Goal: Information Seeking & Learning: Learn about a topic

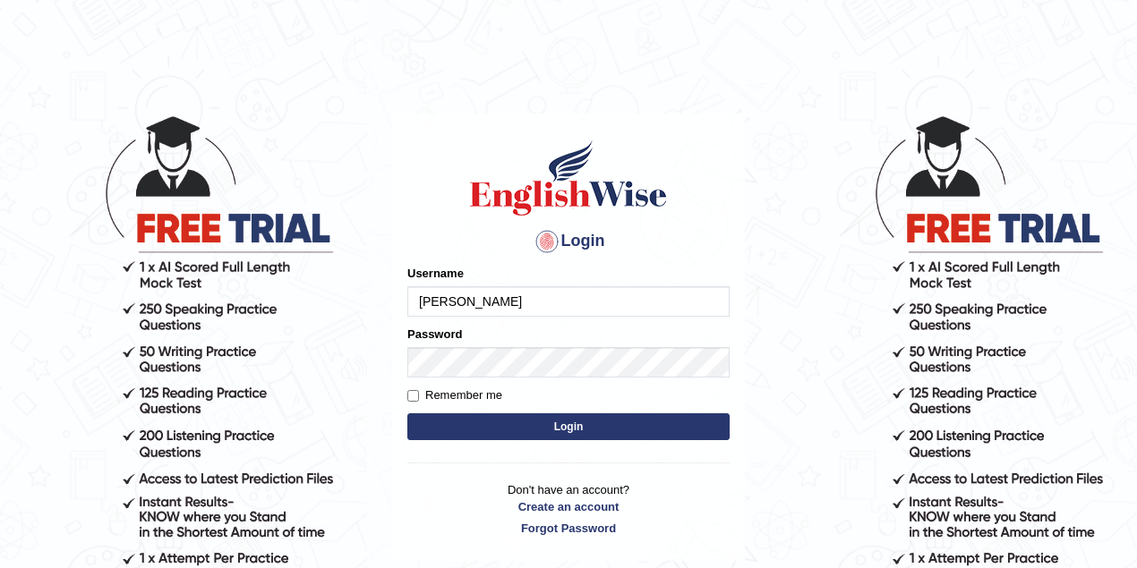
type input "[PERSON_NAME]"
click at [493, 420] on button "Login" at bounding box center [568, 426] width 322 height 27
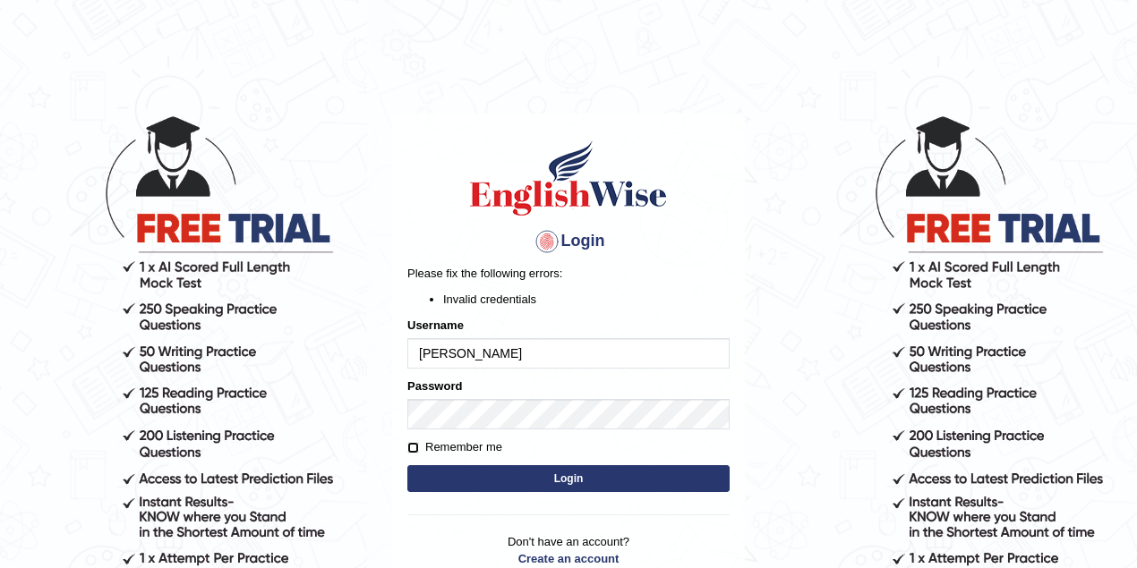
click at [416, 446] on input "Remember me" at bounding box center [413, 448] width 12 height 12
checkbox input "true"
click at [455, 471] on button "Login" at bounding box center [568, 478] width 322 height 27
click at [481, 358] on input "[PERSON_NAME]" at bounding box center [568, 353] width 322 height 30
click at [471, 360] on input "[PERSON_NAME]" at bounding box center [568, 353] width 322 height 30
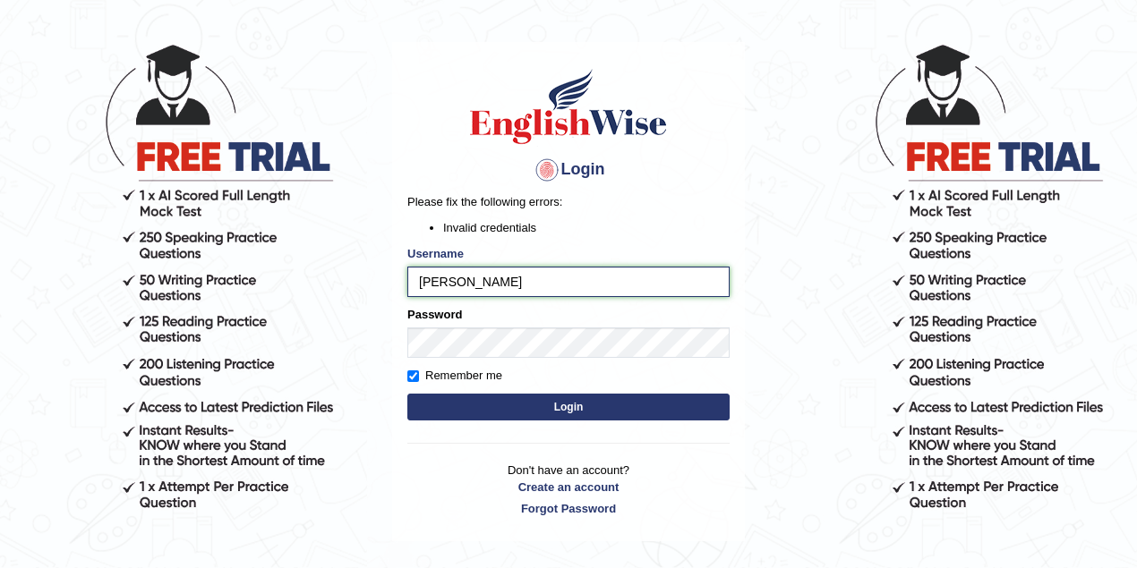
scroll to position [154, 0]
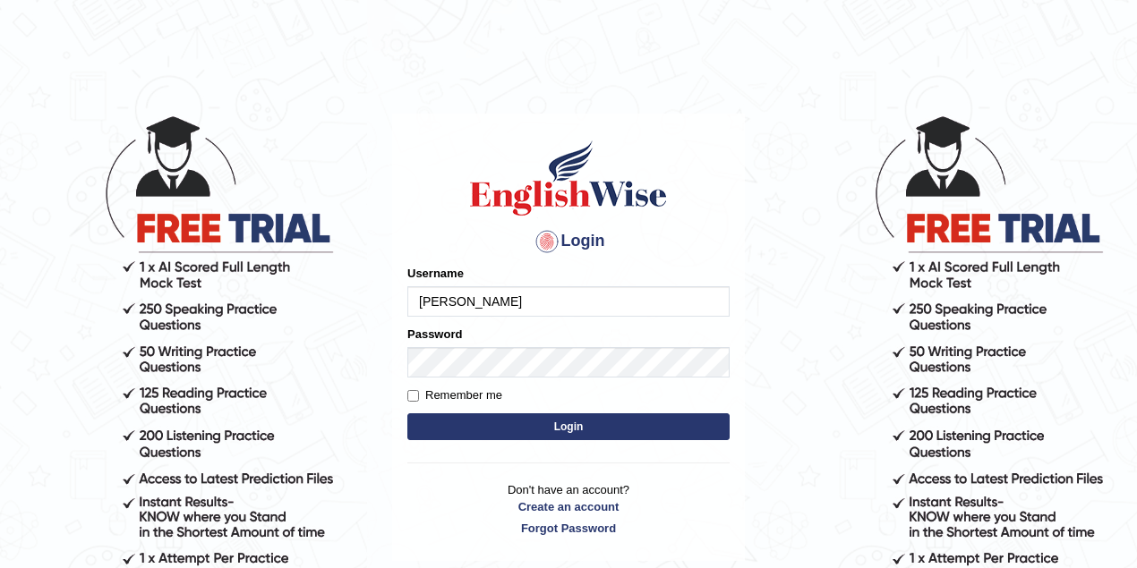
type input "[PERSON_NAME]"
click at [416, 397] on input "Remember me" at bounding box center [413, 396] width 12 height 12
checkbox input "true"
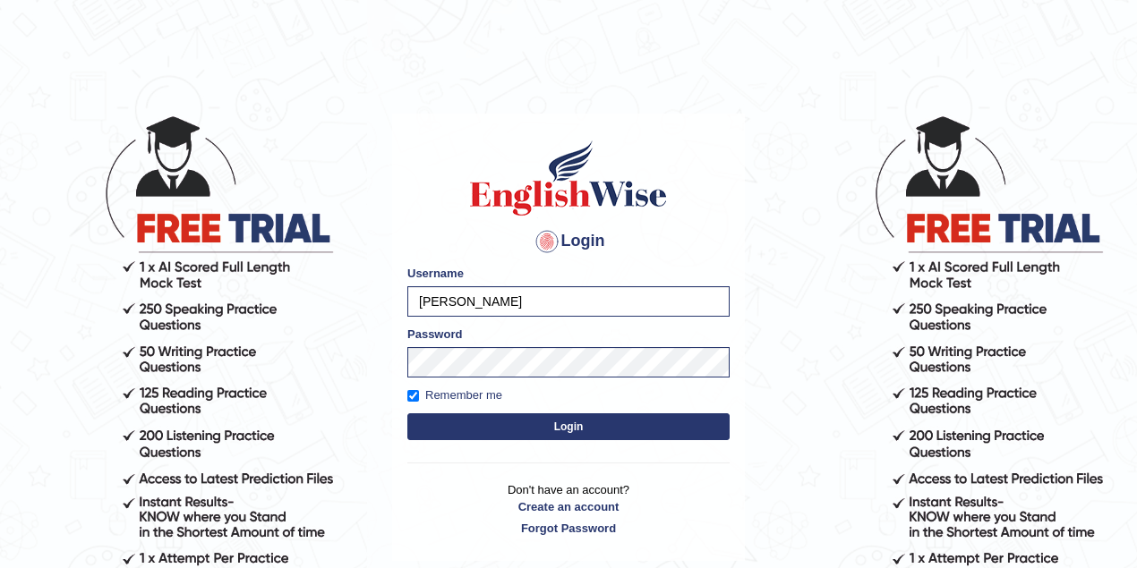
click at [447, 418] on button "Login" at bounding box center [568, 426] width 322 height 27
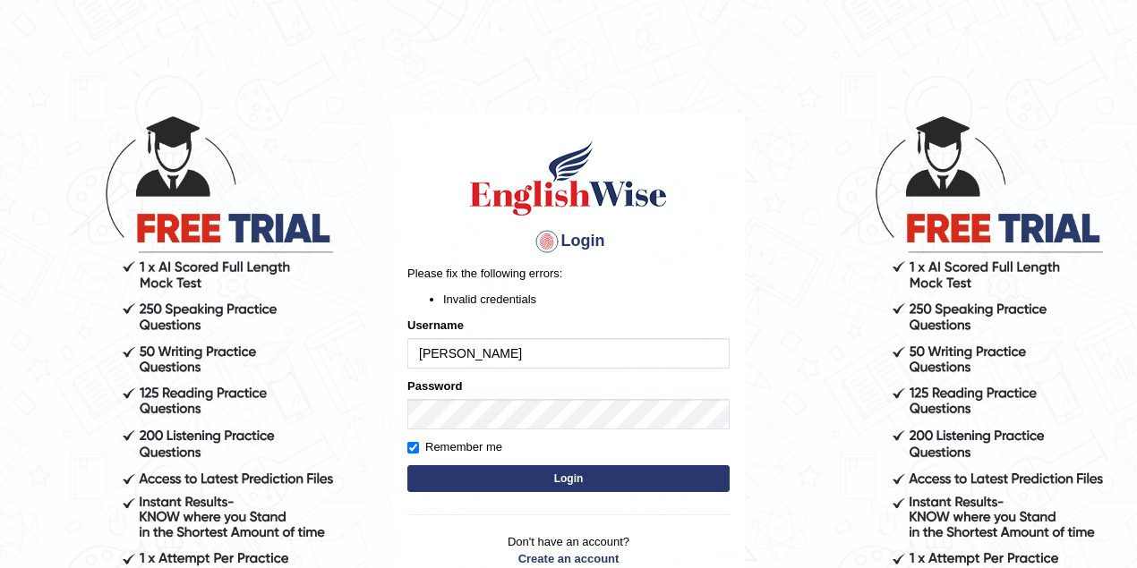
click at [467, 352] on input "kulvinder" at bounding box center [568, 353] width 322 height 30
type input "kulvindersidhu"
click at [558, 485] on button "Login" at bounding box center [568, 478] width 322 height 27
click at [548, 485] on button "Login" at bounding box center [568, 478] width 322 height 27
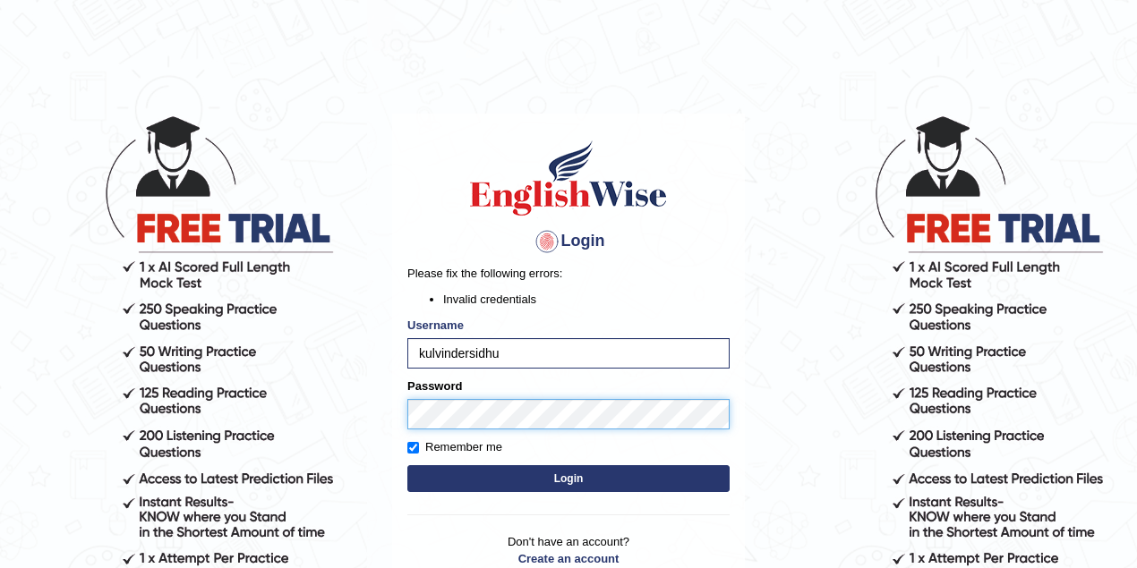
click at [407, 465] on button "Login" at bounding box center [568, 478] width 322 height 27
click at [514, 492] on form "Please fix the following errors: Invalid credentials Username kulvindersidhu Pa…" at bounding box center [568, 381] width 322 height 232
click at [530, 480] on button "Login" at bounding box center [568, 478] width 322 height 27
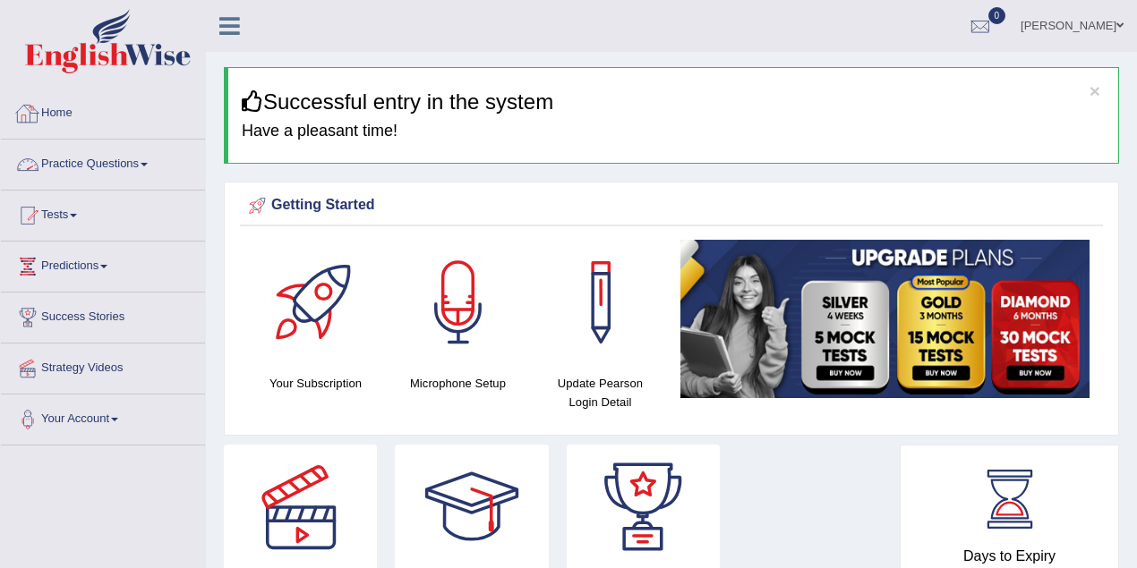
click at [100, 166] on link "Practice Questions" at bounding box center [103, 162] width 204 height 45
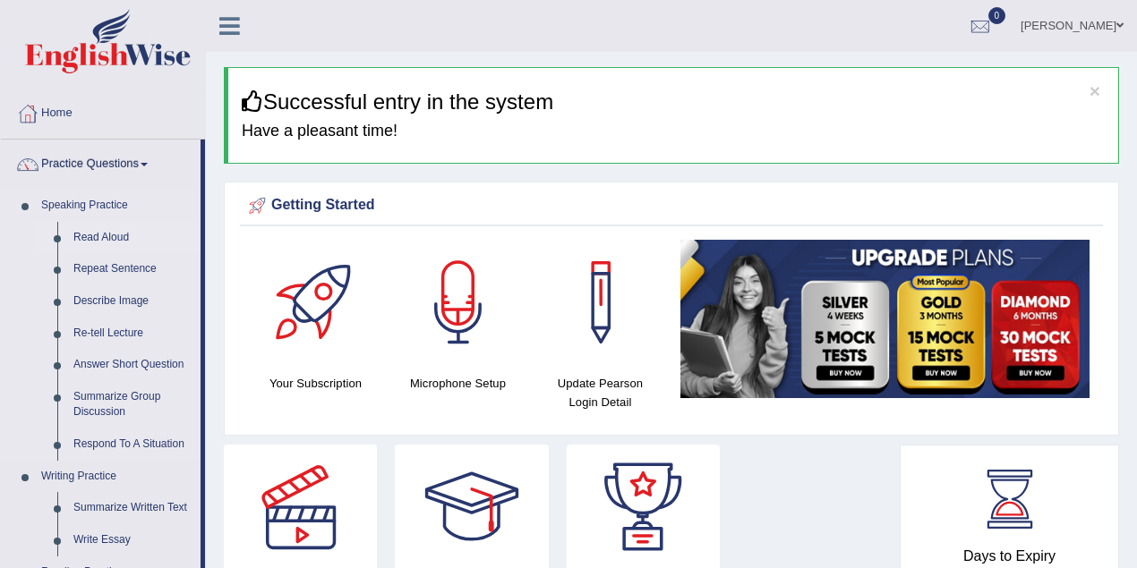
click at [98, 236] on link "Read Aloud" at bounding box center [132, 238] width 135 height 32
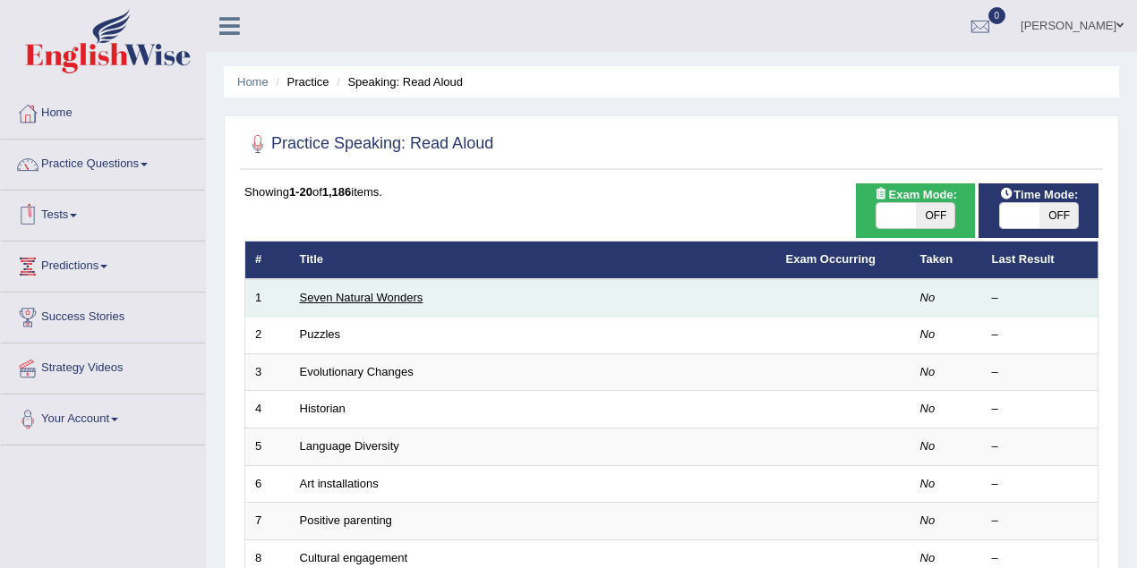
click at [340, 294] on link "Seven Natural Wonders" at bounding box center [361, 297] width 123 height 13
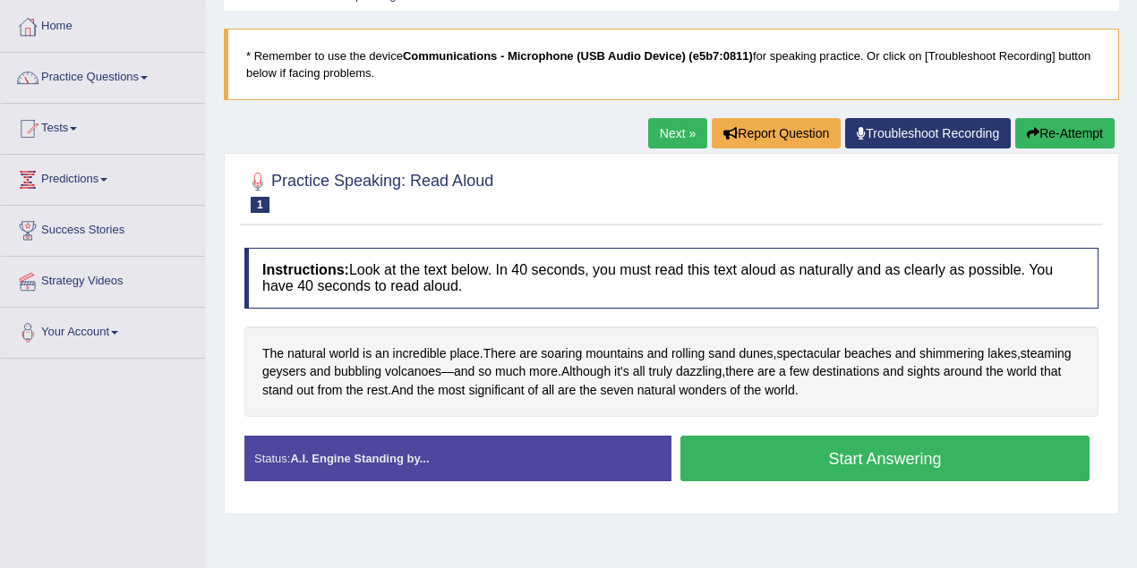
scroll to position [59, 0]
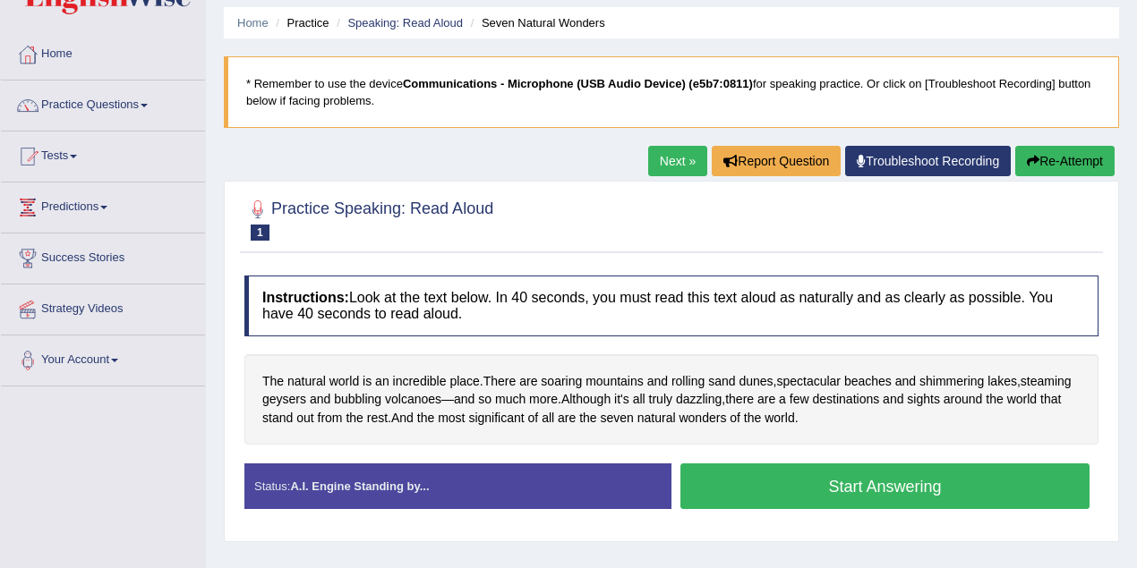
click at [673, 166] on link "Next »" at bounding box center [677, 161] width 59 height 30
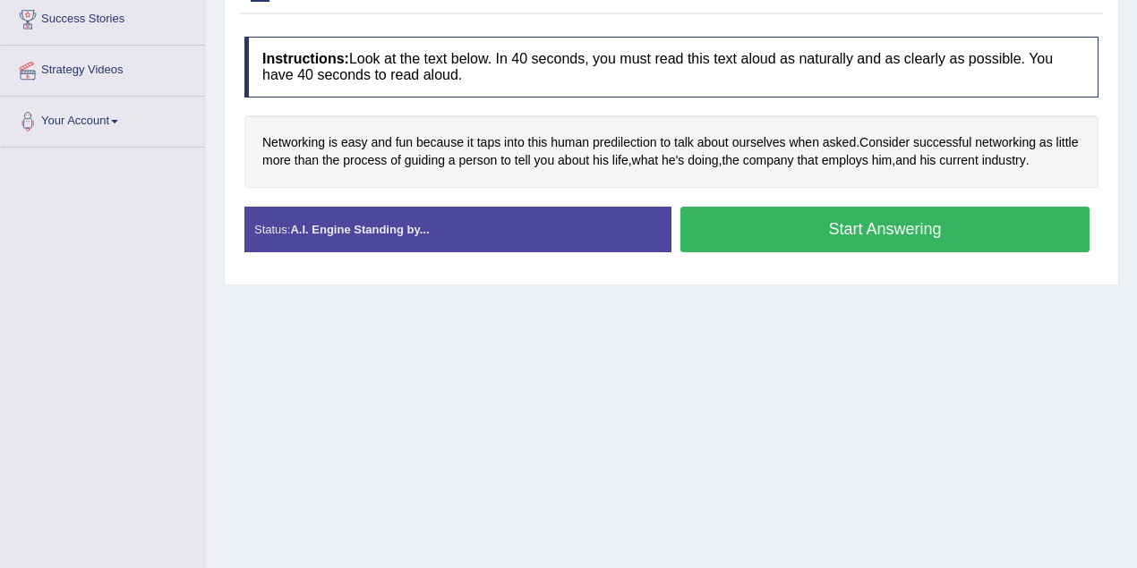
scroll to position [59, 0]
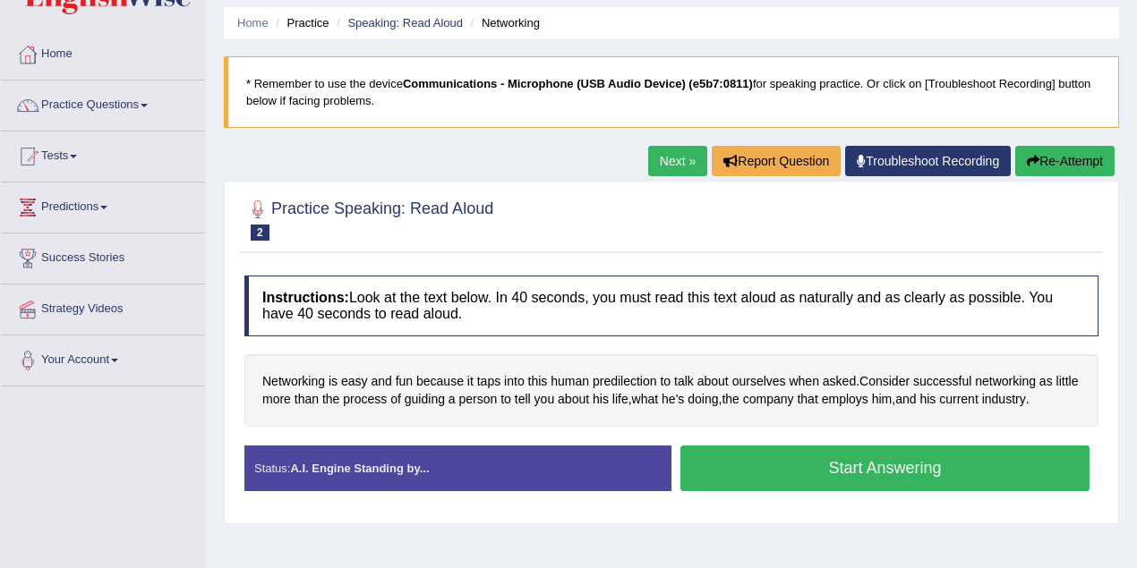
click at [666, 161] on link "Next »" at bounding box center [677, 161] width 59 height 30
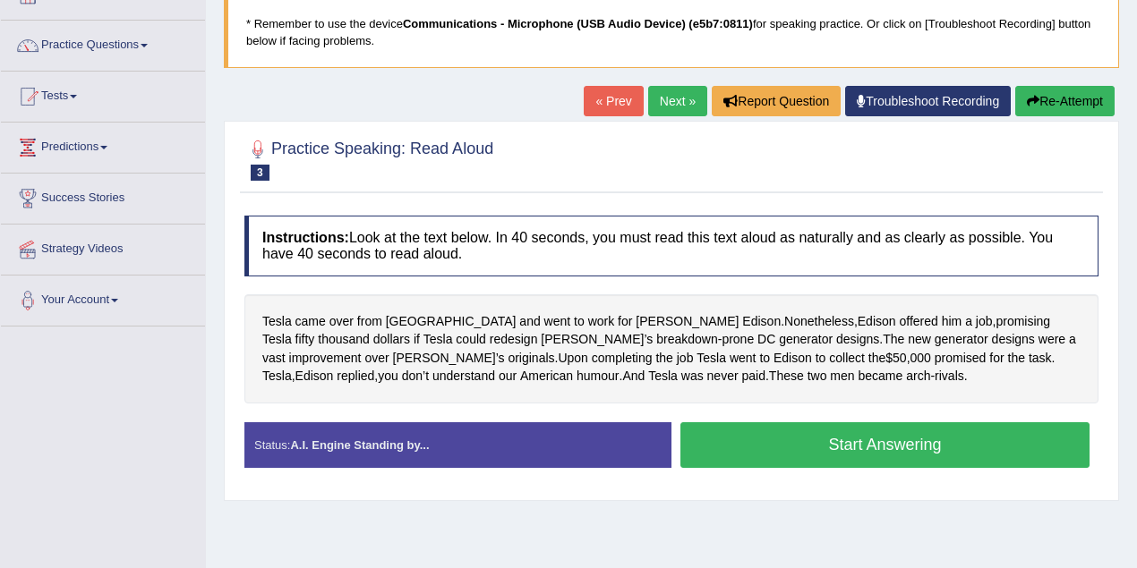
click at [680, 98] on link "Next »" at bounding box center [677, 101] width 59 height 30
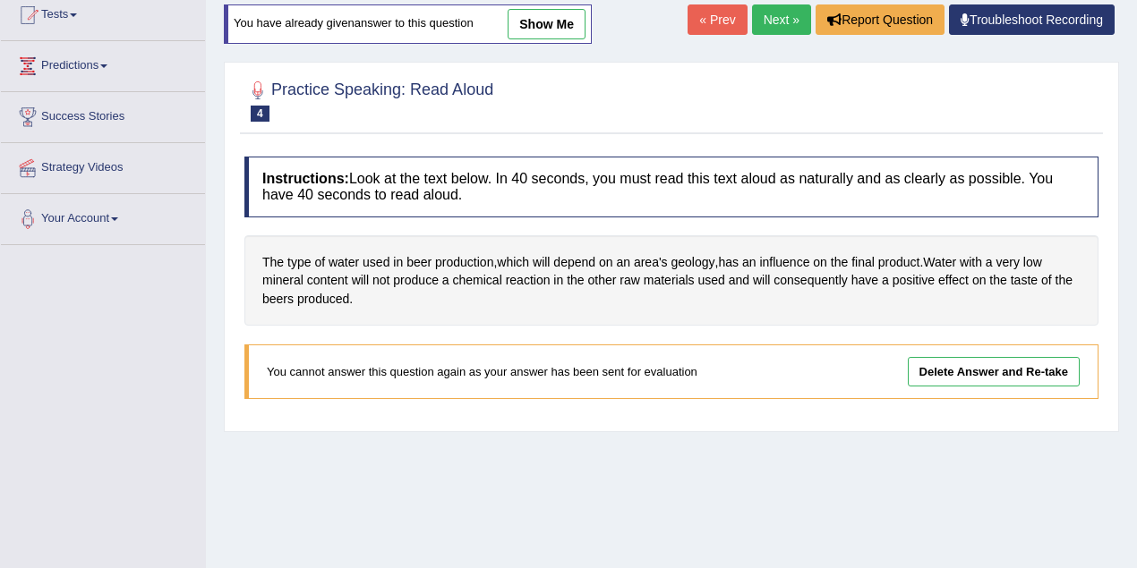
scroll to position [13, 0]
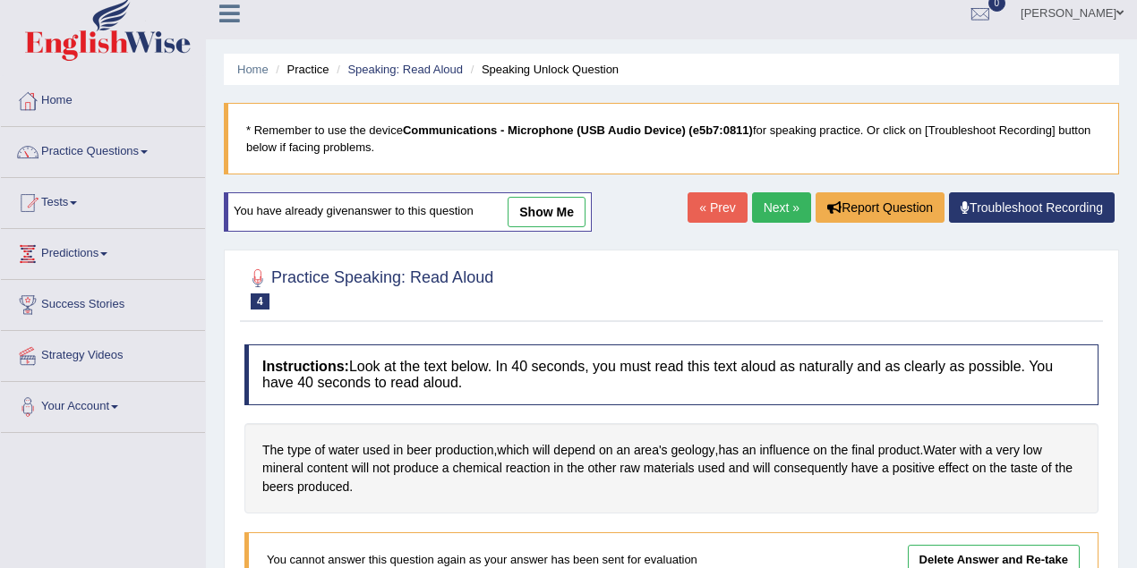
click at [784, 202] on link "Next »" at bounding box center [781, 207] width 59 height 30
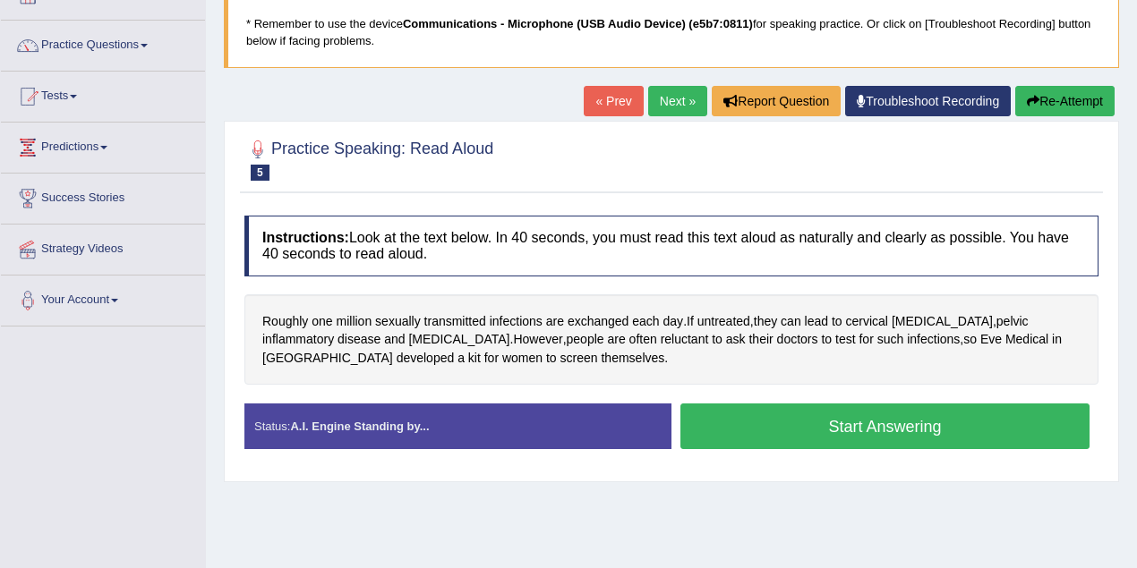
click at [872, 435] on button "Start Answering" at bounding box center [884, 427] width 409 height 46
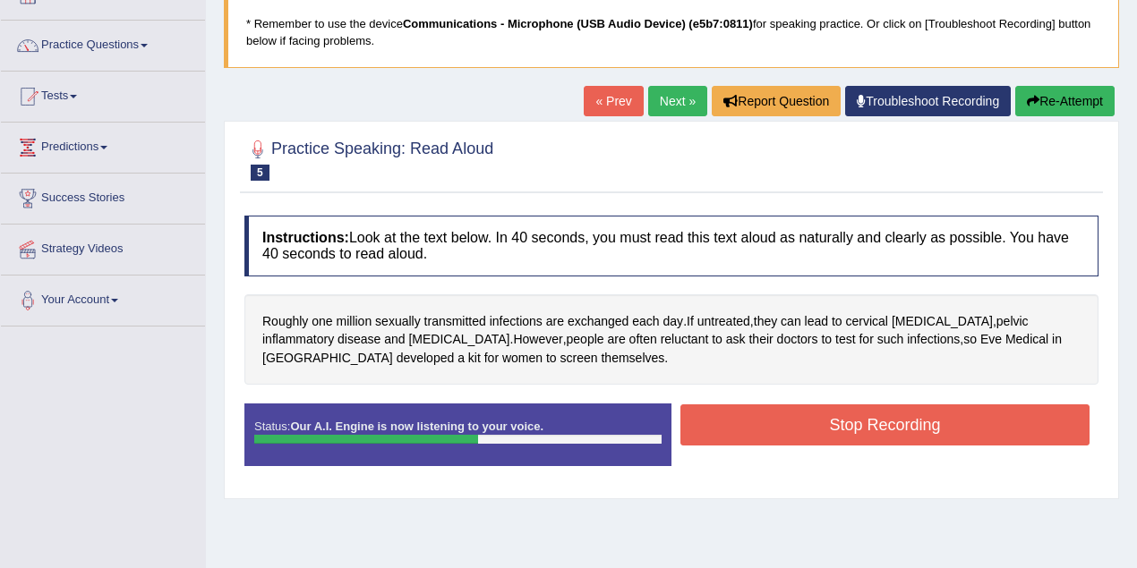
click at [880, 439] on button "Stop Recording" at bounding box center [884, 425] width 409 height 41
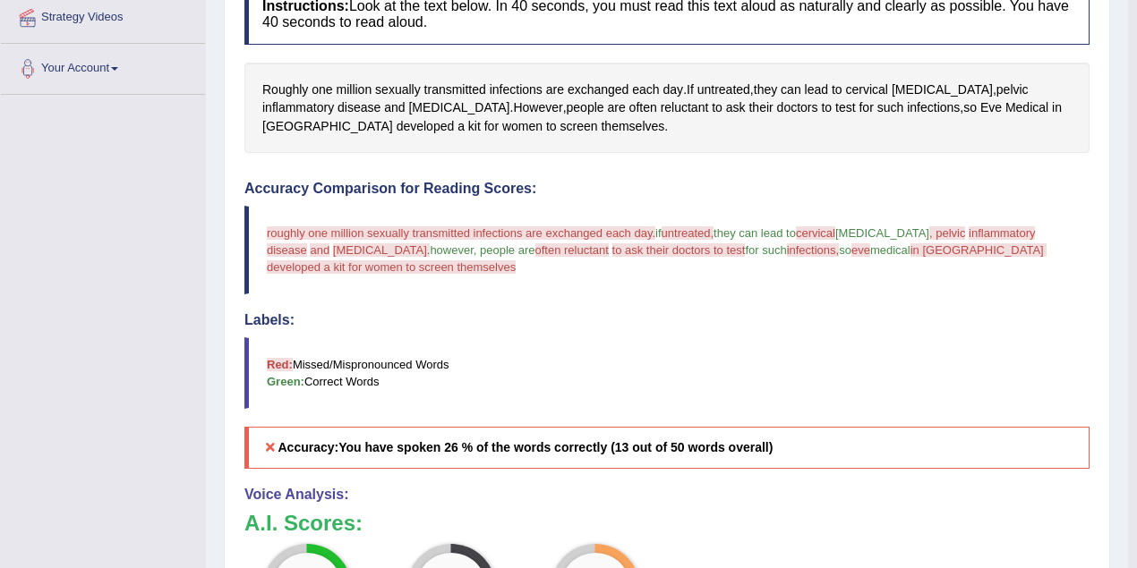
scroll to position [119, 0]
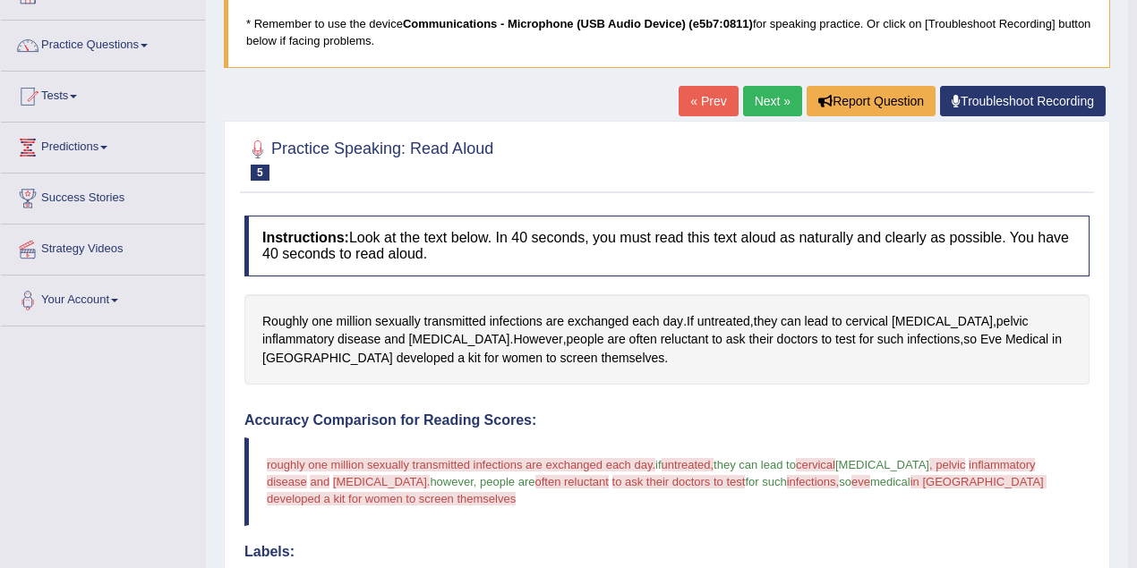
click at [769, 104] on link "Next »" at bounding box center [772, 101] width 59 height 30
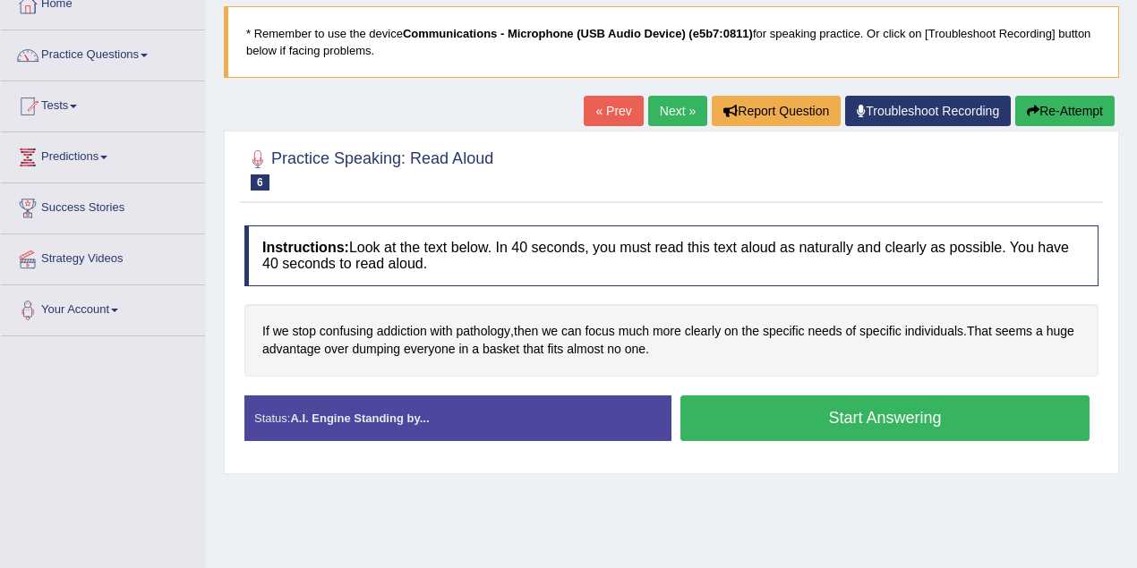
scroll to position [119, 0]
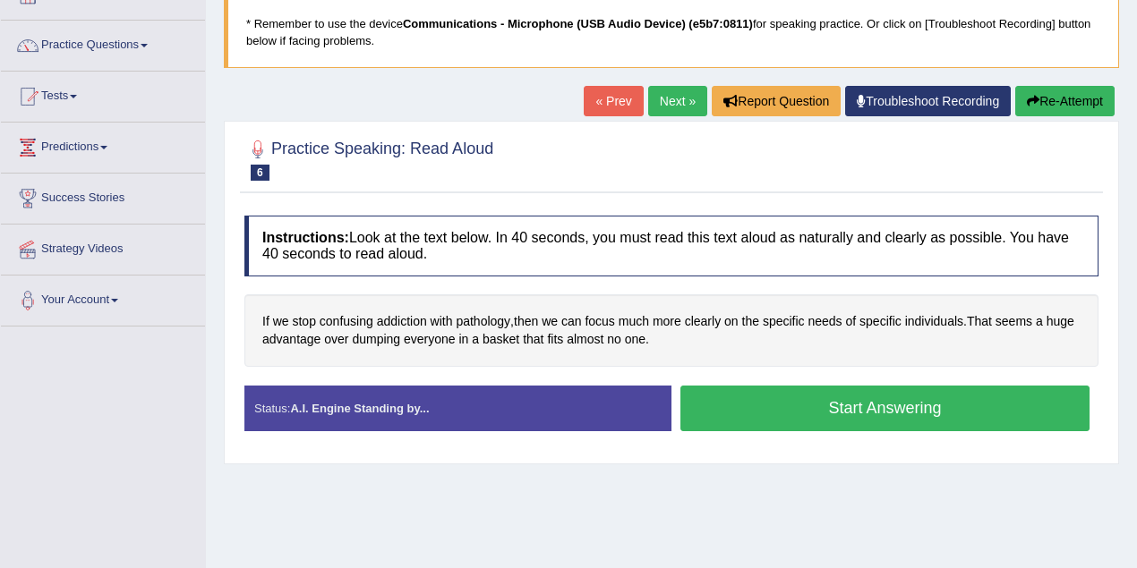
click at [850, 408] on button "Start Answering" at bounding box center [884, 409] width 409 height 46
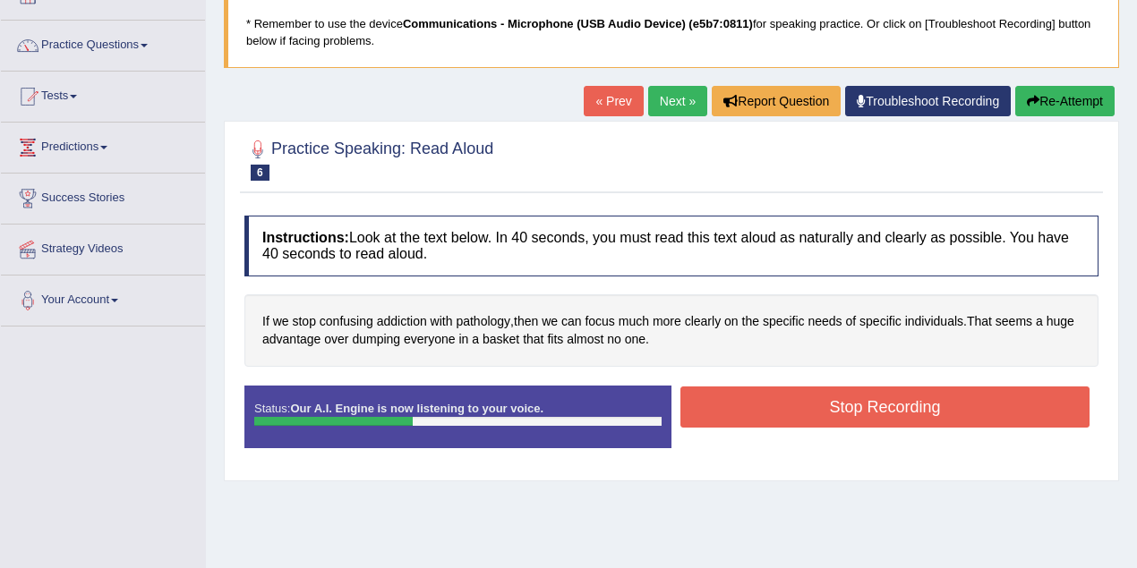
click at [853, 419] on button "Stop Recording" at bounding box center [884, 407] width 409 height 41
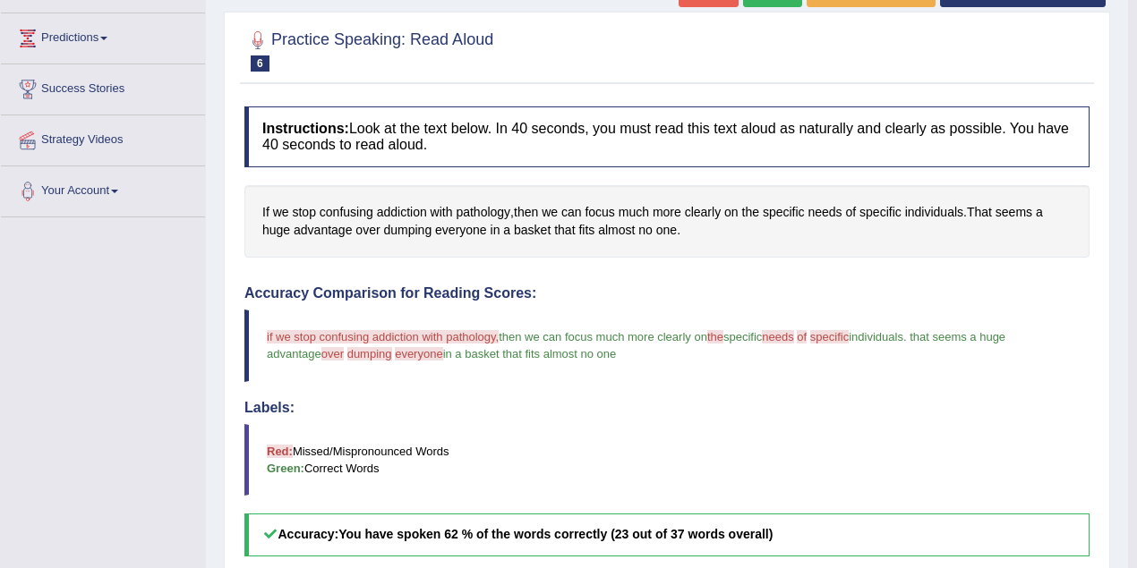
scroll to position [0, 0]
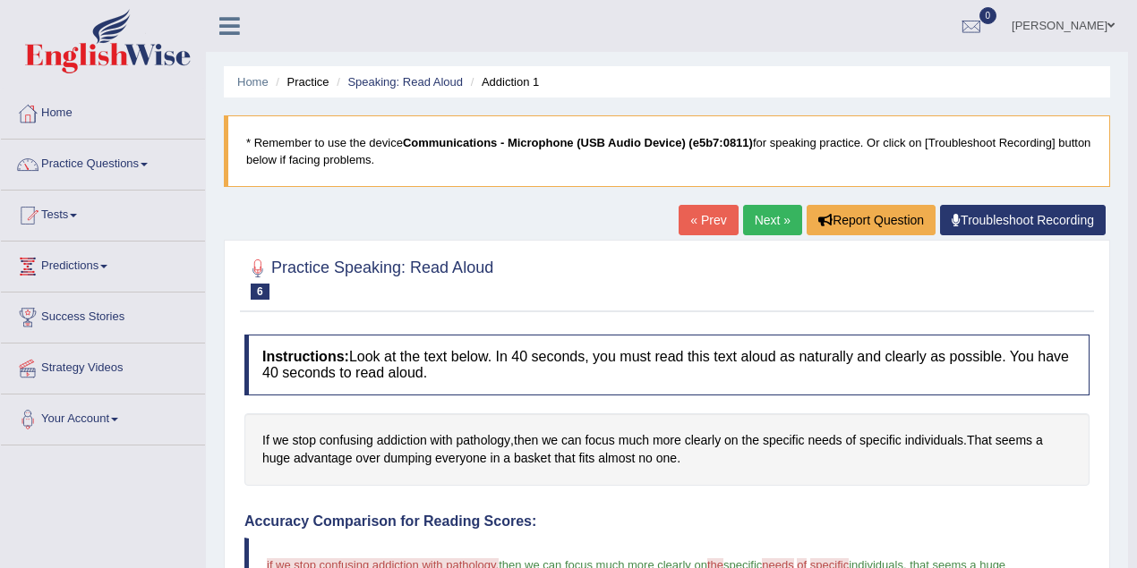
click at [702, 227] on link "« Prev" at bounding box center [707, 220] width 59 height 30
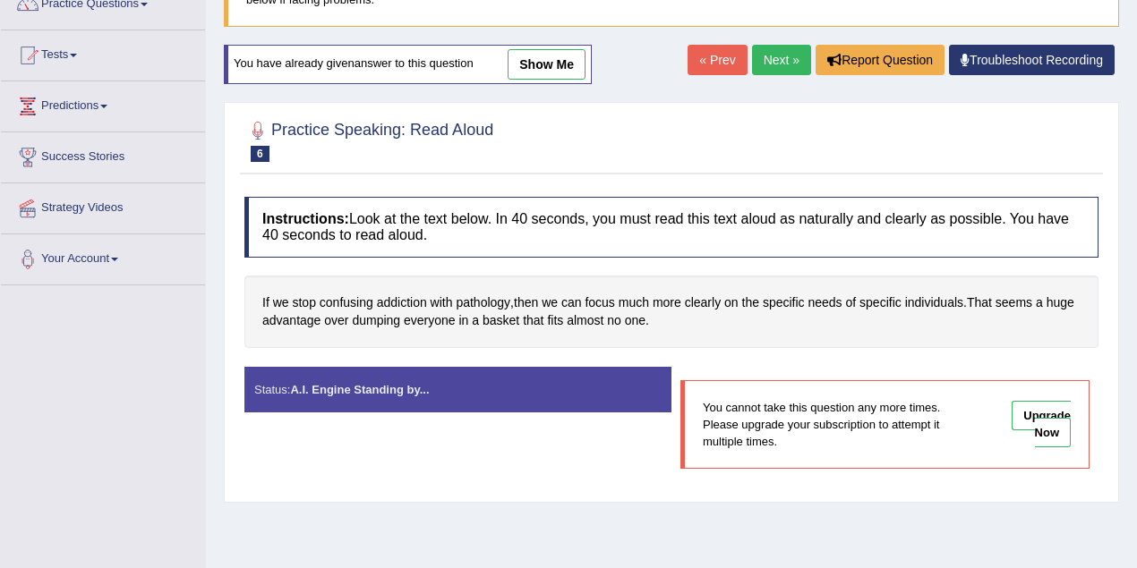
scroll to position [179, 0]
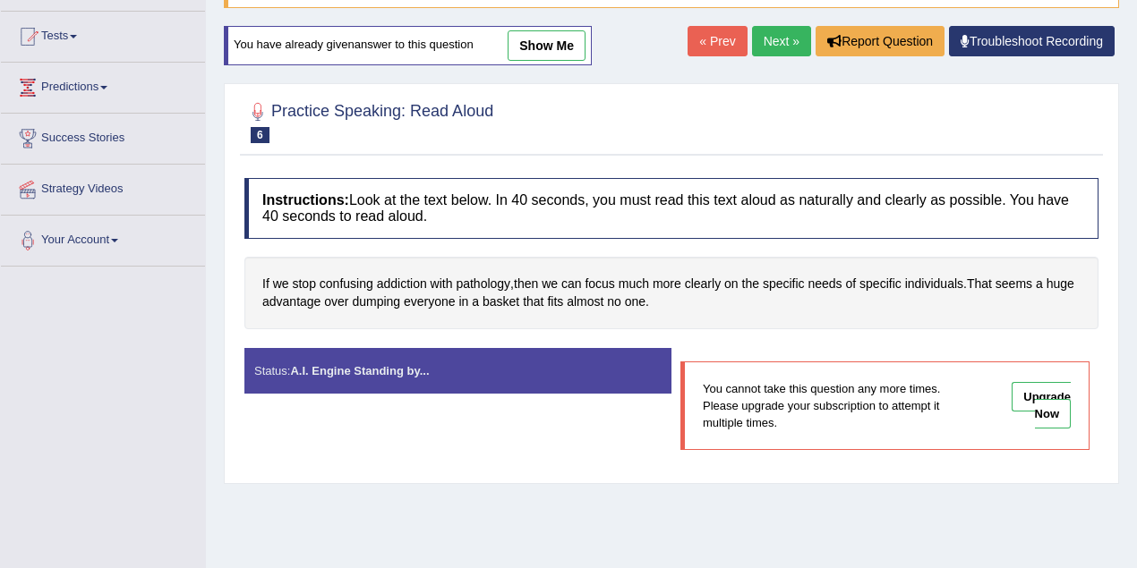
click at [1052, 396] on link "Upgrade Now" at bounding box center [1040, 405] width 59 height 47
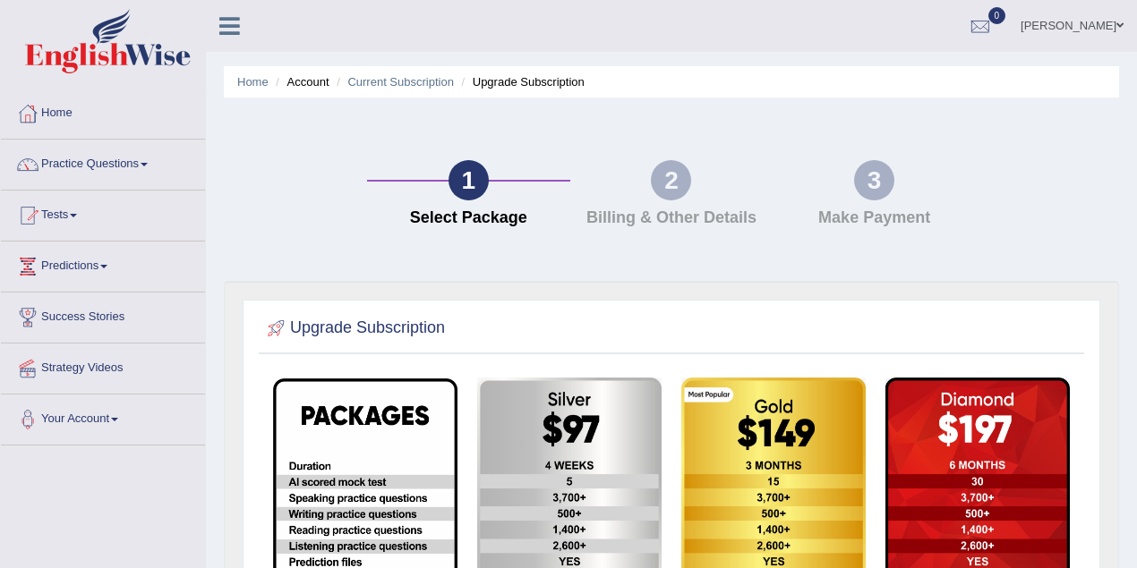
click at [80, 158] on link "Practice Questions" at bounding box center [103, 162] width 204 height 45
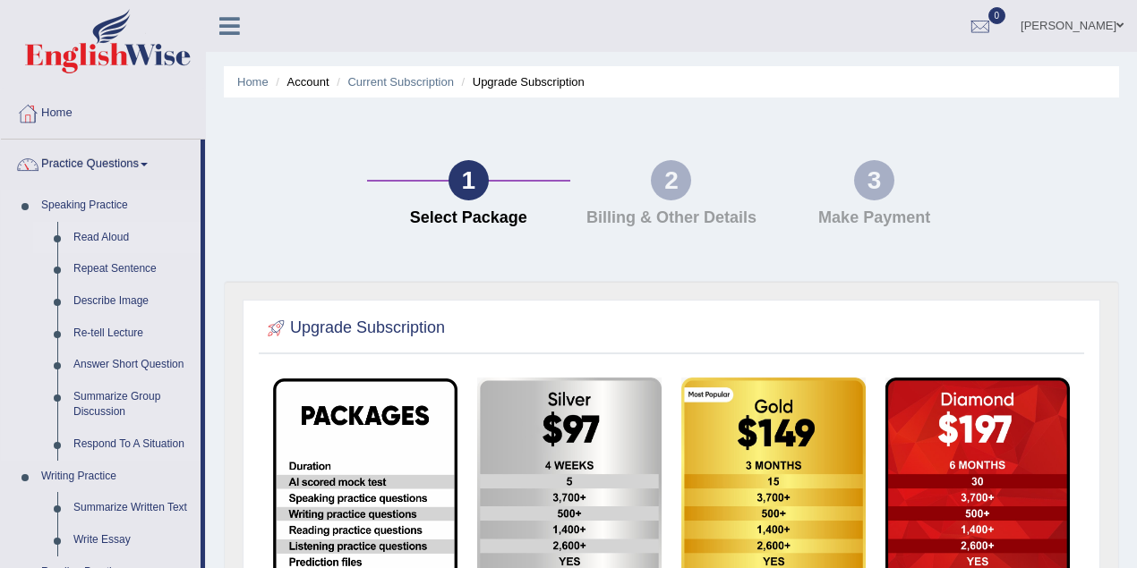
click at [103, 238] on link "Read Aloud" at bounding box center [132, 238] width 135 height 32
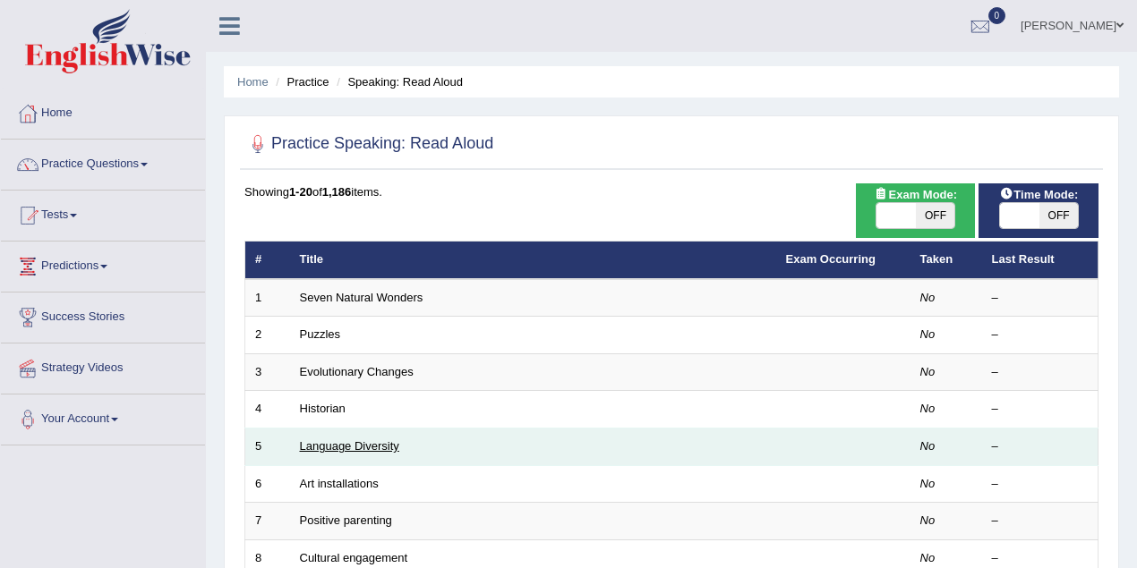
click at [347, 439] on link "Language Diversity" at bounding box center [349, 445] width 99 height 13
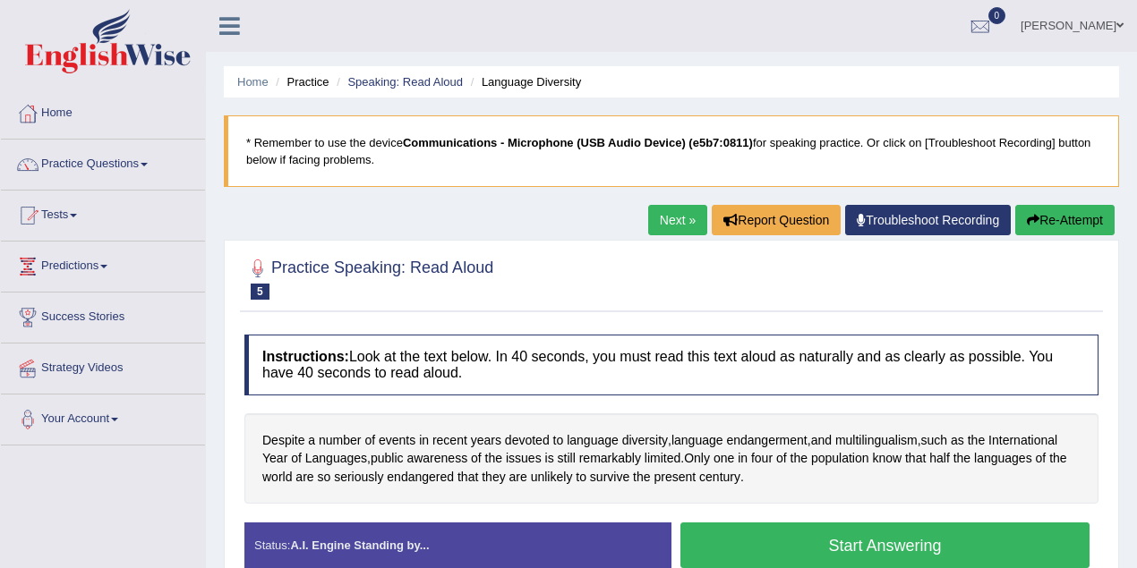
click at [677, 221] on link "Next »" at bounding box center [677, 220] width 59 height 30
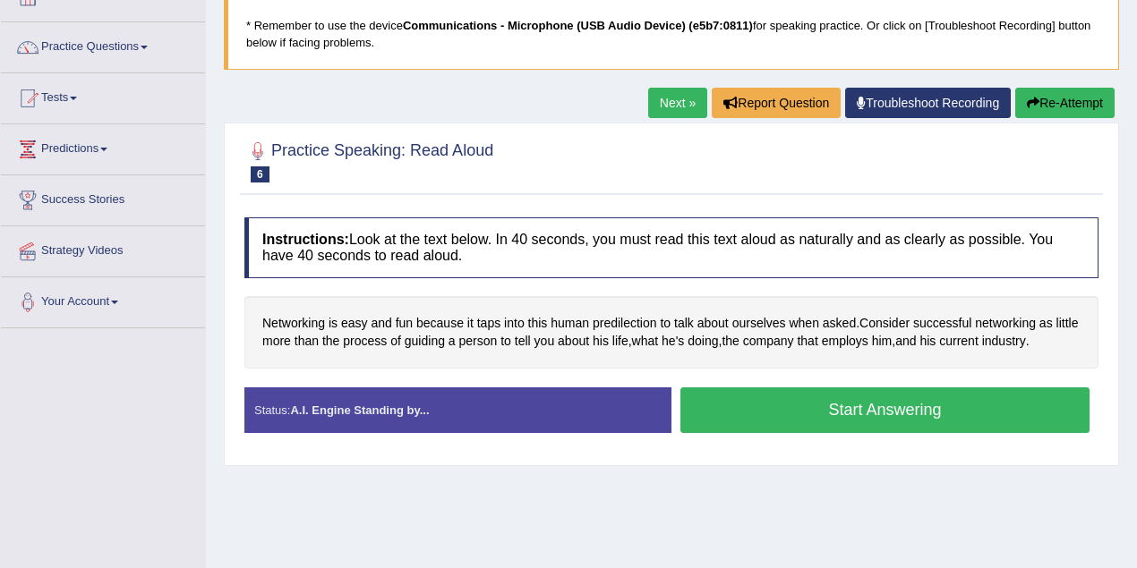
scroll to position [119, 0]
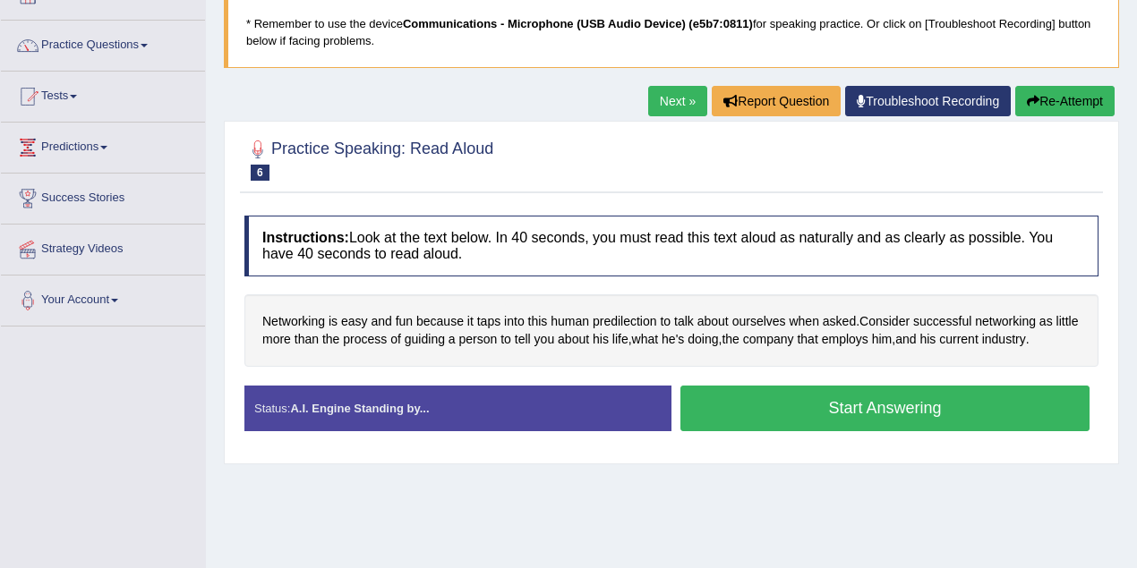
click at [837, 396] on button "Start Answering" at bounding box center [884, 409] width 409 height 46
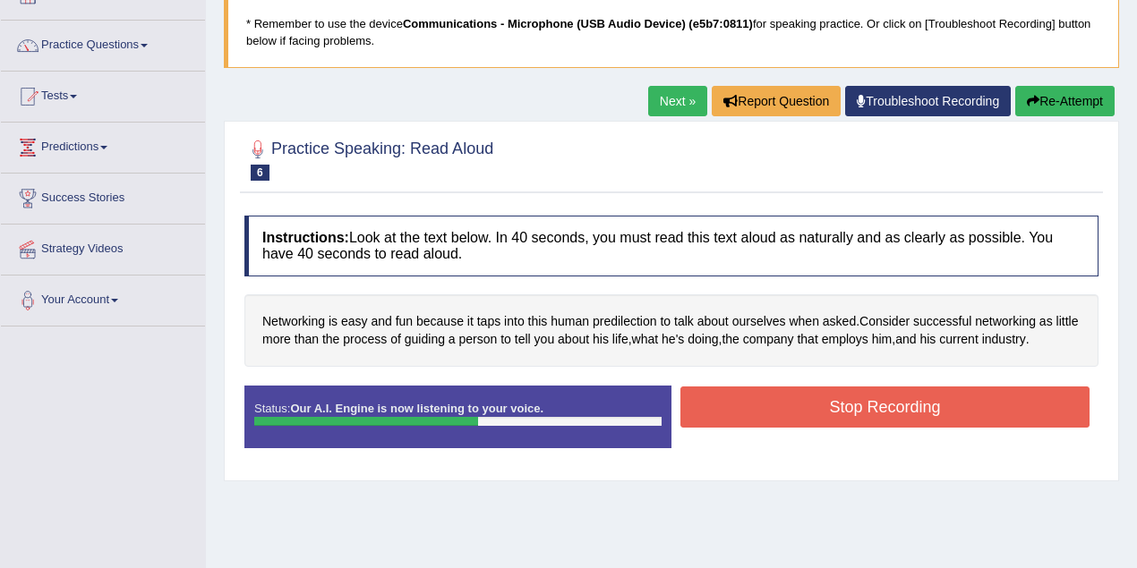
click at [837, 396] on button "Stop Recording" at bounding box center [884, 407] width 409 height 41
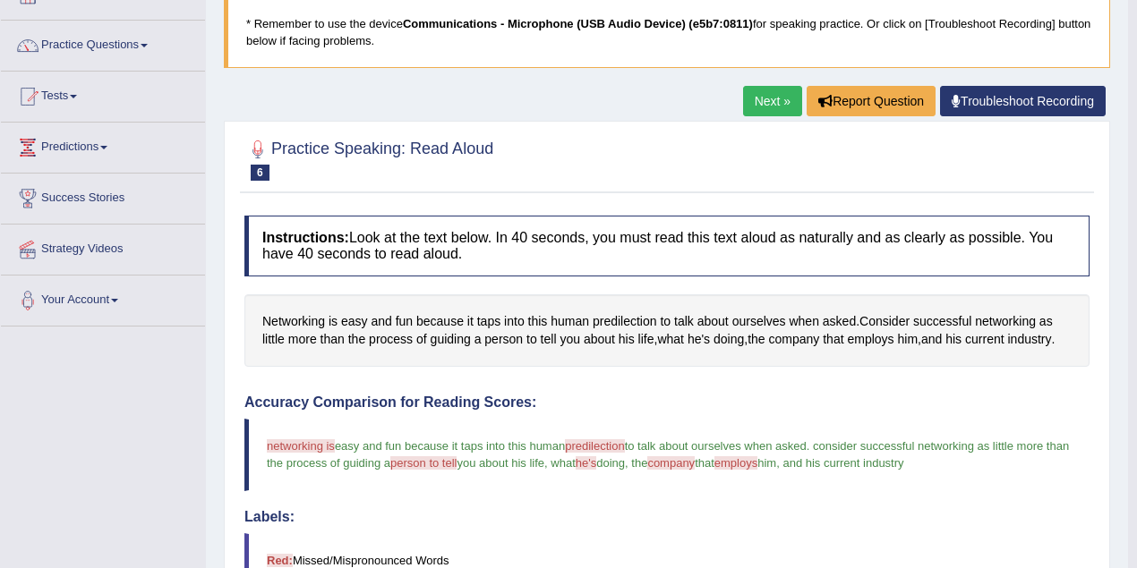
click at [778, 98] on link "Next »" at bounding box center [772, 101] width 59 height 30
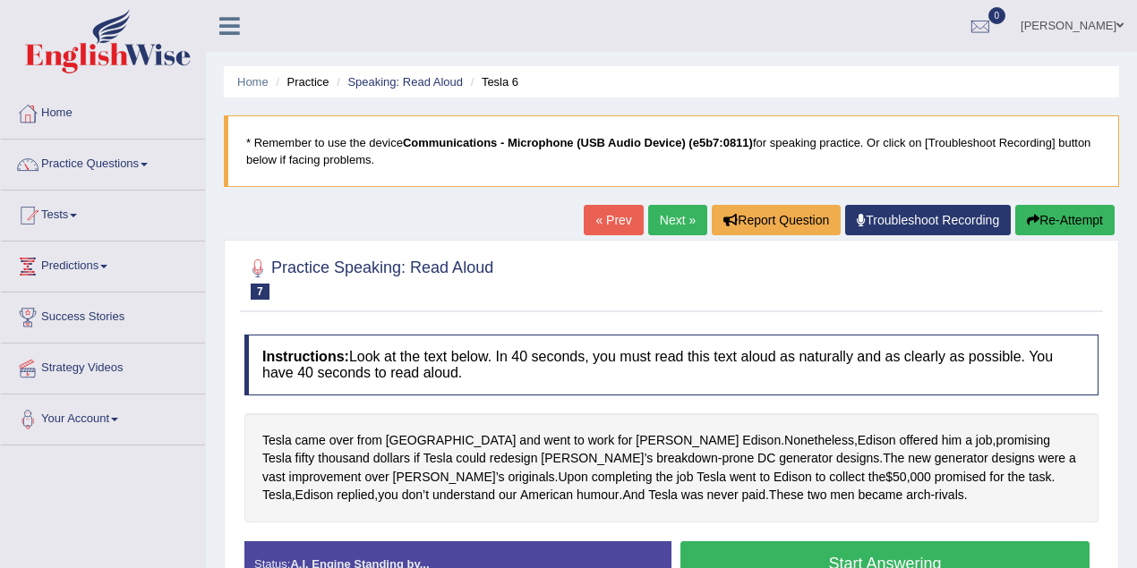
click at [668, 218] on link "Next »" at bounding box center [677, 220] width 59 height 30
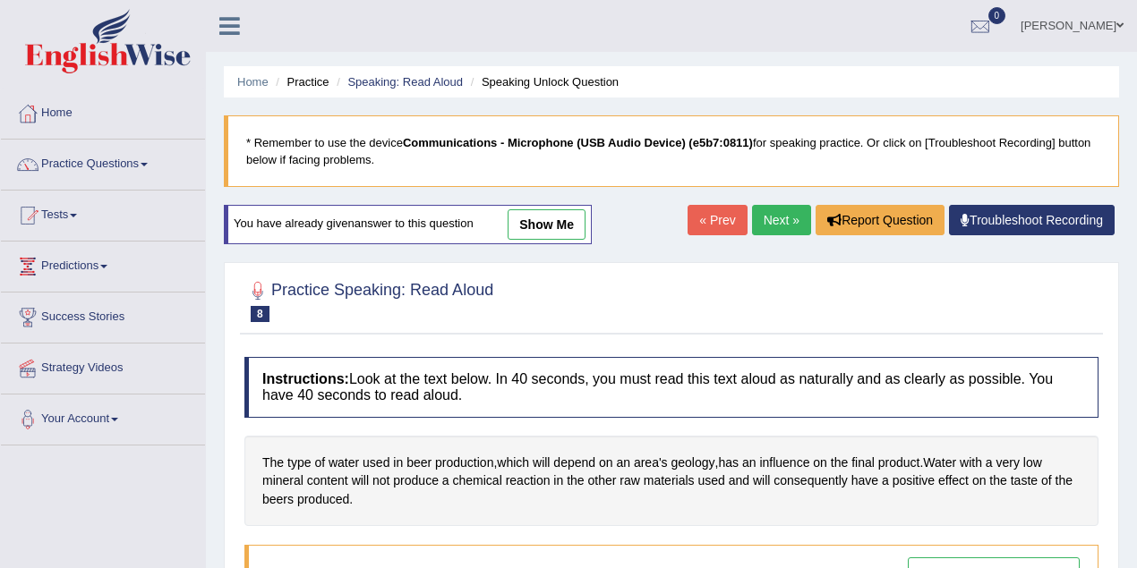
click at [771, 216] on link "Next »" at bounding box center [781, 220] width 59 height 30
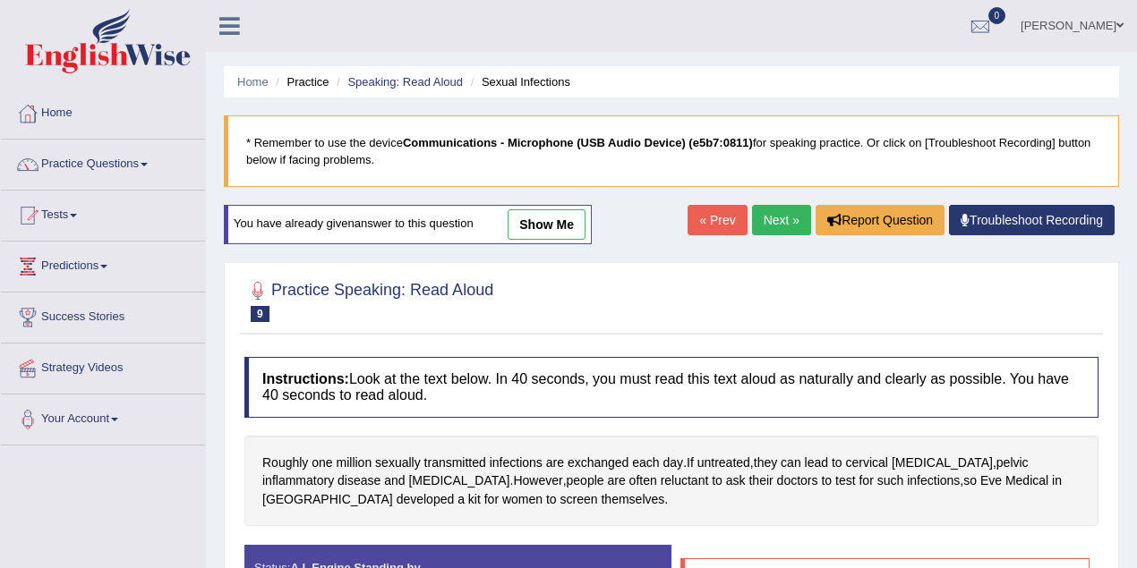
click at [765, 220] on link "Next »" at bounding box center [781, 220] width 59 height 30
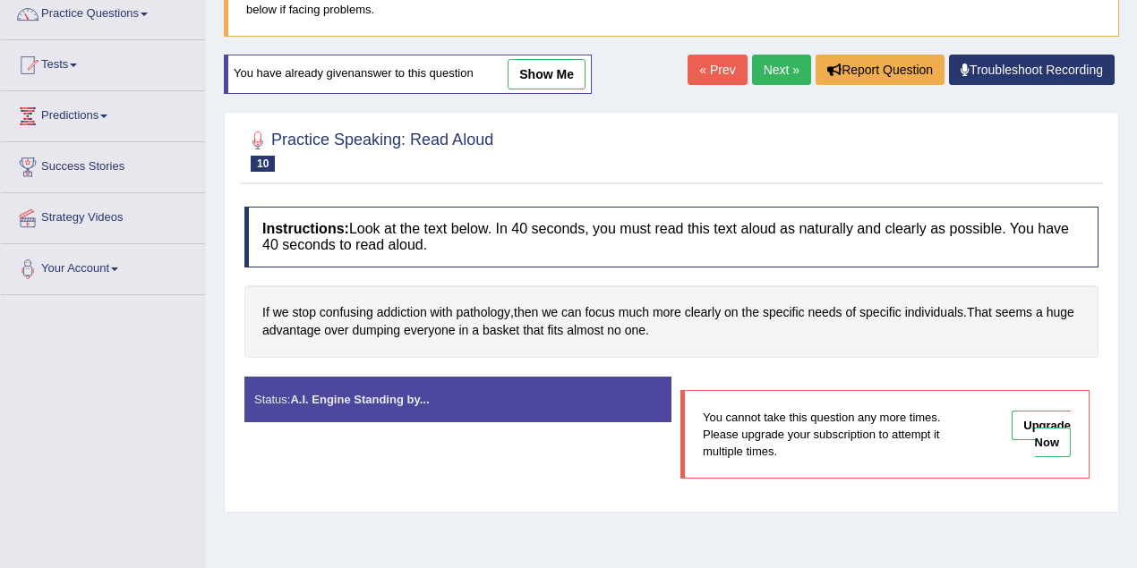
scroll to position [179, 0]
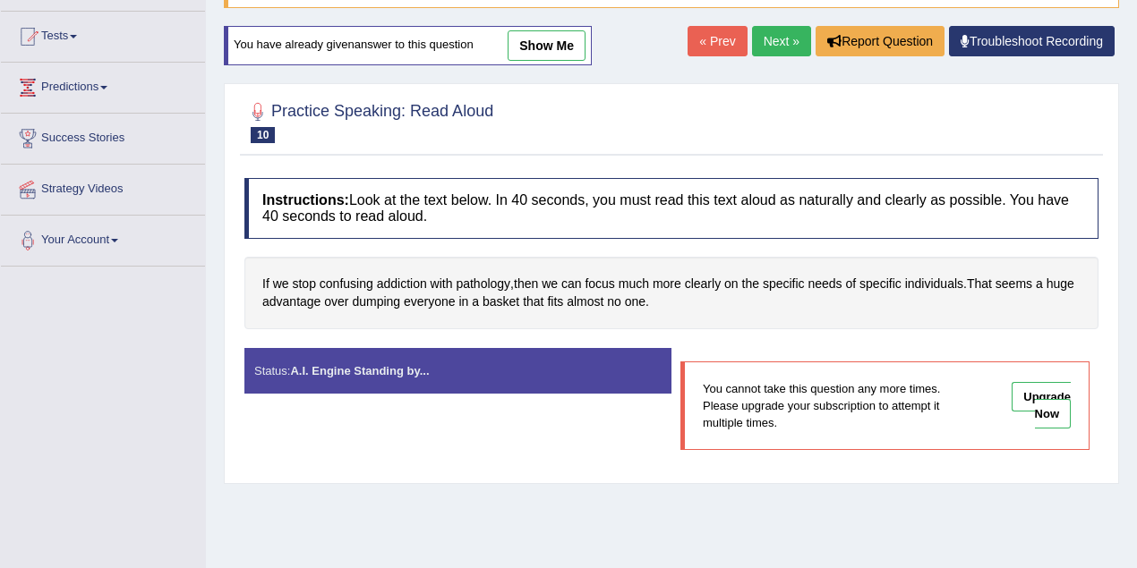
click at [891, 457] on div "Practice Speaking: Read Aloud 10 Addiction 1 Instructions: Look at the text bel…" at bounding box center [671, 283] width 895 height 401
click at [773, 48] on link "Next »" at bounding box center [781, 41] width 59 height 30
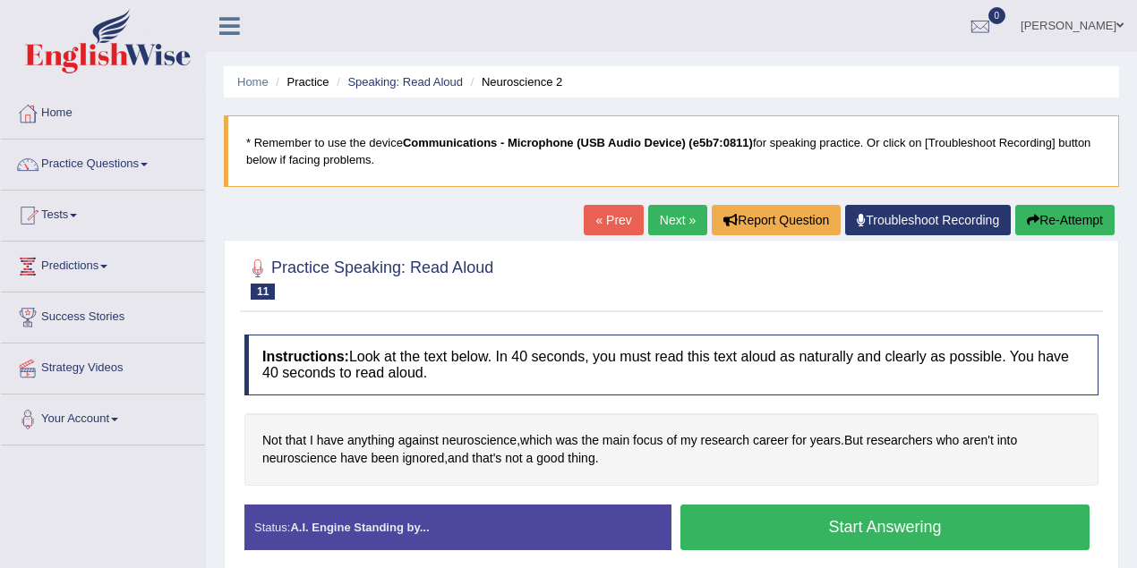
click at [896, 519] on button "Start Answering" at bounding box center [884, 528] width 409 height 46
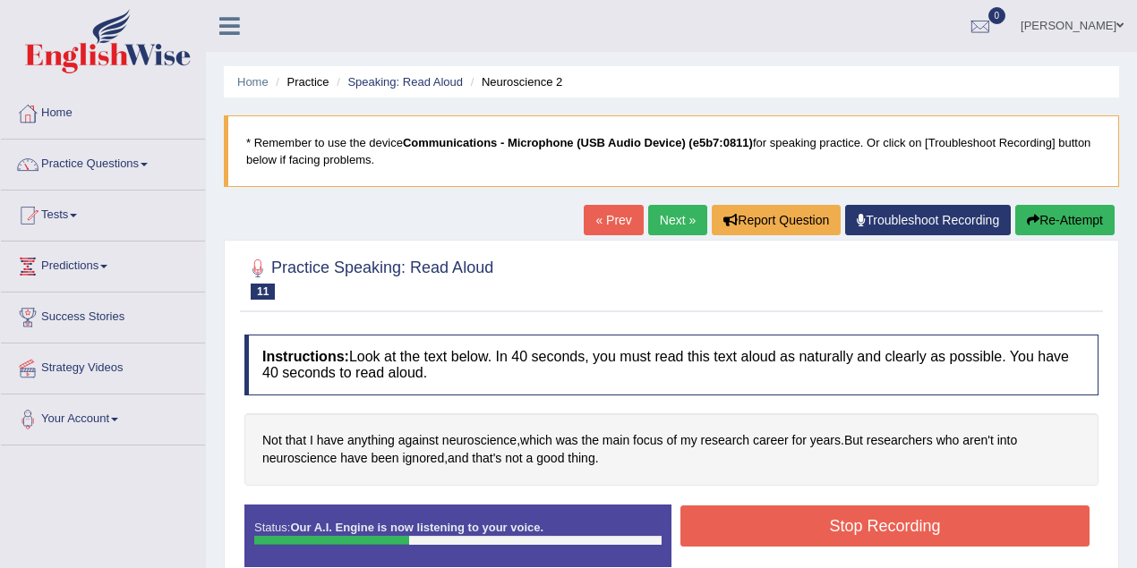
click at [897, 513] on button "Stop Recording" at bounding box center [884, 526] width 409 height 41
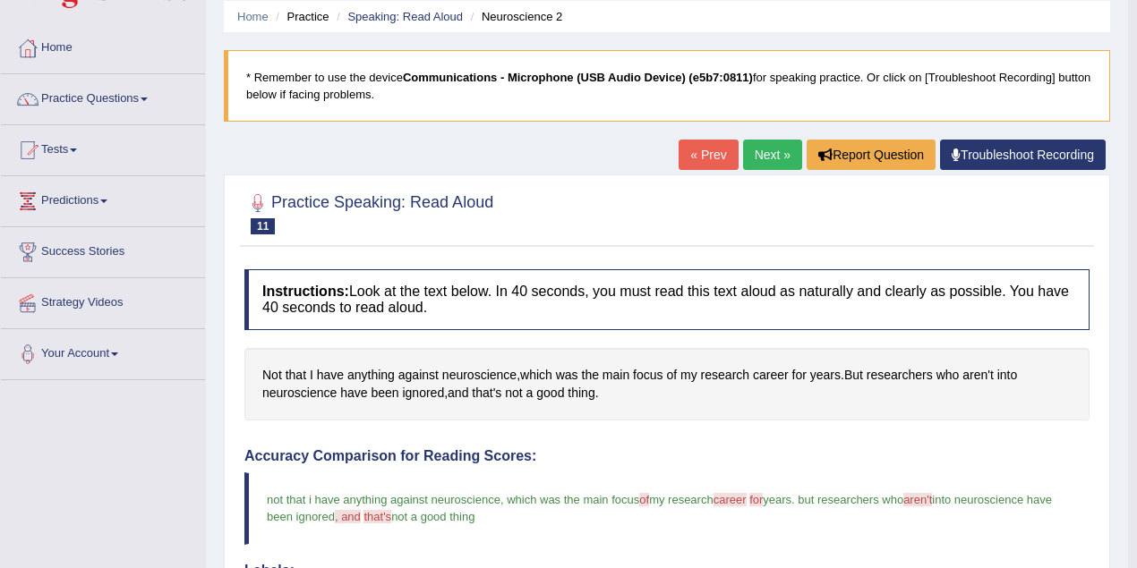
scroll to position [59, 0]
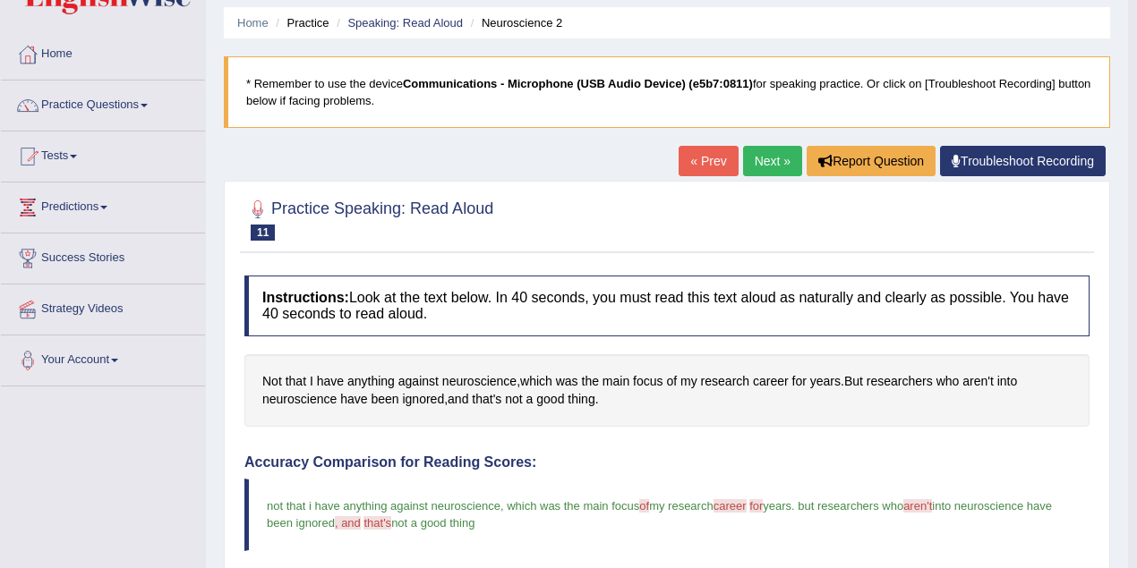
click at [768, 161] on link "Next »" at bounding box center [772, 161] width 59 height 30
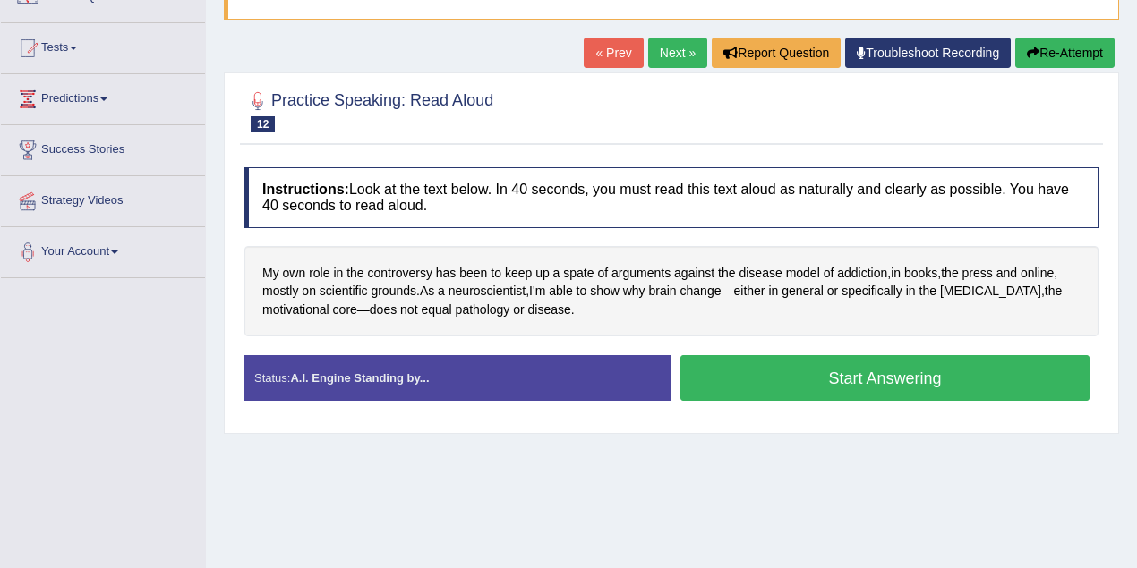
scroll to position [179, 0]
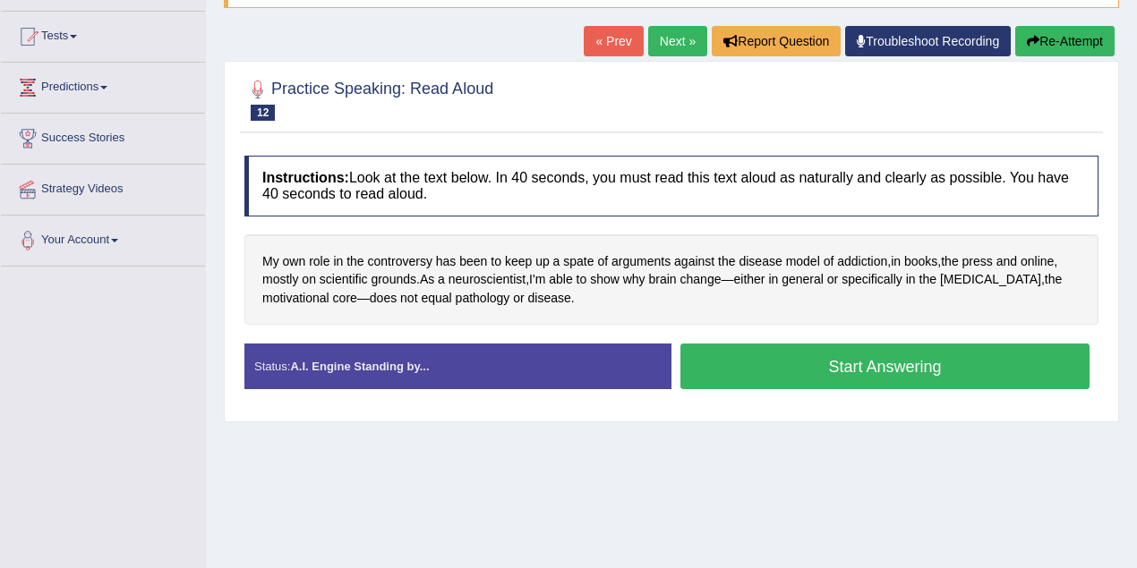
click at [884, 365] on button "Start Answering" at bounding box center [884, 367] width 409 height 46
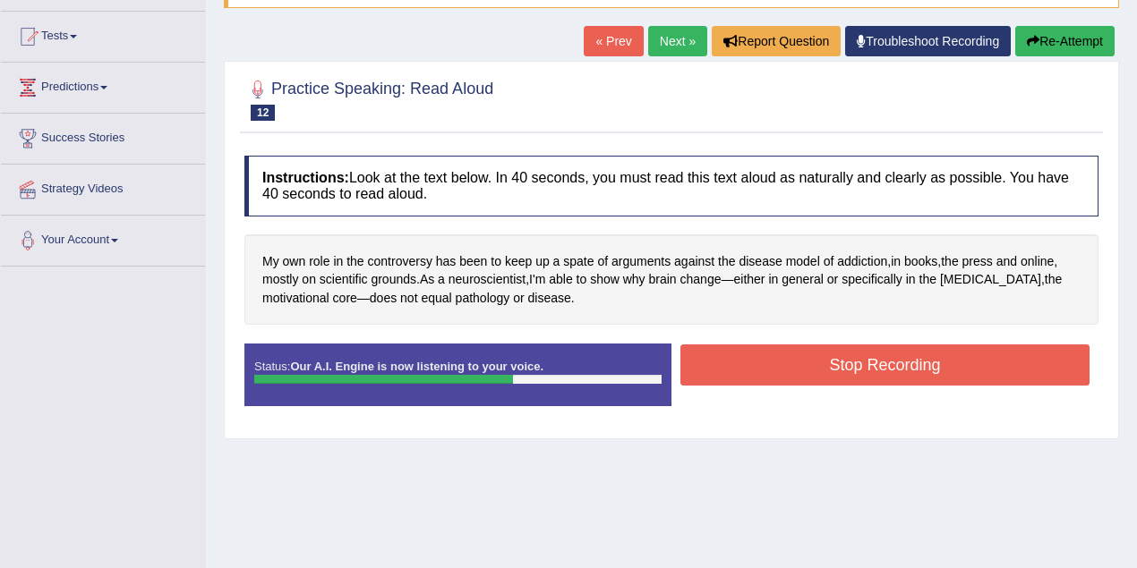
click at [847, 351] on button "Stop Recording" at bounding box center [884, 365] width 409 height 41
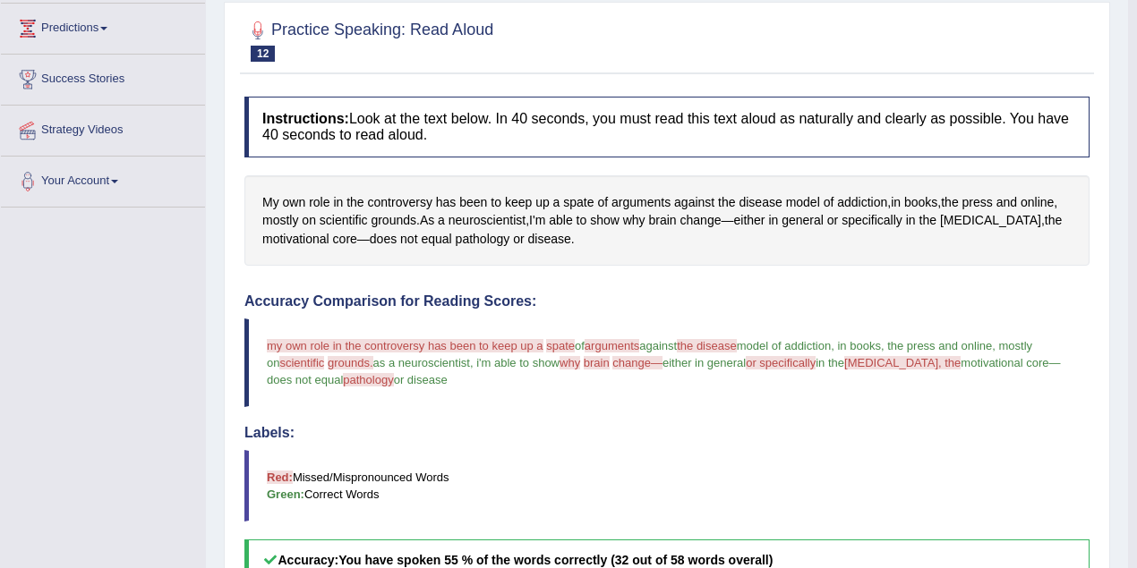
scroll to position [0, 0]
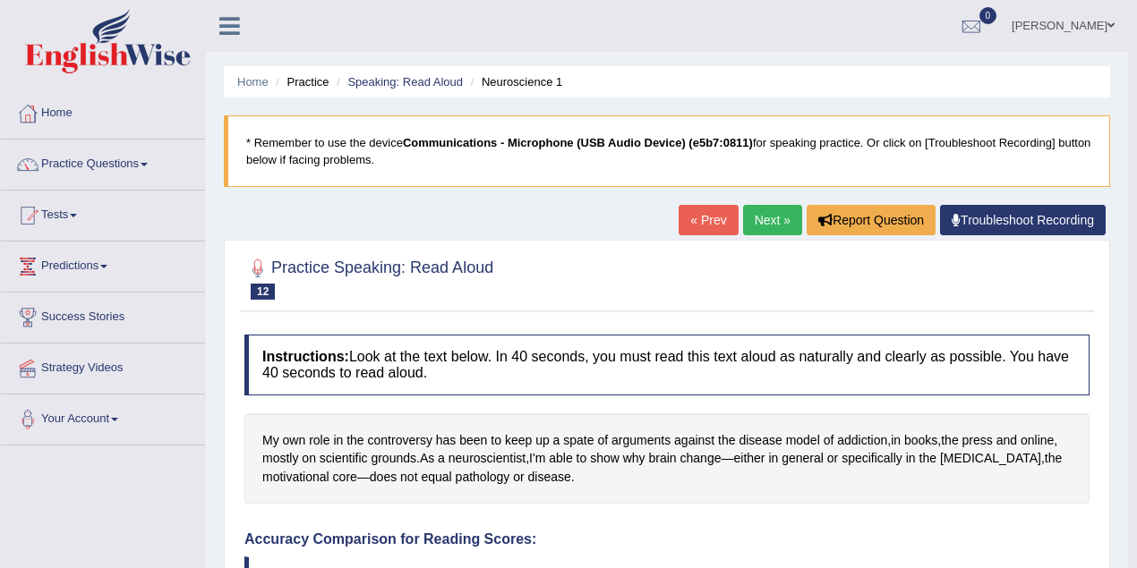
click at [762, 217] on link "Next »" at bounding box center [772, 220] width 59 height 30
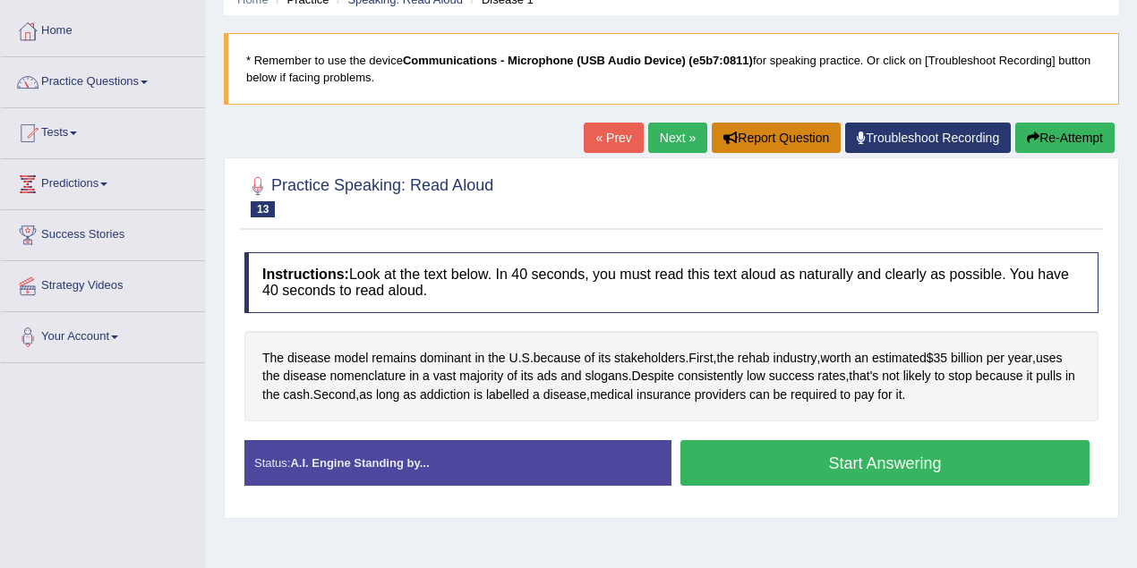
scroll to position [119, 0]
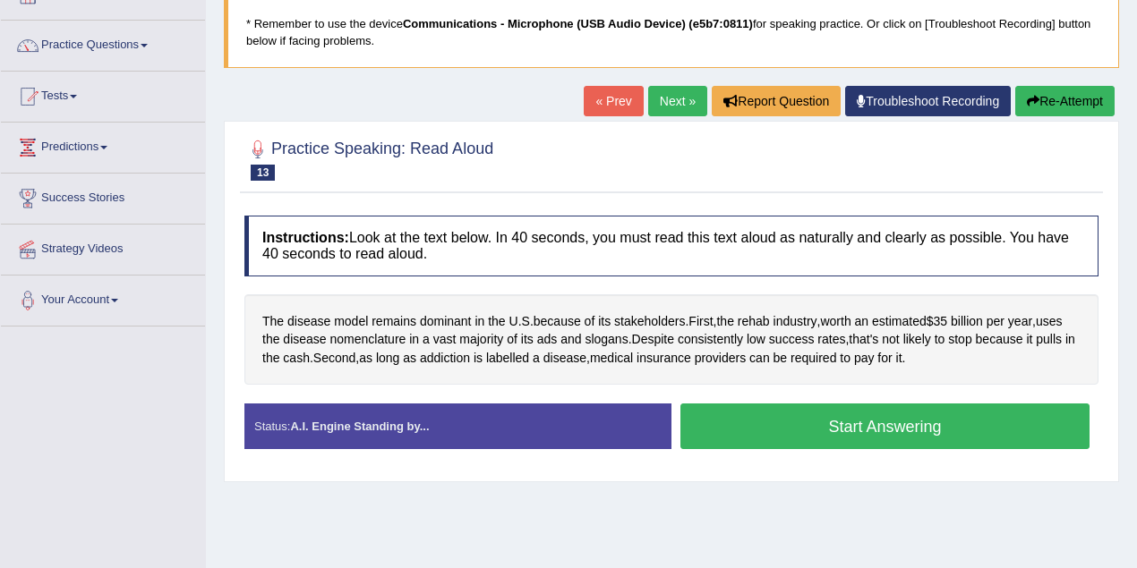
click at [852, 422] on button "Start Answering" at bounding box center [884, 427] width 409 height 46
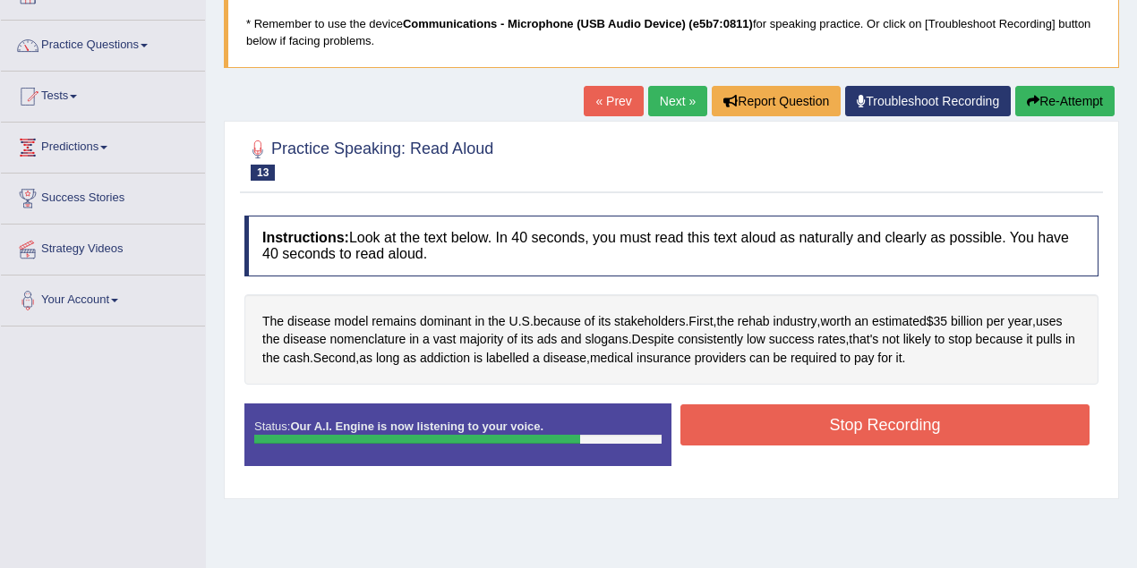
click at [837, 434] on button "Stop Recording" at bounding box center [884, 425] width 409 height 41
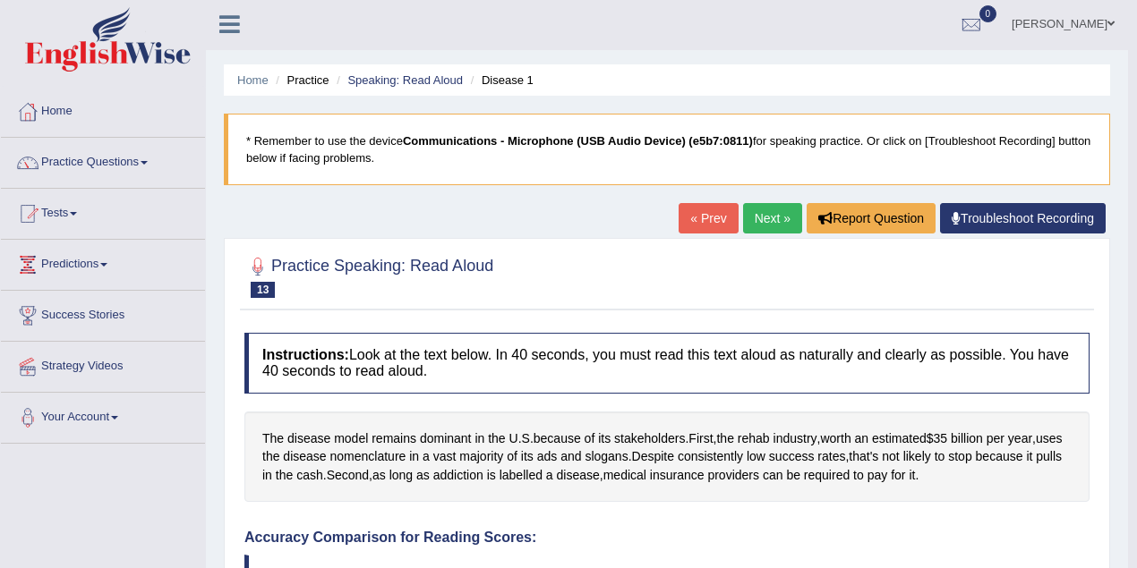
scroll to position [0, 0]
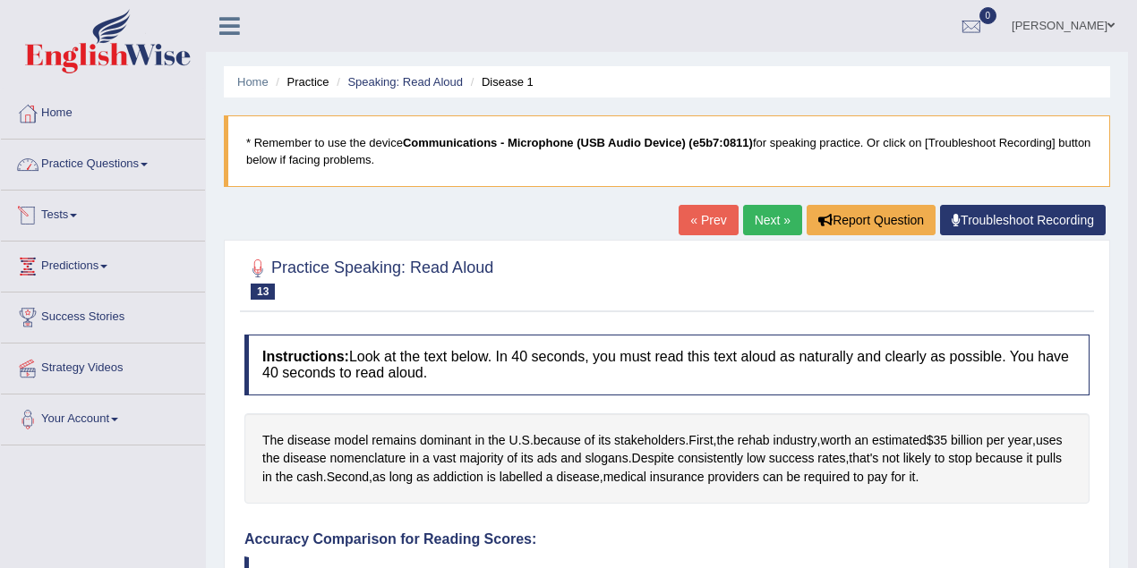
click at [85, 170] on link "Practice Questions" at bounding box center [103, 162] width 204 height 45
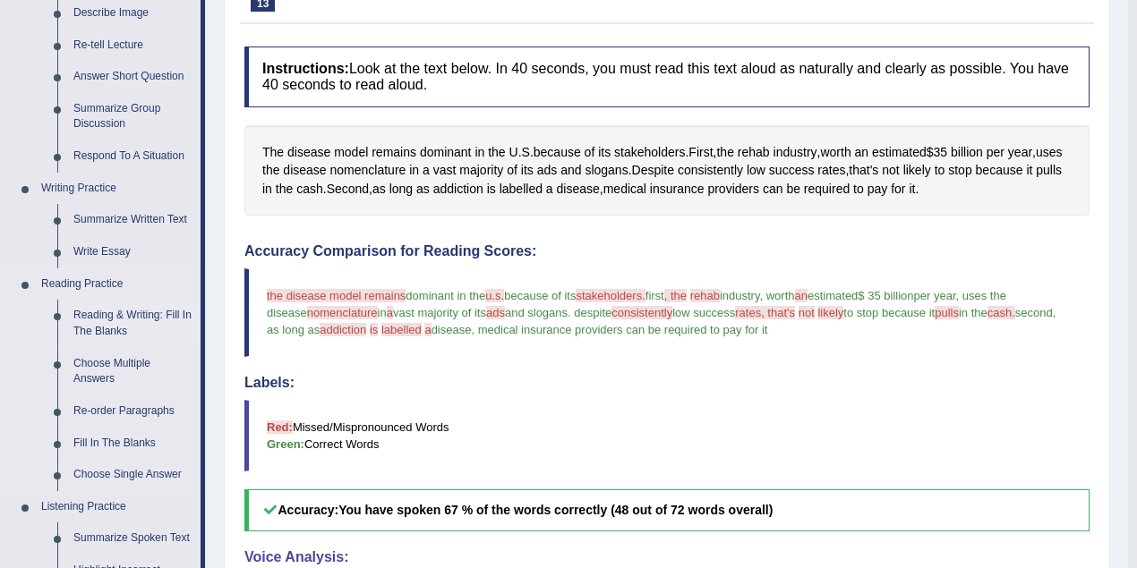
scroll to position [417, 0]
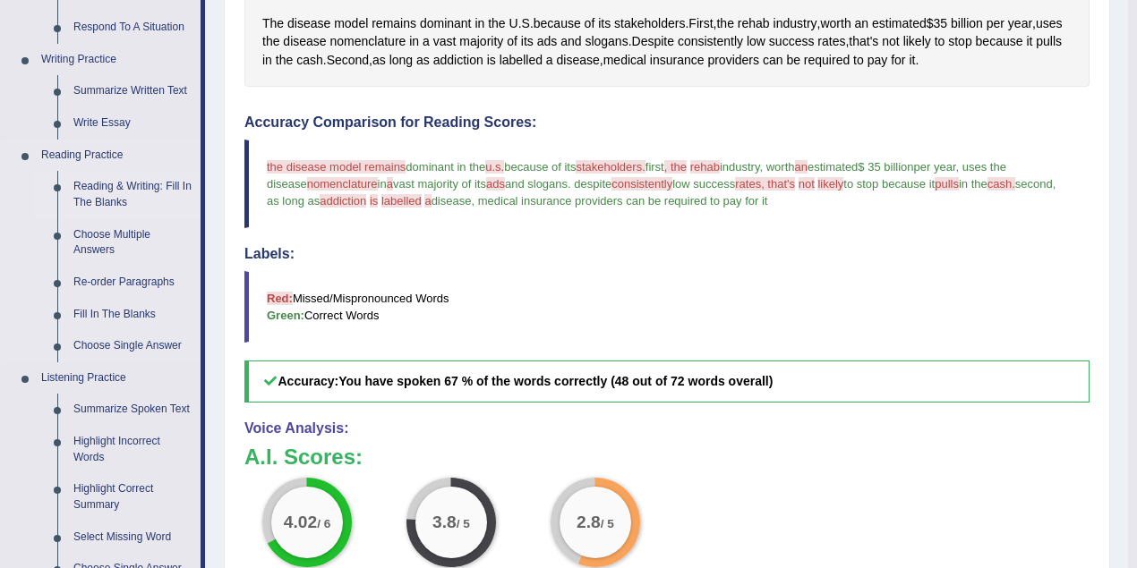
click at [105, 188] on link "Reading & Writing: Fill In The Blanks" at bounding box center [132, 194] width 135 height 47
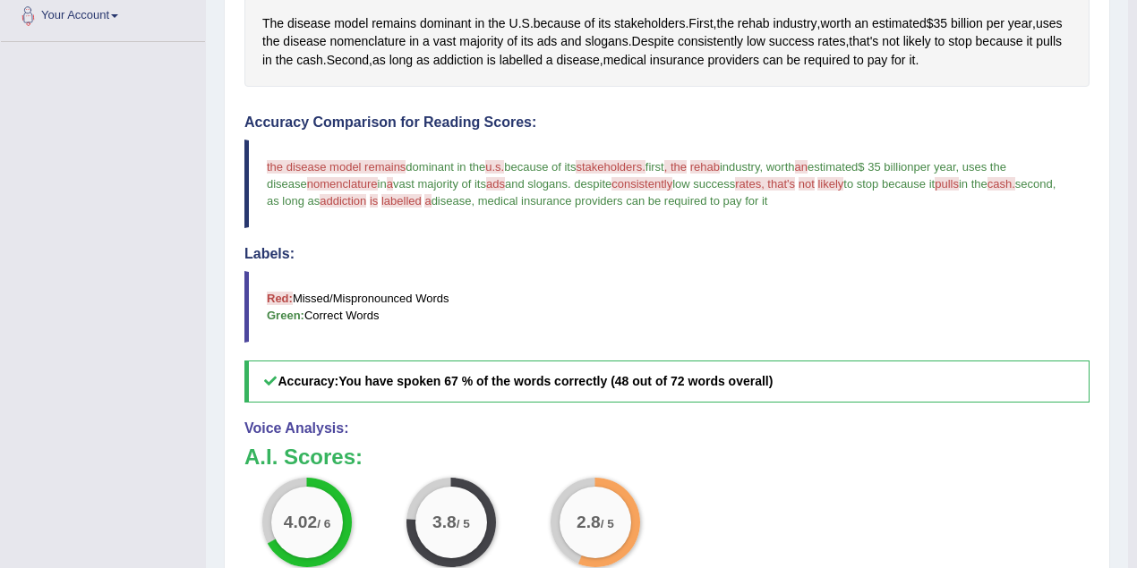
scroll to position [499, 0]
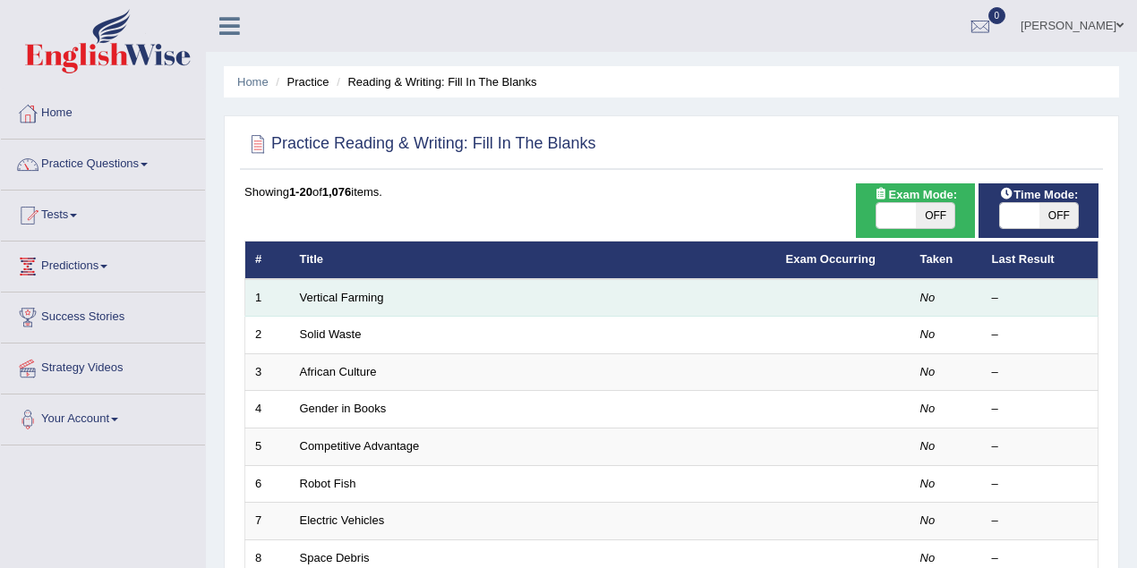
click at [378, 304] on td "Vertical Farming" at bounding box center [533, 298] width 486 height 38
click at [377, 297] on link "Vertical Farming" at bounding box center [342, 297] width 84 height 13
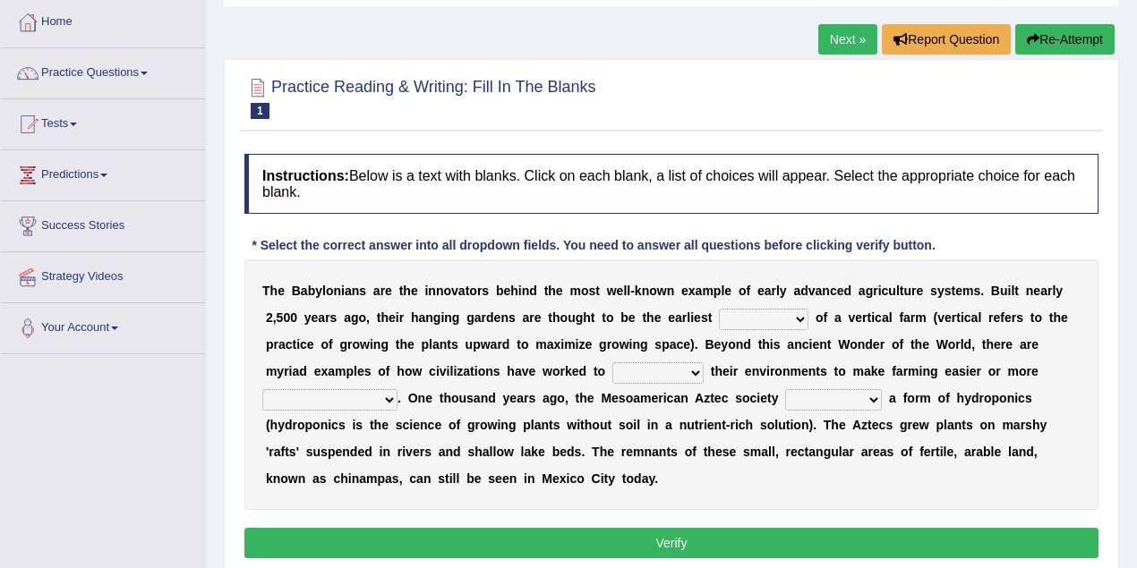
scroll to position [179, 0]
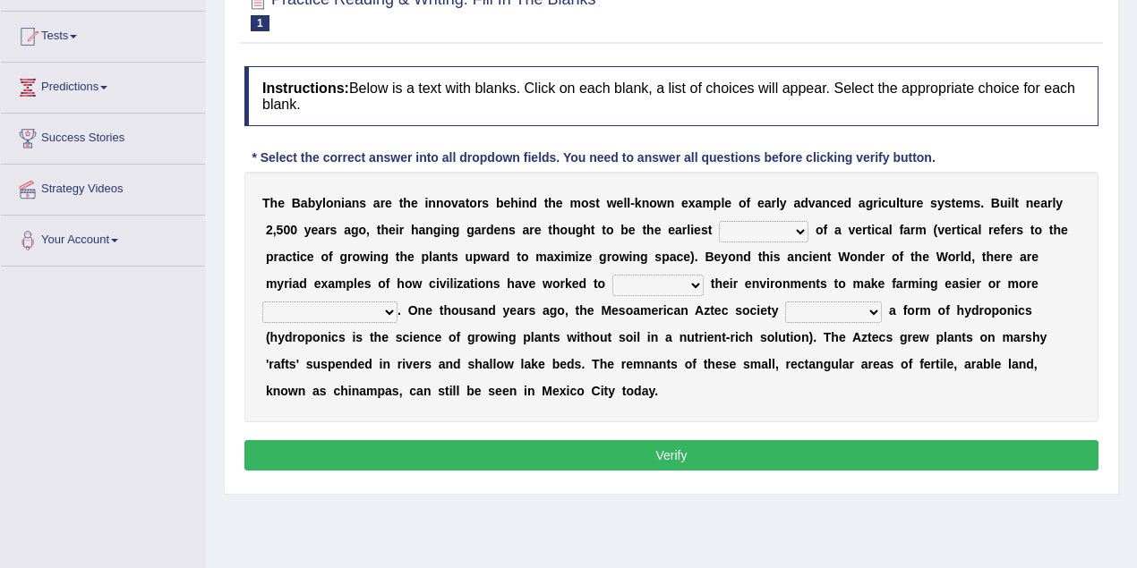
click at [801, 234] on select "prototype failure discredit protocol" at bounding box center [763, 231] width 89 height 21
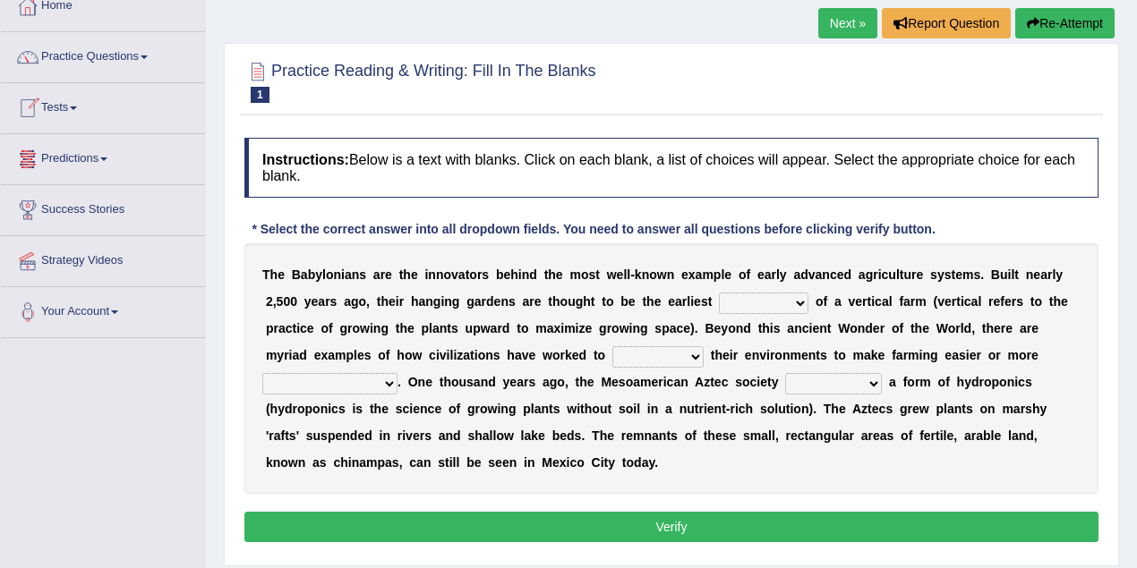
scroll to position [0, 0]
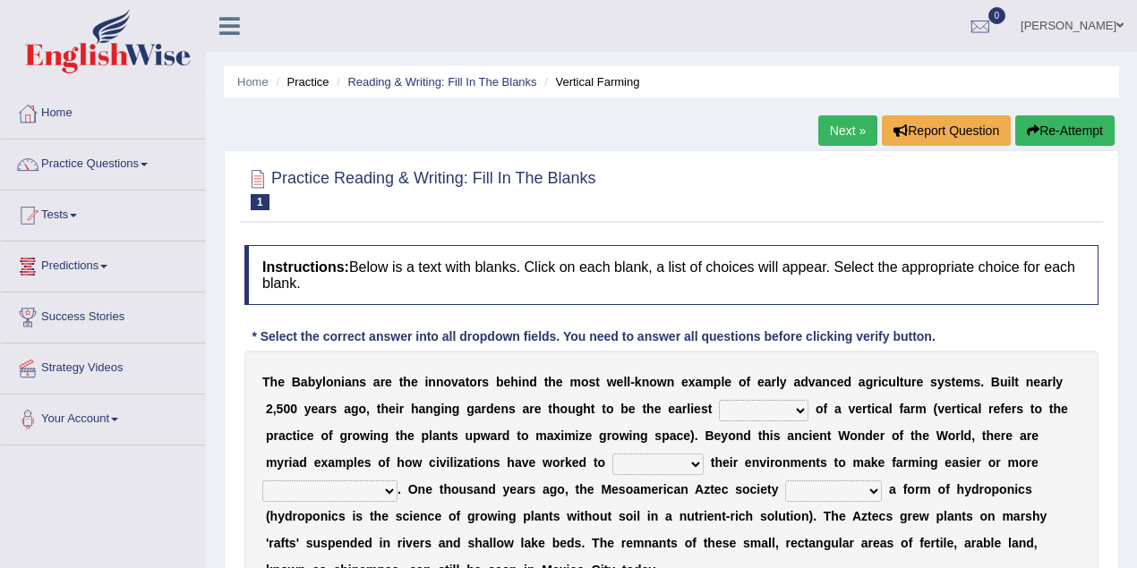
click at [89, 260] on link "Predictions" at bounding box center [103, 264] width 204 height 45
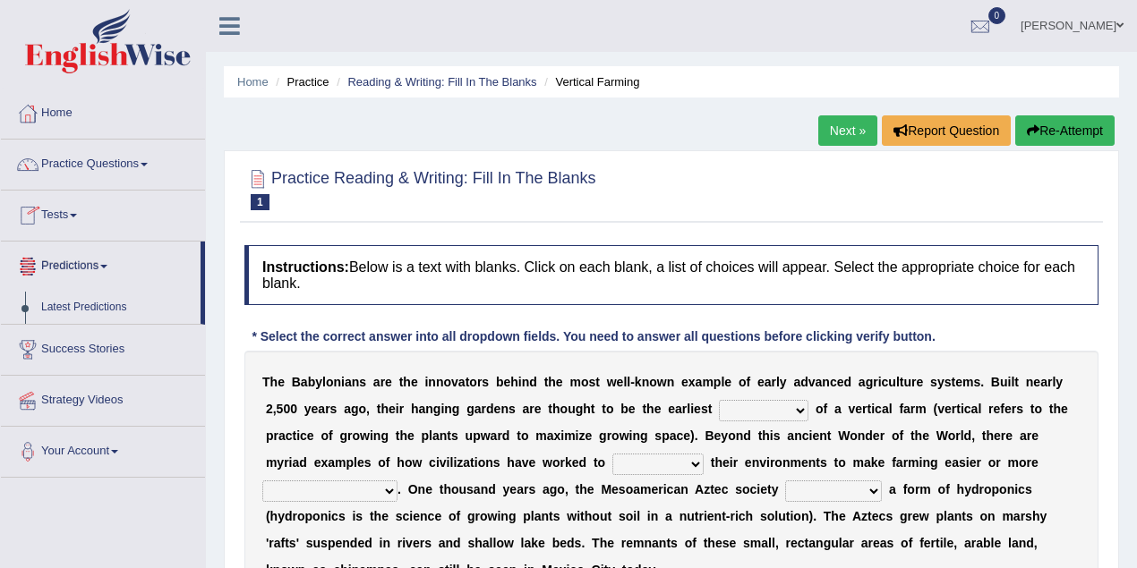
click at [98, 268] on link "Predictions" at bounding box center [101, 264] width 200 height 45
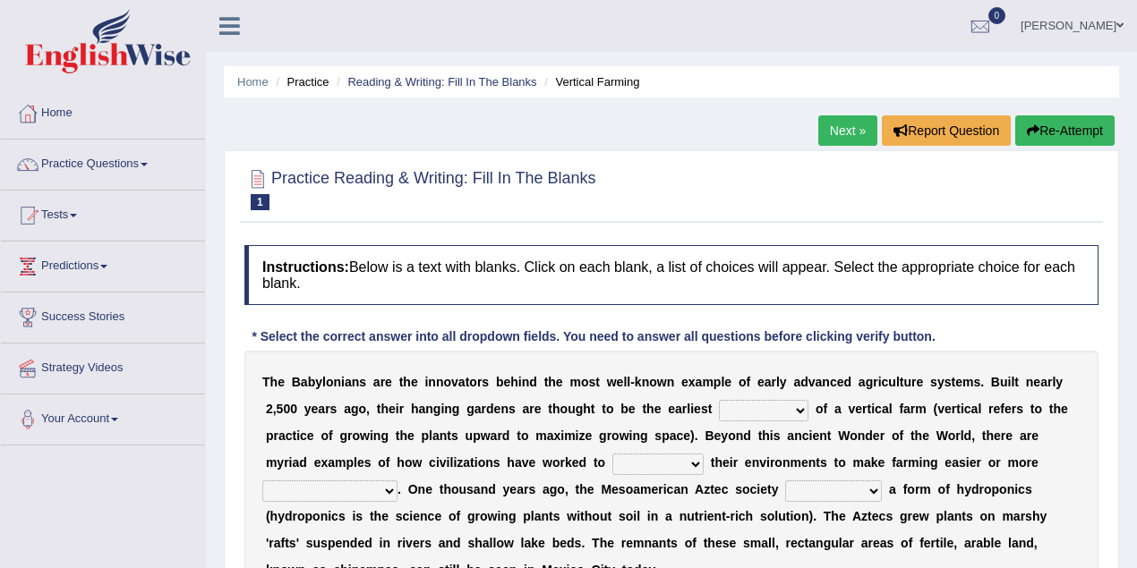
click at [100, 268] on link "Predictions" at bounding box center [103, 264] width 204 height 45
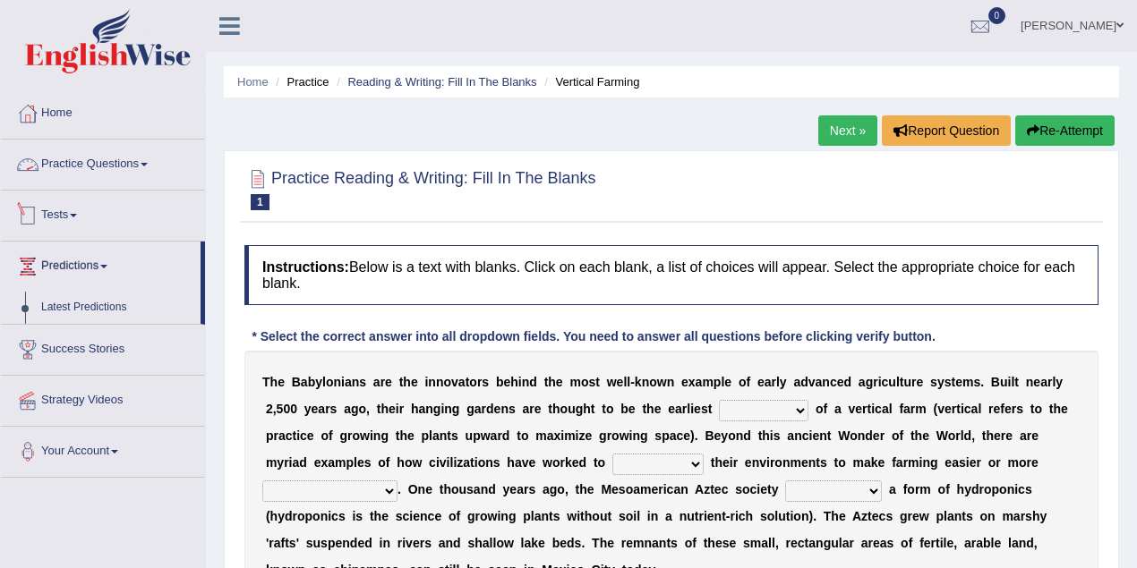
click at [82, 157] on link "Practice Questions" at bounding box center [103, 162] width 204 height 45
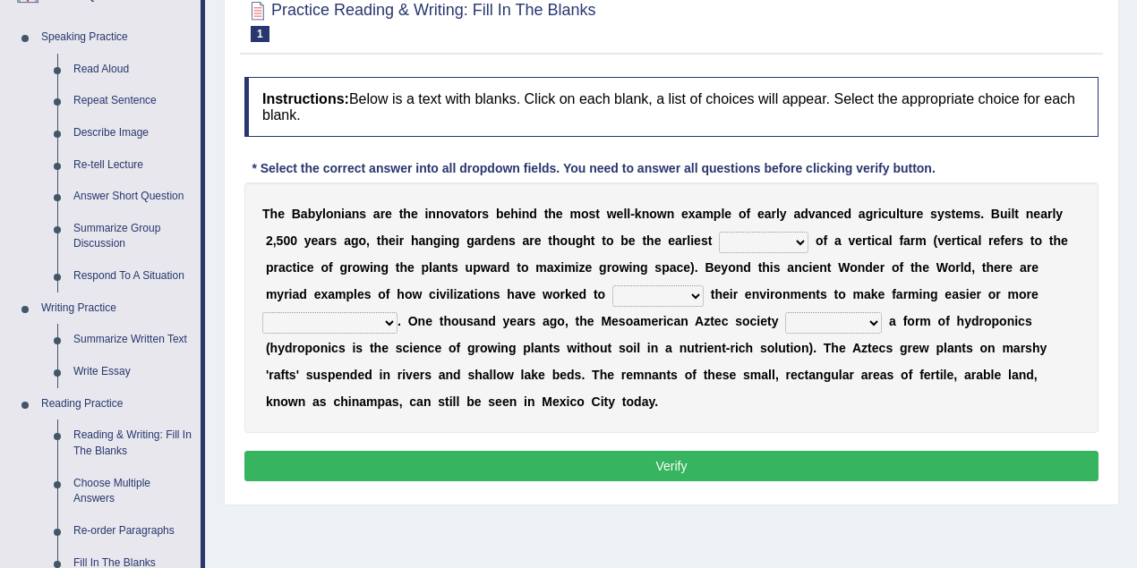
scroll to position [238, 0]
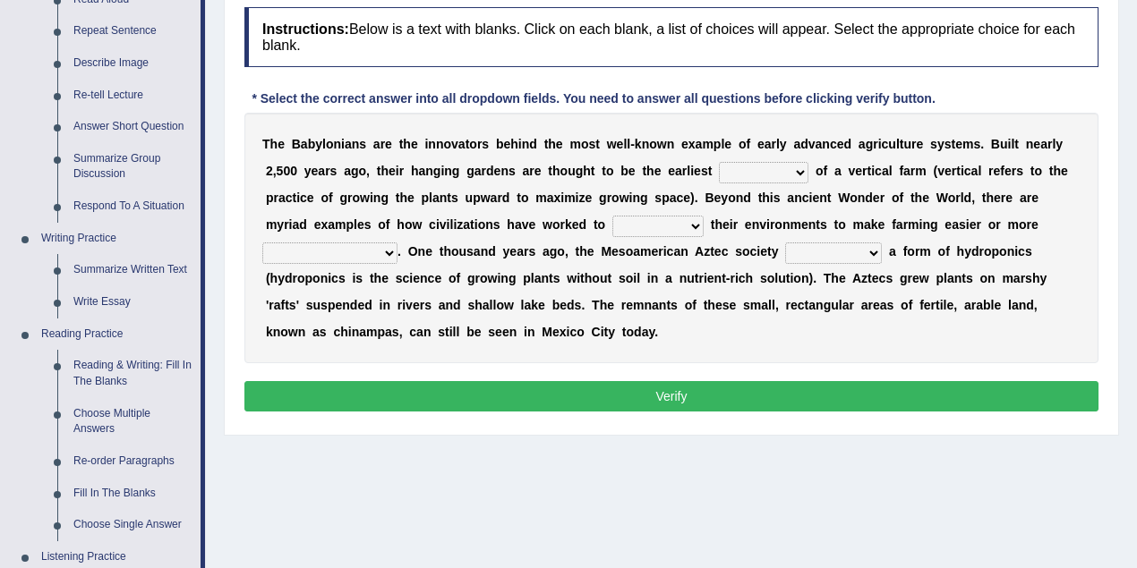
click at [800, 168] on select "prototype failure discredit protocol" at bounding box center [763, 172] width 89 height 21
click at [695, 226] on select "manipulate escape respect disarrange" at bounding box center [657, 226] width 91 height 21
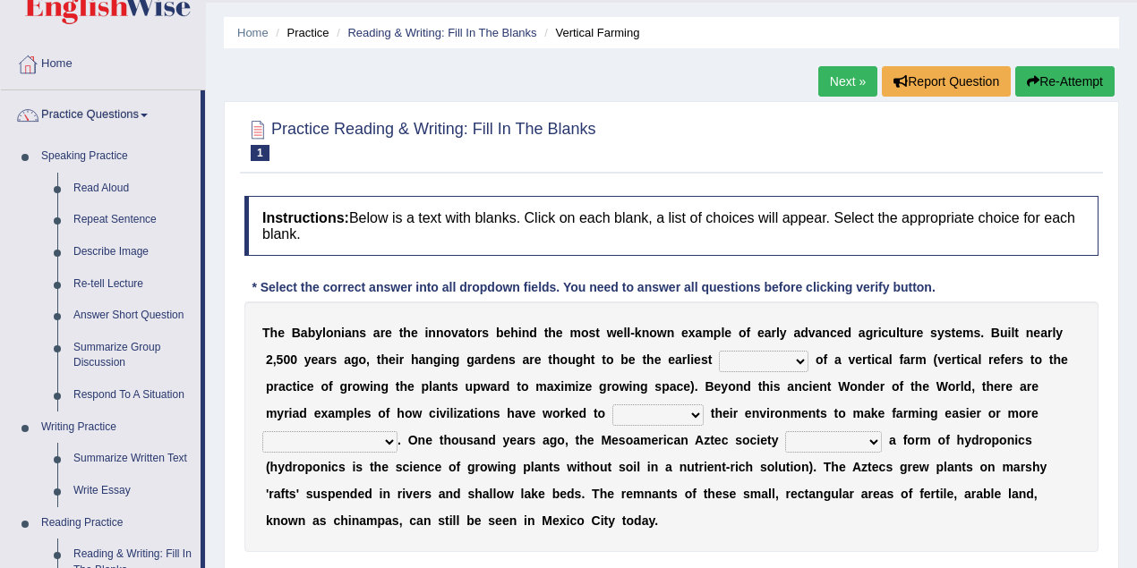
scroll to position [119, 0]
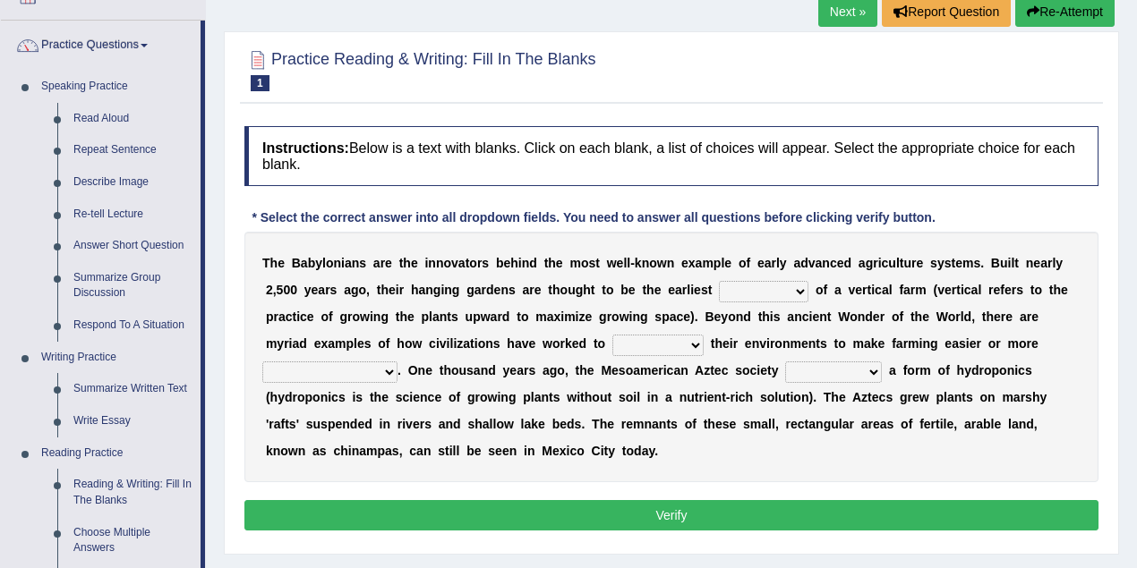
click at [800, 288] on select "prototype failure discredit protocol" at bounding box center [763, 291] width 89 height 21
select select "prototype"
click at [719, 281] on select "prototype failure discredit protocol" at bounding box center [763, 291] width 89 height 21
click at [694, 344] on select "manipulate escape respect disarrange" at bounding box center [657, 345] width 91 height 21
click at [388, 370] on select "productive constructive connective counterproductive" at bounding box center [329, 372] width 135 height 21
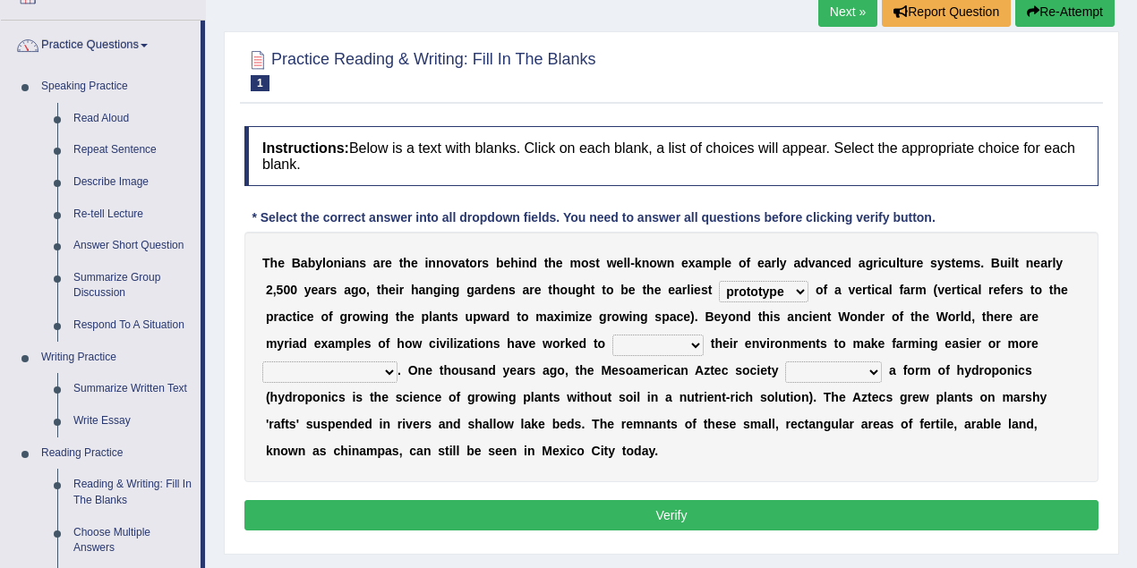
click at [693, 345] on select "manipulate escape respect disarrange" at bounding box center [657, 345] width 91 height 21
select select "disarrange"
click at [612, 335] on select "manipulate escape respect disarrange" at bounding box center [657, 345] width 91 height 21
click at [385, 370] on select "productive constructive connective counterproductive" at bounding box center [329, 372] width 135 height 21
select select "productive"
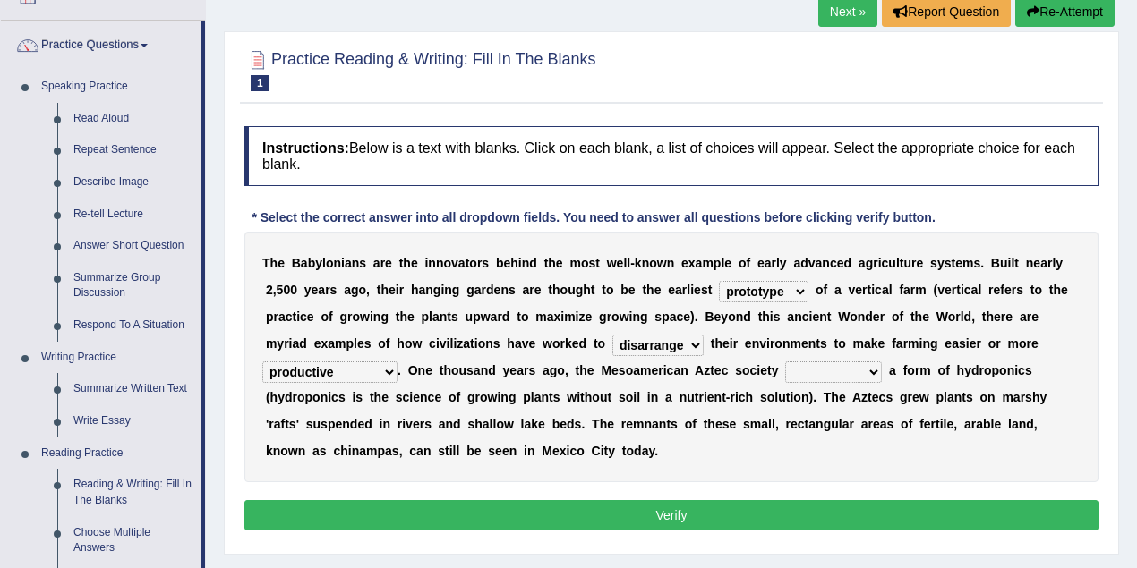
click at [262, 362] on select "productive constructive connective counterproductive" at bounding box center [329, 372] width 135 height 21
click at [873, 369] on select "domineered volunteered pioneered engineered" at bounding box center [833, 372] width 97 height 21
select select "pioneered"
click at [785, 362] on select "domineered volunteered pioneered engineered" at bounding box center [833, 372] width 97 height 21
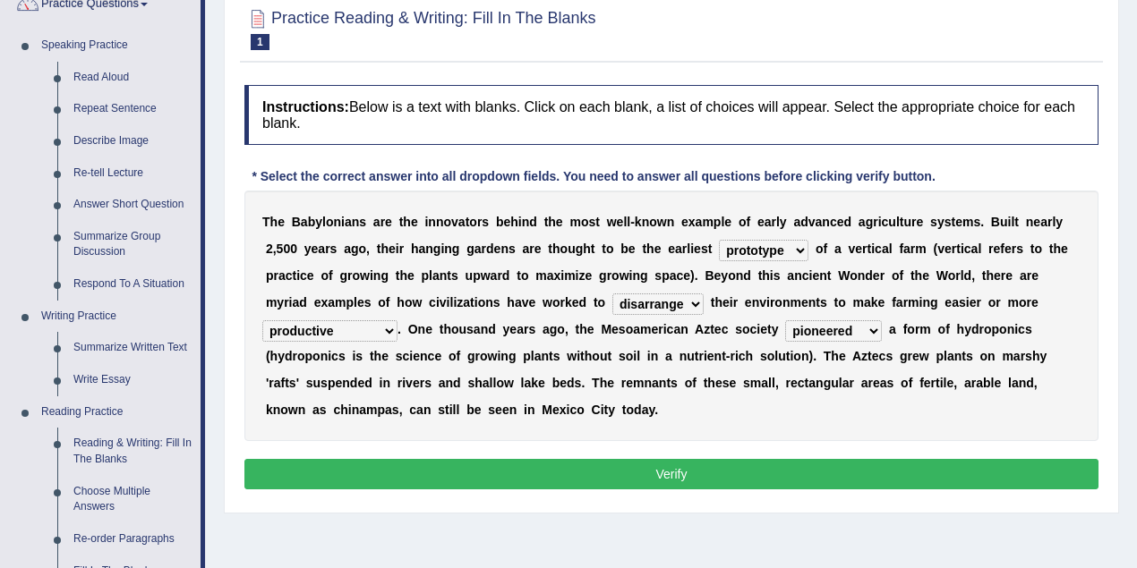
scroll to position [179, 0]
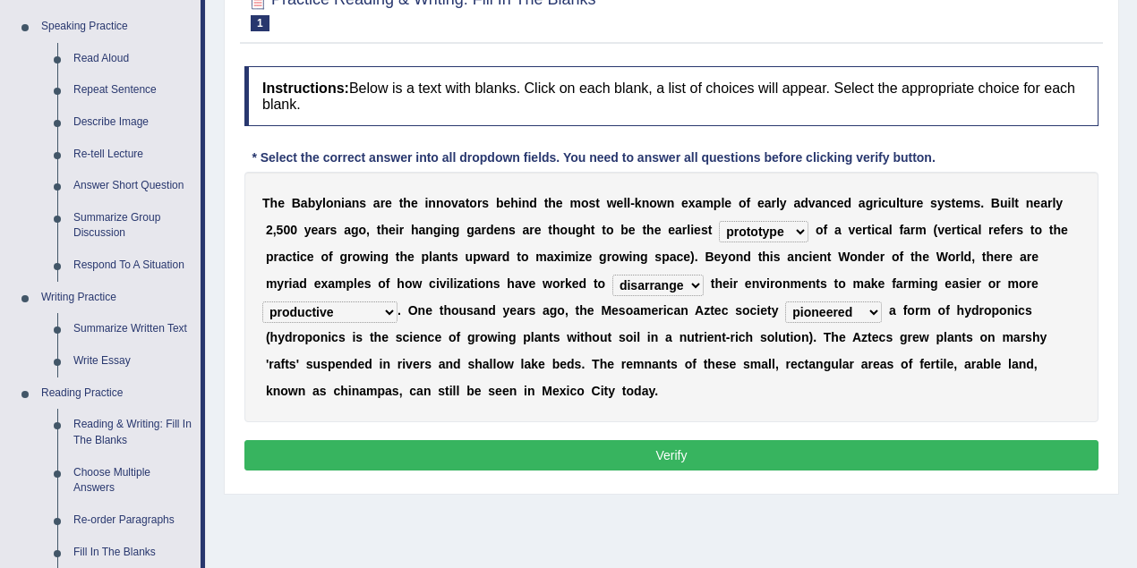
click at [708, 456] on button "Verify" at bounding box center [671, 455] width 854 height 30
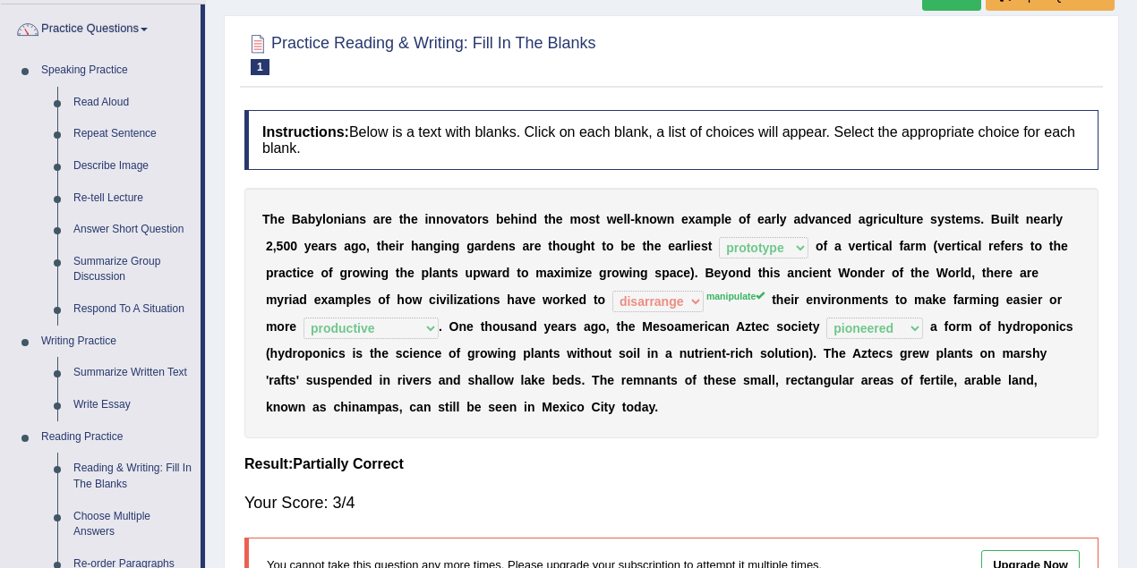
scroll to position [0, 0]
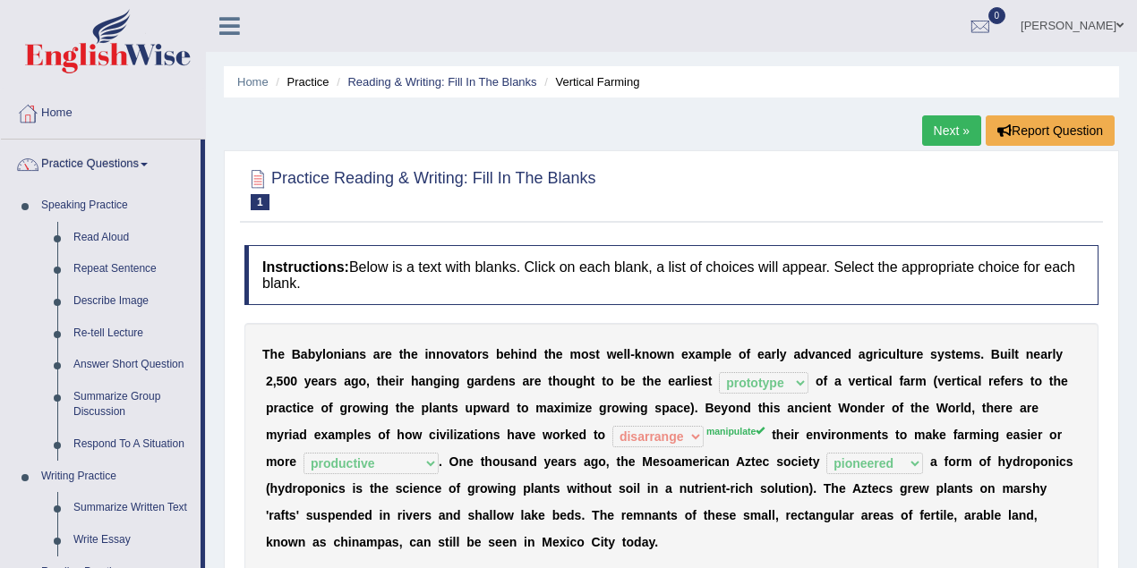
click at [953, 123] on link "Next »" at bounding box center [951, 130] width 59 height 30
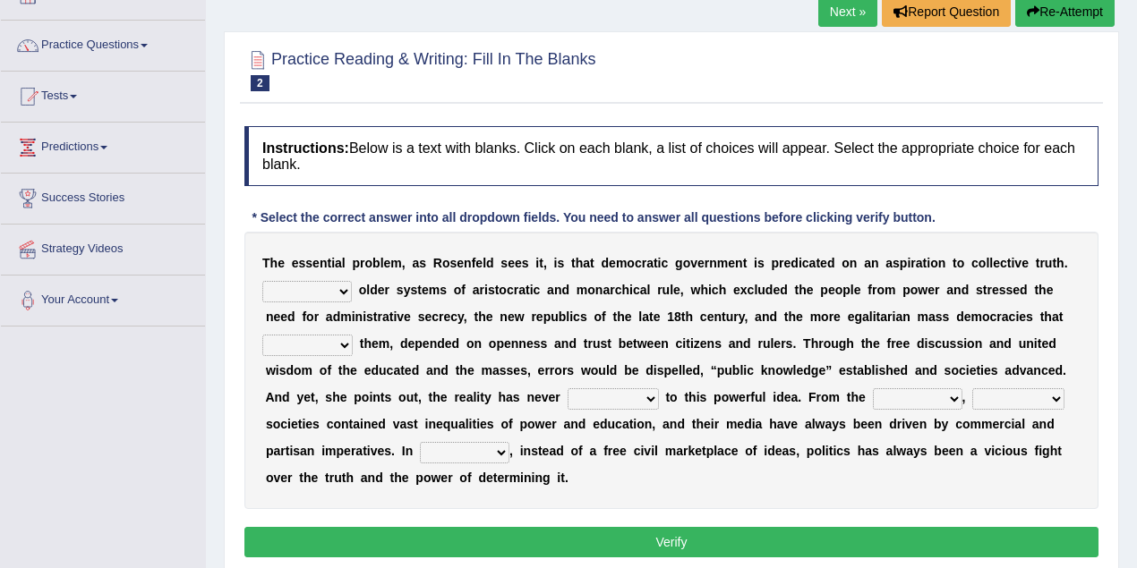
click at [349, 288] on select "Like Unlike Likely Safely" at bounding box center [306, 291] width 89 height 21
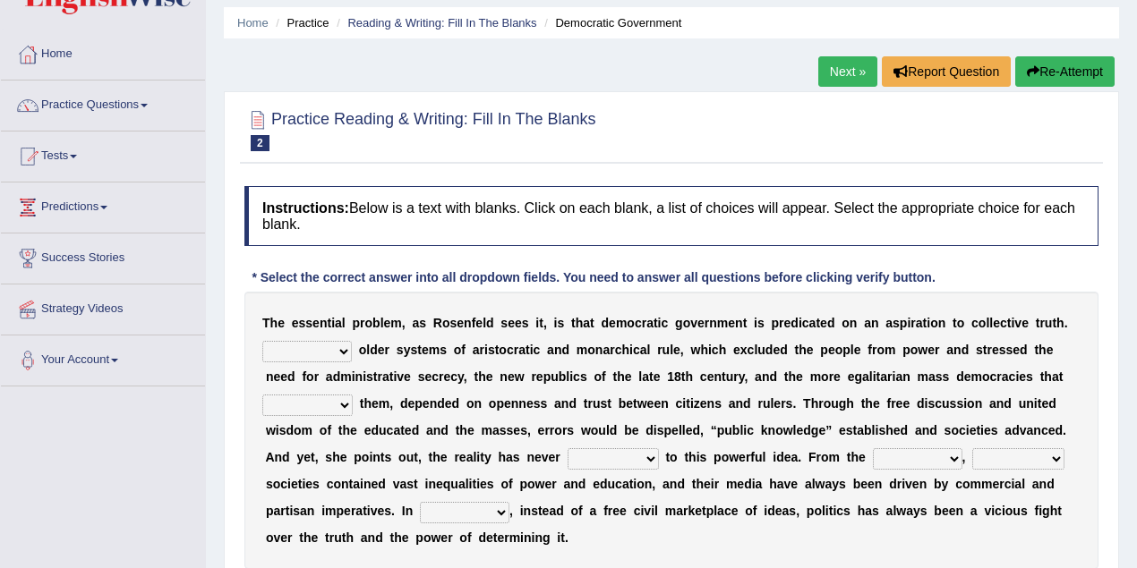
click at [345, 404] on select "readed grated succeeded printed" at bounding box center [307, 405] width 90 height 21
click at [341, 348] on select "Like Unlike Likely Safely" at bounding box center [306, 351] width 89 height 21
select select "Unlike"
click at [262, 341] on select "Like Unlike Likely Safely" at bounding box center [306, 351] width 89 height 21
click at [346, 402] on select "readed grated succeeded printed" at bounding box center [307, 405] width 90 height 21
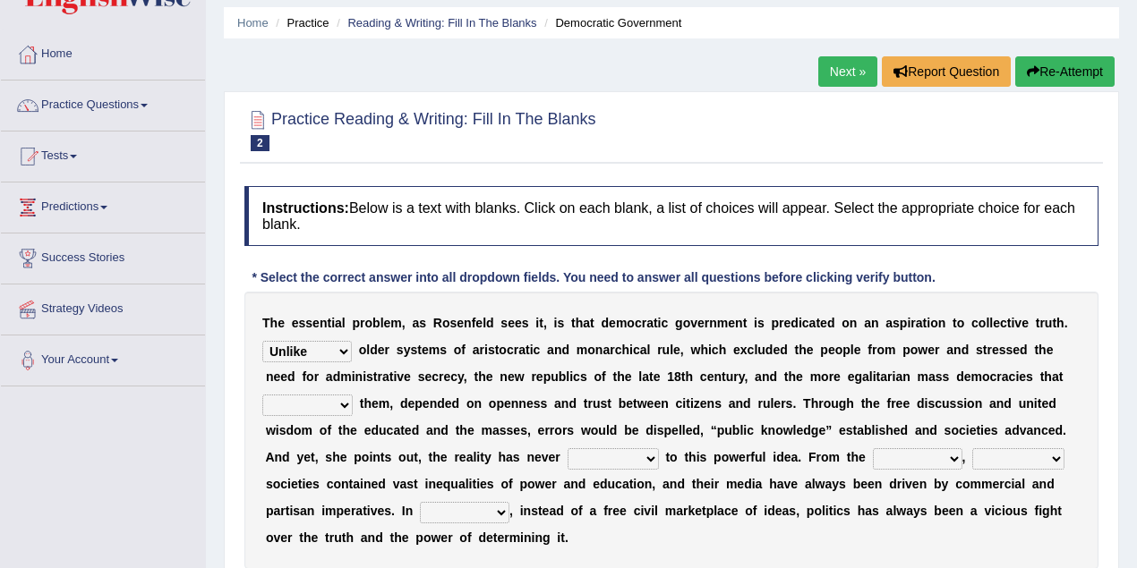
select select "succeeded"
click at [262, 395] on select "readed grated succeeded printed" at bounding box center [307, 405] width 90 height 21
click at [653, 456] on select "saved up stood up brought up lived up" at bounding box center [612, 458] width 91 height 21
select select "saved up"
click at [567, 448] on select "saved up stood up brought up lived up" at bounding box center [612, 458] width 91 height 21
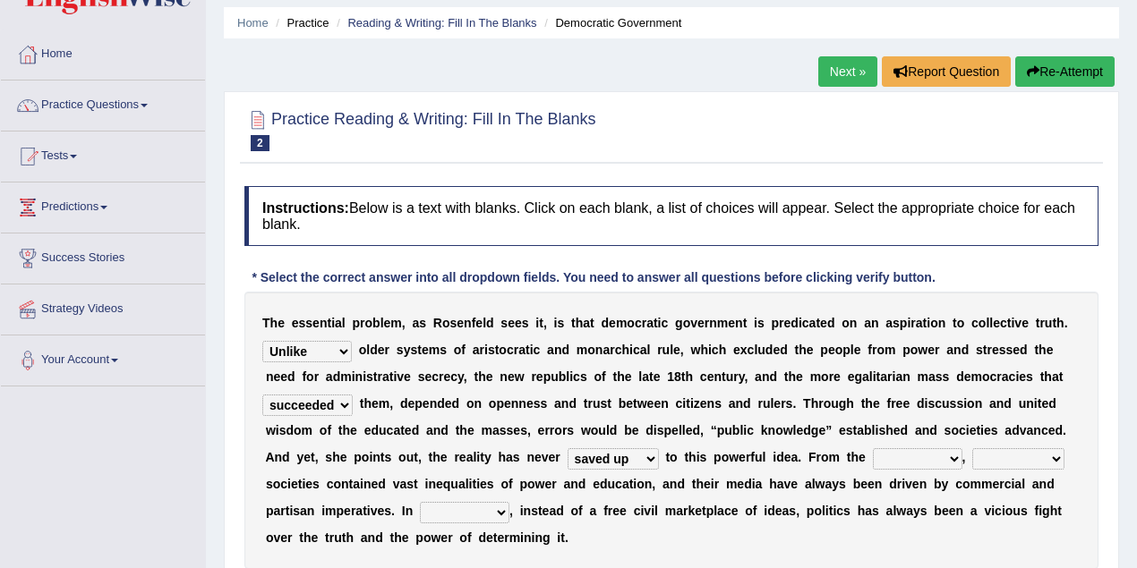
click at [952, 458] on select "outset ranged stood caught" at bounding box center [917, 458] width 89 height 21
click at [1060, 457] on select "freedom democratic media stilled" at bounding box center [1018, 458] width 92 height 21
select select "media"
click at [972, 448] on select "freedom democratic media stilled" at bounding box center [1018, 458] width 92 height 21
click at [505, 510] on select "power practice ideas fought" at bounding box center [464, 512] width 89 height 21
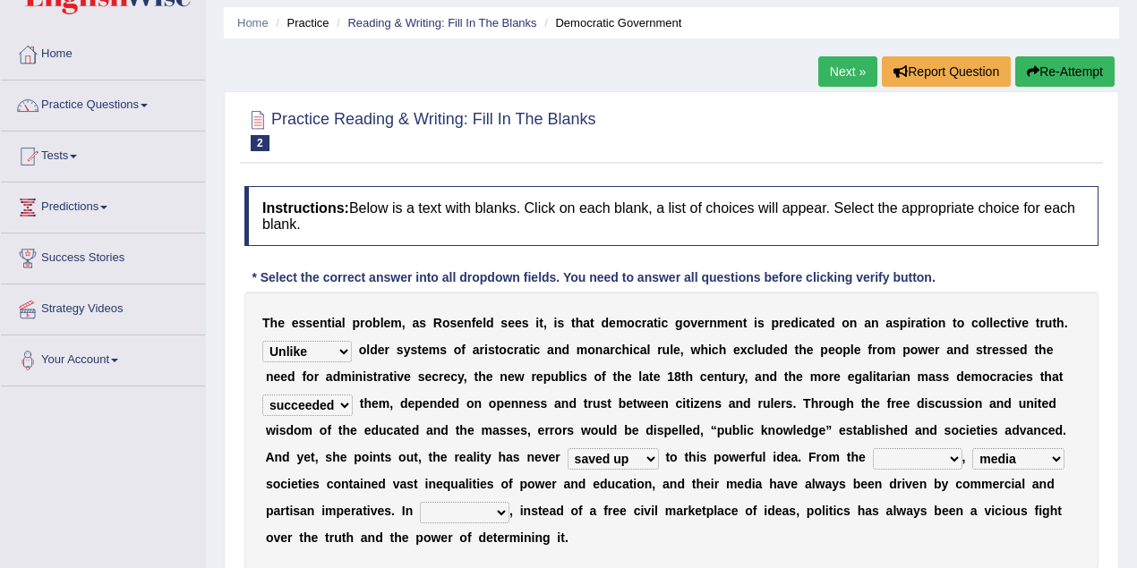
click at [505, 510] on select "power practice ideas fought" at bounding box center [464, 512] width 89 height 21
click at [508, 510] on div "T h e e s s e n t i a l p r o b l e m , a s R o s e n f e l d s e e s i t , i s…" at bounding box center [671, 430] width 854 height 277
click at [631, 541] on div "T h e e s s e n t i a l p r o b l e m , a s R o s e n f e l d s e e s i t , i s…" at bounding box center [671, 430] width 854 height 277
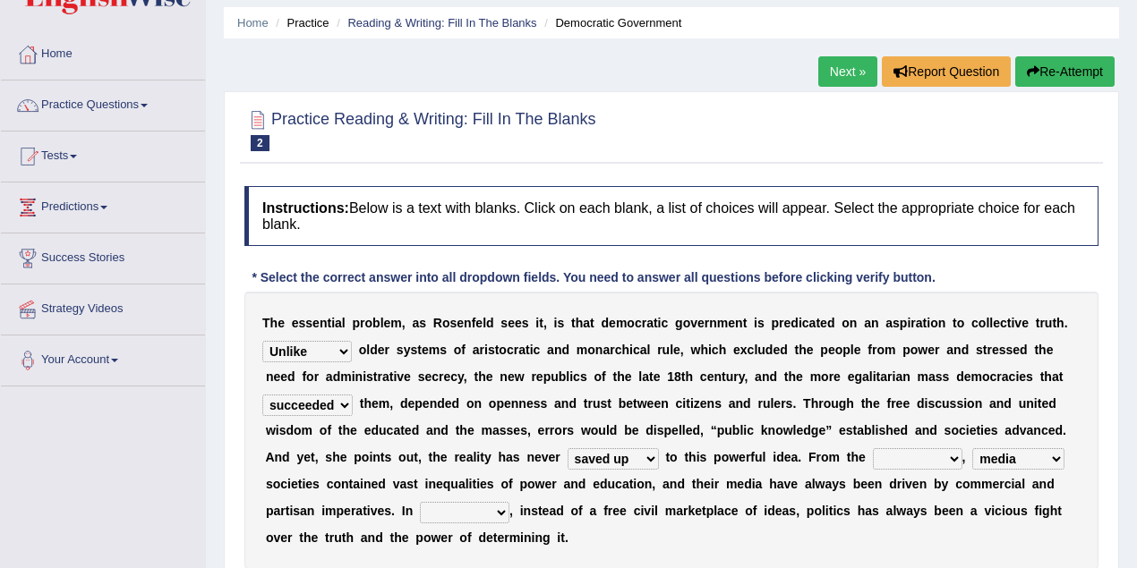
click at [503, 510] on select "power practice ideas fought" at bounding box center [464, 512] width 89 height 21
select select "power"
click at [420, 502] on select "power practice ideas fought" at bounding box center [464, 512] width 89 height 21
click at [951, 458] on select "outset ranged stood caught" at bounding box center [917, 458] width 89 height 21
click at [1099, 471] on div "Instructions: Below is a text with blanks. Click on each blank, a list of choic…" at bounding box center [671, 404] width 863 height 455
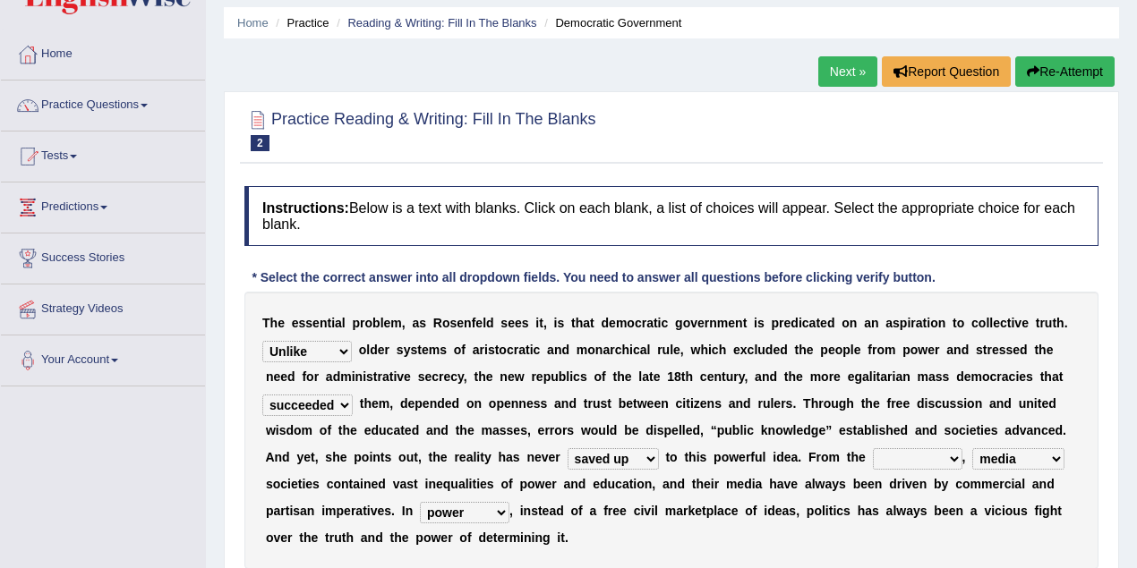
click at [1051, 451] on select "freedom democratic media stilled" at bounding box center [1018, 458] width 92 height 21
select select "democratic"
click at [972, 448] on select "freedom democratic media stilled" at bounding box center [1018, 458] width 92 height 21
click at [946, 456] on select "outset ranged stood caught" at bounding box center [917, 458] width 89 height 21
select select "outset"
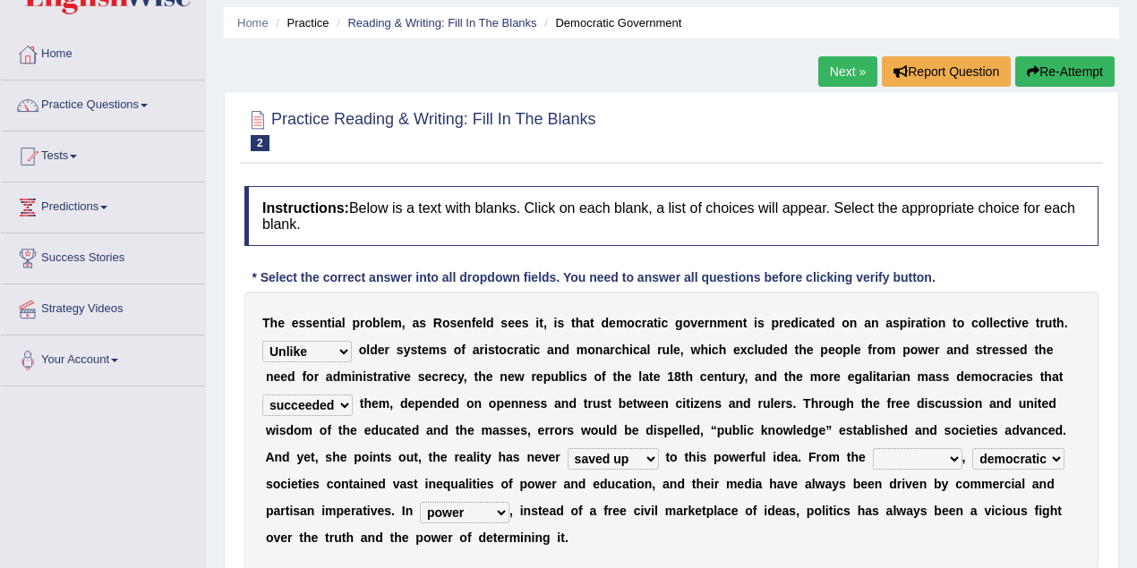
click at [873, 448] on select "outset ranged stood caught" at bounding box center [917, 458] width 89 height 21
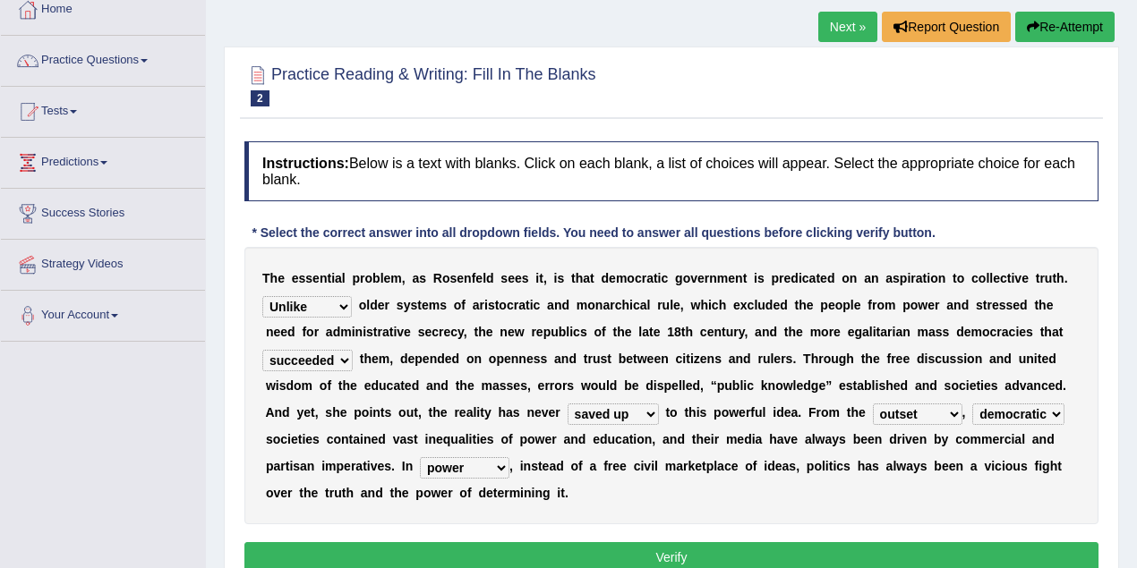
scroll to position [179, 0]
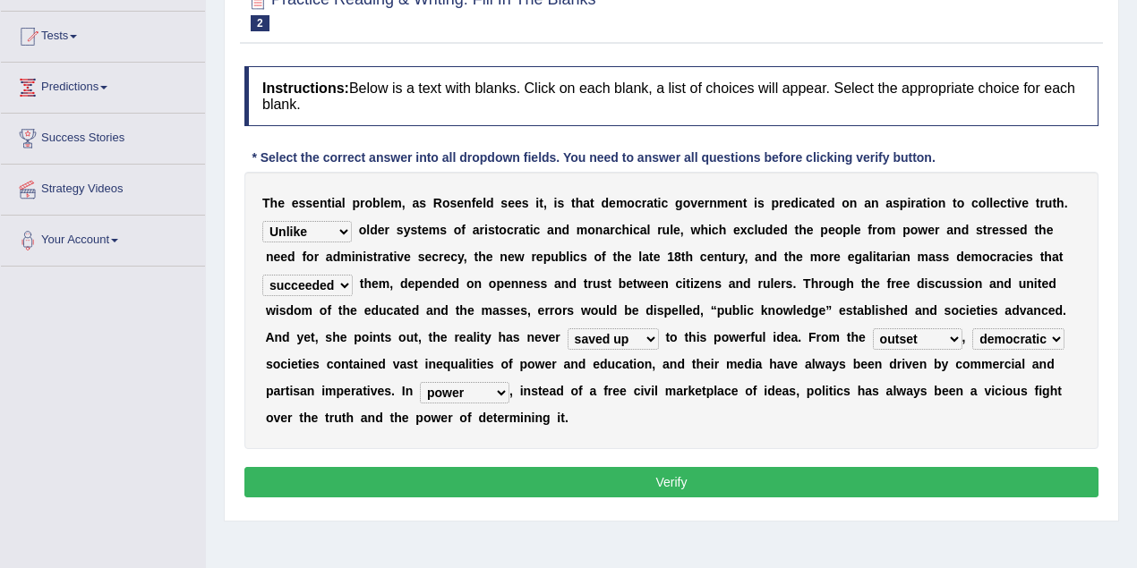
click at [708, 478] on button "Verify" at bounding box center [671, 482] width 854 height 30
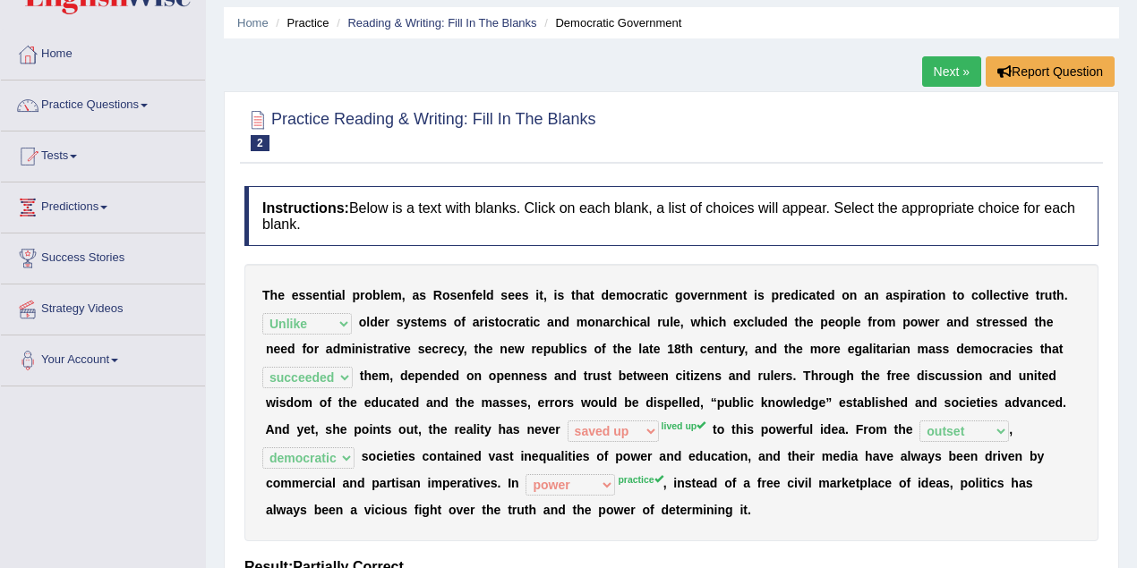
scroll to position [0, 0]
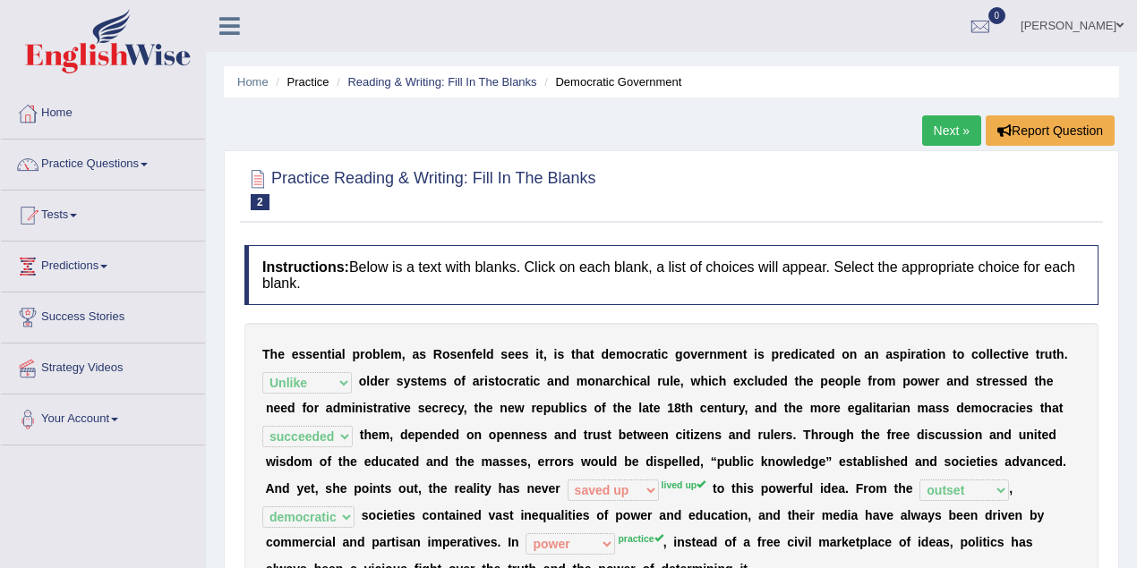
click at [938, 127] on link "Next »" at bounding box center [951, 130] width 59 height 30
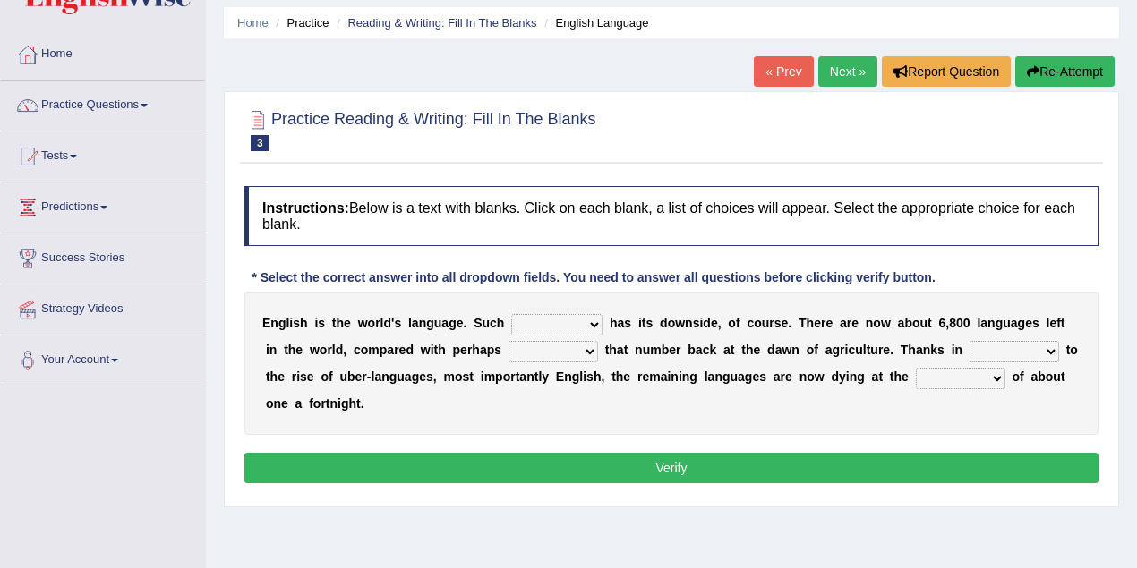
click at [594, 322] on select "power idea subject dominance" at bounding box center [556, 324] width 91 height 21
click at [700, 437] on div "Instructions: Below is a text with blanks. Click on each blank, a list of choic…" at bounding box center [671, 337] width 863 height 320
click at [586, 349] on select "rise twice firstly never" at bounding box center [552, 351] width 89 height 21
click at [595, 324] on select "power idea subject dominance" at bounding box center [556, 324] width 91 height 21
select select "idea"
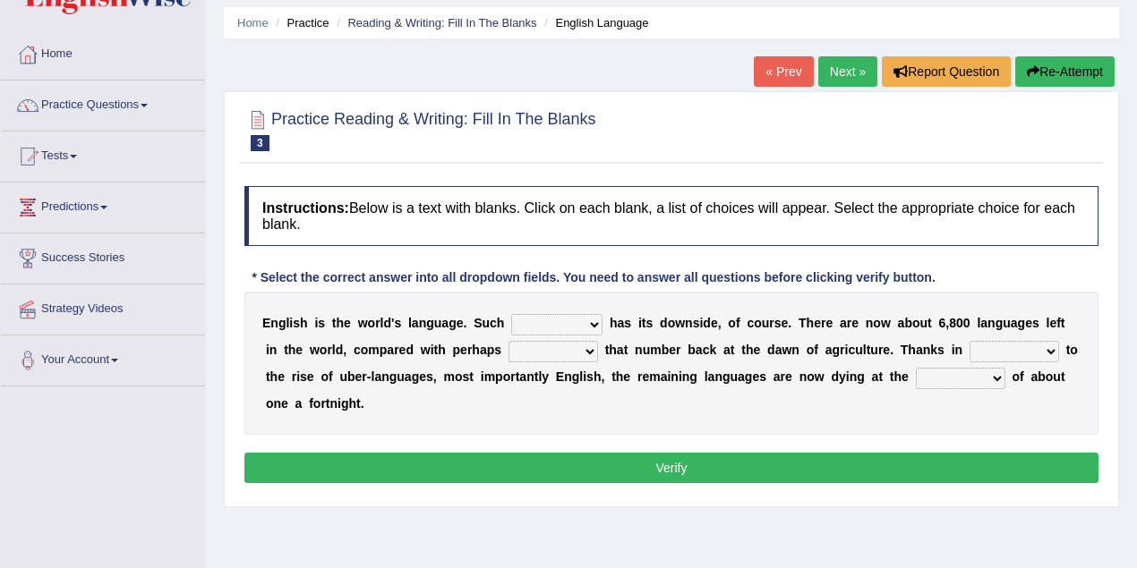
click at [511, 314] on select "power idea subject dominance" at bounding box center [556, 324] width 91 height 21
click at [592, 345] on select "rise twice firstly never" at bounding box center [552, 351] width 89 height 21
select select "twice"
click at [508, 341] on select "rise twice firstly never" at bounding box center [552, 351] width 89 height 21
click at [1052, 348] on select "rare start part bother" at bounding box center [1013, 351] width 89 height 21
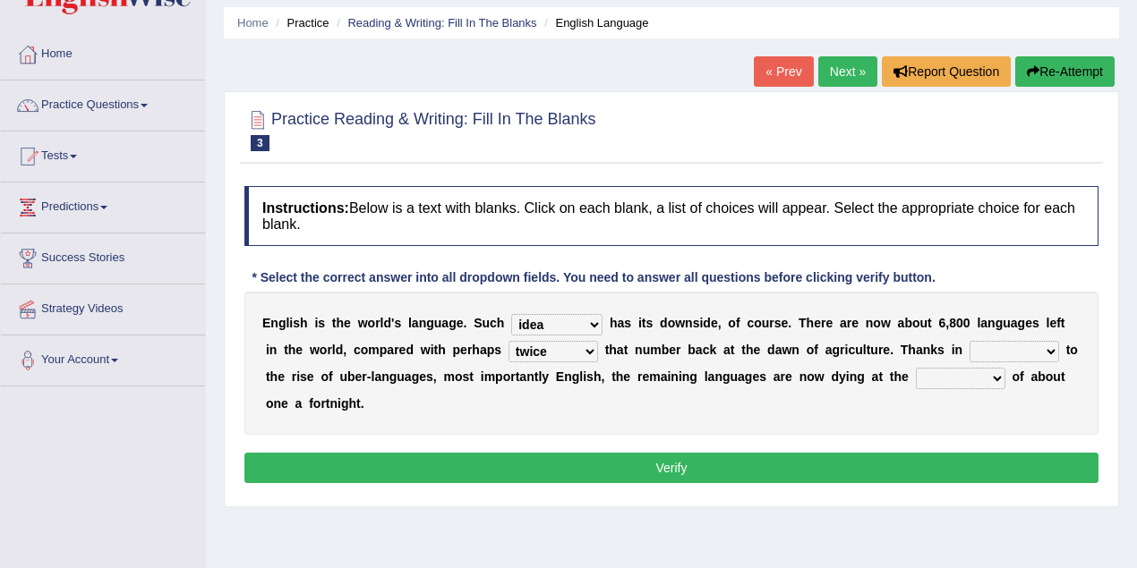
click at [1051, 353] on select "rare start part bother" at bounding box center [1013, 351] width 89 height 21
click at [994, 378] on select "state rate wait great" at bounding box center [959, 378] width 89 height 21
click at [1036, 349] on select "rare start part bother" at bounding box center [1013, 351] width 89 height 21
select select "rare"
click at [969, 341] on select "rare start part bother" at bounding box center [1013, 351] width 89 height 21
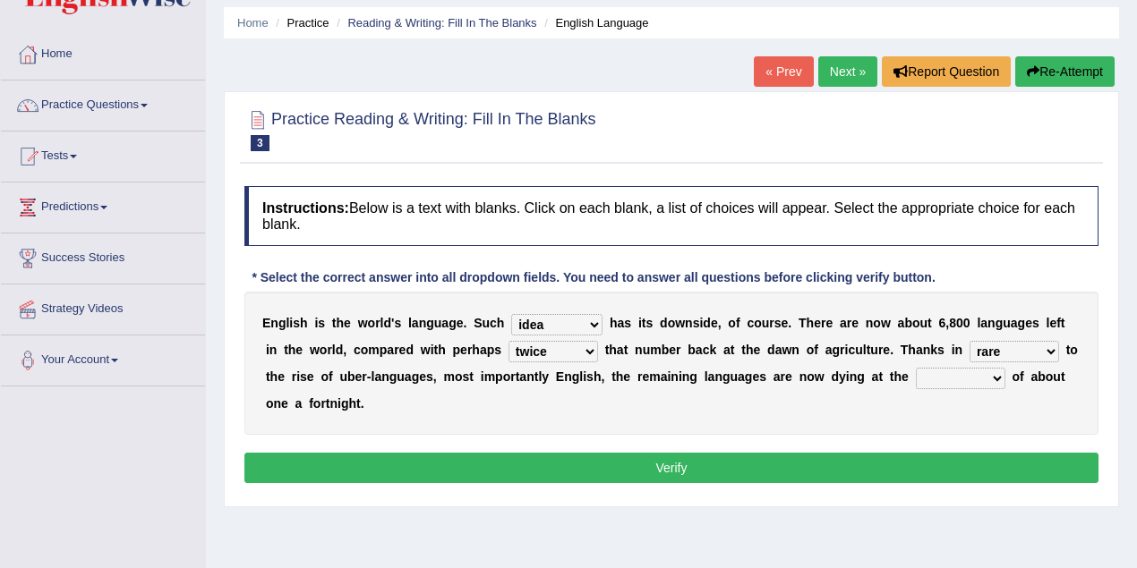
click at [994, 371] on select "state rate wait great" at bounding box center [959, 378] width 89 height 21
select select "great"
click at [915, 368] on select "state rate wait great" at bounding box center [959, 378] width 89 height 21
click at [601, 460] on button "Verify" at bounding box center [671, 468] width 854 height 30
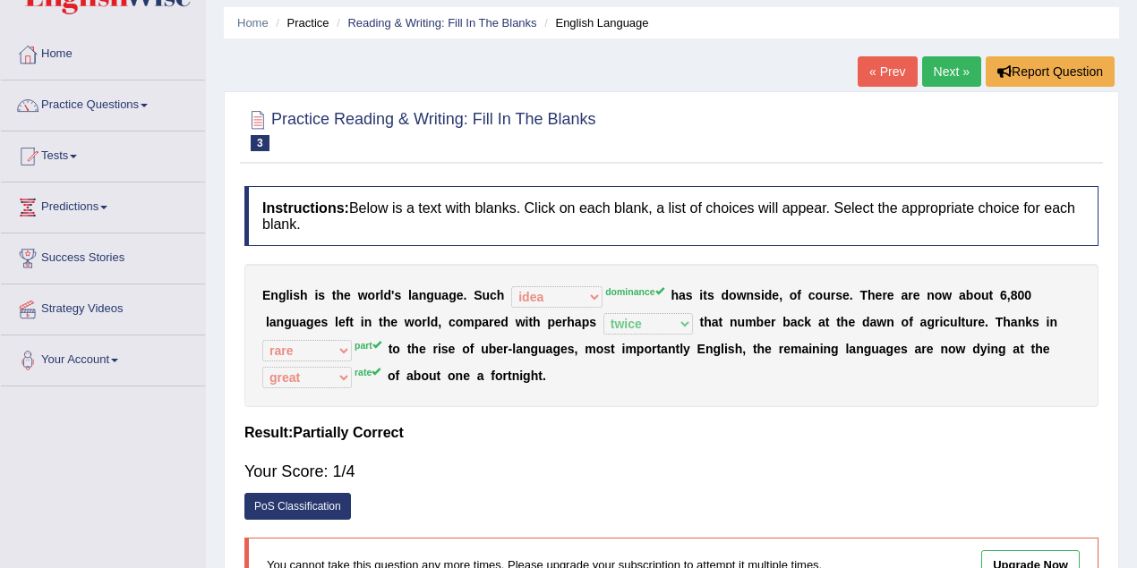
click at [943, 70] on link "Next »" at bounding box center [951, 71] width 59 height 30
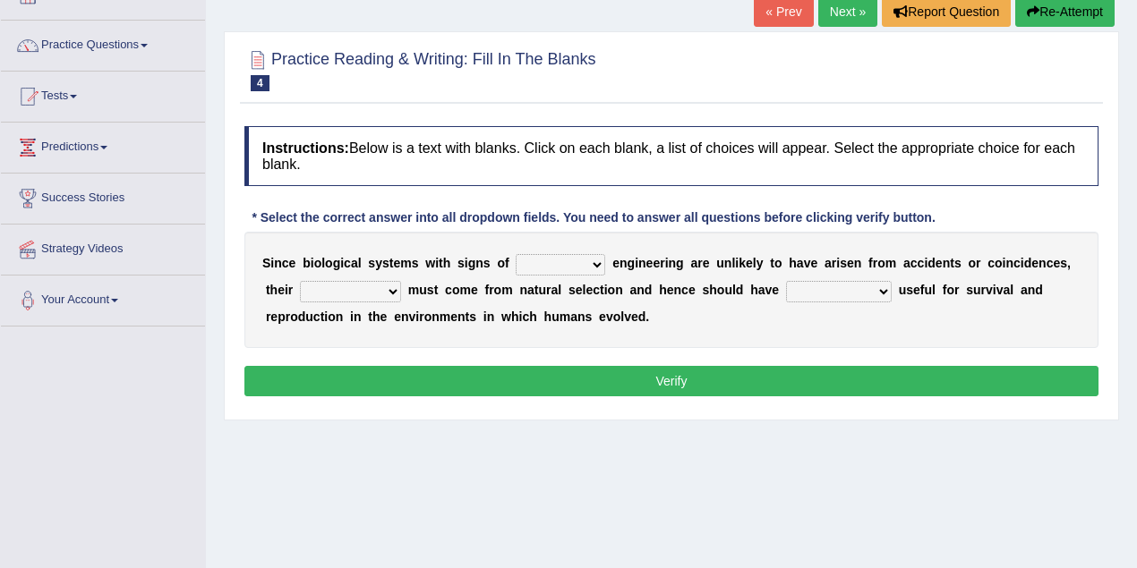
click at [598, 262] on select "system national extra complex" at bounding box center [559, 264] width 89 height 21
click at [732, 462] on div "Home Practice Reading & Writing: Fill In The Blanks Biological System « Prev Ne…" at bounding box center [671, 328] width 931 height 895
click at [595, 260] on select "system national extra complex" at bounding box center [559, 264] width 89 height 21
select select "extra"
click at [515, 254] on select "system national extra complex" at bounding box center [559, 264] width 89 height 21
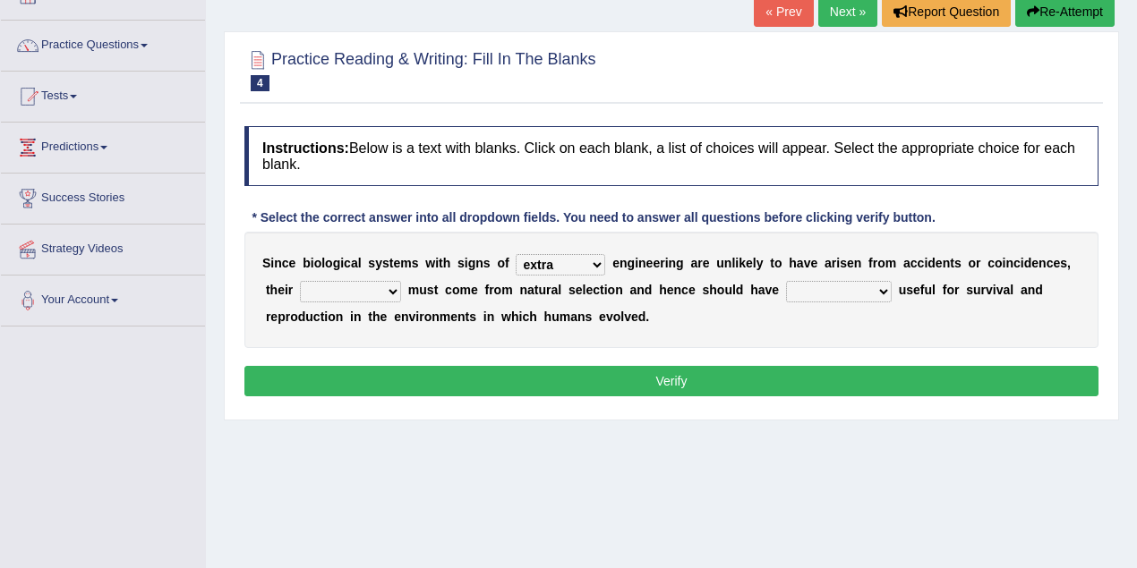
click at [395, 290] on select "presence organisation registration structures" at bounding box center [350, 291] width 101 height 21
select select "presence"
click at [300, 281] on select "presence organisation registration structures" at bounding box center [350, 291] width 101 height 21
click at [879, 289] on select "functions cultures samples introductions" at bounding box center [839, 291] width 106 height 21
select select "cultures"
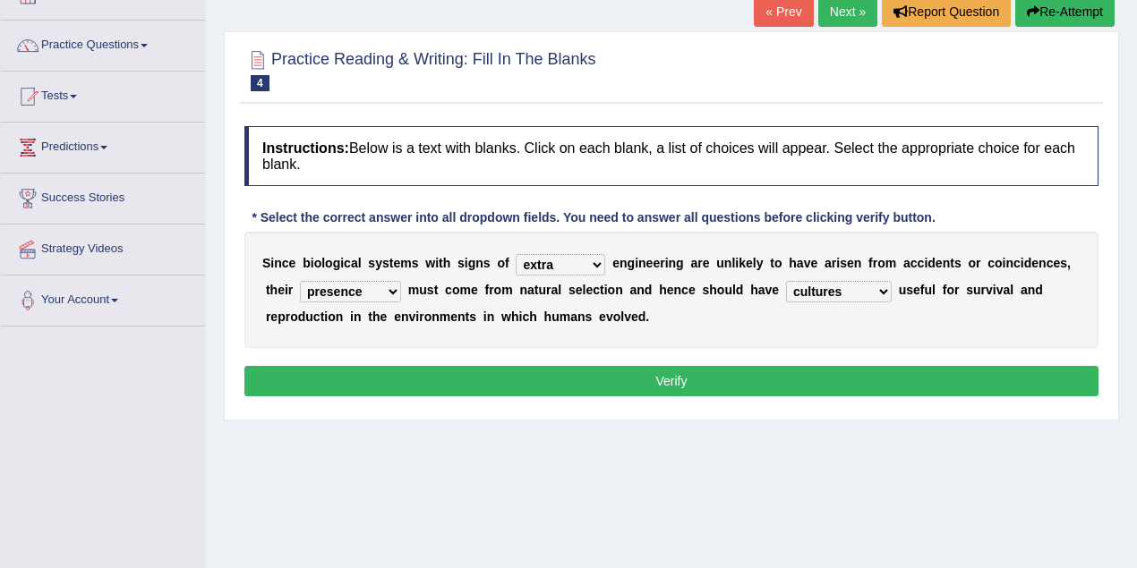
click at [786, 281] on select "functions cultures samples introductions" at bounding box center [839, 291] width 106 height 21
click at [807, 368] on button "Verify" at bounding box center [671, 381] width 854 height 30
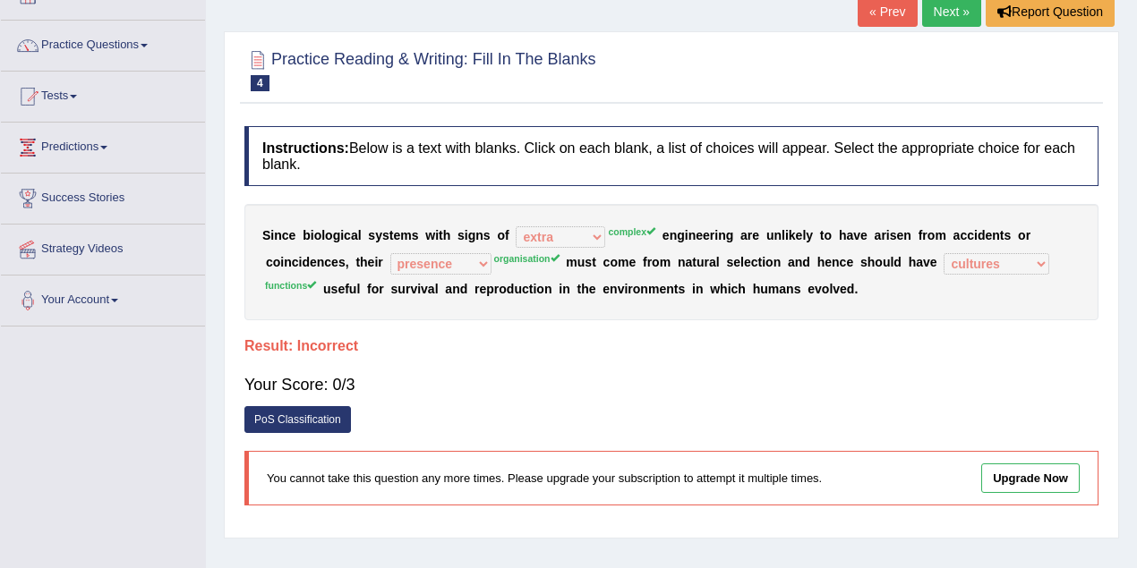
click at [956, 17] on link "Next »" at bounding box center [951, 11] width 59 height 30
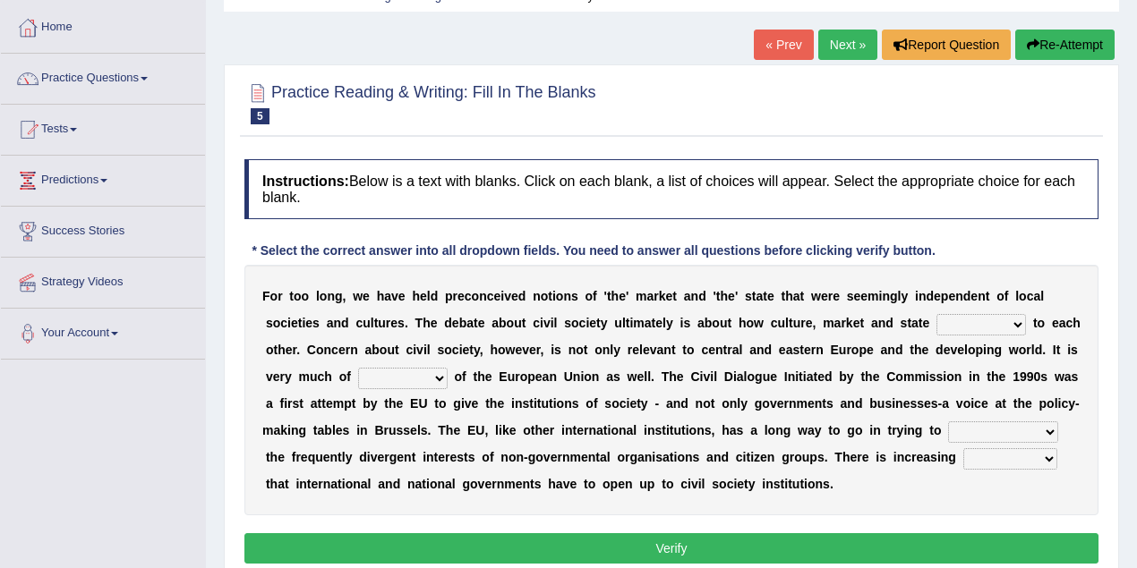
scroll to position [179, 0]
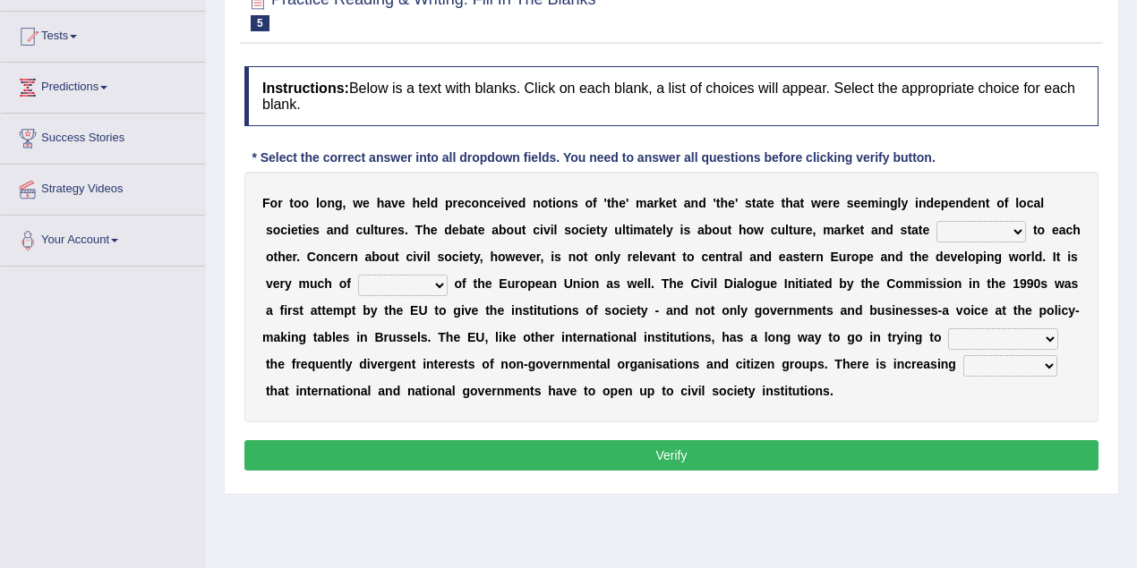
click at [1017, 229] on select "stay relate bring telling" at bounding box center [980, 231] width 89 height 21
select select "relate"
click at [936, 221] on select "stay relate bring telling" at bounding box center [980, 231] width 89 height 21
click at [444, 284] on select "interest brought shown suspect" at bounding box center [402, 285] width 89 height 21
select select "interest"
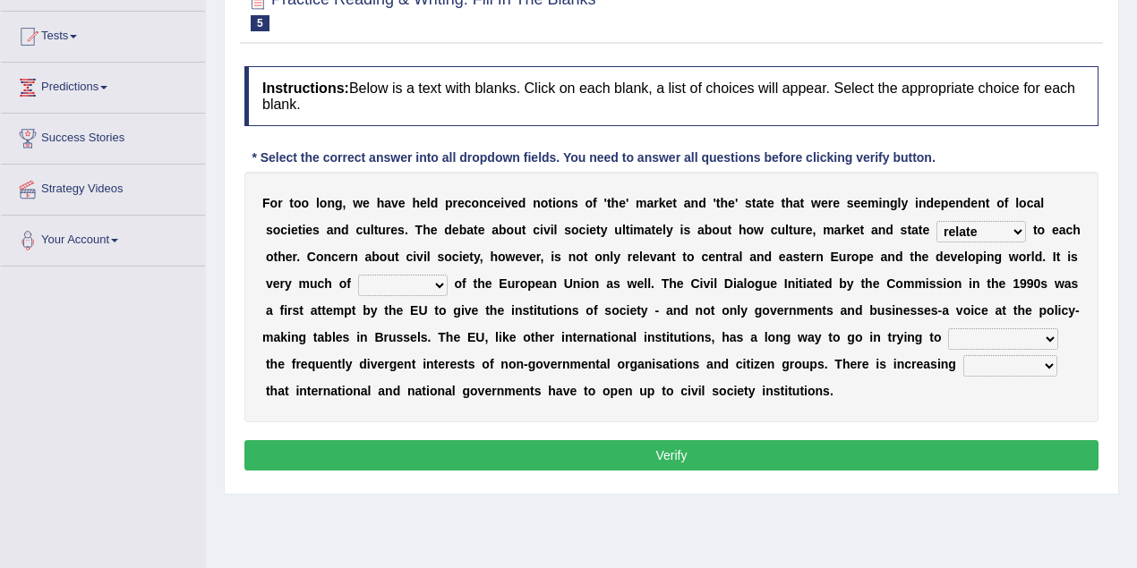
click at [358, 275] on select "interest brought shown suspect" at bounding box center [402, 285] width 89 height 21
click at [1048, 333] on select "indulge express supreme accommodate" at bounding box center [1003, 338] width 110 height 21
click at [872, 392] on div "F o r t o o l o n g , w e h a v e h e l d p r e c o n c e i v e d n o t i o n s…" at bounding box center [671, 297] width 854 height 251
click at [1043, 336] on select "indulge express supreme accommodate" at bounding box center [1003, 338] width 110 height 21
select select "express"
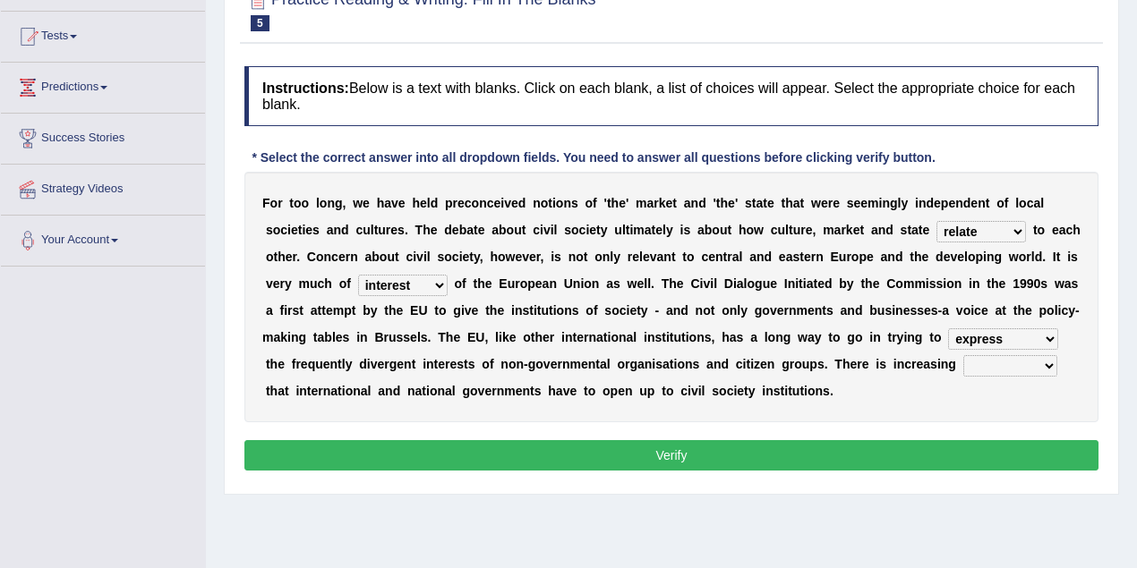
click at [948, 328] on select "indulge express supreme accommodate" at bounding box center [1003, 338] width 110 height 21
click at [1051, 364] on select "tolerance expression recognition sample" at bounding box center [1010, 365] width 94 height 21
select select "recognition"
click at [963, 355] on select "tolerance expression recognition sample" at bounding box center [1010, 365] width 94 height 21
click at [913, 453] on button "Verify" at bounding box center [671, 455] width 854 height 30
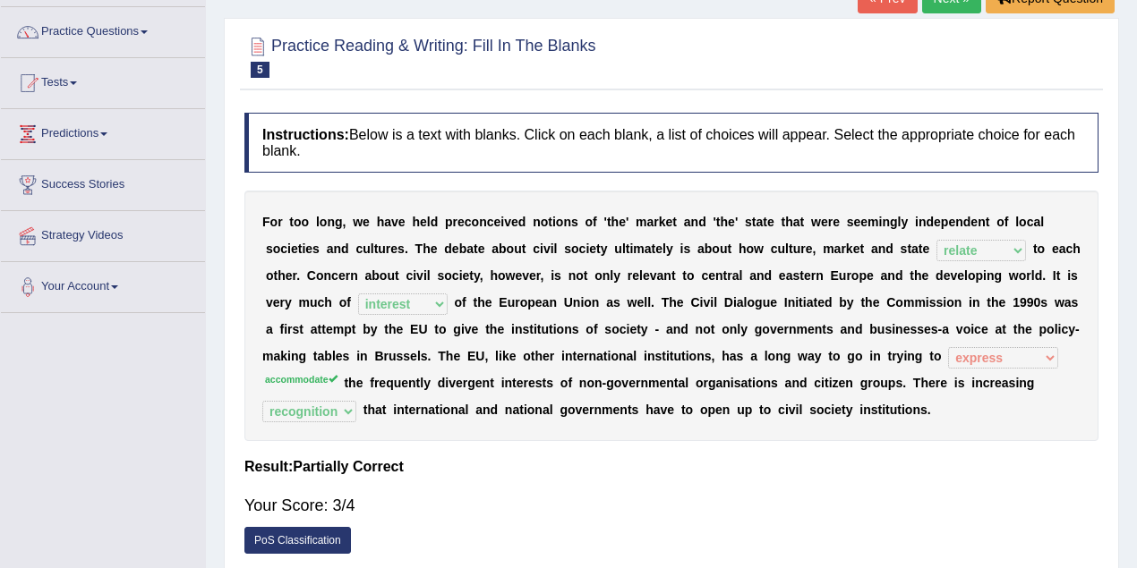
scroll to position [0, 0]
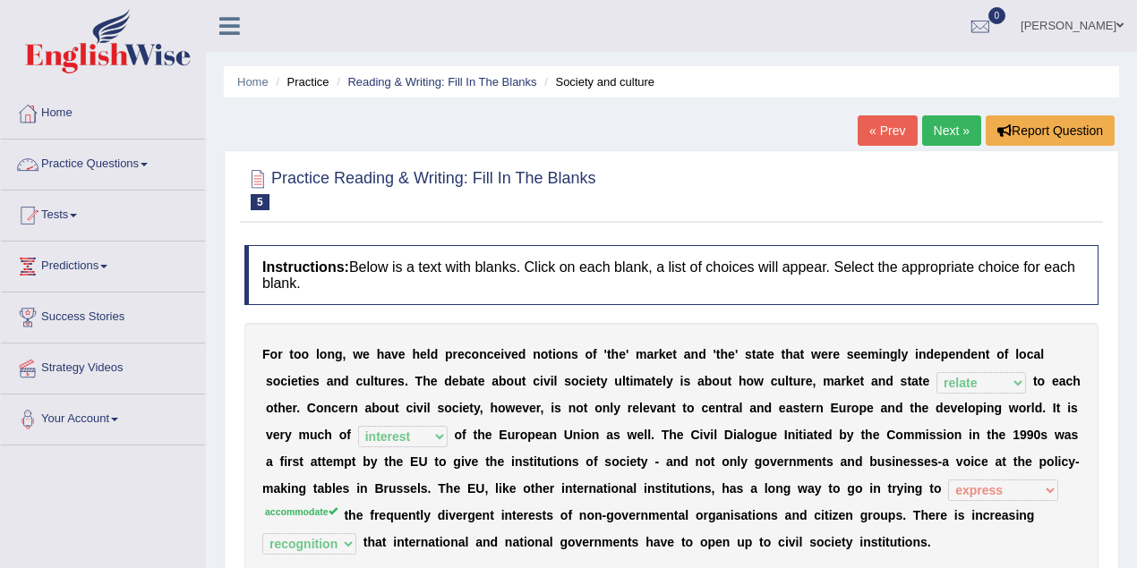
click at [144, 166] on link "Practice Questions" at bounding box center [103, 162] width 204 height 45
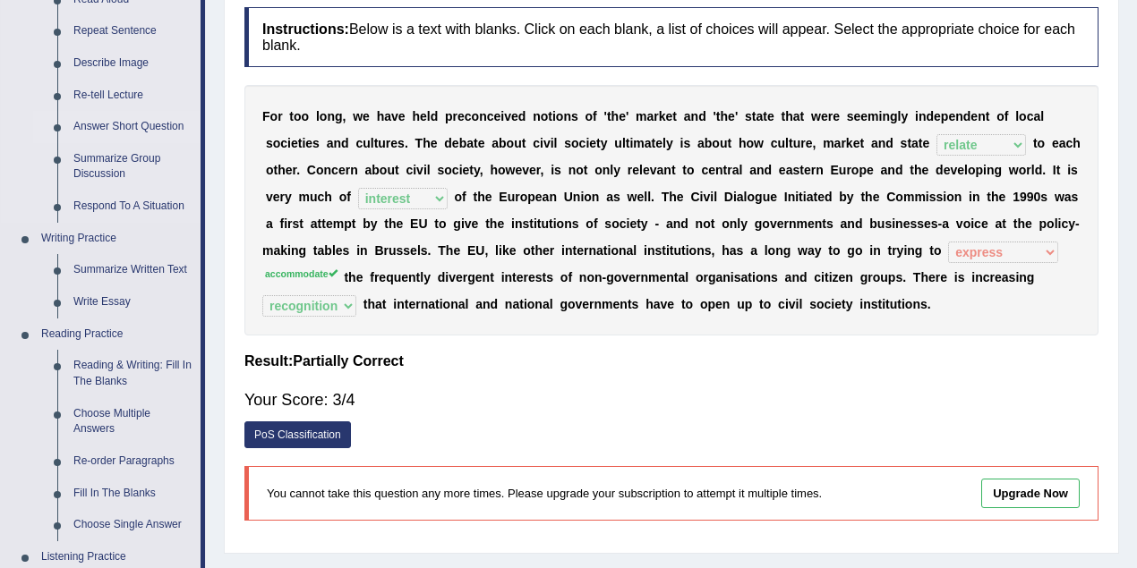
scroll to position [298, 0]
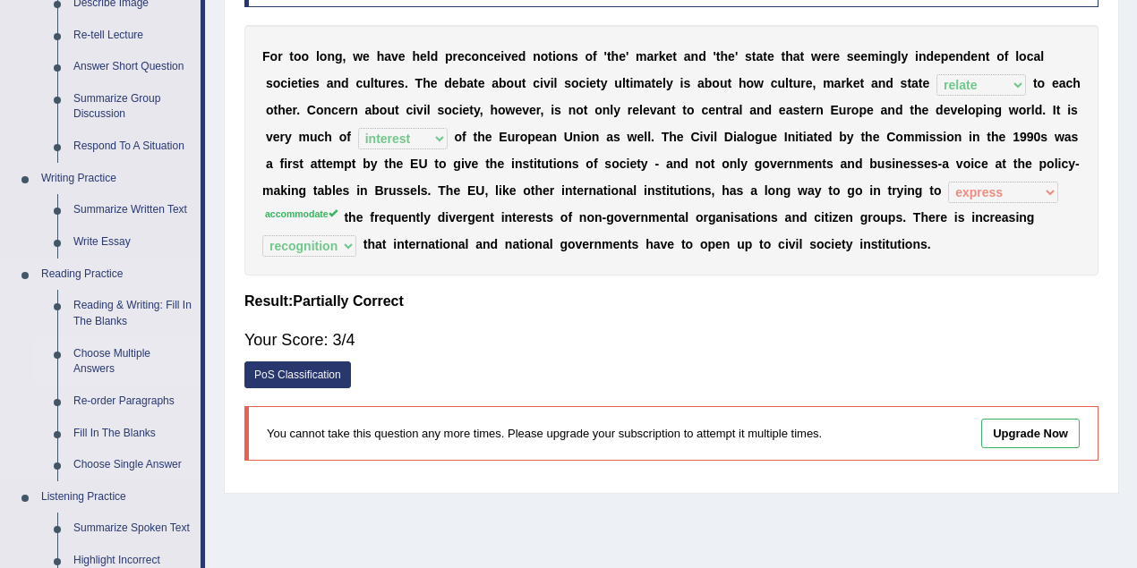
click at [119, 349] on link "Choose Multiple Answers" at bounding box center [132, 361] width 135 height 47
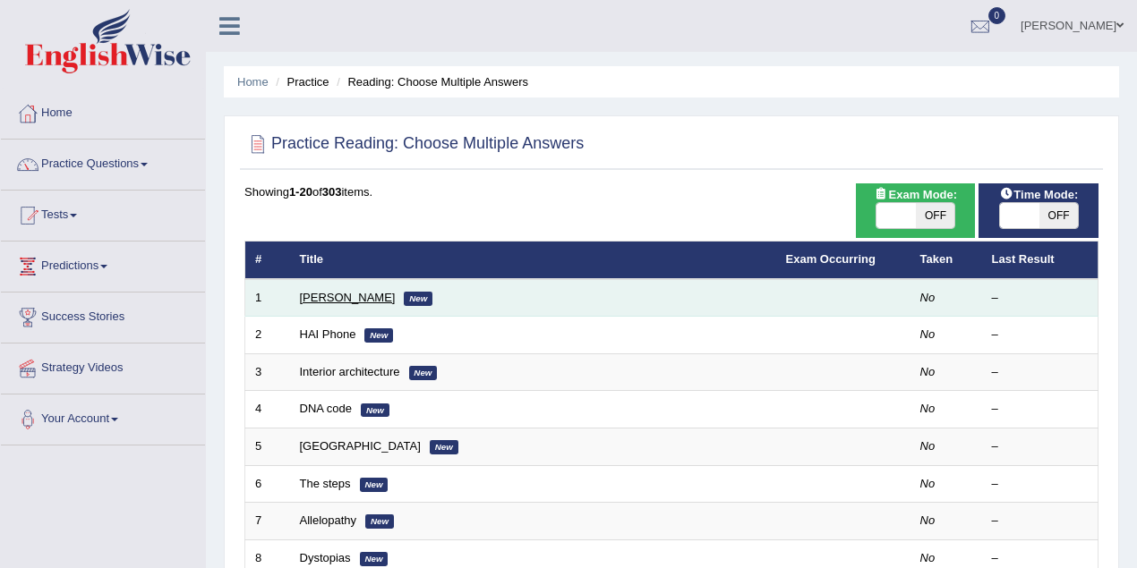
click at [362, 300] on link "[PERSON_NAME]" at bounding box center [348, 297] width 96 height 13
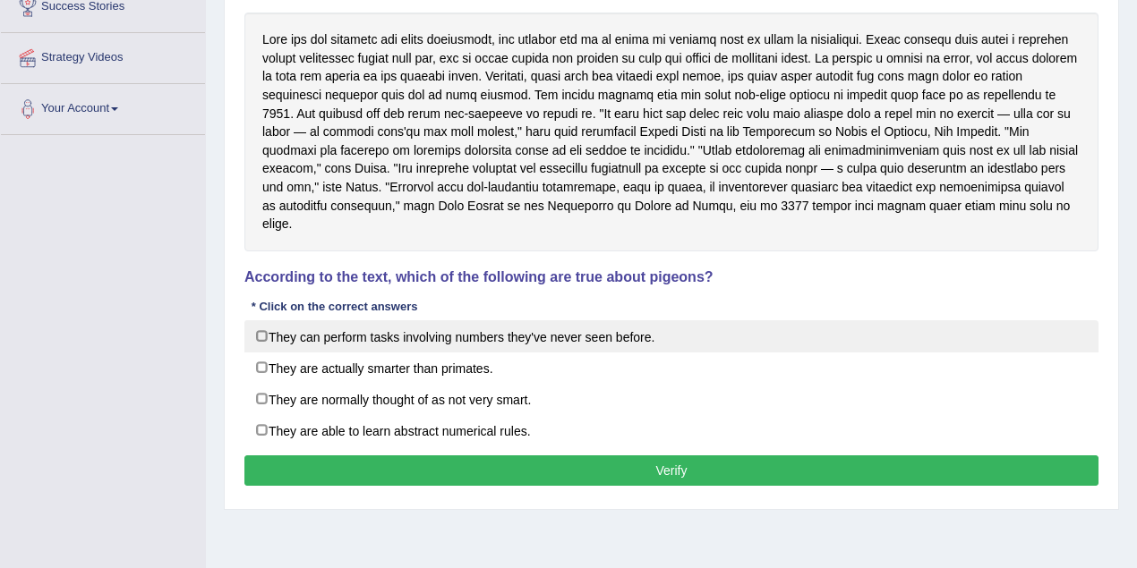
scroll to position [311, 0]
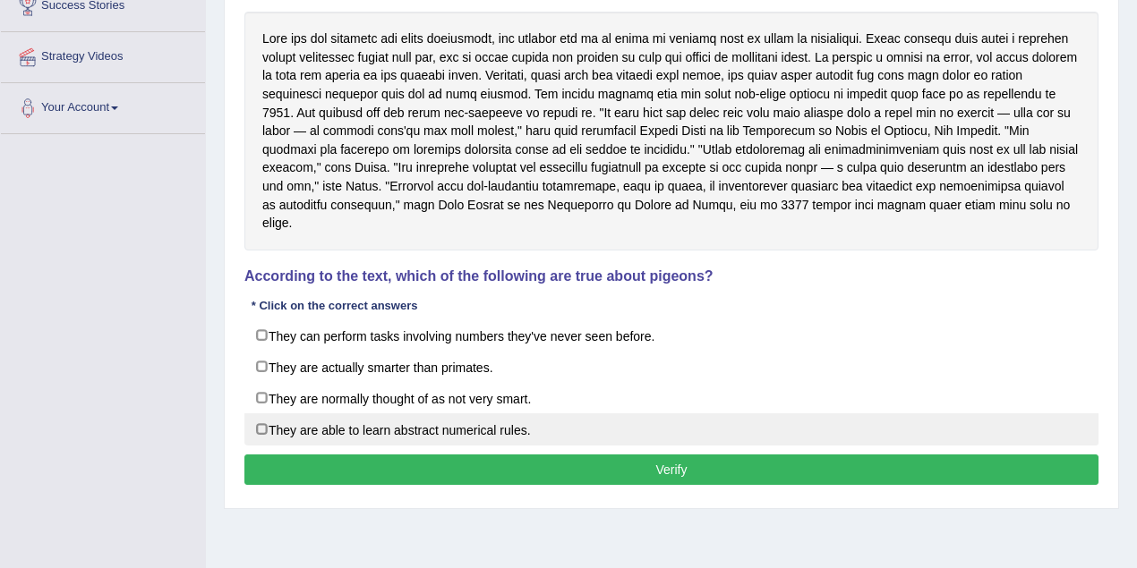
click at [265, 413] on label "They are able to learn abstract numerical rules." at bounding box center [671, 429] width 854 height 32
checkbox input "true"
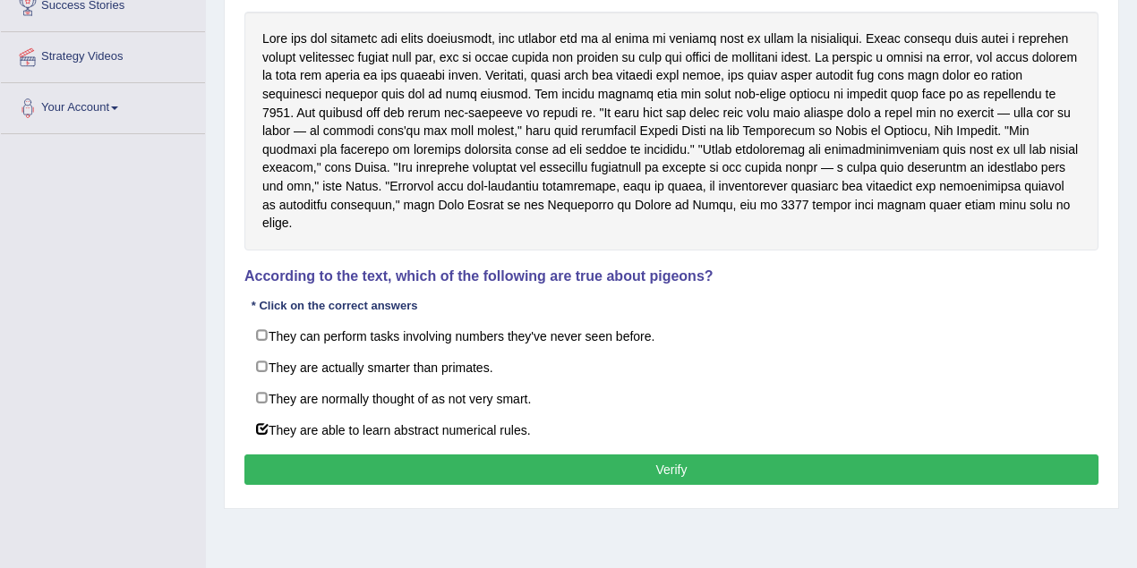
click at [682, 455] on button "Verify" at bounding box center [671, 470] width 854 height 30
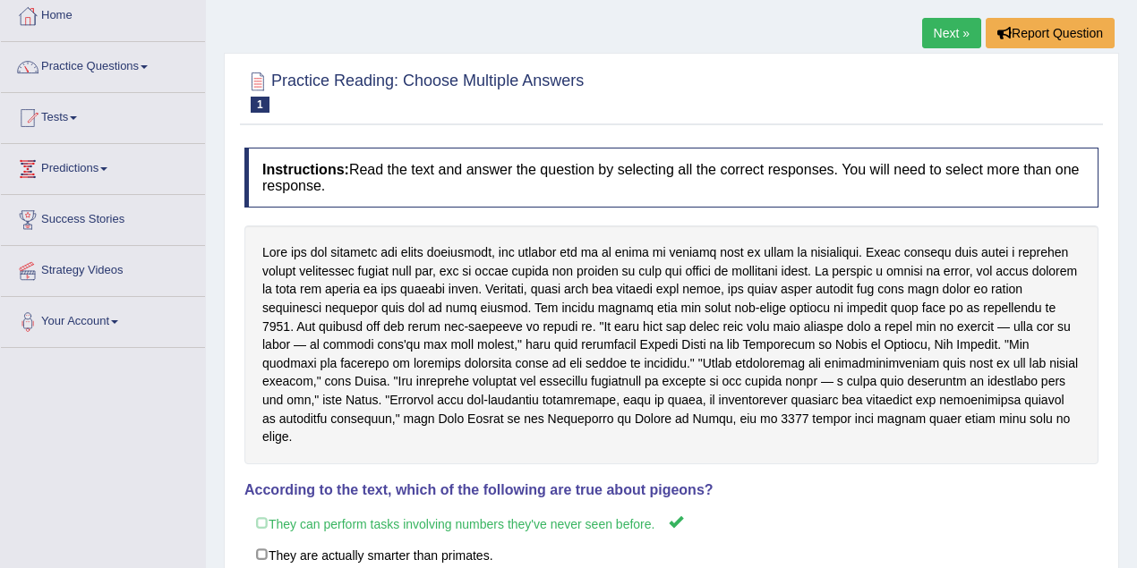
scroll to position [9, 0]
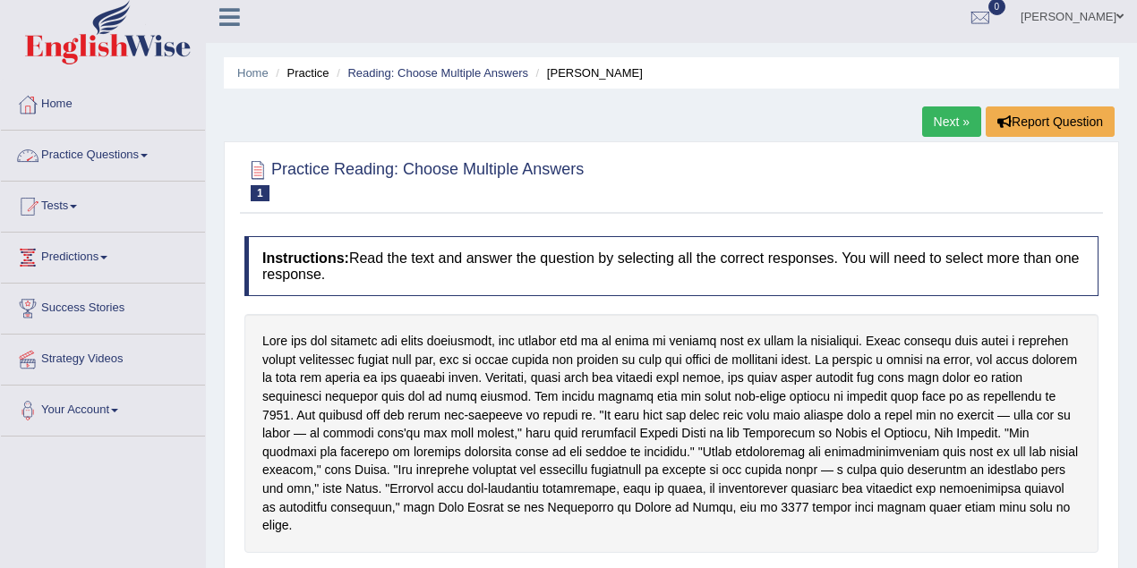
click at [950, 118] on link "Next »" at bounding box center [951, 121] width 59 height 30
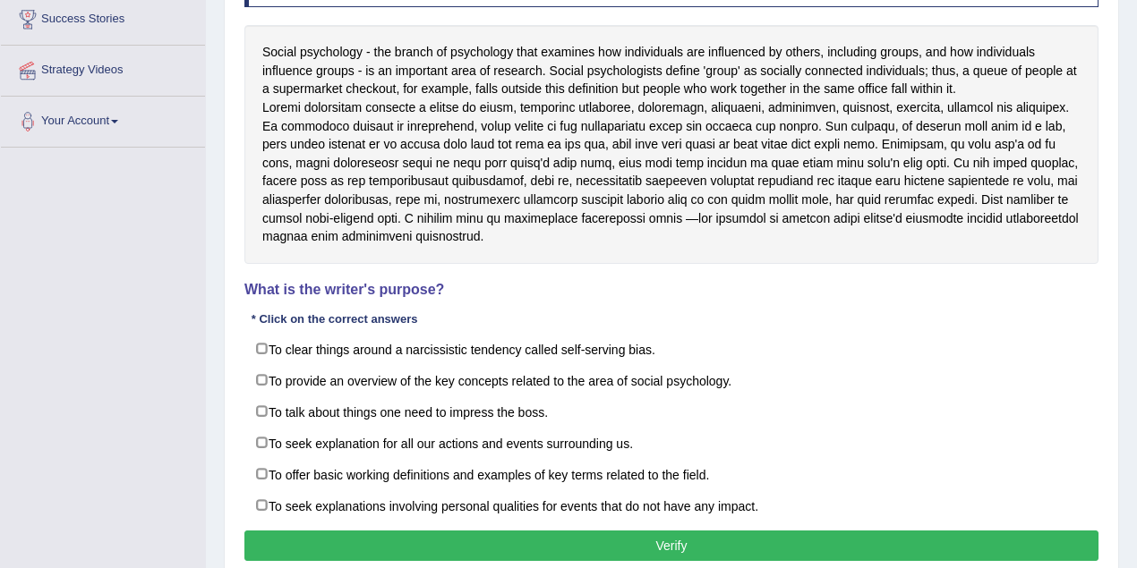
scroll to position [358, 0]
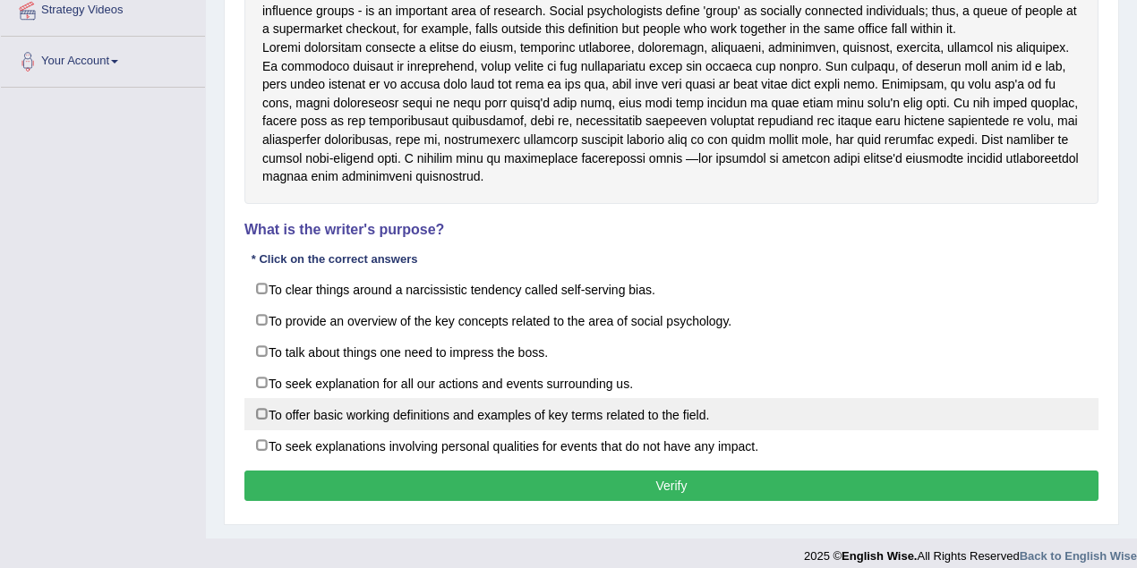
click at [380, 422] on label "To offer basic working definitions and examples of key terms related to the fie…" at bounding box center [671, 414] width 854 height 32
checkbox input "true"
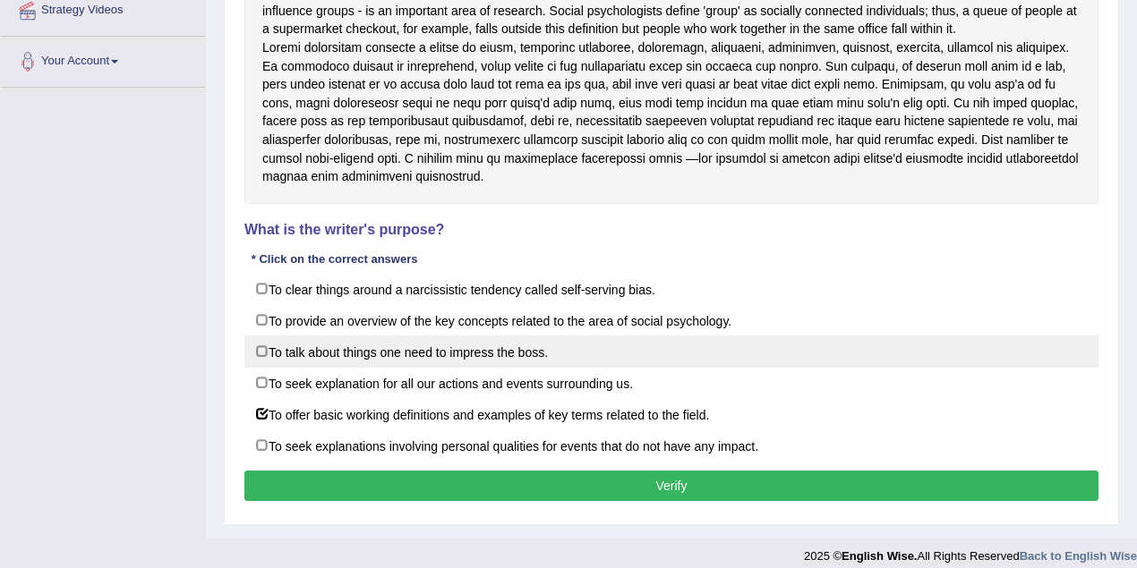
click at [399, 363] on label "To talk about things one need to impress the boss." at bounding box center [671, 352] width 854 height 32
checkbox input "true"
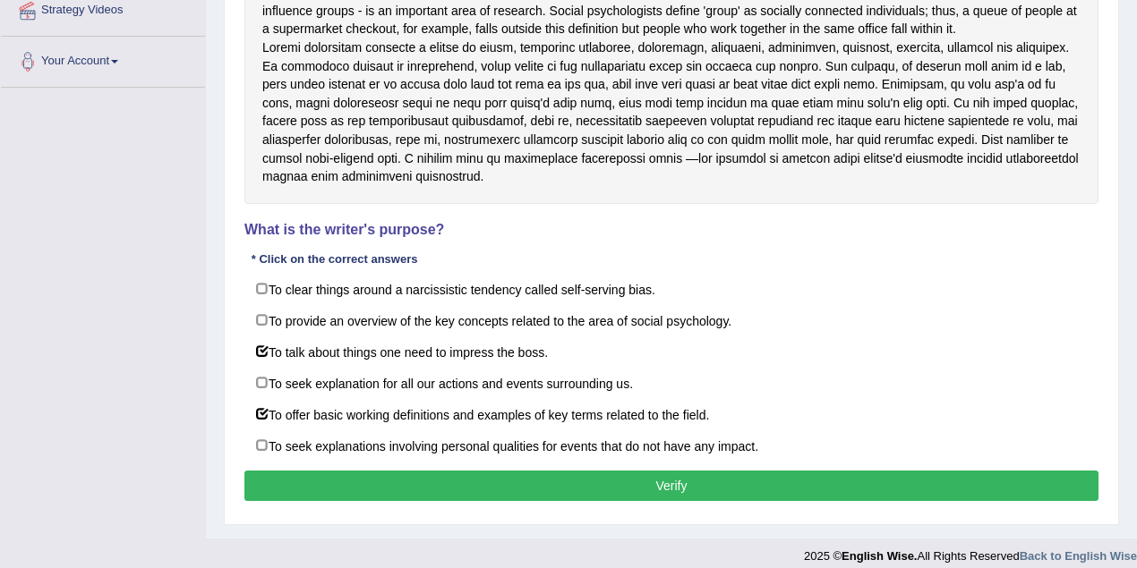
click at [494, 493] on button "Verify" at bounding box center [671, 486] width 854 height 30
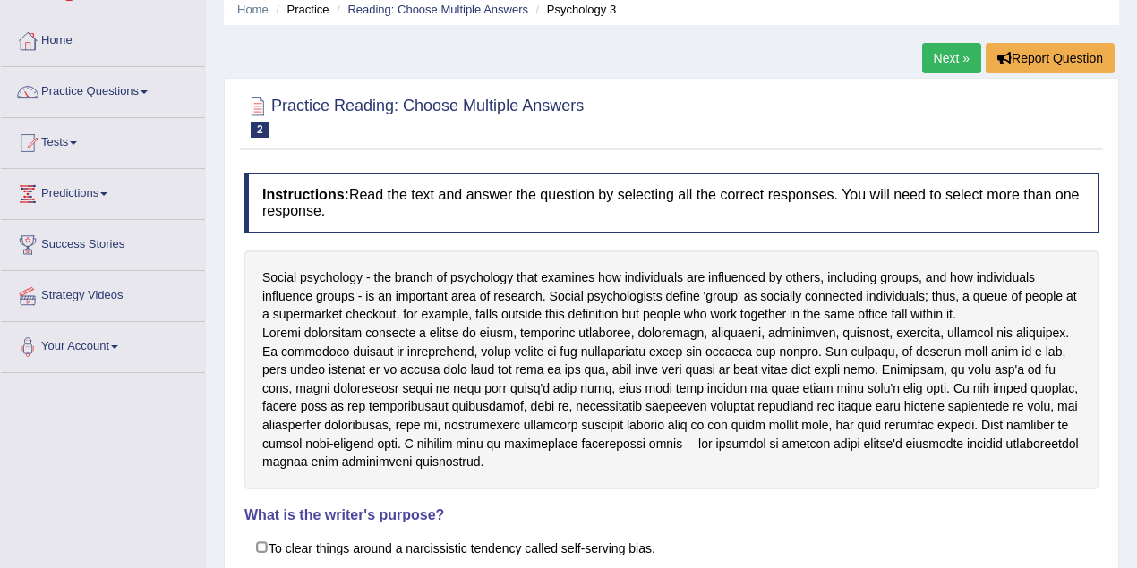
scroll to position [59, 0]
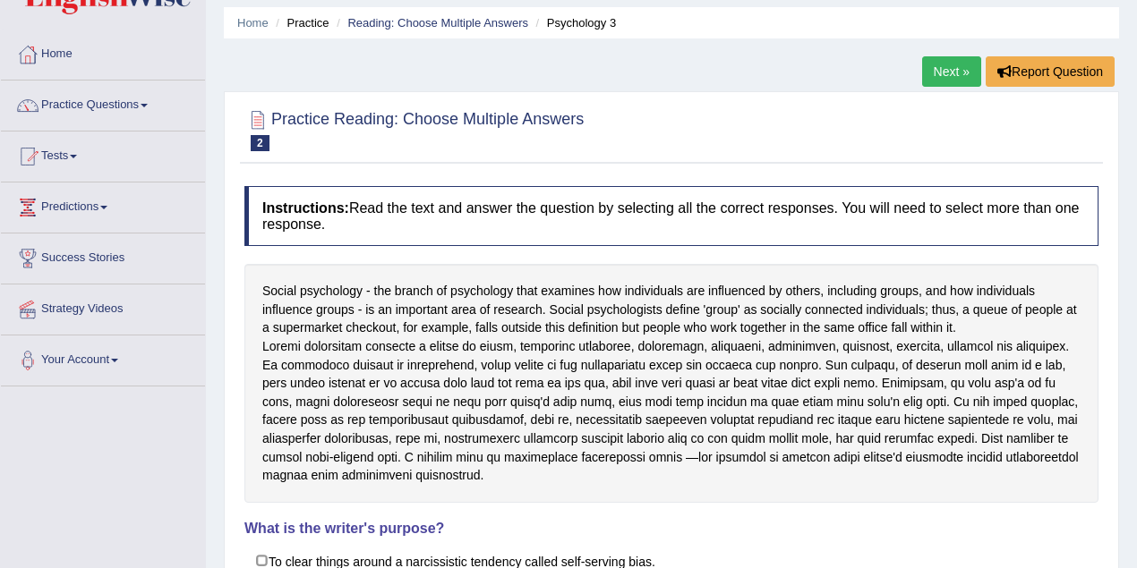
click at [937, 72] on link "Next »" at bounding box center [951, 71] width 59 height 30
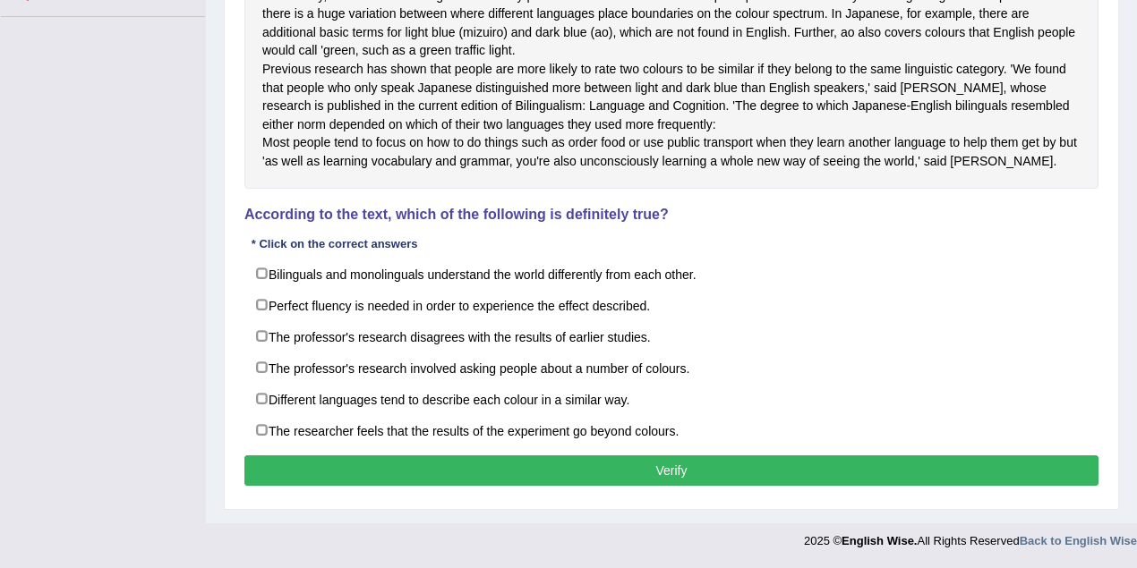
scroll to position [477, 0]
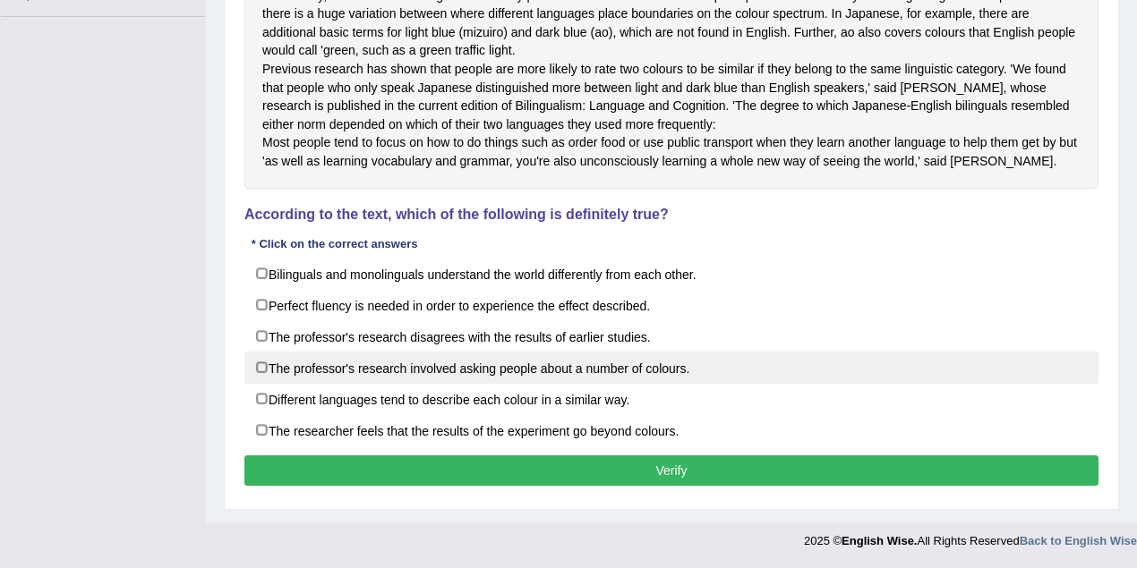
click at [258, 371] on label "The professor's research involved asking people about a number of colours." at bounding box center [671, 368] width 854 height 32
checkbox input "true"
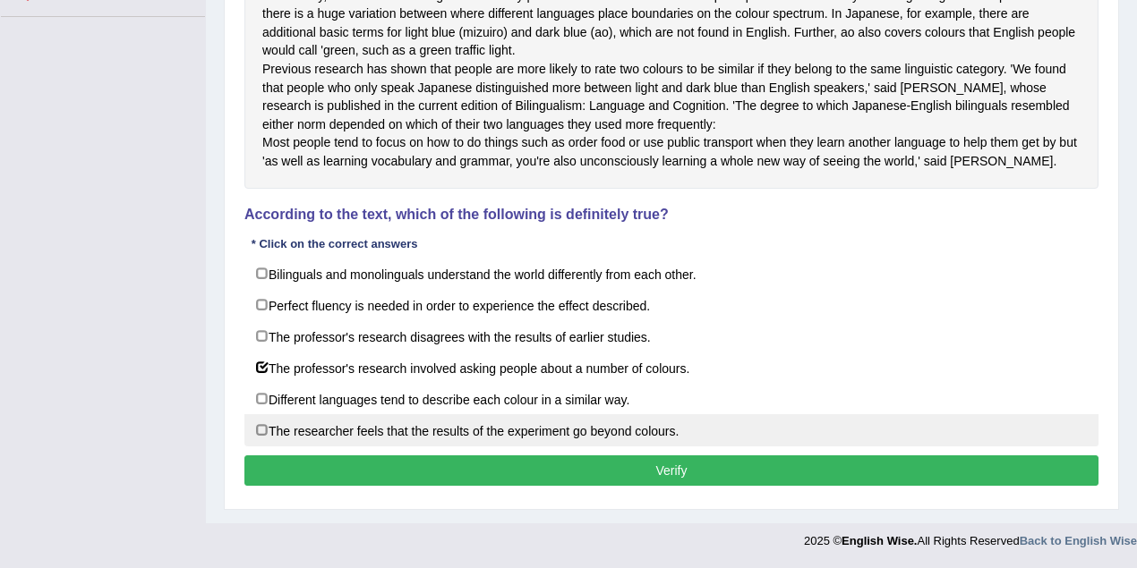
click at [273, 430] on label "The researcher feels that the results of the experiment go beyond colours." at bounding box center [671, 430] width 854 height 32
checkbox input "true"
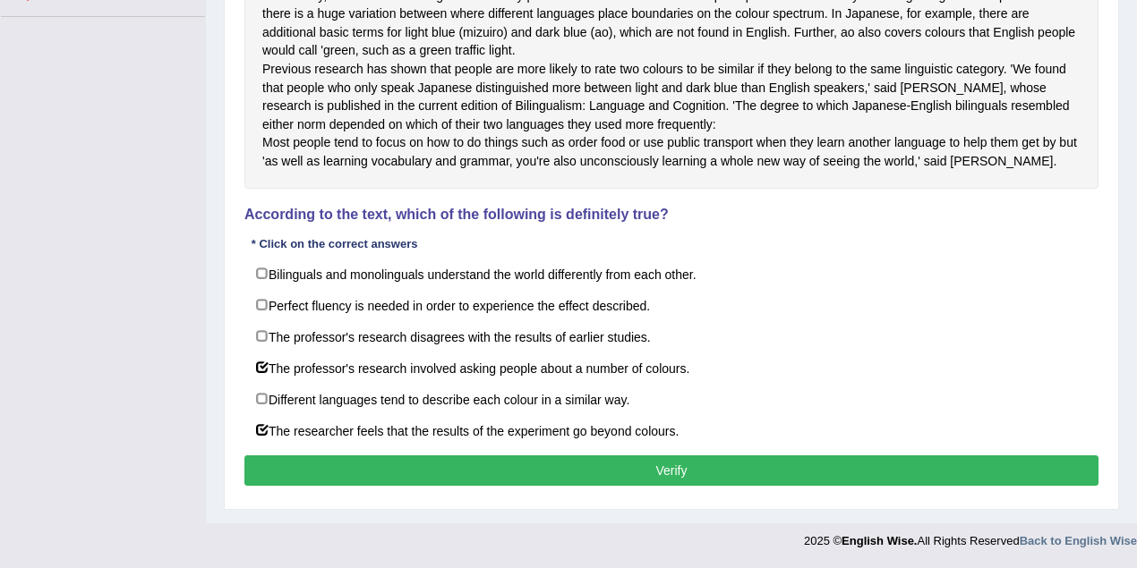
click at [362, 481] on button "Verify" at bounding box center [671, 471] width 854 height 30
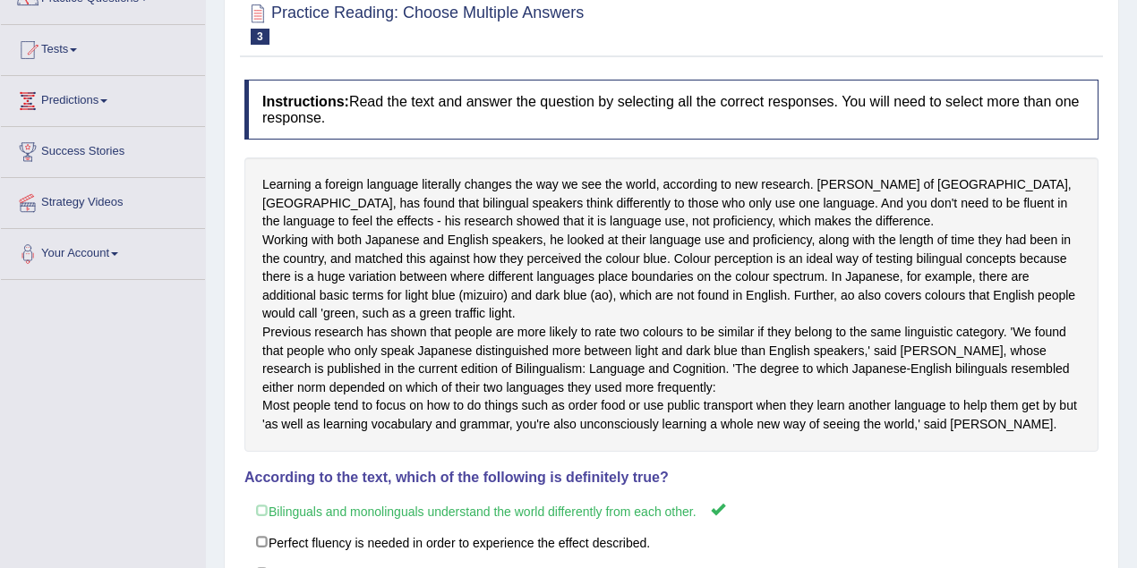
scroll to position [61, 0]
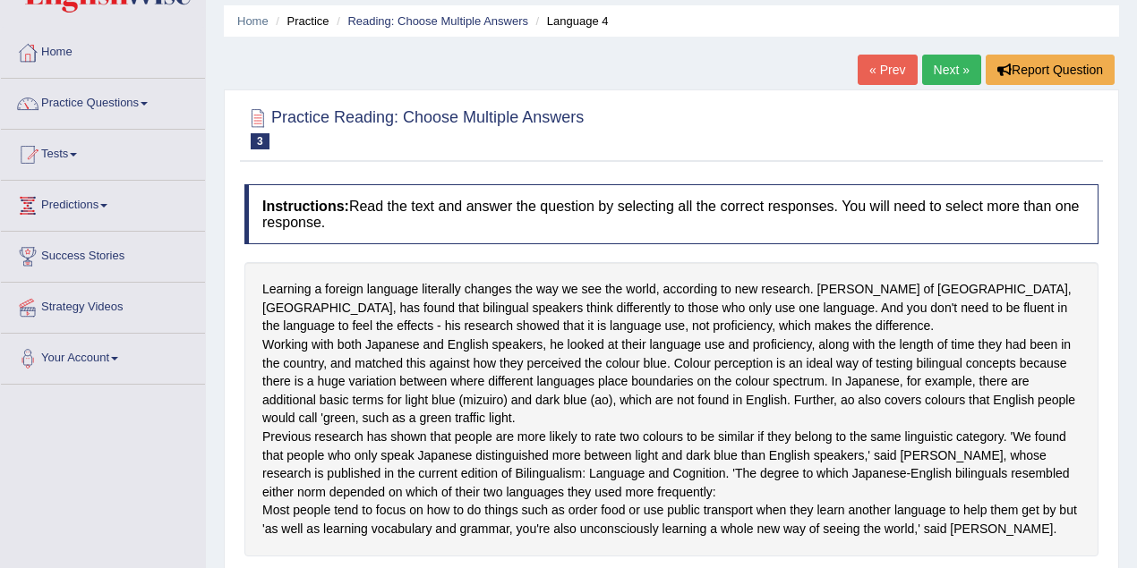
click at [948, 64] on link "Next »" at bounding box center [951, 70] width 59 height 30
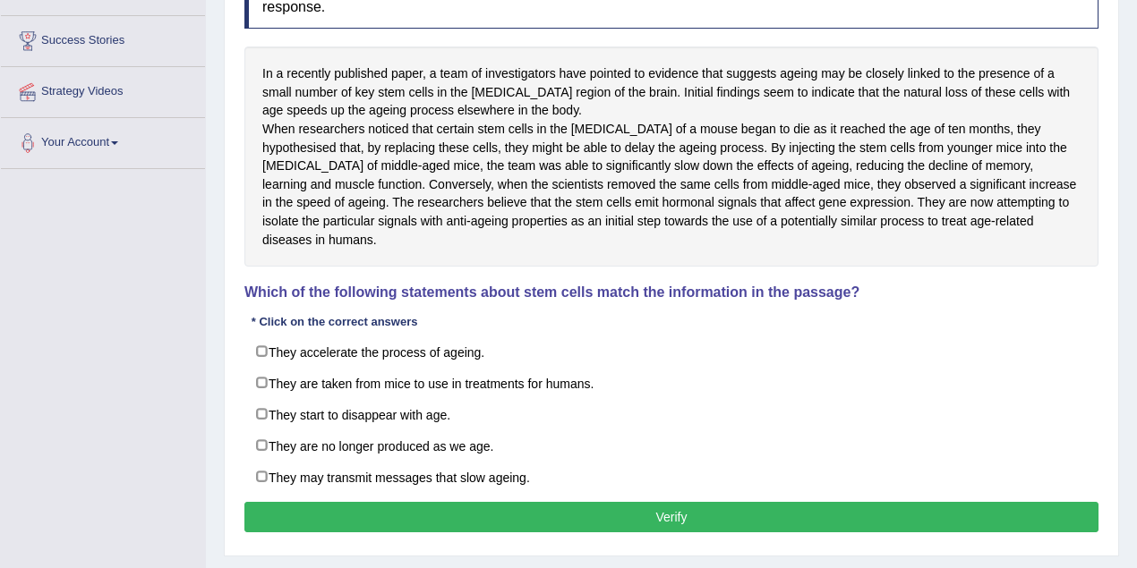
scroll to position [298, 0]
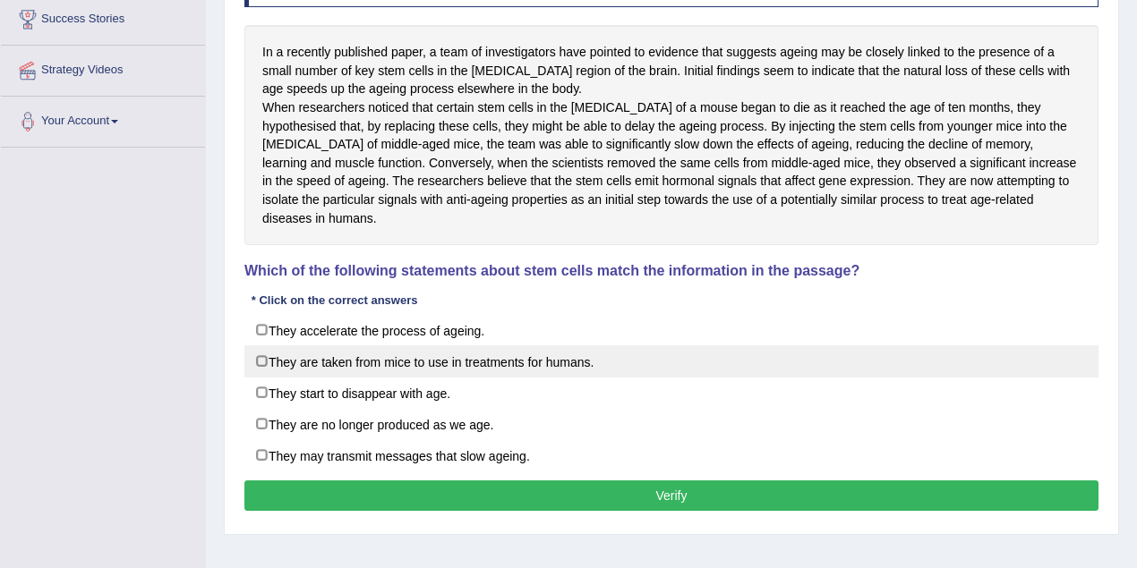
click at [561, 378] on label "They are taken from mice to use in treatments for humans." at bounding box center [671, 361] width 854 height 32
checkbox input "true"
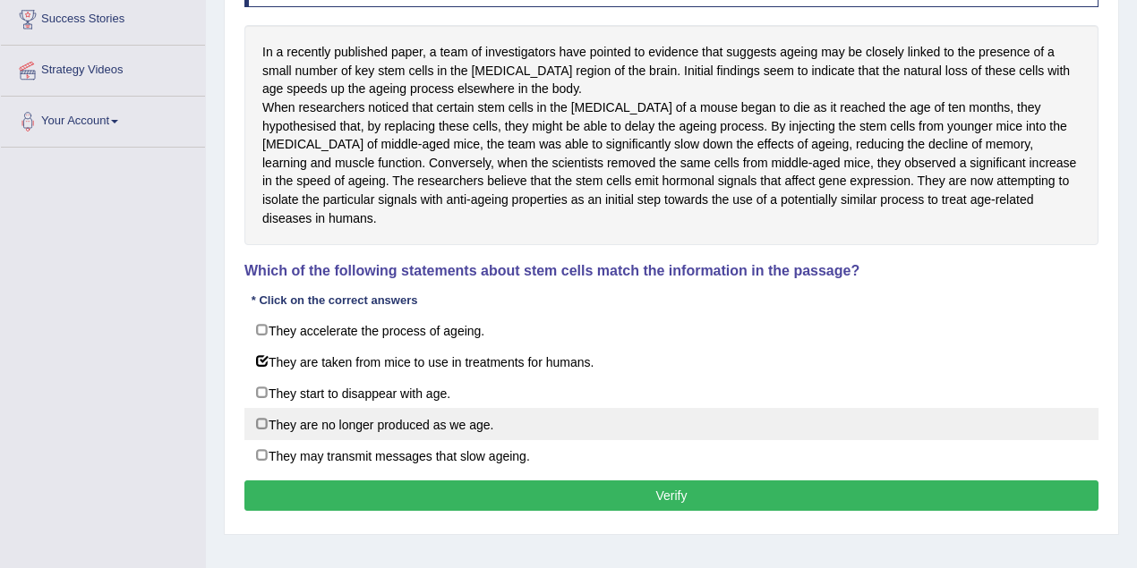
click at [473, 439] on label "They are no longer produced as we age." at bounding box center [671, 424] width 854 height 32
checkbox input "true"
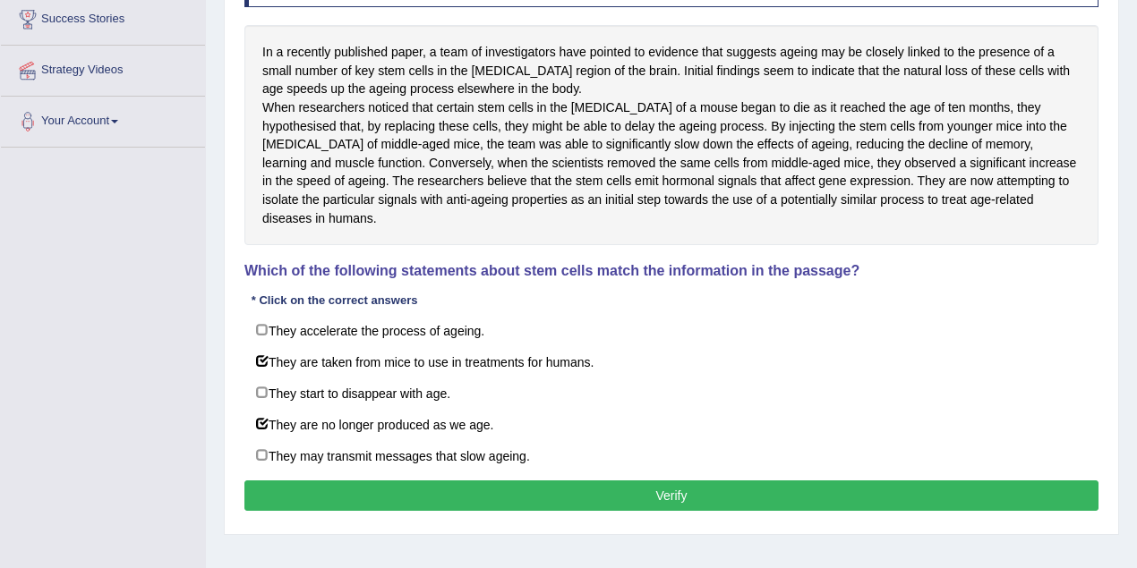
click at [566, 511] on button "Verify" at bounding box center [671, 496] width 854 height 30
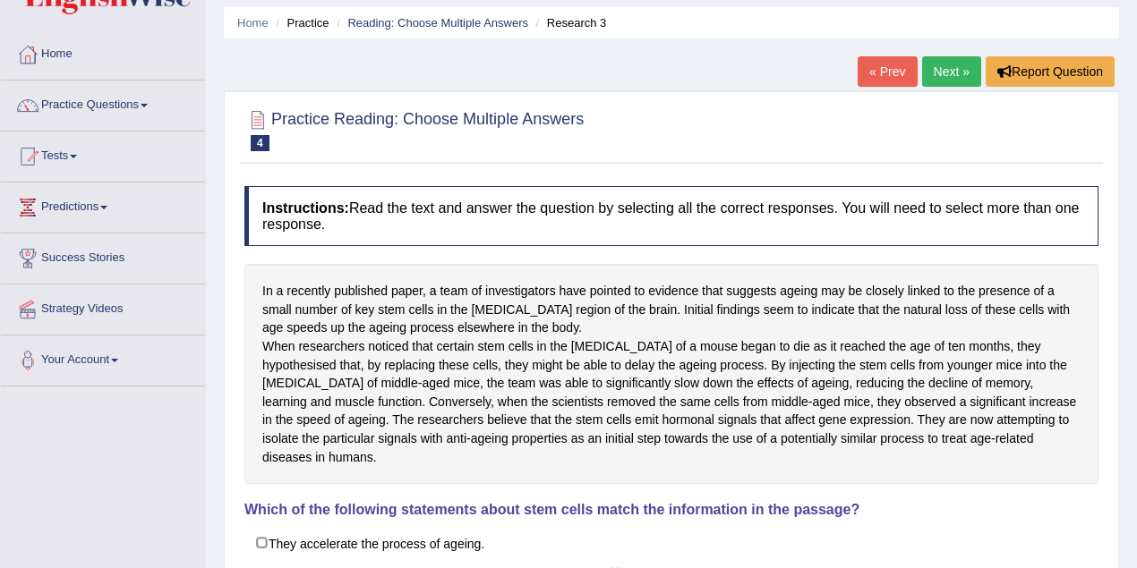
scroll to position [0, 0]
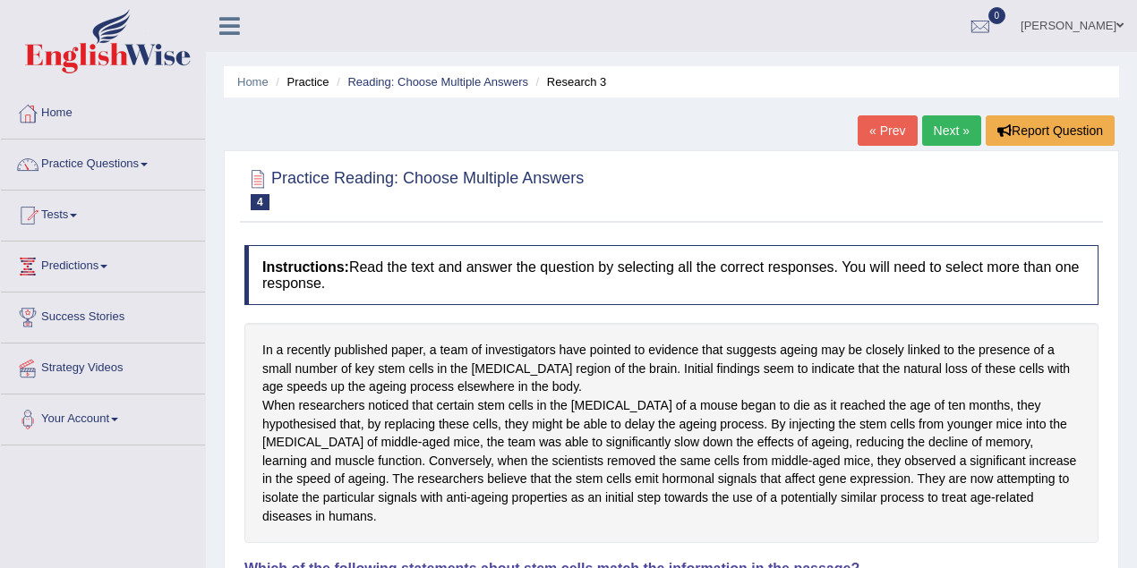
click at [931, 123] on link "Next »" at bounding box center [951, 130] width 59 height 30
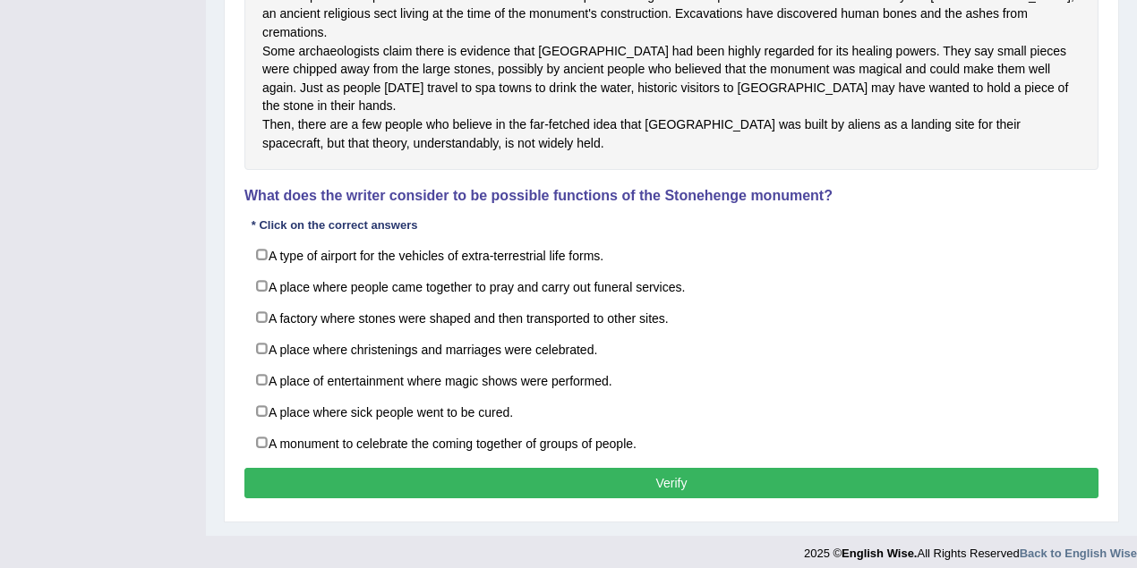
scroll to position [477, 0]
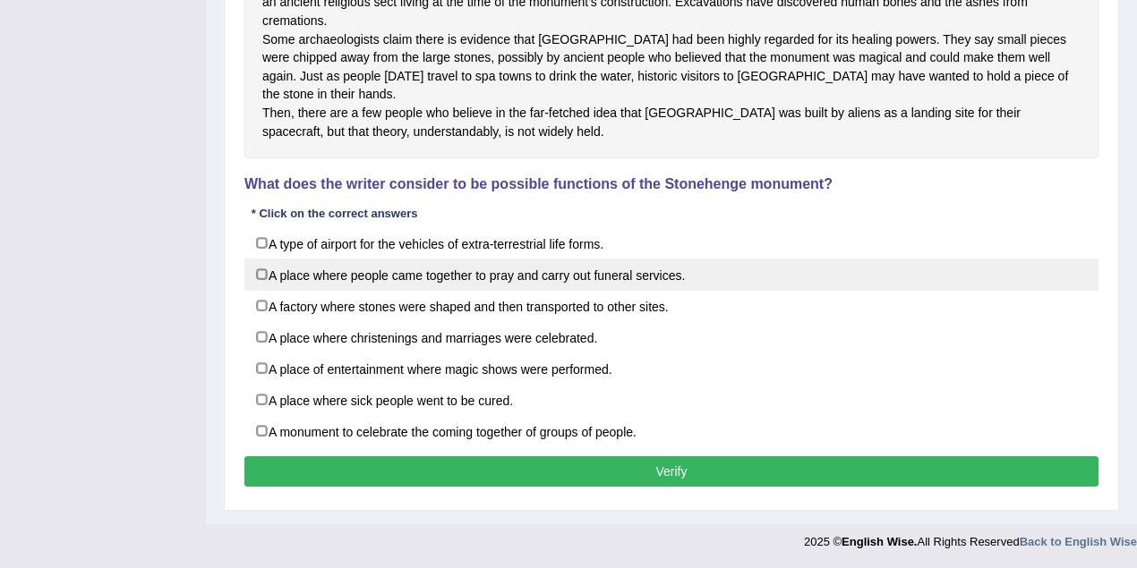
click at [416, 291] on label "A place where people came together to pray and carry out funeral services." at bounding box center [671, 275] width 854 height 32
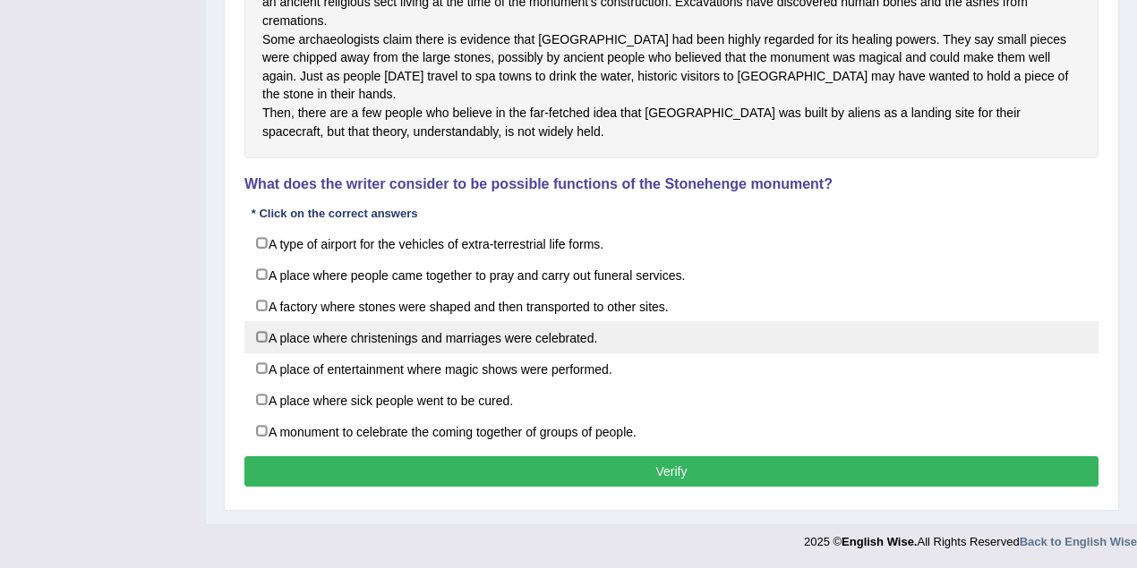
checkbox input "true"
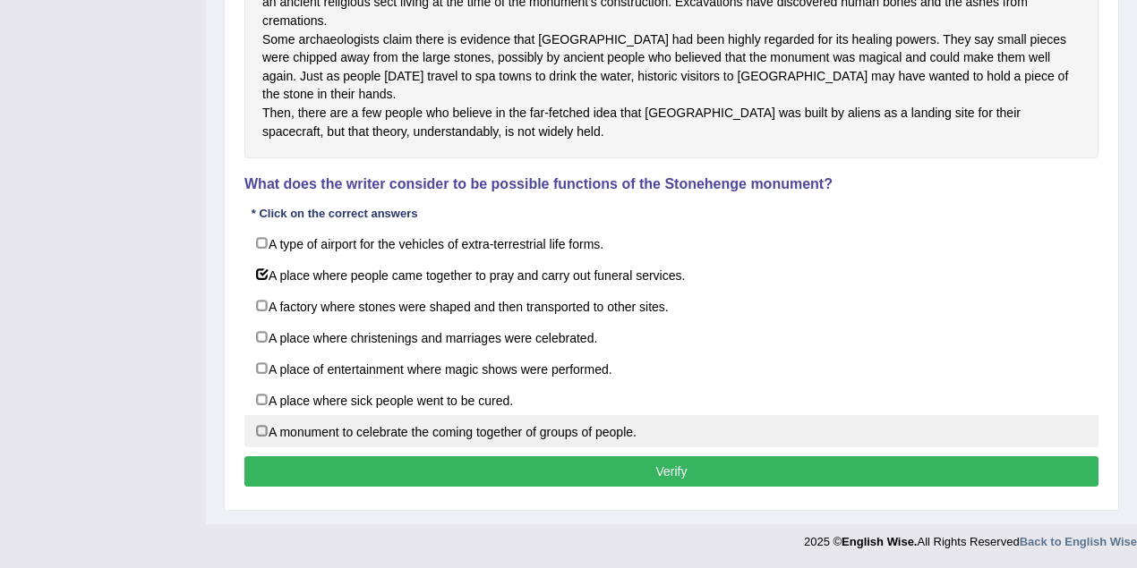
click at [385, 447] on label "A monument to celebrate the coming together of groups of people." at bounding box center [671, 431] width 854 height 32
checkbox input "true"
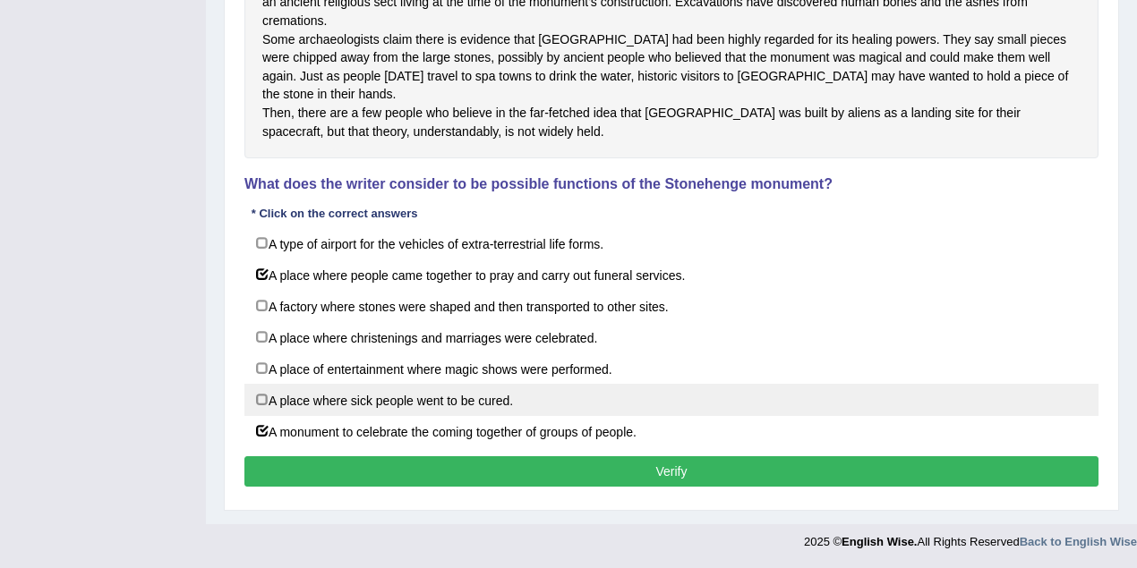
click at [410, 416] on label "A place where sick people went to be cured." at bounding box center [671, 400] width 854 height 32
checkbox input "true"
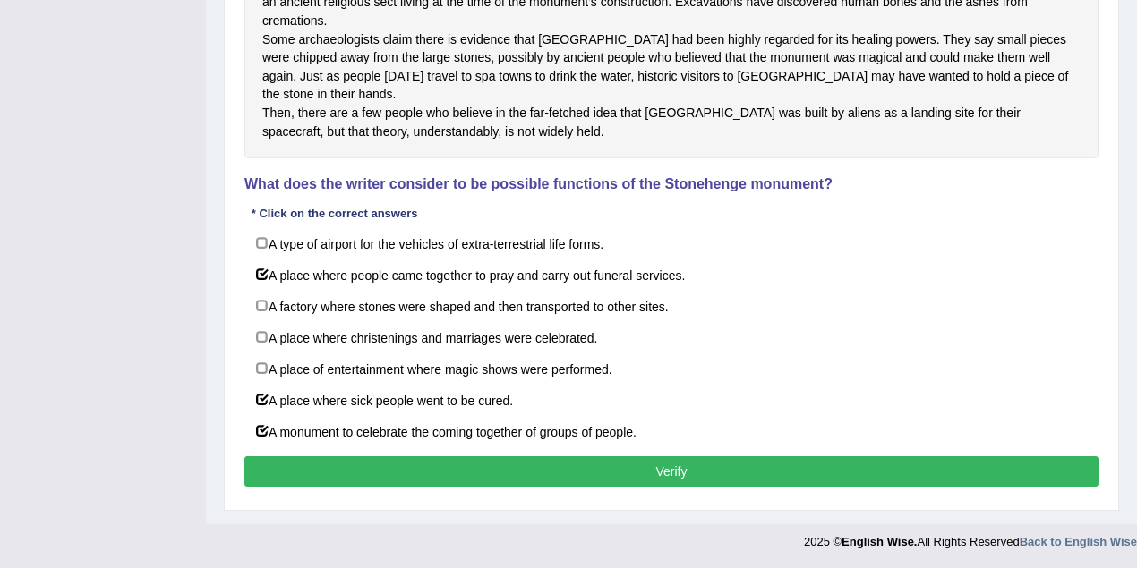
click at [428, 487] on button "Verify" at bounding box center [671, 471] width 854 height 30
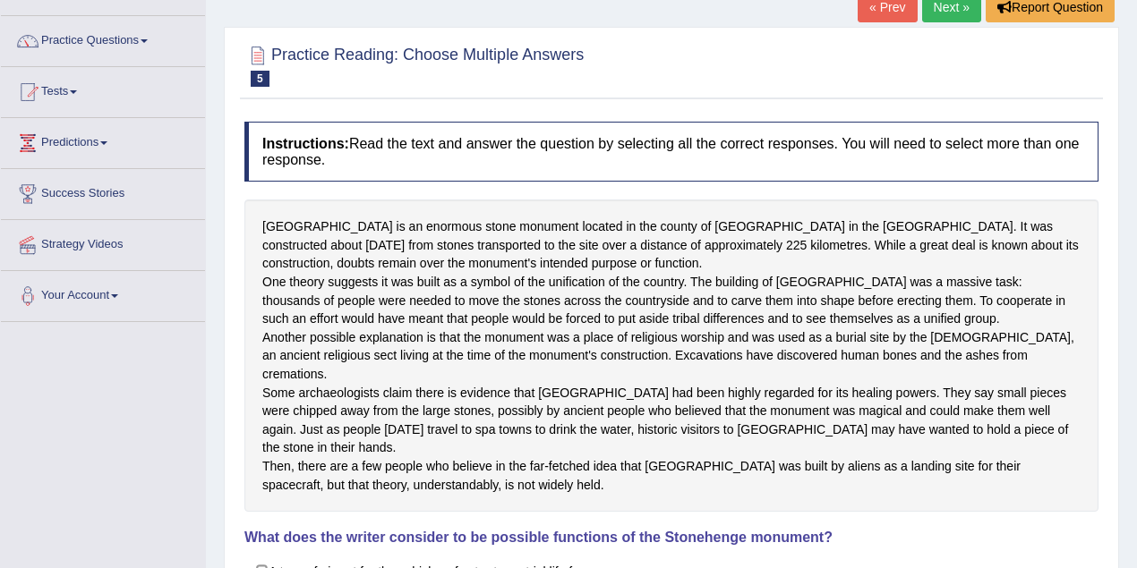
scroll to position [0, 0]
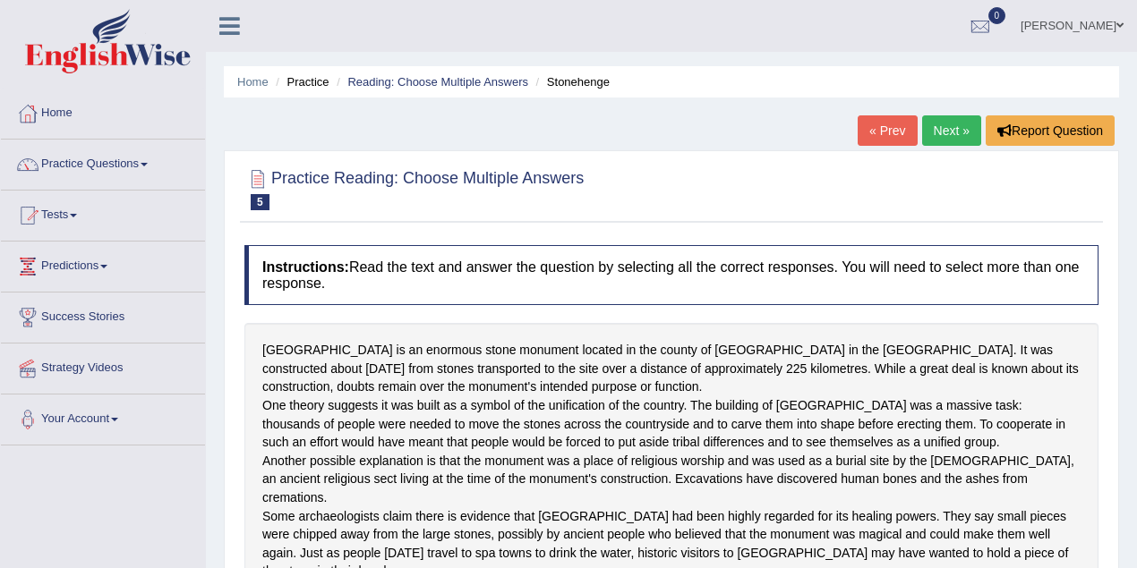
click at [949, 123] on link "Next »" at bounding box center [951, 130] width 59 height 30
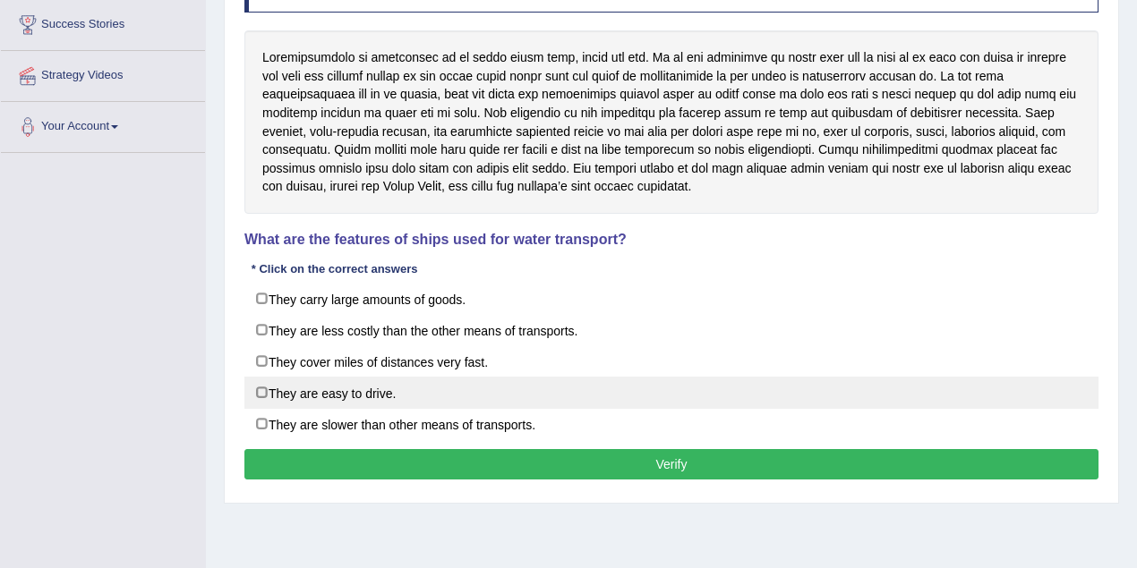
scroll to position [298, 0]
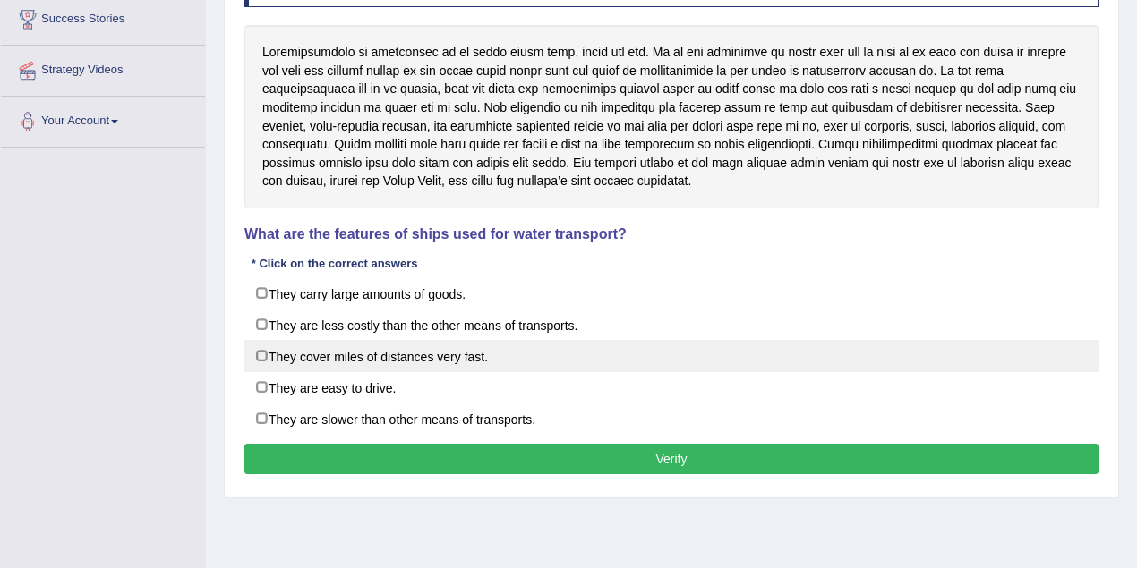
click at [285, 357] on label "They cover miles of distances very fast." at bounding box center [671, 356] width 854 height 32
checkbox input "true"
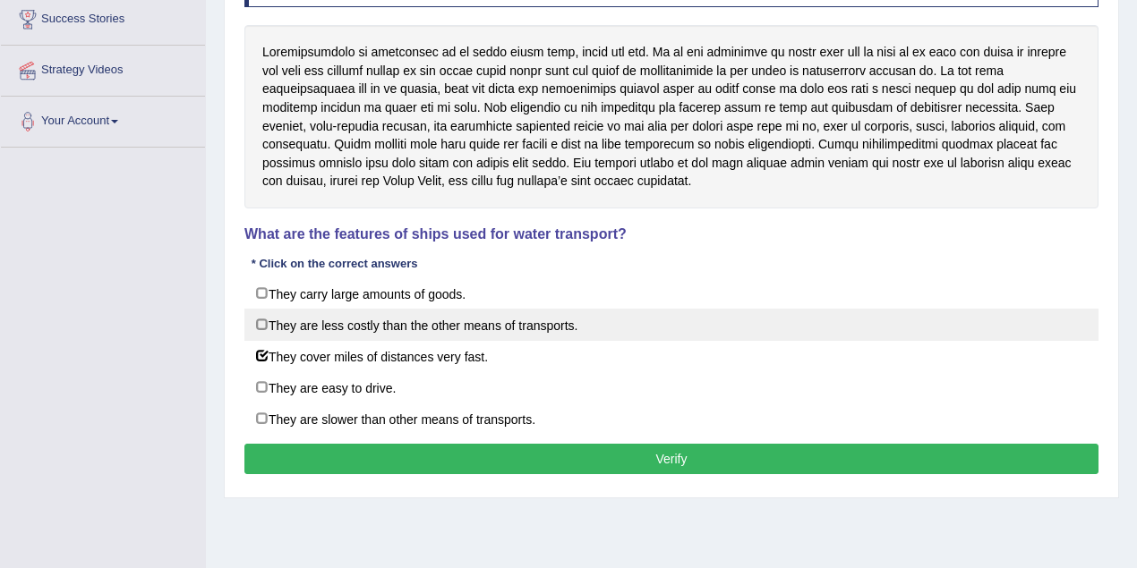
click at [372, 328] on label "They are less costly than the other means of transports." at bounding box center [671, 325] width 854 height 32
checkbox input "true"
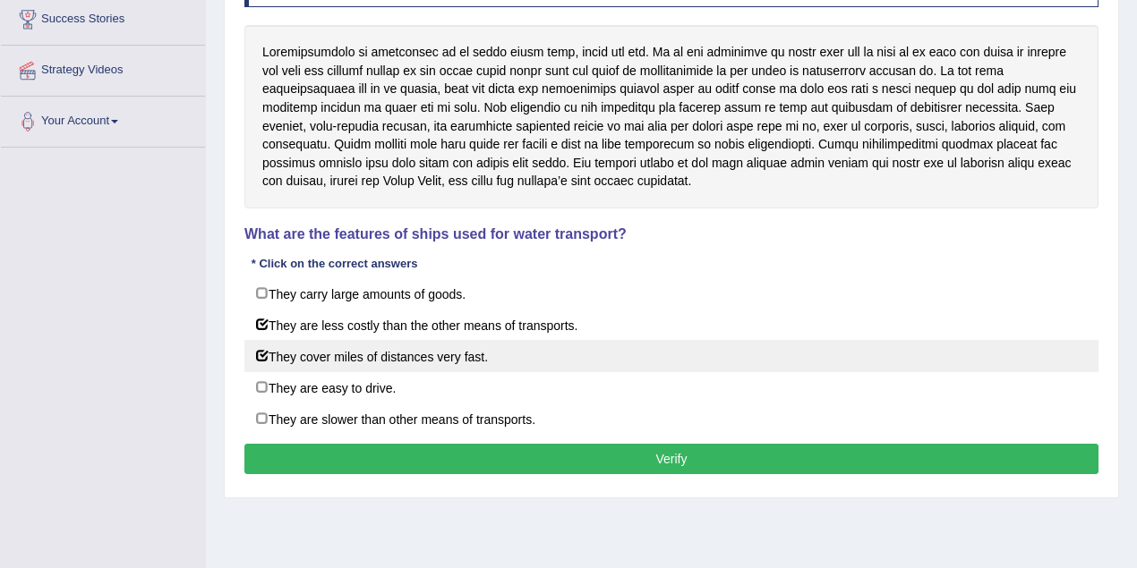
click at [563, 456] on button "Verify" at bounding box center [671, 459] width 854 height 30
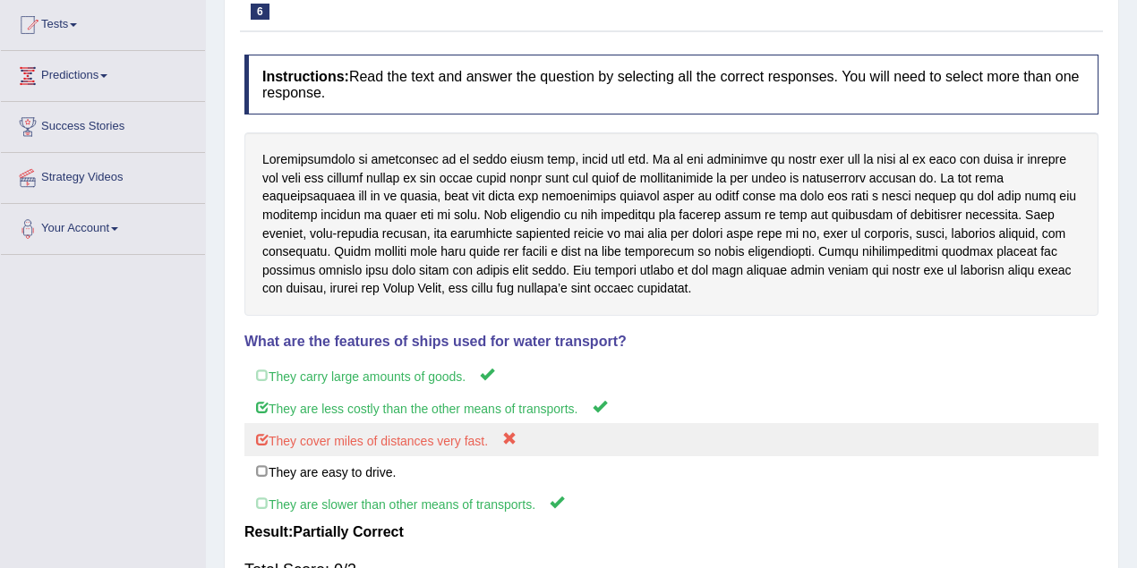
scroll to position [0, 0]
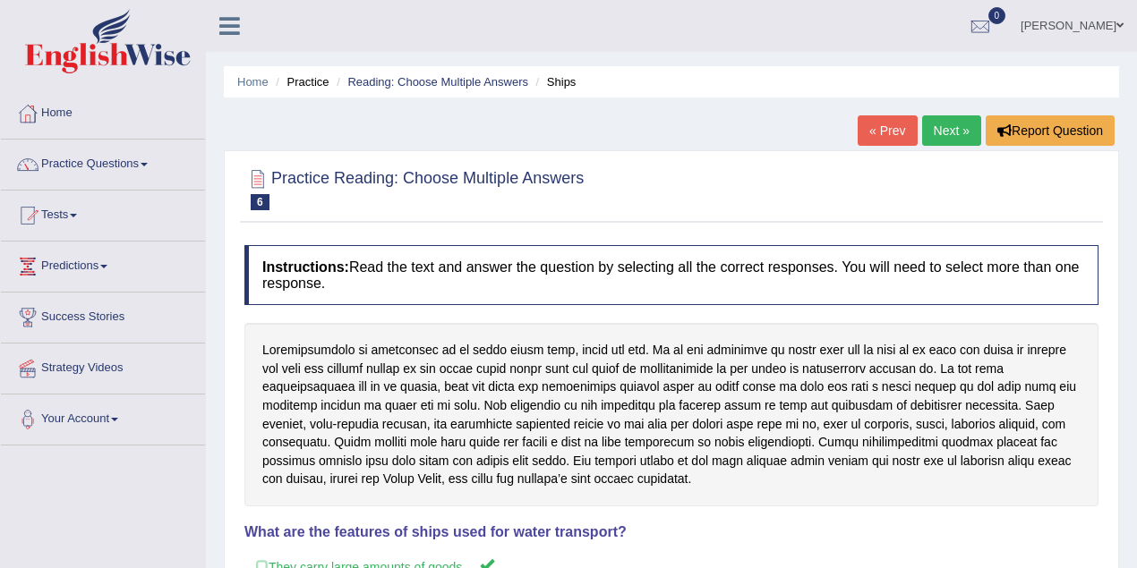
click at [953, 131] on link "Next »" at bounding box center [951, 130] width 59 height 30
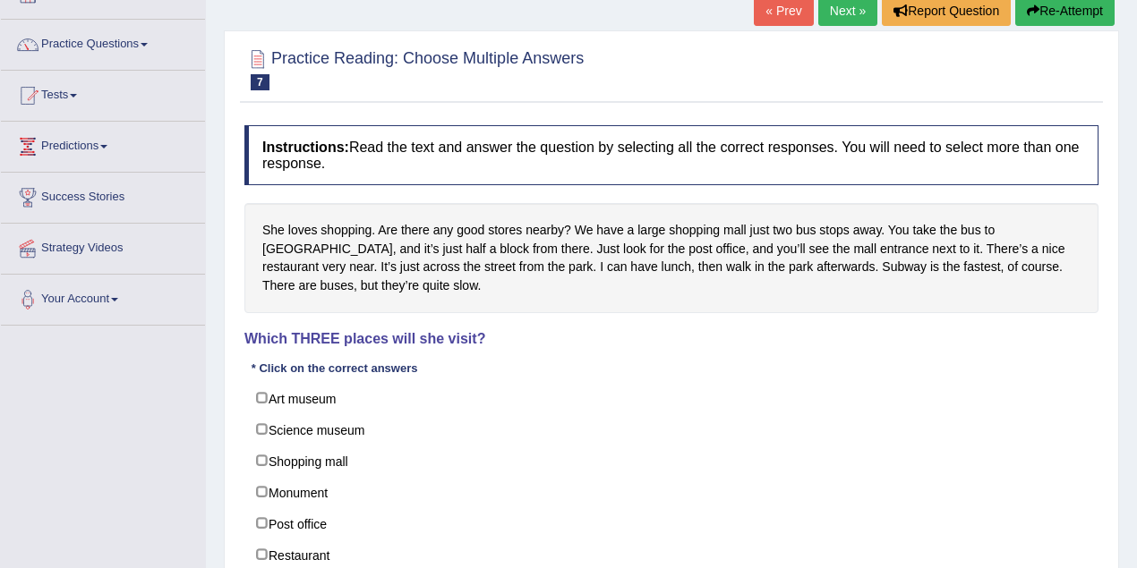
scroll to position [179, 0]
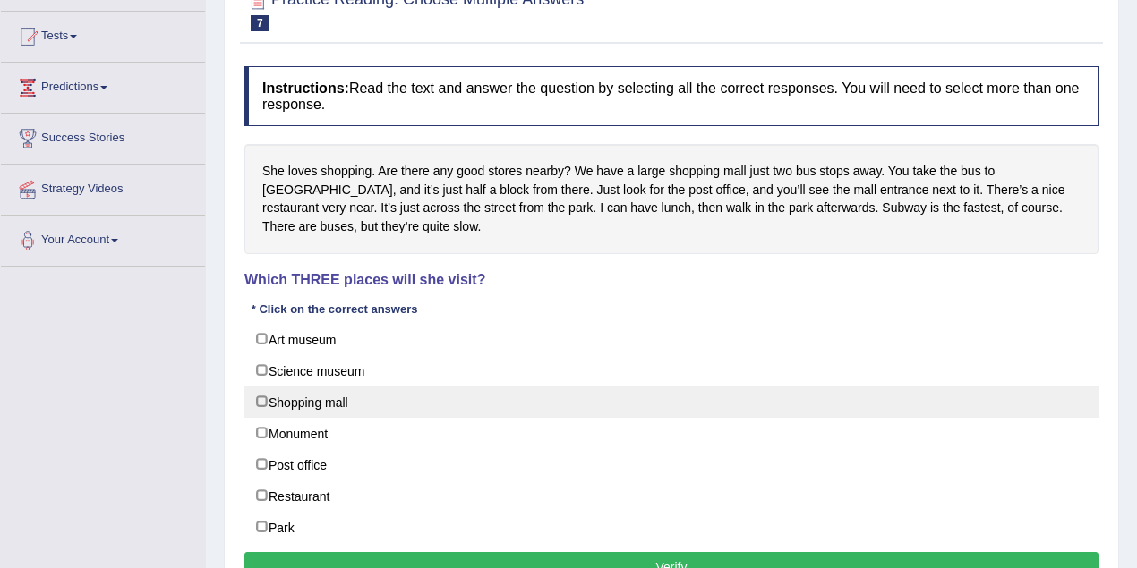
click at [304, 403] on label "Shopping mall" at bounding box center [671, 402] width 854 height 32
checkbox input "true"
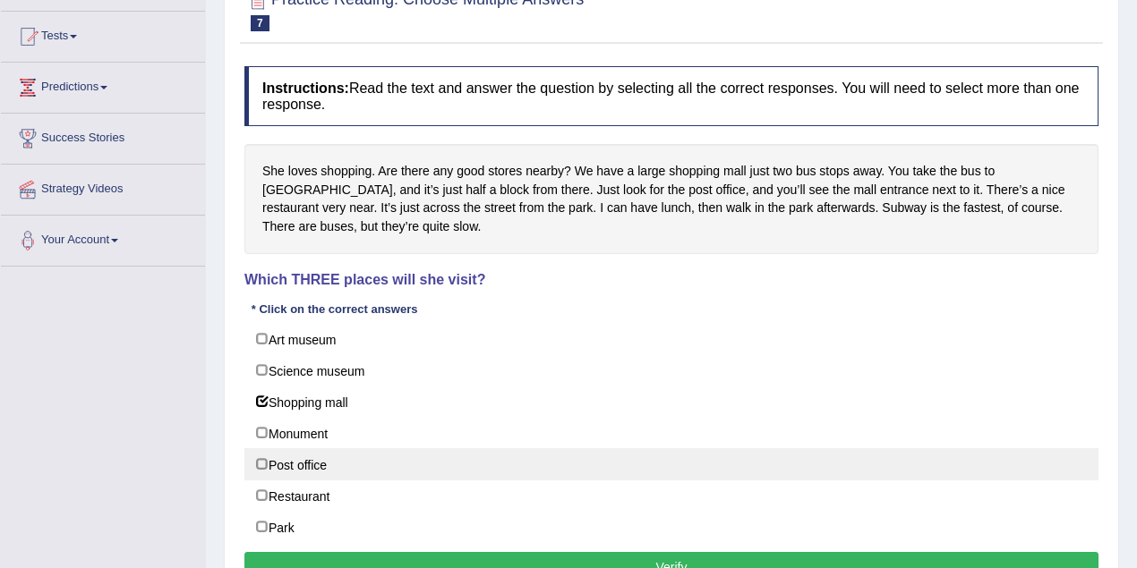
click at [281, 459] on label "Post office" at bounding box center [671, 464] width 854 height 32
checkbox input "true"
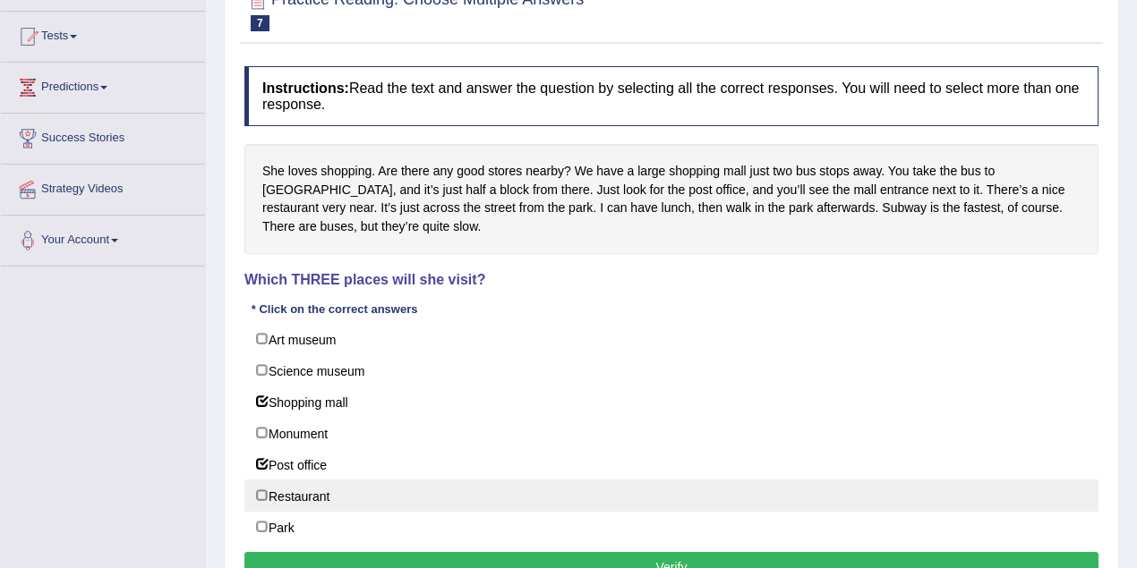
click at [278, 487] on label "Restaurant" at bounding box center [671, 496] width 854 height 32
checkbox input "true"
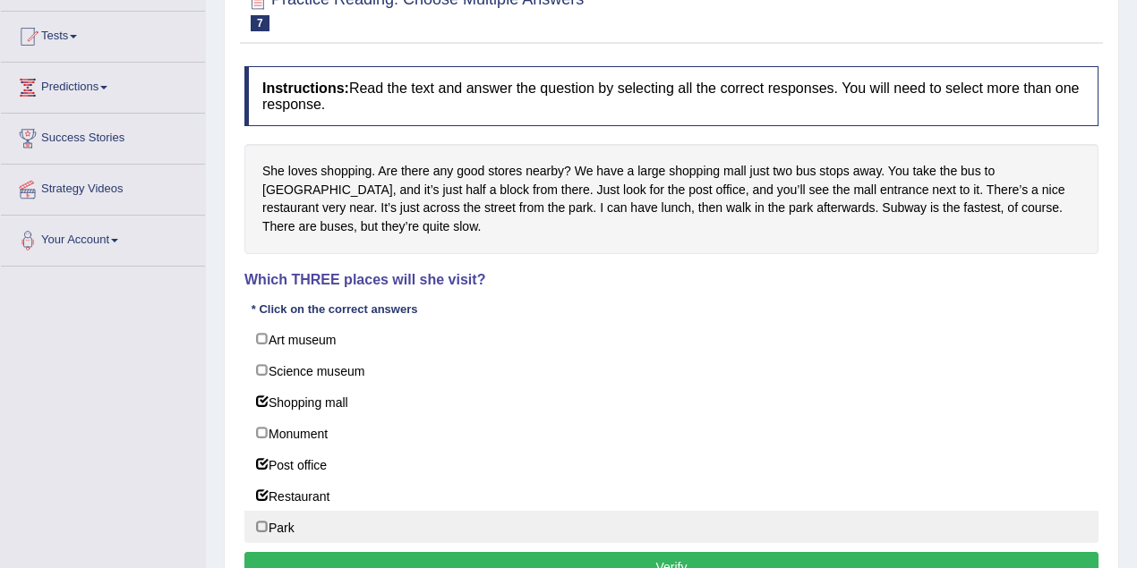
click at [270, 523] on label "Park" at bounding box center [671, 527] width 854 height 32
checkbox input "true"
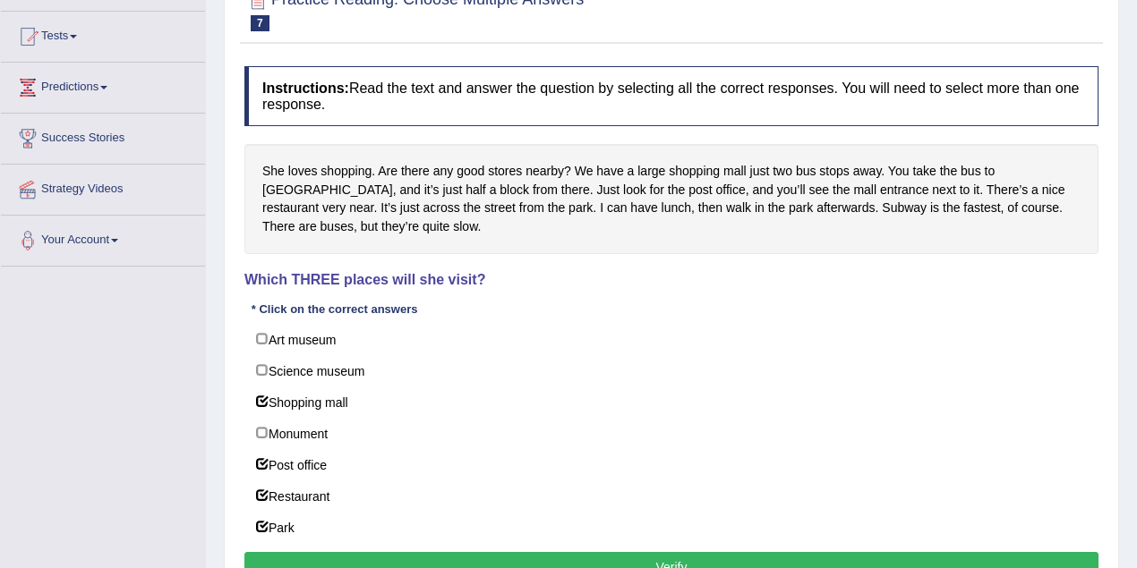
click at [508, 564] on button "Verify" at bounding box center [671, 567] width 854 height 30
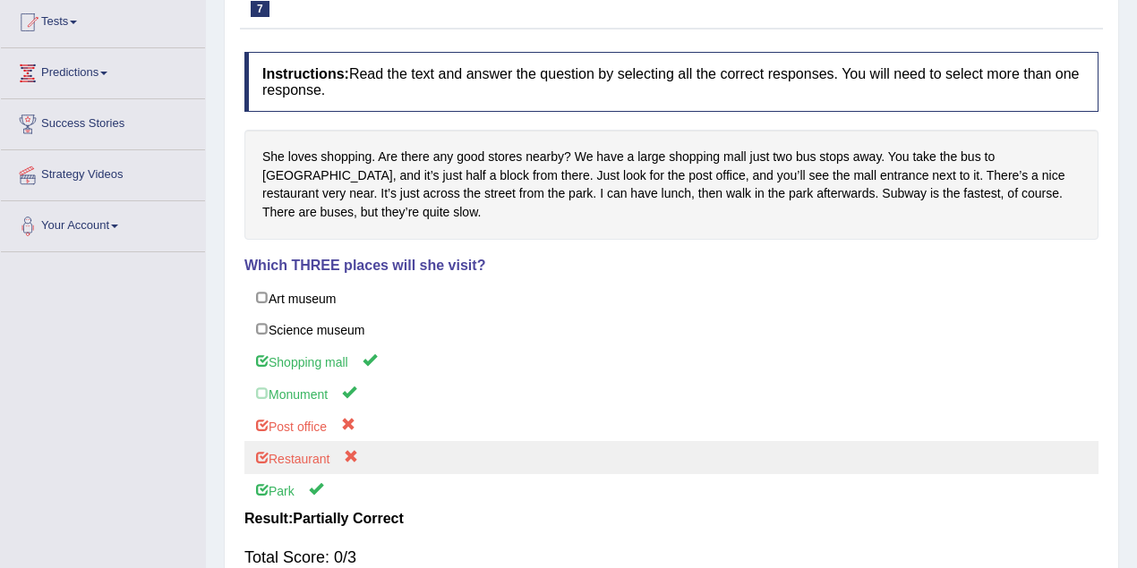
scroll to position [119, 0]
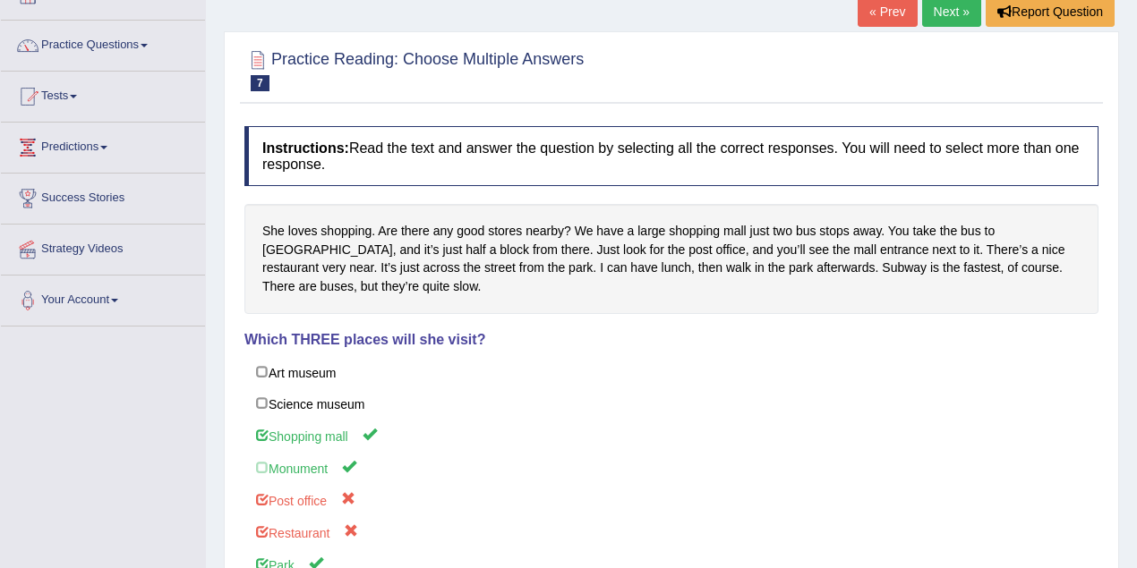
click at [963, 12] on link "Next »" at bounding box center [951, 11] width 59 height 30
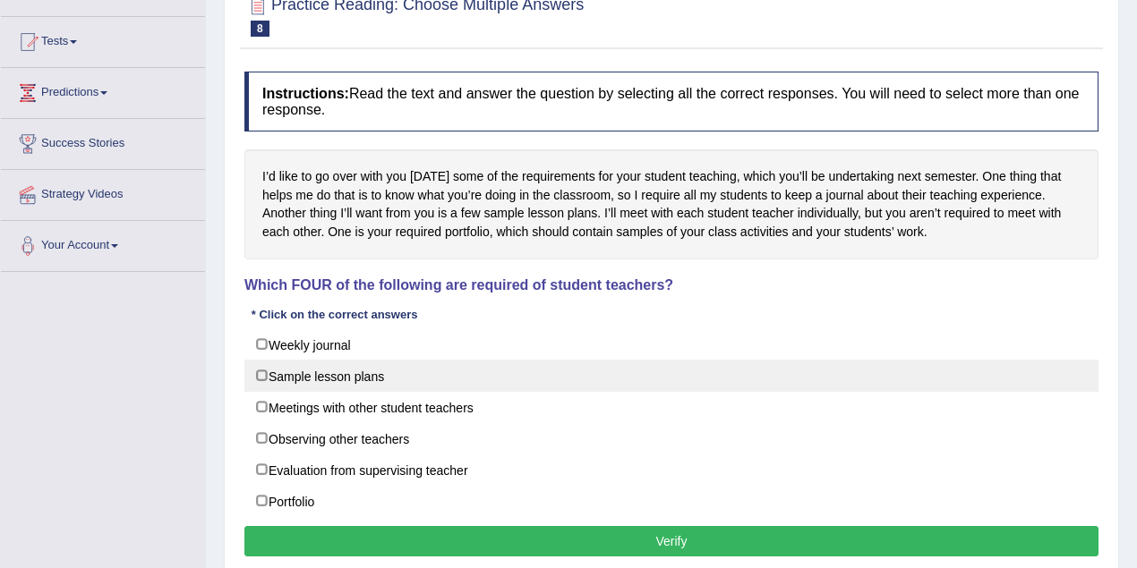
scroll to position [179, 0]
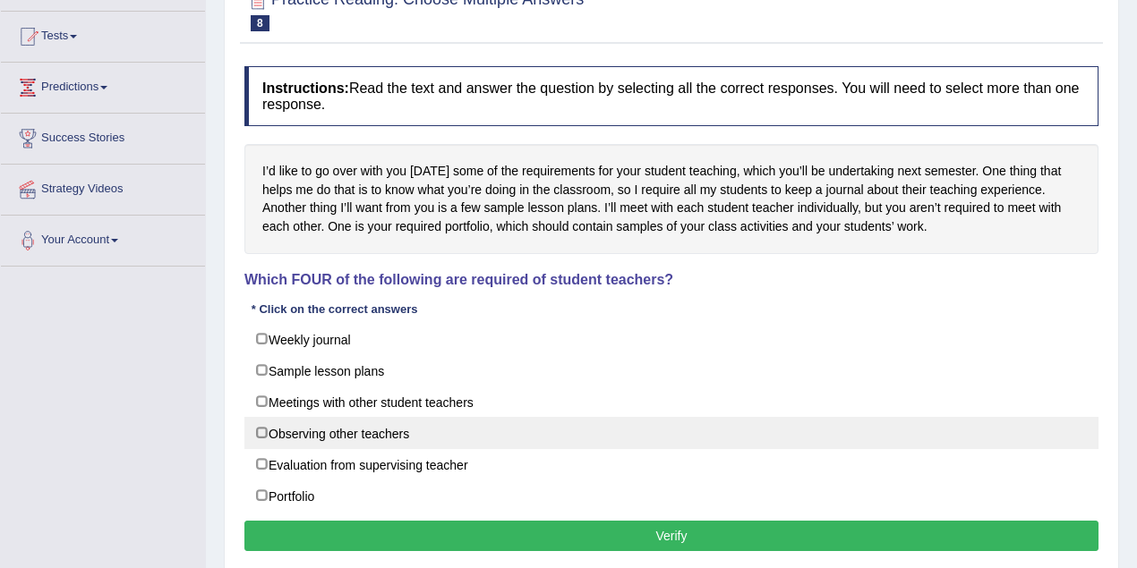
click at [267, 430] on label "Observing other teachers" at bounding box center [671, 433] width 854 height 32
checkbox input "true"
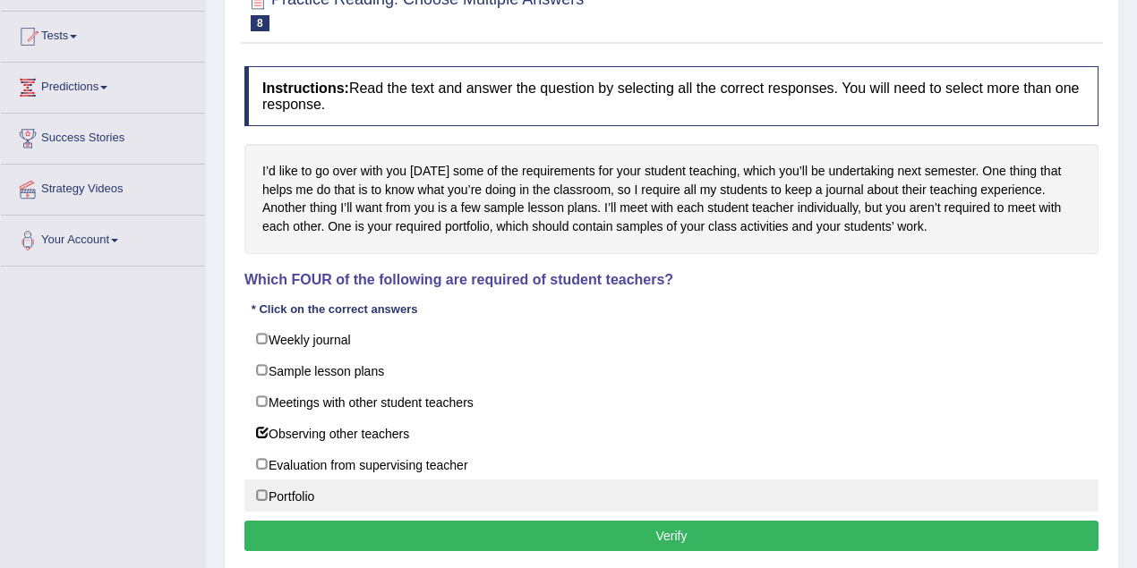
click at [270, 494] on label "Portfolio" at bounding box center [671, 496] width 854 height 32
checkbox input "true"
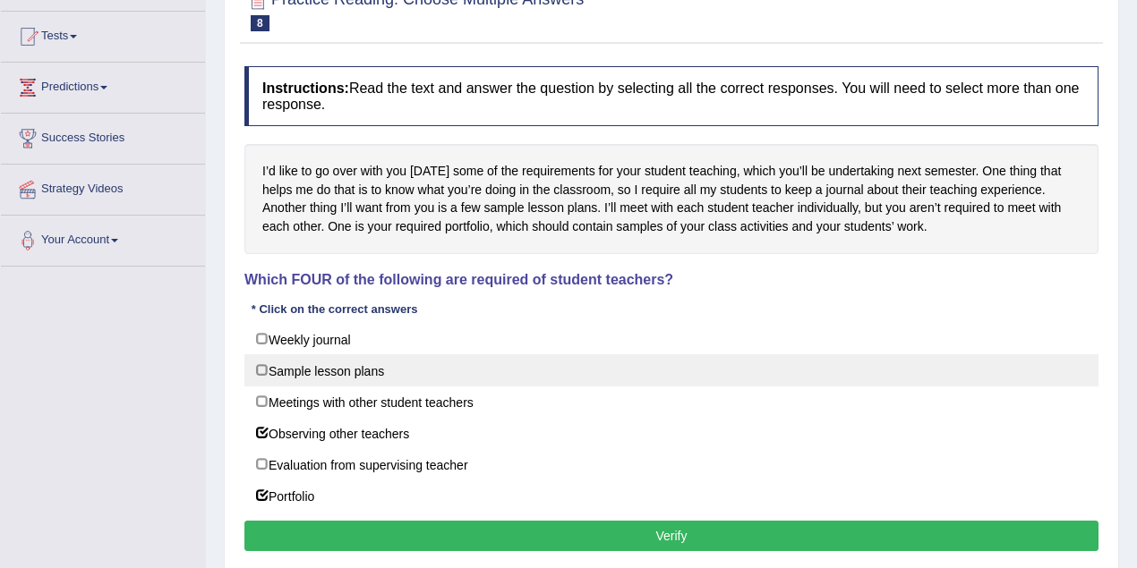
click at [264, 374] on label "Sample lesson plans" at bounding box center [671, 370] width 854 height 32
checkbox input "true"
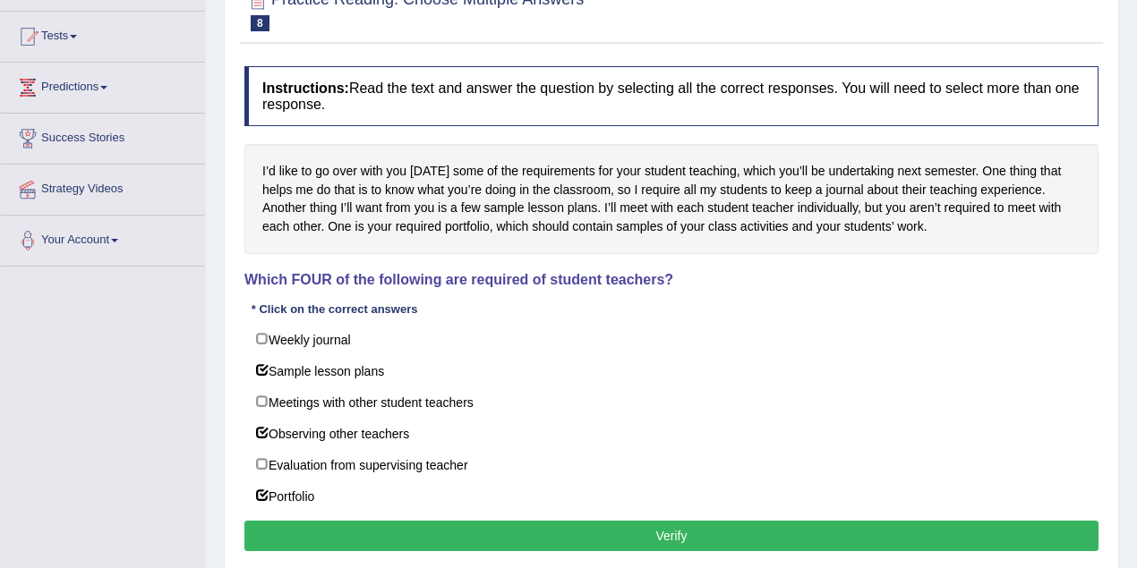
click at [455, 530] on button "Verify" at bounding box center [671, 536] width 854 height 30
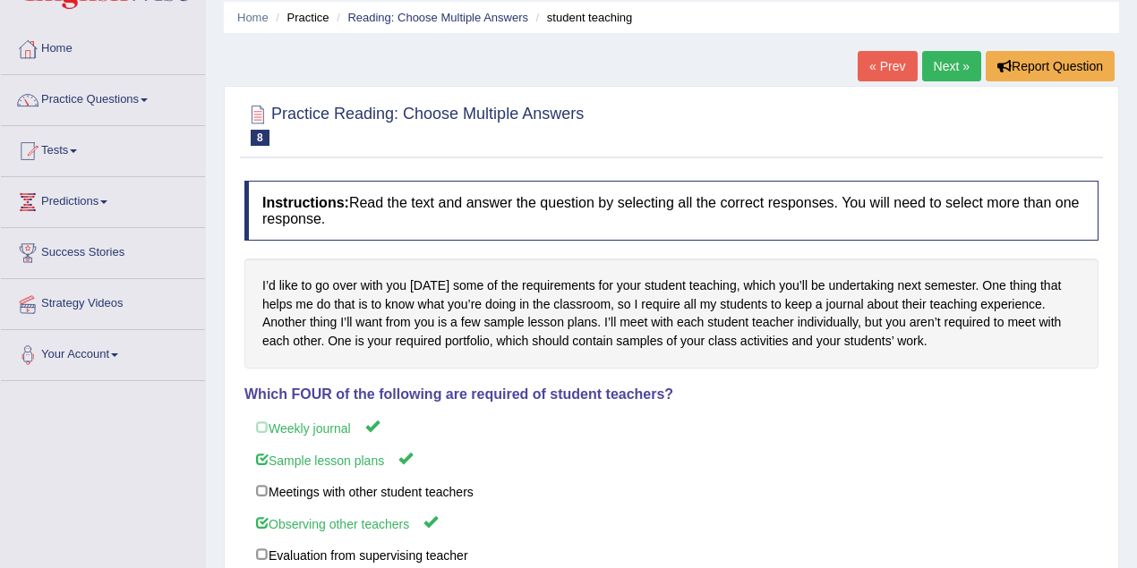
scroll to position [59, 0]
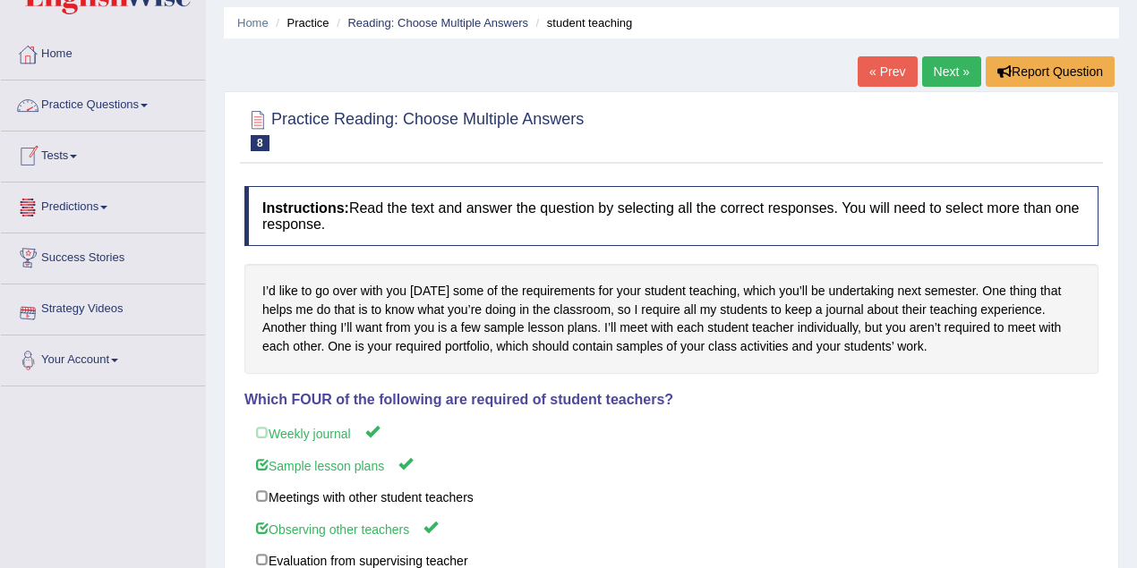
click at [100, 105] on link "Practice Questions" at bounding box center [103, 103] width 204 height 45
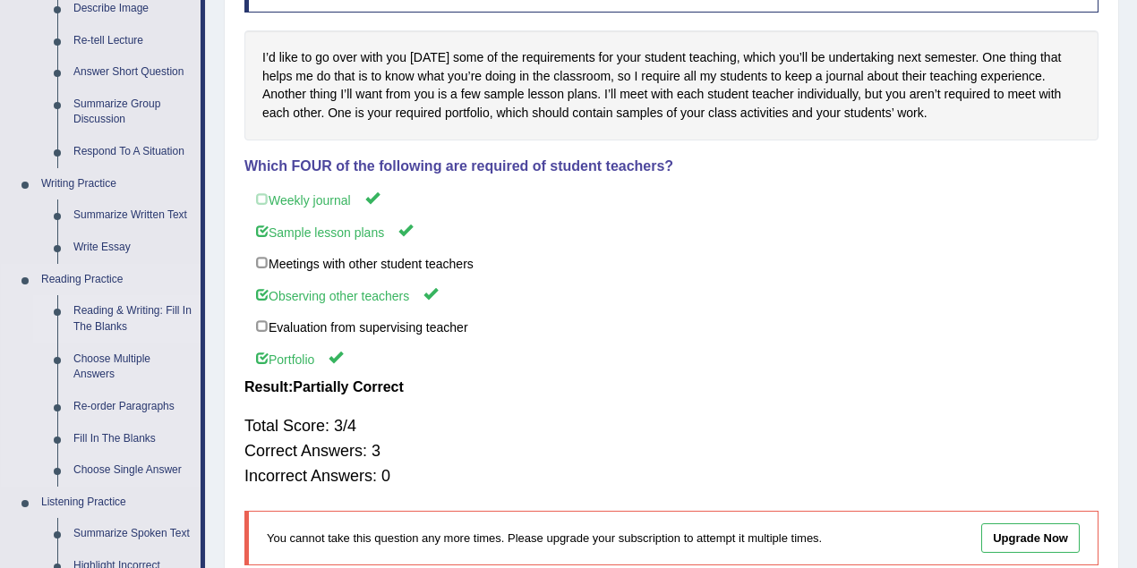
scroll to position [298, 0]
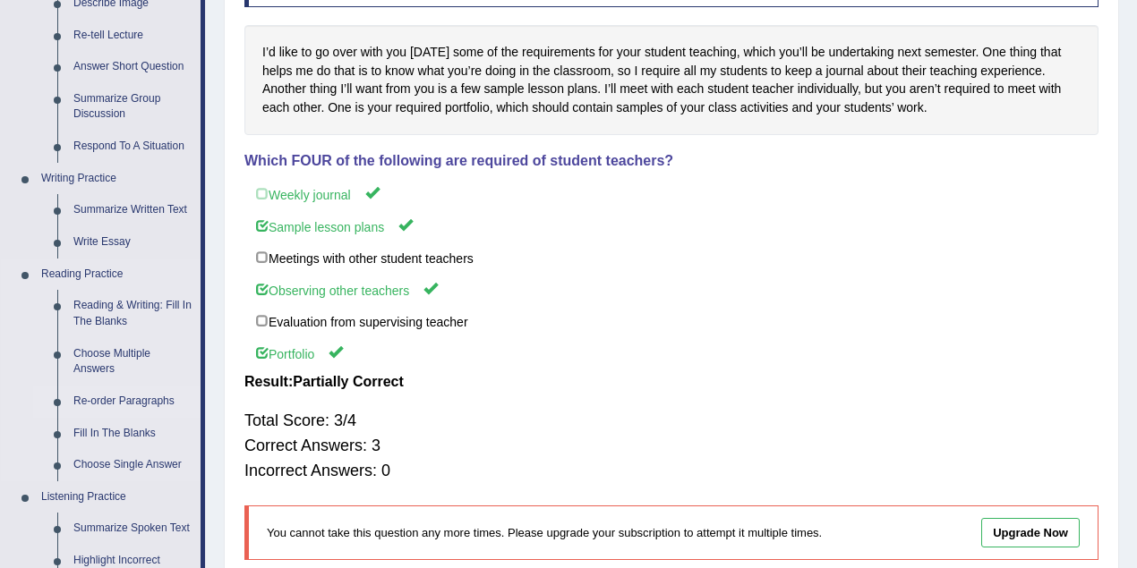
click at [113, 399] on link "Re-order Paragraphs" at bounding box center [132, 402] width 135 height 32
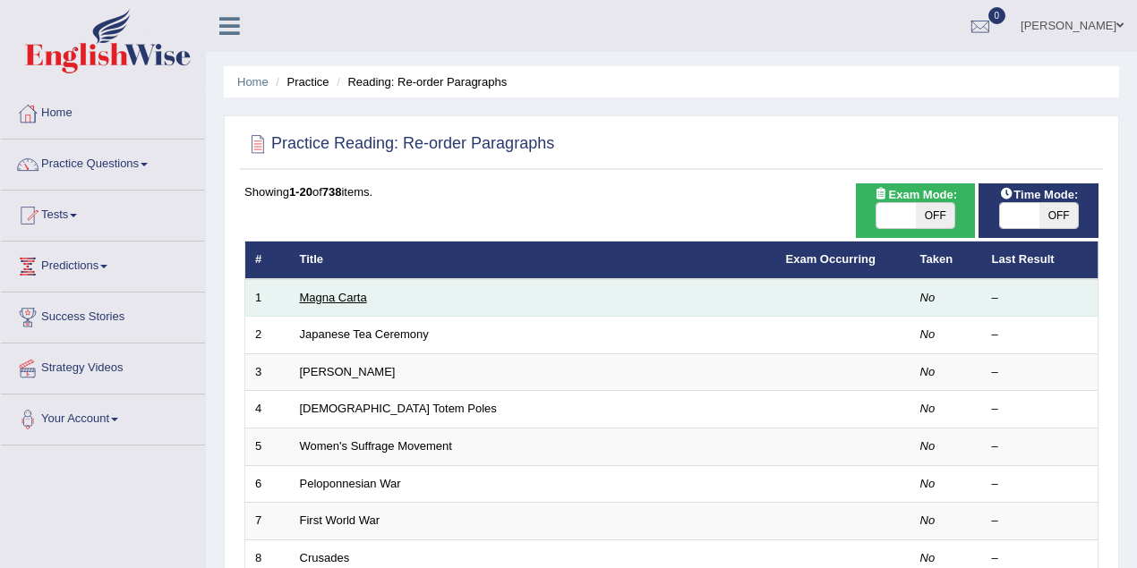
click at [327, 302] on link "Magna Carta" at bounding box center [333, 297] width 67 height 13
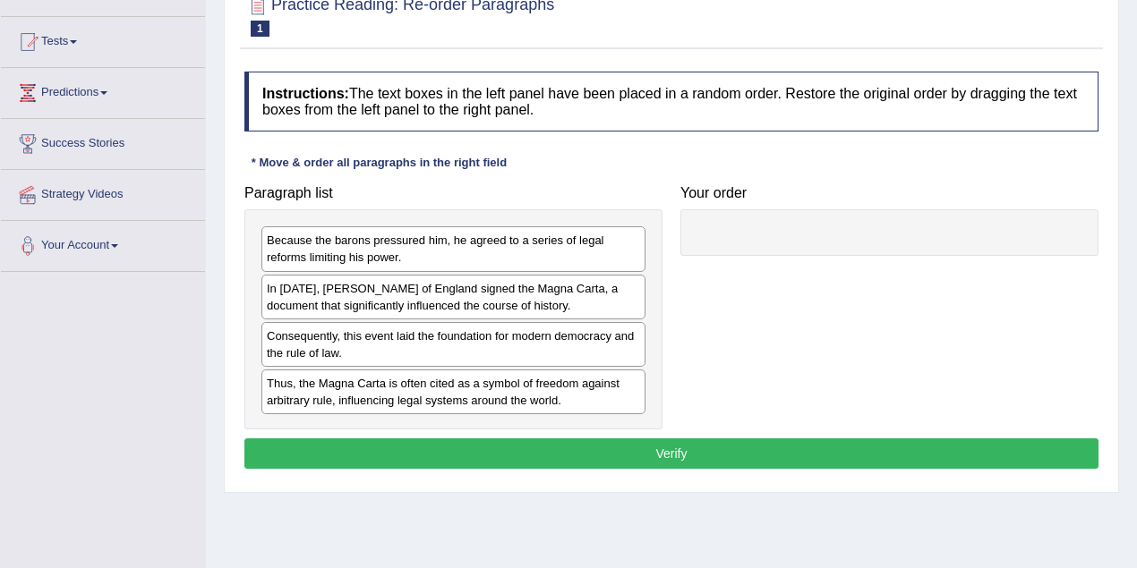
scroll to position [179, 0]
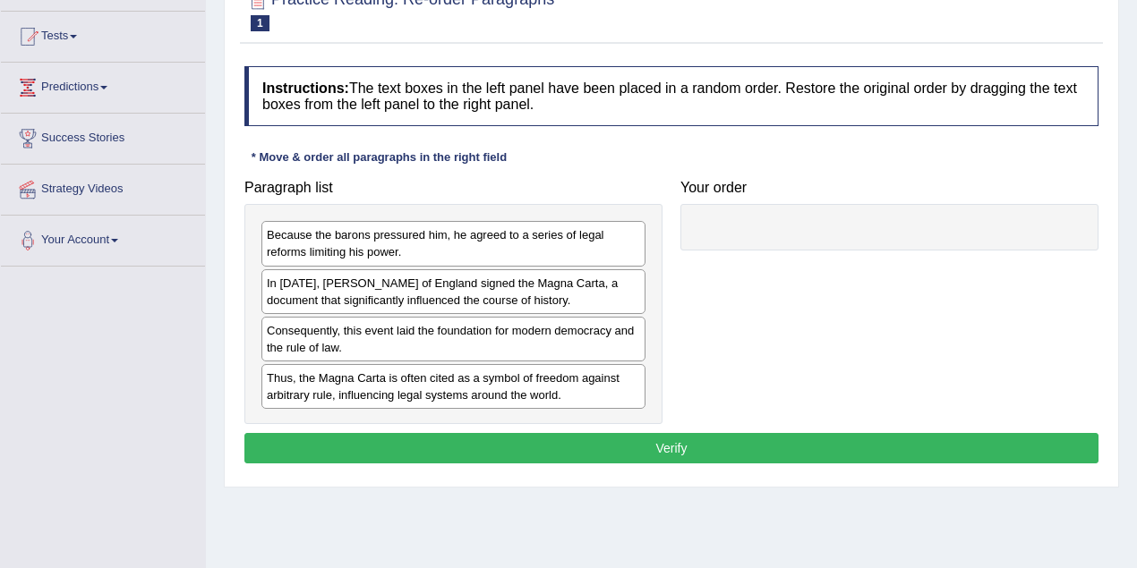
click at [715, 217] on div at bounding box center [889, 227] width 418 height 47
click at [701, 211] on div at bounding box center [889, 227] width 418 height 47
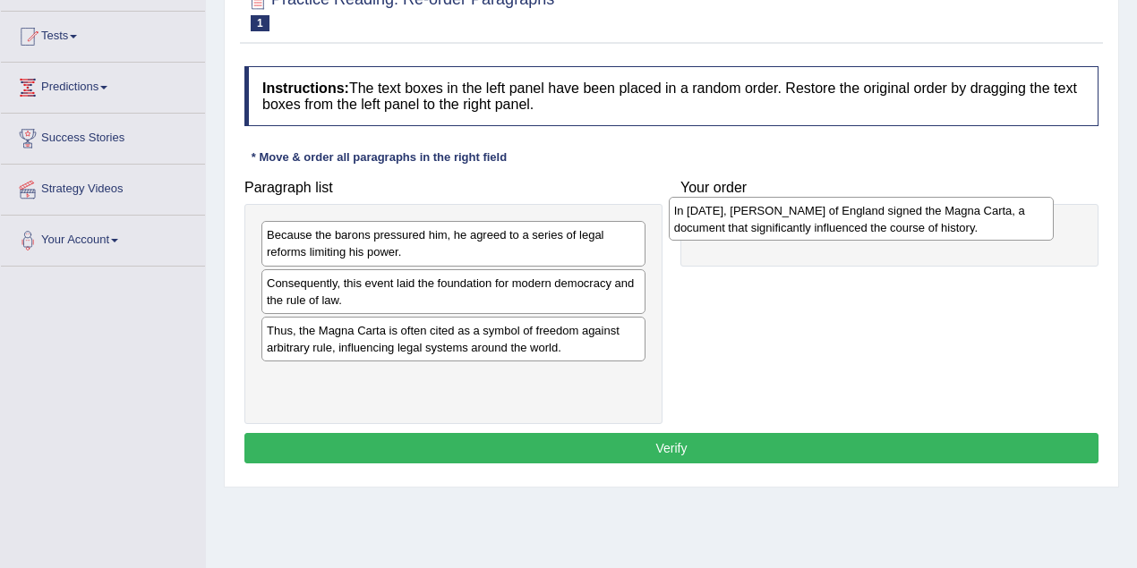
drag, startPoint x: 353, startPoint y: 292, endPoint x: 760, endPoint y: 220, distance: 413.4
click at [760, 220] on div "In 1215, King John of England signed the Magna Carta, a document that significa…" at bounding box center [861, 219] width 385 height 45
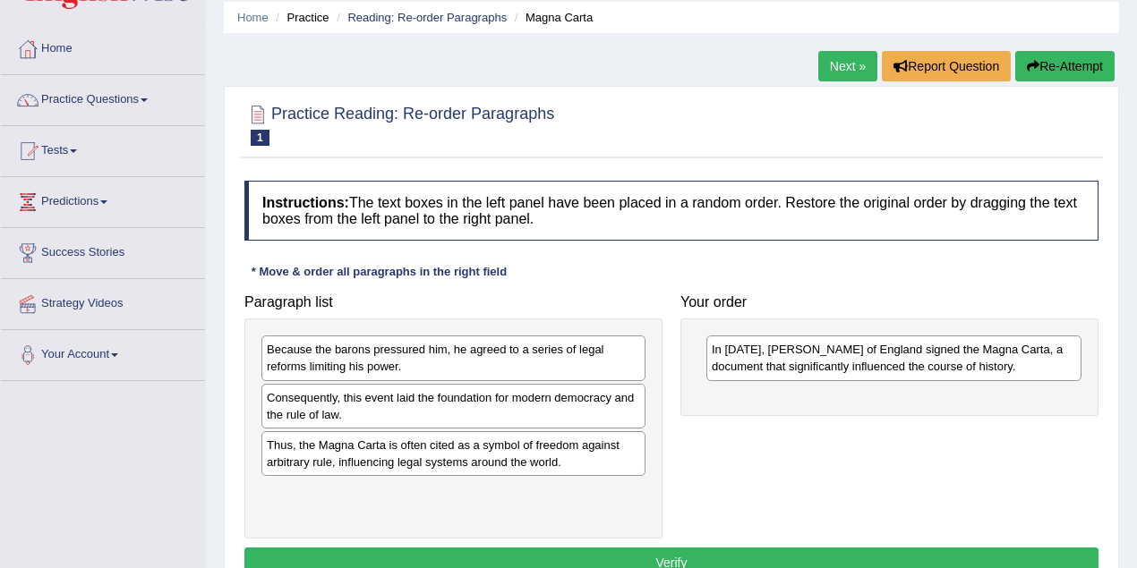
scroll to position [59, 0]
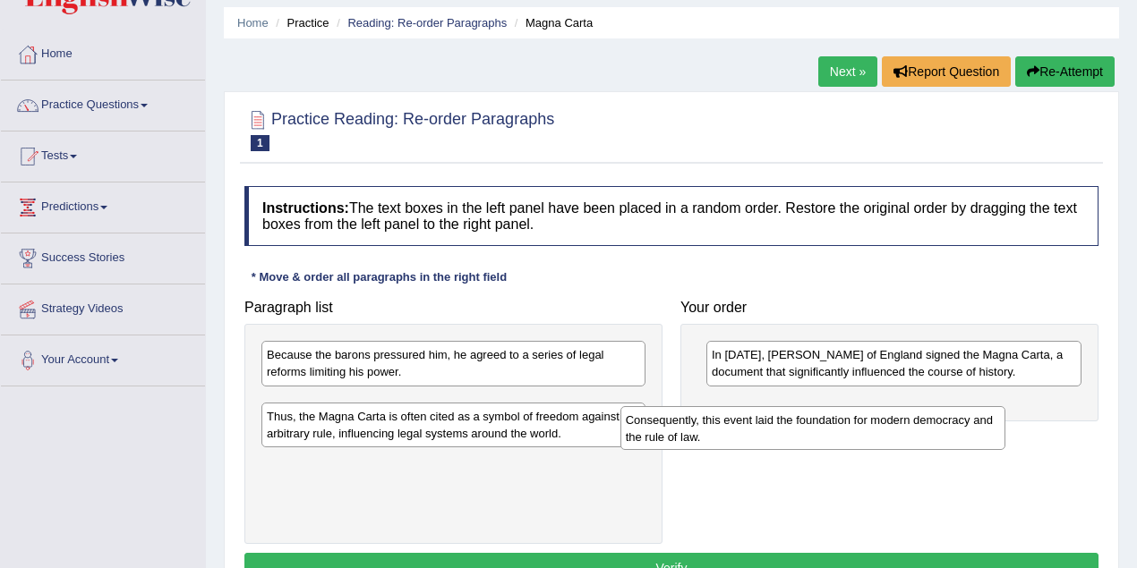
drag, startPoint x: 490, startPoint y: 414, endPoint x: 848, endPoint y: 432, distance: 359.3
click at [848, 432] on div "Consequently, this event laid the foundation for modern democracy and the rule …" at bounding box center [812, 428] width 385 height 45
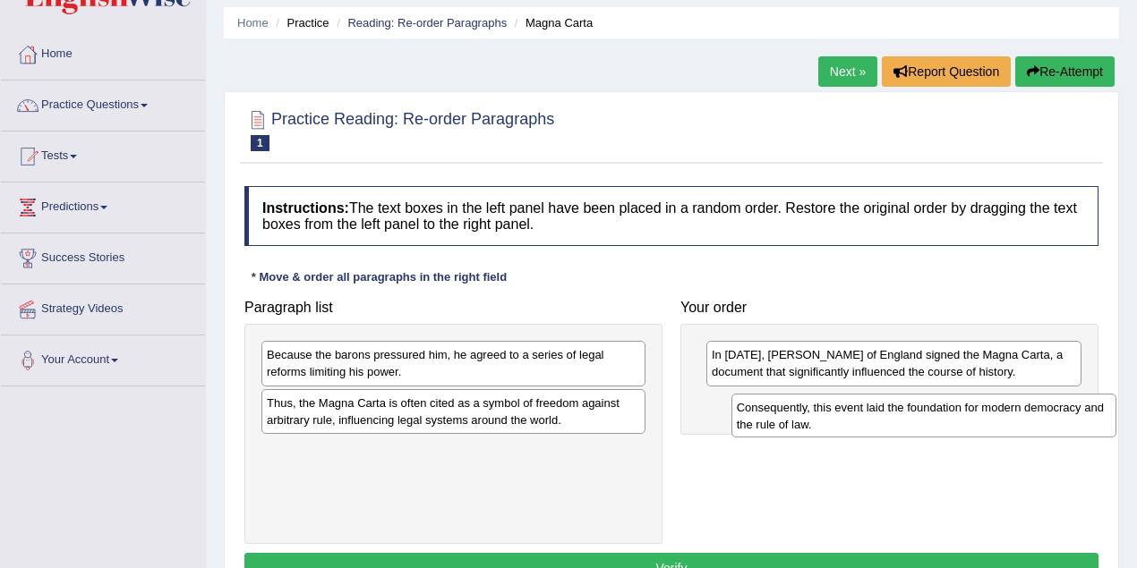
drag, startPoint x: 612, startPoint y: 402, endPoint x: 1082, endPoint y: 407, distance: 469.9
click at [1082, 407] on div "Consequently, this event laid the foundation for modern democracy and the rule …" at bounding box center [923, 416] width 385 height 45
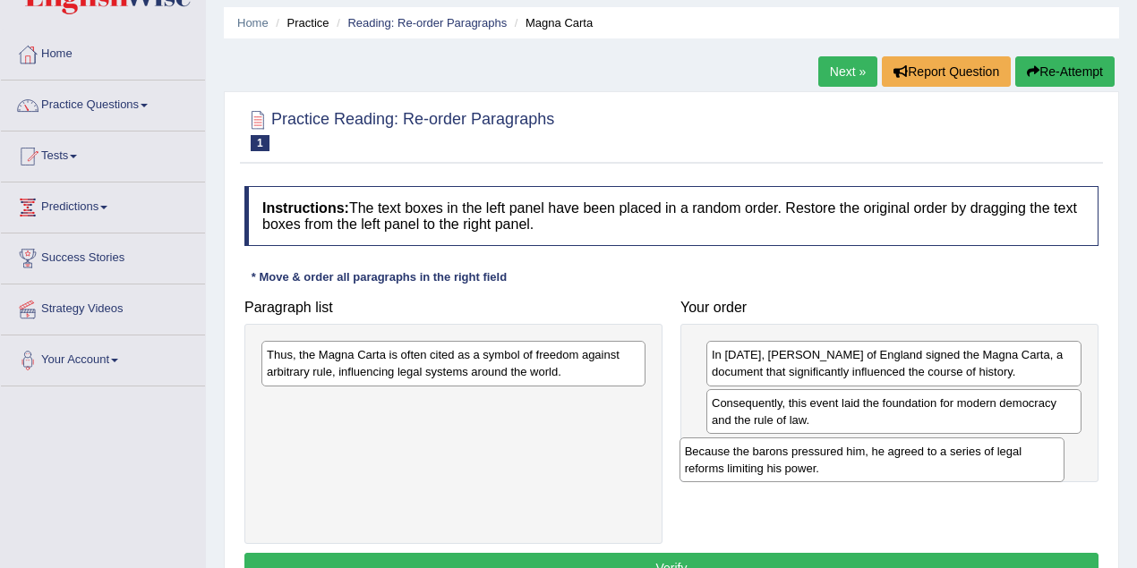
drag, startPoint x: 580, startPoint y: 362, endPoint x: 995, endPoint y: 451, distance: 424.8
click at [995, 451] on div "Because the barons pressured him, he agreed to a series of legal reforms limiti…" at bounding box center [871, 460] width 385 height 45
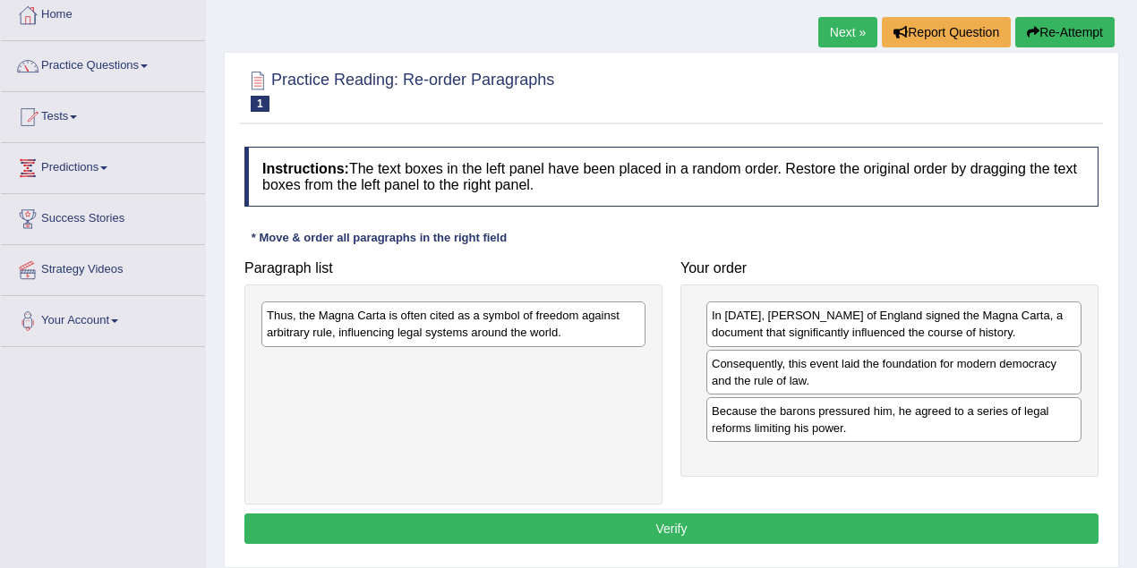
scroll to position [179, 0]
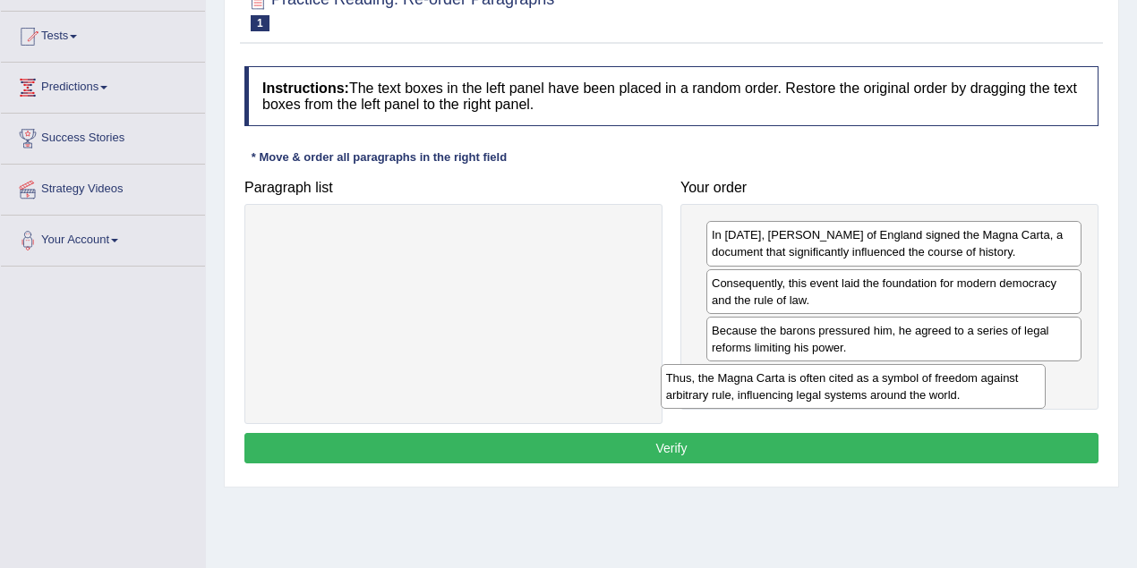
drag, startPoint x: 439, startPoint y: 236, endPoint x: 838, endPoint y: 379, distance: 424.0
click at [838, 379] on div "Thus, the Magna Carta is often cited as a symbol of freedom against arbitrary r…" at bounding box center [852, 386] width 385 height 45
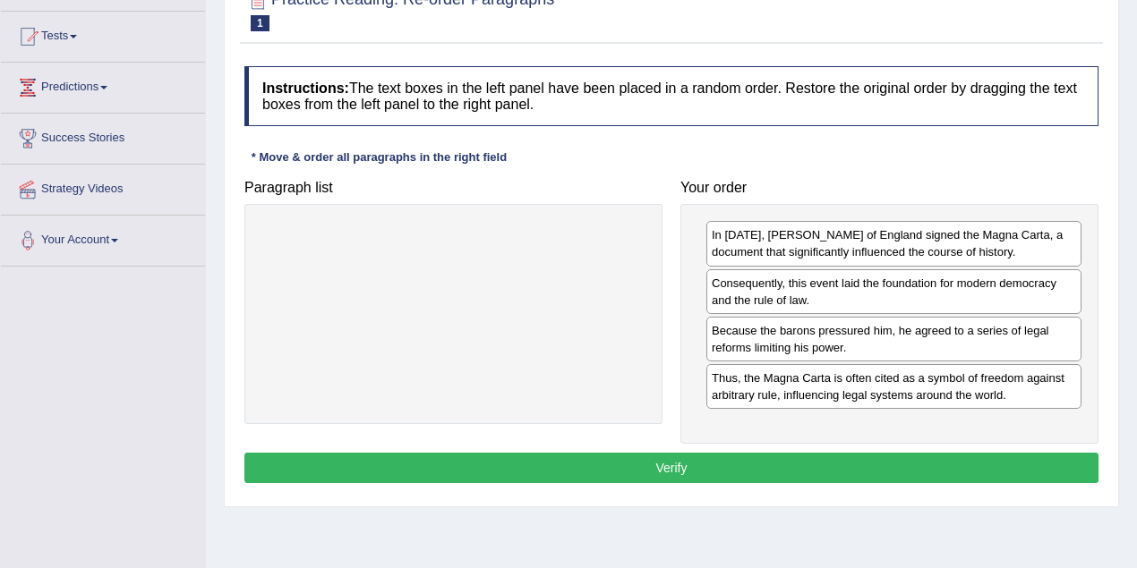
drag, startPoint x: 743, startPoint y: 458, endPoint x: 755, endPoint y: 456, distance: 12.7
click at [745, 458] on button "Verify" at bounding box center [671, 468] width 854 height 30
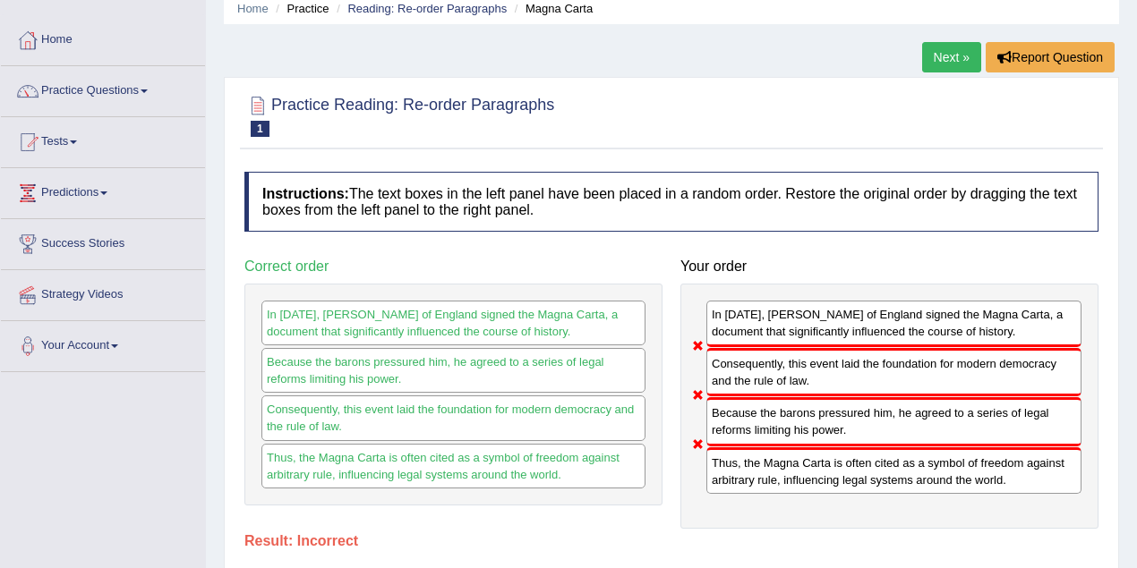
scroll to position [72, 0]
click at [771, 438] on div "In 1215, King John of England signed the Magna Carta, a document that significa…" at bounding box center [889, 407] width 418 height 245
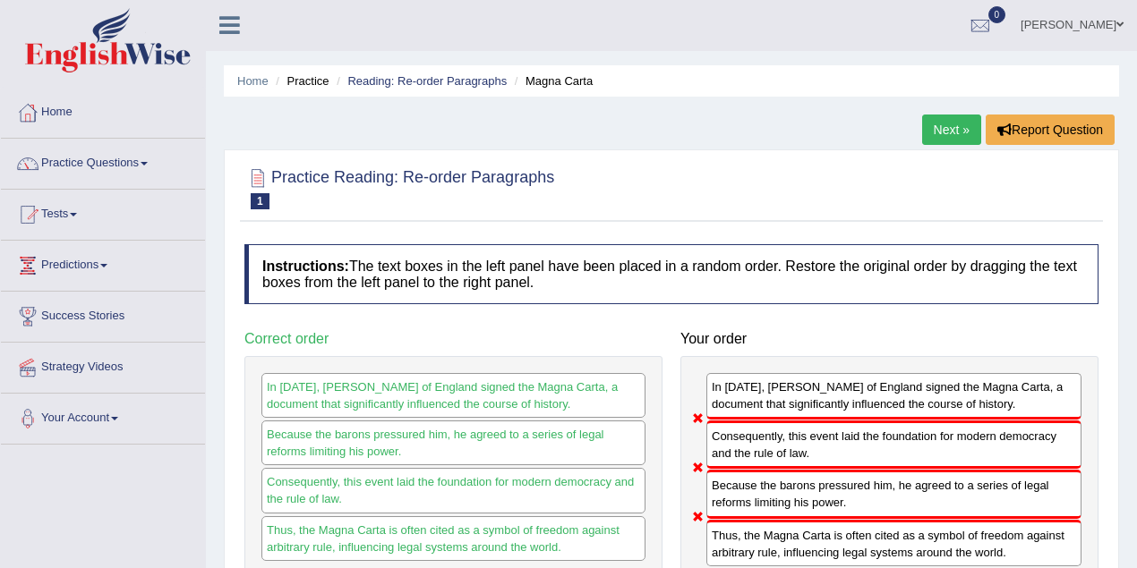
scroll to position [0, 0]
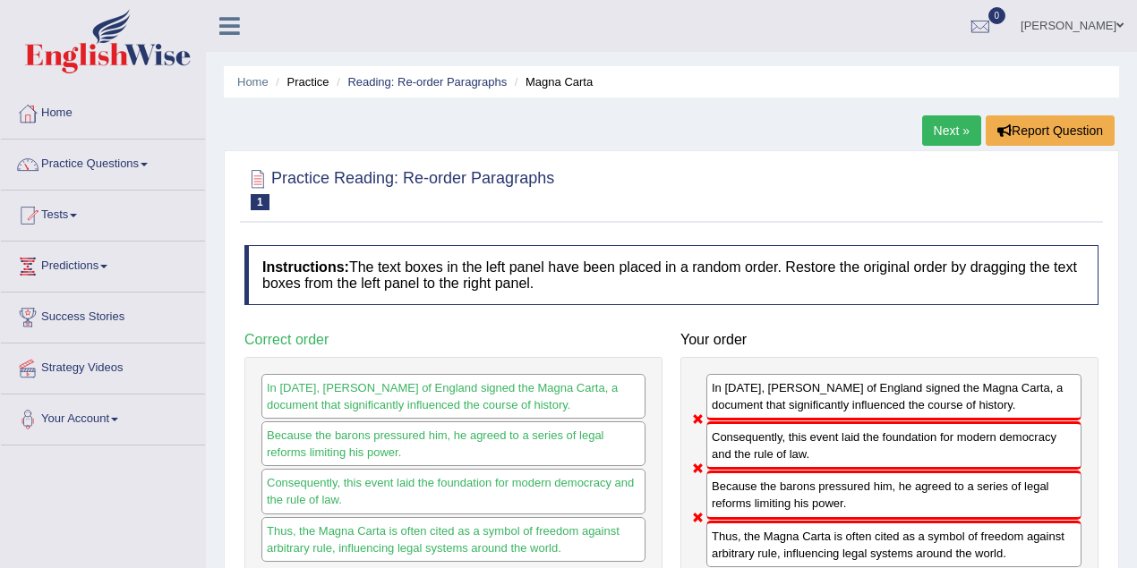
click at [956, 133] on link "Next »" at bounding box center [951, 130] width 59 height 30
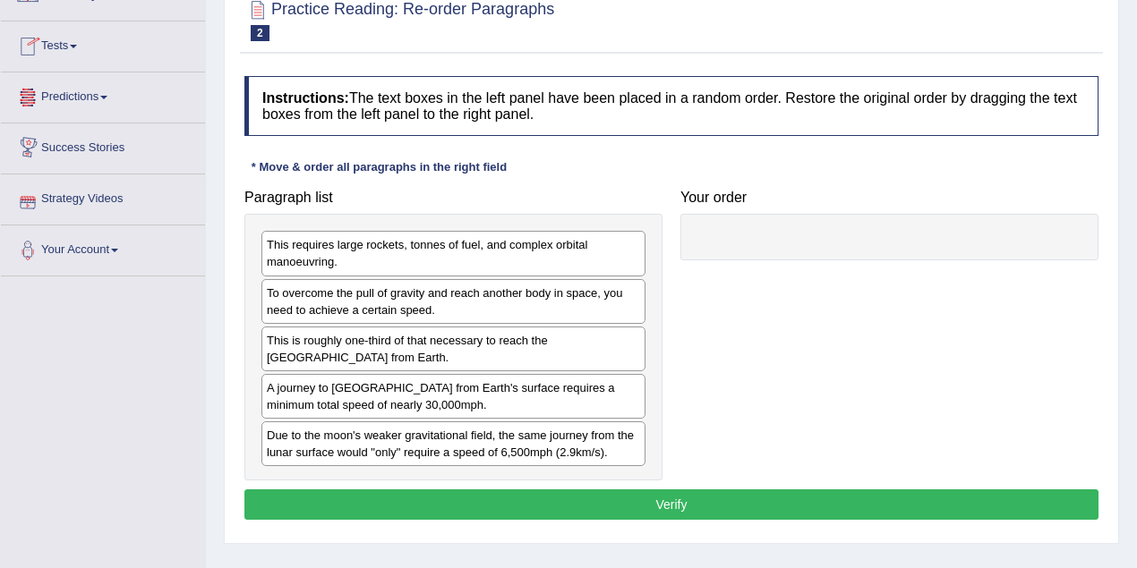
scroll to position [59, 0]
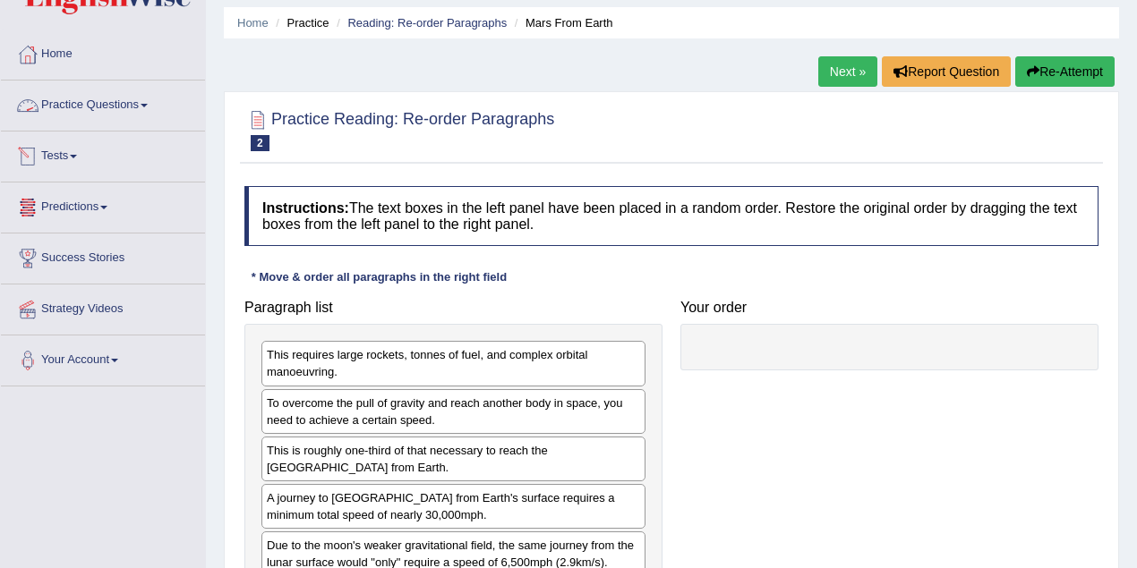
click at [122, 103] on link "Practice Questions" at bounding box center [103, 103] width 204 height 45
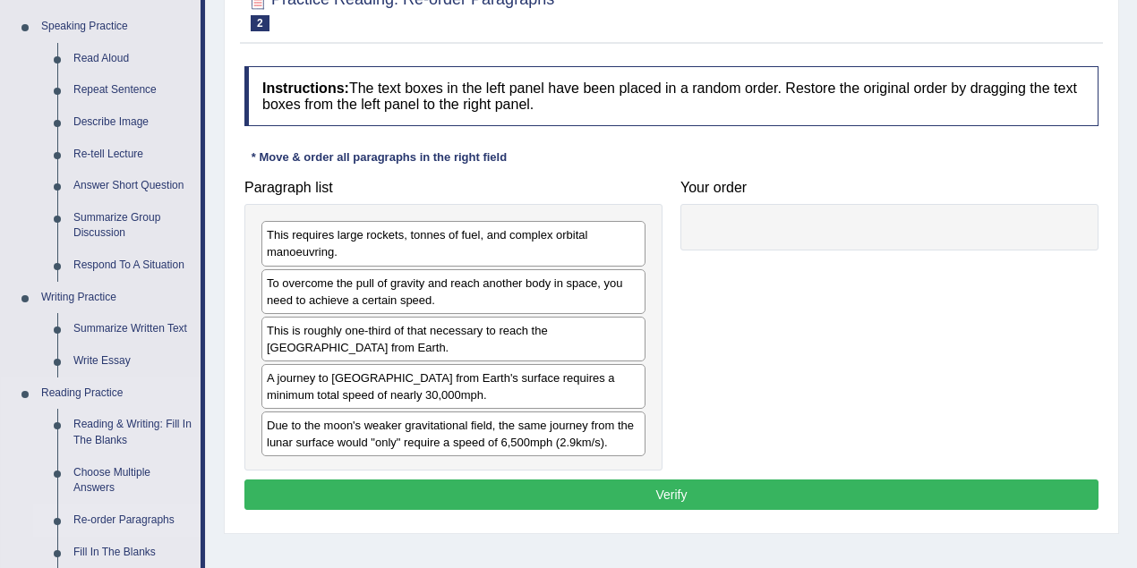
scroll to position [238, 0]
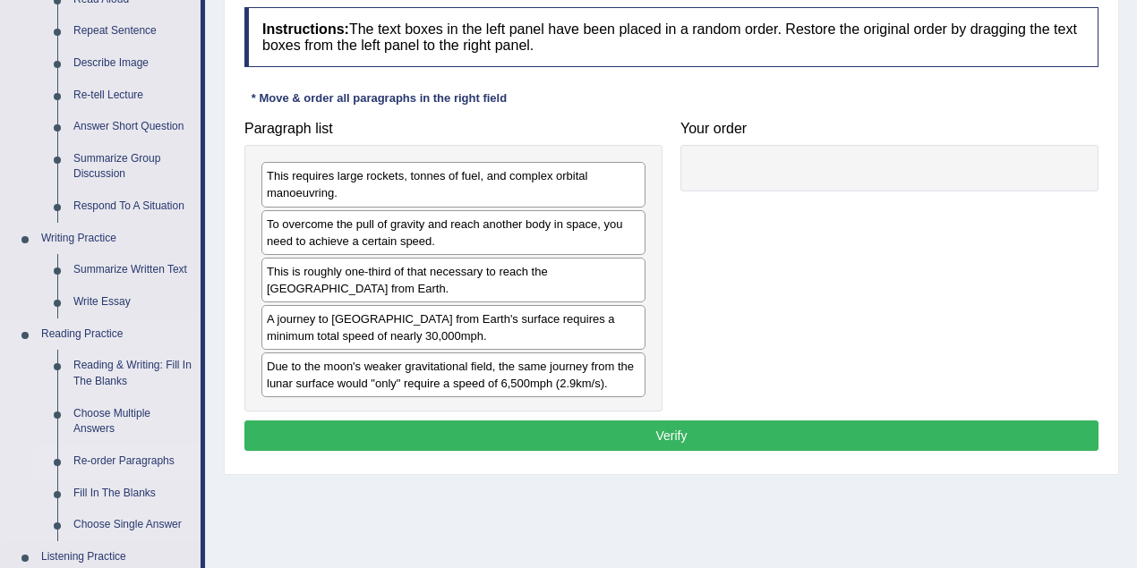
click at [127, 460] on link "Re-order Paragraphs" at bounding box center [132, 462] width 135 height 32
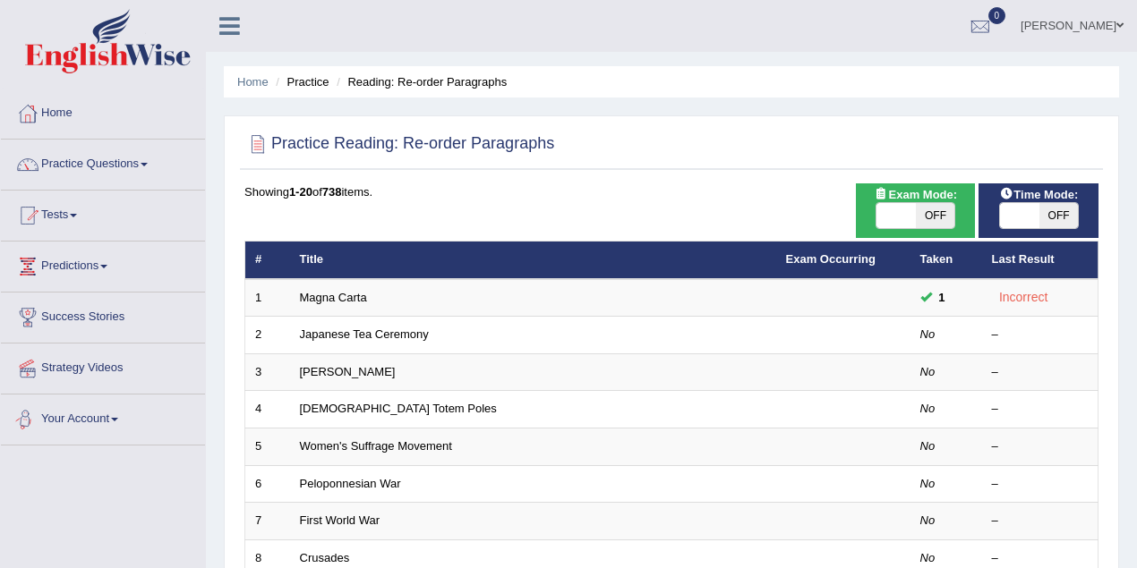
click at [328, 294] on link "Magna Carta" at bounding box center [333, 297] width 67 height 13
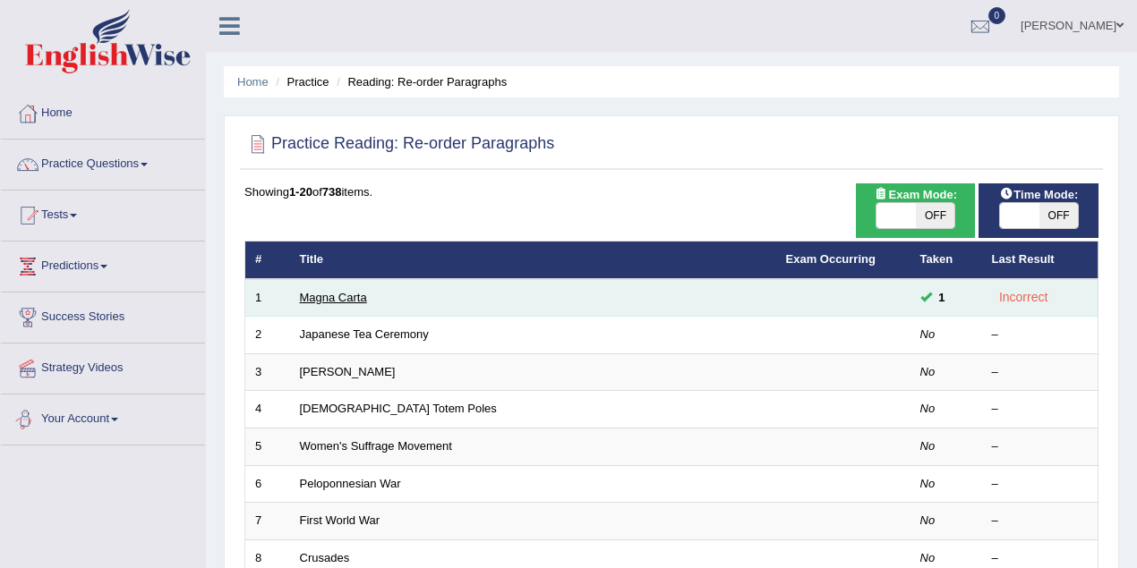
drag, startPoint x: 0, startPoint y: 0, endPoint x: 328, endPoint y: 294, distance: 439.8
click at [328, 294] on link "Magna Carta" at bounding box center [333, 297] width 67 height 13
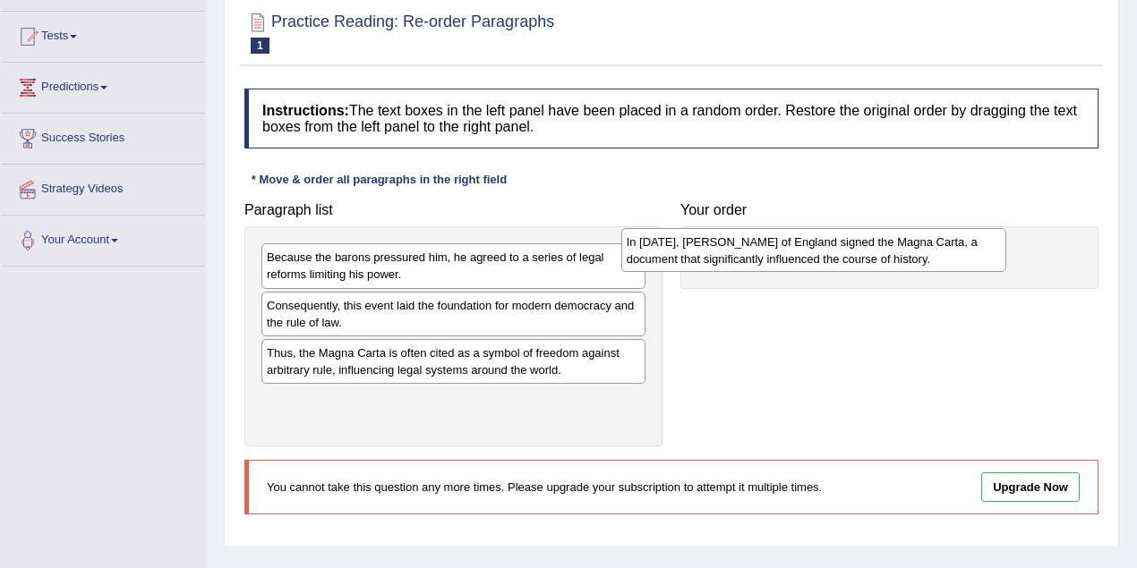
drag, startPoint x: 456, startPoint y: 311, endPoint x: 815, endPoint y: 251, distance: 363.8
click at [816, 248] on div "In [DATE], [PERSON_NAME] of England signed the Magna Carta, a document that sig…" at bounding box center [813, 250] width 385 height 45
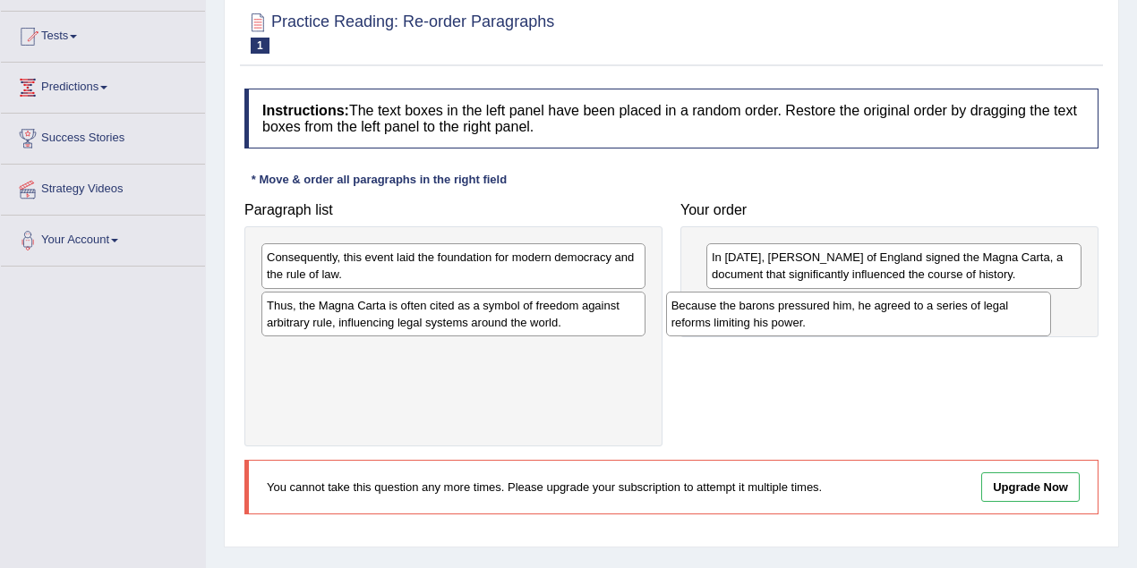
drag, startPoint x: 369, startPoint y: 265, endPoint x: 773, endPoint y: 313, distance: 407.4
click at [773, 313] on div "Because the barons pressured him, he agreed to a series of legal reforms limiti…" at bounding box center [858, 314] width 385 height 45
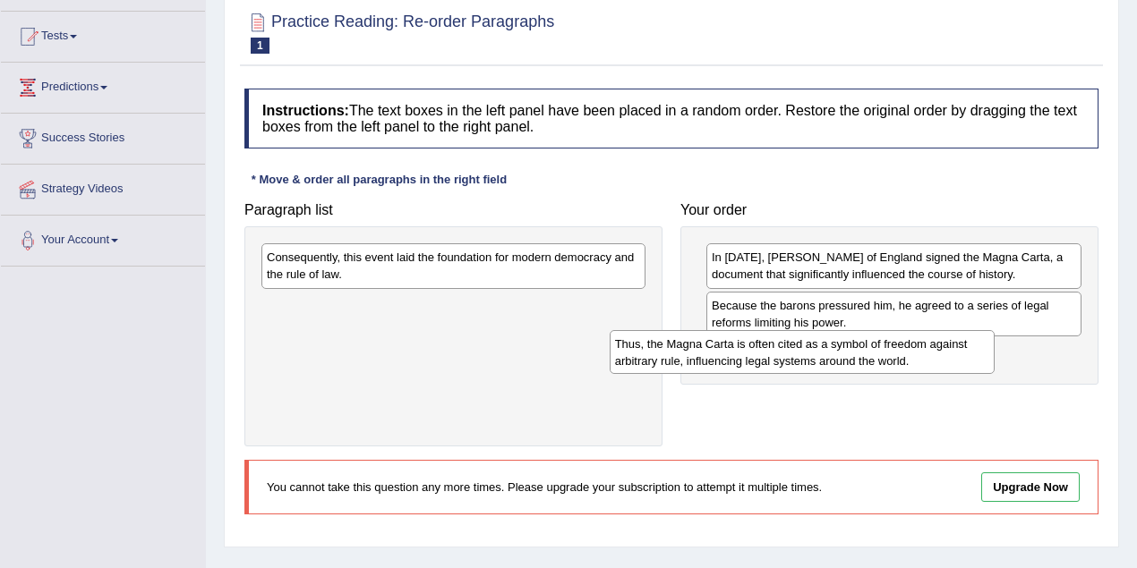
drag, startPoint x: 450, startPoint y: 310, endPoint x: 805, endPoint y: 346, distance: 356.3
click at [802, 348] on div "Thus, the Magna Carta is often cited as a symbol of freedom against arbitrary r…" at bounding box center [801, 352] width 385 height 45
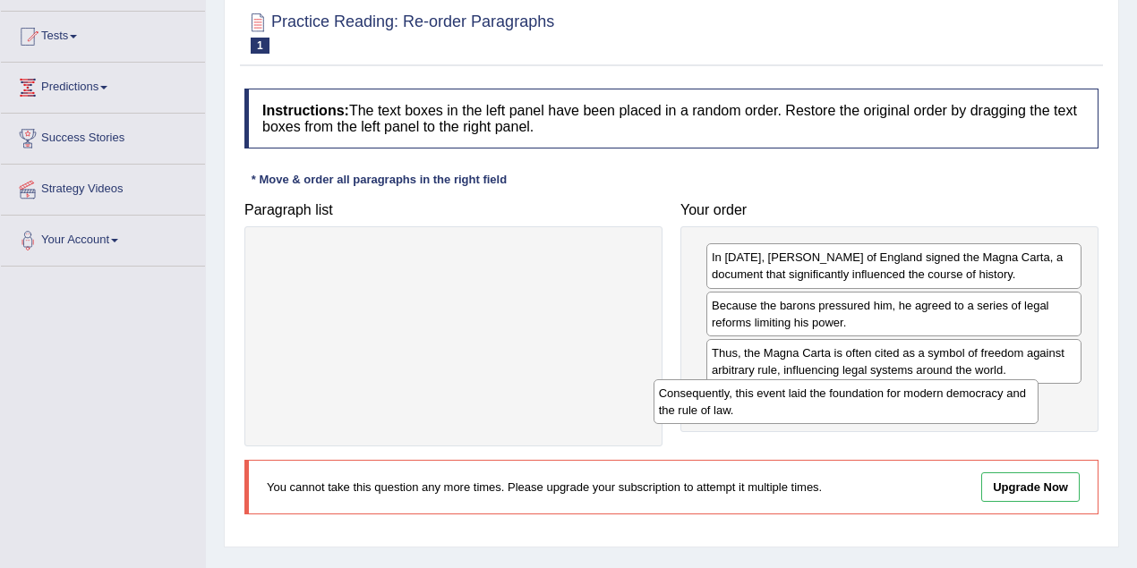
drag, startPoint x: 492, startPoint y: 267, endPoint x: 891, endPoint y: 404, distance: 422.0
click at [886, 403] on div "Consequently, this event laid the foundation for modern democracy and the rule …" at bounding box center [845, 401] width 385 height 45
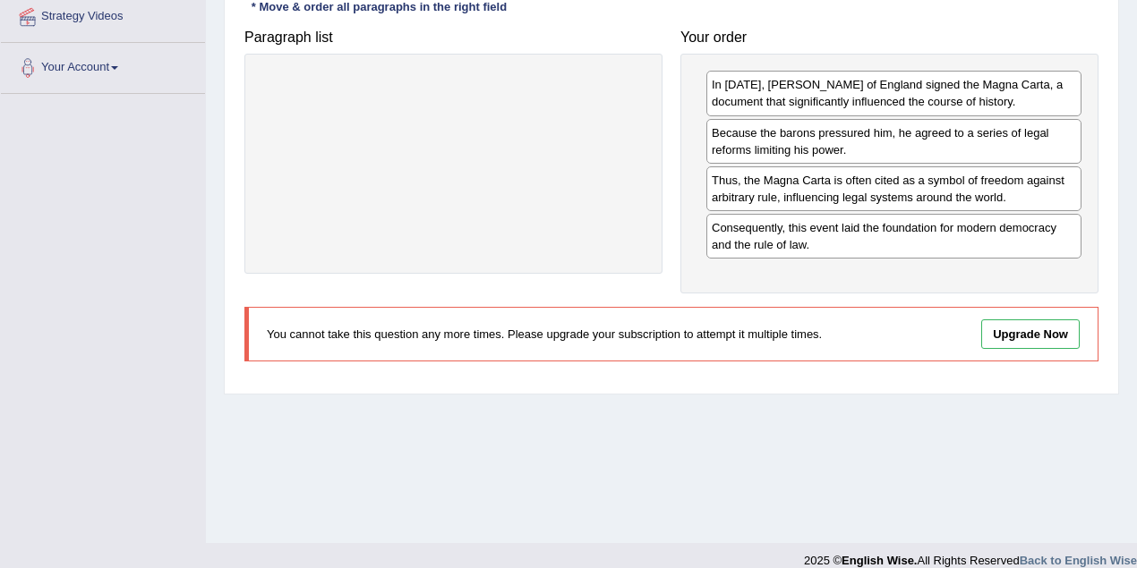
scroll to position [358, 0]
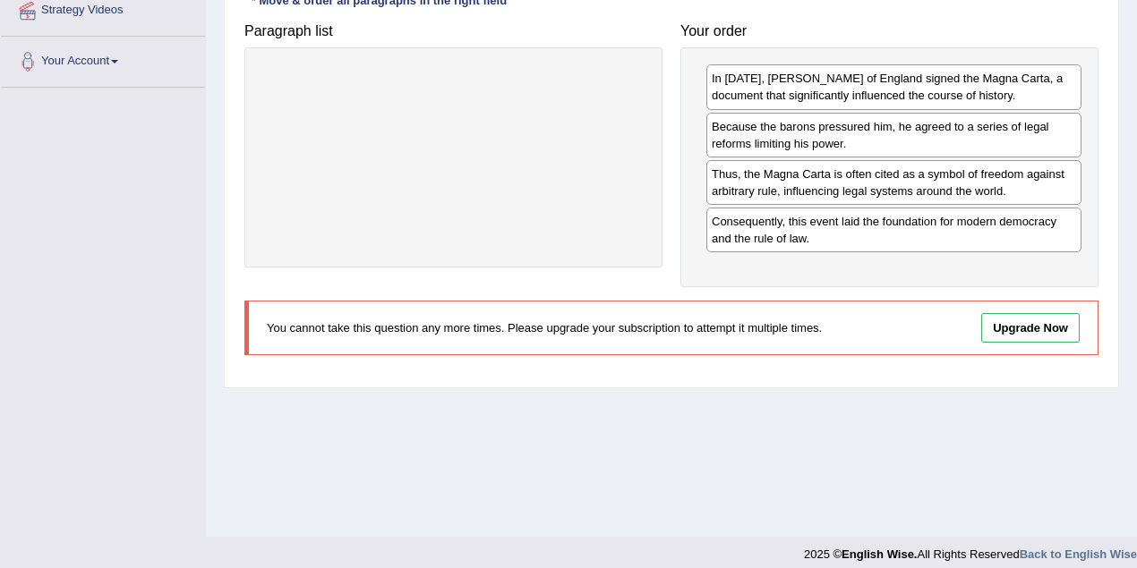
drag, startPoint x: 247, startPoint y: 319, endPoint x: 608, endPoint y: 328, distance: 360.7
click at [608, 328] on div "You cannot take this question any more times. Please upgrade your subscription …" at bounding box center [671, 328] width 854 height 55
click at [607, 326] on p "You cannot take this question any more times. Please upgrade your subscription …" at bounding box center [571, 327] width 609 height 17
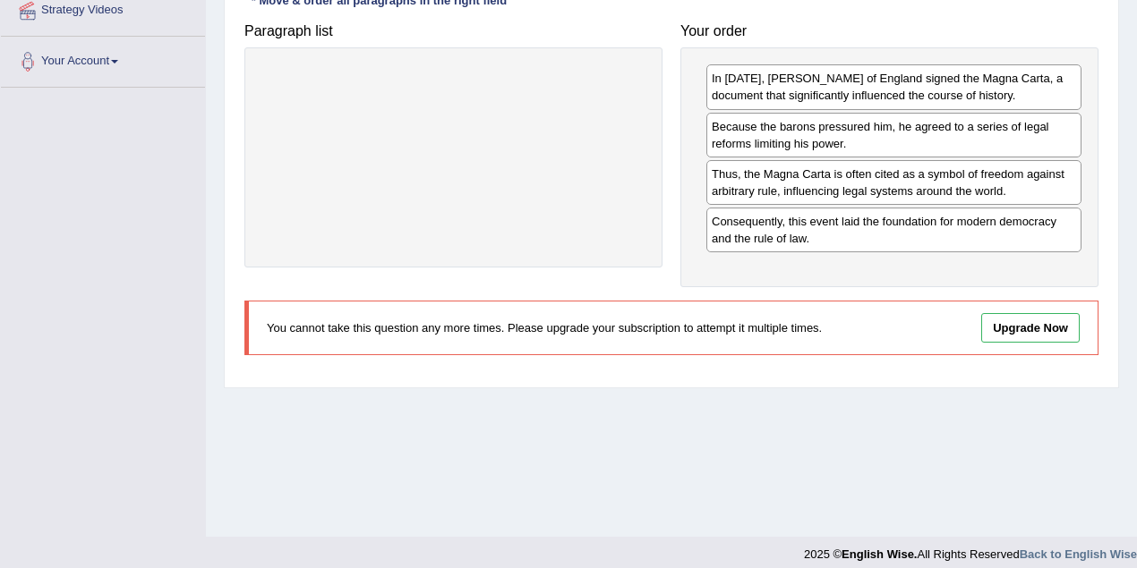
drag, startPoint x: 607, startPoint y: 326, endPoint x: 673, endPoint y: 333, distance: 66.6
click at [650, 330] on p "You cannot take this question any more times. Please upgrade your subscription …" at bounding box center [571, 327] width 609 height 17
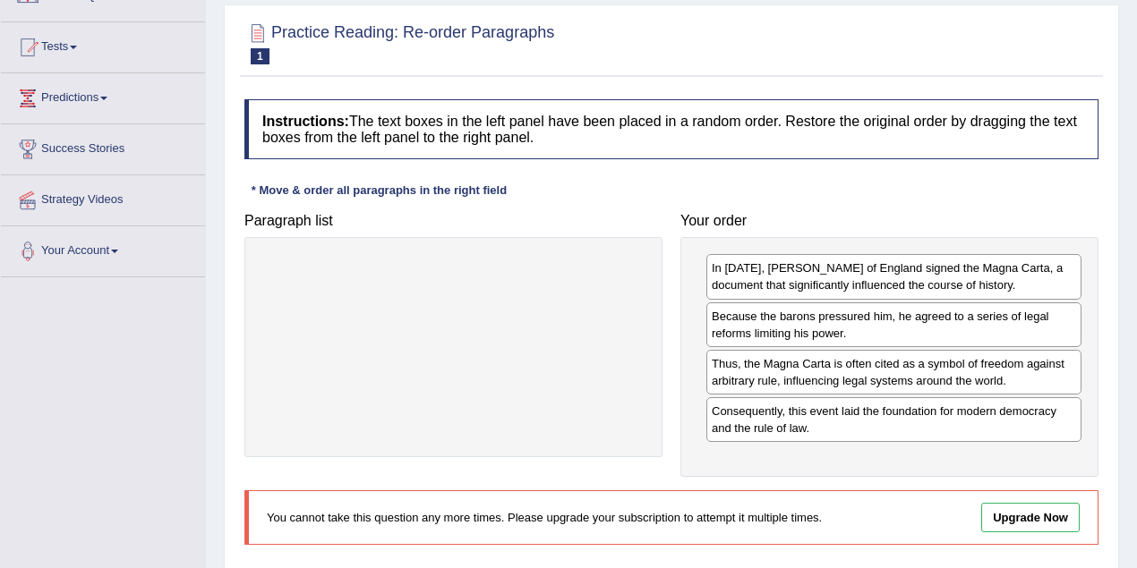
scroll to position [59, 0]
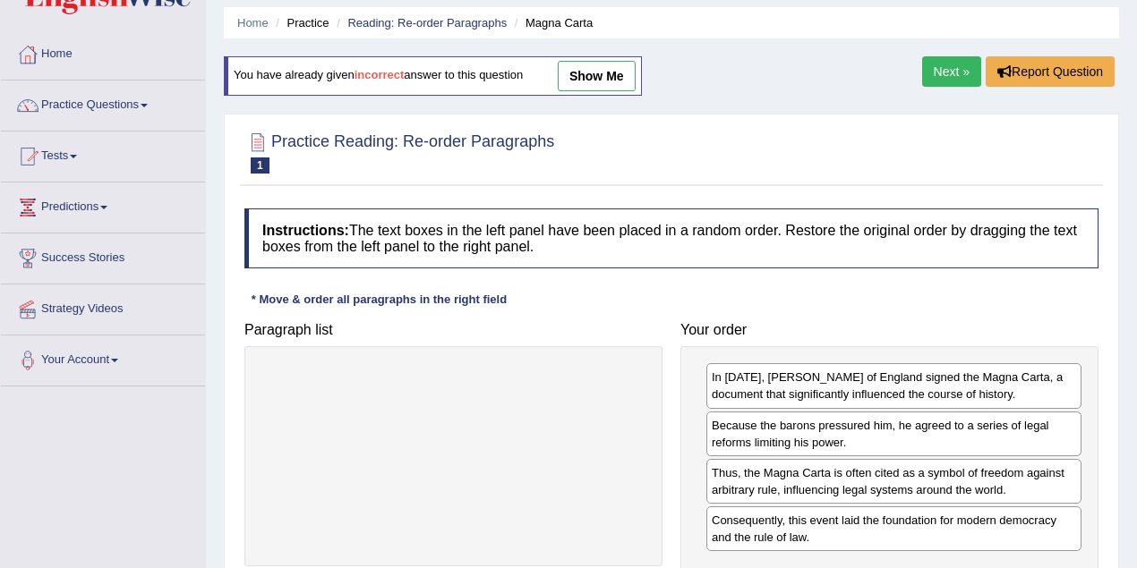
click at [949, 68] on link "Next »" at bounding box center [951, 71] width 59 height 30
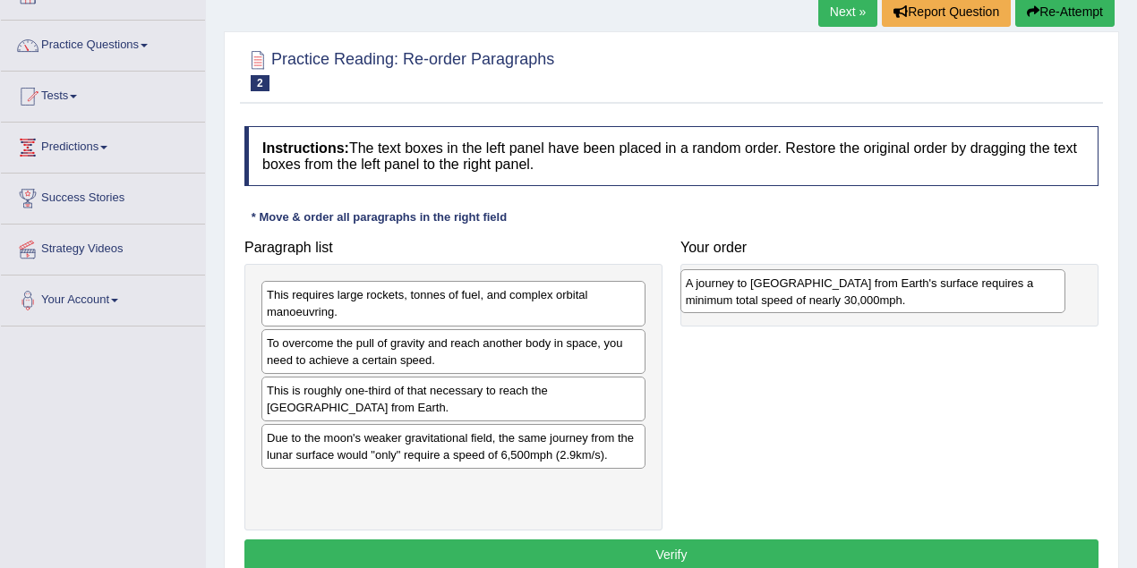
drag, startPoint x: 408, startPoint y: 456, endPoint x: 829, endPoint y: 302, distance: 447.9
click at [829, 302] on div "A journey to Mars from Earth's surface requires a minimum total speed of nearly…" at bounding box center [872, 291] width 385 height 45
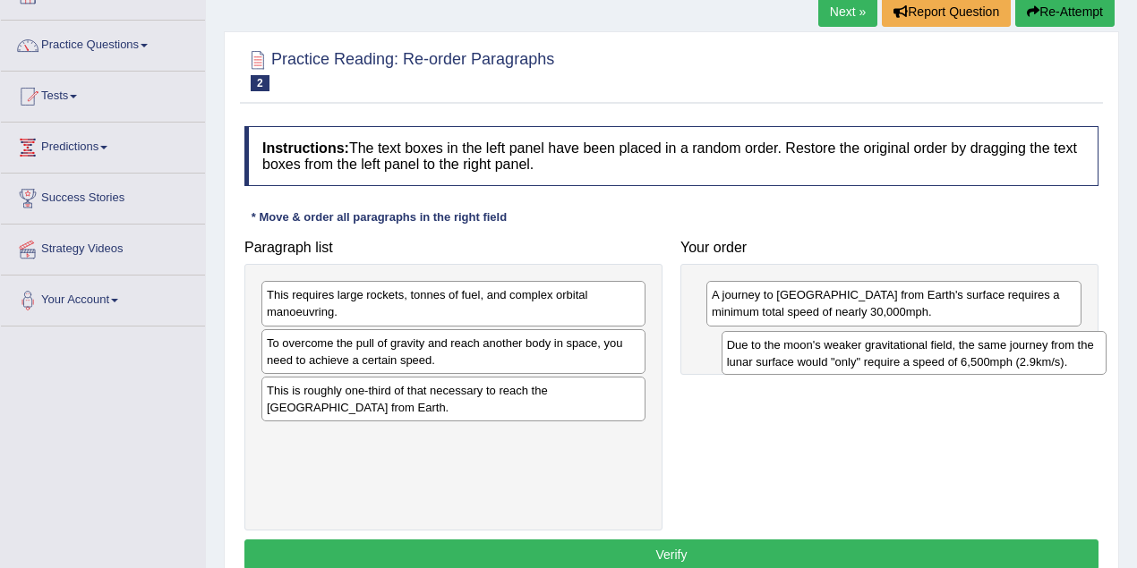
drag, startPoint x: 362, startPoint y: 443, endPoint x: 822, endPoint y: 351, distance: 469.1
click at [822, 351] on div "Due to the moon's weaker gravitational field, the same journey from the lunar s…" at bounding box center [913, 353] width 385 height 45
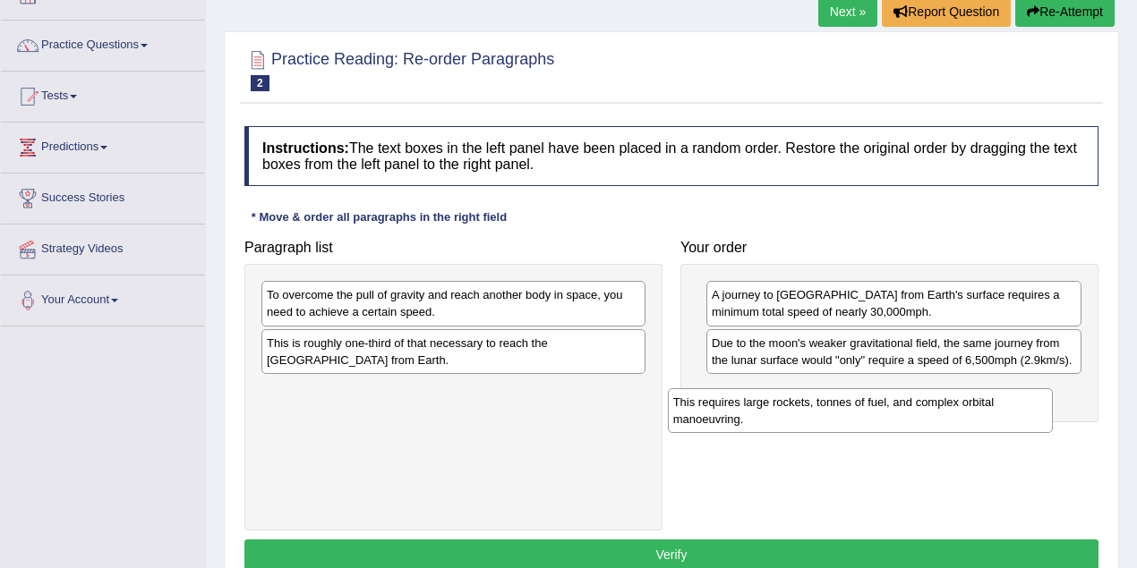
drag, startPoint x: 544, startPoint y: 304, endPoint x: 952, endPoint y: 412, distance: 422.0
click at [951, 412] on div "This requires large rockets, tonnes of fuel, and complex orbital manoeuvring." at bounding box center [860, 410] width 385 height 45
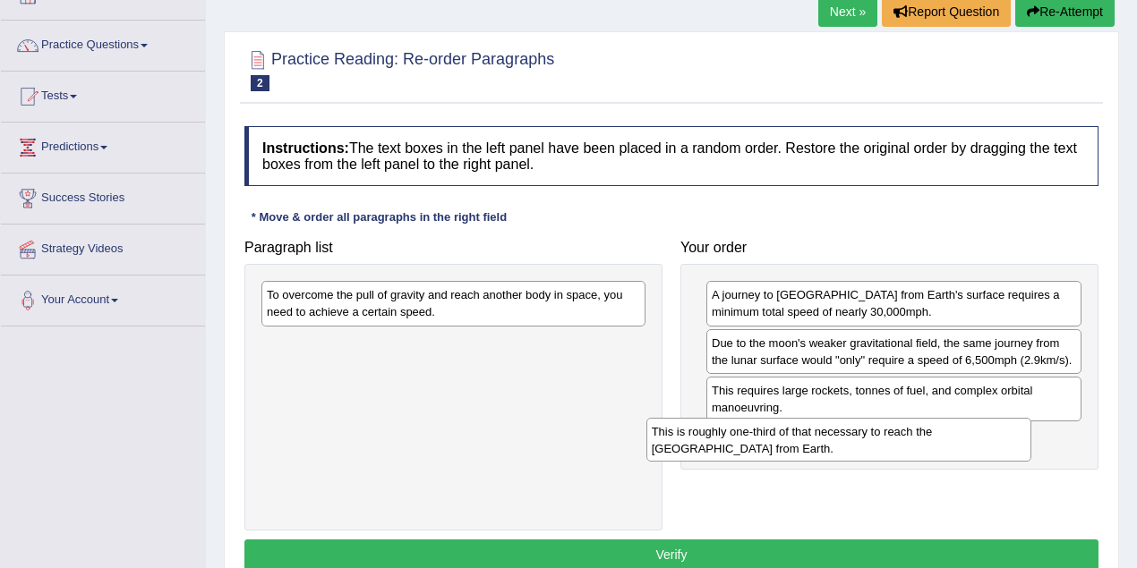
drag, startPoint x: 462, startPoint y: 344, endPoint x: 848, endPoint y: 433, distance: 396.8
click at [848, 433] on div "This is roughly one-third of that necessary to reach the International Space St…" at bounding box center [838, 440] width 385 height 45
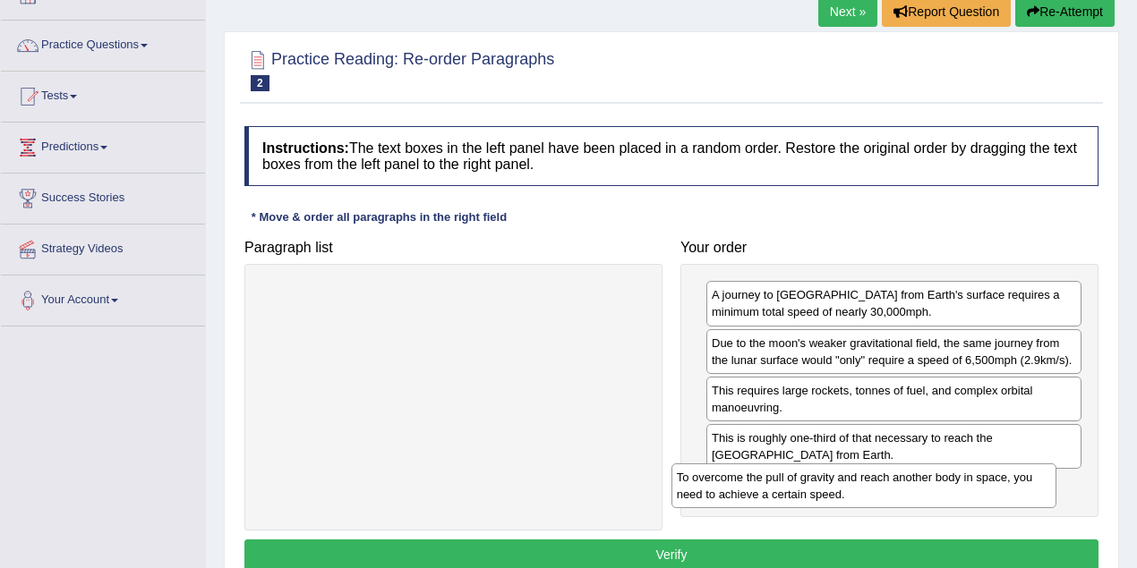
drag, startPoint x: 457, startPoint y: 295, endPoint x: 867, endPoint y: 479, distance: 449.1
click at [867, 479] on div "To overcome the pull of gravity and reach another body in space, you need to ac…" at bounding box center [863, 486] width 385 height 45
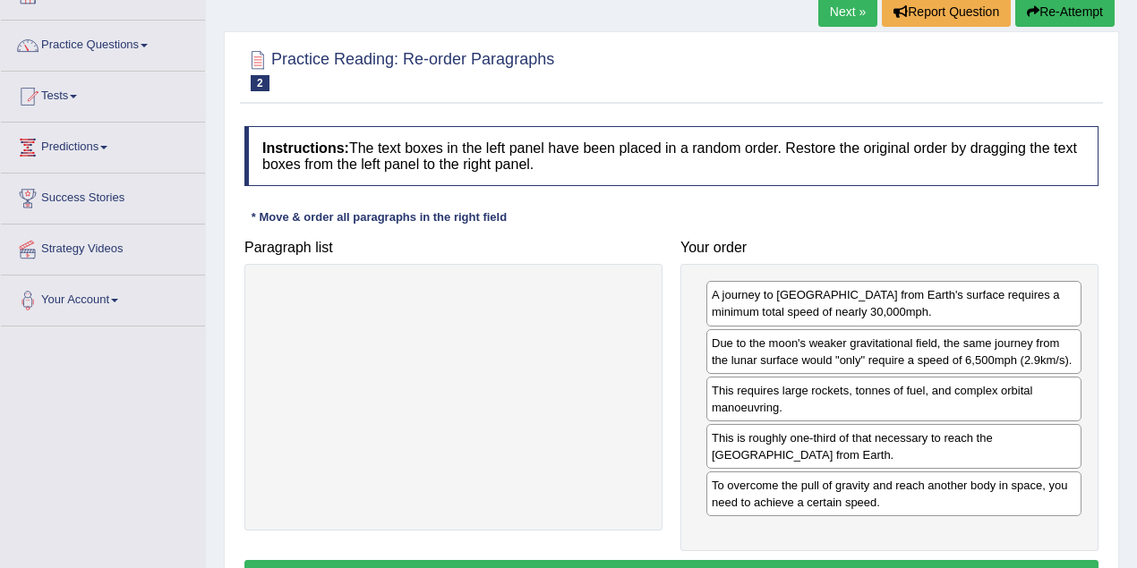
scroll to position [179, 0]
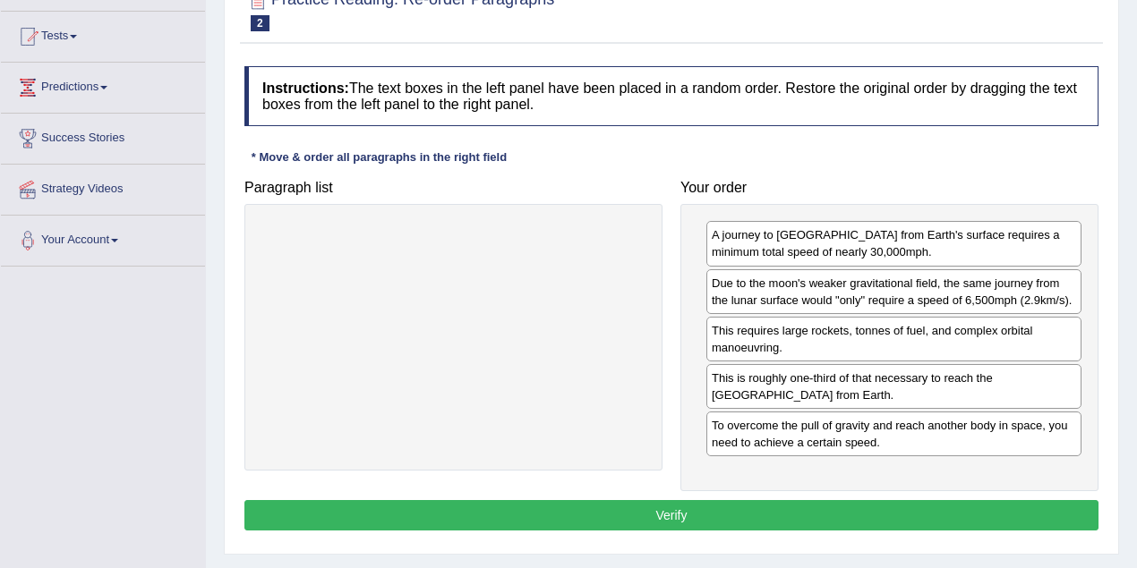
click at [728, 508] on button "Verify" at bounding box center [671, 515] width 854 height 30
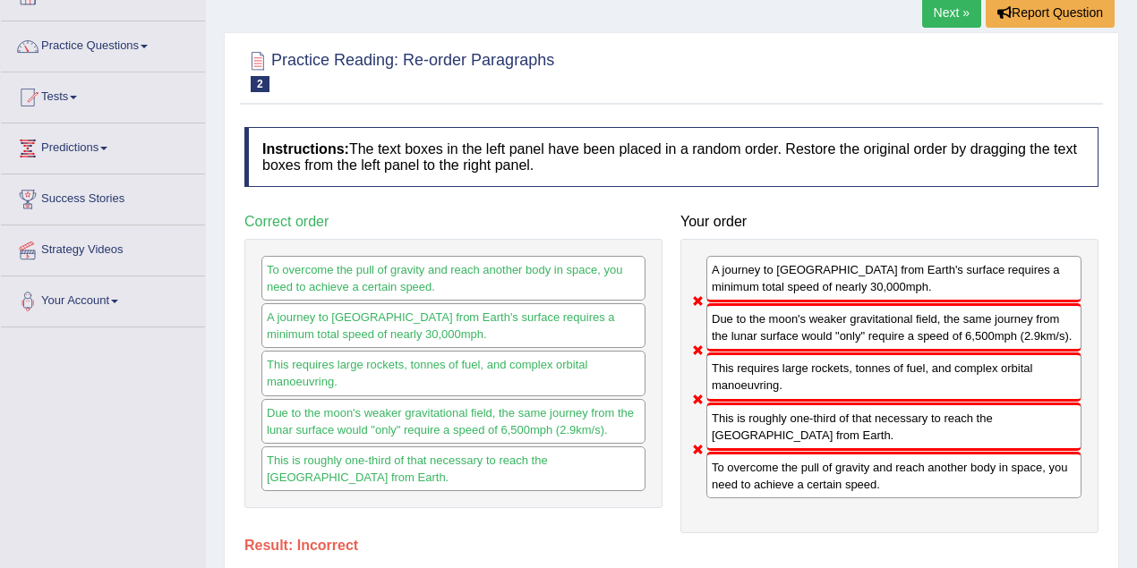
scroll to position [59, 0]
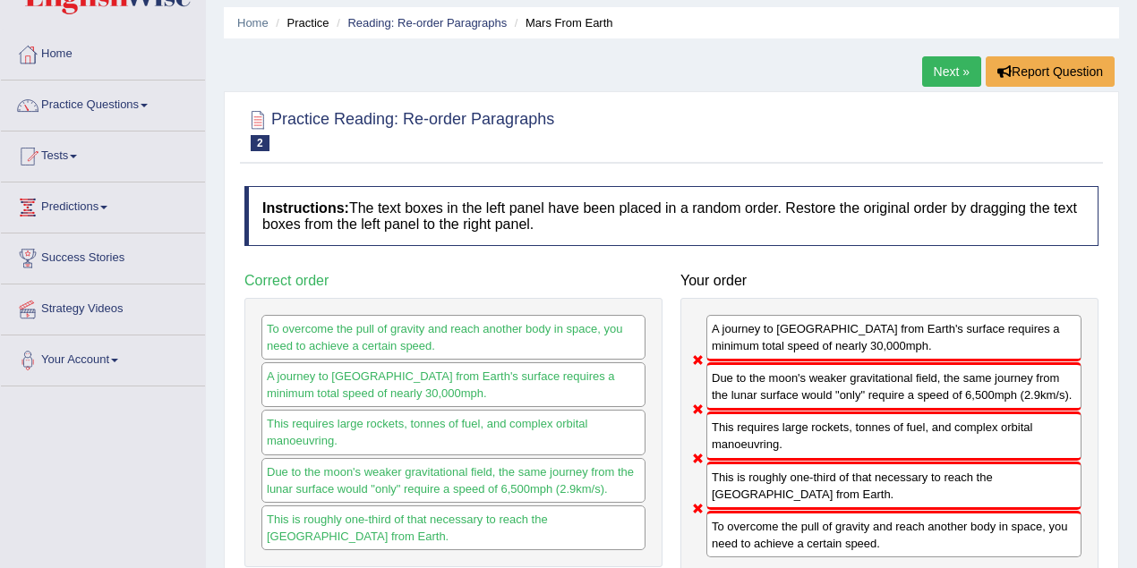
click at [950, 56] on link "Next »" at bounding box center [951, 71] width 59 height 30
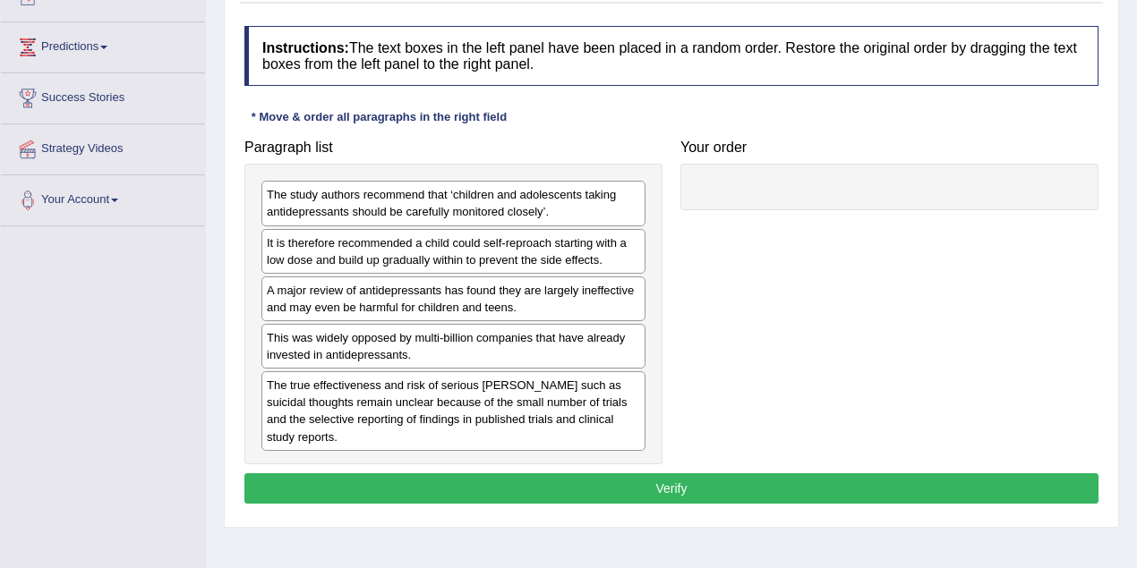
scroll to position [238, 0]
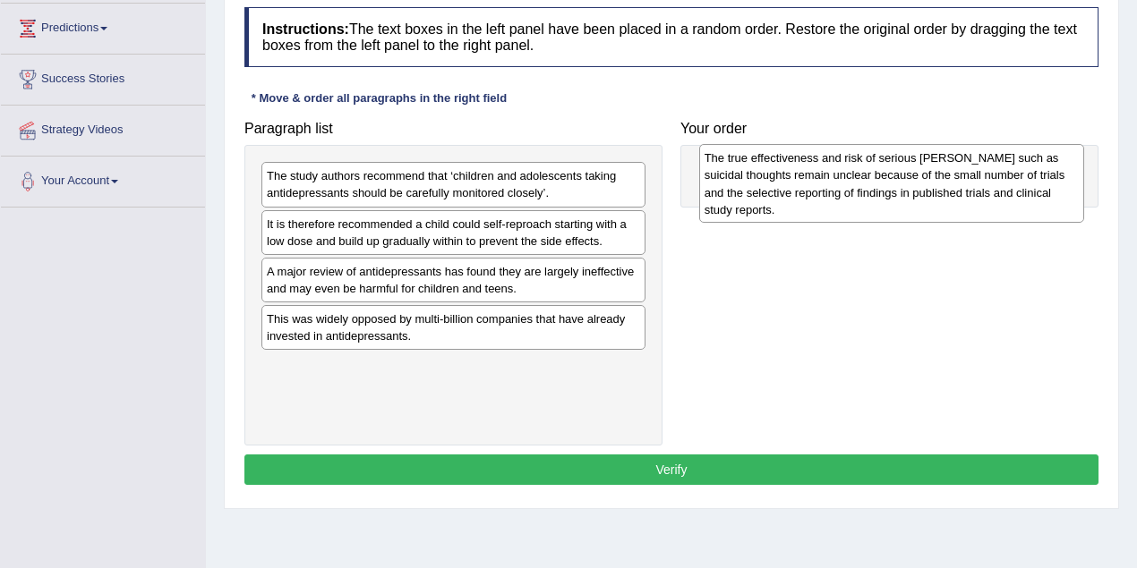
drag, startPoint x: 464, startPoint y: 387, endPoint x: 901, endPoint y: 182, distance: 483.6
click at [901, 182] on div "The true effectiveness and risk of serious [PERSON_NAME] such as suicidal thoug…" at bounding box center [891, 183] width 385 height 79
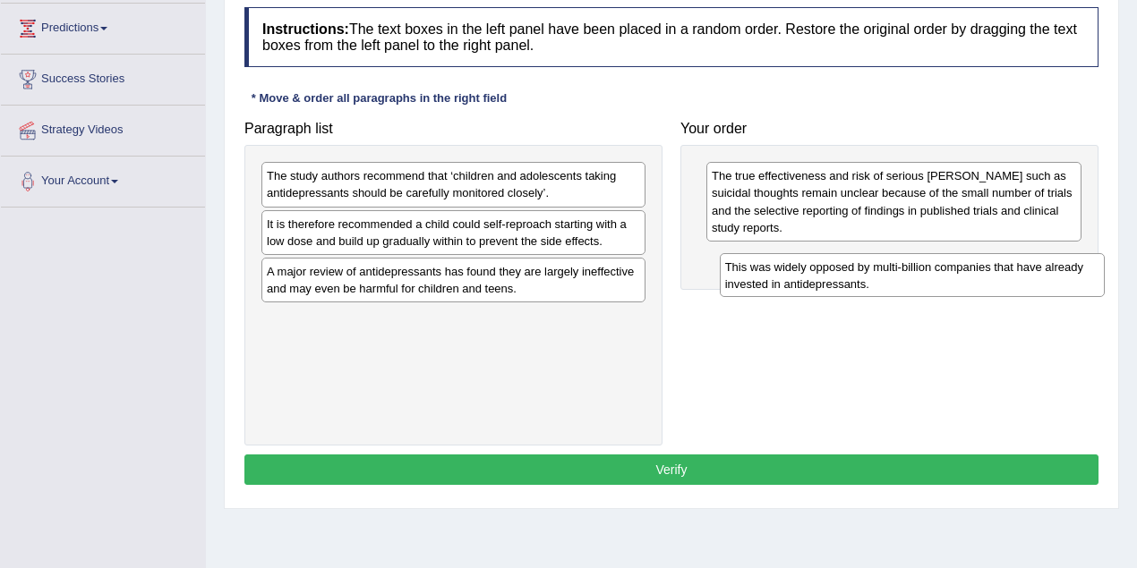
drag, startPoint x: 392, startPoint y: 327, endPoint x: 850, endPoint y: 277, distance: 460.8
click at [850, 277] on div "This was widely opposed by multi-billion companies that have already invested i…" at bounding box center [912, 275] width 385 height 45
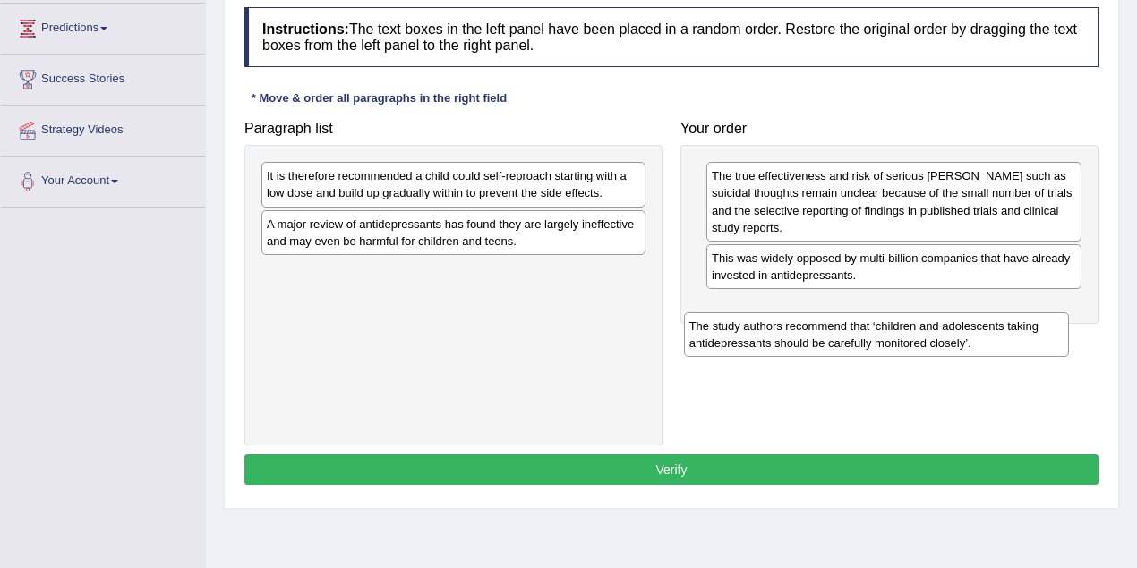
drag, startPoint x: 417, startPoint y: 184, endPoint x: 834, endPoint y: 331, distance: 442.1
click at [834, 331] on div "The study authors recommend that ‘children and adolescents taking antidepressan…" at bounding box center [876, 334] width 385 height 45
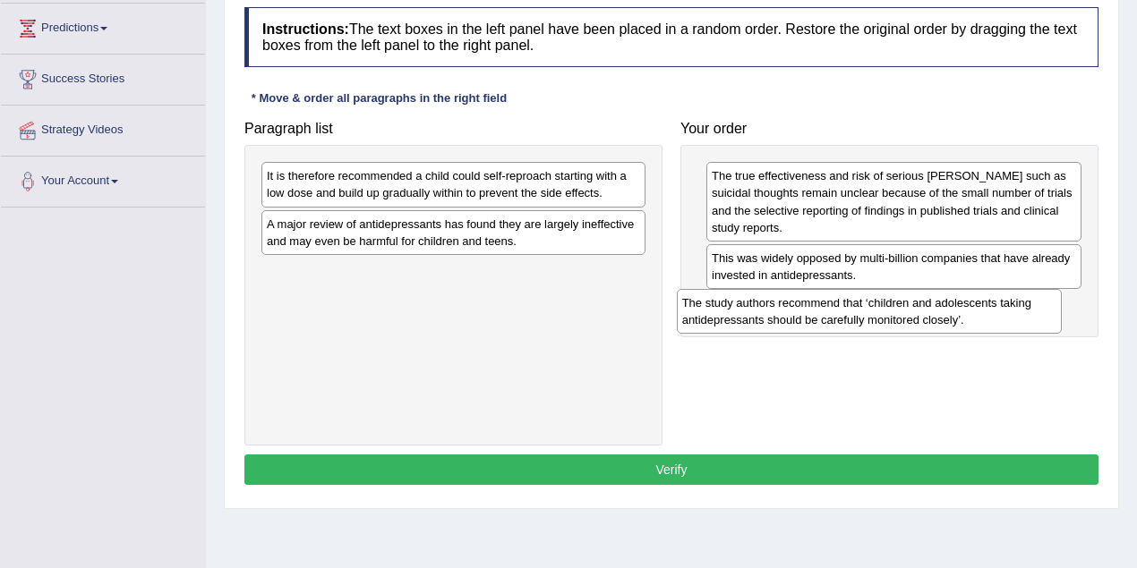
drag, startPoint x: 562, startPoint y: 272, endPoint x: 977, endPoint y: 304, distance: 416.5
click at [977, 304] on div "The study authors recommend that ‘children and adolescents taking antidepressan…" at bounding box center [869, 311] width 385 height 45
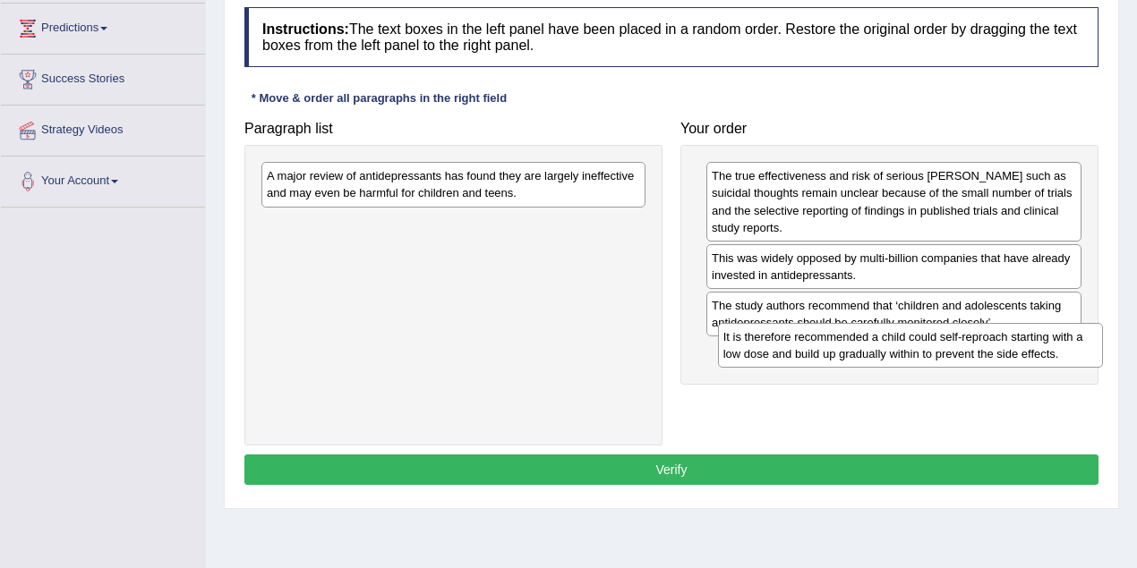
drag, startPoint x: 551, startPoint y: 178, endPoint x: 1008, endPoint y: 340, distance: 484.3
click at [1008, 340] on div "It is therefore recommended a child could self-reproach starting with a low dos…" at bounding box center [910, 345] width 385 height 45
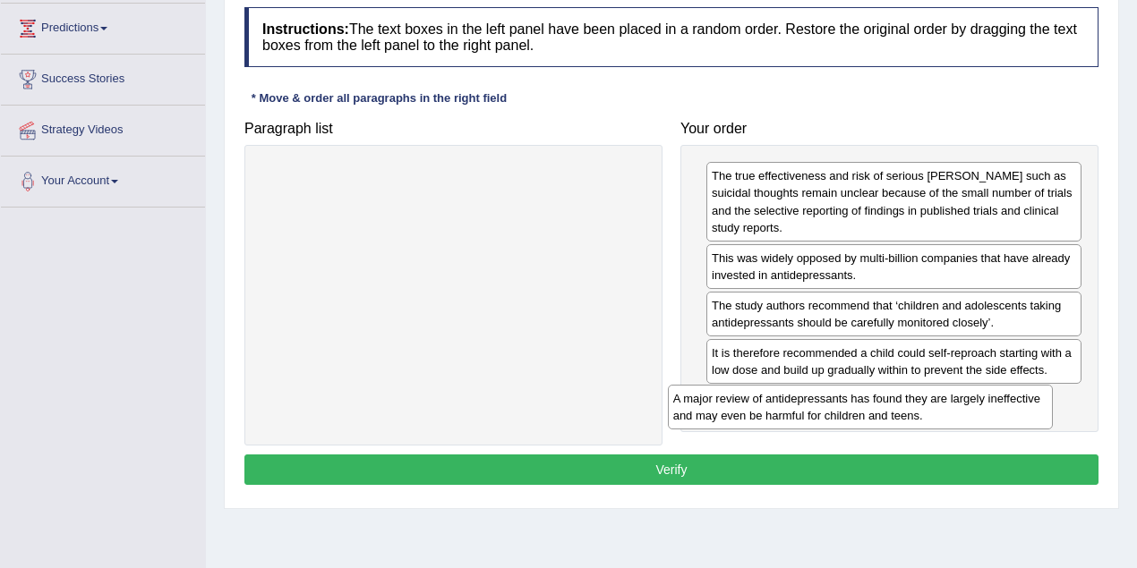
drag, startPoint x: 557, startPoint y: 190, endPoint x: 963, endPoint y: 412, distance: 463.0
click at [963, 412] on div "A major review of antidepressants has found they are largely ineffective and ma…" at bounding box center [860, 407] width 385 height 45
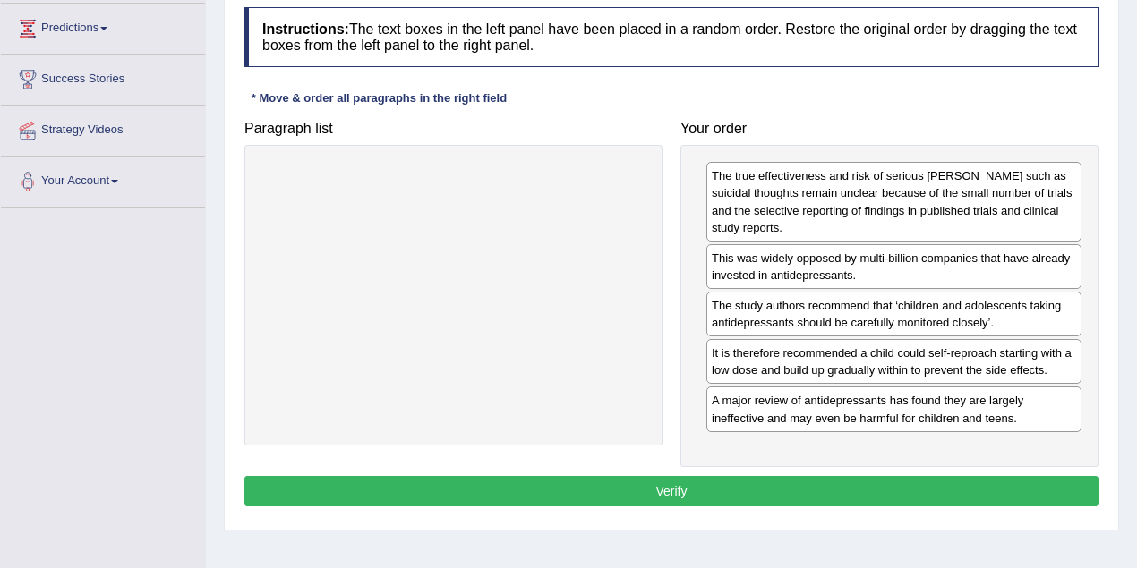
click at [854, 496] on button "Verify" at bounding box center [671, 491] width 854 height 30
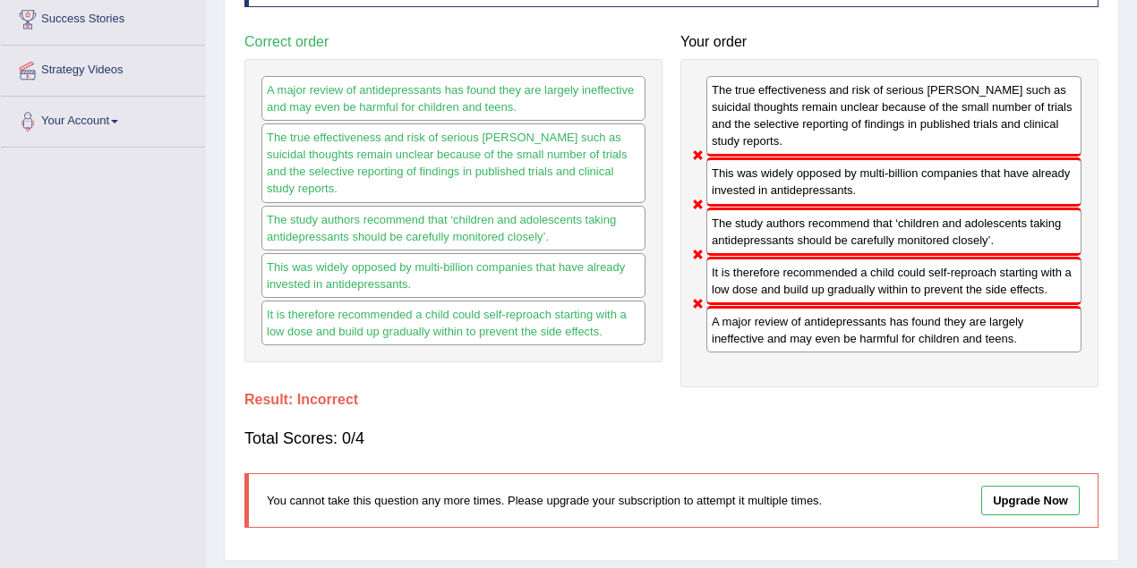
scroll to position [59, 0]
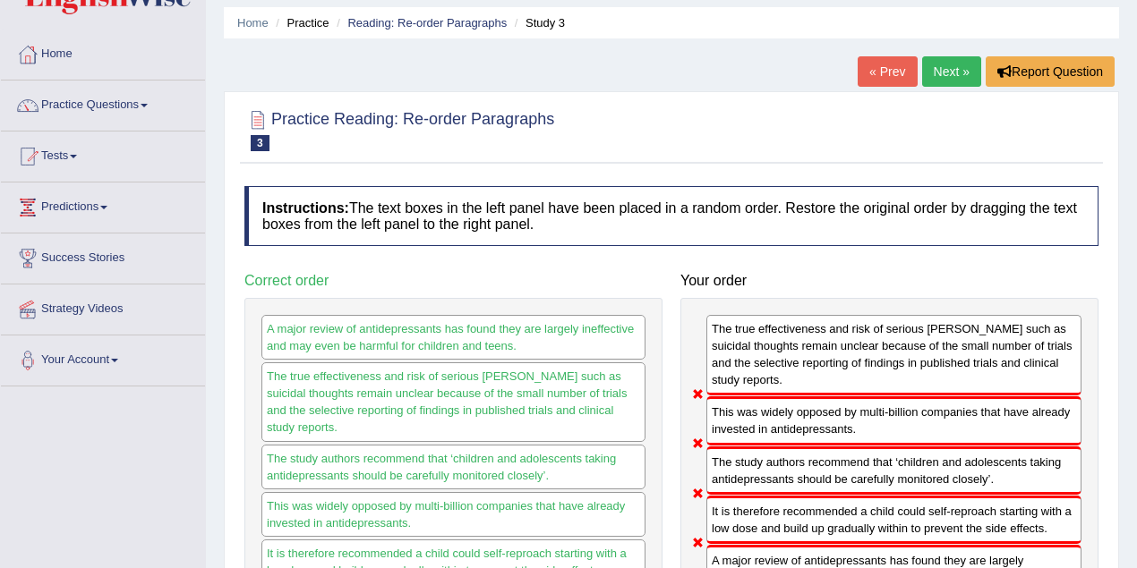
click at [944, 72] on link "Next »" at bounding box center [951, 71] width 59 height 30
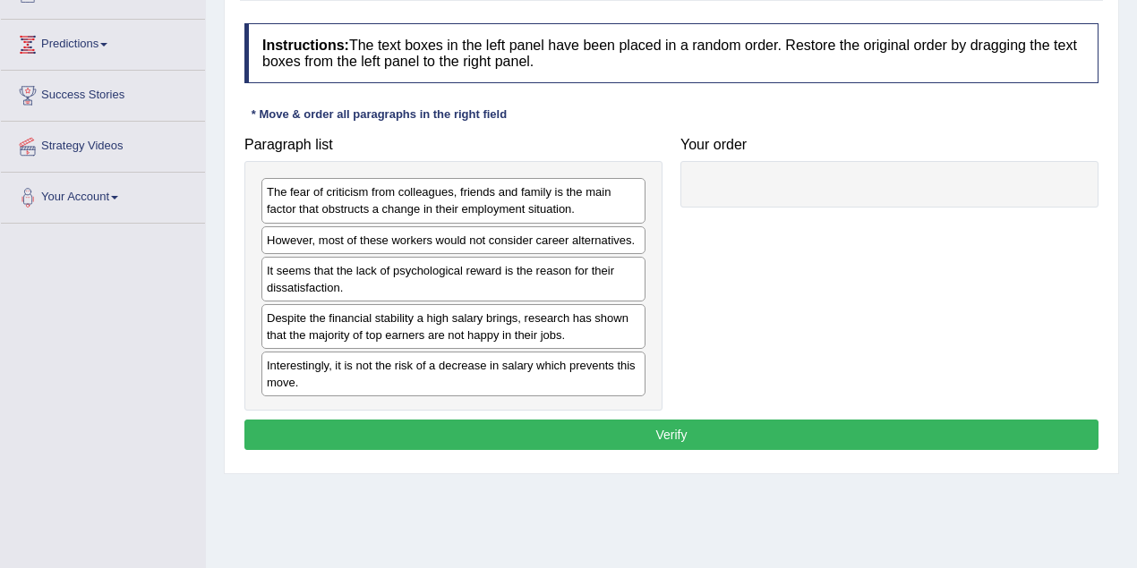
scroll to position [238, 0]
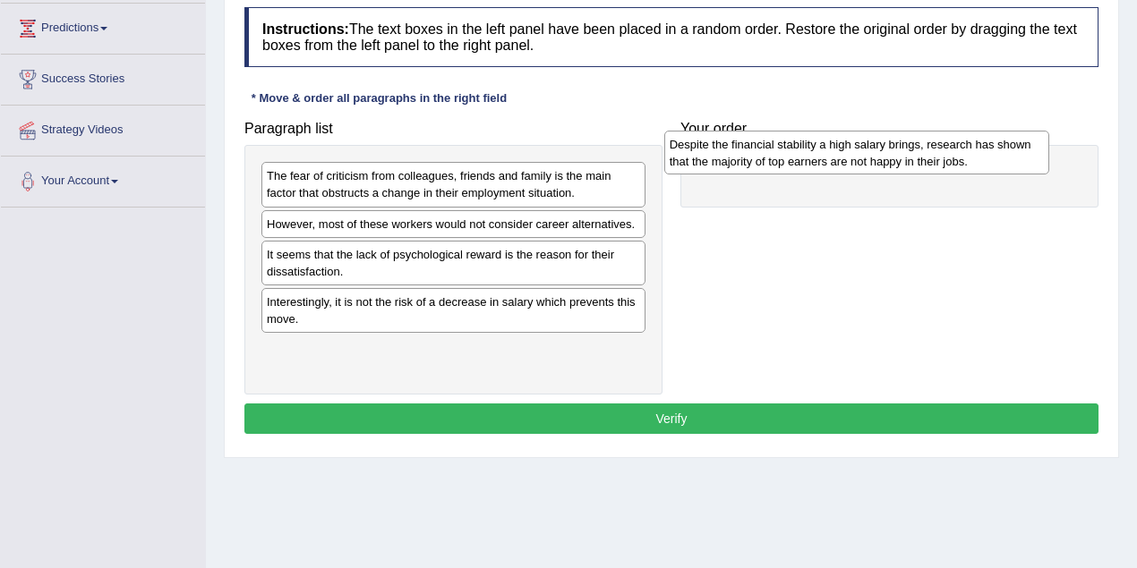
drag, startPoint x: 489, startPoint y: 319, endPoint x: 891, endPoint y: 163, distance: 431.8
click at [891, 163] on div "Despite the financial stability a high salary brings, research has shown that t…" at bounding box center [856, 153] width 385 height 45
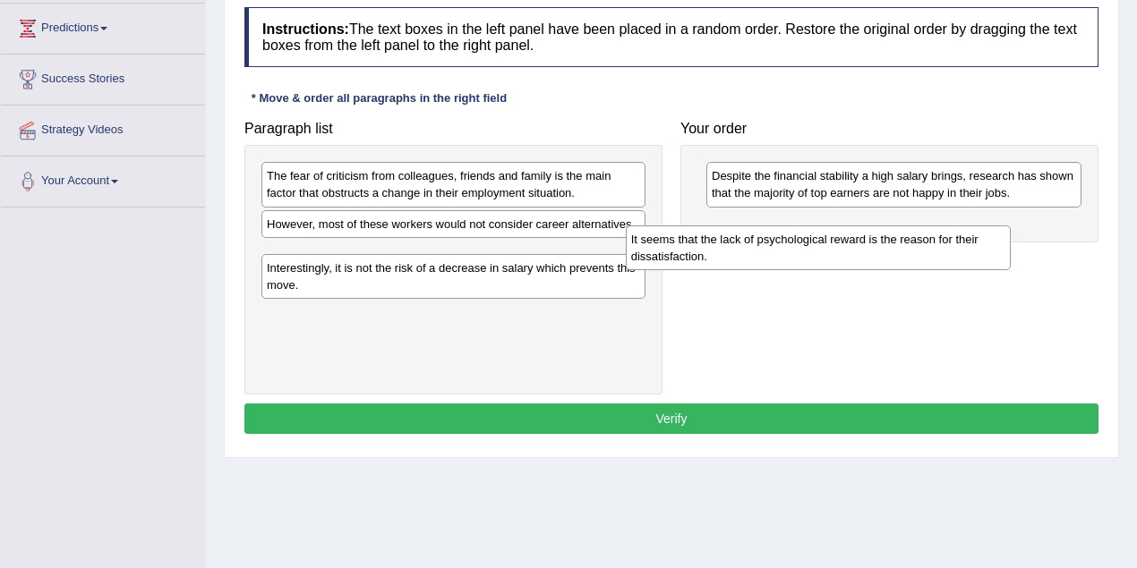
drag, startPoint x: 348, startPoint y: 263, endPoint x: 712, endPoint y: 251, distance: 364.4
click at [712, 251] on div "It seems that the lack of psychological reward is the reason for their dissatis…" at bounding box center [818, 248] width 385 height 45
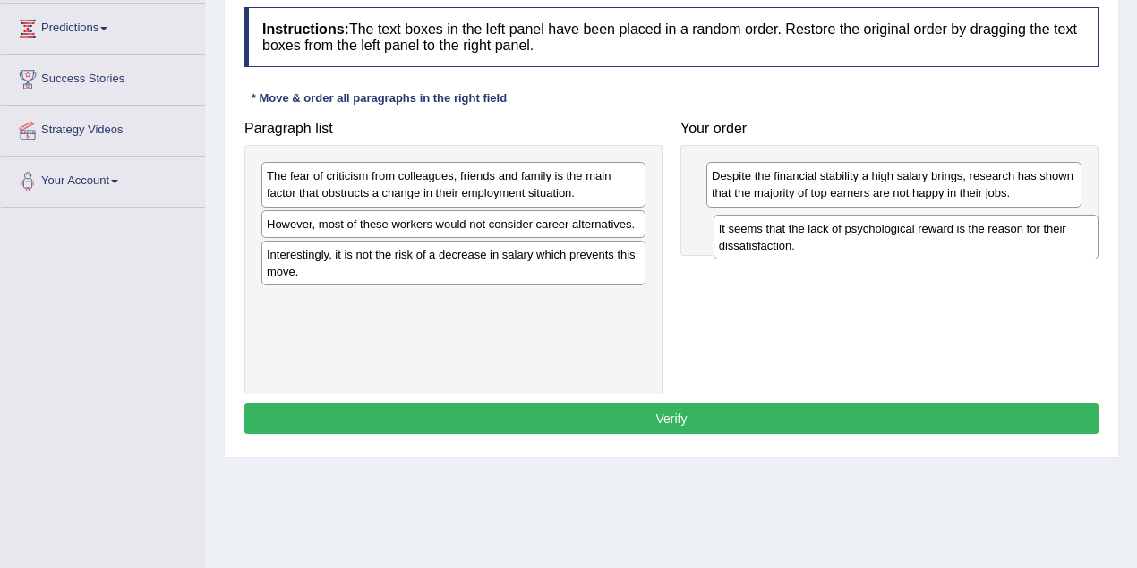
drag, startPoint x: 386, startPoint y: 257, endPoint x: 838, endPoint y: 233, distance: 452.6
click at [838, 233] on div "It seems that the lack of psychological reward is the reason for their dissatis…" at bounding box center [905, 237] width 385 height 45
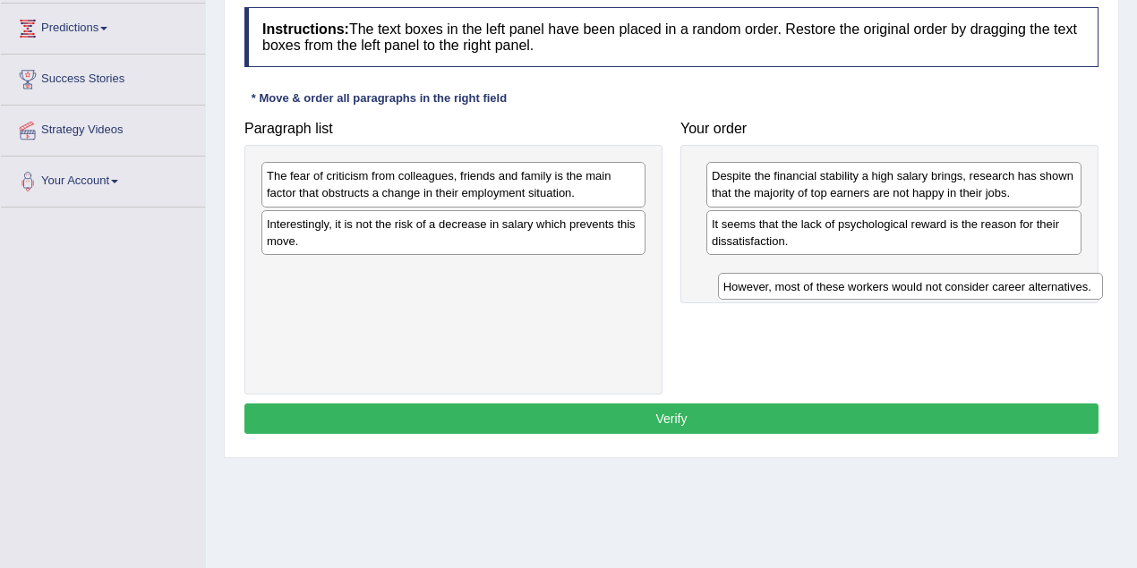
drag, startPoint x: 335, startPoint y: 219, endPoint x: 791, endPoint y: 283, distance: 460.8
click at [791, 283] on div "However, most of these workers would not consider career alternatives." at bounding box center [910, 286] width 385 height 27
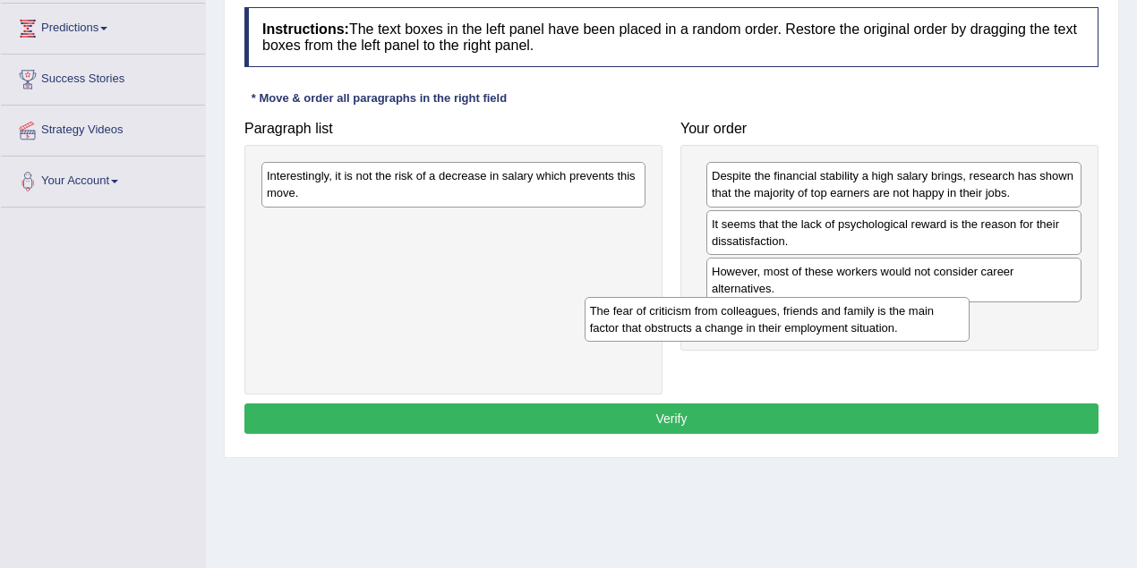
drag, startPoint x: 371, startPoint y: 177, endPoint x: 694, endPoint y: 313, distance: 350.5
click at [694, 313] on div "The fear of criticism from colleagues, friends and family is the main factor th…" at bounding box center [776, 319] width 385 height 45
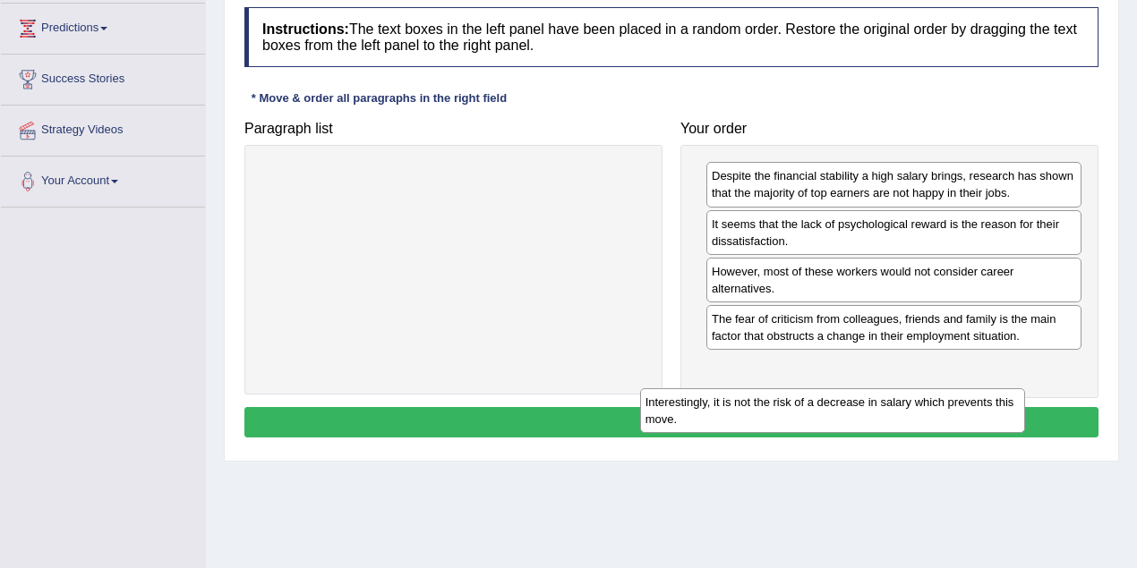
drag, startPoint x: 449, startPoint y: 192, endPoint x: 825, endPoint y: 413, distance: 436.0
click at [829, 416] on div "Interestingly, it is not the risk of a decrease in salary which prevents this m…" at bounding box center [832, 410] width 385 height 45
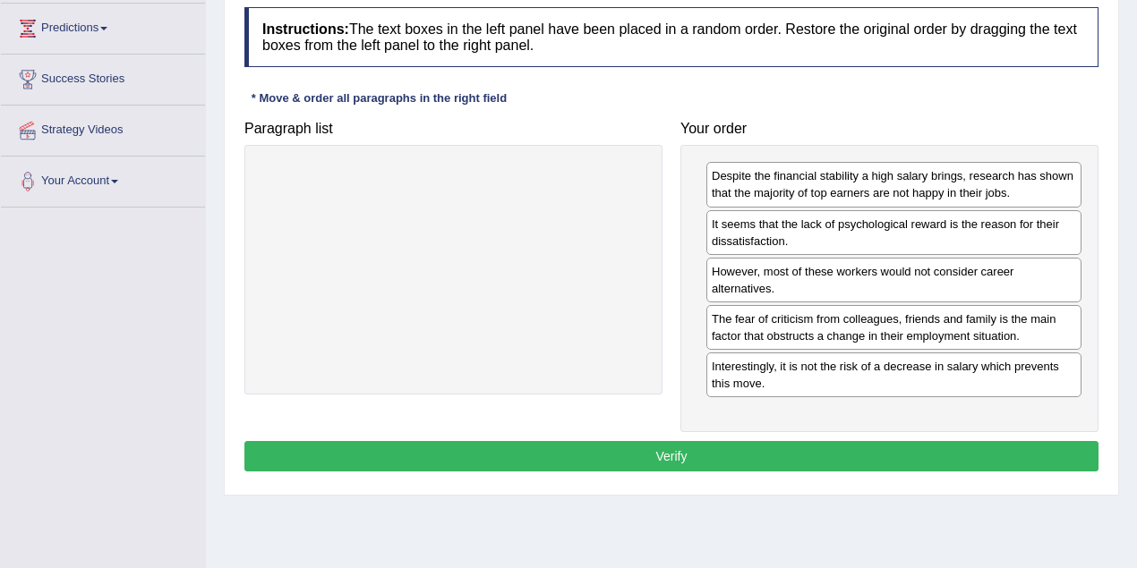
click at [733, 445] on button "Verify" at bounding box center [671, 456] width 854 height 30
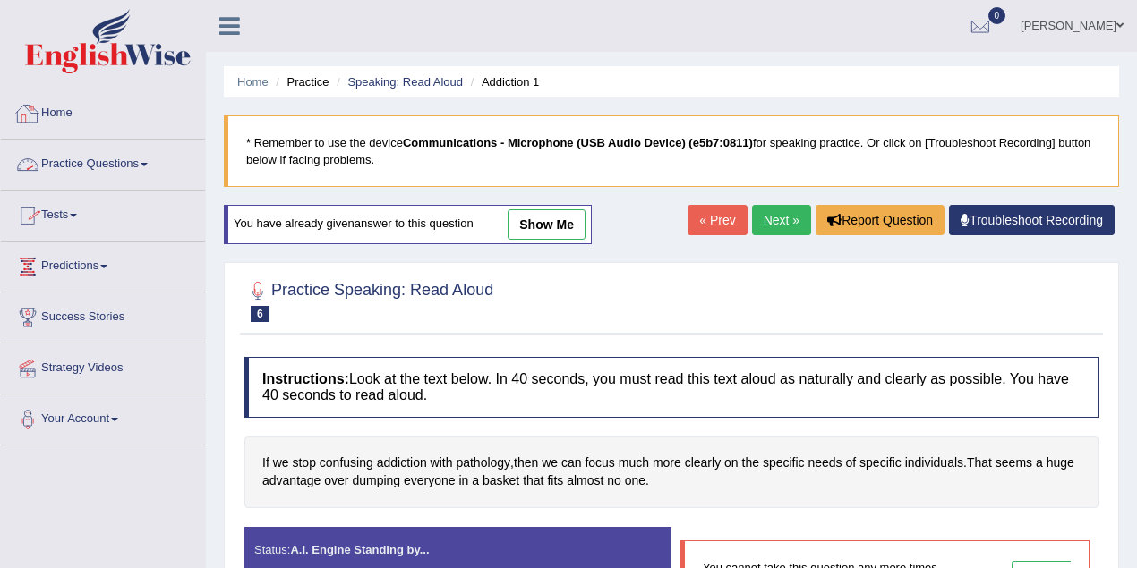
click at [98, 106] on link "Home" at bounding box center [103, 111] width 204 height 45
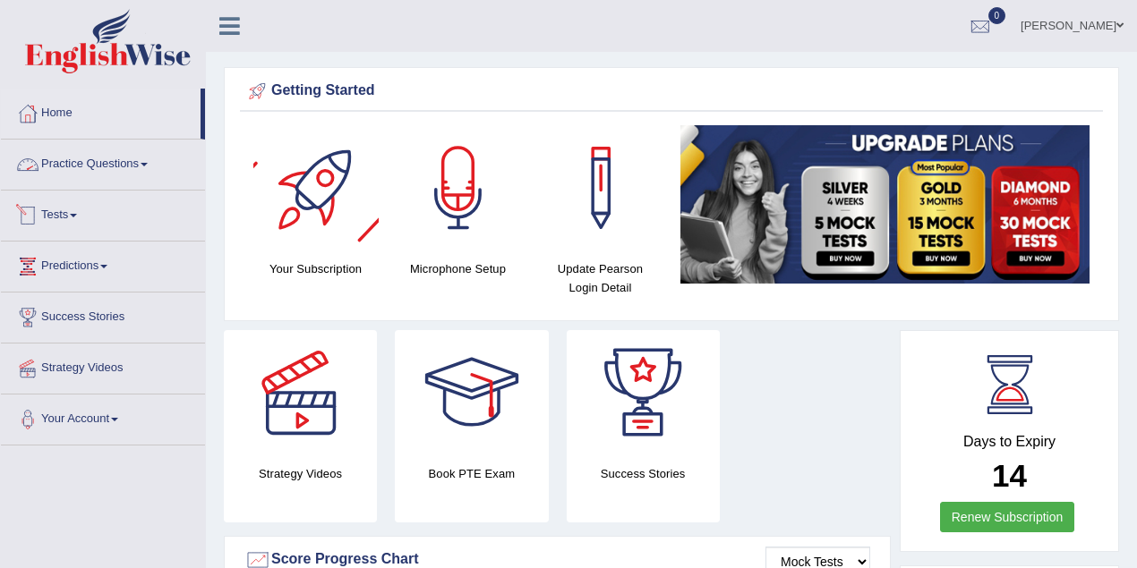
click at [116, 153] on link "Practice Questions" at bounding box center [103, 162] width 204 height 45
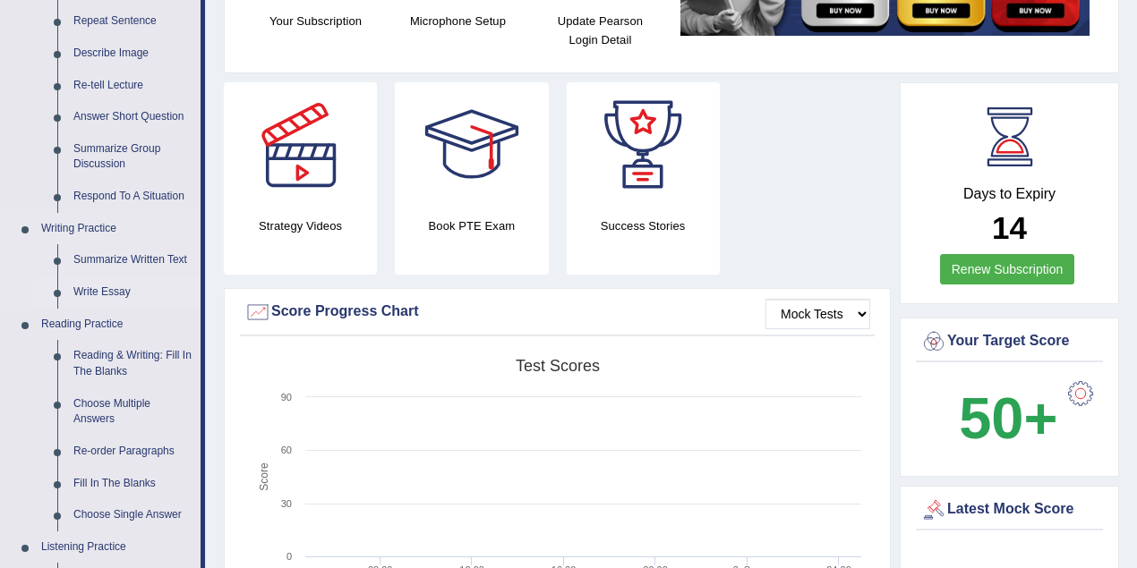
scroll to position [358, 0]
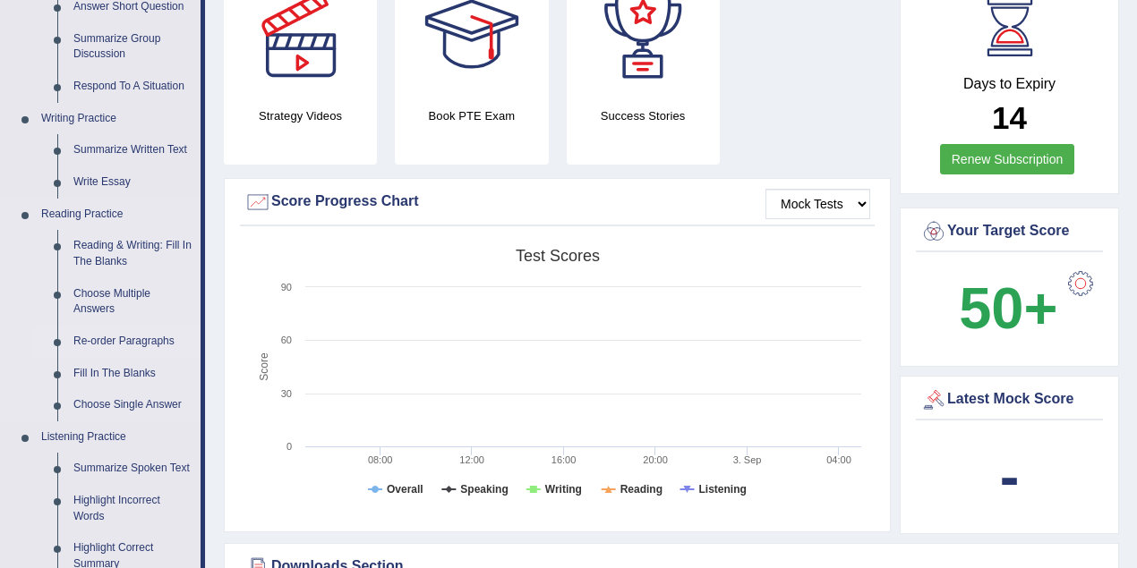
click at [159, 342] on link "Re-order Paragraphs" at bounding box center [132, 342] width 135 height 32
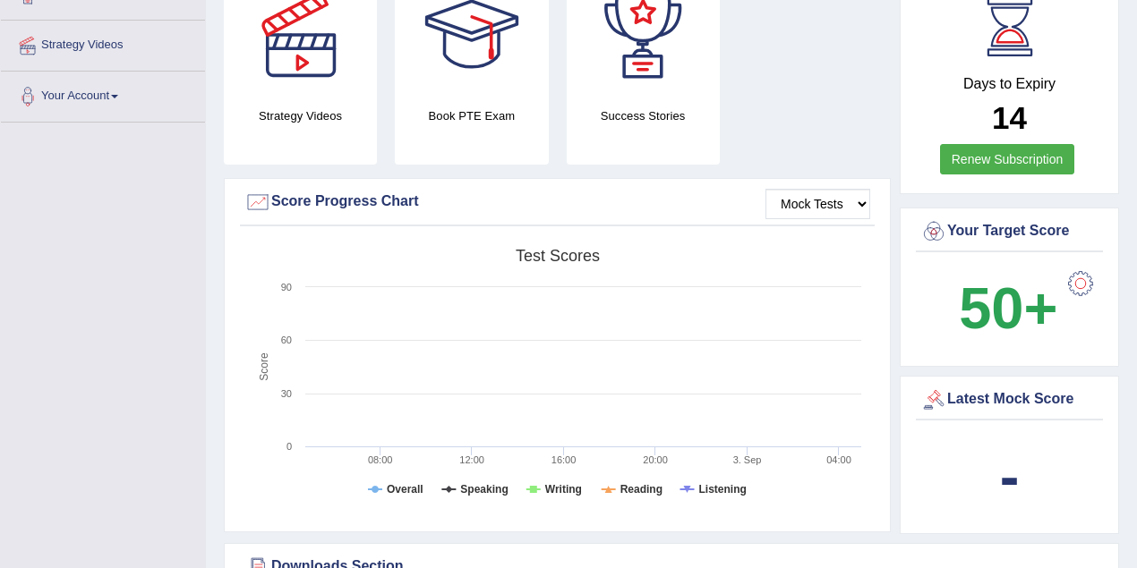
scroll to position [454, 0]
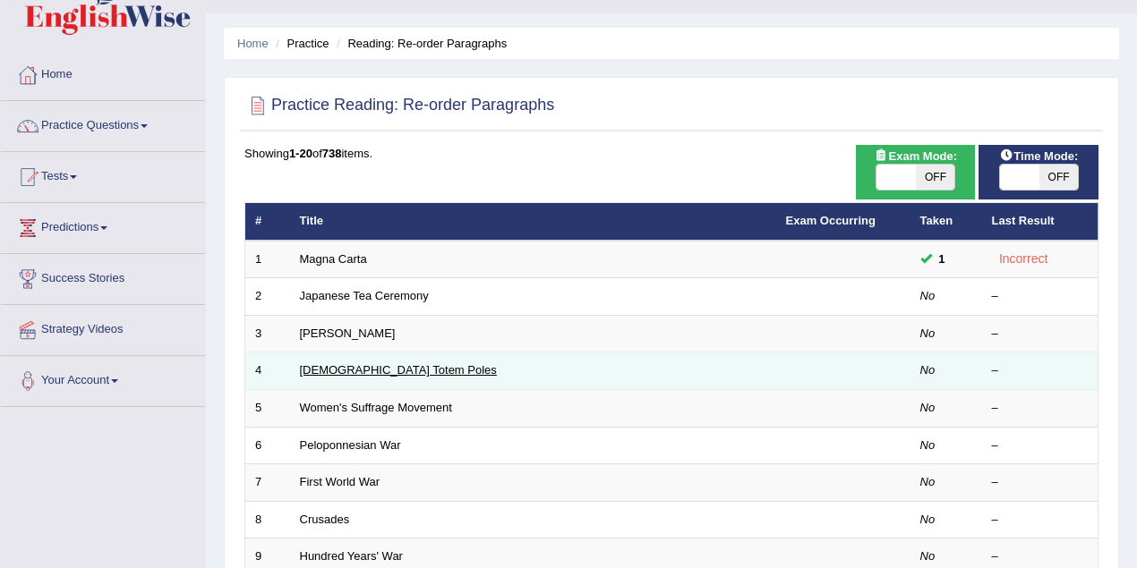
scroll to position [119, 0]
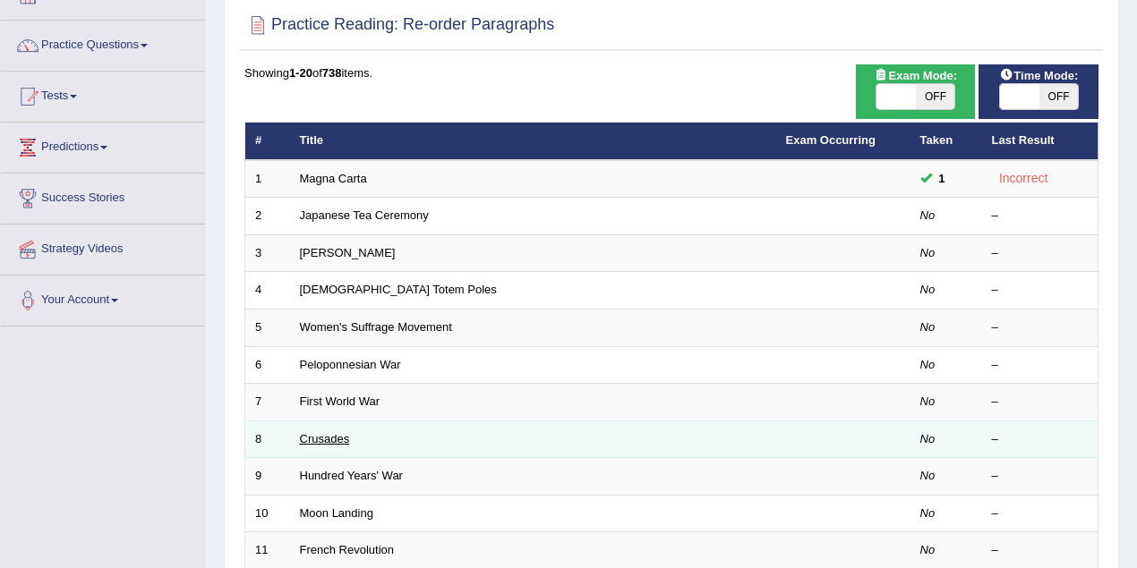
click at [333, 437] on link "Crusades" at bounding box center [325, 438] width 50 height 13
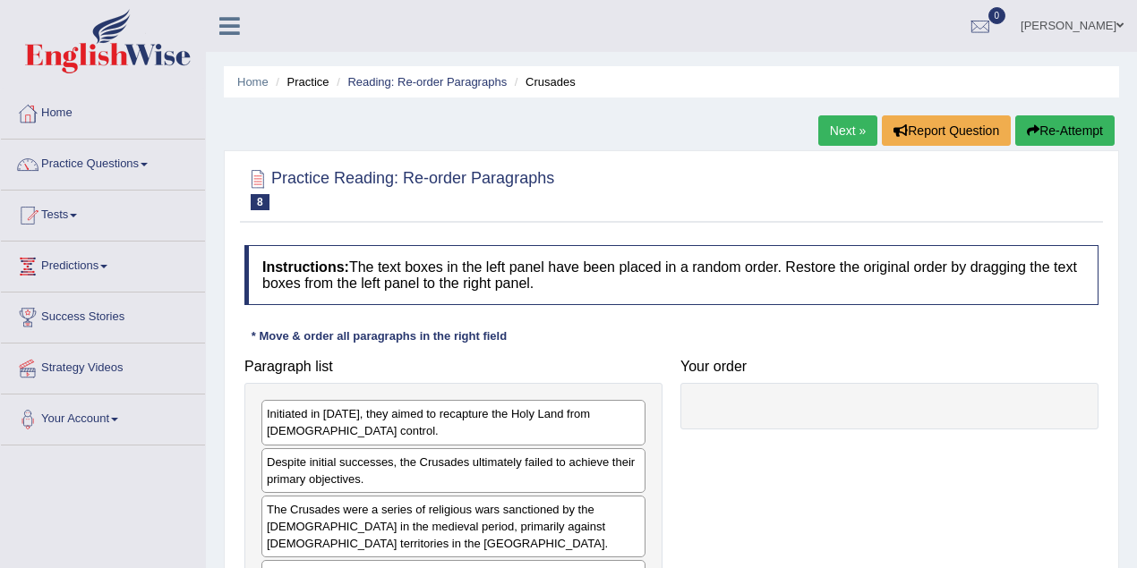
click at [832, 128] on link "Next »" at bounding box center [847, 130] width 59 height 30
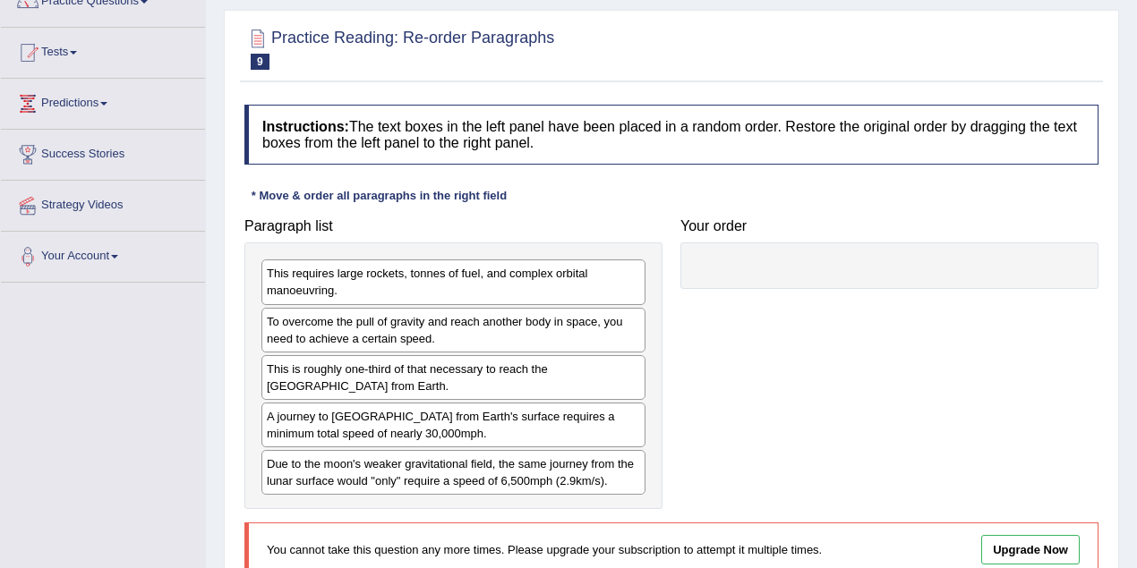
scroll to position [179, 0]
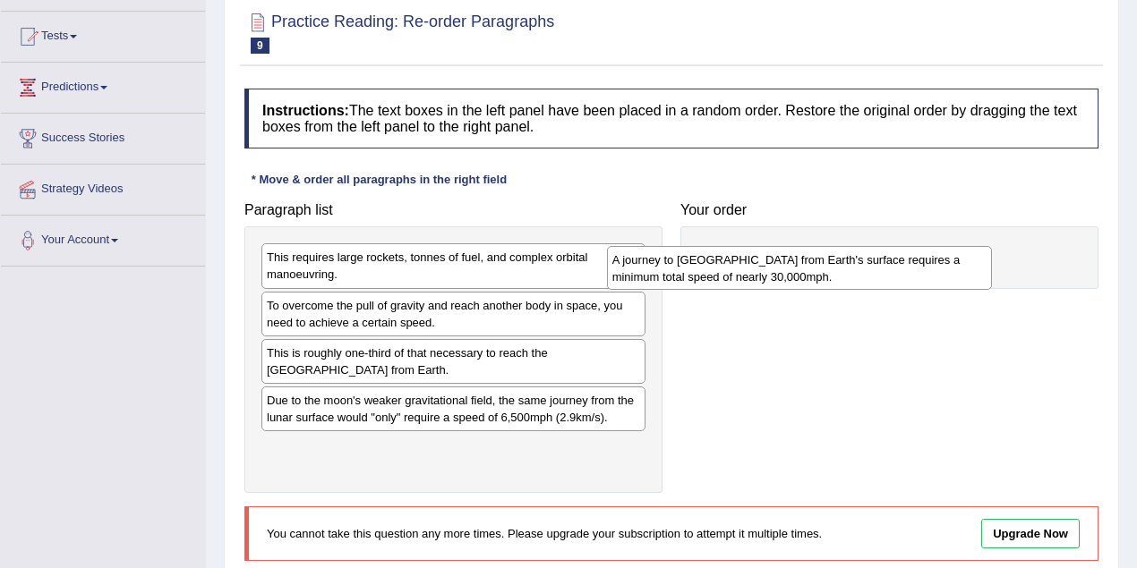
drag, startPoint x: 465, startPoint y: 412, endPoint x: 811, endPoint y: 273, distance: 372.2
click at [811, 273] on div "A journey to Mars from Earth's surface requires a minimum total speed of nearly…" at bounding box center [799, 268] width 385 height 45
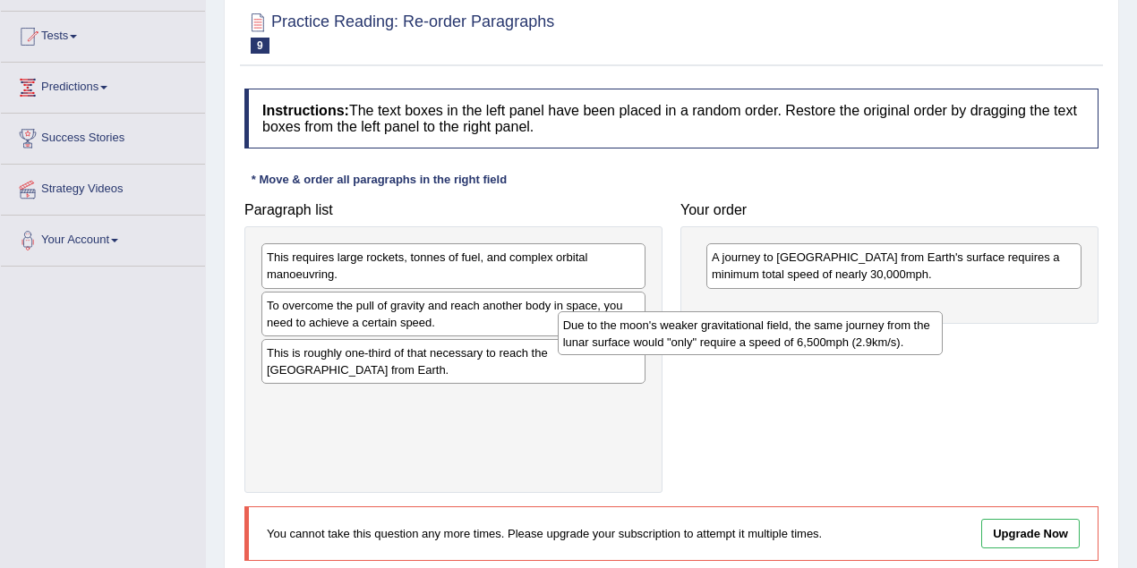
drag, startPoint x: 355, startPoint y: 424, endPoint x: 651, endPoint y: 351, distance: 305.2
click at [651, 351] on div "Due to the moon's weaker gravitational field, the same journey from the lunar s…" at bounding box center [750, 333] width 385 height 45
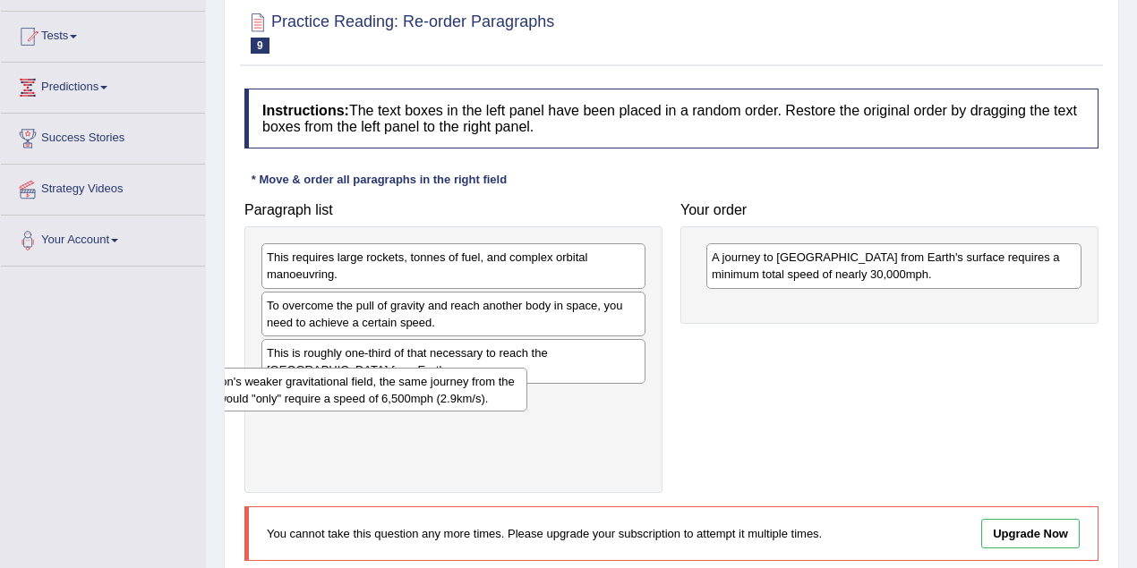
drag, startPoint x: 370, startPoint y: 413, endPoint x: 251, endPoint y: 396, distance: 120.2
click at [251, 396] on div "Due to the moon's weaker gravitational field, the same journey from the lunar s…" at bounding box center [334, 390] width 385 height 45
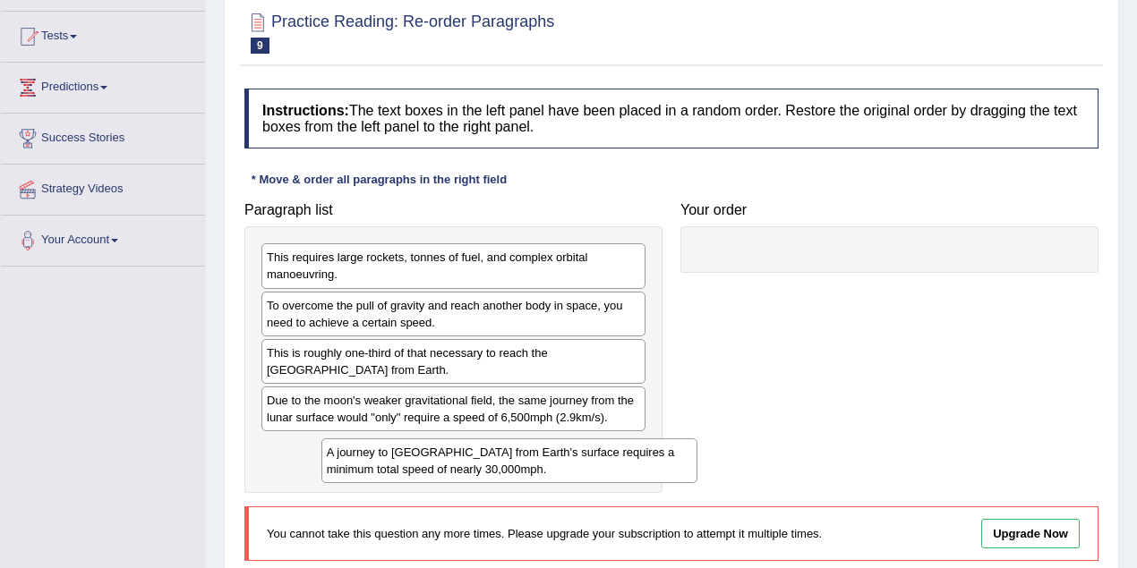
drag, startPoint x: 783, startPoint y: 277, endPoint x: 369, endPoint y: 465, distance: 455.0
click at [369, 465] on div "A journey to Mars from Earth's surface requires a minimum total speed of nearly…" at bounding box center [509, 461] width 376 height 45
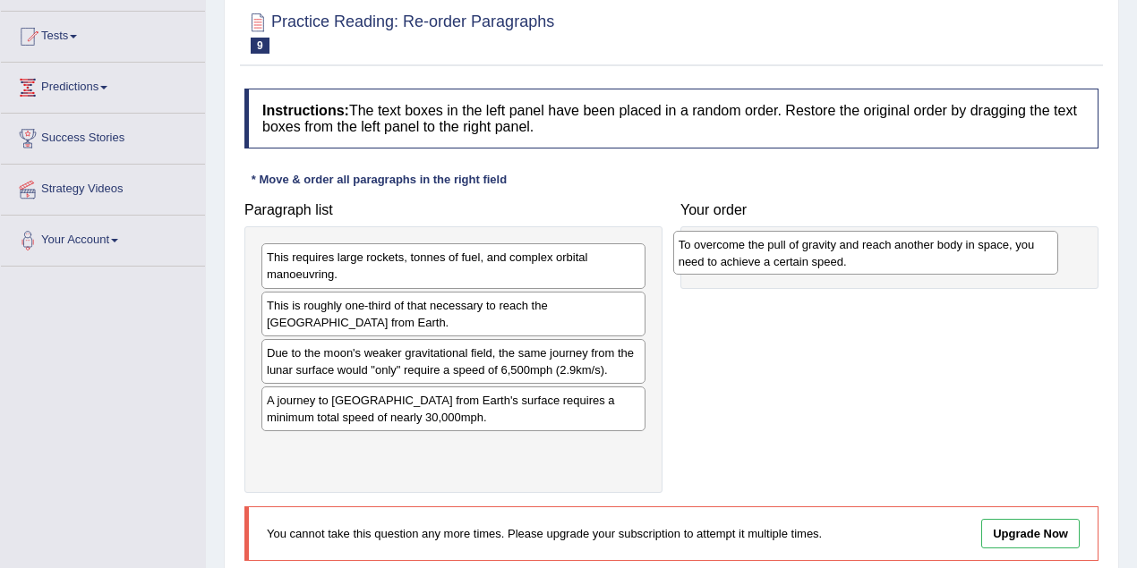
drag, startPoint x: 362, startPoint y: 317, endPoint x: 773, endPoint y: 257, distance: 416.0
click at [773, 257] on div "To overcome the pull of gravity and reach another body in space, you need to ac…" at bounding box center [865, 253] width 385 height 45
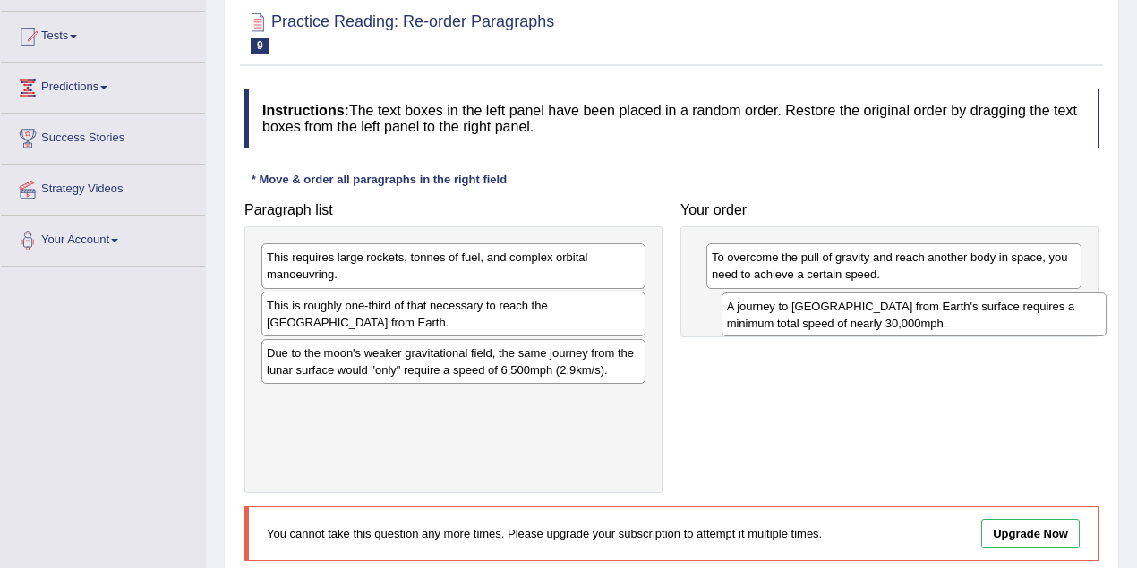
drag, startPoint x: 381, startPoint y: 413, endPoint x: 841, endPoint y: 321, distance: 469.1
click at [841, 321] on div "A journey to Mars from Earth's surface requires a minimum total speed of nearly…" at bounding box center [913, 315] width 385 height 45
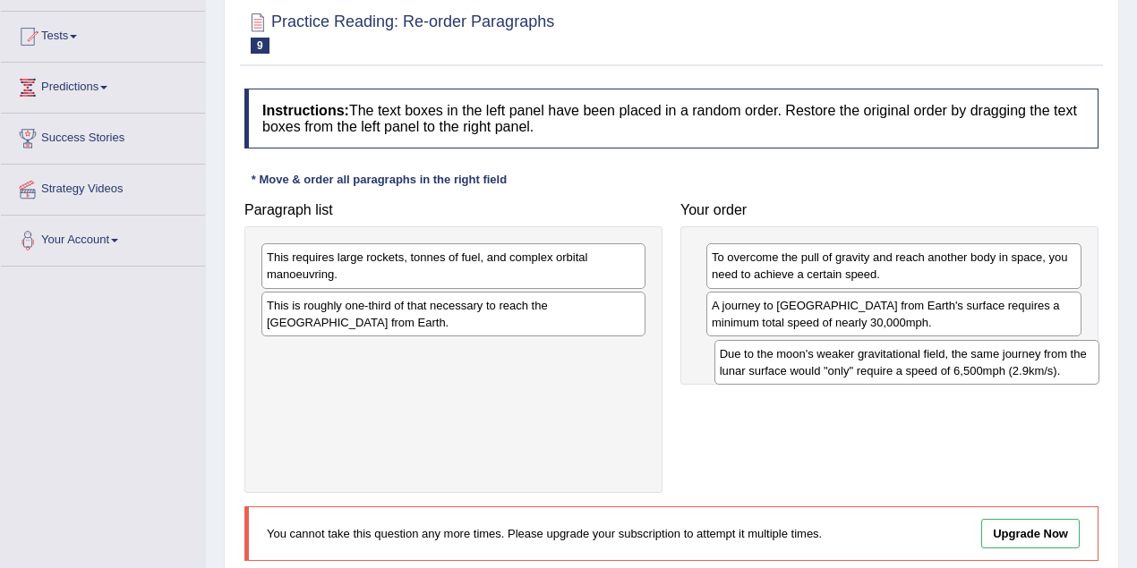
drag, startPoint x: 351, startPoint y: 358, endPoint x: 804, endPoint y: 361, distance: 452.8
click at [804, 361] on div "Due to the moon's weaker gravitational field, the same journey from the lunar s…" at bounding box center [906, 362] width 385 height 45
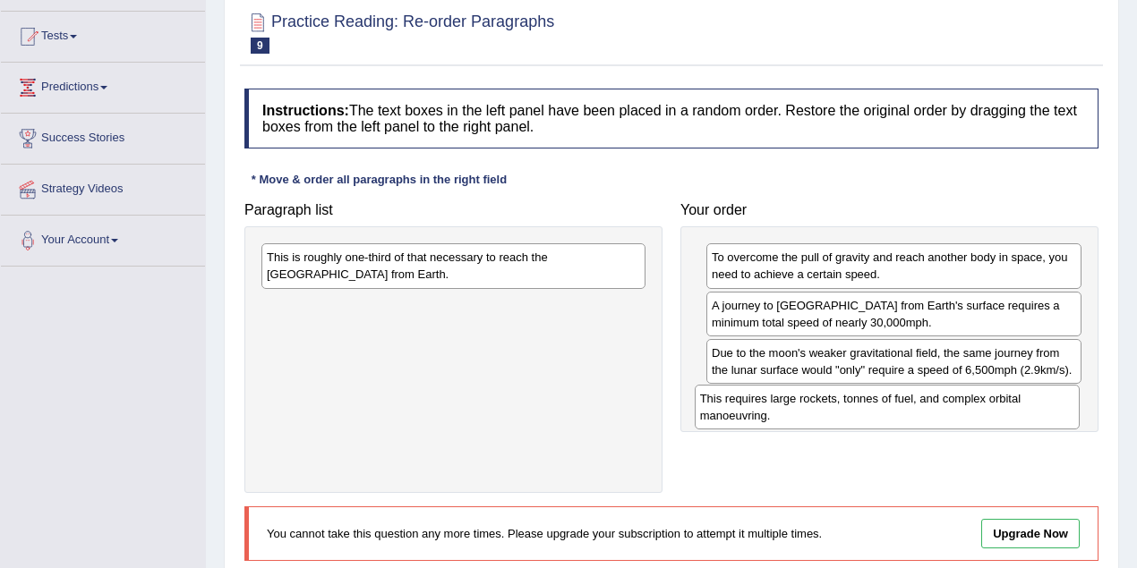
drag, startPoint x: 381, startPoint y: 269, endPoint x: 814, endPoint y: 411, distance: 455.6
click at [814, 411] on div "This requires large rockets, tonnes of fuel, and complex orbital manoeuvring." at bounding box center [886, 407] width 385 height 45
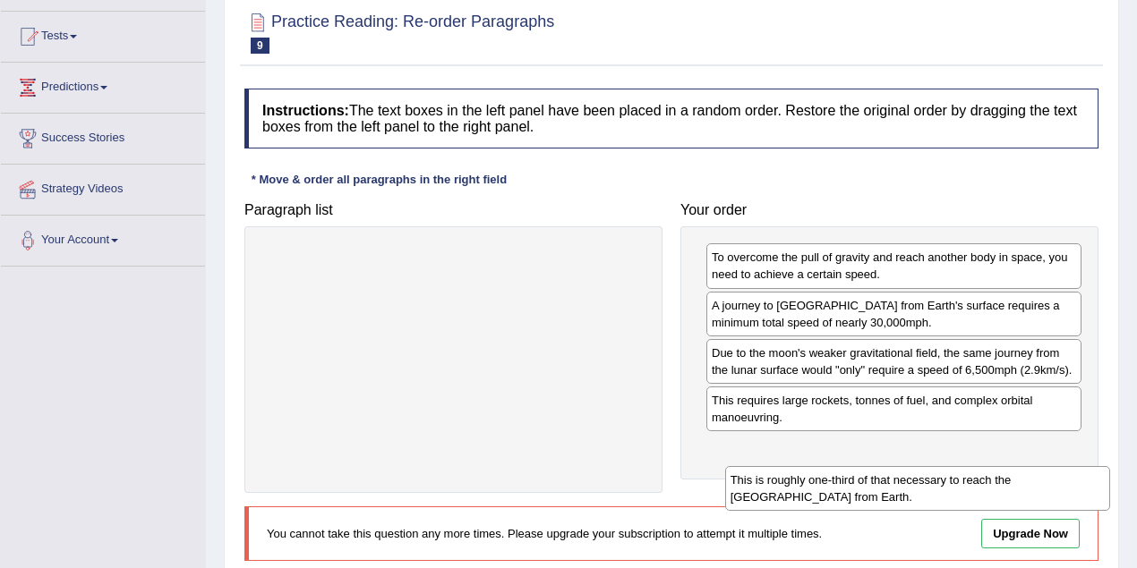
drag, startPoint x: 484, startPoint y: 260, endPoint x: 949, endPoint y: 476, distance: 512.1
click at [948, 477] on div "This is roughly one-third of that necessary to reach the International Space St…" at bounding box center [917, 488] width 385 height 45
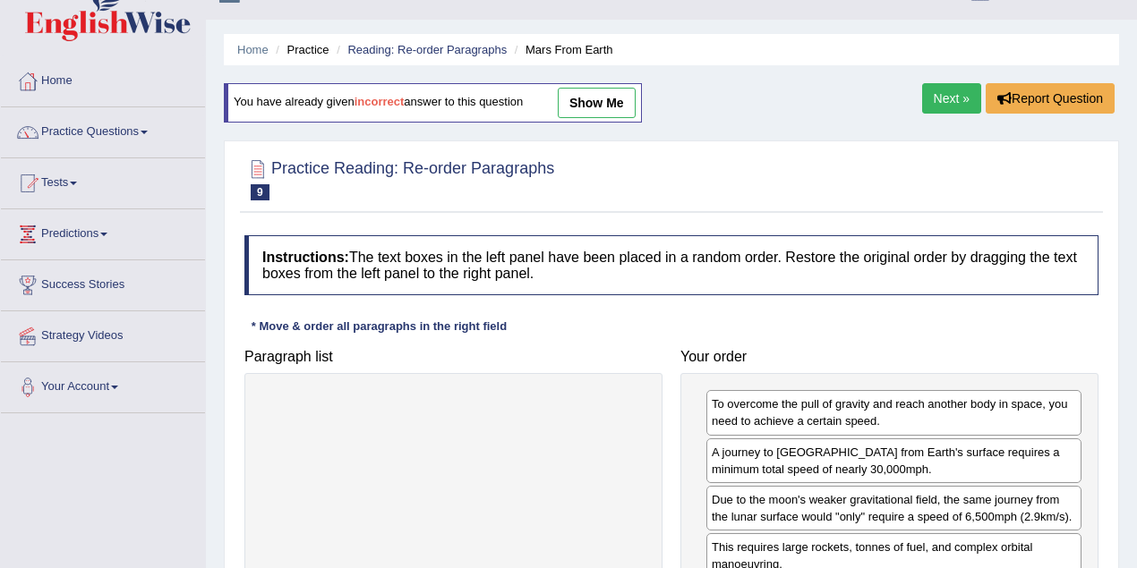
scroll to position [0, 0]
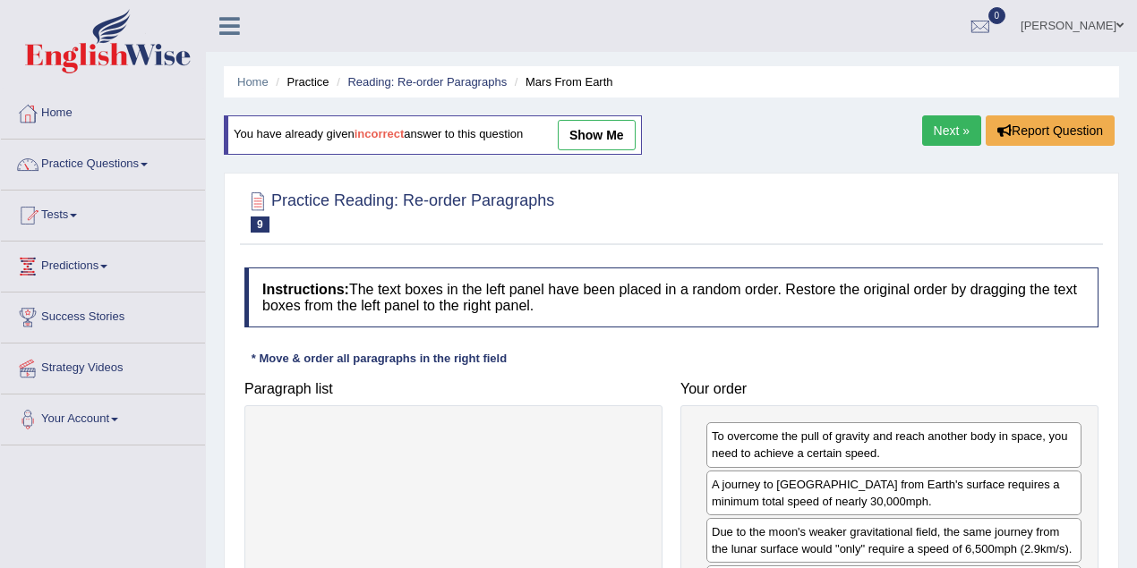
click at [947, 113] on div "Home Practice Reading: Re-order Paragraphs Mars From Earth You have already giv…" at bounding box center [671, 447] width 931 height 895
click at [944, 133] on link "Next »" at bounding box center [951, 130] width 59 height 30
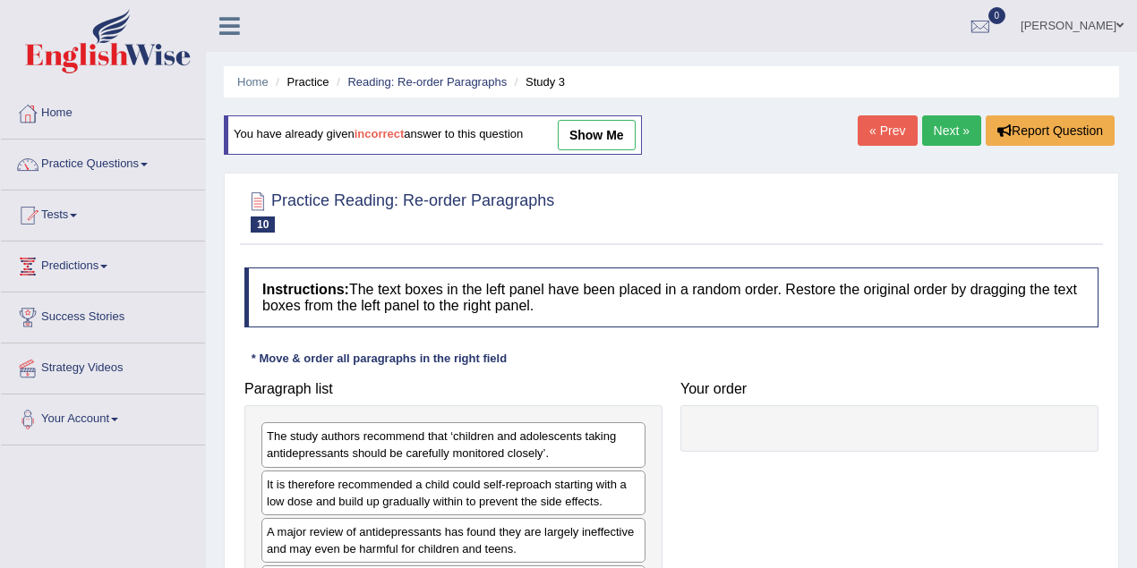
click at [933, 125] on link "Next »" at bounding box center [951, 130] width 59 height 30
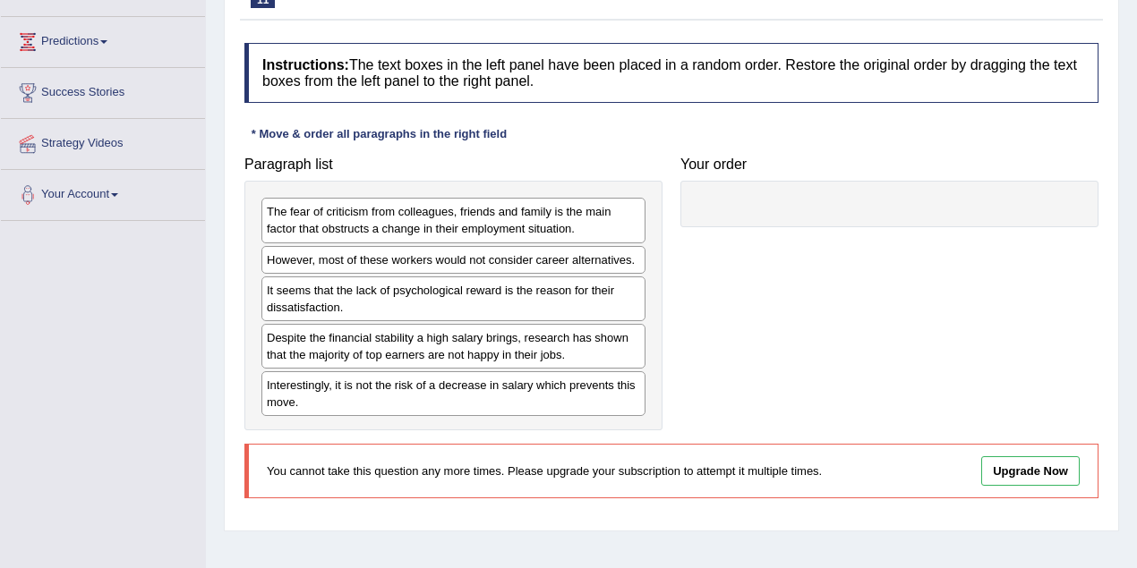
scroll to position [119, 0]
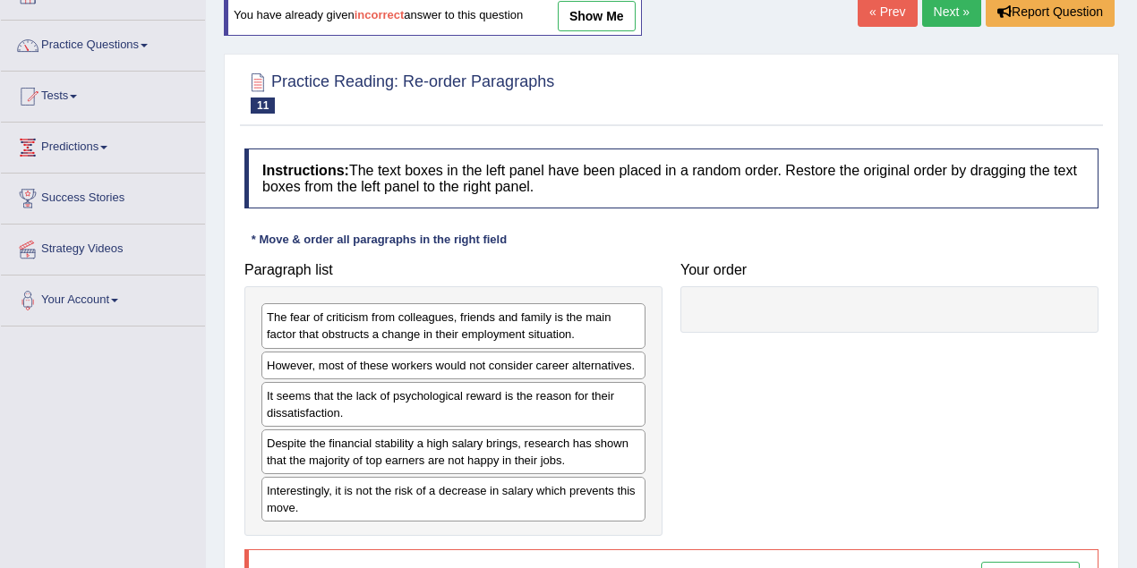
click at [954, 16] on link "Next »" at bounding box center [951, 11] width 59 height 30
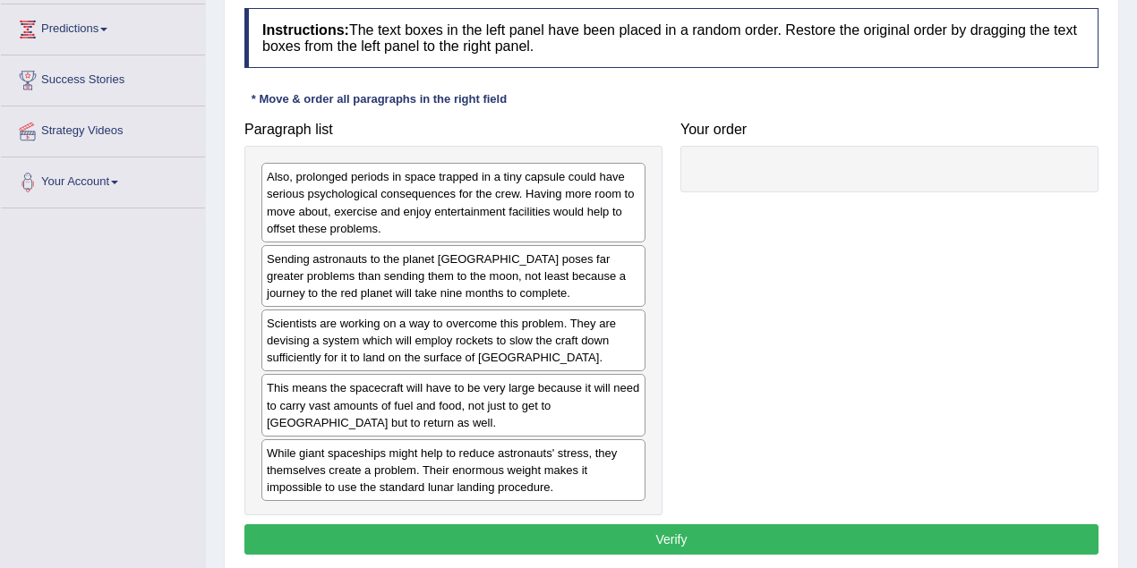
scroll to position [238, 0]
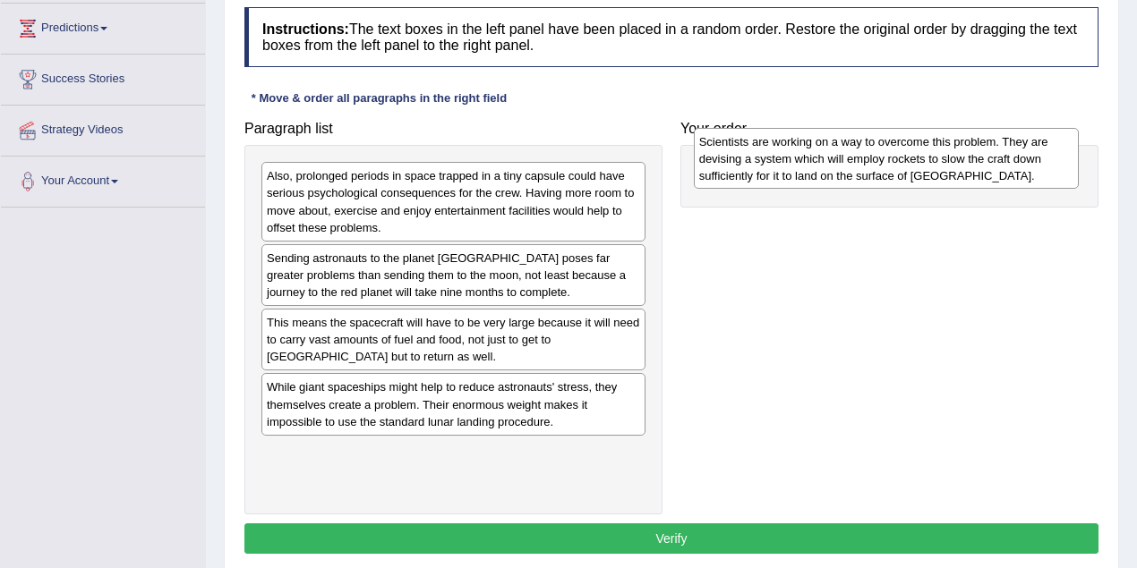
drag, startPoint x: 420, startPoint y: 331, endPoint x: 852, endPoint y: 152, distance: 467.8
click at [852, 152] on div "Scientists are working on a way to overcome this problem. They are devising a s…" at bounding box center [886, 159] width 385 height 62
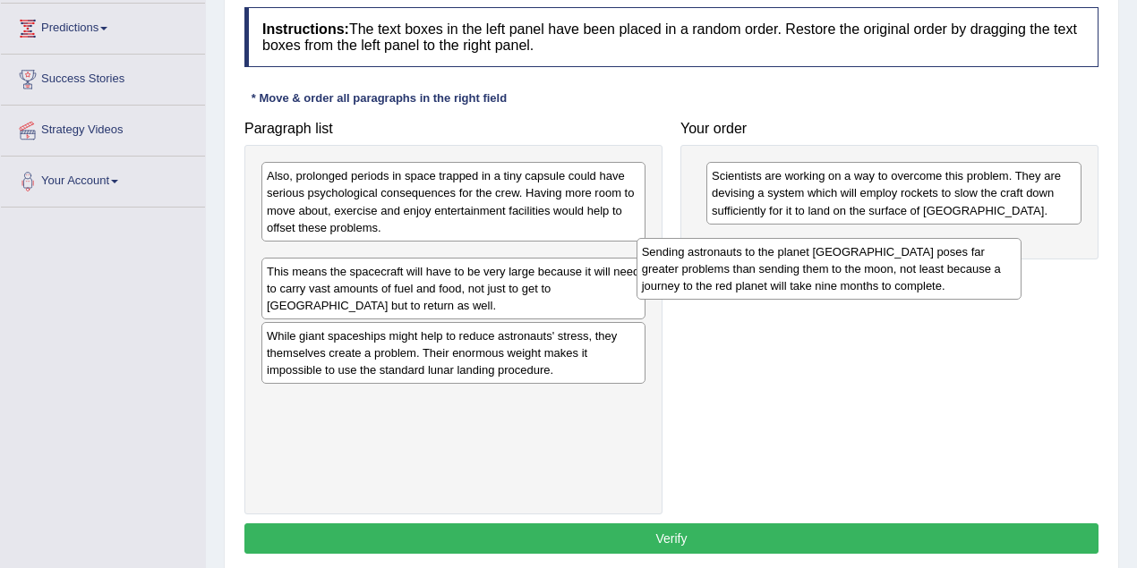
drag, startPoint x: 514, startPoint y: 277, endPoint x: 903, endPoint y: 267, distance: 389.4
click at [903, 267] on div "Sending astronauts to the planet Mars poses far greater problems than sending t…" at bounding box center [828, 269] width 385 height 62
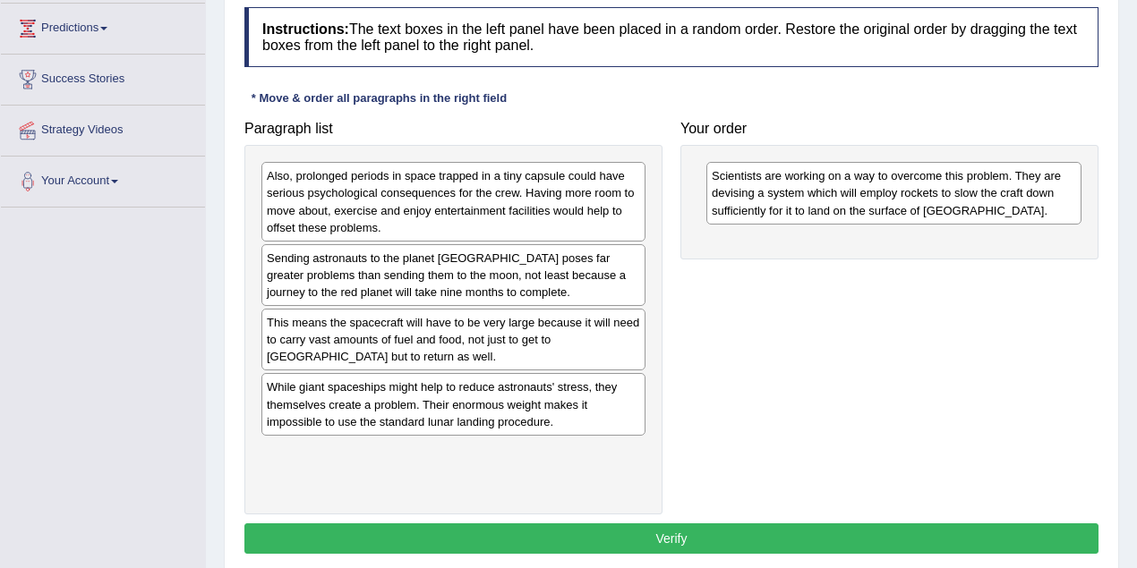
click at [705, 529] on button "Verify" at bounding box center [671, 539] width 854 height 30
click at [703, 528] on button "Verify" at bounding box center [671, 539] width 854 height 30
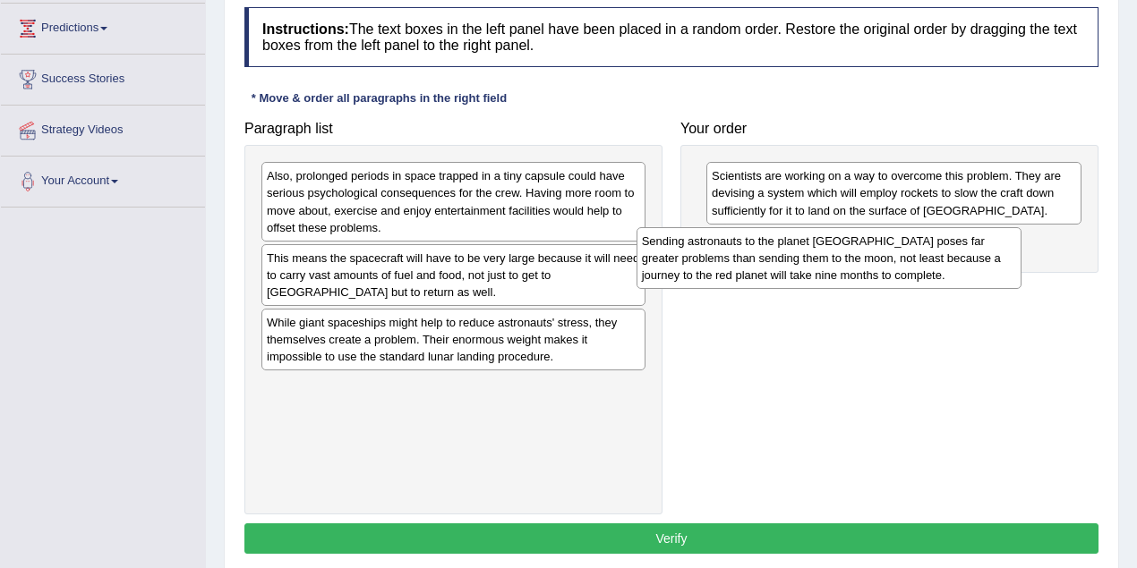
drag, startPoint x: 433, startPoint y: 265, endPoint x: 807, endPoint y: 250, distance: 374.4
click at [807, 250] on div "Sending astronauts to the planet Mars poses far greater problems than sending t…" at bounding box center [828, 258] width 385 height 62
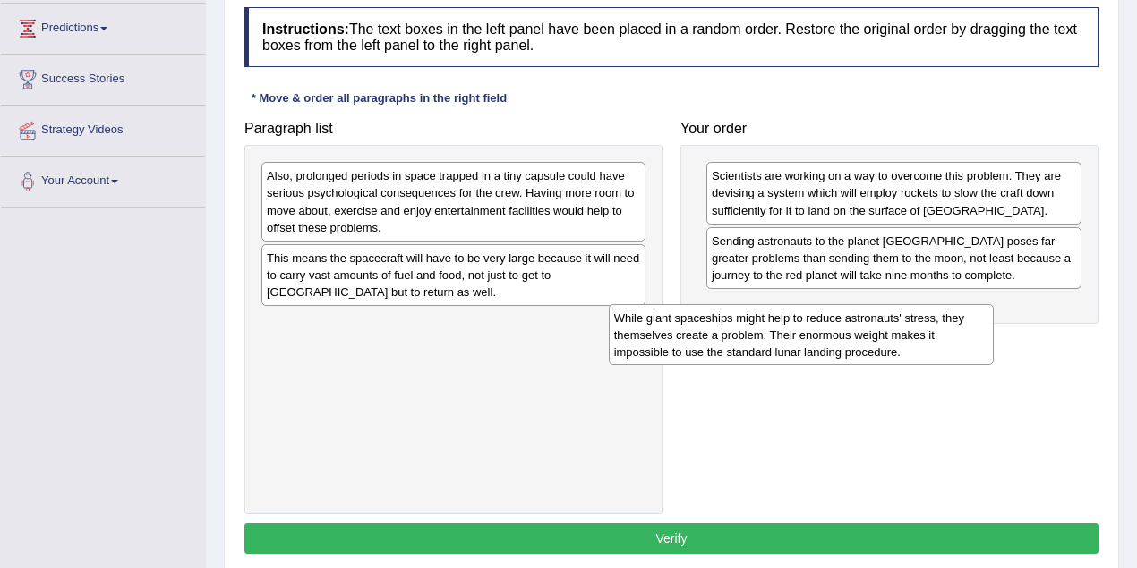
drag, startPoint x: 573, startPoint y: 335, endPoint x: 958, endPoint y: 324, distance: 385.0
click at [972, 323] on div "While giant spaceships might help to reduce astronauts' stress, they themselves…" at bounding box center [801, 335] width 385 height 62
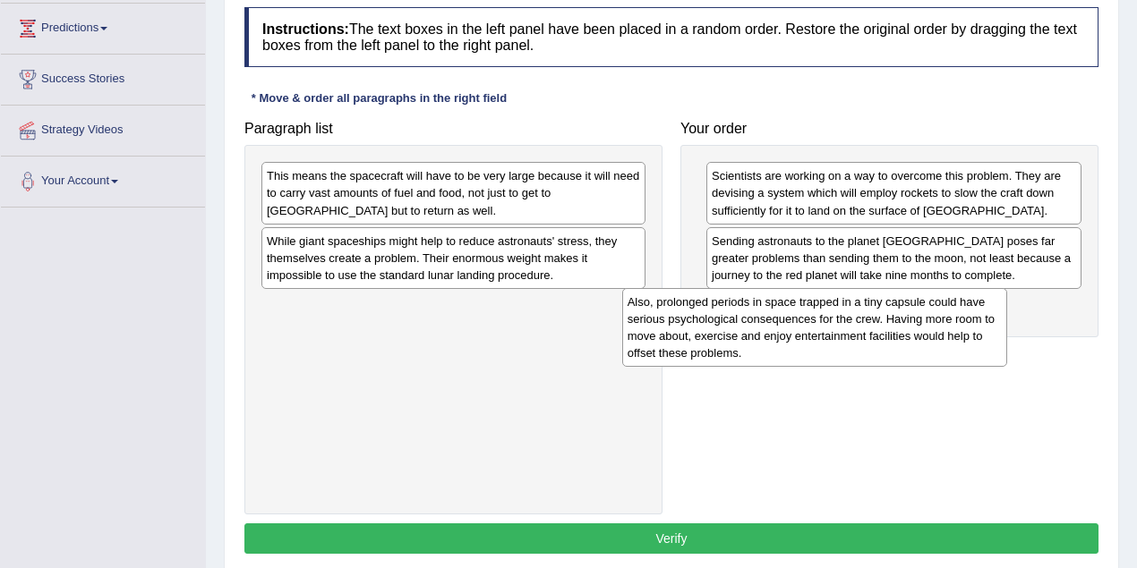
drag, startPoint x: 511, startPoint y: 196, endPoint x: 983, endPoint y: 349, distance: 495.8
click at [983, 349] on div "Also, prolonged periods in space trapped in a tiny capsule could have serious p…" at bounding box center [814, 327] width 385 height 79
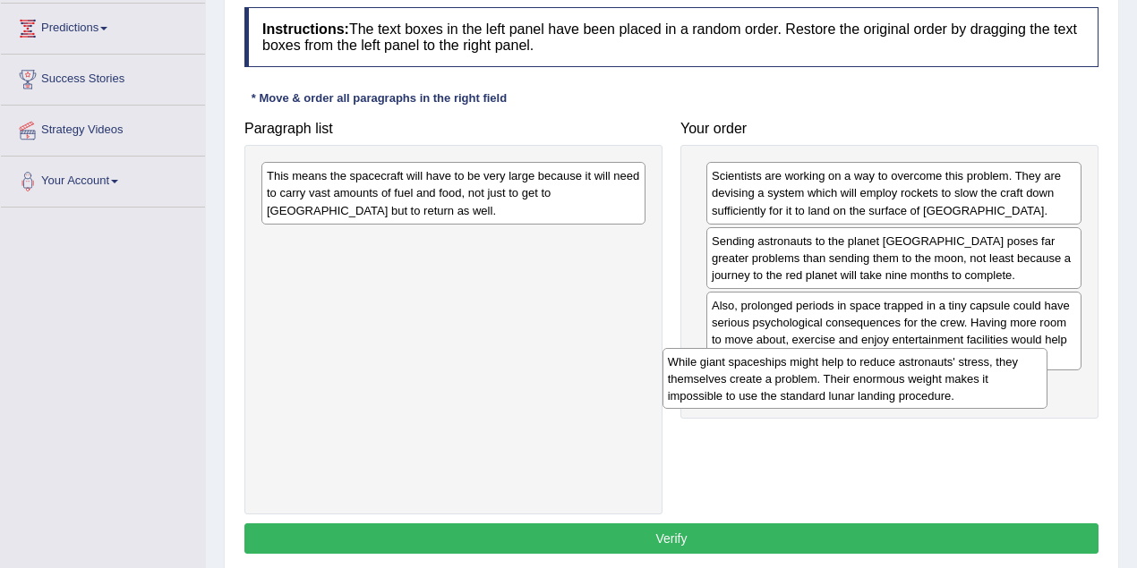
drag, startPoint x: 532, startPoint y: 260, endPoint x: 933, endPoint y: 381, distance: 419.0
click at [933, 381] on div "While giant spaceships might help to reduce astronauts' stress, they themselves…" at bounding box center [854, 379] width 385 height 62
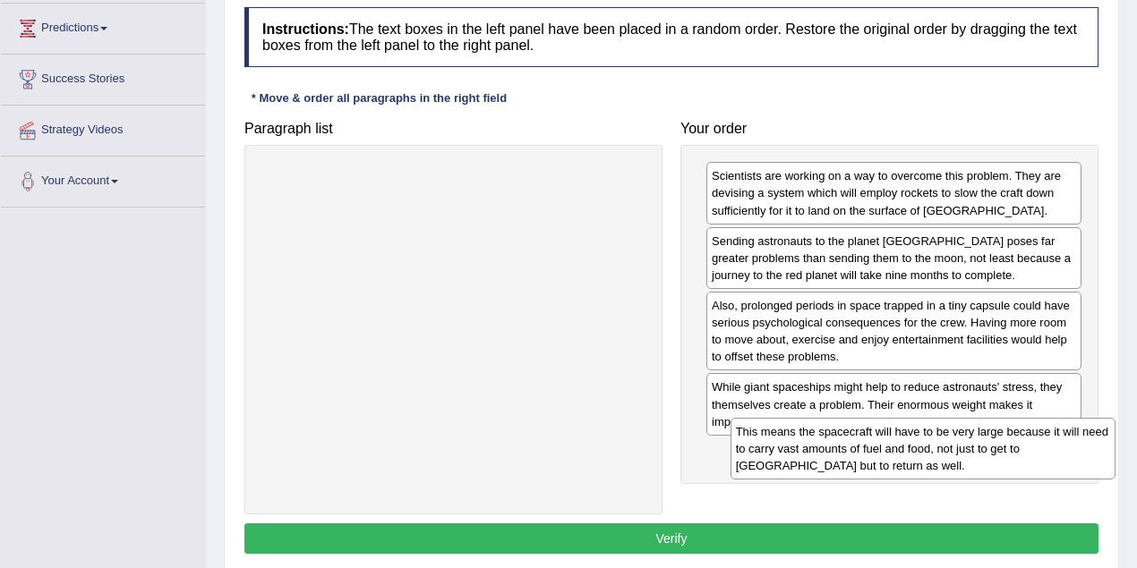
drag, startPoint x: 533, startPoint y: 204, endPoint x: 1024, endPoint y: 469, distance: 557.4
click at [1024, 469] on div "This means the spacecraft will have to be very large because it will need to ca…" at bounding box center [922, 449] width 385 height 62
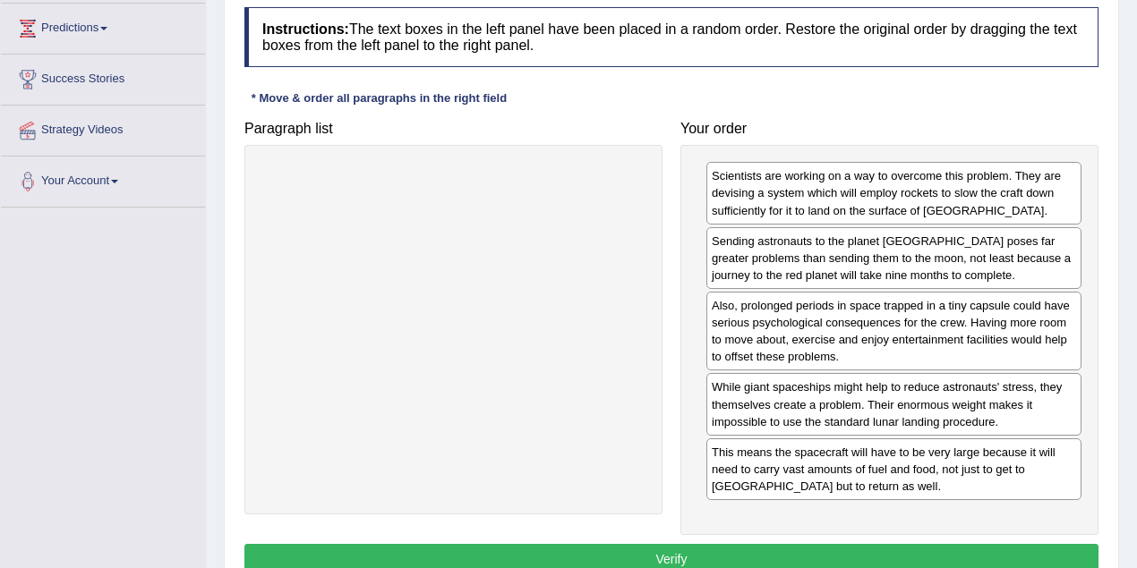
drag, startPoint x: 791, startPoint y: 543, endPoint x: 802, endPoint y: 541, distance: 10.9
click at [791, 544] on button "Verify" at bounding box center [671, 559] width 854 height 30
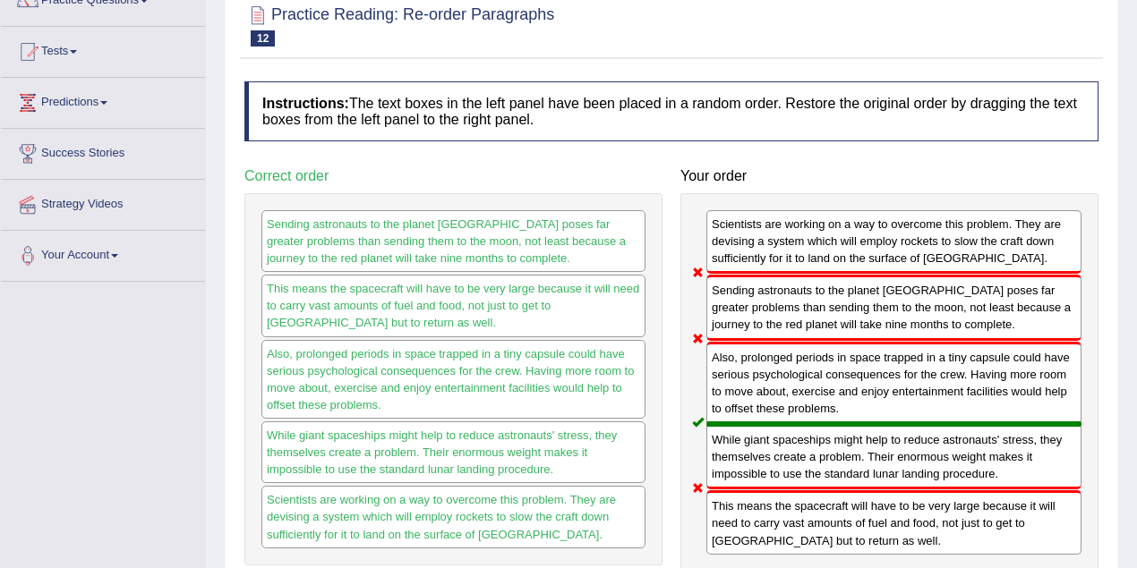
scroll to position [0, 0]
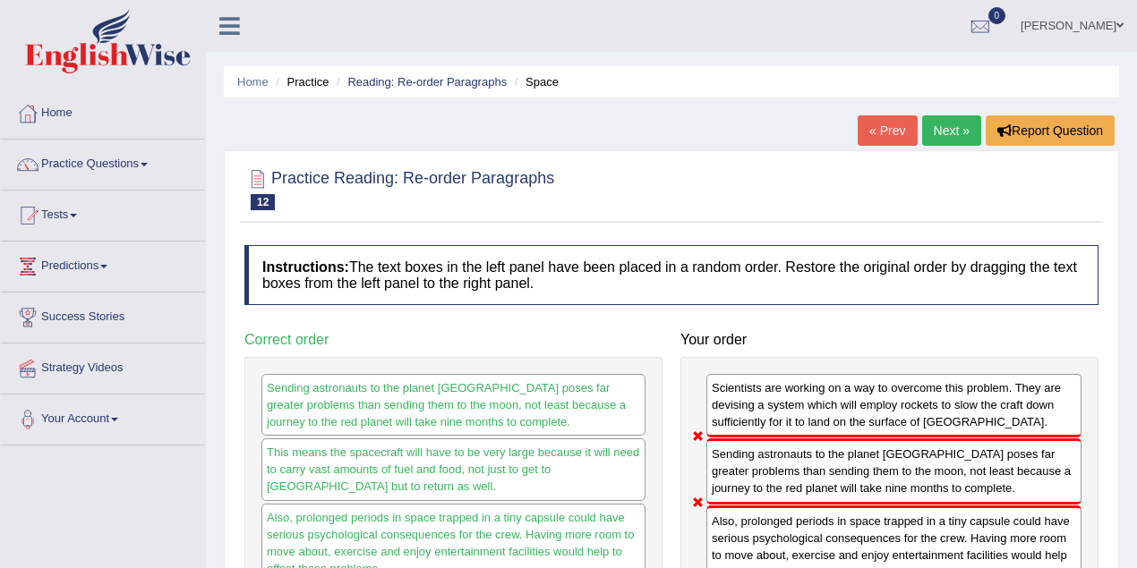
click at [954, 122] on link "Next »" at bounding box center [951, 130] width 59 height 30
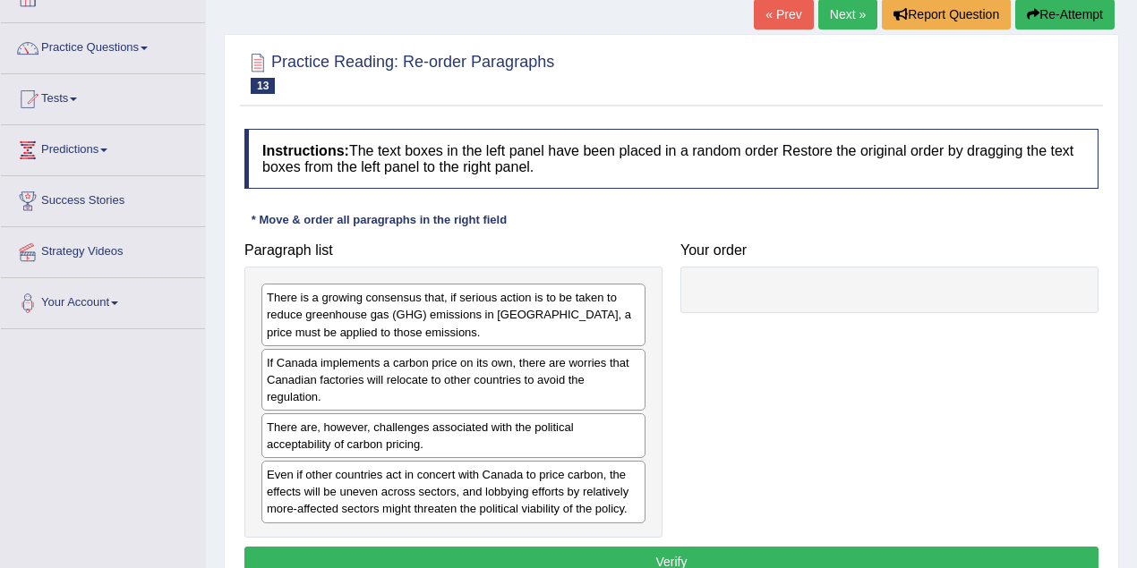
scroll to position [179, 0]
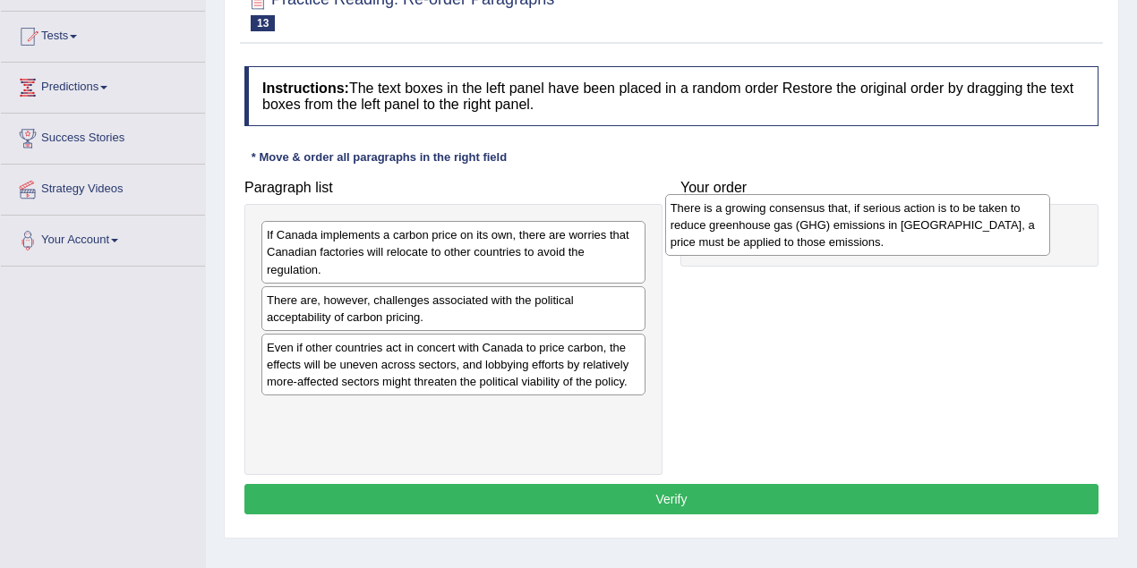
drag, startPoint x: 497, startPoint y: 264, endPoint x: 900, endPoint y: 237, distance: 404.5
click at [900, 237] on div "There is a growing consensus that, if serious action is to be taken to reduce g…" at bounding box center [857, 225] width 385 height 62
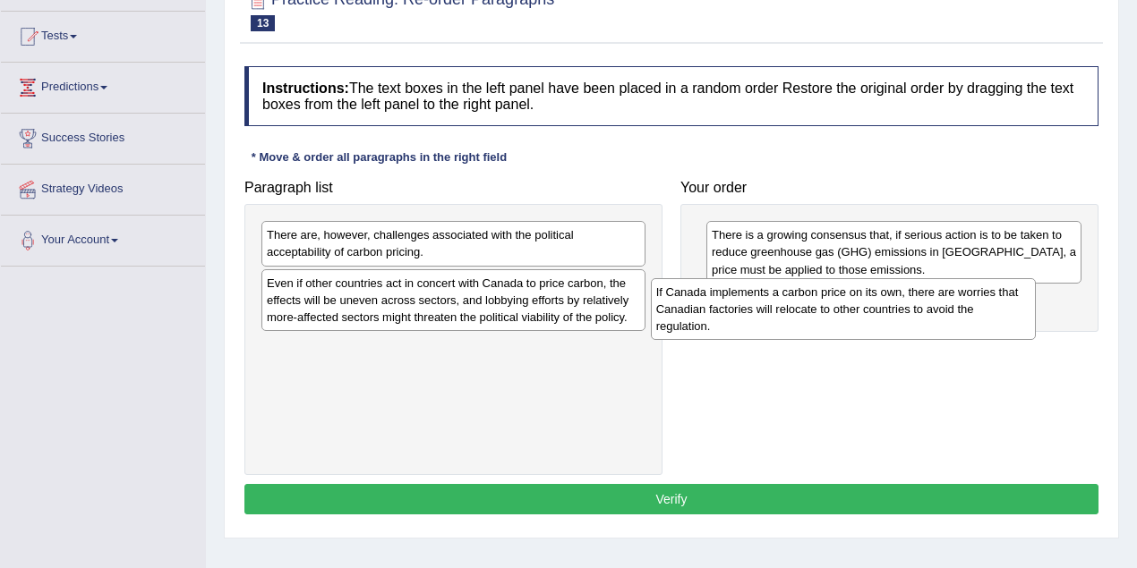
drag, startPoint x: 447, startPoint y: 240, endPoint x: 839, endPoint y: 296, distance: 396.0
click at [839, 296] on div "If Canada implements a carbon price on its own, there are worries that Canadian…" at bounding box center [843, 309] width 385 height 62
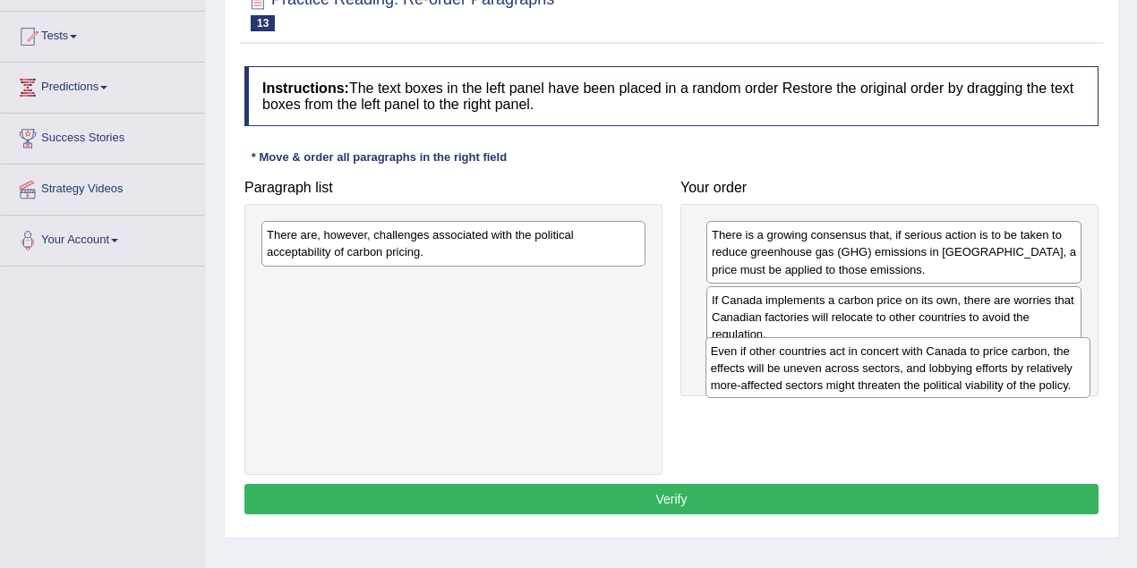
drag, startPoint x: 422, startPoint y: 298, endPoint x: 865, endPoint y: 367, distance: 449.2
click at [865, 367] on div "Even if other countries act in concert with Canada to price carbon, the effects…" at bounding box center [897, 368] width 385 height 62
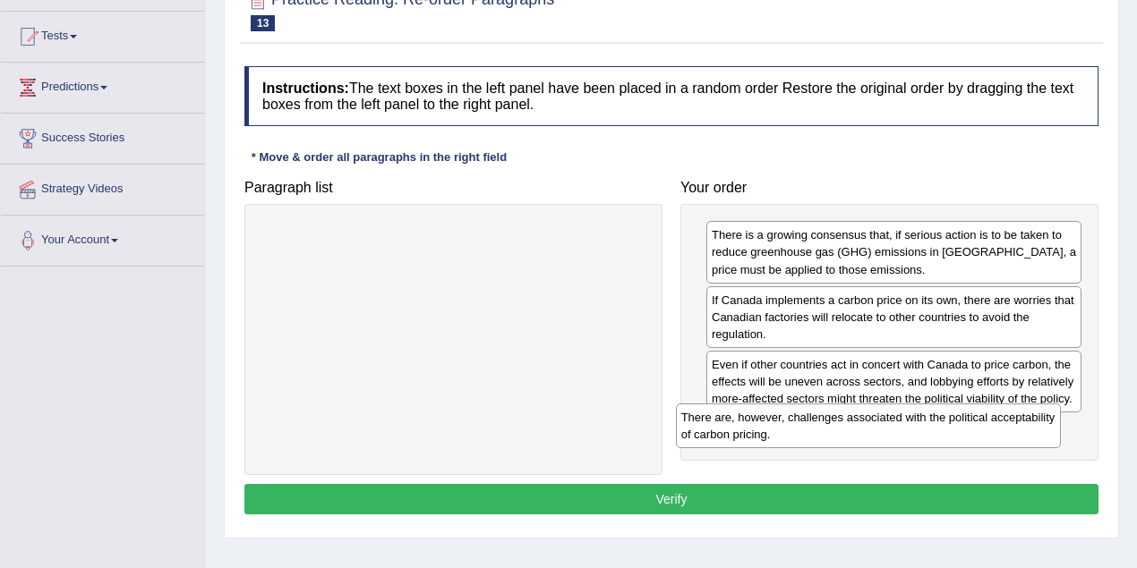
drag, startPoint x: 517, startPoint y: 254, endPoint x: 940, endPoint y: 440, distance: 461.6
click at [940, 441] on div "There are, however, challenges associated with the political acceptability of c…" at bounding box center [868, 426] width 385 height 45
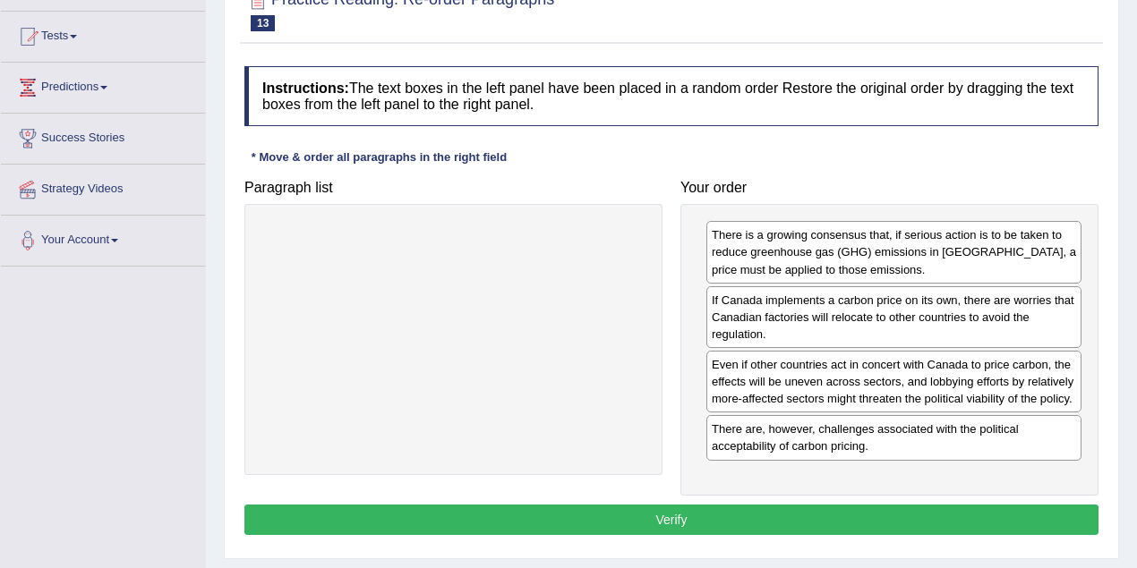
click at [788, 523] on button "Verify" at bounding box center [671, 520] width 854 height 30
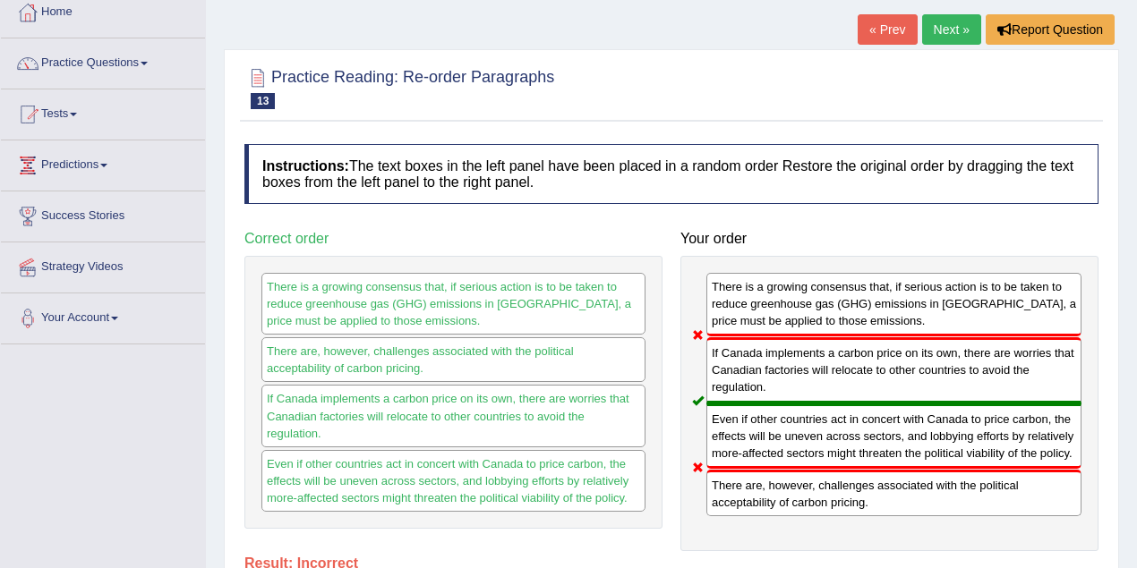
scroll to position [0, 0]
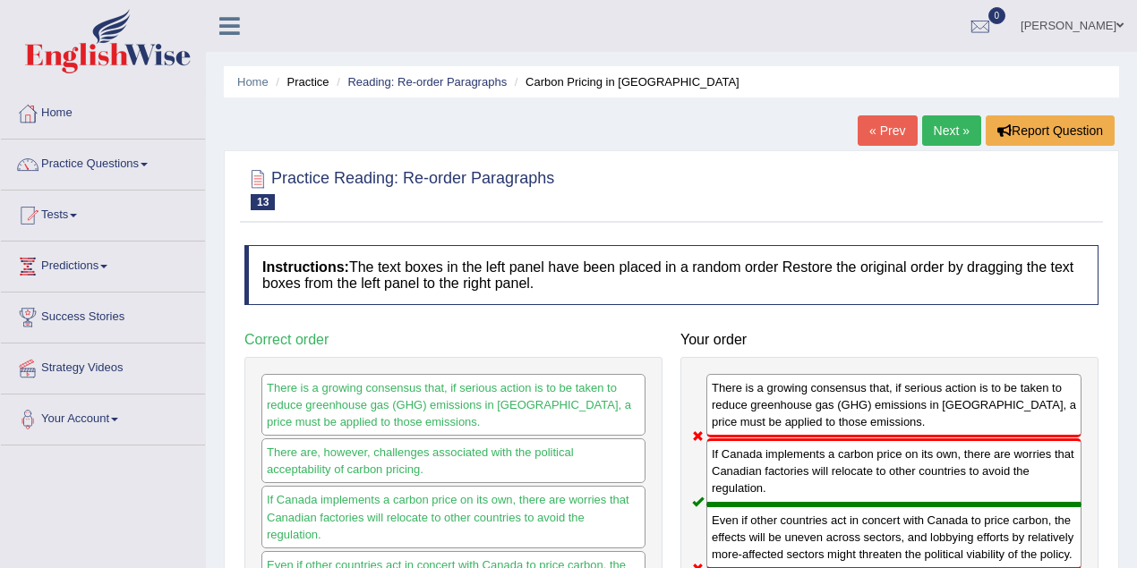
click at [955, 124] on link "Next »" at bounding box center [951, 130] width 59 height 30
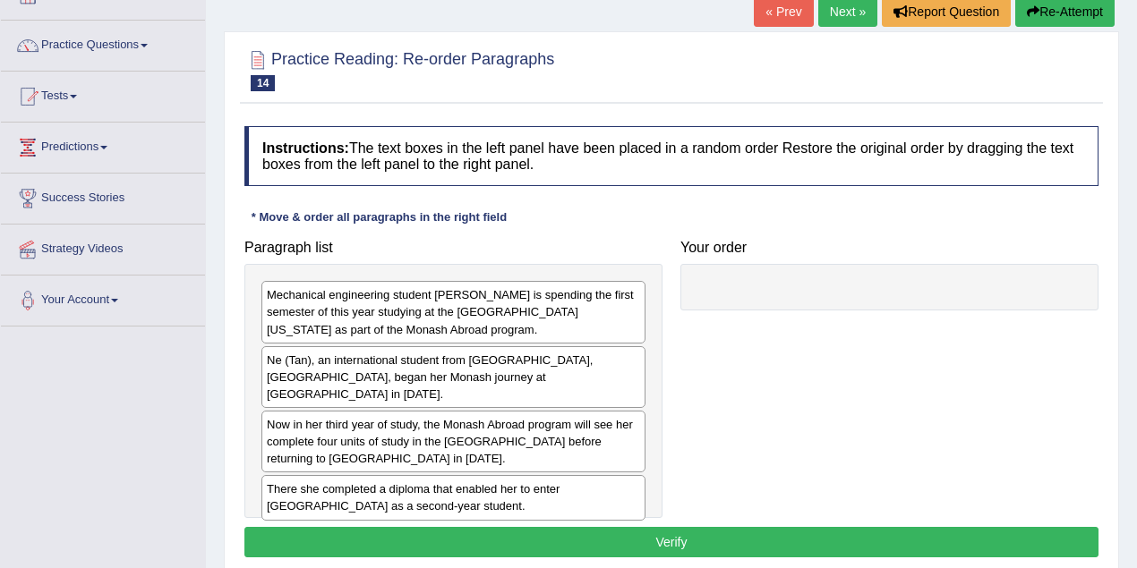
scroll to position [179, 0]
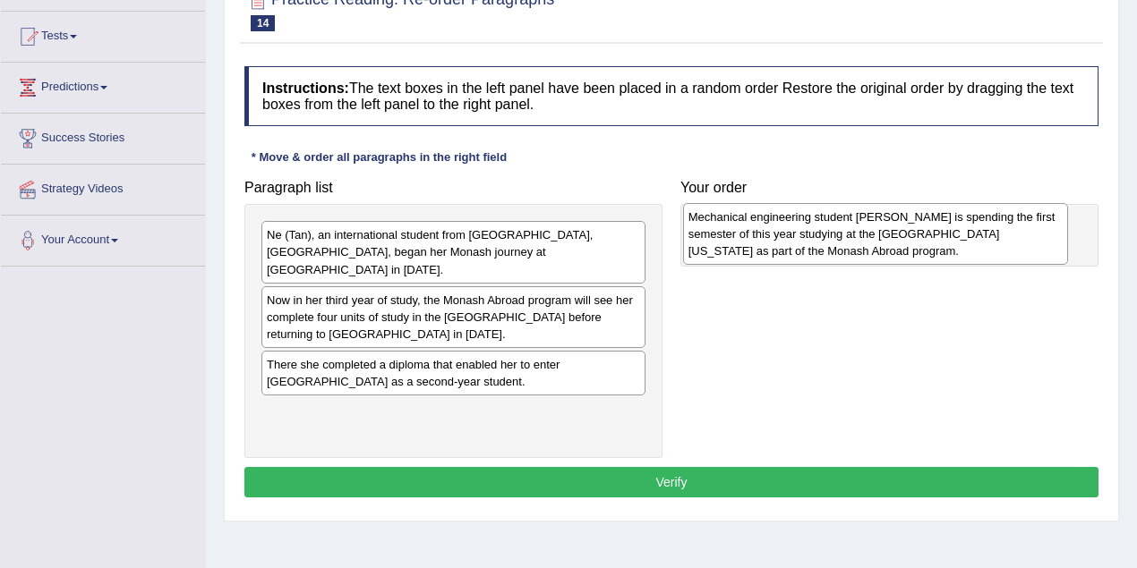
drag, startPoint x: 498, startPoint y: 251, endPoint x: 920, endPoint y: 233, distance: 421.9
click at [920, 233] on div "Mechanical engineering student Ne Tan is spending the first semester of this ye…" at bounding box center [875, 234] width 385 height 62
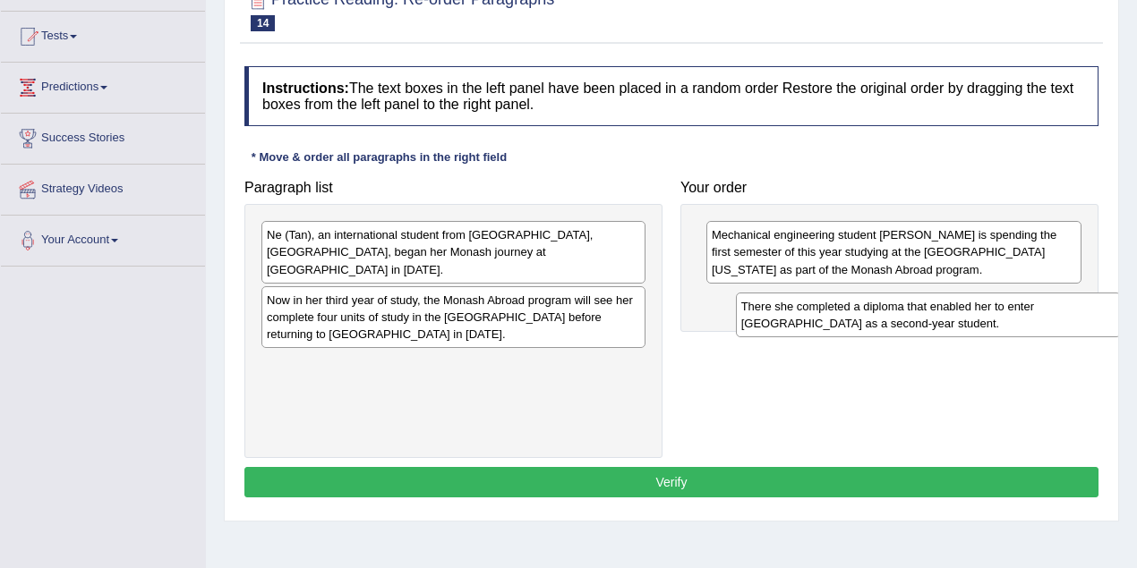
drag, startPoint x: 443, startPoint y: 361, endPoint x: 917, endPoint y: 322, distance: 475.9
click at [917, 322] on div "There she completed a diploma that enabled her to enter Monash University as a …" at bounding box center [928, 315] width 385 height 45
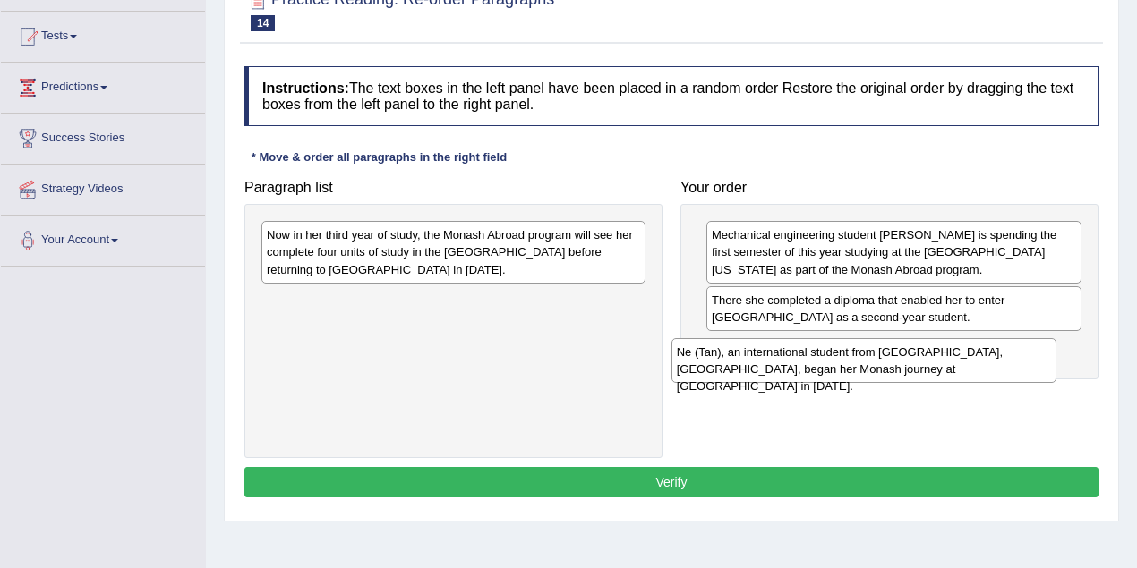
drag, startPoint x: 385, startPoint y: 258, endPoint x: 795, endPoint y: 375, distance: 426.3
click at [795, 375] on div "Ne (Tan), an international student from Shanghai, China, began her Monash journ…" at bounding box center [863, 360] width 385 height 45
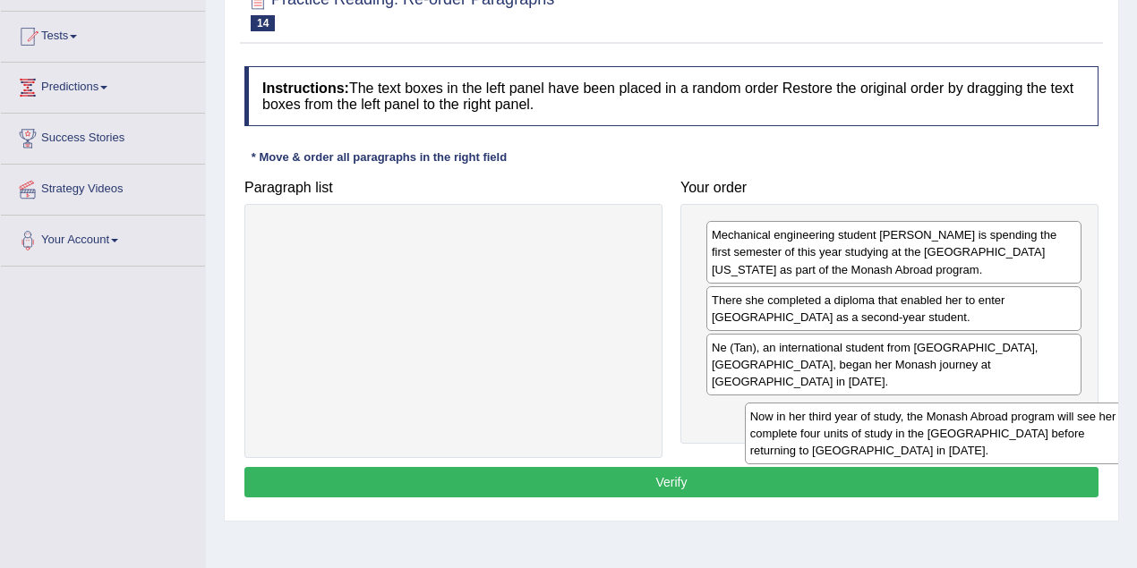
drag, startPoint x: 566, startPoint y: 267, endPoint x: 1047, endPoint y: 439, distance: 511.2
click at [1050, 442] on div "Now in her third year of study, the Monash Abroad program will see her complete…" at bounding box center [937, 434] width 385 height 62
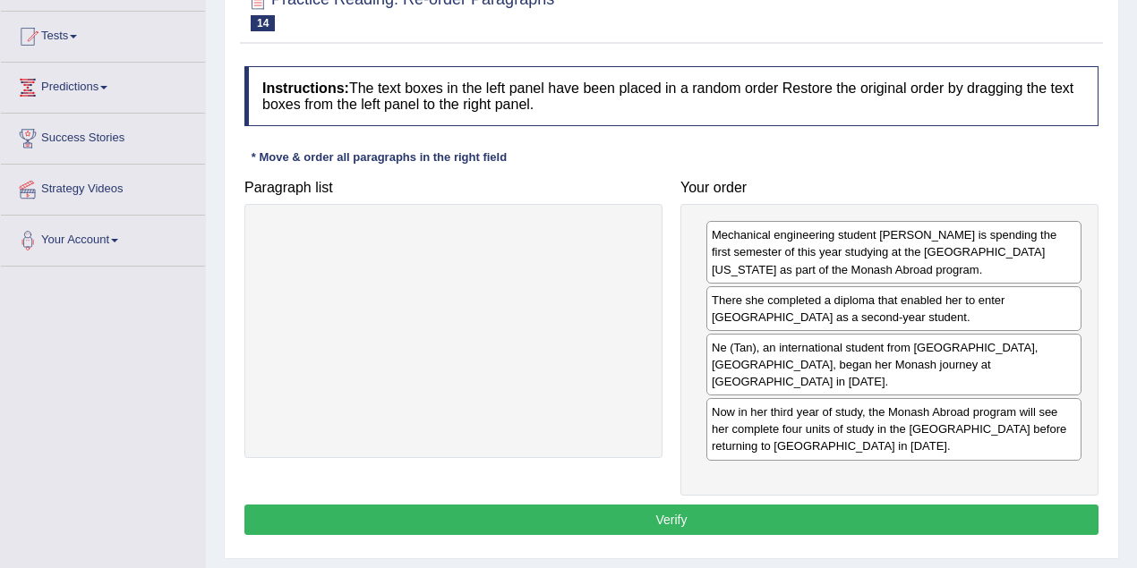
click at [663, 505] on button "Verify" at bounding box center [671, 520] width 854 height 30
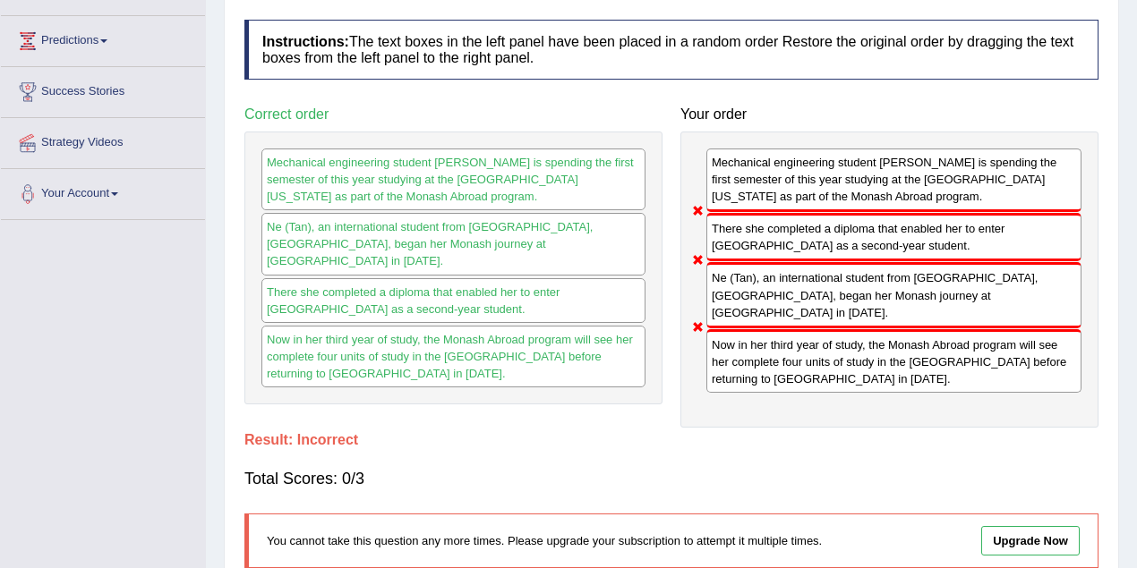
scroll to position [0, 0]
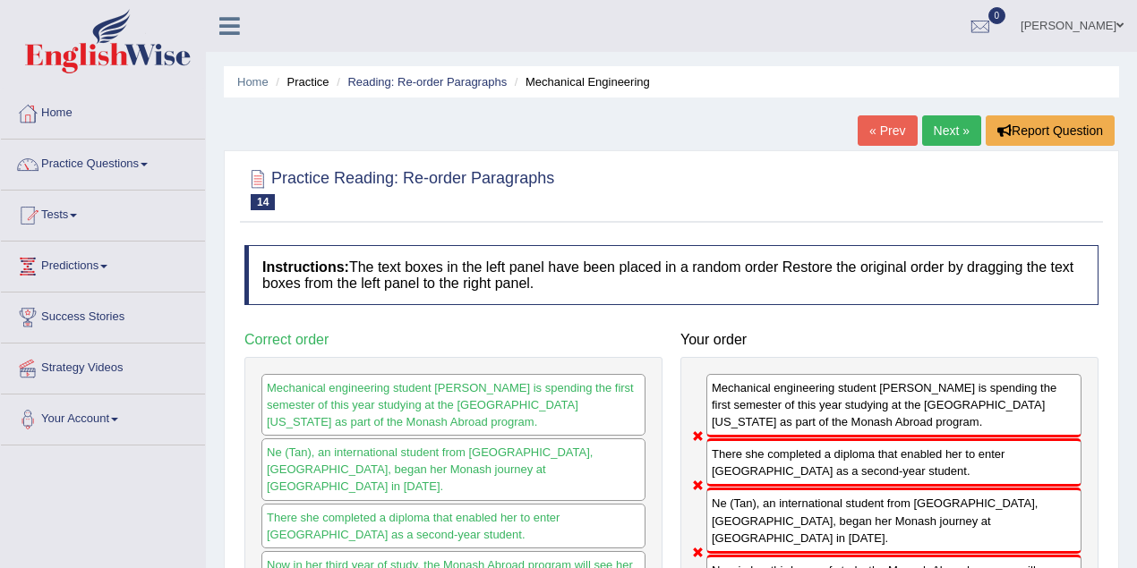
click at [939, 123] on link "Next »" at bounding box center [951, 130] width 59 height 30
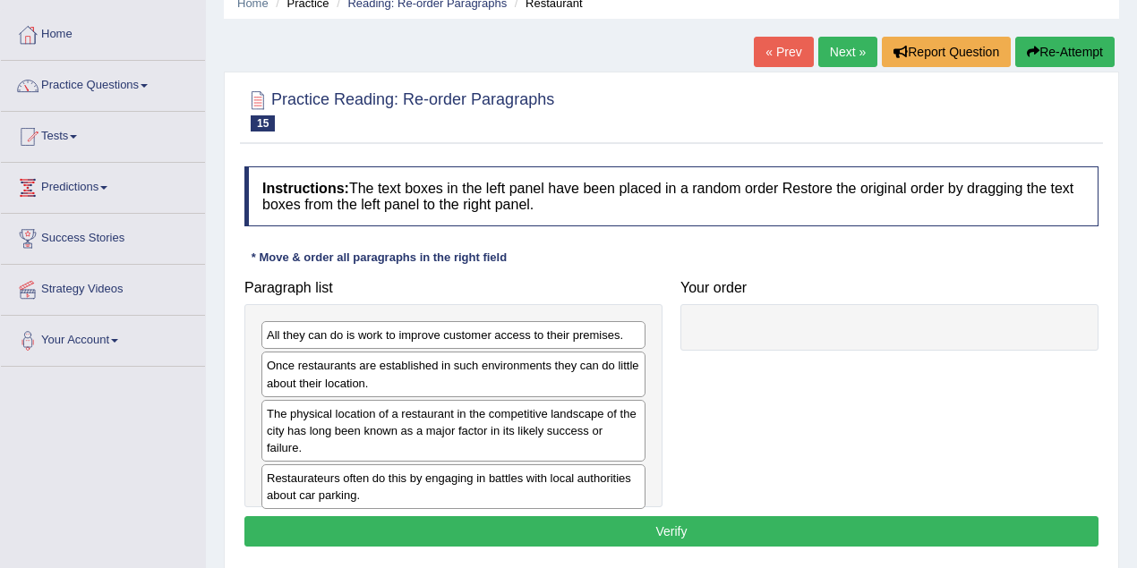
scroll to position [179, 0]
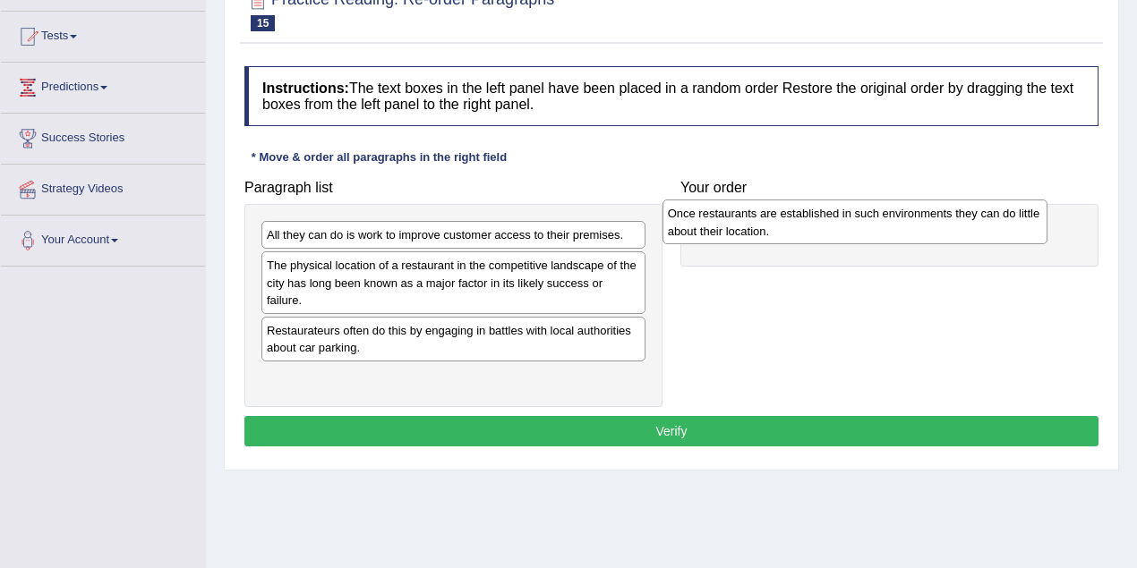
drag, startPoint x: 479, startPoint y: 277, endPoint x: 879, endPoint y: 226, distance: 403.2
click at [879, 226] on div "Once restaurants are established in such environments they can do little about …" at bounding box center [854, 222] width 385 height 45
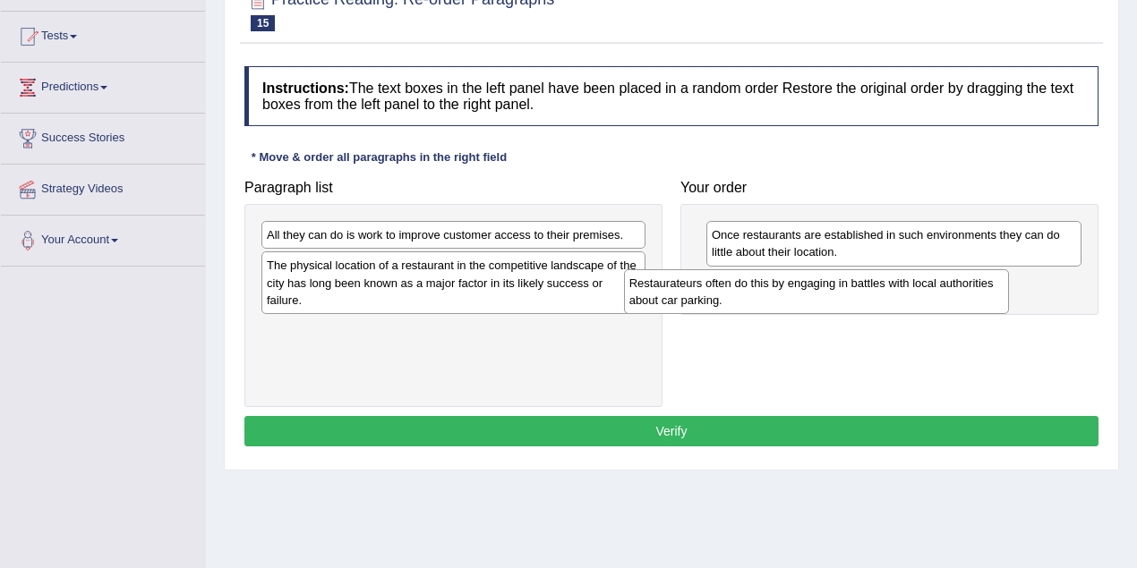
drag, startPoint x: 429, startPoint y: 328, endPoint x: 789, endPoint y: 299, distance: 361.8
click at [789, 299] on div "Restaurateurs often do this by engaging in battles with local authorities about…" at bounding box center [816, 291] width 385 height 45
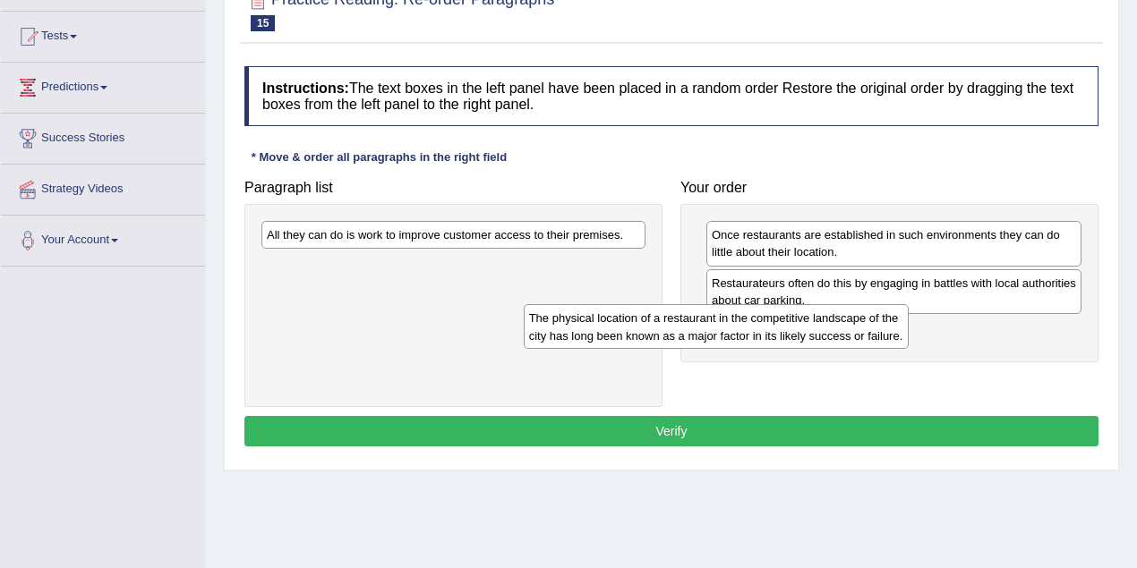
drag, startPoint x: 505, startPoint y: 286, endPoint x: 737, endPoint y: 340, distance: 238.8
click at [737, 340] on div "The physical location of a restaurant in the competitive landscape of the city …" at bounding box center [716, 326] width 385 height 45
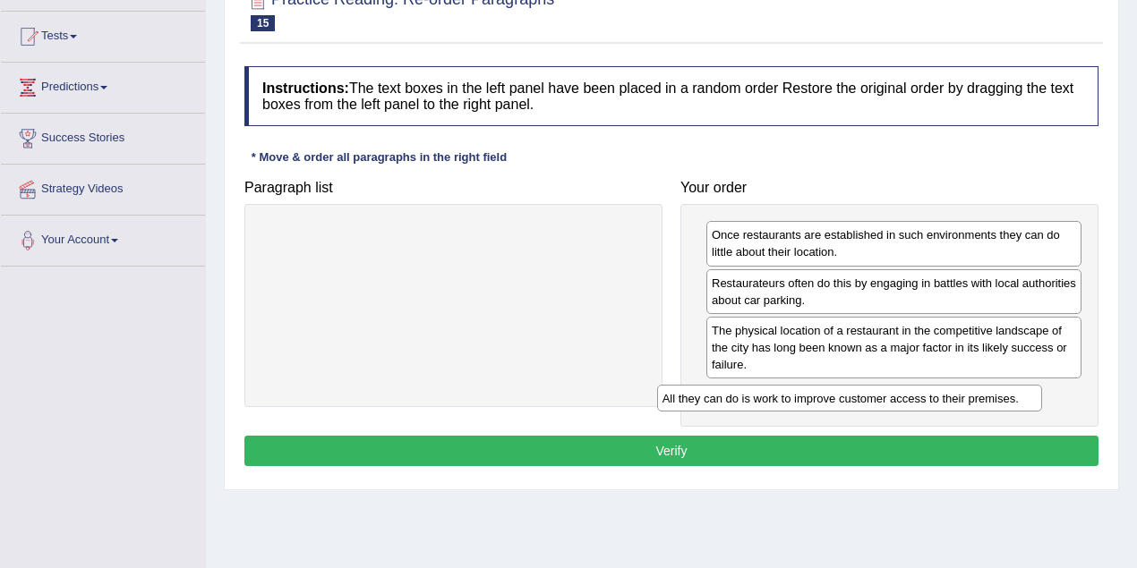
drag, startPoint x: 589, startPoint y: 234, endPoint x: 984, endPoint y: 397, distance: 428.1
click at [984, 397] on div "All they can do is work to improve customer access to their premises." at bounding box center [849, 398] width 385 height 27
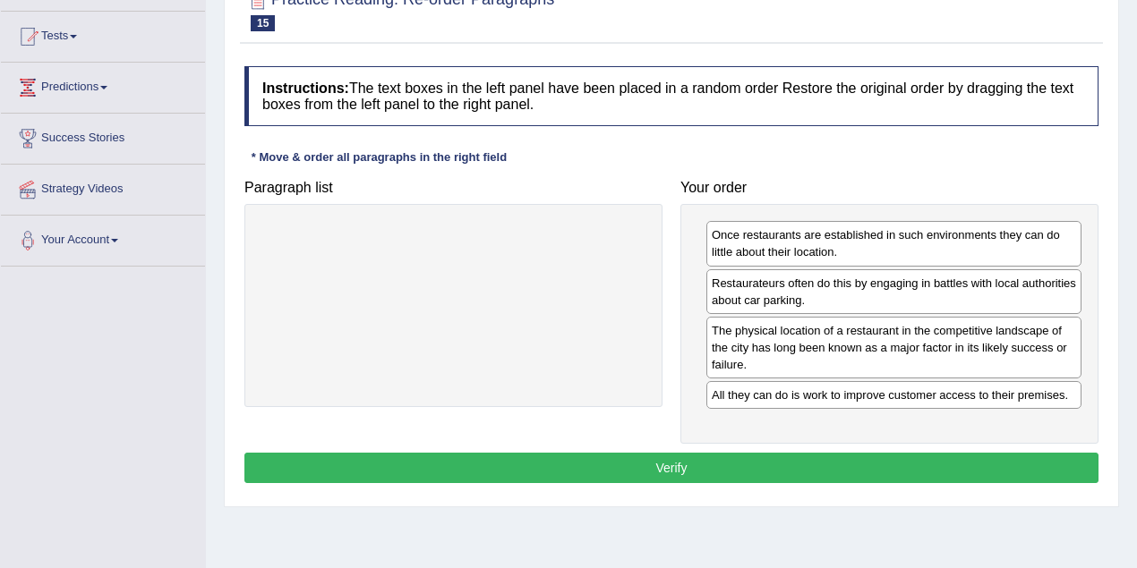
click at [819, 455] on button "Verify" at bounding box center [671, 468] width 854 height 30
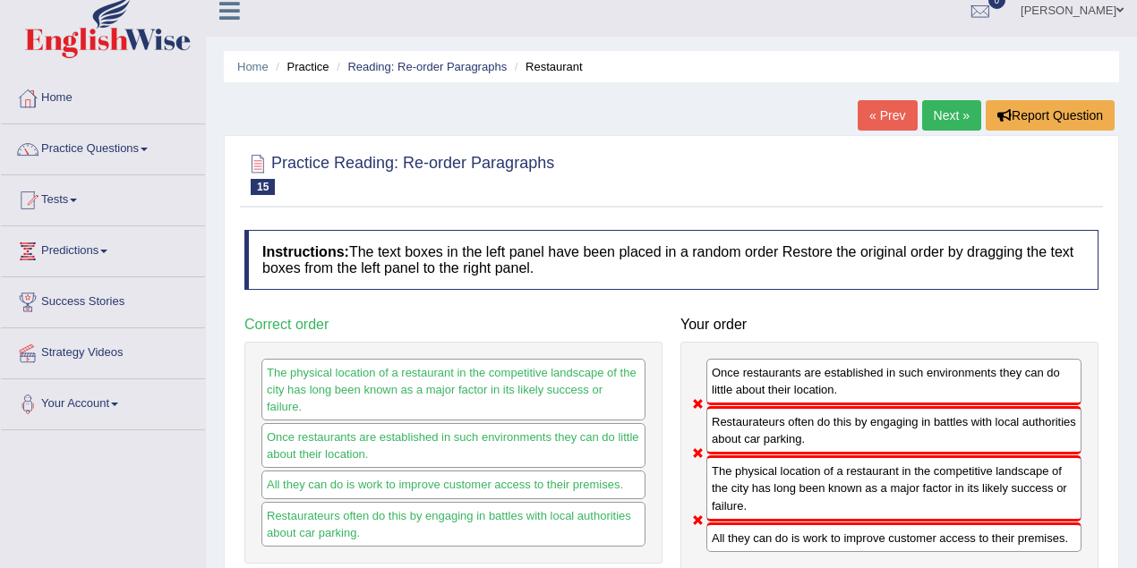
scroll to position [0, 0]
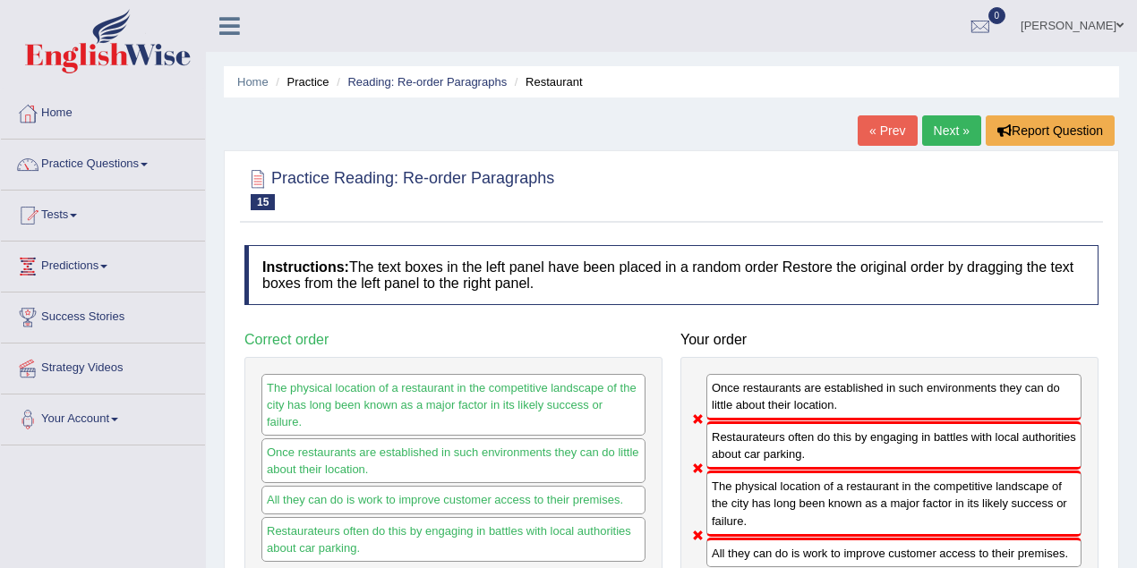
click at [925, 127] on link "Next »" at bounding box center [951, 130] width 59 height 30
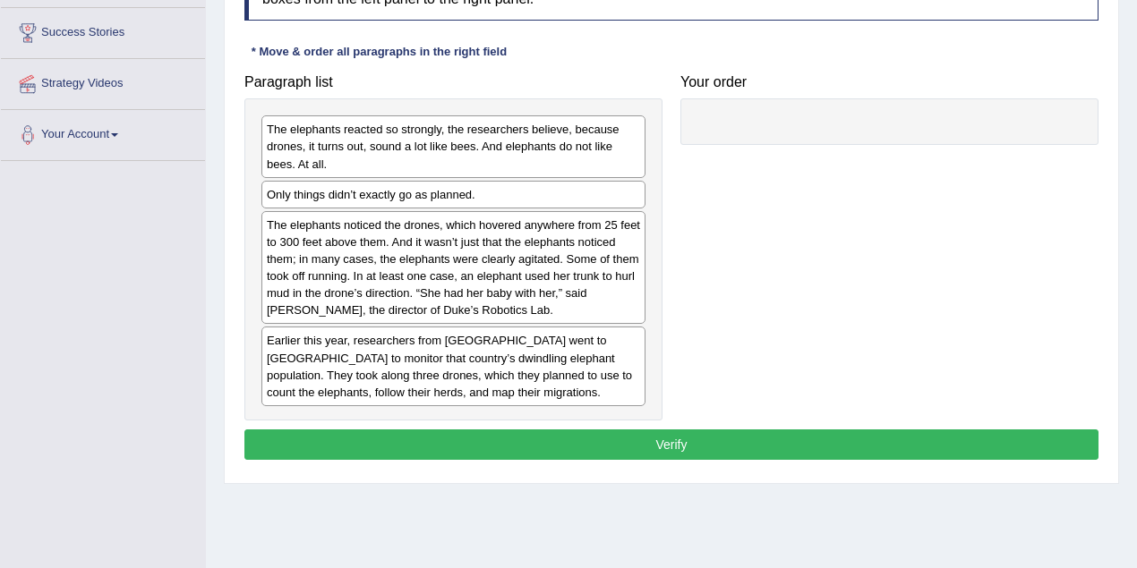
scroll to position [298, 0]
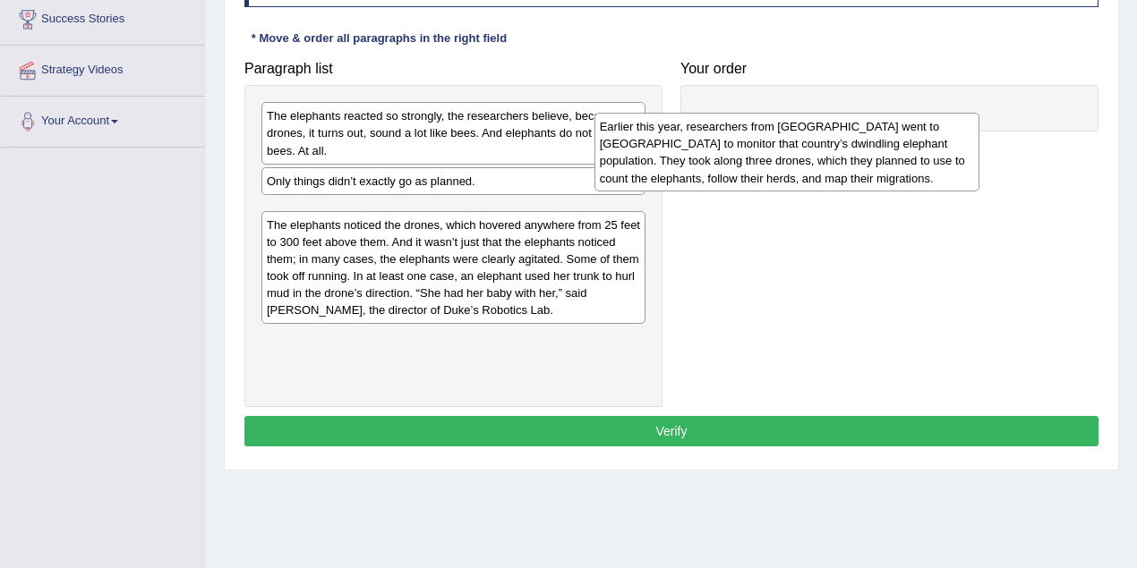
drag, startPoint x: 426, startPoint y: 381, endPoint x: 759, endPoint y: 183, distance: 387.7
click at [759, 183] on div "Earlier this year, researchers from [GEOGRAPHIC_DATA] went to [GEOGRAPHIC_DATA]…" at bounding box center [786, 152] width 385 height 79
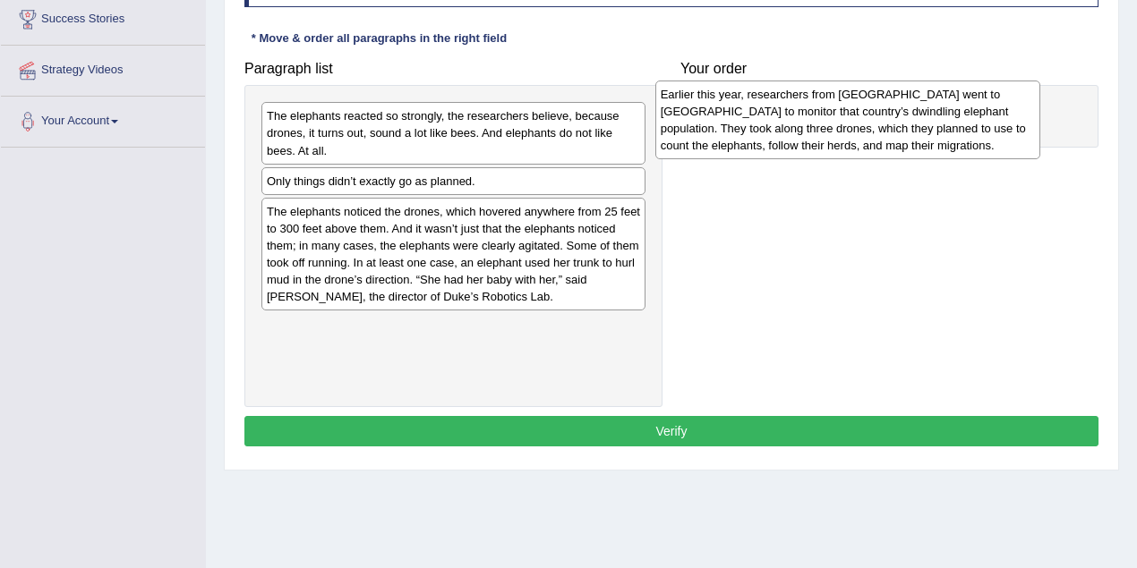
drag, startPoint x: 412, startPoint y: 233, endPoint x: 805, endPoint y: 117, distance: 410.3
click at [805, 117] on div "Earlier this year, researchers from Duke University went to Gabon to monitor th…" at bounding box center [847, 120] width 385 height 79
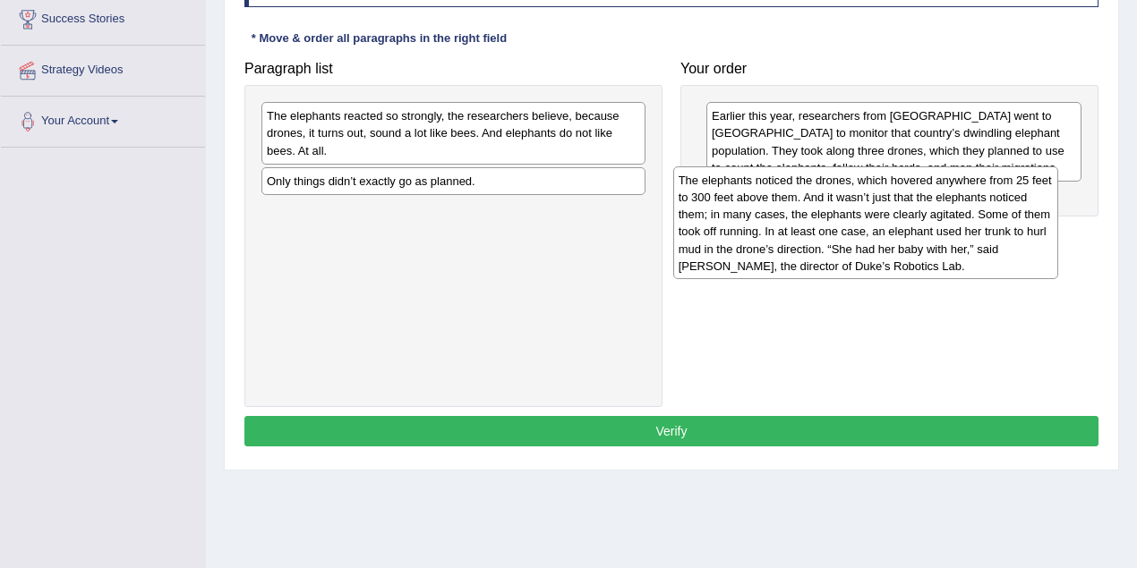
drag, startPoint x: 494, startPoint y: 260, endPoint x: 907, endPoint y: 230, distance: 414.5
click at [906, 231] on div "The elephants noticed the drones, which hovered anywhere from 25 feet to 300 fe…" at bounding box center [865, 222] width 385 height 113
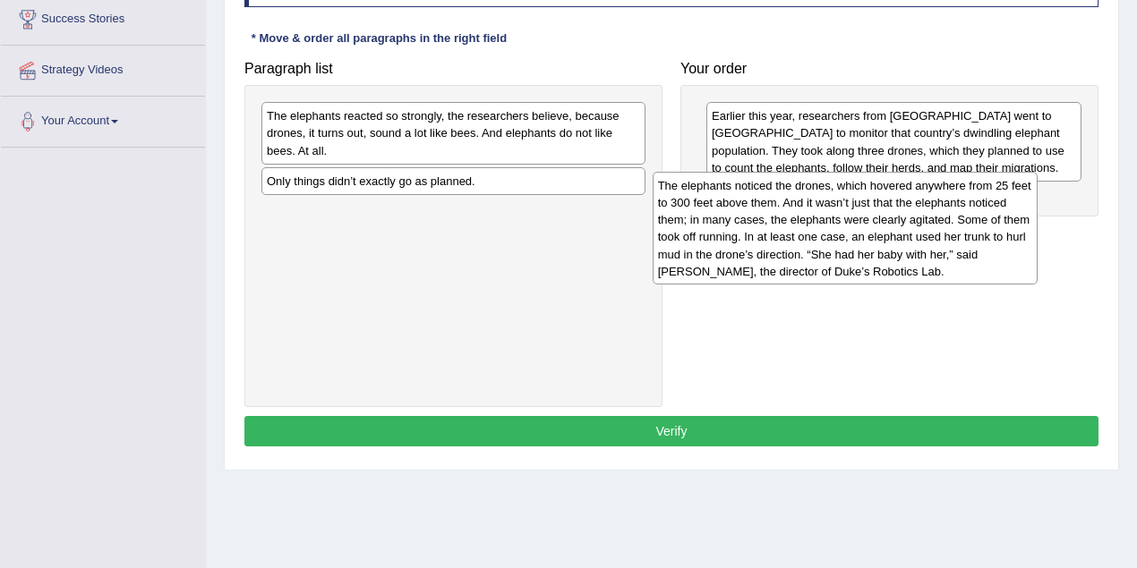
drag, startPoint x: 439, startPoint y: 298, endPoint x: 831, endPoint y: 274, distance: 392.7
click at [831, 274] on div "The elephants noticed the drones, which hovered anywhere from 25 feet to 300 fe…" at bounding box center [844, 228] width 385 height 113
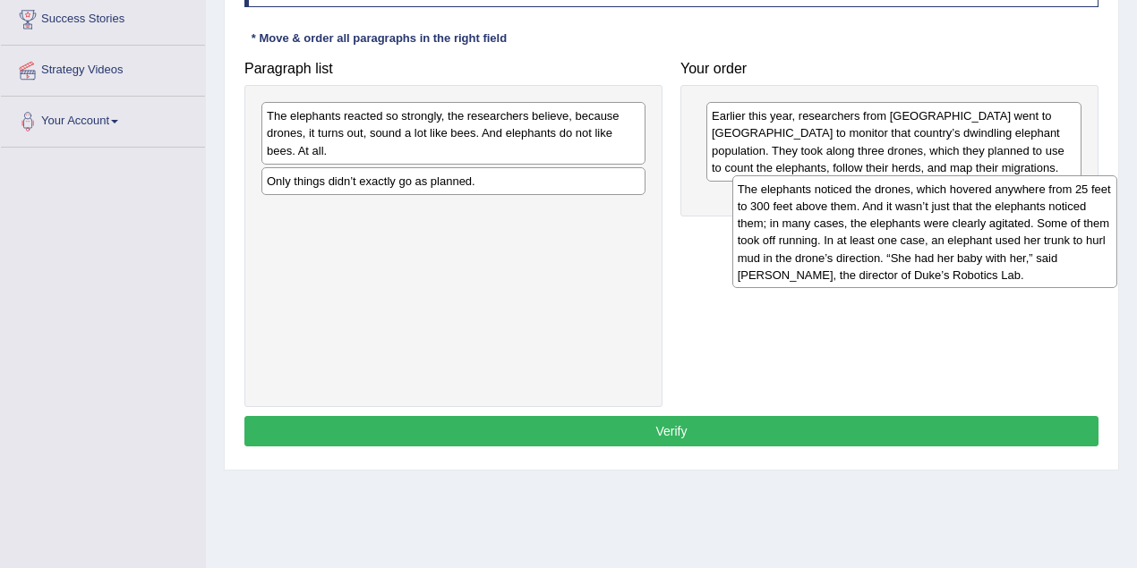
drag, startPoint x: 514, startPoint y: 285, endPoint x: 984, endPoint y: 264, distance: 470.3
click at [984, 264] on div "The elephants noticed the drones, which hovered anywhere from 25 feet to 300 fe…" at bounding box center [924, 231] width 385 height 113
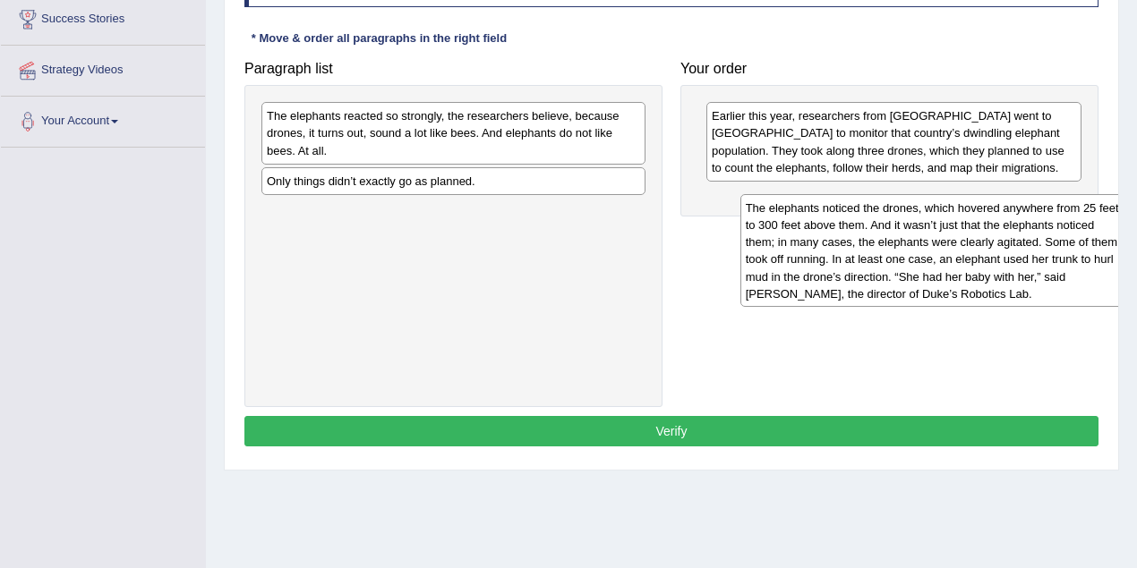
drag, startPoint x: 443, startPoint y: 267, endPoint x: 921, endPoint y: 265, distance: 477.9
click at [921, 265] on div "The elephants noticed the drones, which hovered anywhere from 25 feet to 300 fe…" at bounding box center [932, 250] width 385 height 113
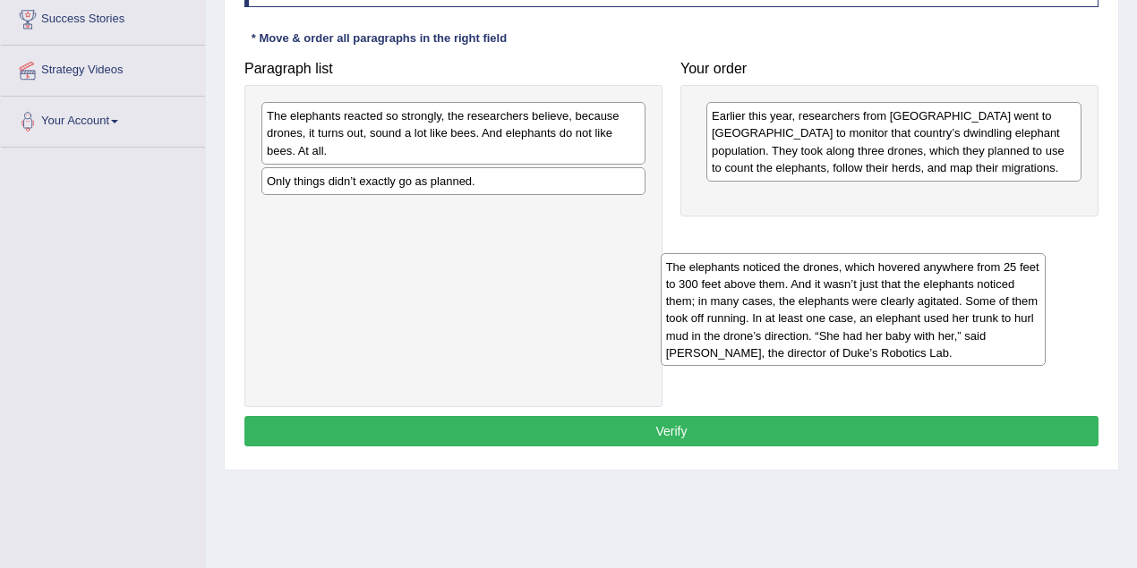
drag, startPoint x: 583, startPoint y: 260, endPoint x: 941, endPoint y: 290, distance: 359.3
click at [941, 290] on div "The elephants noticed the drones, which hovered anywhere from 25 feet to 300 fe…" at bounding box center [852, 309] width 385 height 113
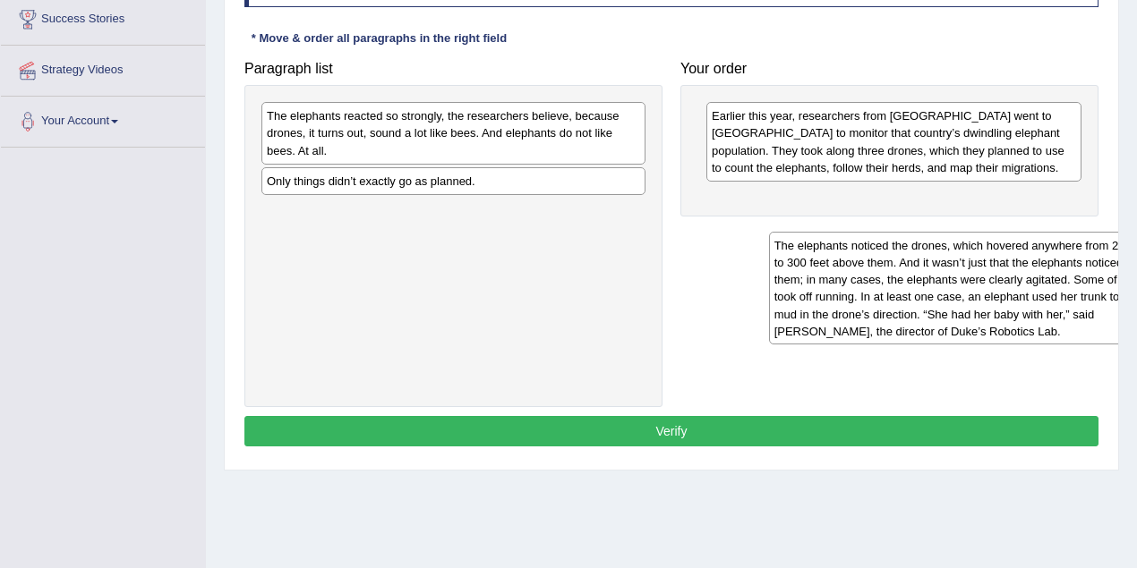
drag, startPoint x: 1111, startPoint y: 290, endPoint x: 942, endPoint y: 285, distance: 168.3
click at [942, 285] on div "The elephants noticed the drones, which hovered anywhere from 25 feet to 300 fe…" at bounding box center [961, 288] width 385 height 113
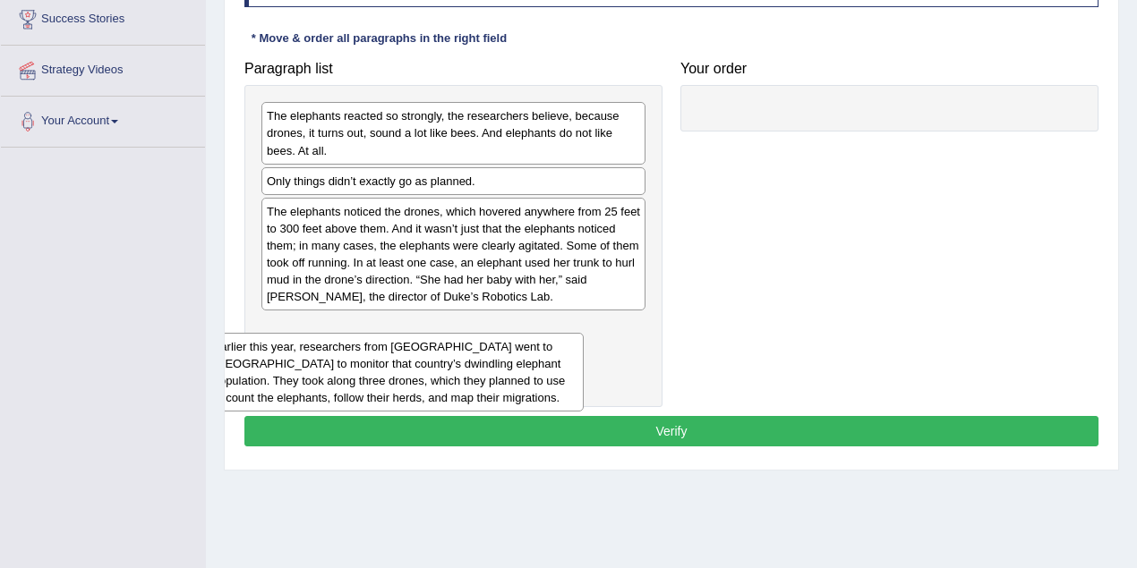
drag, startPoint x: 890, startPoint y: 151, endPoint x: 396, endPoint y: 380, distance: 544.5
click at [395, 380] on div "Earlier this year, researchers from Duke University went to Gabon to monitor th…" at bounding box center [396, 372] width 376 height 79
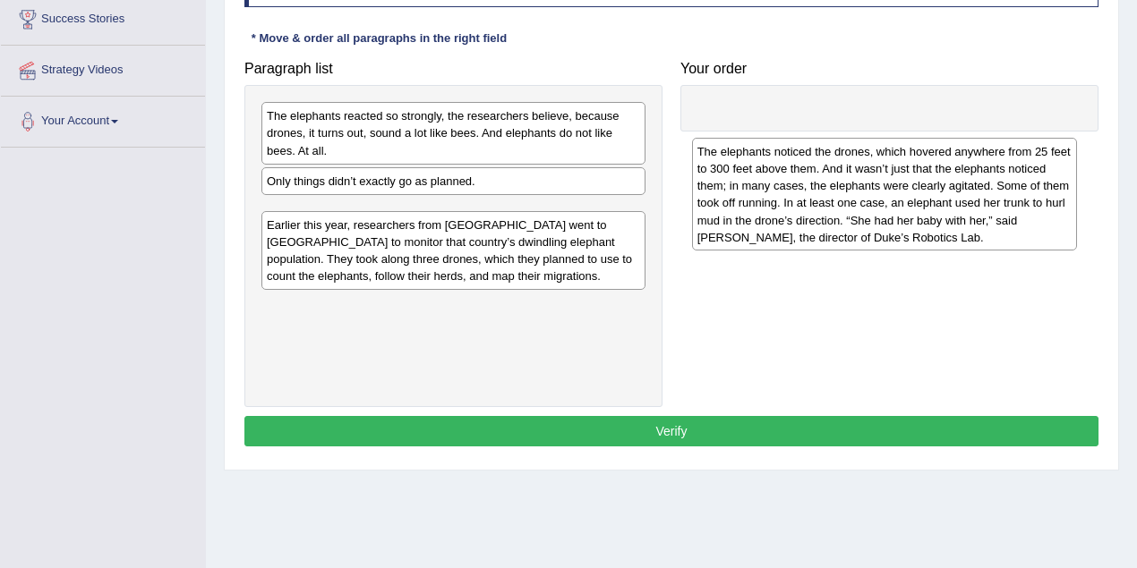
drag, startPoint x: 520, startPoint y: 283, endPoint x: 847, endPoint y: 206, distance: 335.6
click at [840, 213] on div "The elephants noticed the drones, which hovered anywhere from 25 feet to 300 fe…" at bounding box center [884, 194] width 385 height 113
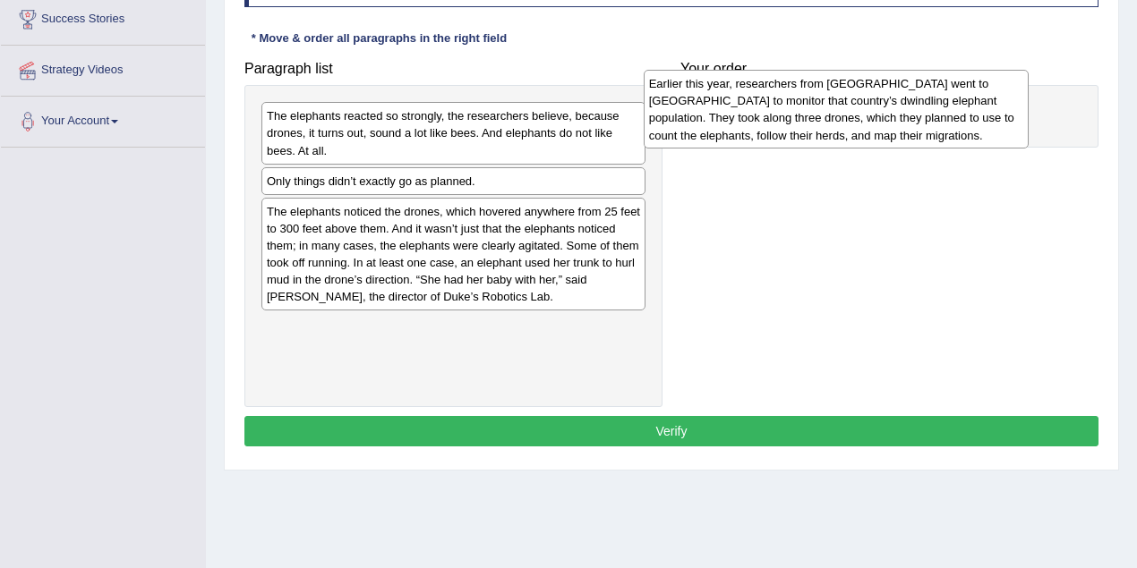
drag, startPoint x: 464, startPoint y: 345, endPoint x: 857, endPoint y: 103, distance: 461.2
click at [857, 103] on div "Earlier this year, researchers from Duke University went to Gabon to monitor th…" at bounding box center [835, 109] width 385 height 79
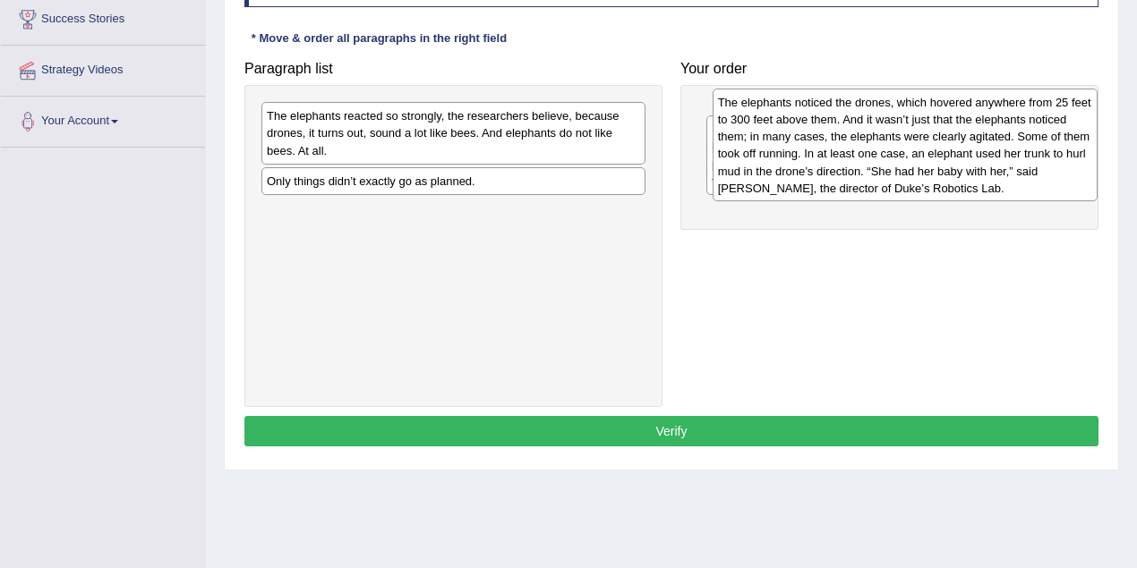
drag, startPoint x: 515, startPoint y: 226, endPoint x: 967, endPoint y: 119, distance: 463.4
click at [967, 119] on div "The elephants noticed the drones, which hovered anywhere from 25 feet to 300 fe…" at bounding box center [904, 145] width 385 height 113
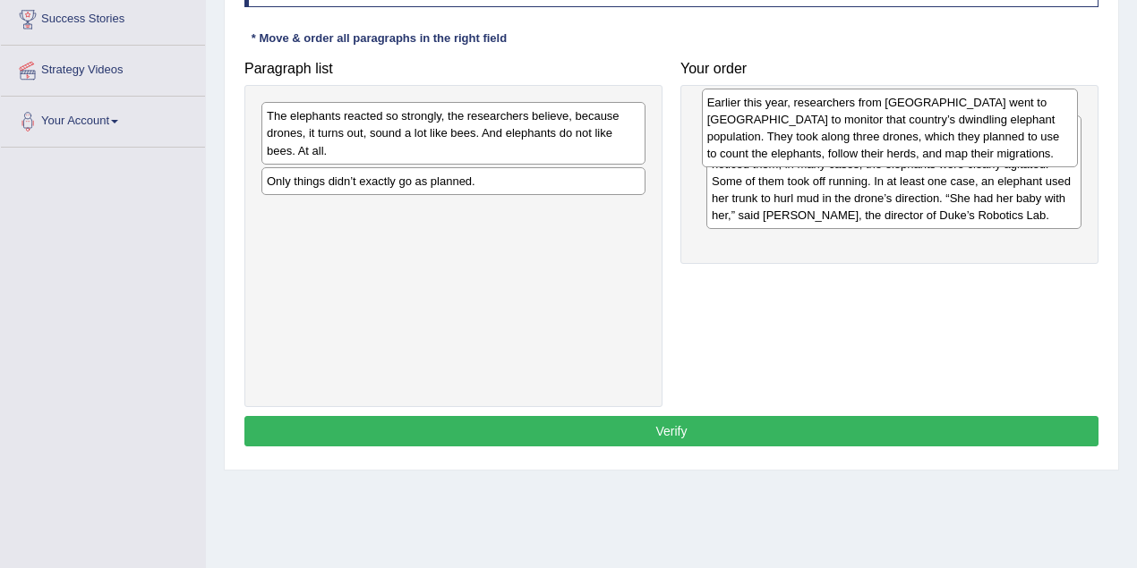
drag, startPoint x: 901, startPoint y: 258, endPoint x: 897, endPoint y: 130, distance: 128.1
click at [897, 130] on div "Earlier this year, researchers from Duke University went to Gabon to monitor th…" at bounding box center [890, 128] width 376 height 79
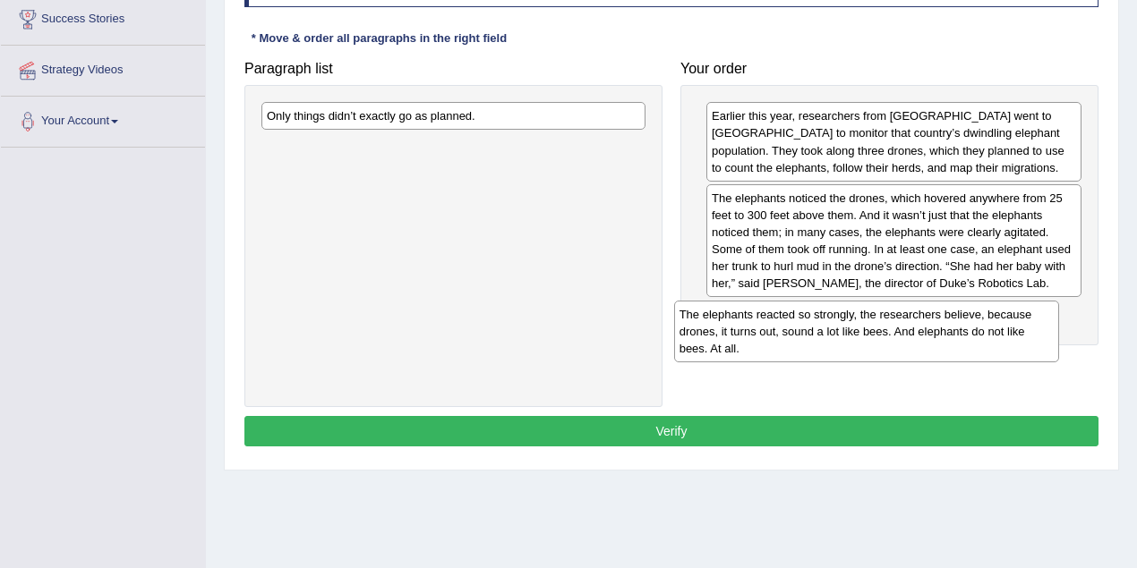
drag, startPoint x: 535, startPoint y: 142, endPoint x: 948, endPoint y: 340, distance: 457.5
click at [948, 340] on div "The elephants reacted so strongly, the researchers believe, because drones, it …" at bounding box center [866, 332] width 385 height 62
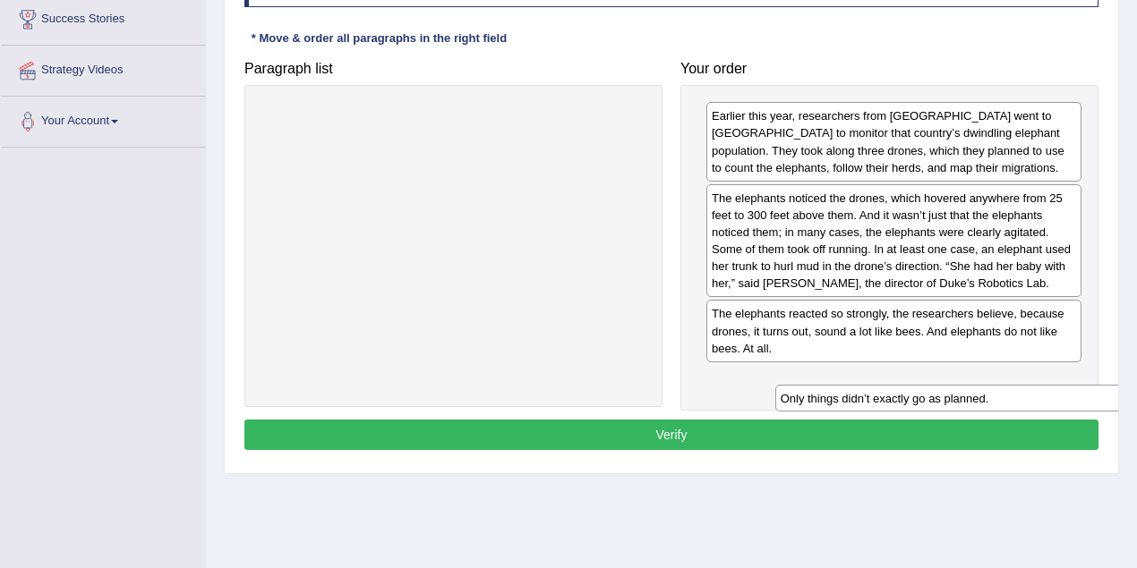
drag, startPoint x: 420, startPoint y: 113, endPoint x: 933, endPoint y: 397, distance: 586.5
click at [933, 397] on div "Only things didn’t exactly go as planned." at bounding box center [967, 398] width 385 height 27
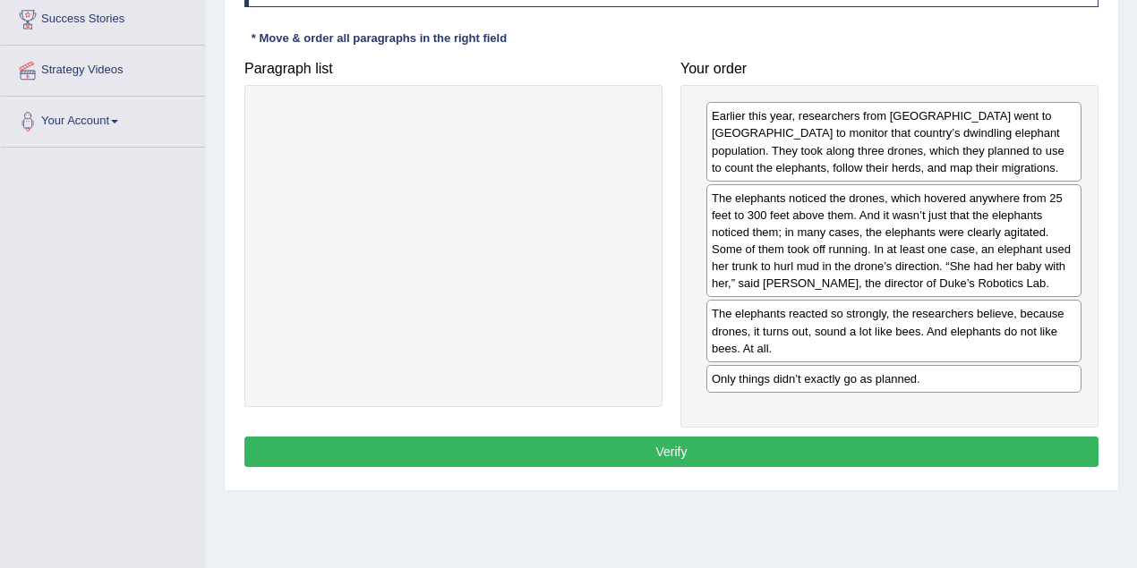
click at [795, 449] on button "Verify" at bounding box center [671, 452] width 854 height 30
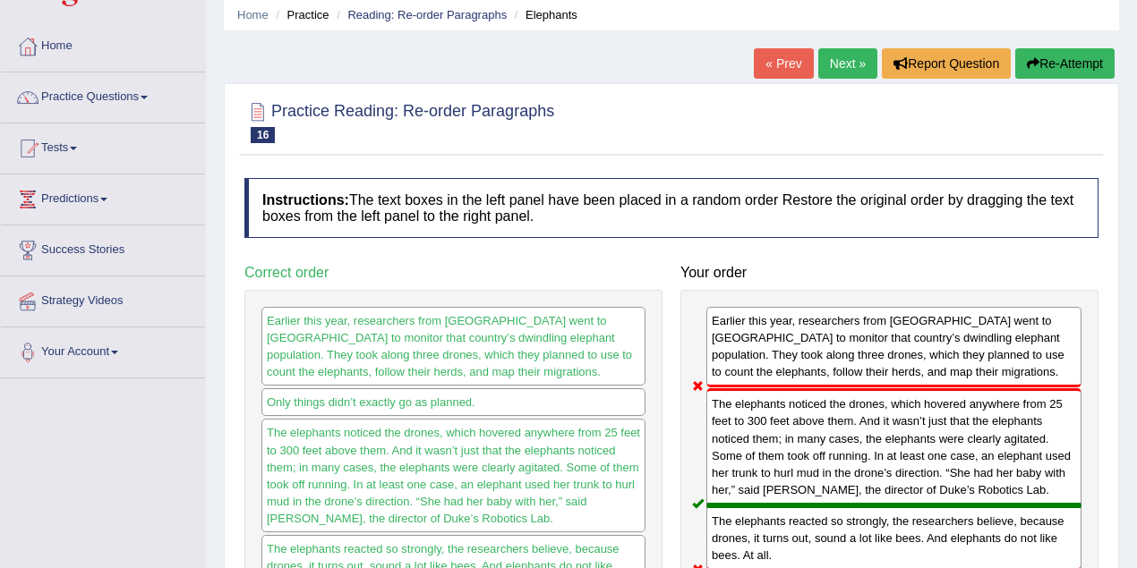
scroll to position [59, 0]
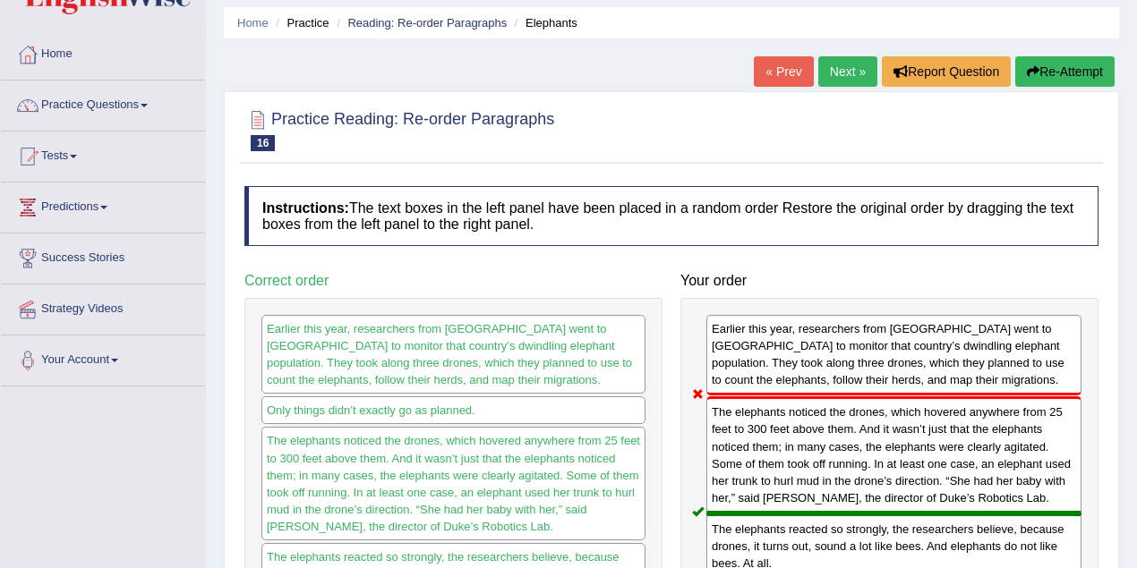
click at [847, 70] on link "Next »" at bounding box center [847, 71] width 59 height 30
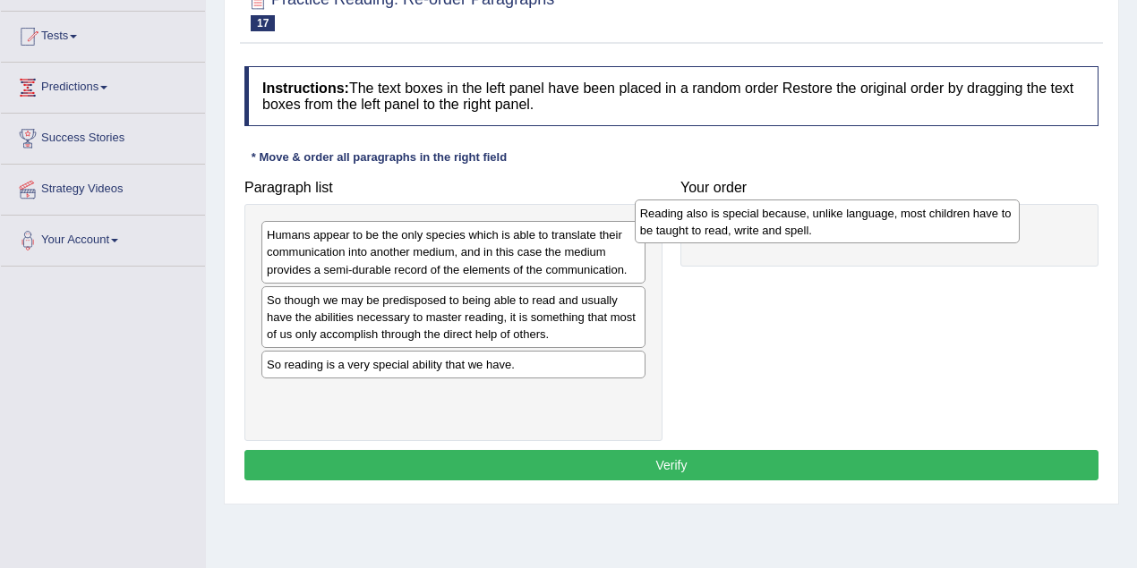
drag, startPoint x: 427, startPoint y: 306, endPoint x: 800, endPoint y: 220, distance: 382.9
click at [800, 220] on div "Reading also is special because, unlike language, most children have to be taug…" at bounding box center [826, 222] width 385 height 45
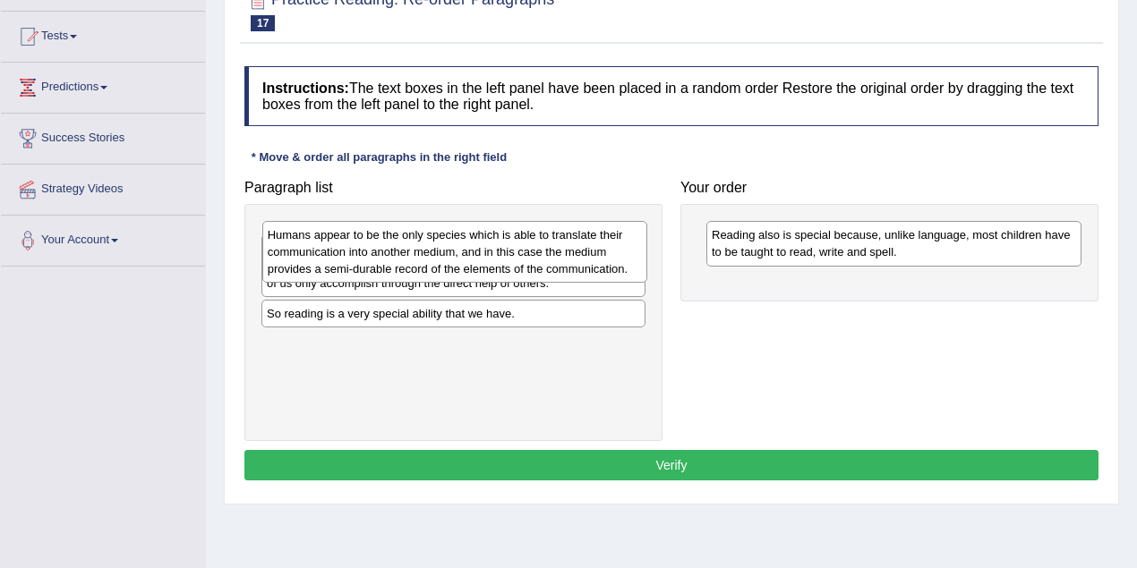
click at [434, 254] on div "Humans appear to be the only species which is able to translate their communica…" at bounding box center [454, 252] width 385 height 62
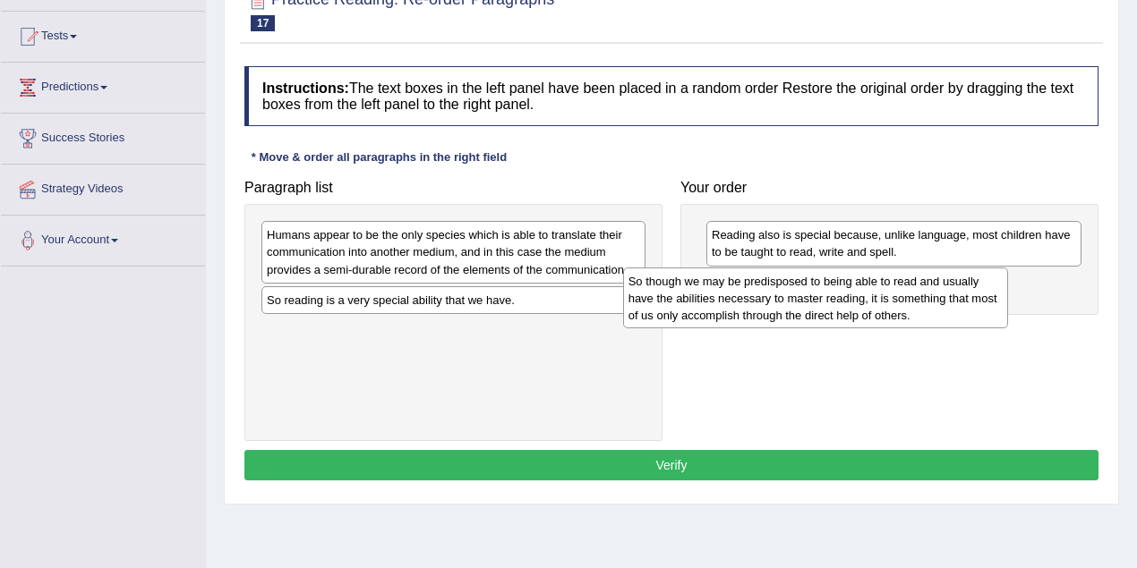
drag, startPoint x: 387, startPoint y: 329, endPoint x: 748, endPoint y: 311, distance: 362.0
click at [748, 311] on div "So though we may be predisposed to being able to read and usually have the abil…" at bounding box center [815, 299] width 385 height 62
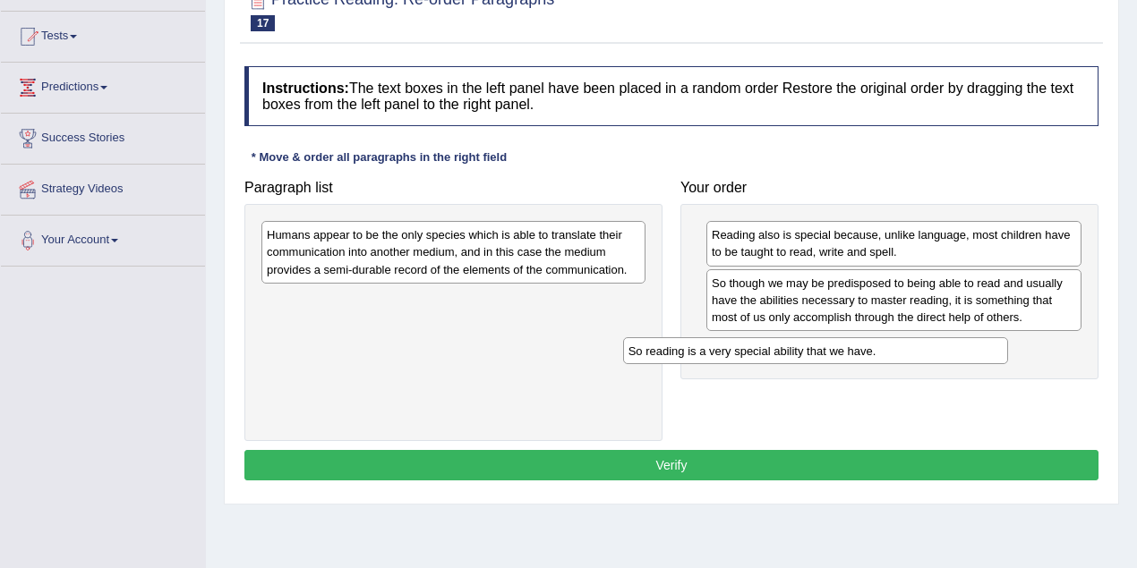
drag, startPoint x: 439, startPoint y: 304, endPoint x: 805, endPoint y: 356, distance: 369.7
click at [805, 356] on div "So reading is a very special ability that we have." at bounding box center [815, 350] width 385 height 27
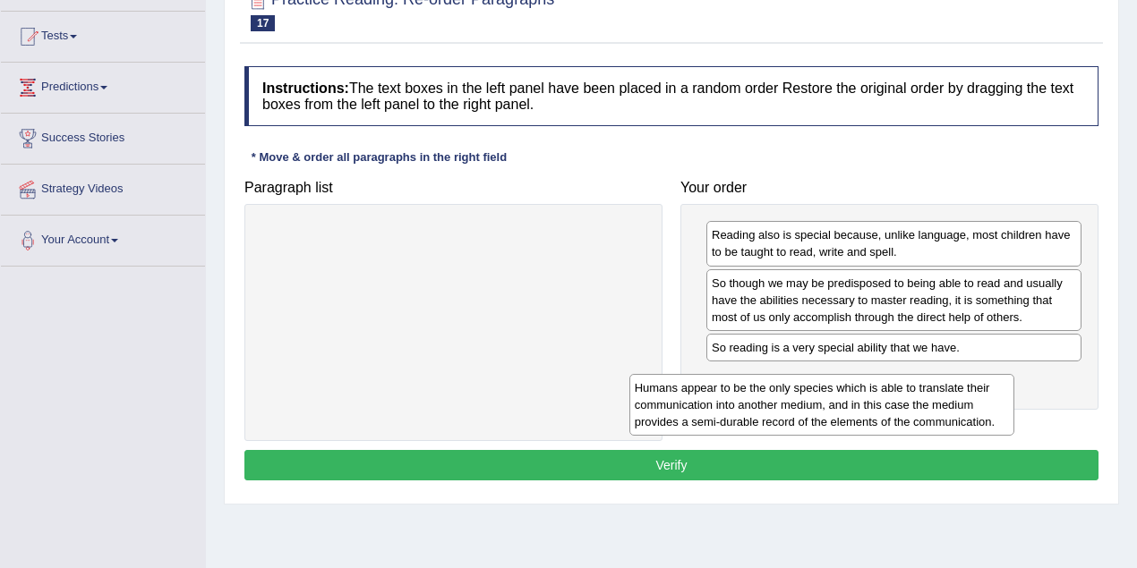
drag, startPoint x: 516, startPoint y: 258, endPoint x: 884, endPoint y: 411, distance: 398.4
click at [884, 411] on div "Humans appear to be the only species which is able to translate their communica…" at bounding box center [821, 405] width 385 height 62
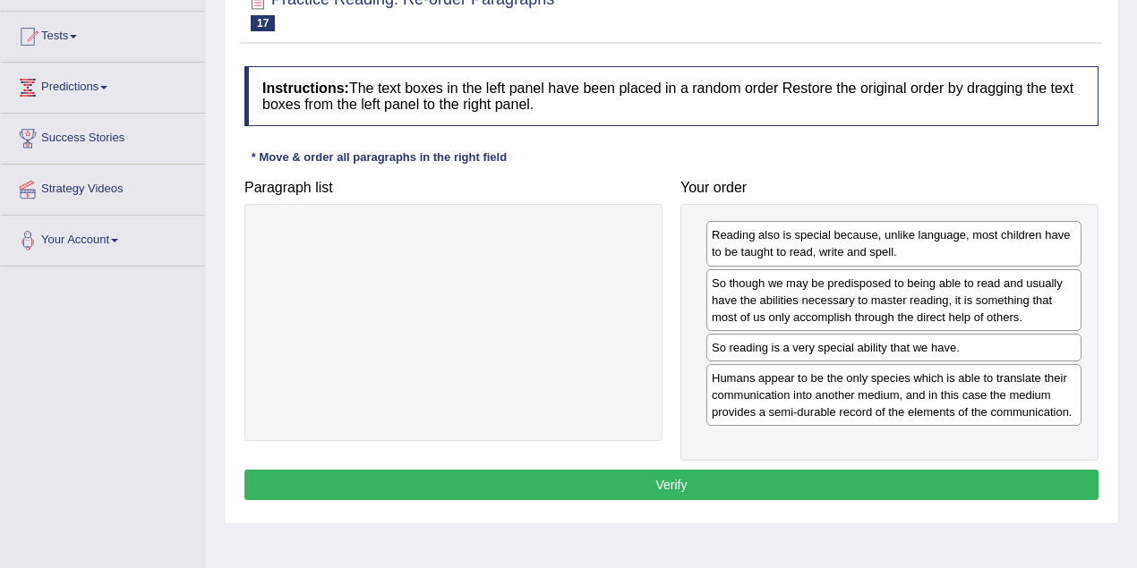
click at [752, 488] on button "Verify" at bounding box center [671, 485] width 854 height 30
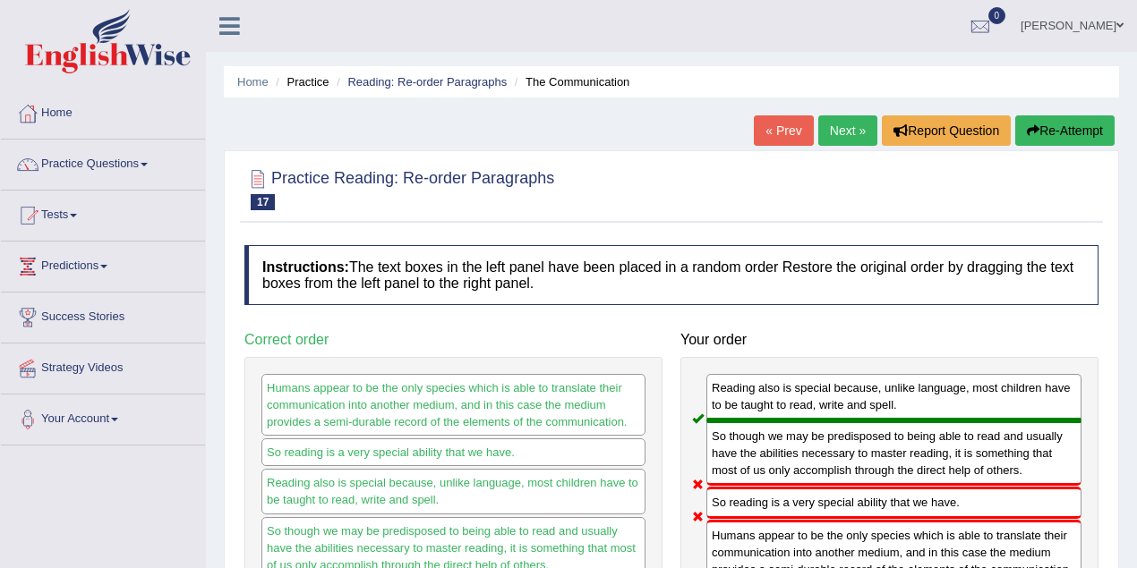
click at [850, 136] on link "Next »" at bounding box center [847, 130] width 59 height 30
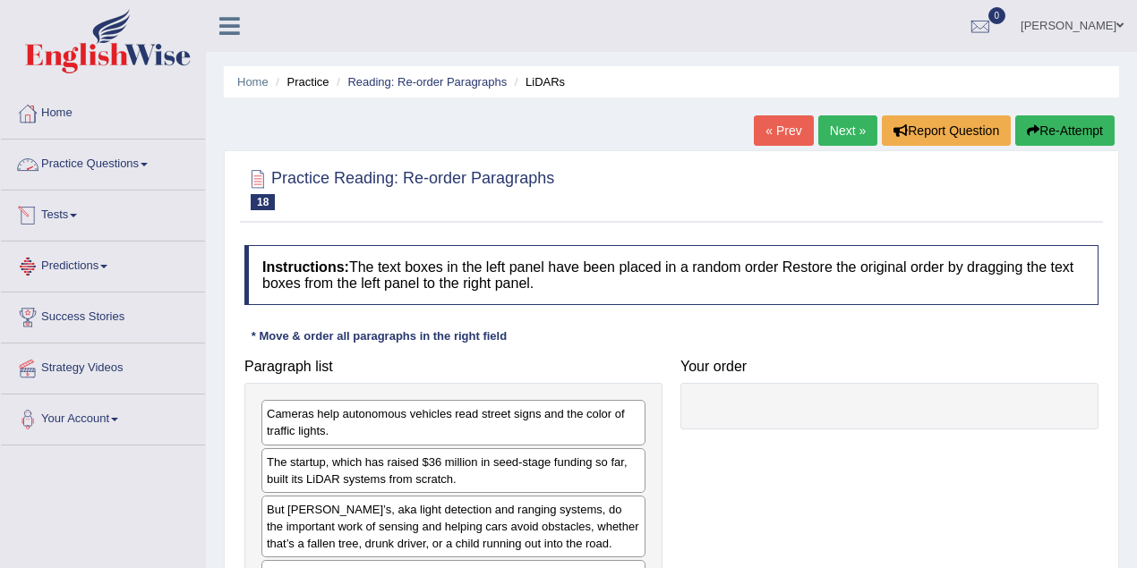
click at [87, 257] on link "Predictions" at bounding box center [103, 264] width 204 height 45
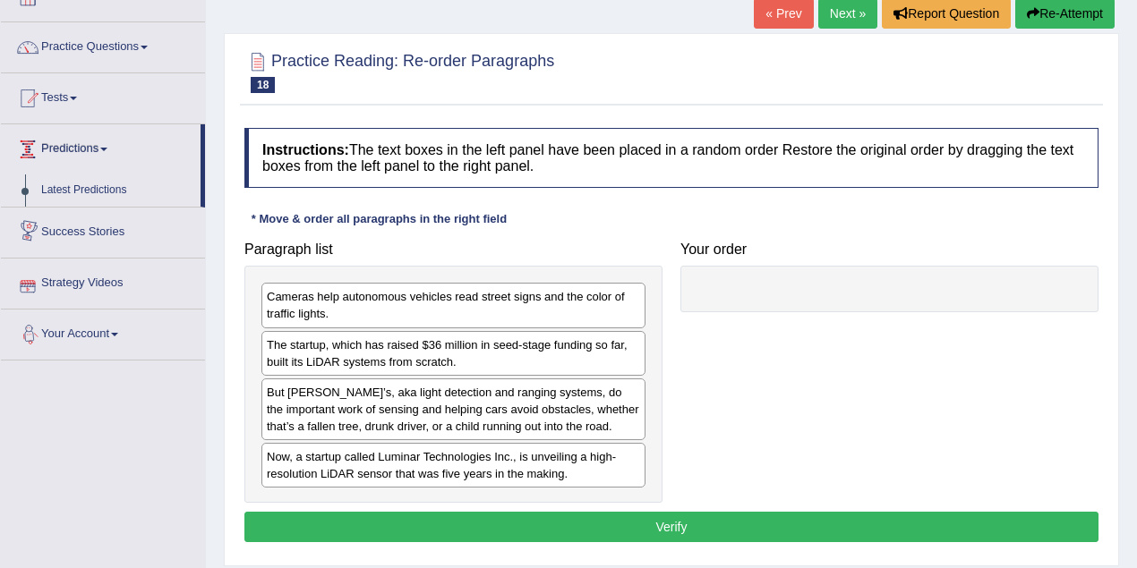
scroll to position [59, 0]
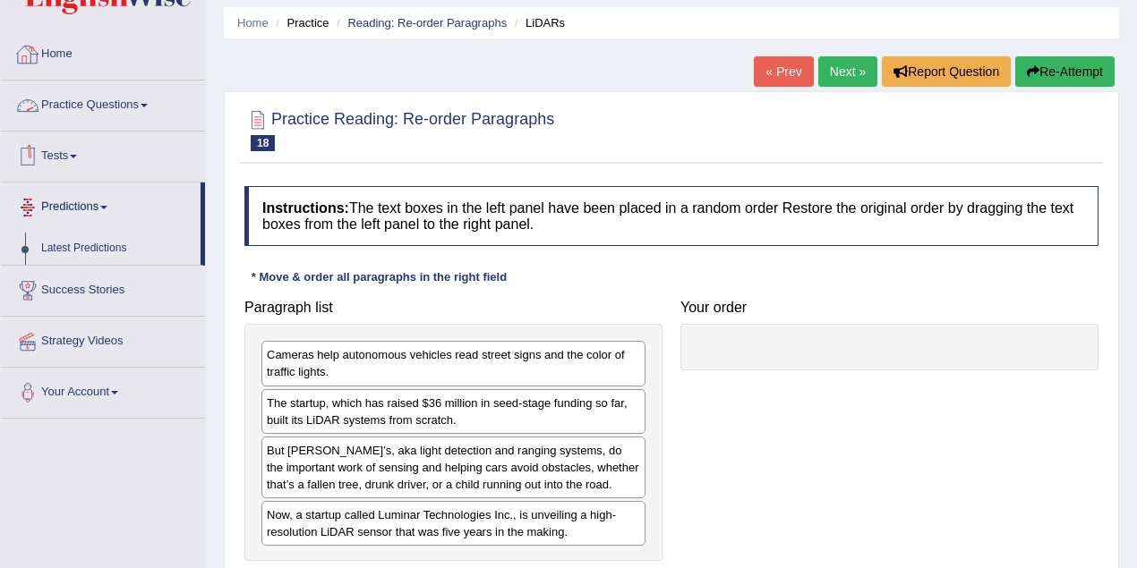
click at [119, 100] on link "Practice Questions" at bounding box center [103, 103] width 204 height 45
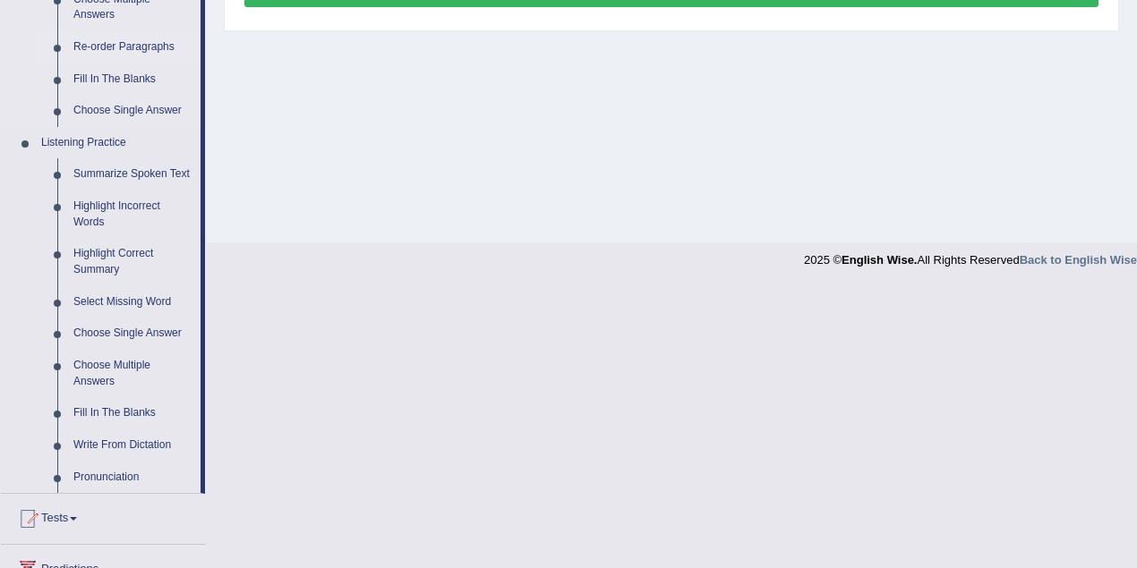
scroll to position [656, 0]
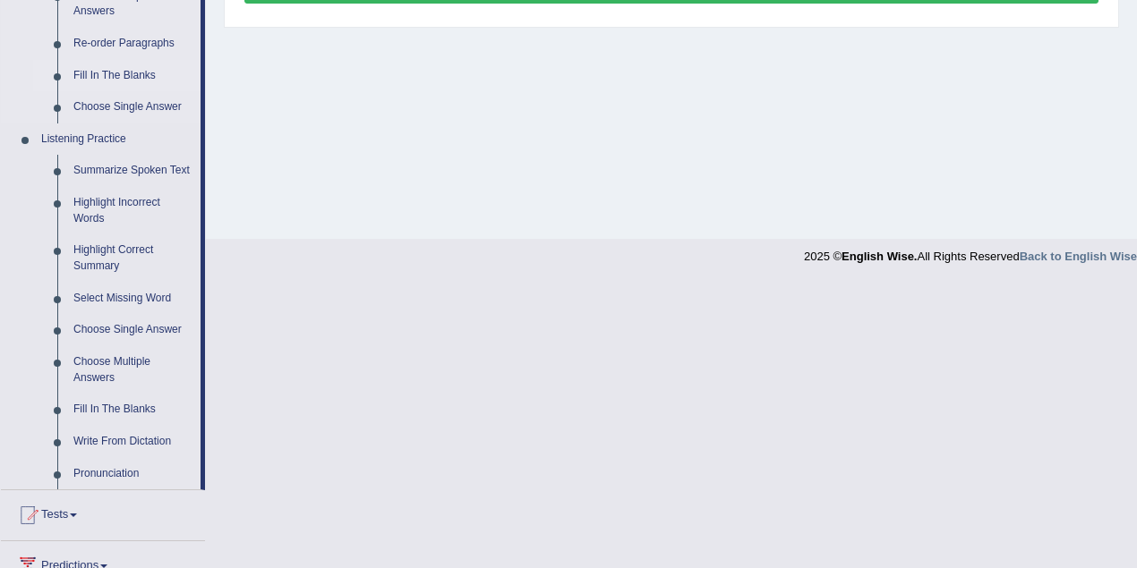
click at [148, 74] on link "Fill In The Blanks" at bounding box center [132, 76] width 135 height 32
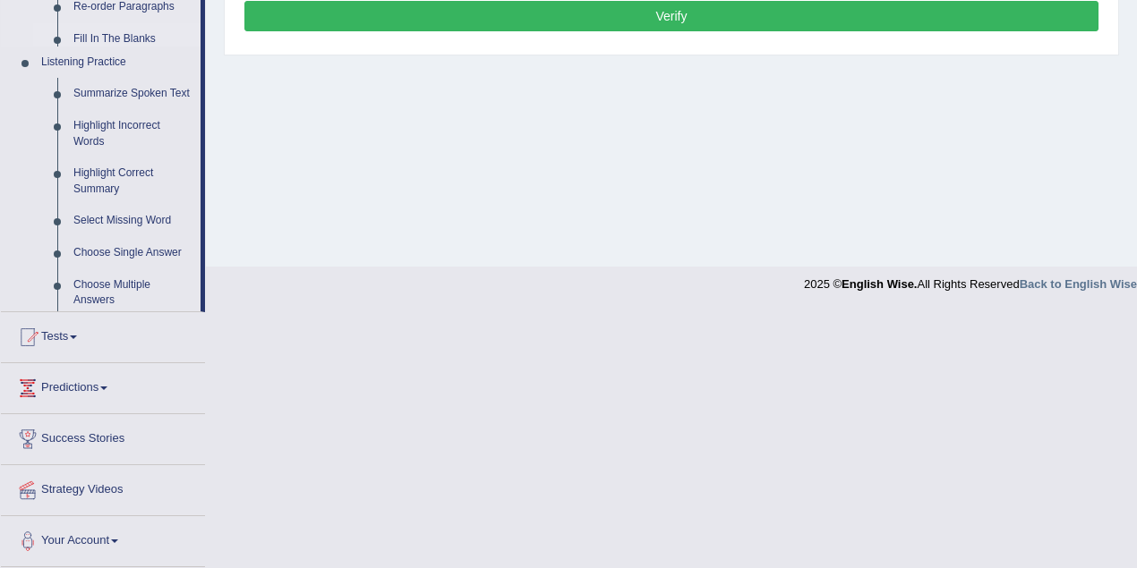
scroll to position [370, 0]
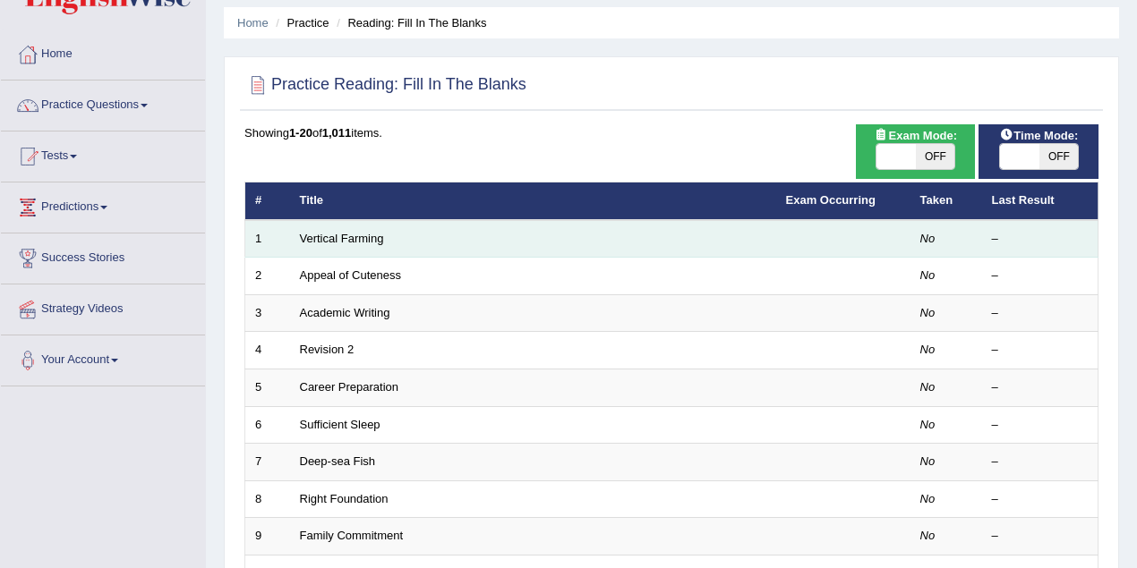
click at [480, 247] on td "Vertical Farming" at bounding box center [533, 239] width 486 height 38
click at [362, 233] on link "Vertical Farming" at bounding box center [342, 238] width 84 height 13
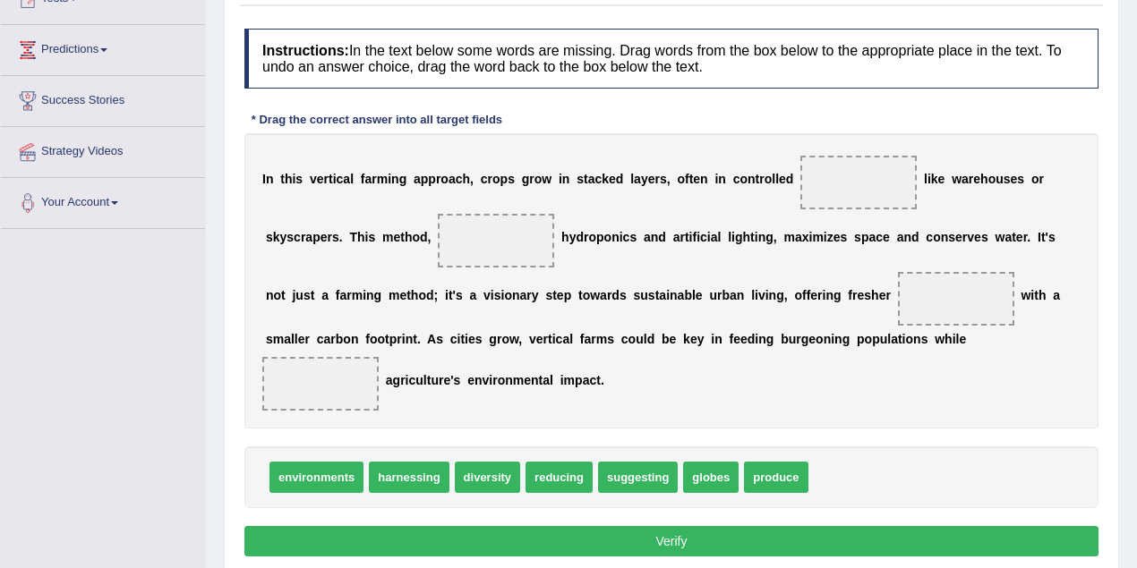
scroll to position [238, 0]
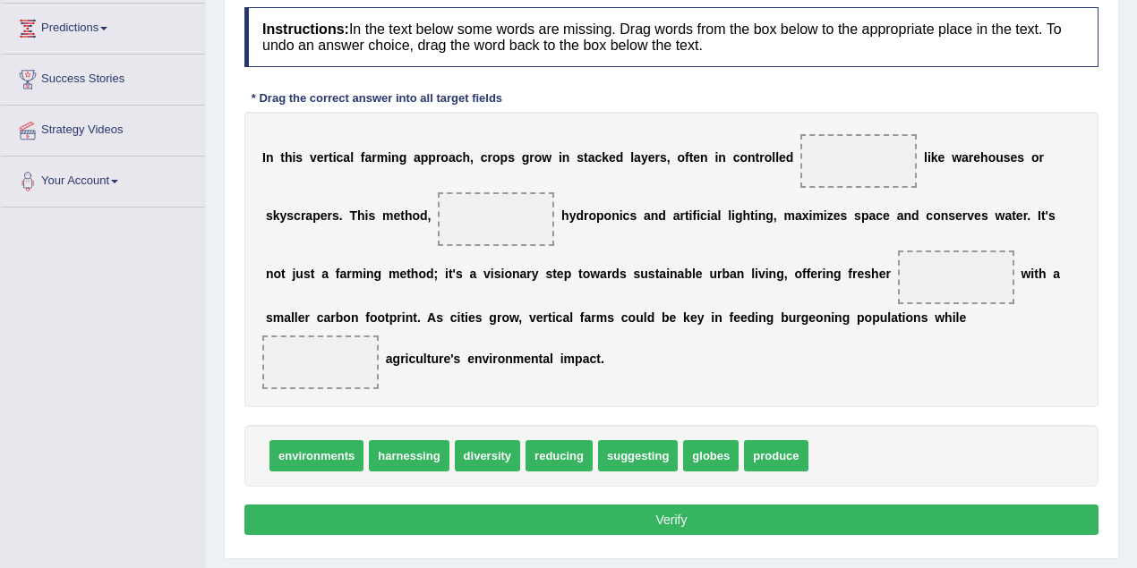
click at [333, 444] on span "environments" at bounding box center [316, 455] width 94 height 31
drag, startPoint x: 333, startPoint y: 444, endPoint x: 869, endPoint y: 160, distance: 606.5
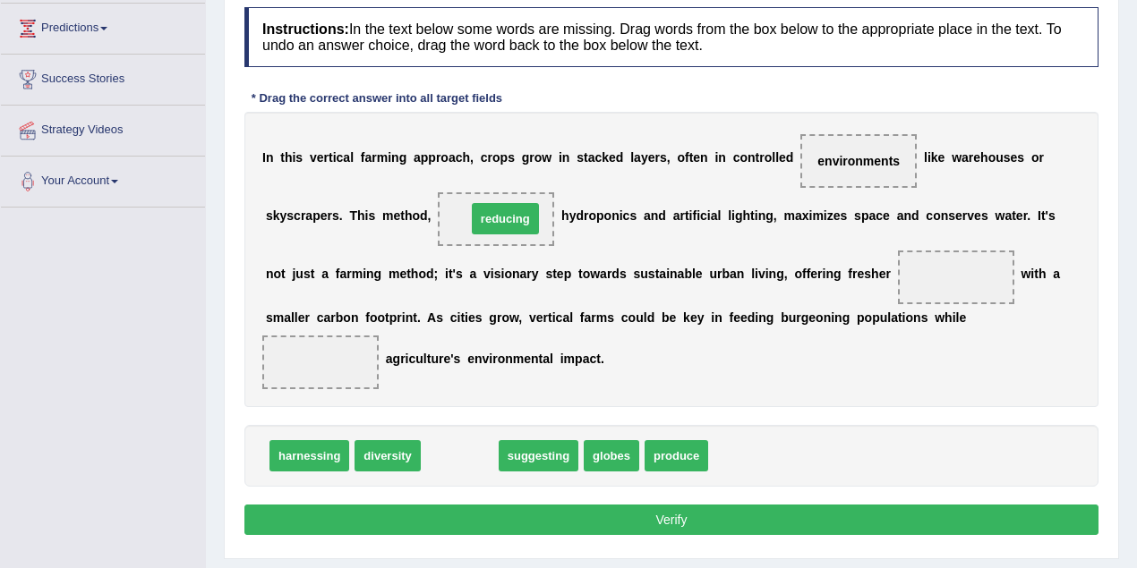
drag, startPoint x: 457, startPoint y: 461, endPoint x: 503, endPoint y: 224, distance: 241.5
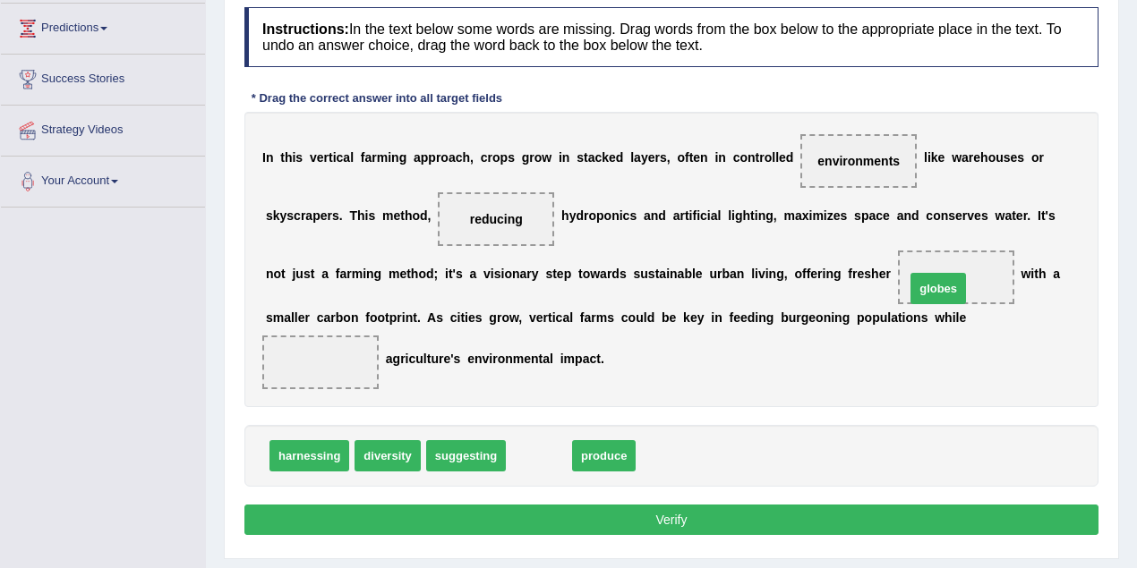
drag, startPoint x: 549, startPoint y: 456, endPoint x: 937, endPoint y: 292, distance: 421.9
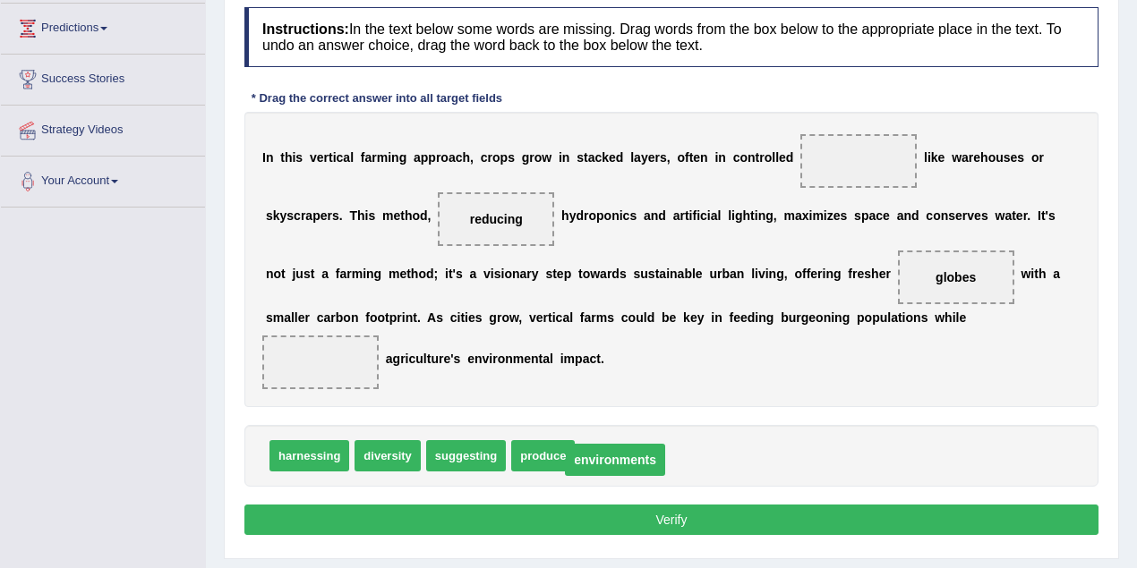
drag, startPoint x: 858, startPoint y: 160, endPoint x: 607, endPoint y: 460, distance: 391.3
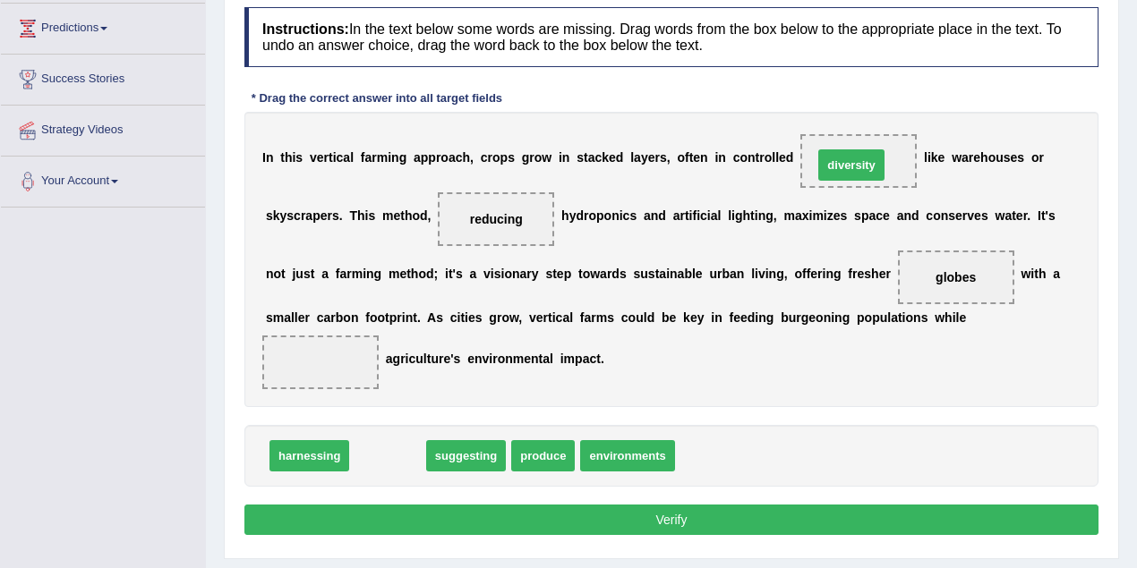
drag, startPoint x: 388, startPoint y: 450, endPoint x: 851, endPoint y: 159, distance: 546.5
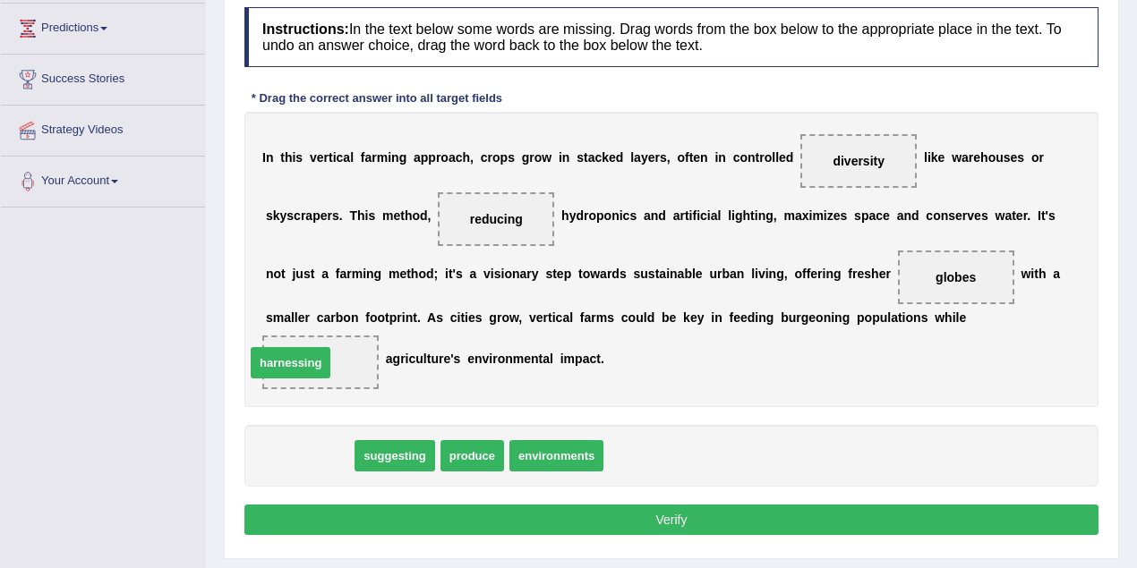
drag, startPoint x: 325, startPoint y: 454, endPoint x: 306, endPoint y: 362, distance: 94.1
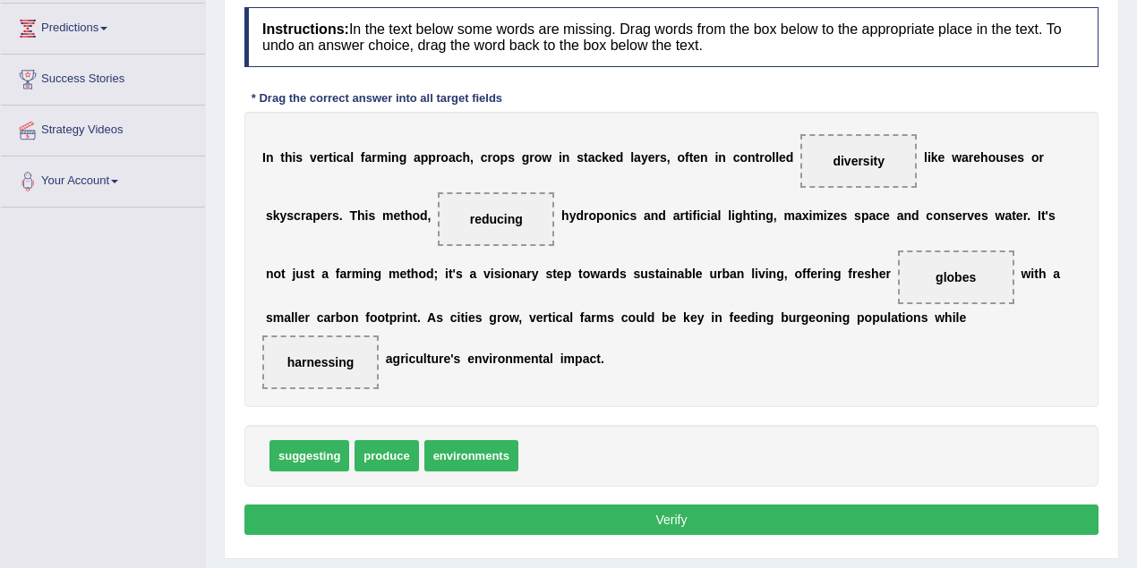
click at [433, 380] on div "I n t h i s v e r t i c a l f a r m i n g a p p r o a c h , c r o p s g r o w i…" at bounding box center [671, 259] width 854 height 295
click at [662, 524] on button "Verify" at bounding box center [671, 520] width 854 height 30
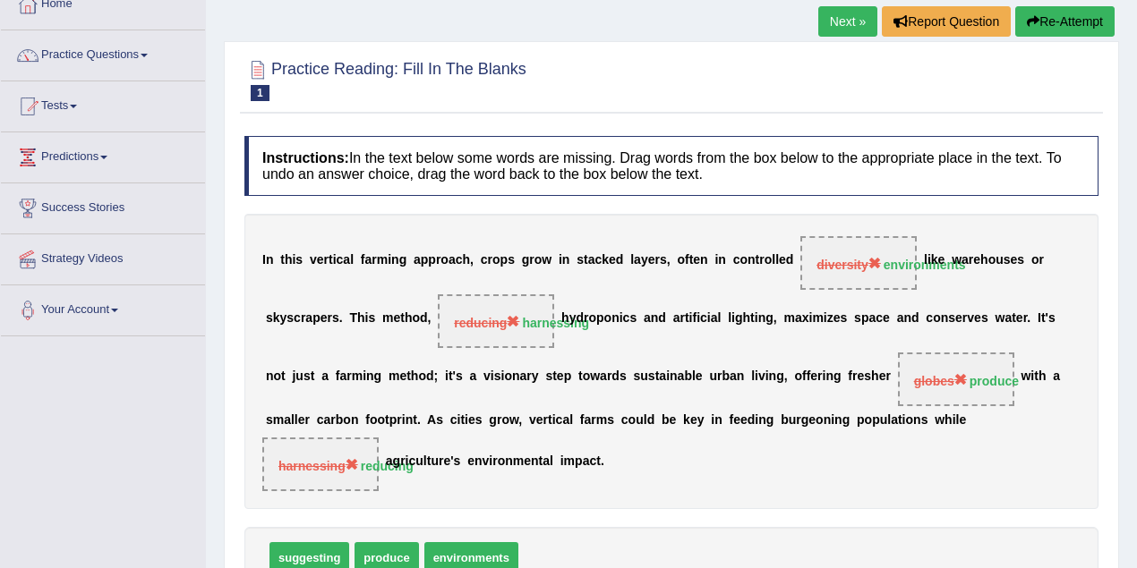
scroll to position [0, 0]
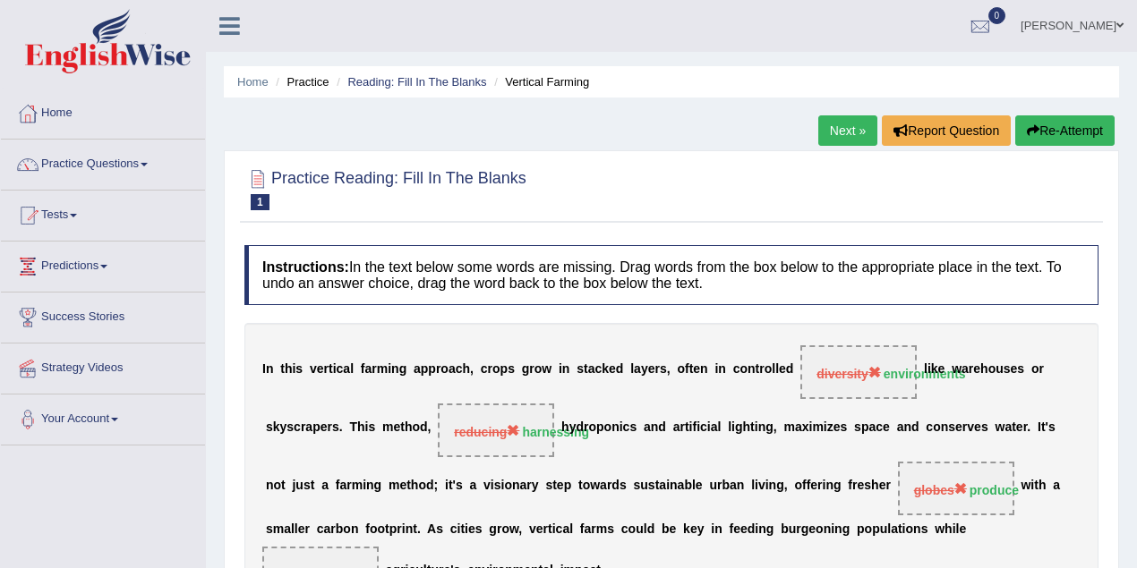
click at [839, 125] on link "Next »" at bounding box center [847, 130] width 59 height 30
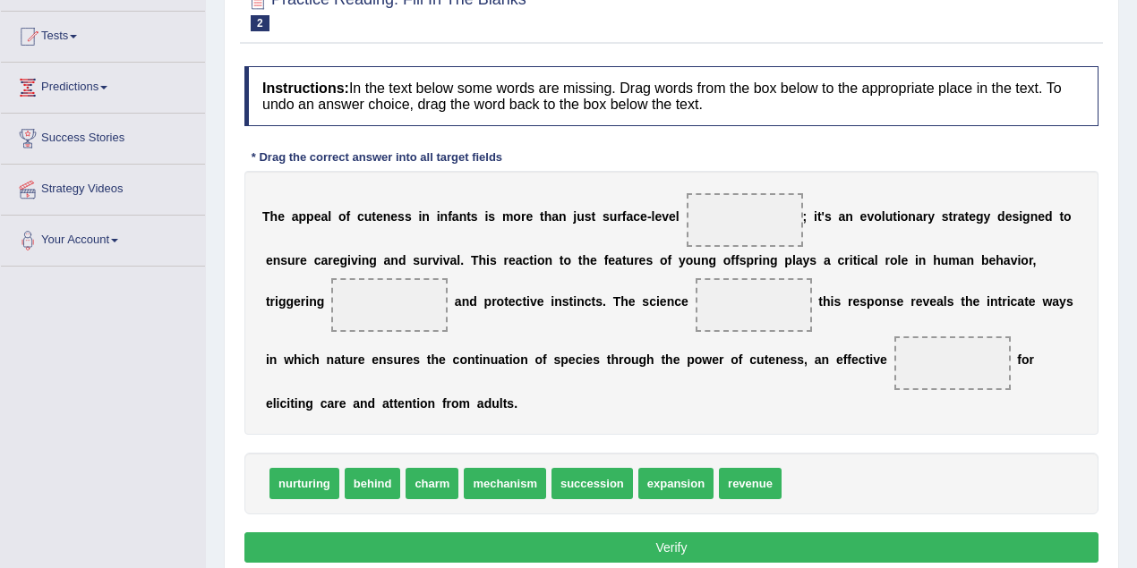
drag, startPoint x: 303, startPoint y: 220, endPoint x: 673, endPoint y: 226, distance: 369.7
click at [673, 226] on div "T h e a p p e a l o f c u t e n e s s i n i n f a n t s i s m o r e t h a n j u…" at bounding box center [671, 303] width 854 height 264
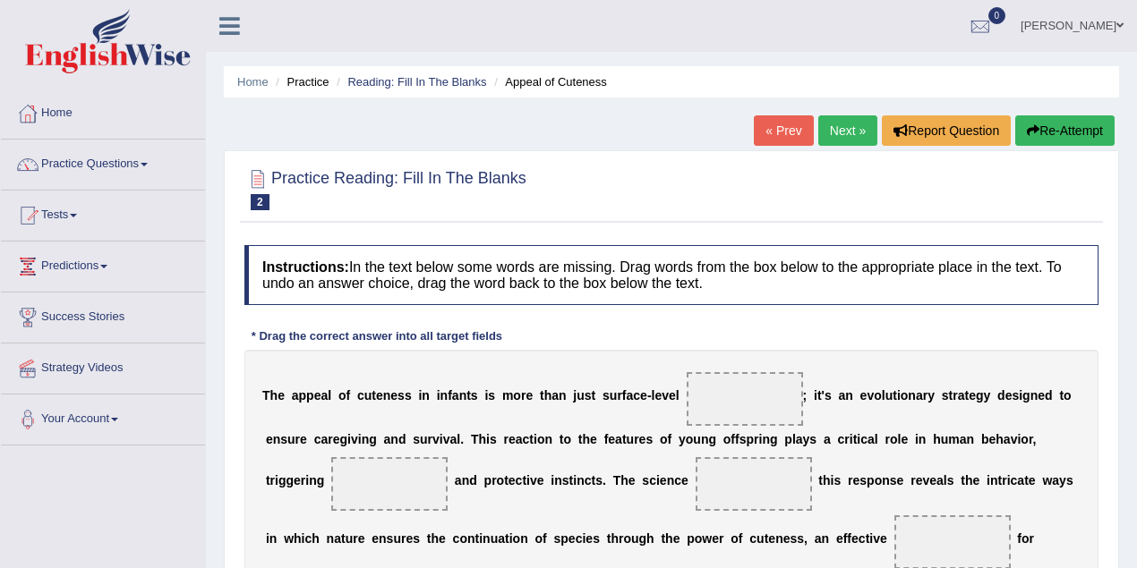
click at [838, 132] on link "Next »" at bounding box center [847, 130] width 59 height 30
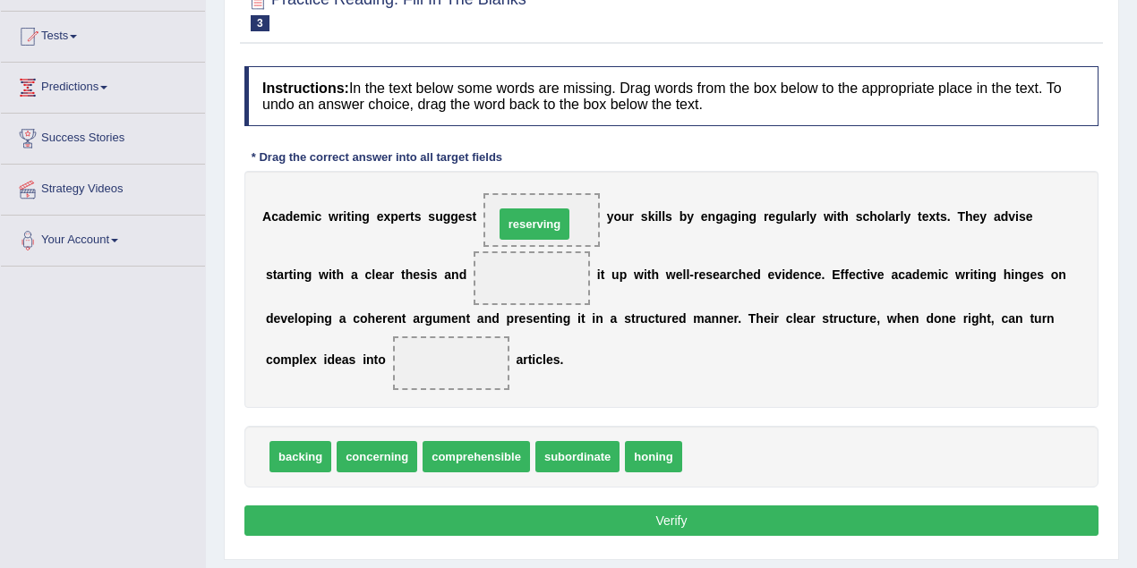
drag, startPoint x: 726, startPoint y: 455, endPoint x: 537, endPoint y: 223, distance: 299.0
drag, startPoint x: 537, startPoint y: 221, endPoint x: 767, endPoint y: 460, distance: 331.6
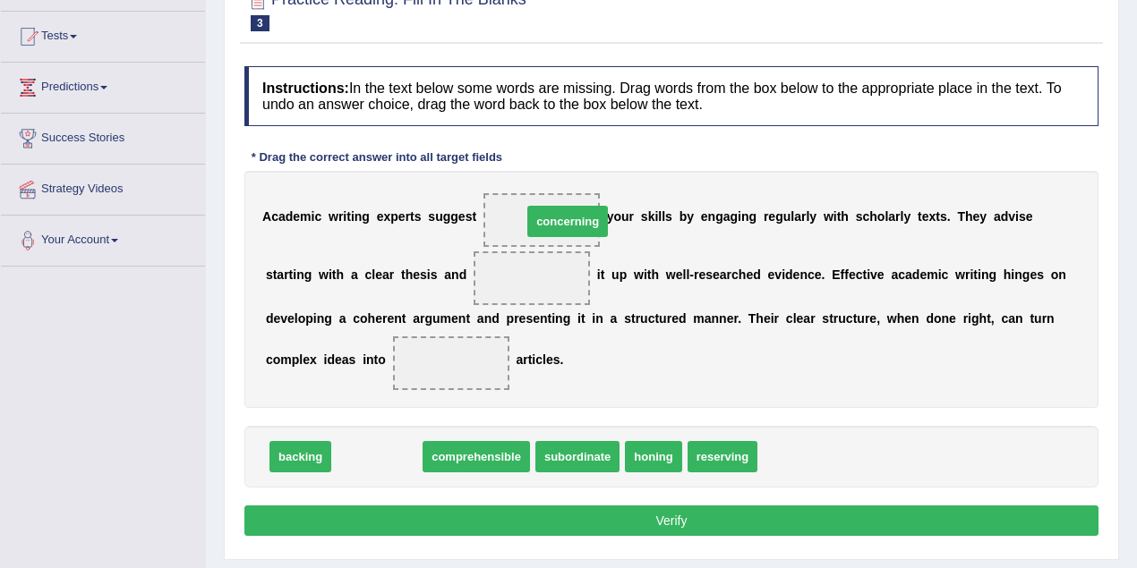
drag, startPoint x: 352, startPoint y: 447, endPoint x: 539, endPoint y: 216, distance: 297.8
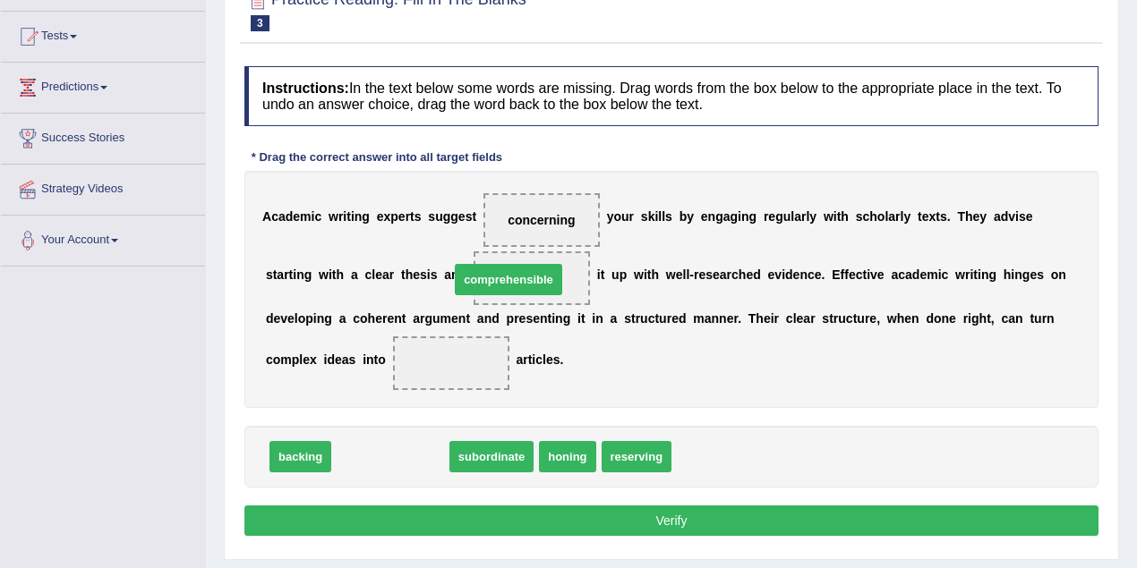
drag, startPoint x: 399, startPoint y: 457, endPoint x: 517, endPoint y: 280, distance: 213.0
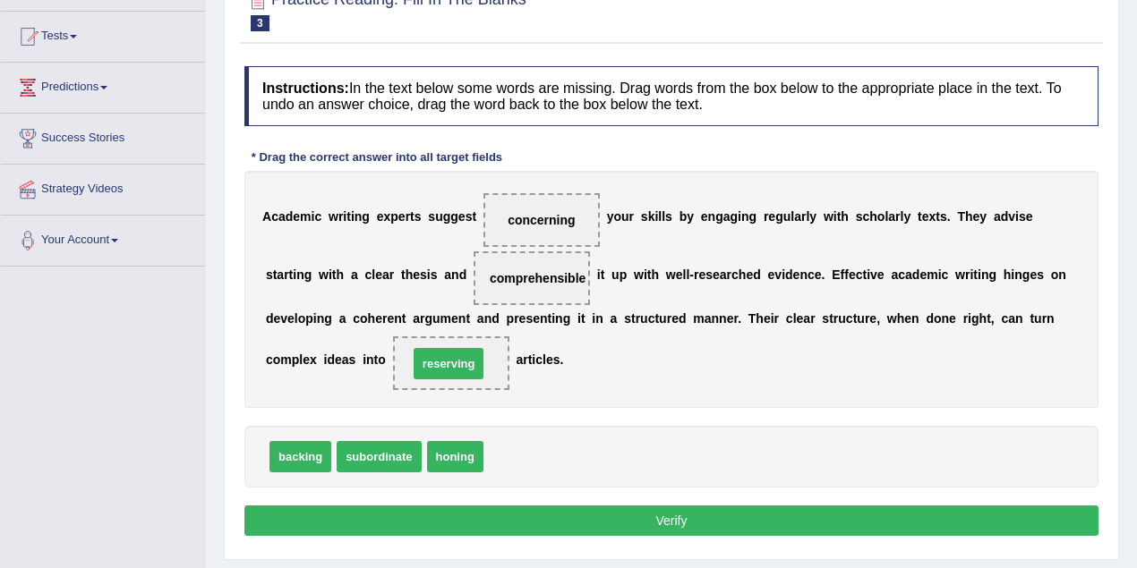
drag, startPoint x: 529, startPoint y: 462, endPoint x: 454, endPoint y: 369, distance: 119.6
click at [677, 506] on button "Verify" at bounding box center [671, 521] width 854 height 30
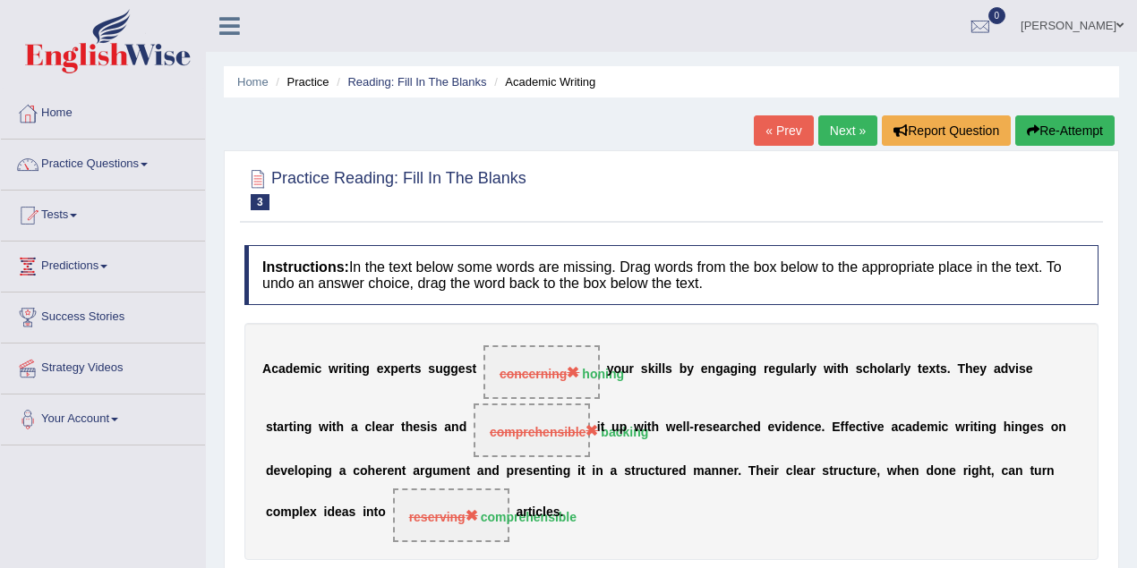
click at [845, 120] on link "Next »" at bounding box center [847, 130] width 59 height 30
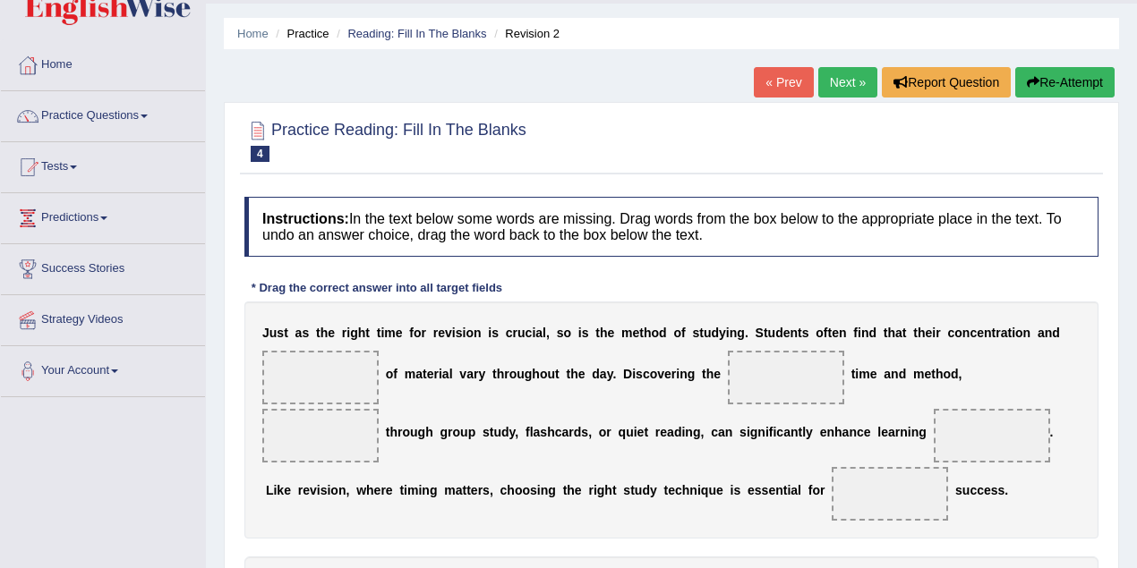
scroll to position [119, 0]
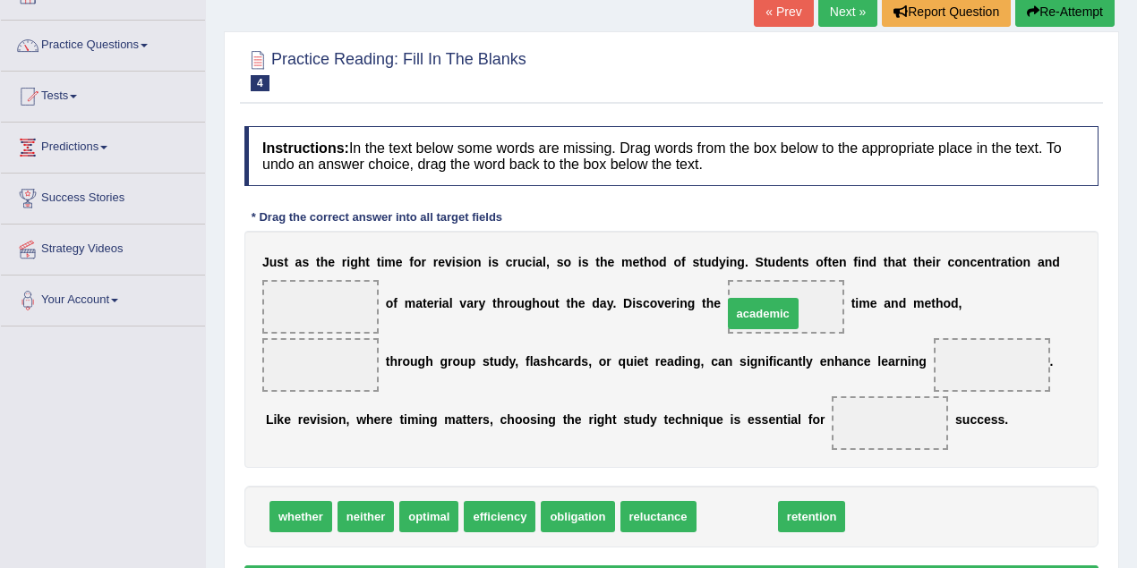
drag, startPoint x: 748, startPoint y: 479, endPoint x: 762, endPoint y: 302, distance: 176.8
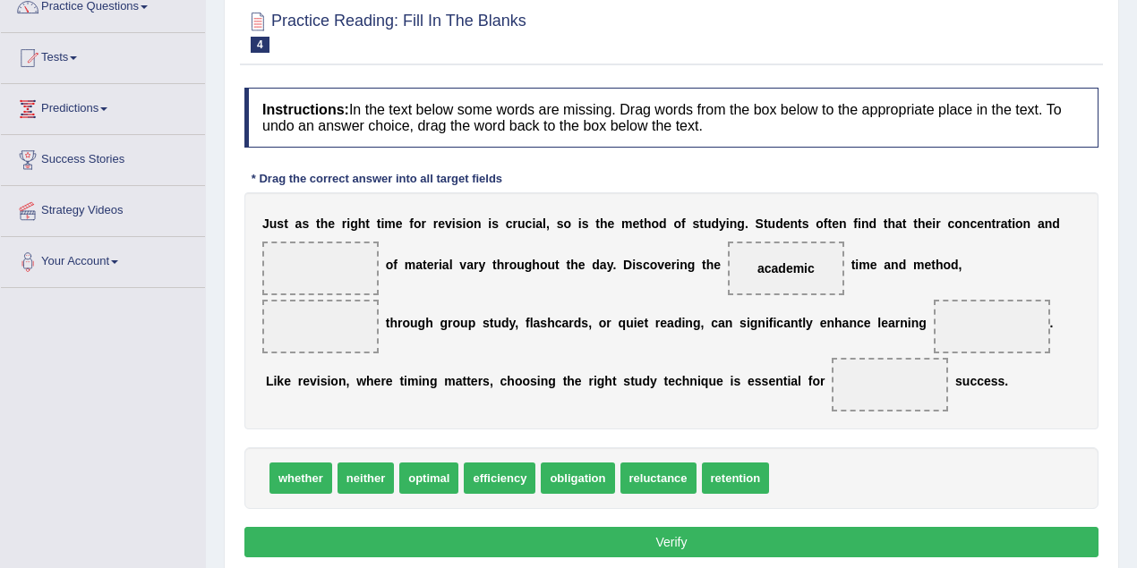
scroll to position [179, 0]
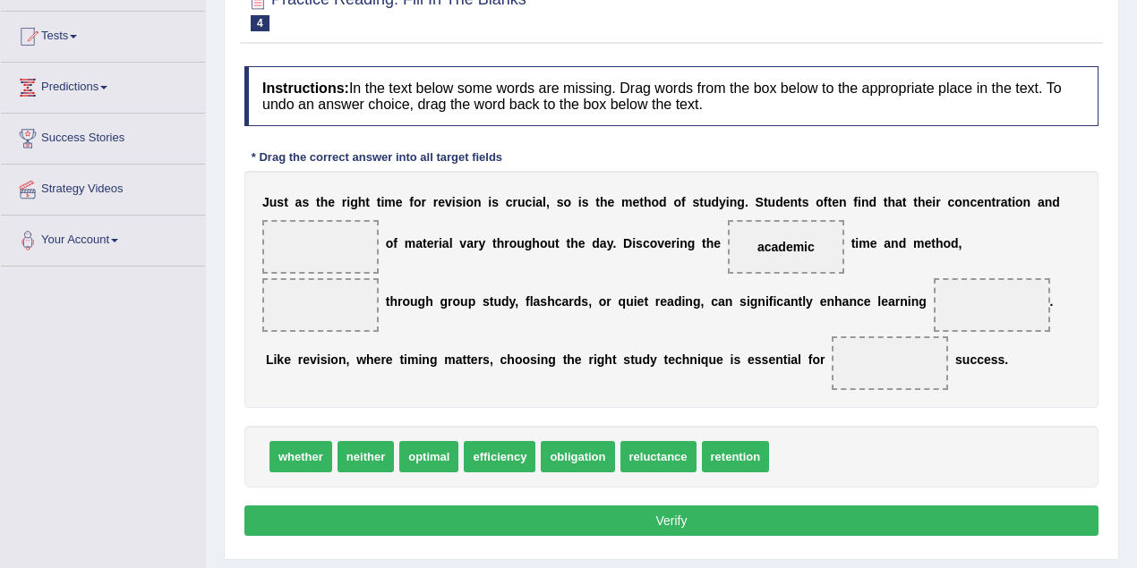
click at [357, 238] on span at bounding box center [320, 247] width 116 height 54
click at [435, 451] on span "optimal" at bounding box center [428, 456] width 59 height 31
drag, startPoint x: 436, startPoint y: 451, endPoint x: 372, endPoint y: 349, distance: 120.2
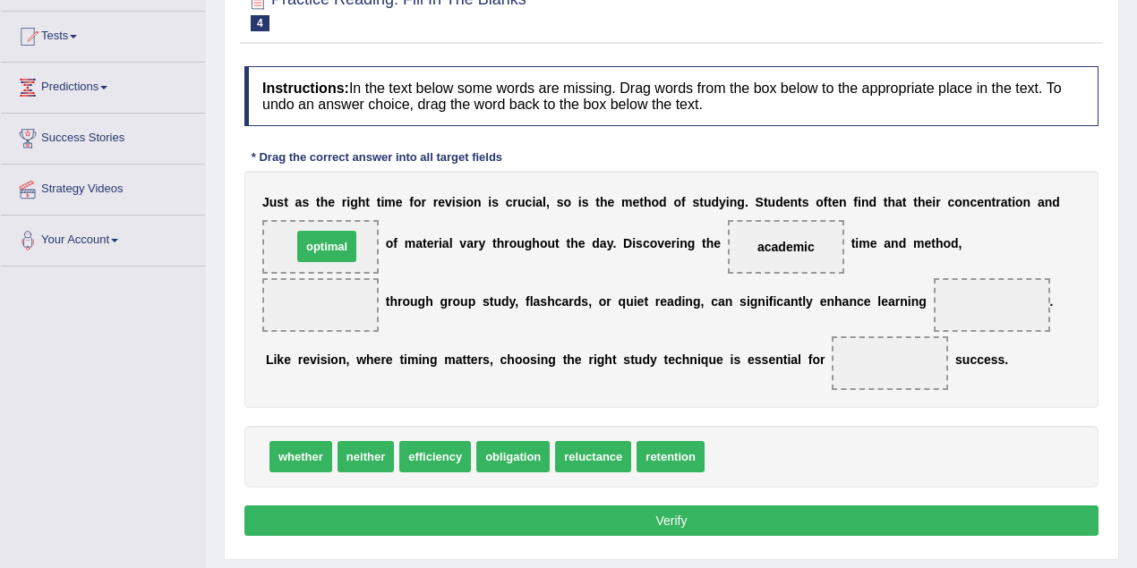
drag, startPoint x: 732, startPoint y: 461, endPoint x: 319, endPoint y: 251, distance: 463.1
drag, startPoint x: 320, startPoint y: 246, endPoint x: 779, endPoint y: 446, distance: 500.6
drag, startPoint x: 782, startPoint y: 243, endPoint x: 323, endPoint y: 243, distance: 459.1
click at [686, 512] on button "Verify" at bounding box center [671, 521] width 854 height 30
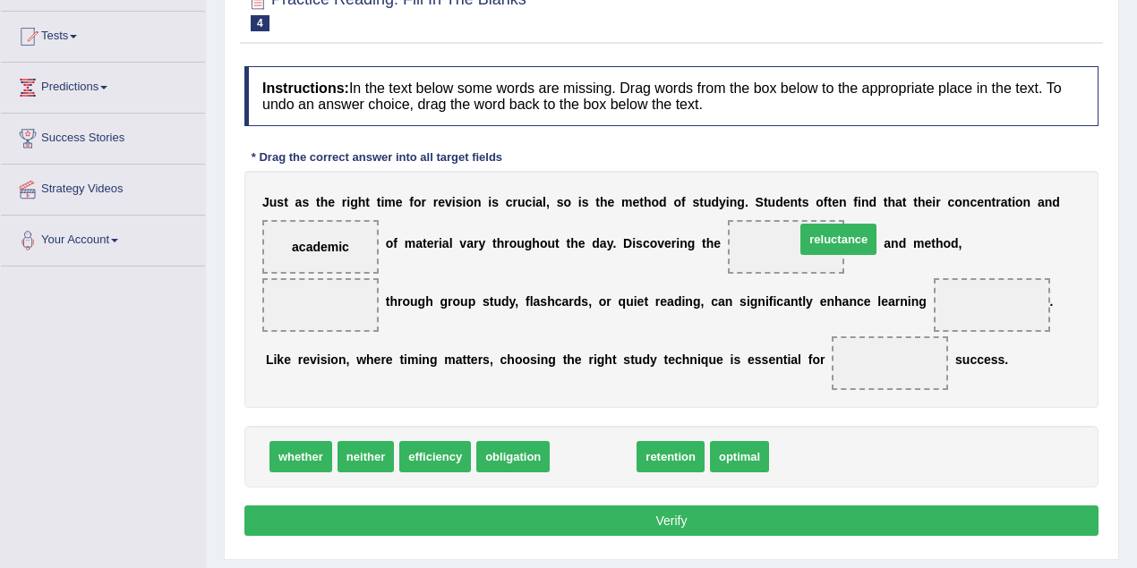
drag, startPoint x: 592, startPoint y: 458, endPoint x: 803, endPoint y: 301, distance: 262.7
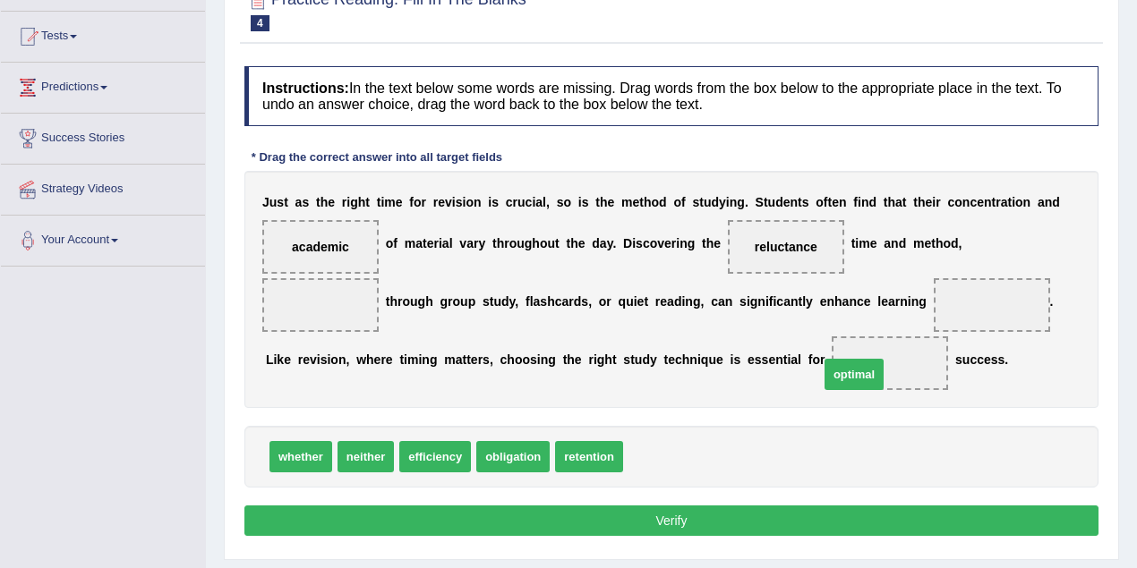
drag, startPoint x: 661, startPoint y: 446, endPoint x: 857, endPoint y: 363, distance: 212.6
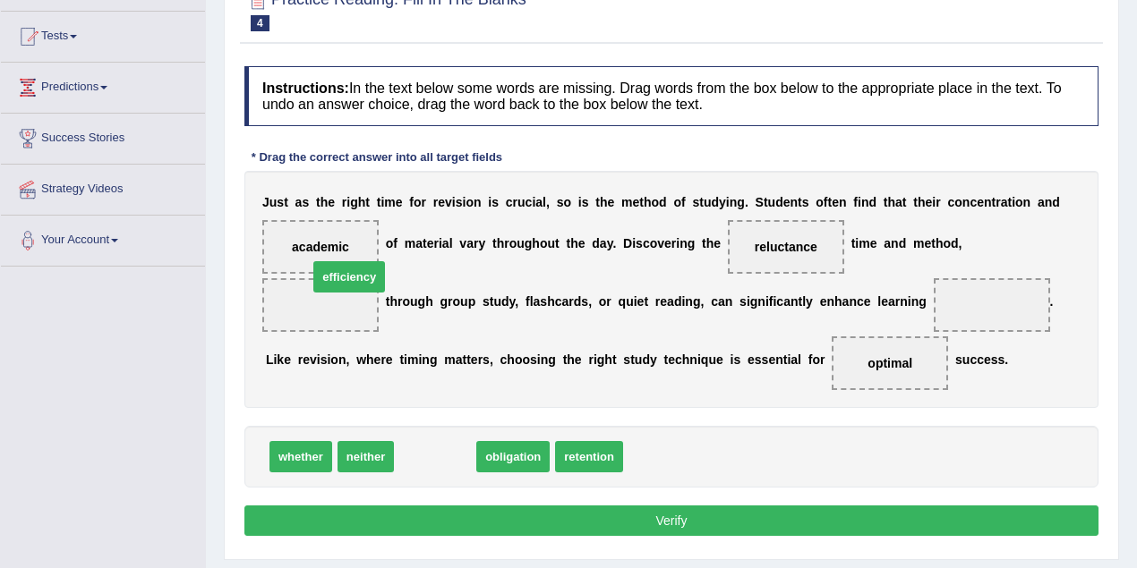
drag, startPoint x: 439, startPoint y: 430, endPoint x: 351, endPoint y: 290, distance: 165.6
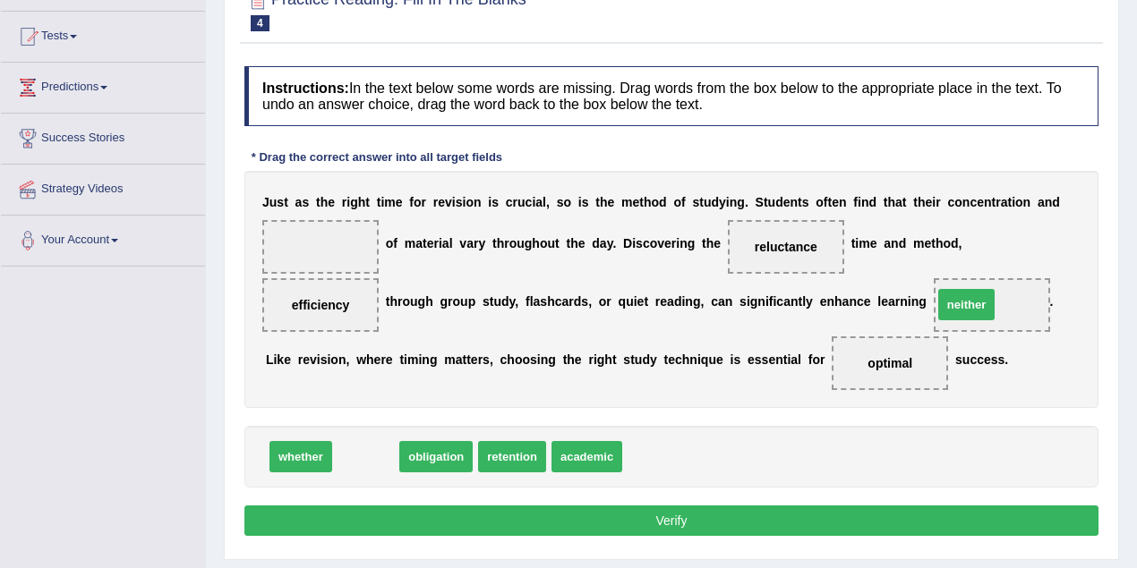
drag, startPoint x: 422, startPoint y: 430, endPoint x: 972, endPoint y: 299, distance: 565.9
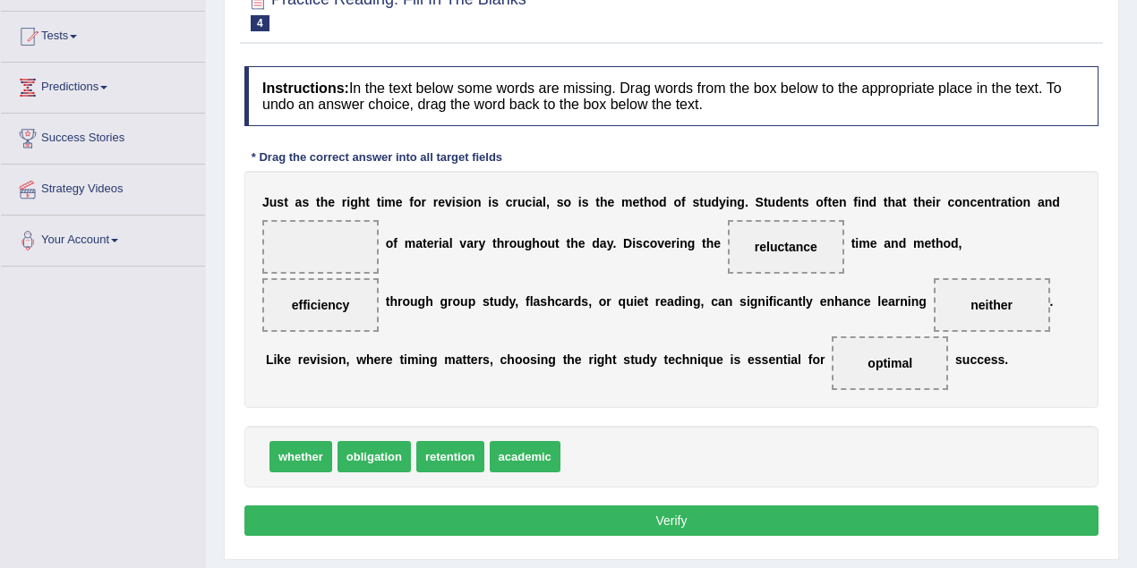
click at [698, 528] on button "Verify" at bounding box center [671, 521] width 854 height 30
drag, startPoint x: 519, startPoint y: 456, endPoint x: 300, endPoint y: 264, distance: 291.7
drag, startPoint x: 310, startPoint y: 319, endPoint x: 324, endPoint y: 268, distance: 52.1
click at [320, 258] on div "J u s t a s t h e r i g h t t i m e f o r r e v i s i o n i s c r u c i a l , s…" at bounding box center [671, 289] width 854 height 237
drag, startPoint x: 347, startPoint y: 305, endPoint x: 335, endPoint y: 234, distance: 71.8
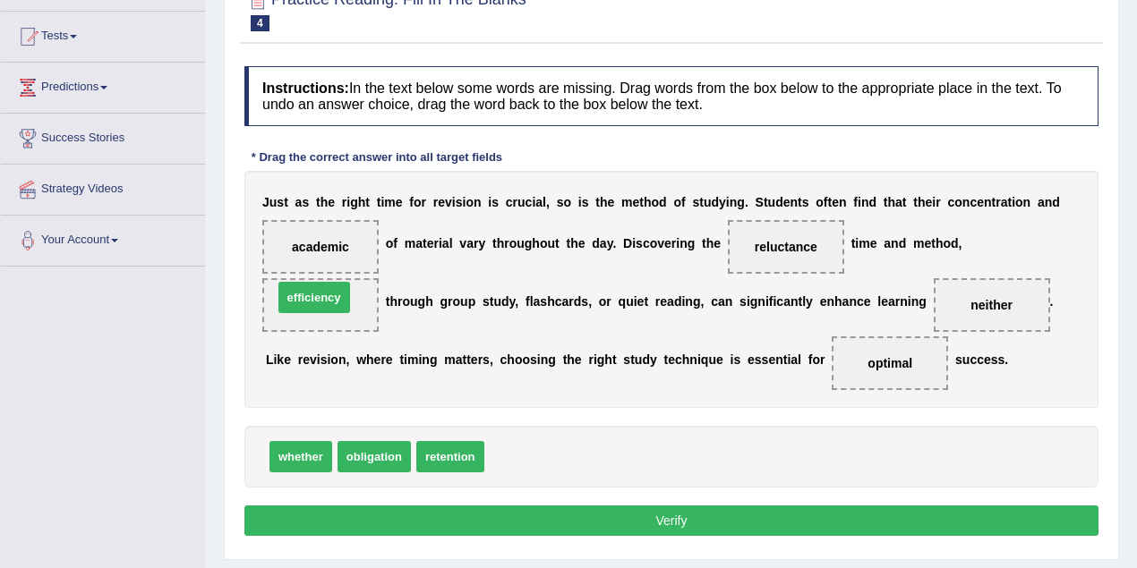
drag, startPoint x: 512, startPoint y: 449, endPoint x: 301, endPoint y: 290, distance: 264.5
click at [607, 511] on button "Verify" at bounding box center [671, 521] width 854 height 30
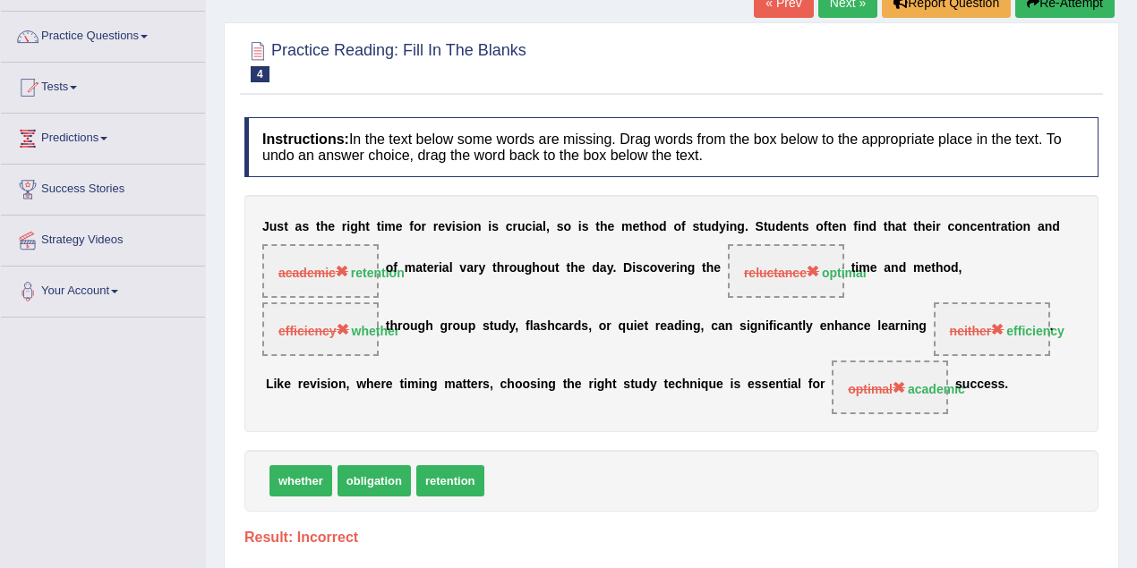
scroll to position [0, 0]
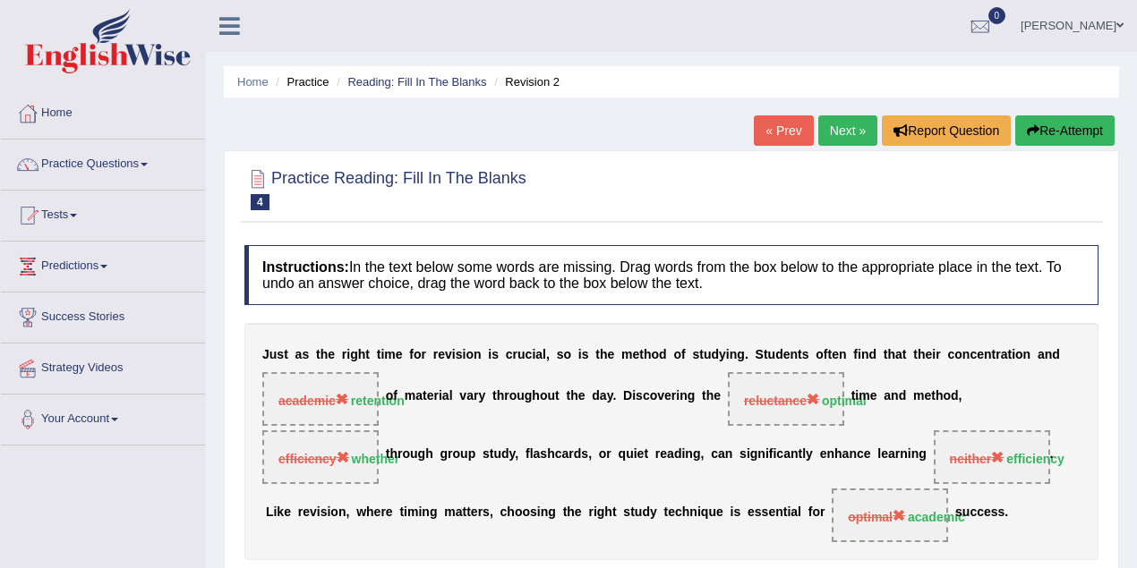
click at [848, 134] on link "Next »" at bounding box center [847, 130] width 59 height 30
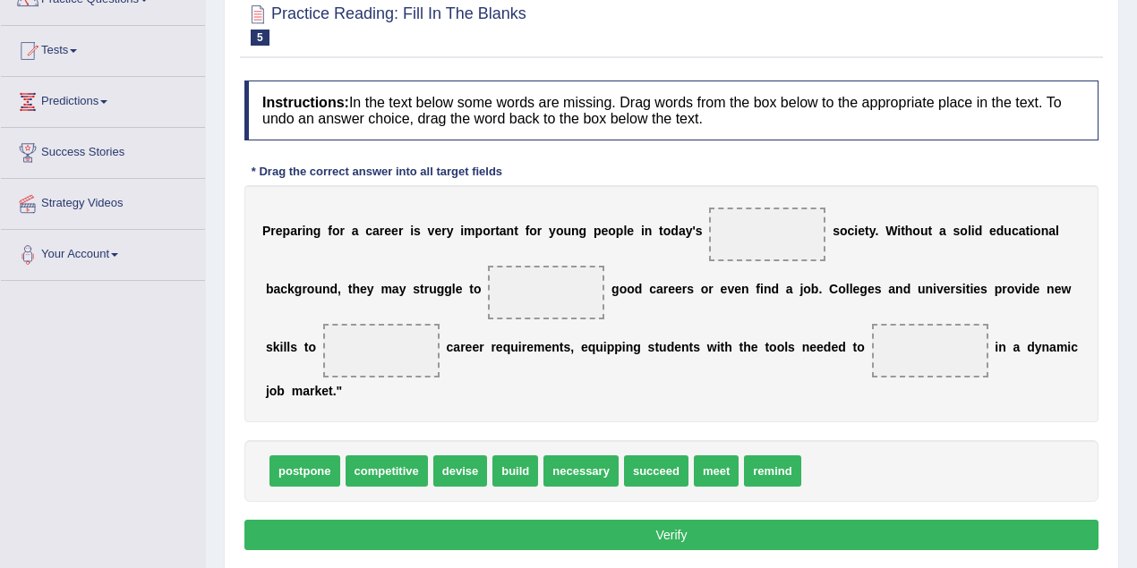
scroll to position [179, 0]
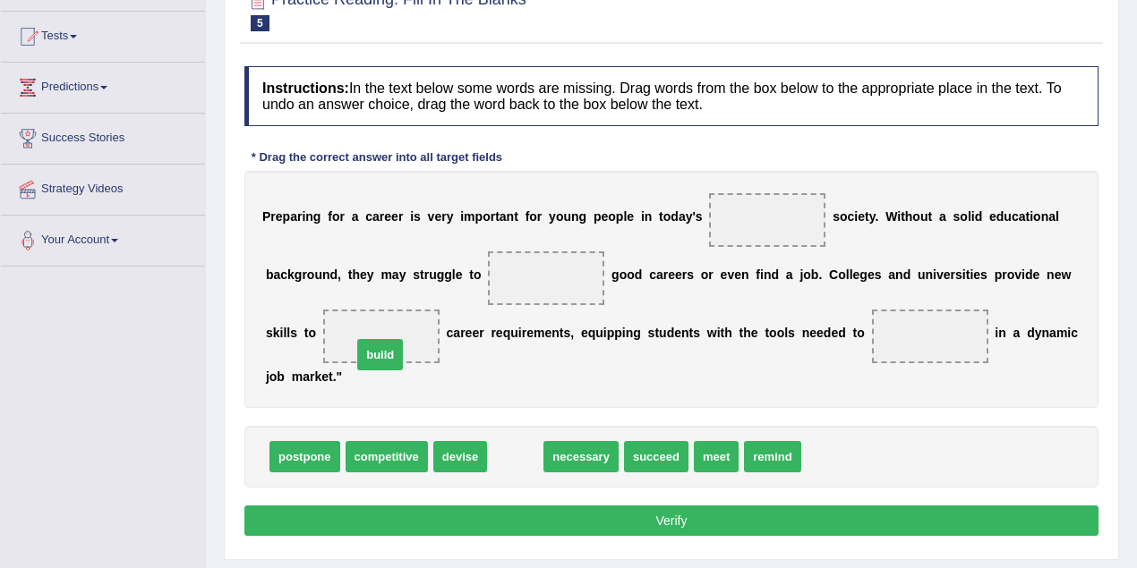
drag, startPoint x: 507, startPoint y: 458, endPoint x: 371, endPoint y: 356, distance: 169.3
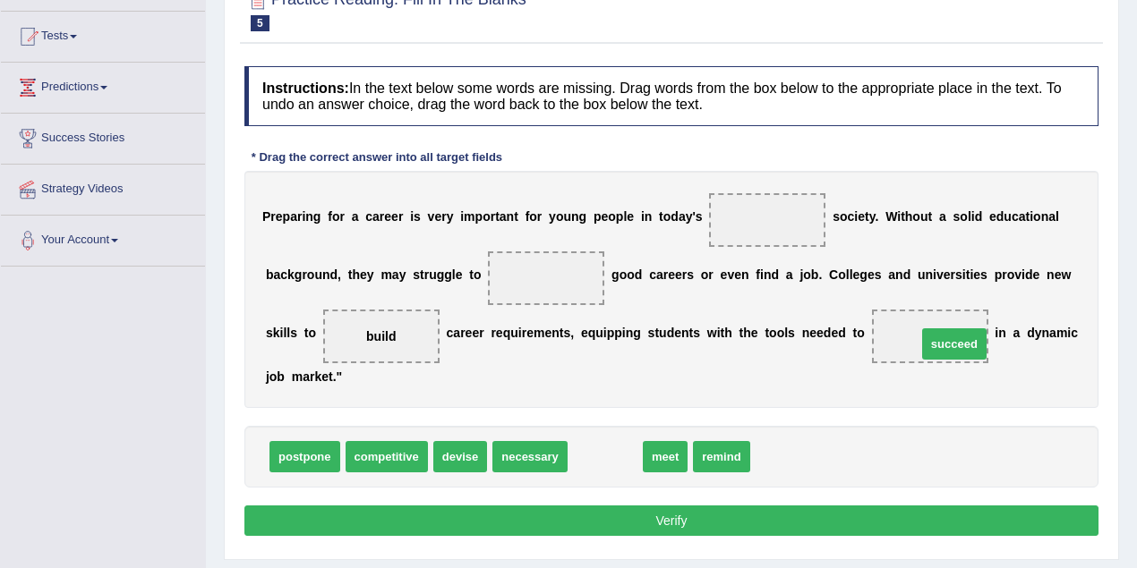
drag, startPoint x: 601, startPoint y: 453, endPoint x: 950, endPoint y: 340, distance: 366.8
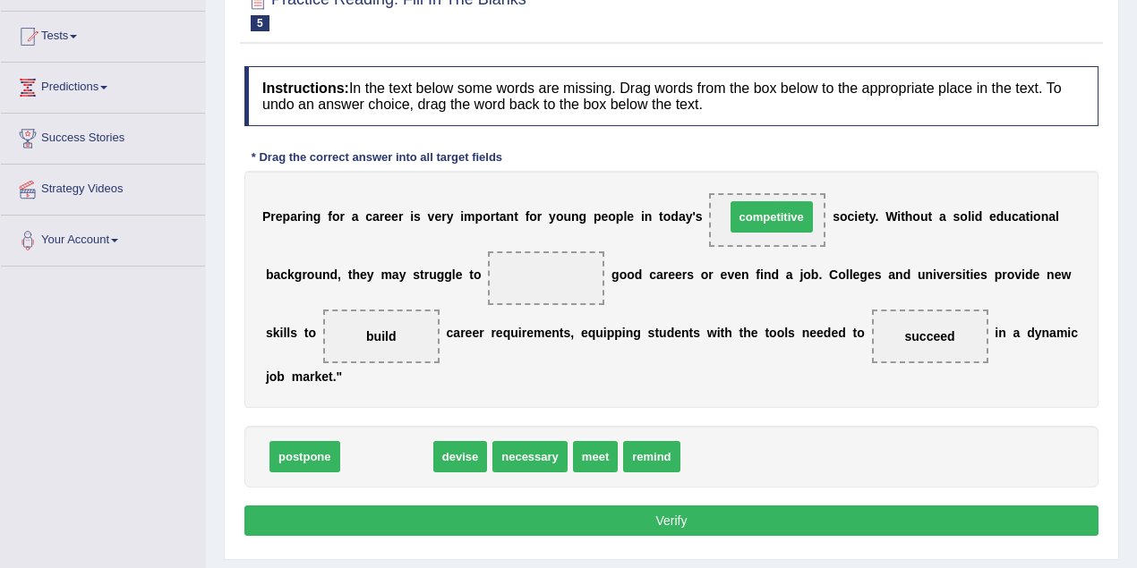
drag, startPoint x: 393, startPoint y: 453, endPoint x: 778, endPoint y: 213, distance: 453.4
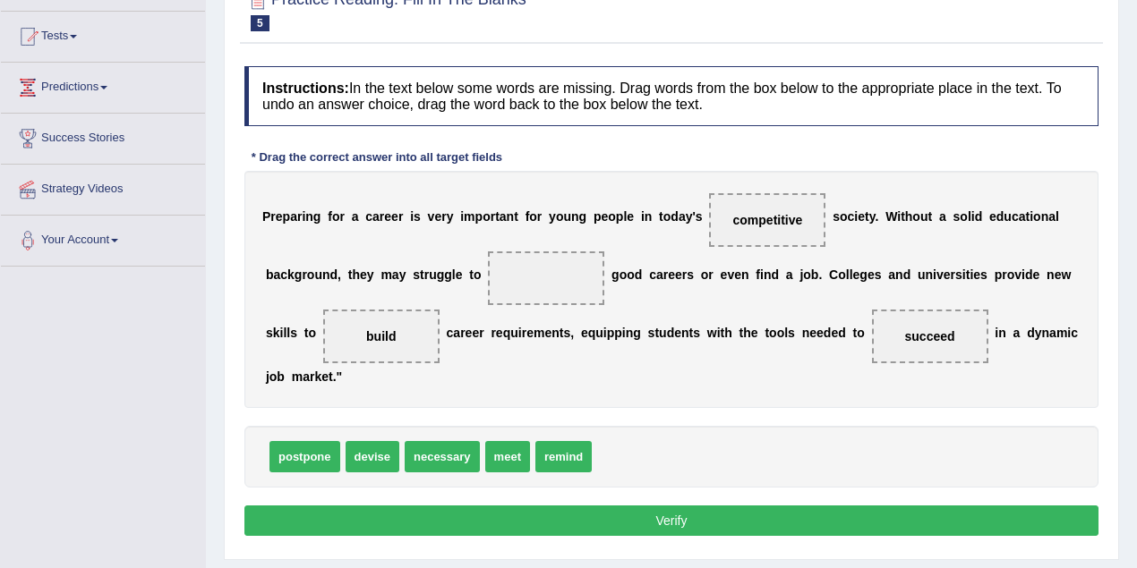
click at [671, 514] on button "Verify" at bounding box center [671, 521] width 854 height 30
drag, startPoint x: 452, startPoint y: 456, endPoint x: 544, endPoint y: 274, distance: 204.5
click at [660, 515] on button "Verify" at bounding box center [671, 521] width 854 height 30
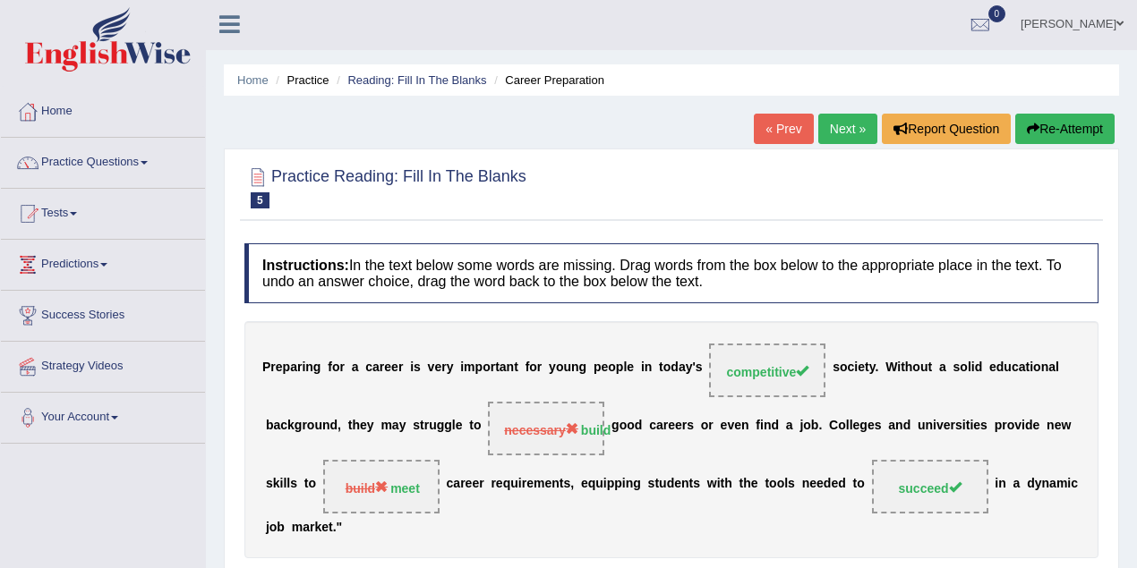
scroll to position [0, 0]
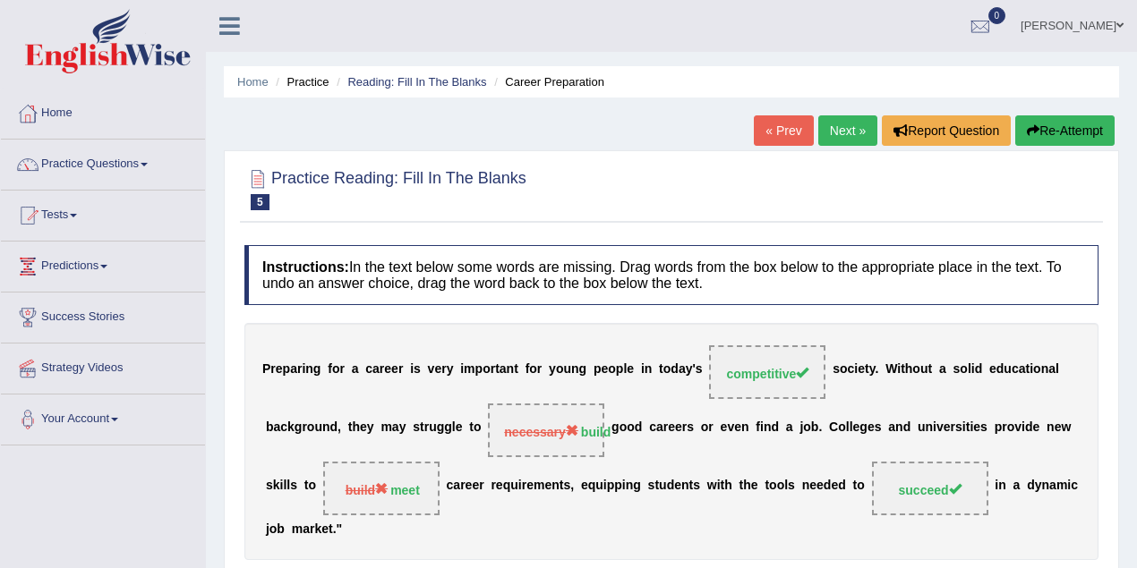
click at [832, 122] on link "Next »" at bounding box center [847, 130] width 59 height 30
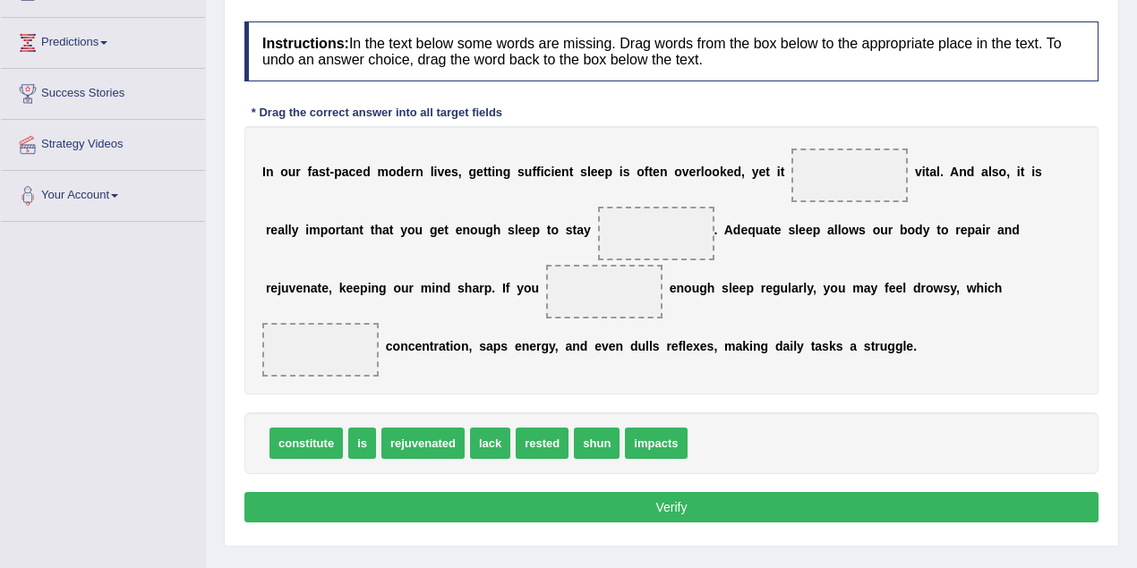
scroll to position [238, 0]
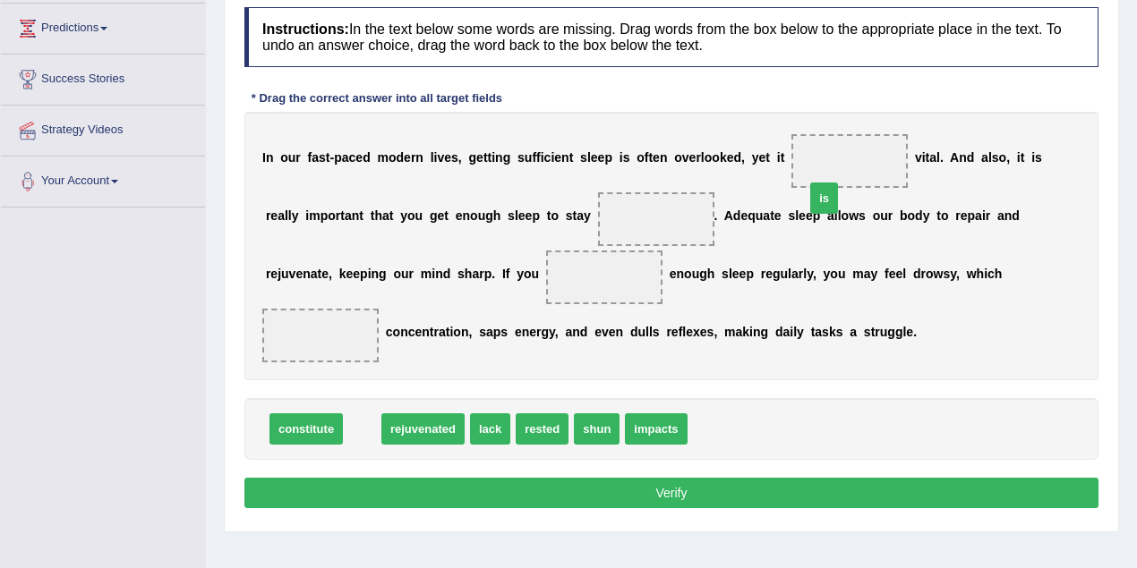
drag, startPoint x: 356, startPoint y: 400, endPoint x: 818, endPoint y: 170, distance: 515.9
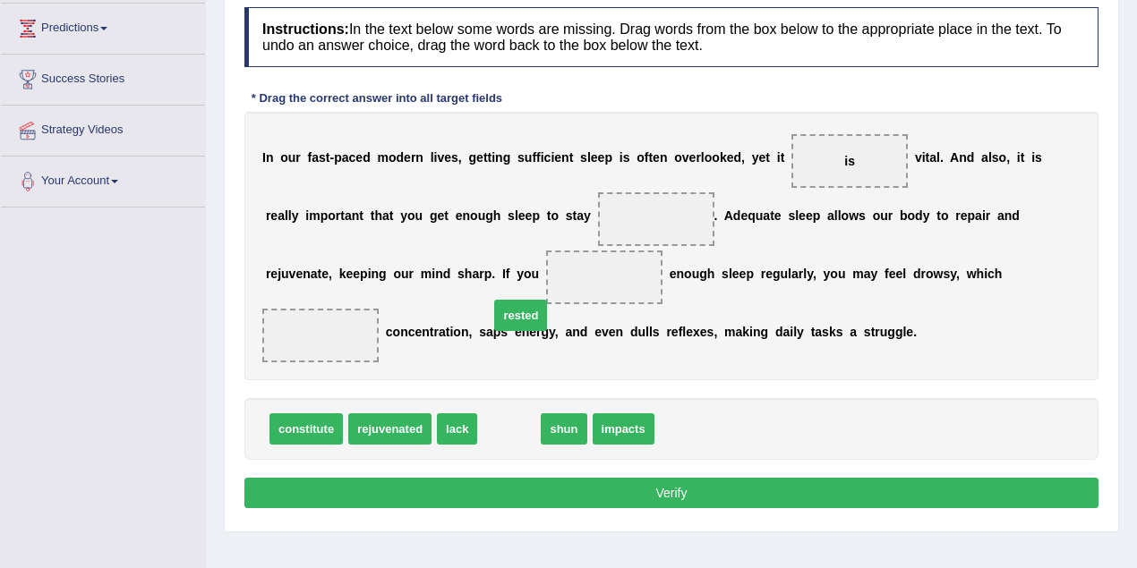
drag, startPoint x: 513, startPoint y: 396, endPoint x: 524, endPoint y: 283, distance: 113.4
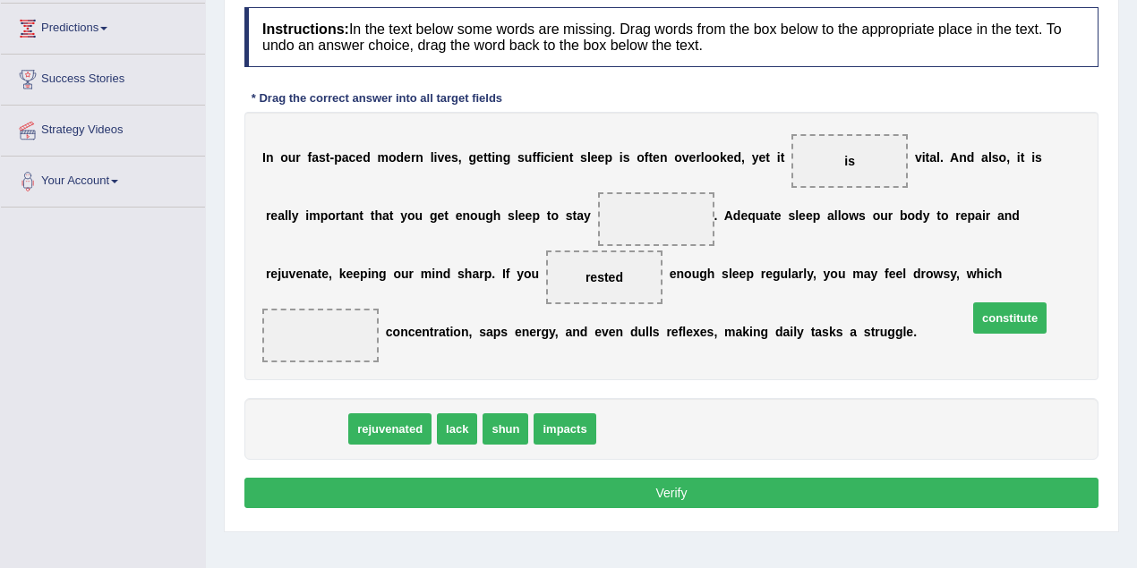
drag, startPoint x: 309, startPoint y: 397, endPoint x: 1007, endPoint y: 286, distance: 706.8
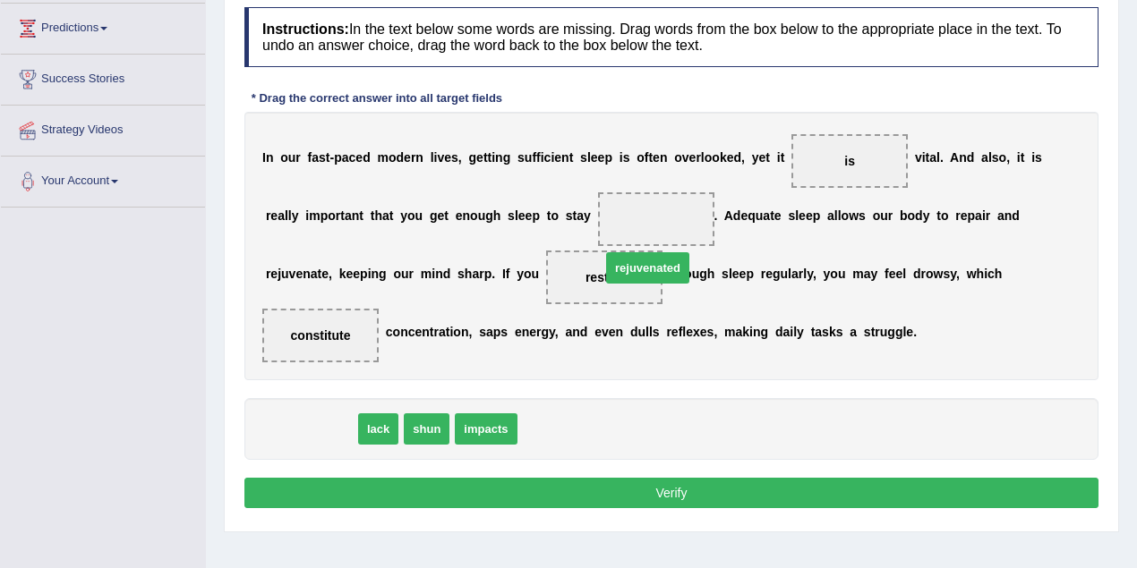
drag, startPoint x: 310, startPoint y: 403, endPoint x: 646, endPoint y: 242, distance: 373.1
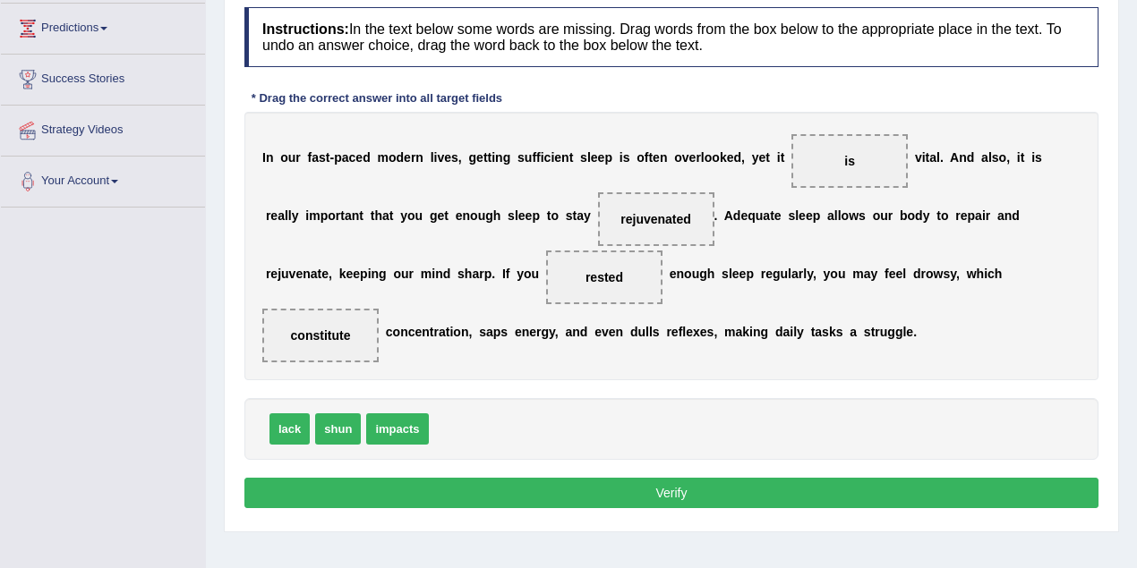
click at [584, 478] on button "Verify" at bounding box center [671, 493] width 854 height 30
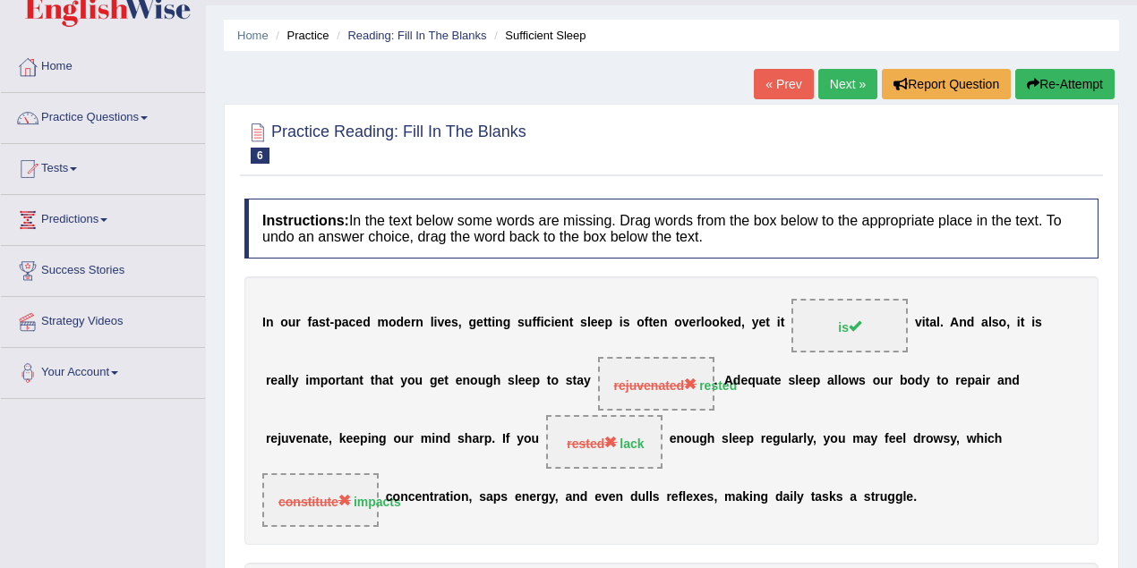
scroll to position [0, 0]
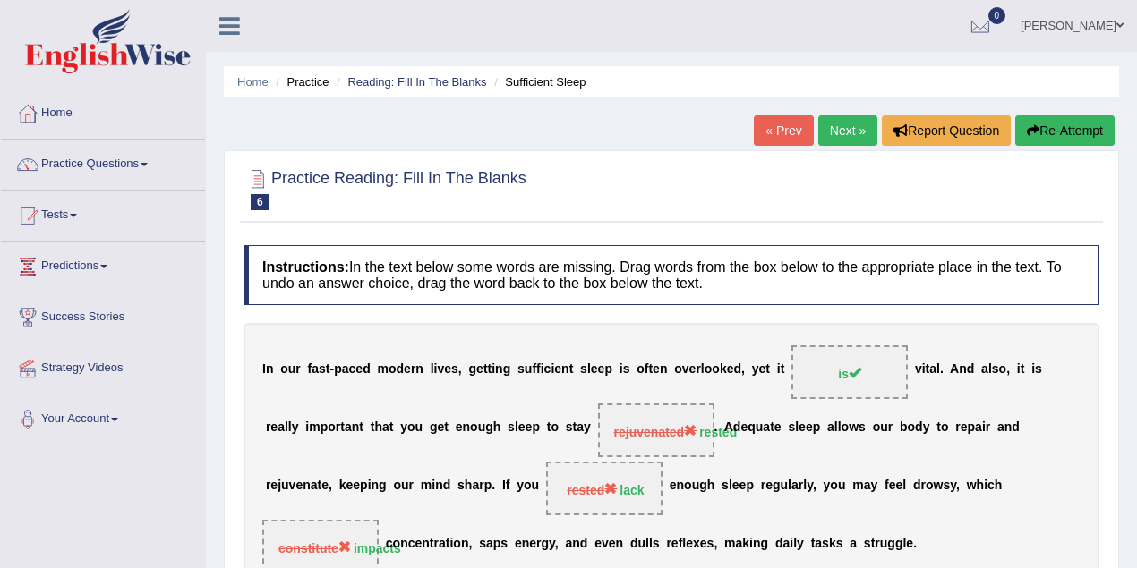
click at [837, 129] on link "Next »" at bounding box center [847, 130] width 59 height 30
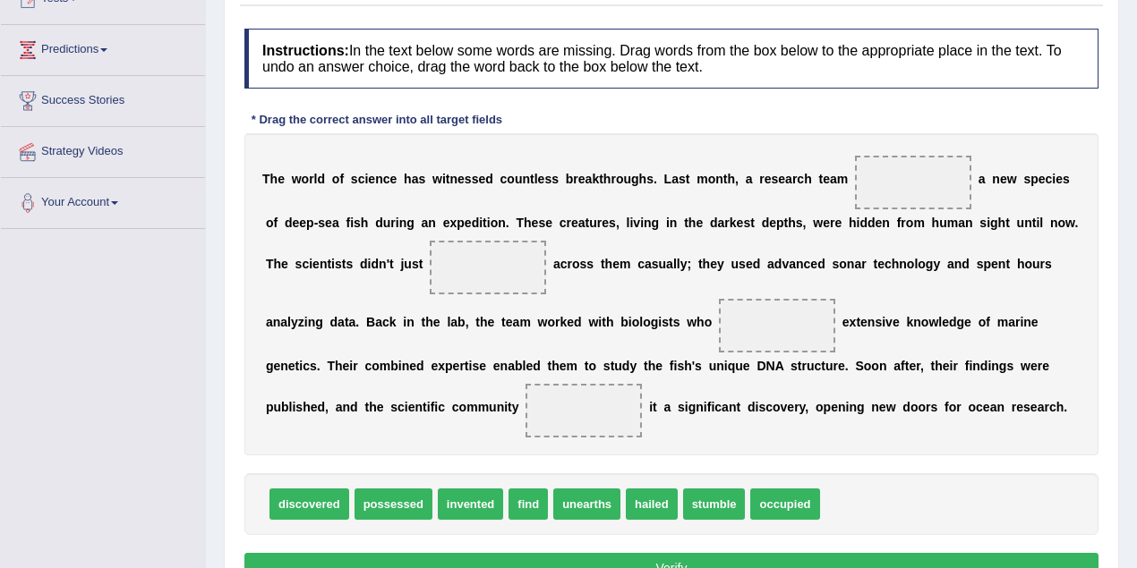
scroll to position [238, 0]
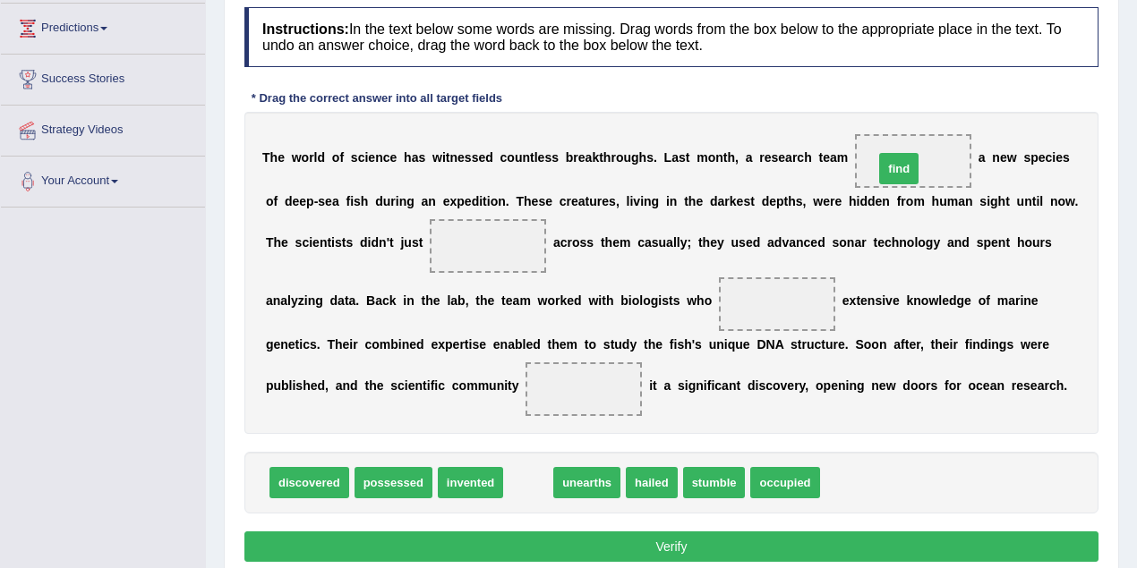
drag, startPoint x: 528, startPoint y: 474, endPoint x: 897, endPoint y: 161, distance: 483.8
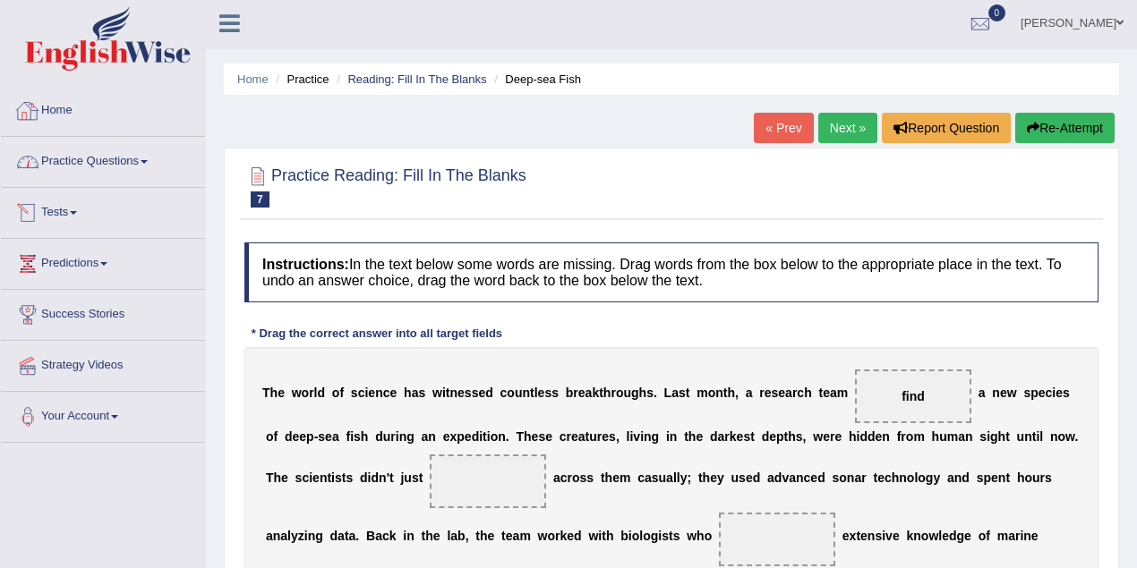
scroll to position [0, 0]
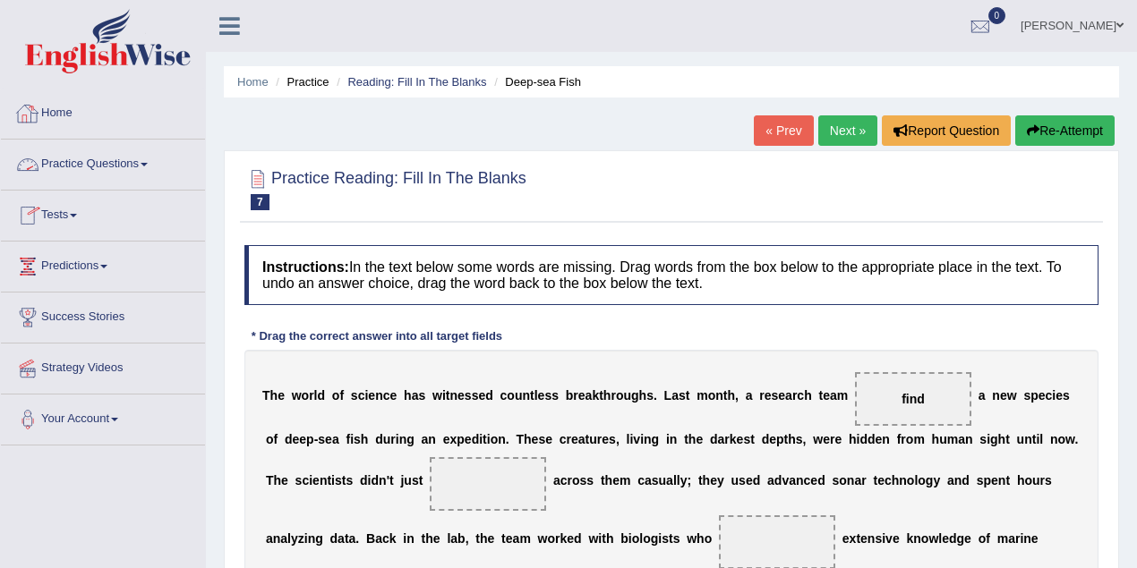
click at [123, 163] on link "Practice Questions" at bounding box center [103, 162] width 204 height 45
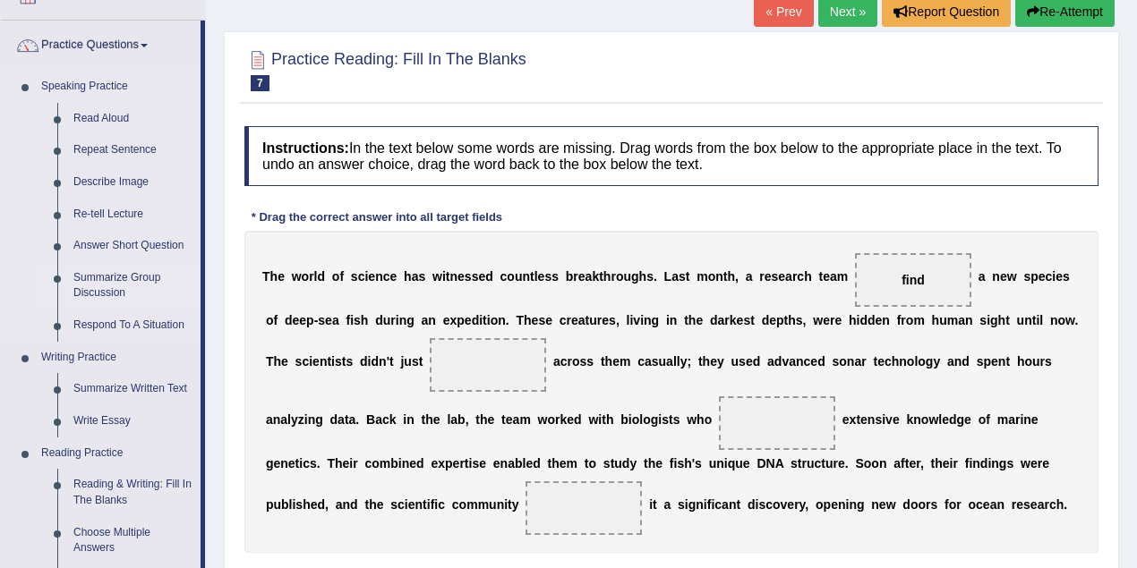
scroll to position [358, 0]
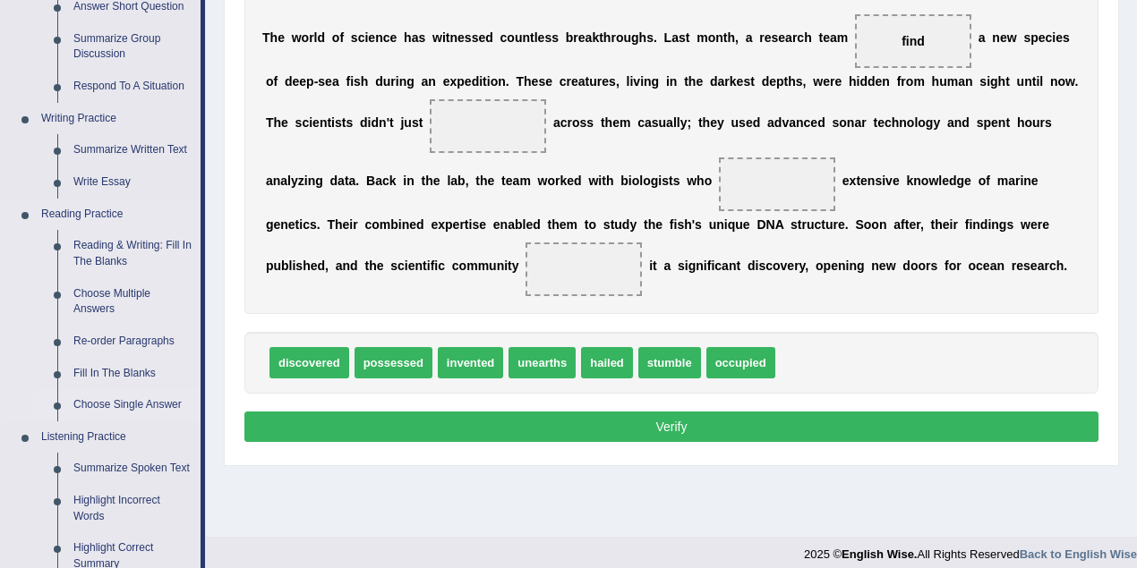
click at [155, 401] on link "Choose Single Answer" at bounding box center [132, 405] width 135 height 32
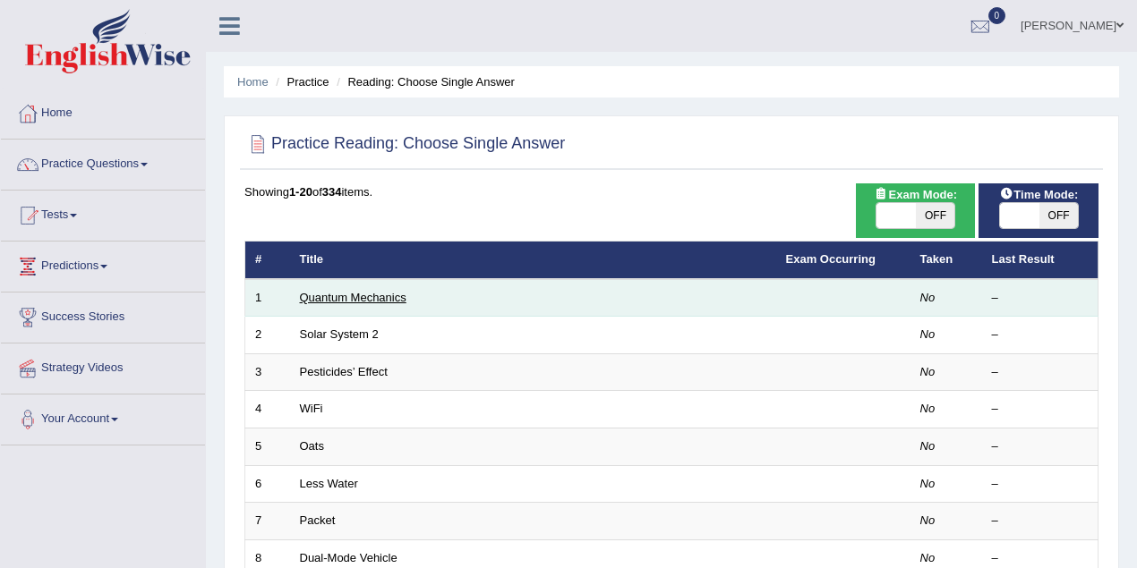
click at [372, 295] on link "Quantum Mechanics" at bounding box center [353, 297] width 106 height 13
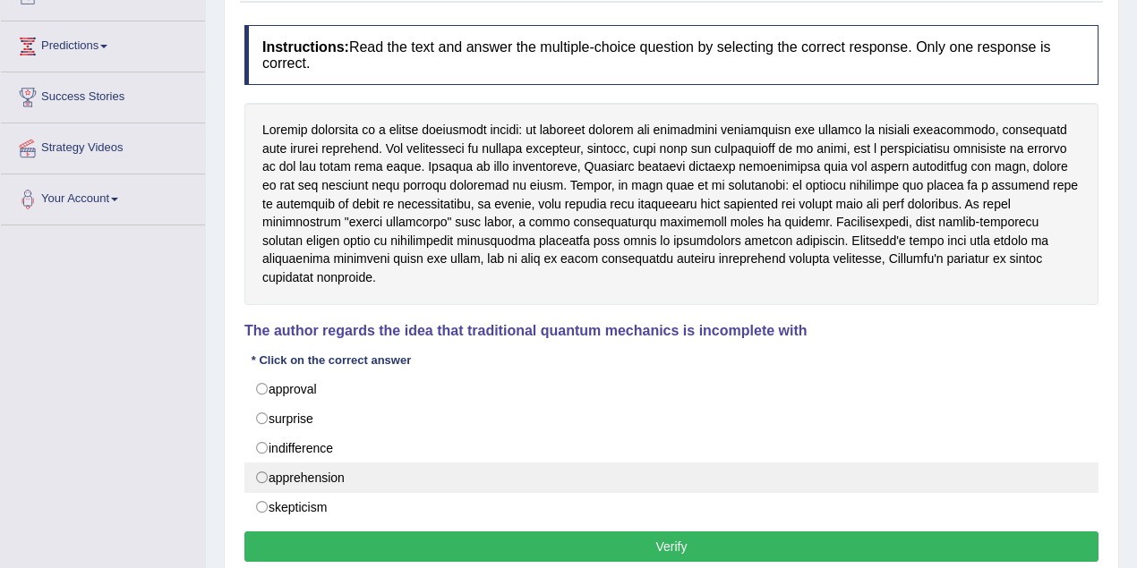
scroll to position [298, 0]
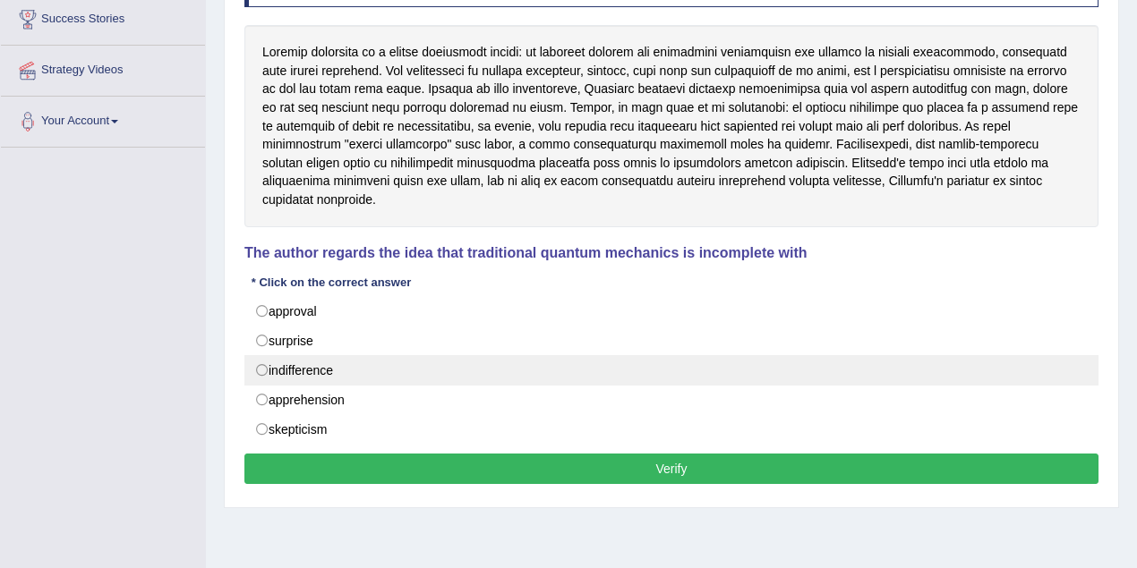
click at [277, 355] on label "indifference" at bounding box center [671, 370] width 854 height 30
radio input "true"
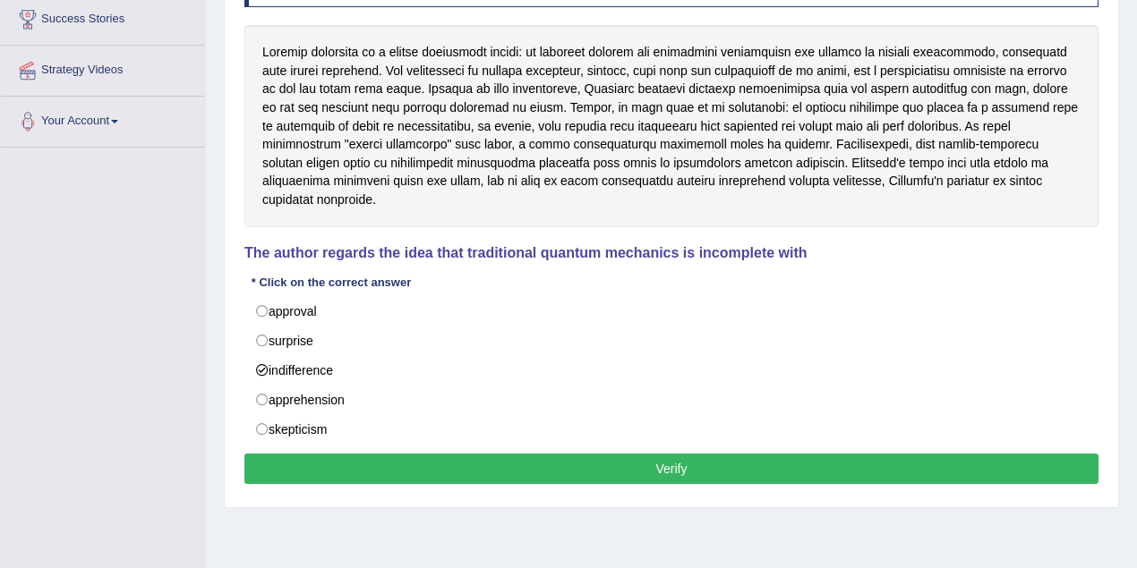
click at [426, 454] on button "Verify" at bounding box center [671, 469] width 854 height 30
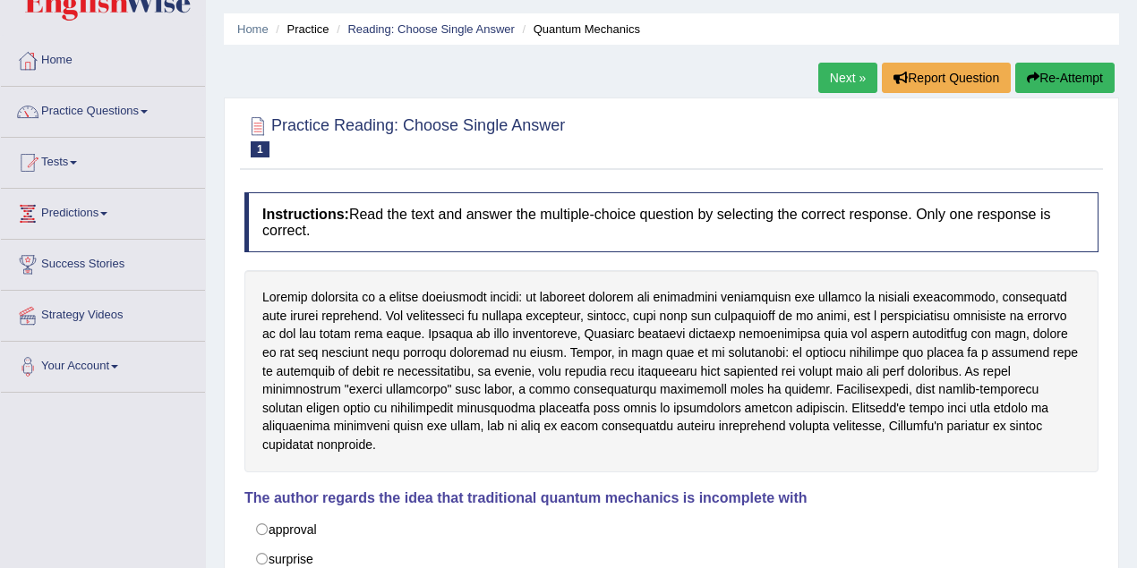
scroll to position [0, 0]
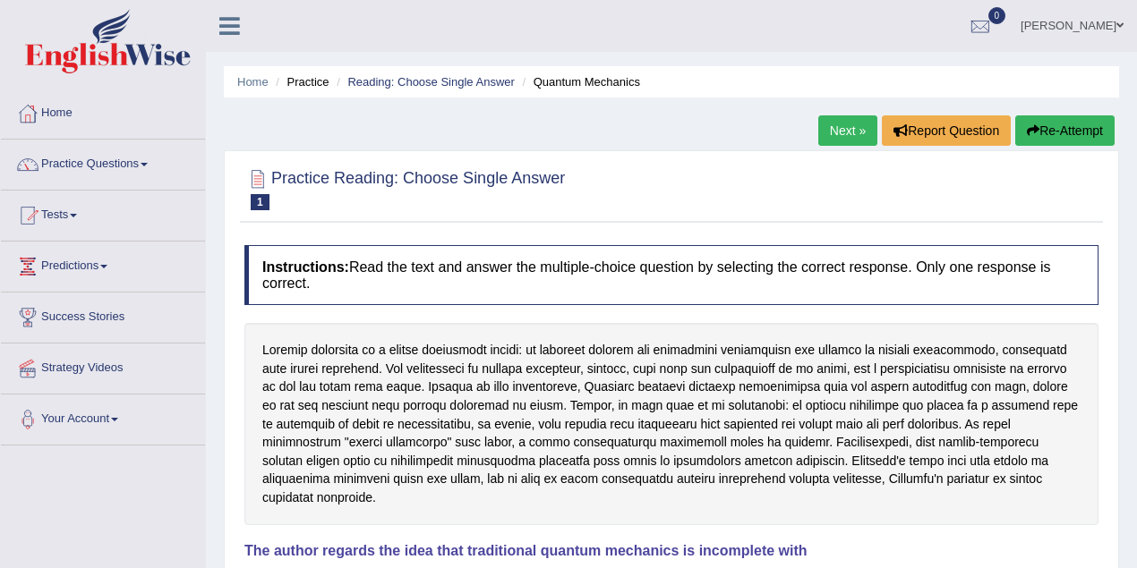
click at [848, 127] on link "Next »" at bounding box center [847, 130] width 59 height 30
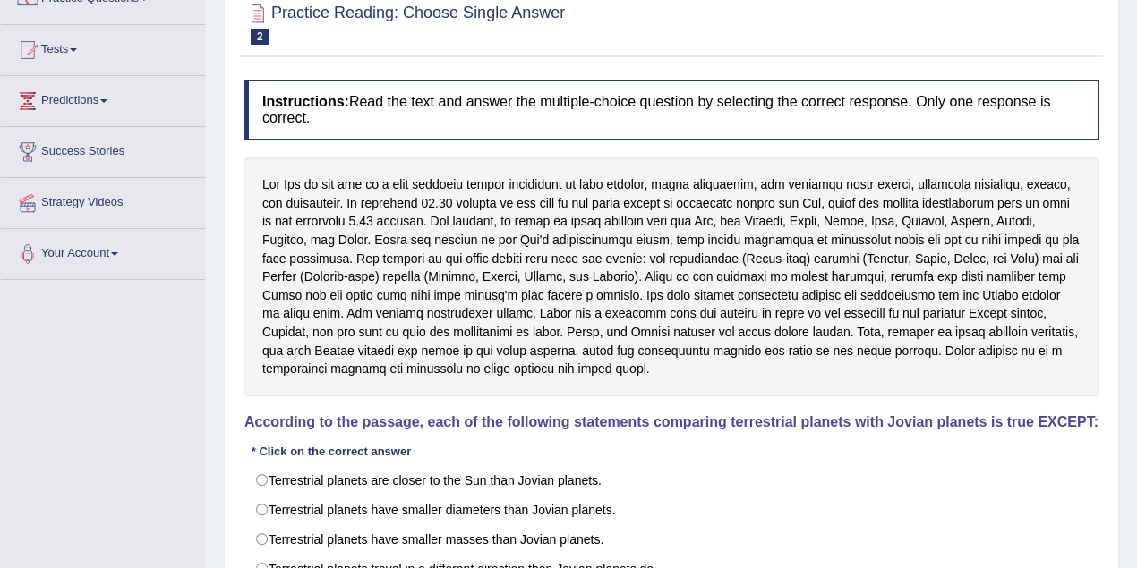
scroll to position [238, 0]
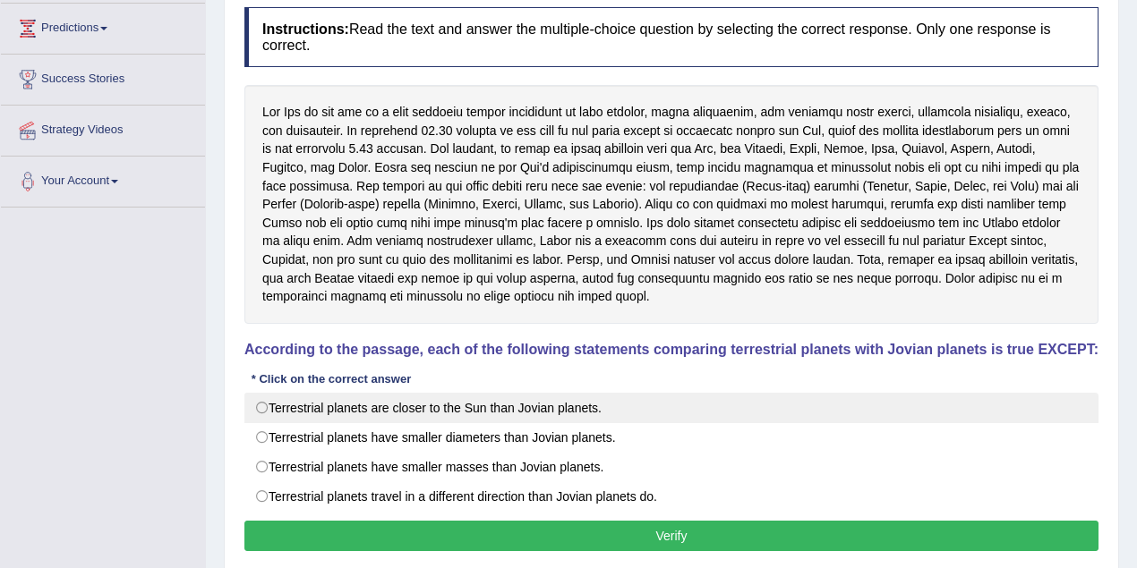
click at [263, 404] on label "Terrestrial planets are closer to the Sun than Jovian planets." at bounding box center [671, 408] width 854 height 30
radio input "true"
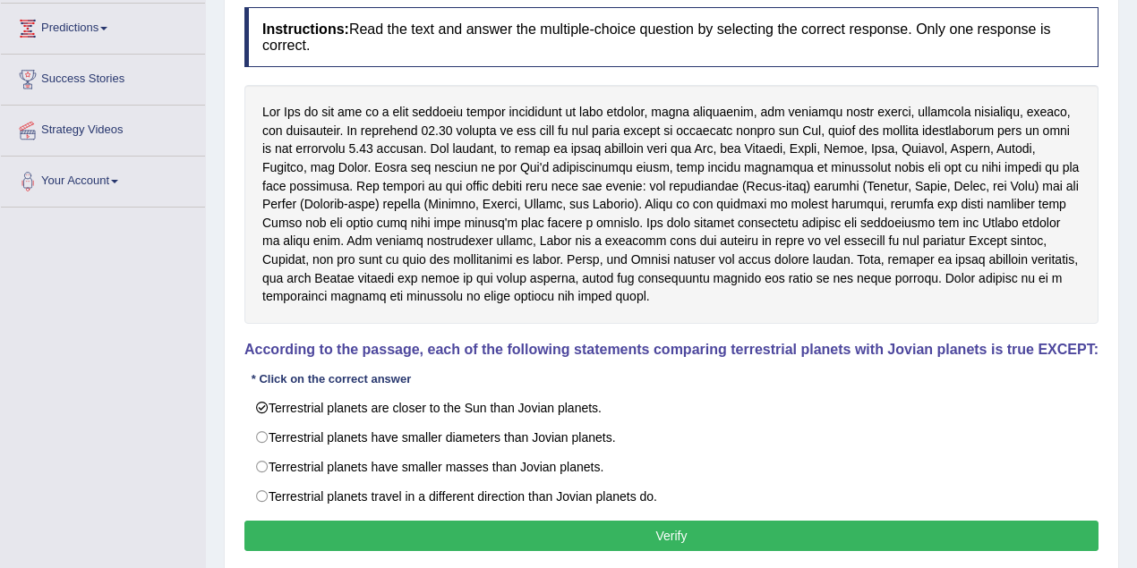
click at [424, 531] on button "Verify" at bounding box center [671, 536] width 854 height 30
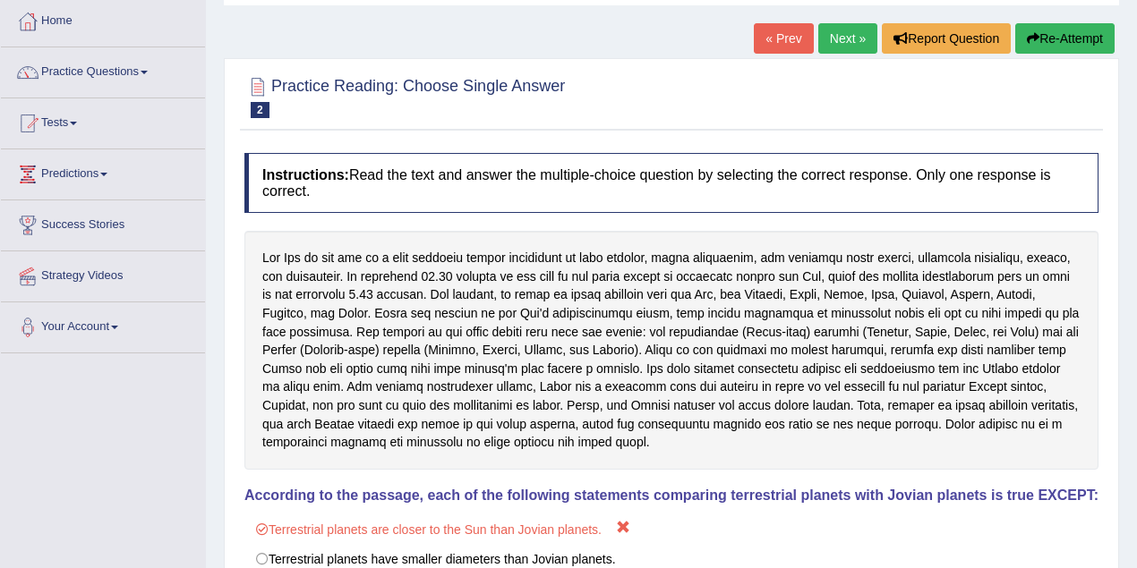
scroll to position [0, 0]
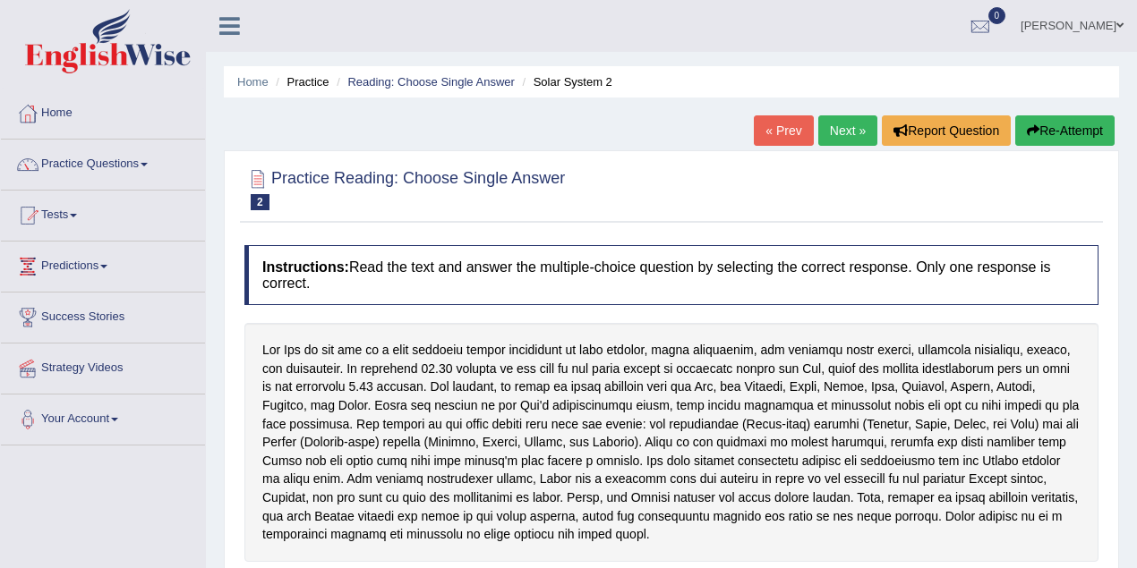
click at [847, 132] on link "Next »" at bounding box center [847, 130] width 59 height 30
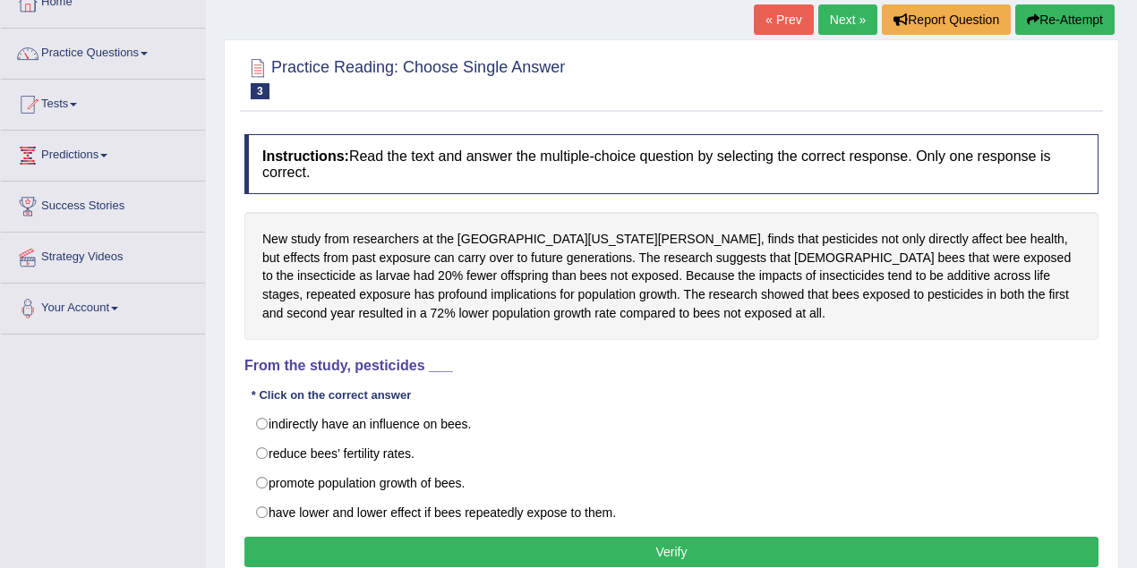
scroll to position [119, 0]
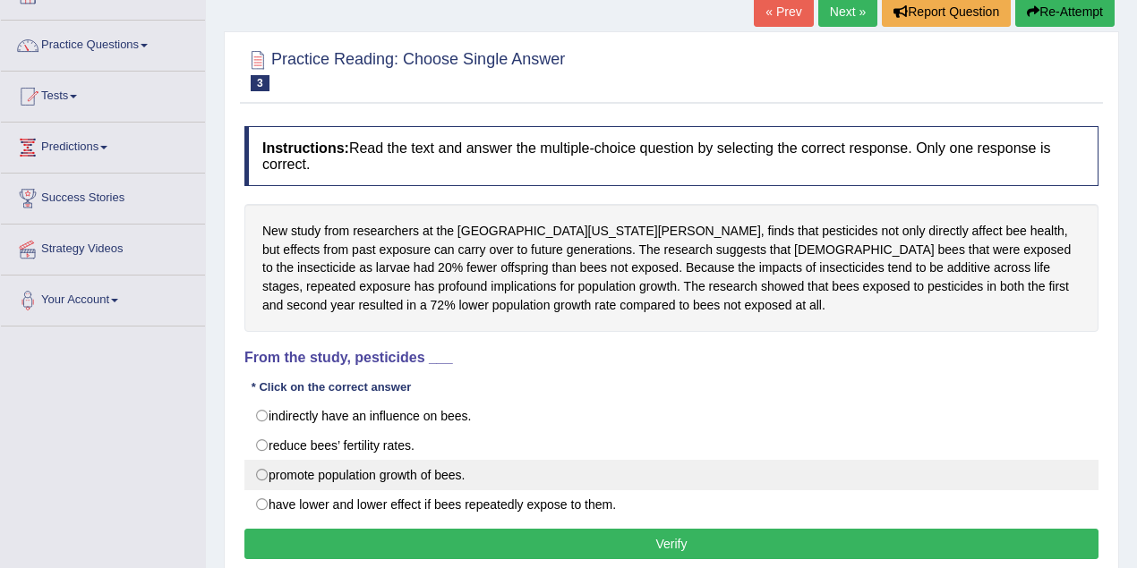
click at [425, 478] on label "promote population growth of bees." at bounding box center [671, 475] width 854 height 30
radio input "true"
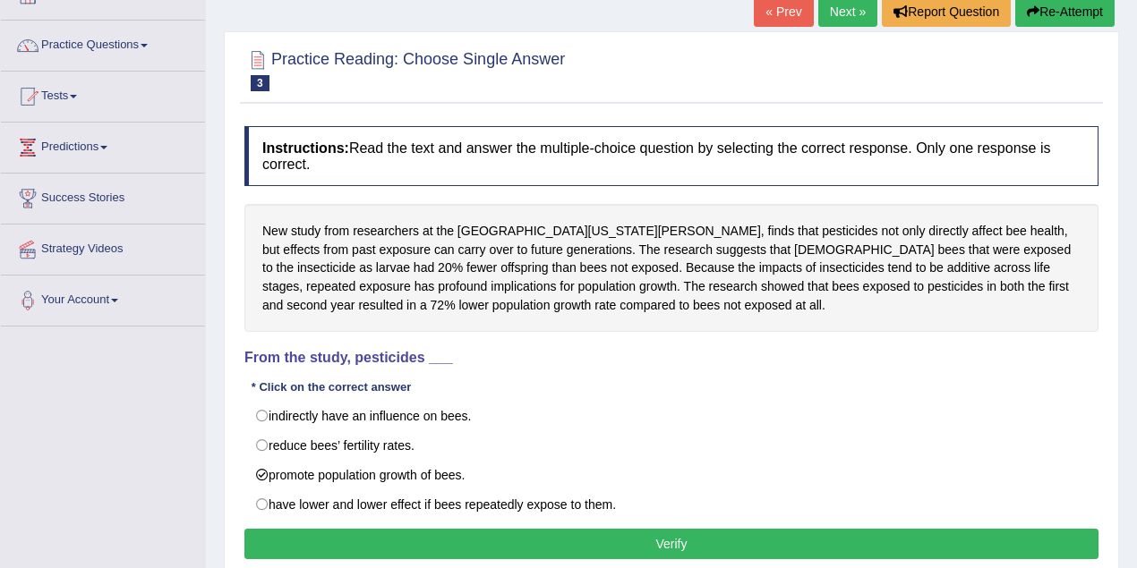
click at [454, 529] on button "Verify" at bounding box center [671, 544] width 854 height 30
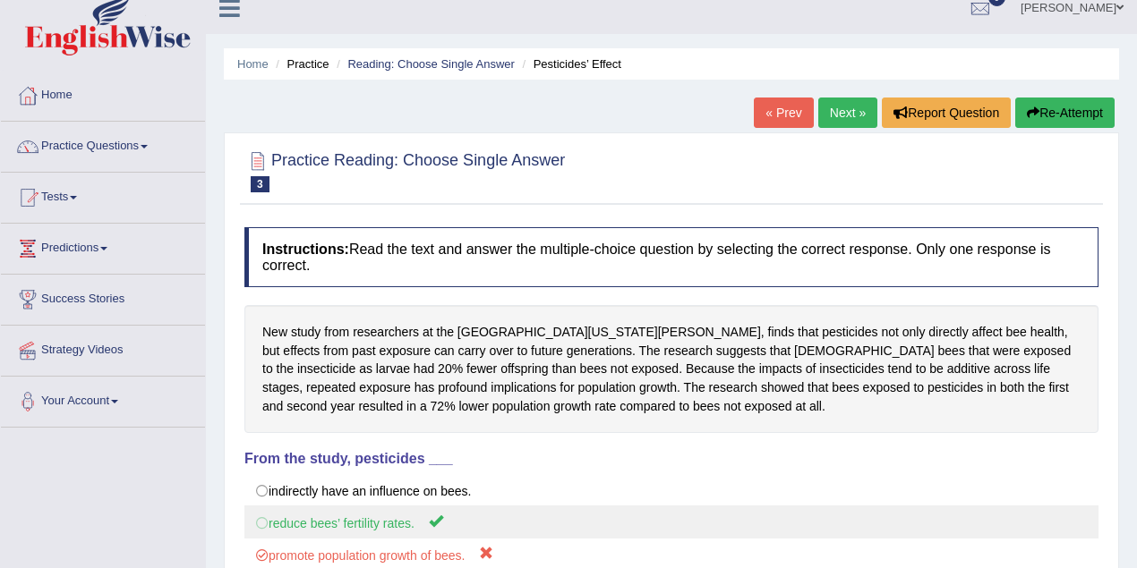
scroll to position [0, 0]
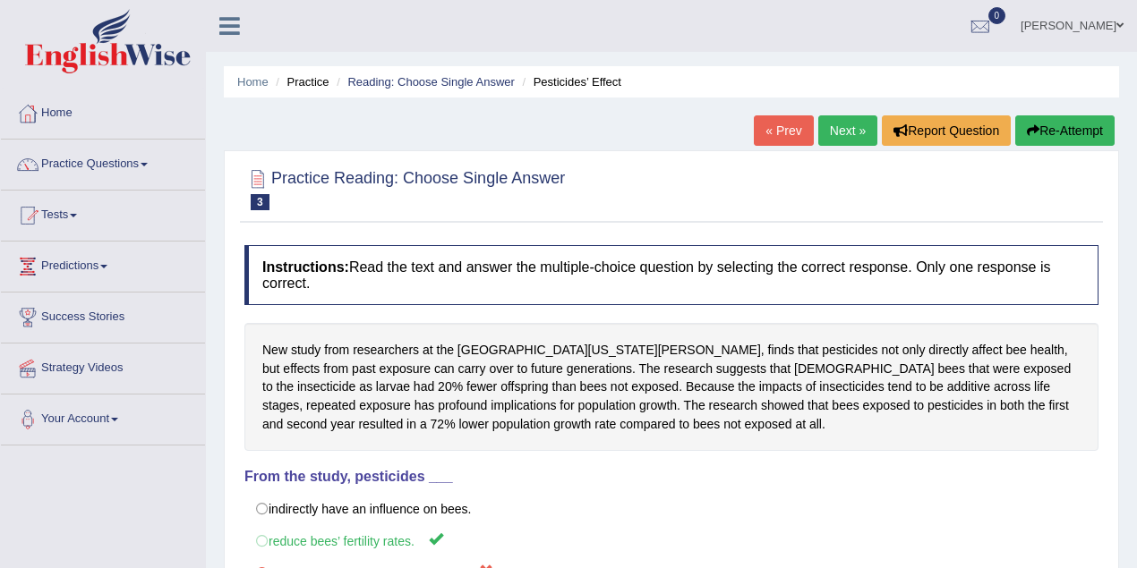
click at [831, 130] on link "Next »" at bounding box center [847, 130] width 59 height 30
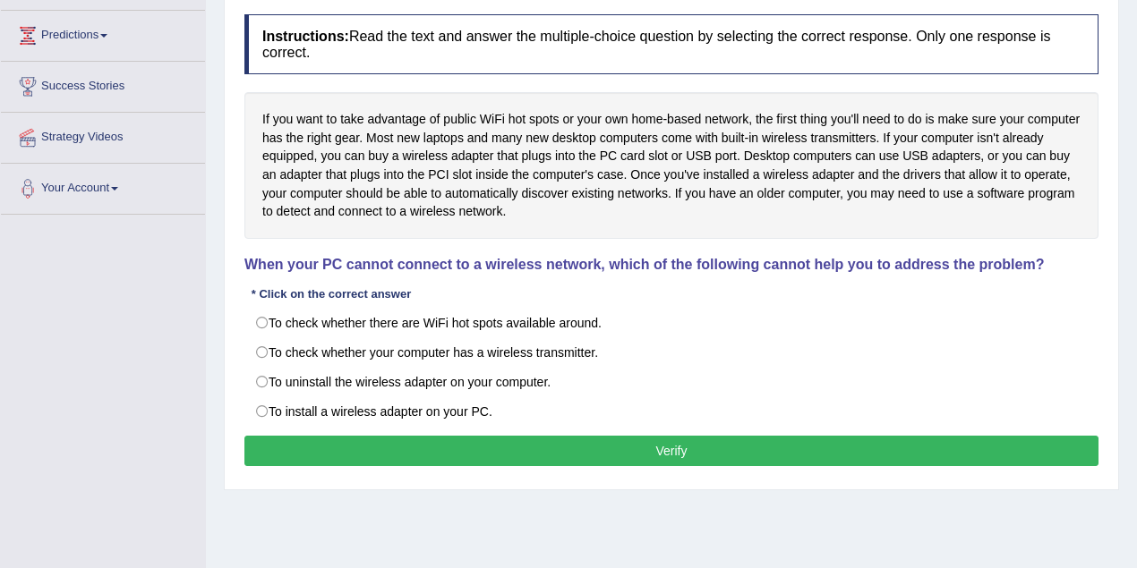
scroll to position [238, 0]
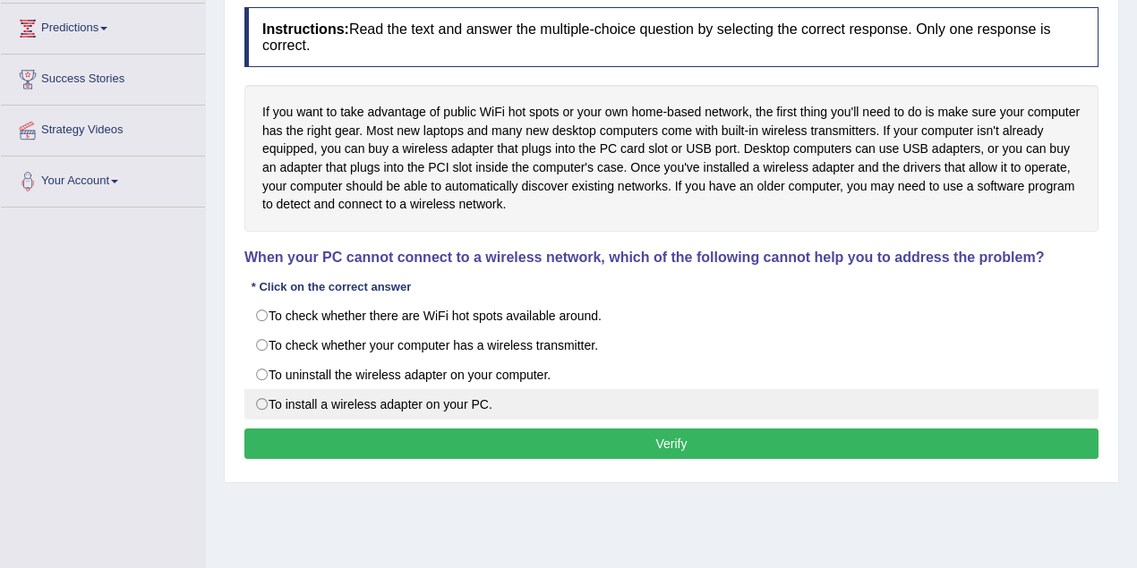
click at [366, 403] on label "To install a wireless adapter on your PC." at bounding box center [671, 404] width 854 height 30
radio input "true"
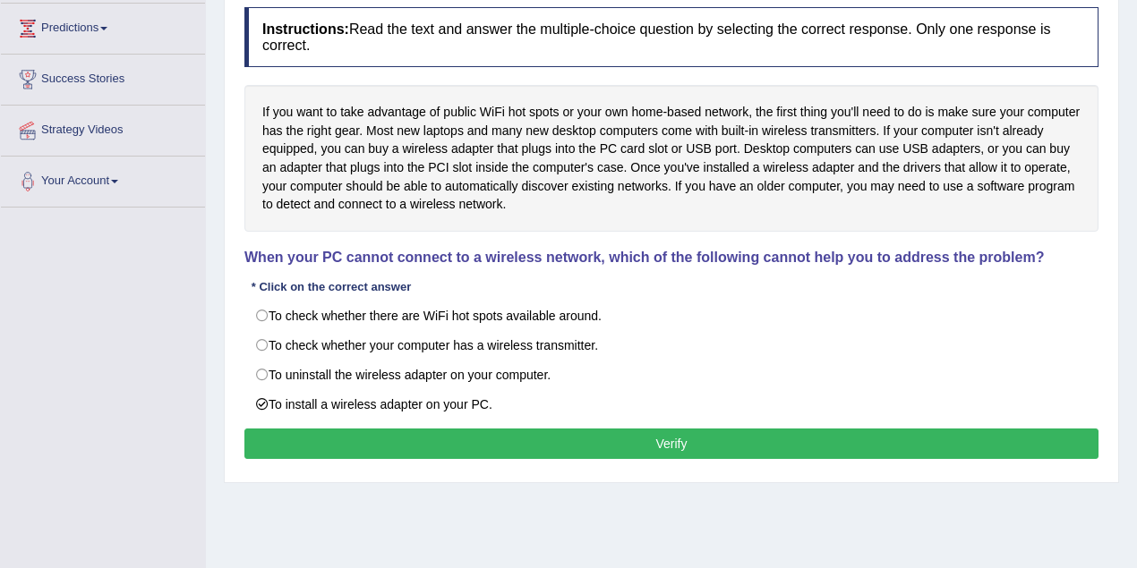
click at [396, 431] on button "Verify" at bounding box center [671, 444] width 854 height 30
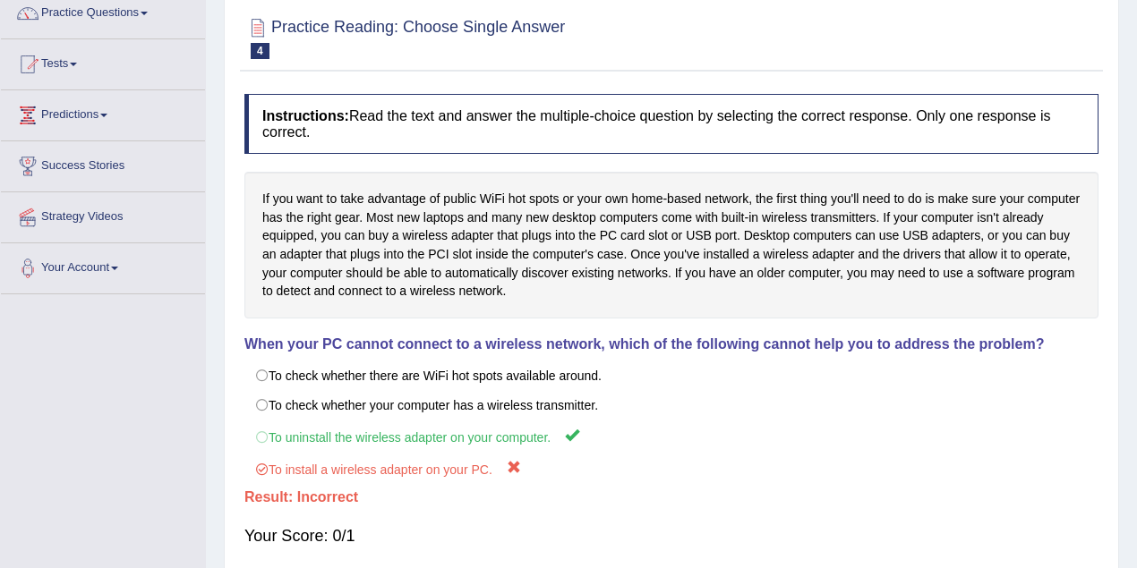
scroll to position [0, 0]
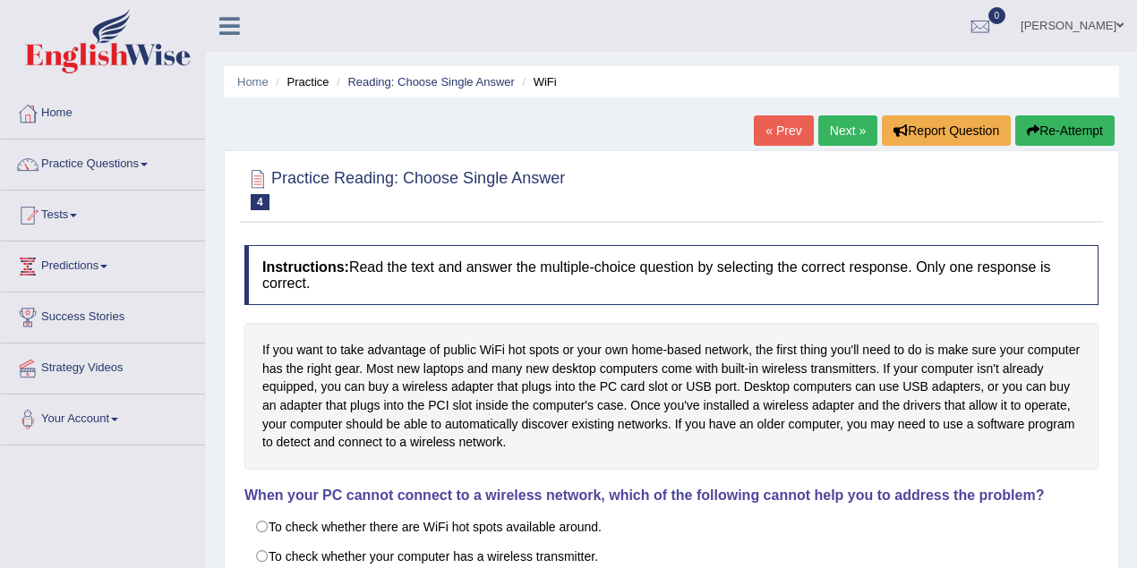
click at [853, 122] on link "Next »" at bounding box center [847, 130] width 59 height 30
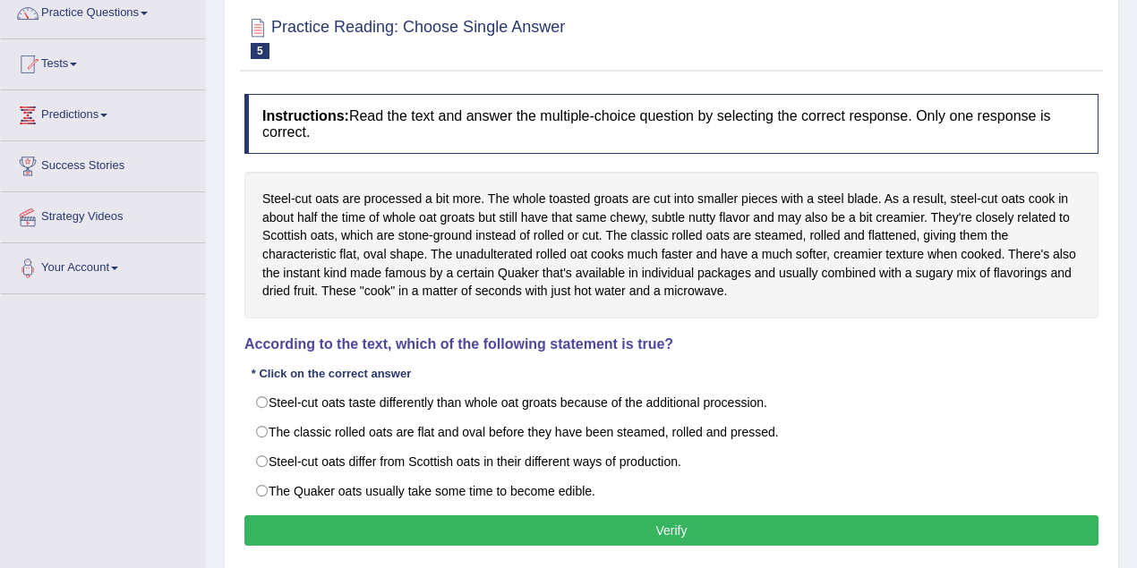
scroll to position [179, 0]
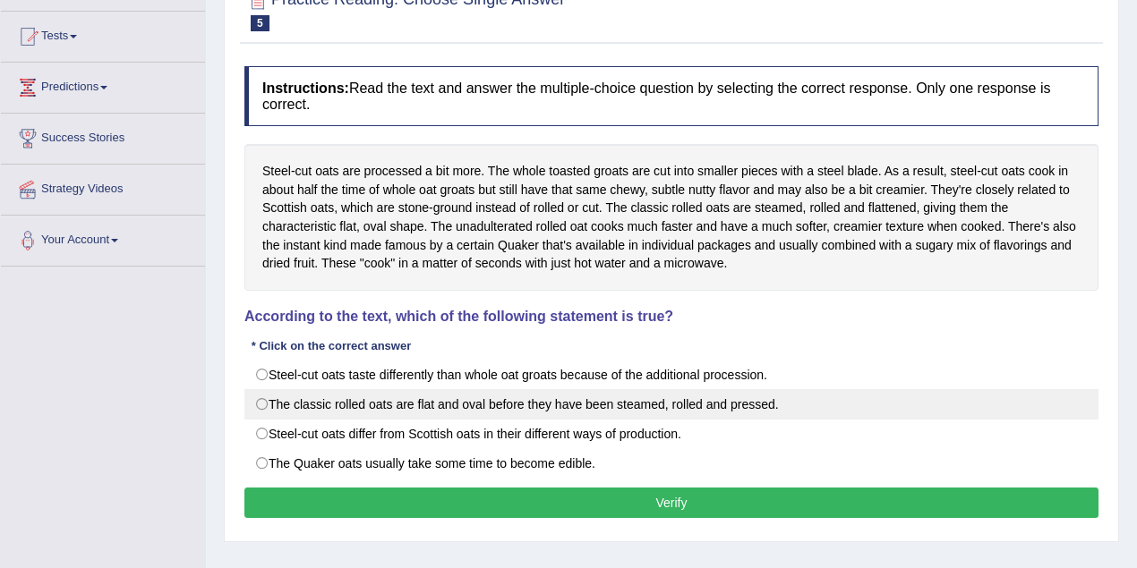
click at [446, 413] on label "The classic rolled oats are flat and oval before they have been steamed, rolled…" at bounding box center [671, 404] width 854 height 30
radio input "true"
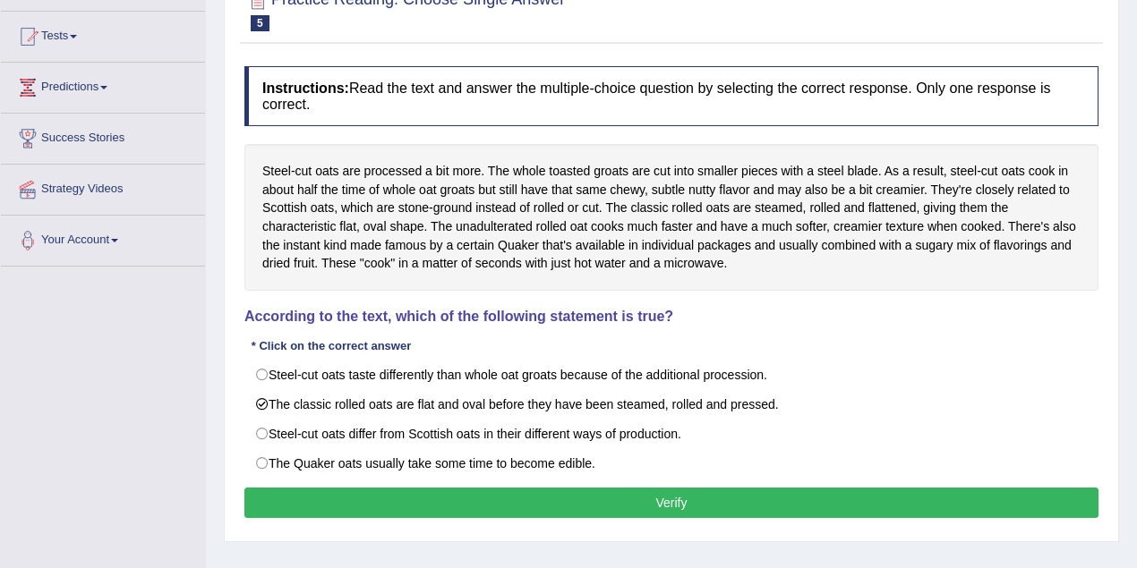
click at [494, 488] on button "Verify" at bounding box center [671, 503] width 854 height 30
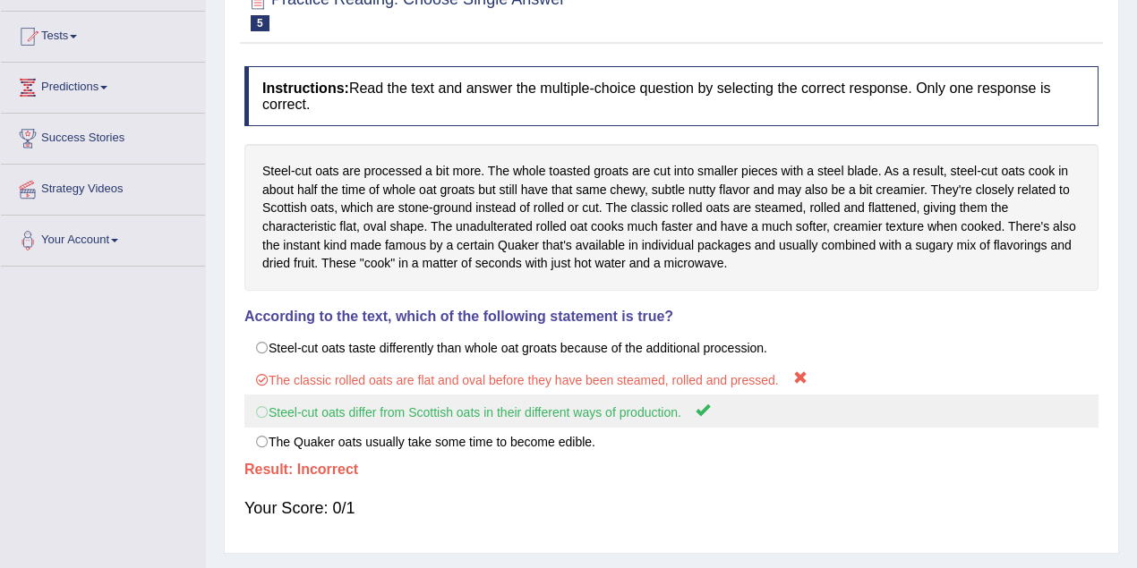
click at [459, 406] on label "Steel-cut oats differ from Scottish oats in their different ways of production." at bounding box center [671, 411] width 854 height 33
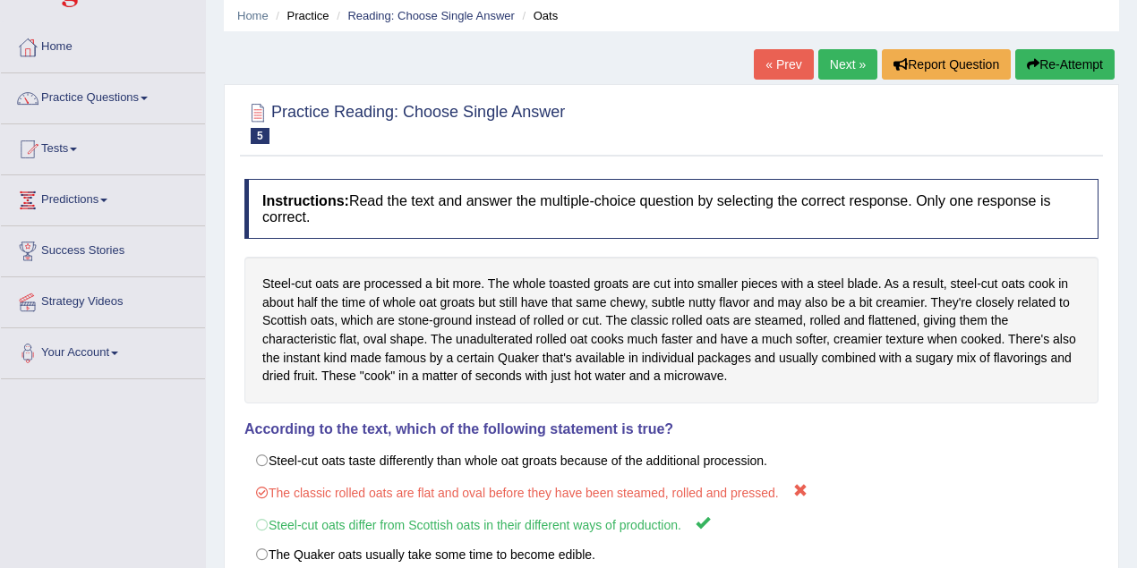
scroll to position [0, 0]
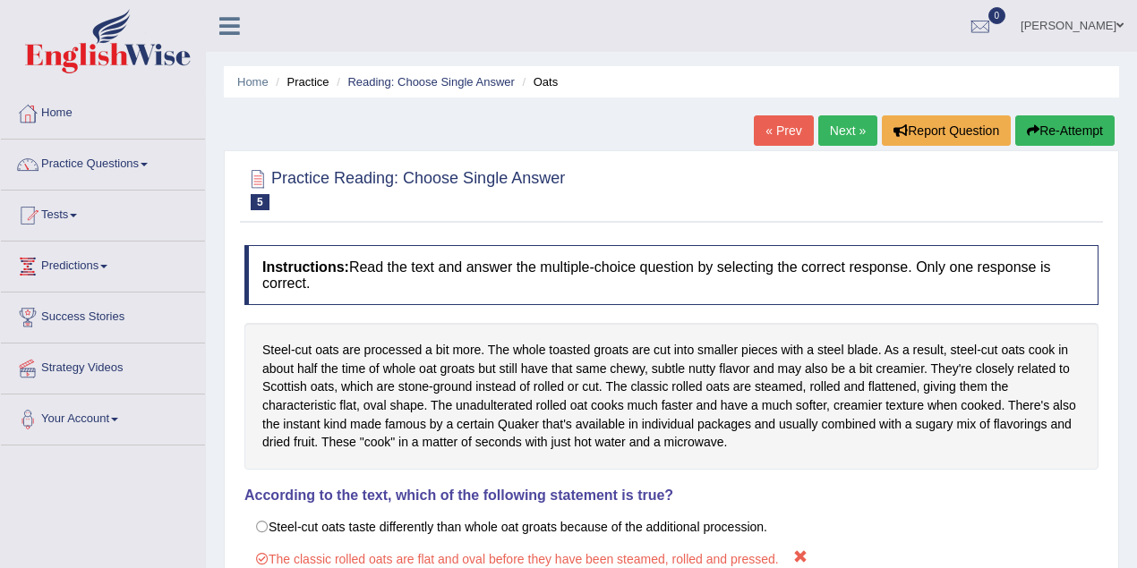
click at [841, 134] on link "Next »" at bounding box center [847, 130] width 59 height 30
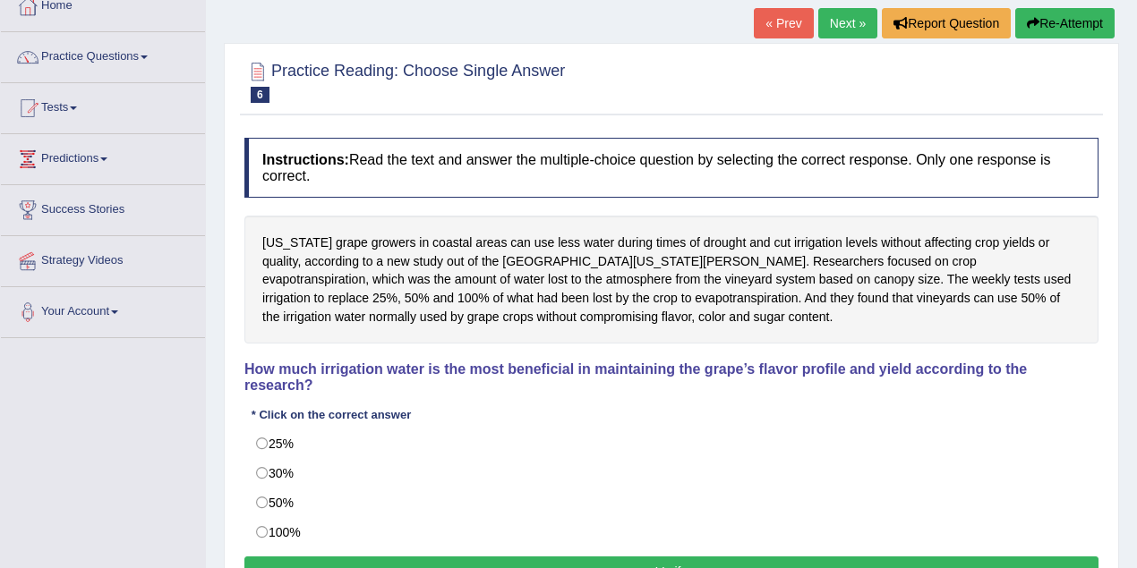
scroll to position [238, 0]
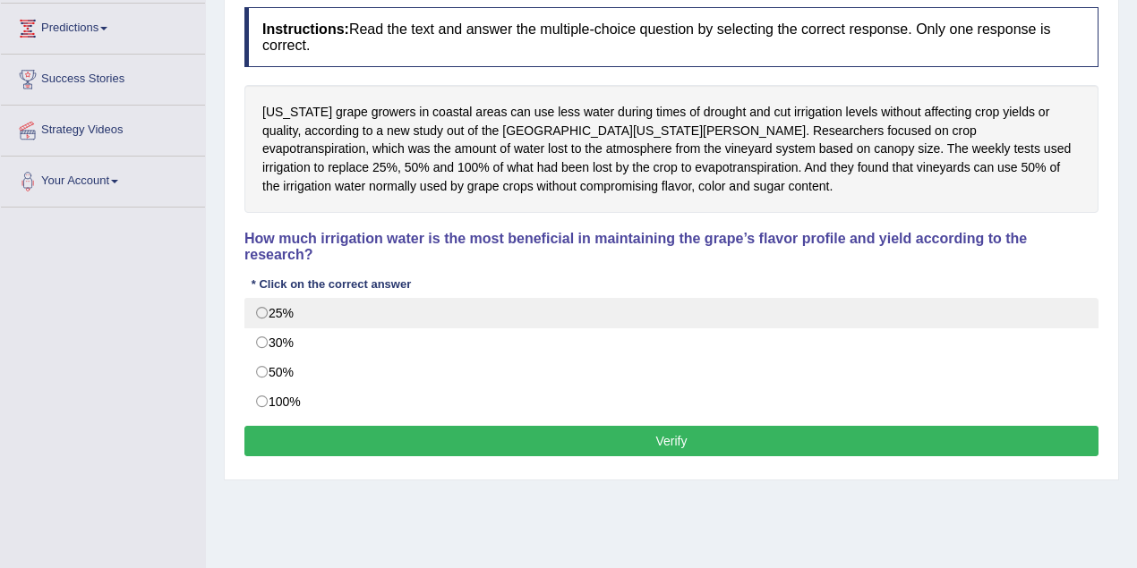
click at [261, 314] on label "25%" at bounding box center [671, 313] width 854 height 30
radio input "true"
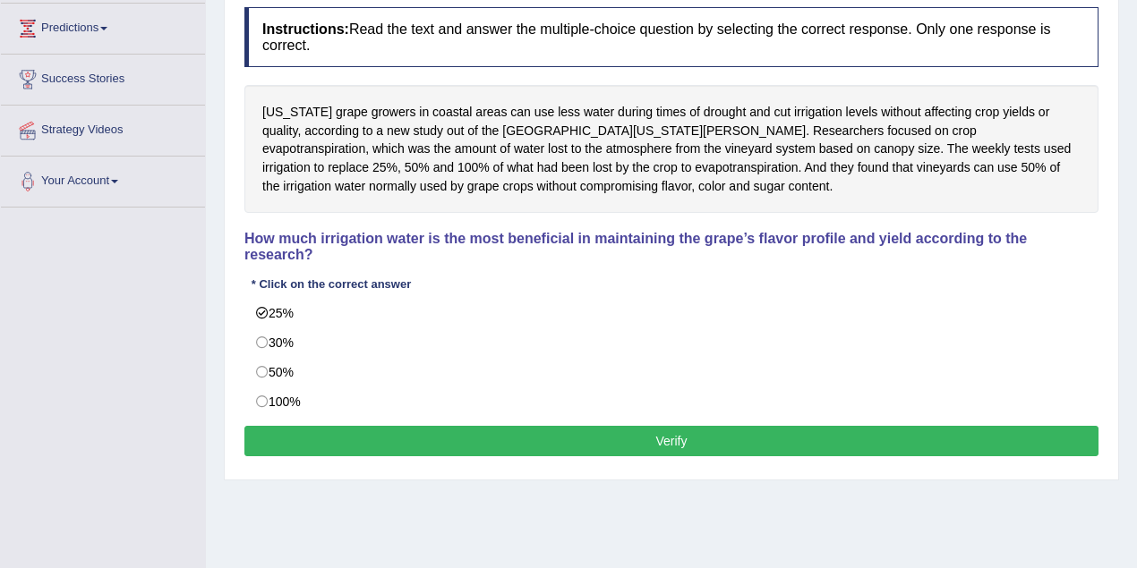
click at [388, 438] on button "Verify" at bounding box center [671, 441] width 854 height 30
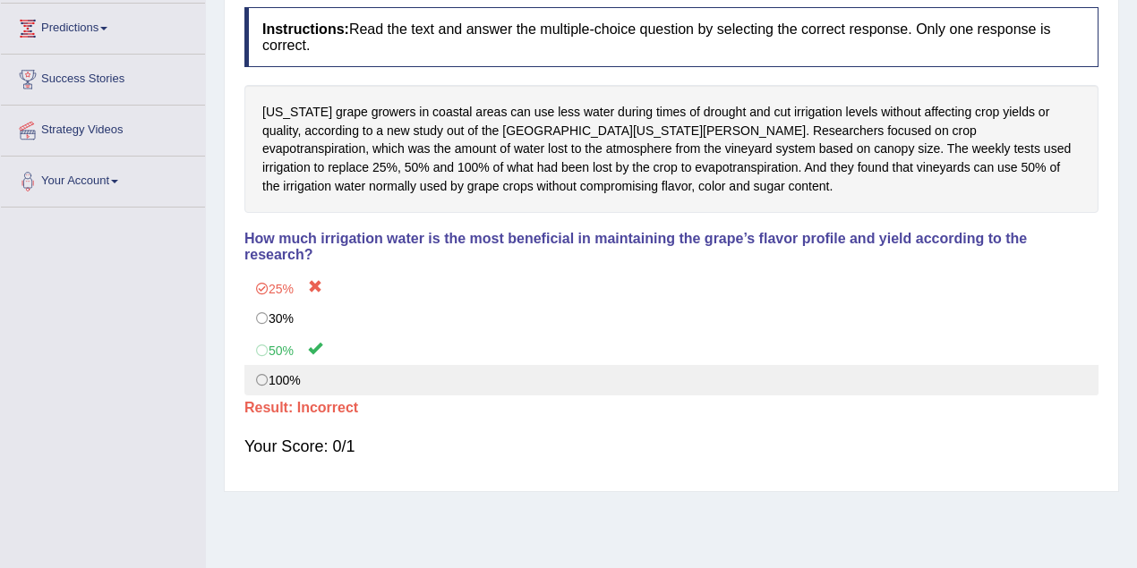
scroll to position [0, 0]
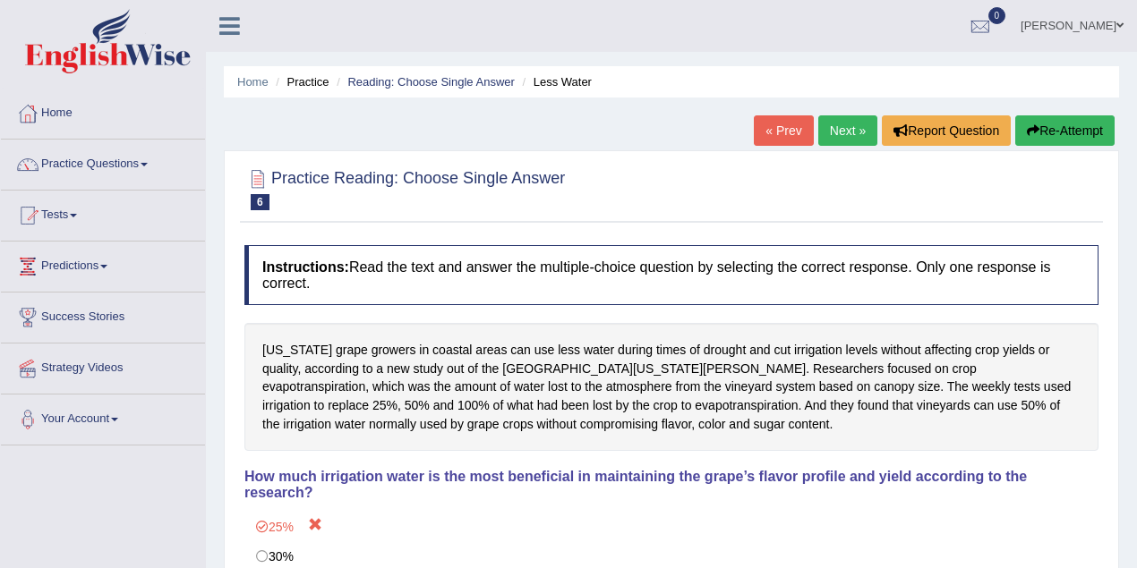
click at [845, 123] on link "Next »" at bounding box center [847, 130] width 59 height 30
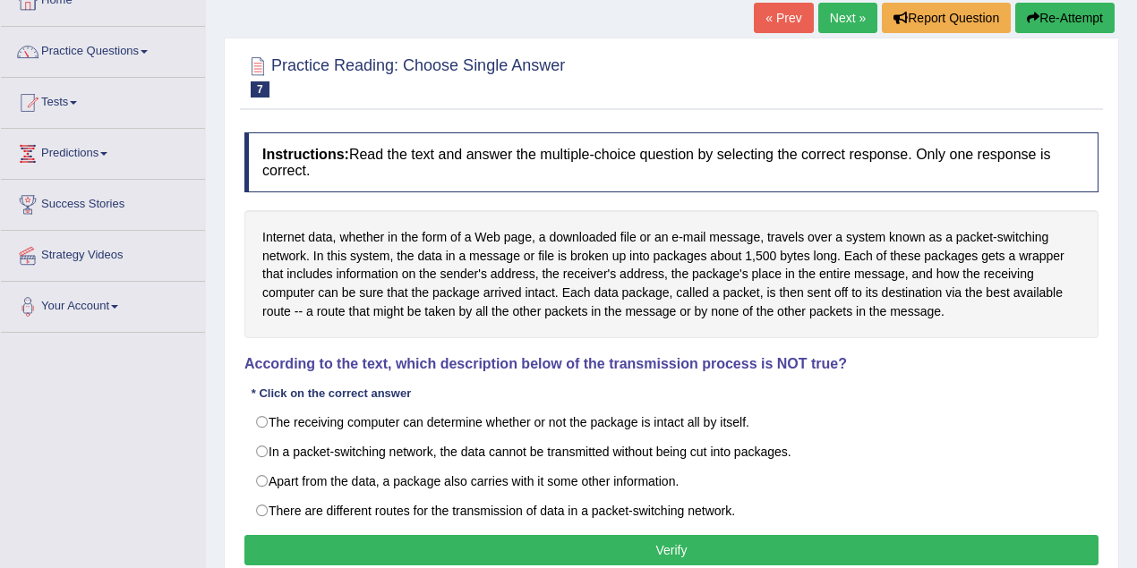
scroll to position [179, 0]
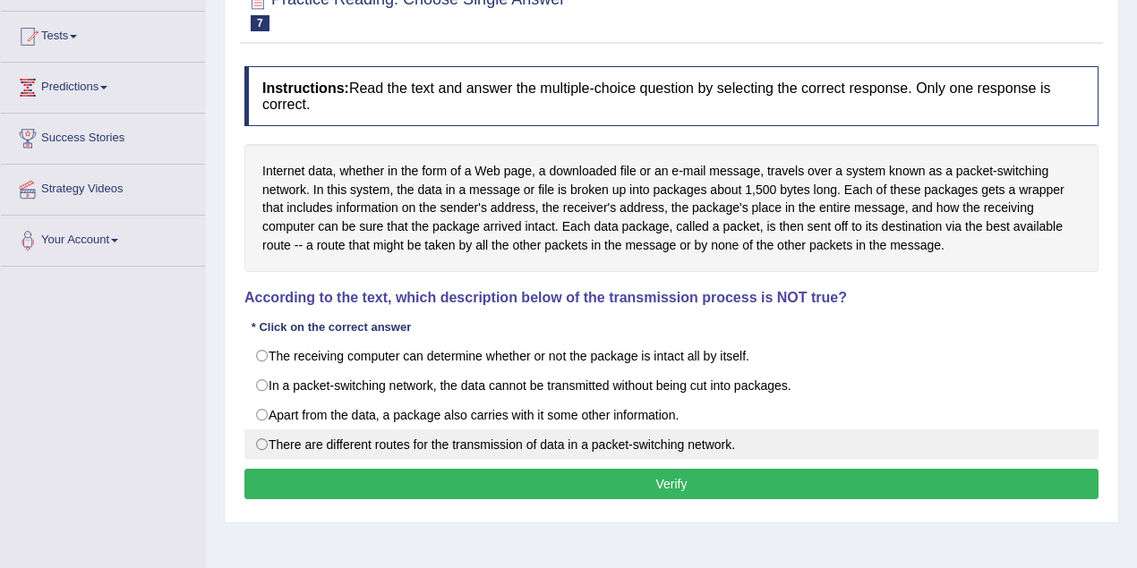
click at [535, 447] on label "There are different routes for the transmission of data in a packet-switching n…" at bounding box center [671, 445] width 854 height 30
radio input "true"
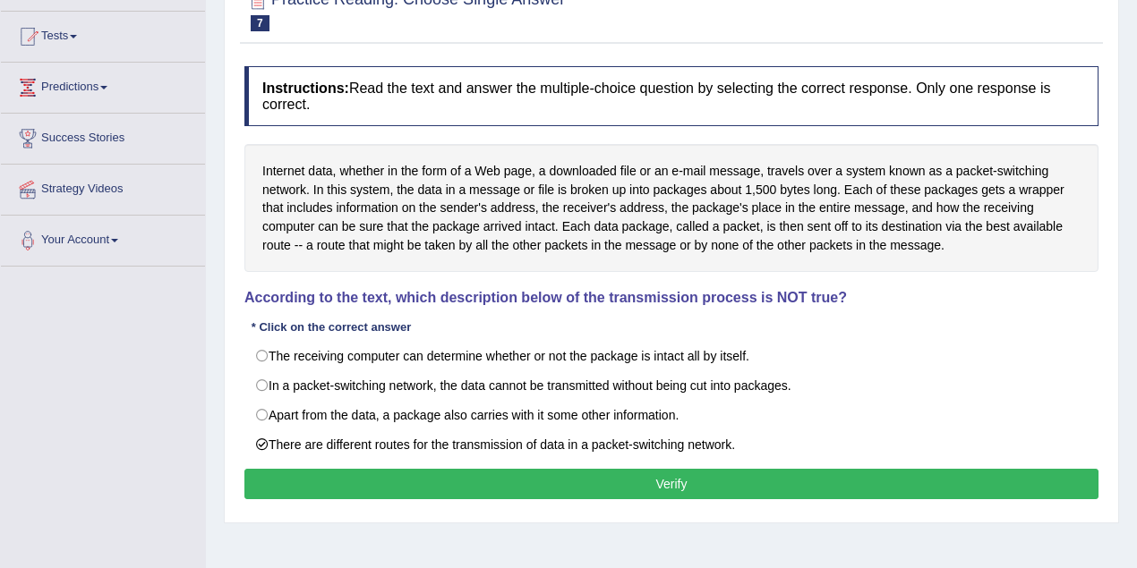
click at [557, 481] on button "Verify" at bounding box center [671, 484] width 854 height 30
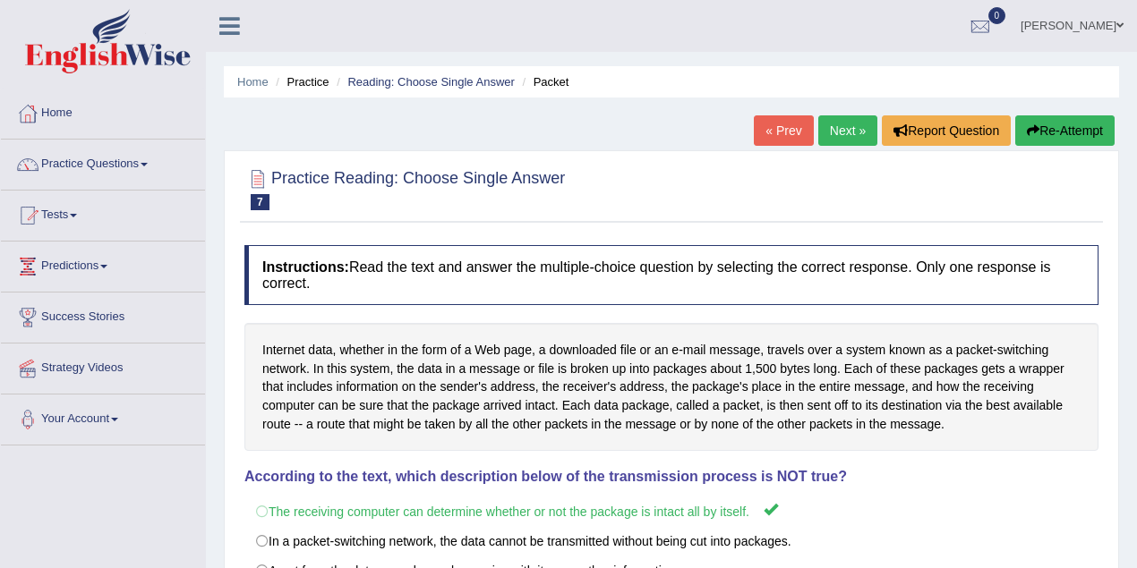
scroll to position [0, 0]
click at [840, 134] on link "Next »" at bounding box center [847, 130] width 59 height 30
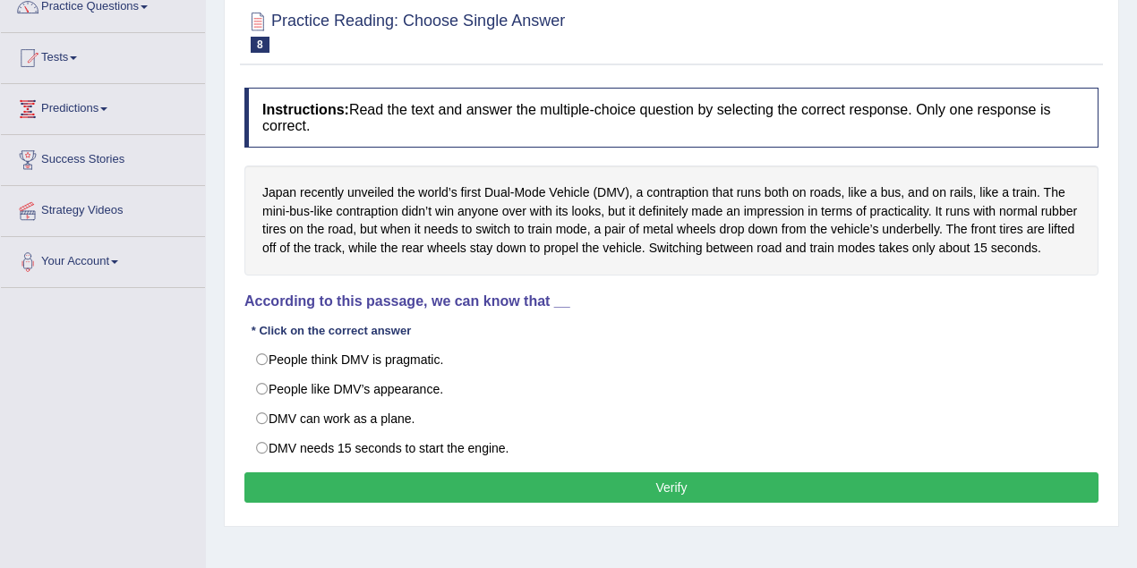
scroll to position [179, 0]
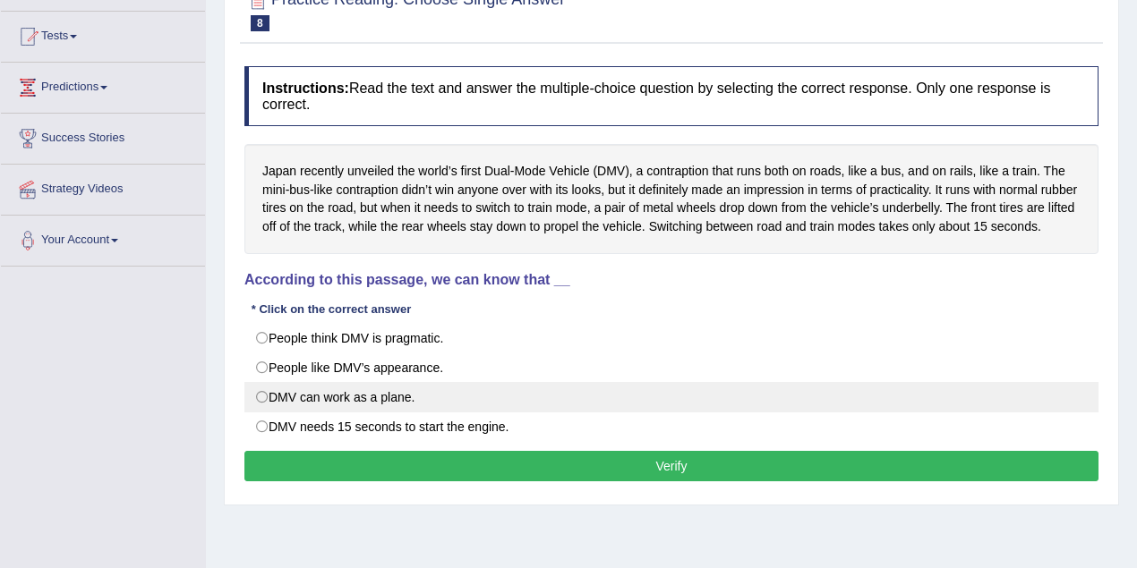
drag, startPoint x: 342, startPoint y: 395, endPoint x: 336, endPoint y: 406, distance: 13.2
click at [342, 395] on label "DMV can work as a plane." at bounding box center [671, 397] width 854 height 30
radio input "true"
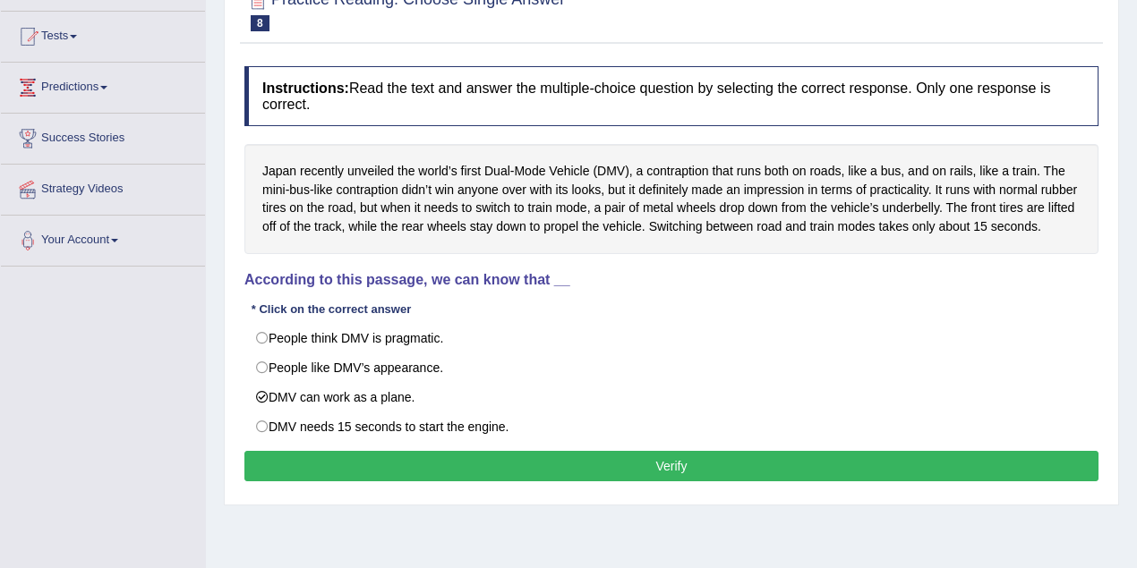
click at [414, 476] on button "Verify" at bounding box center [671, 466] width 854 height 30
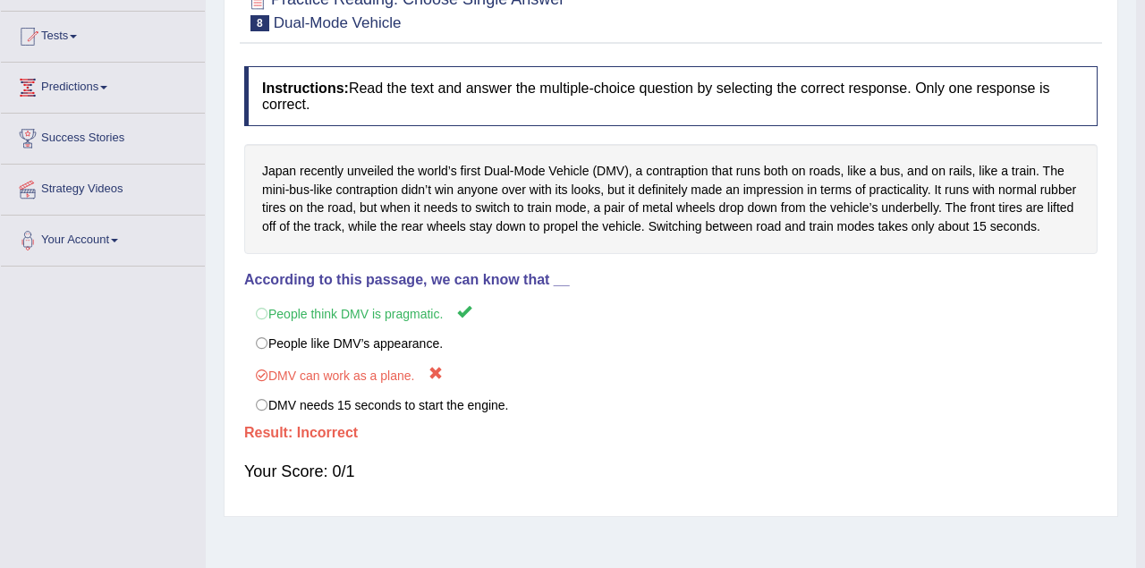
click at [414, 476] on div "Your Score: 0/1" at bounding box center [671, 471] width 854 height 43
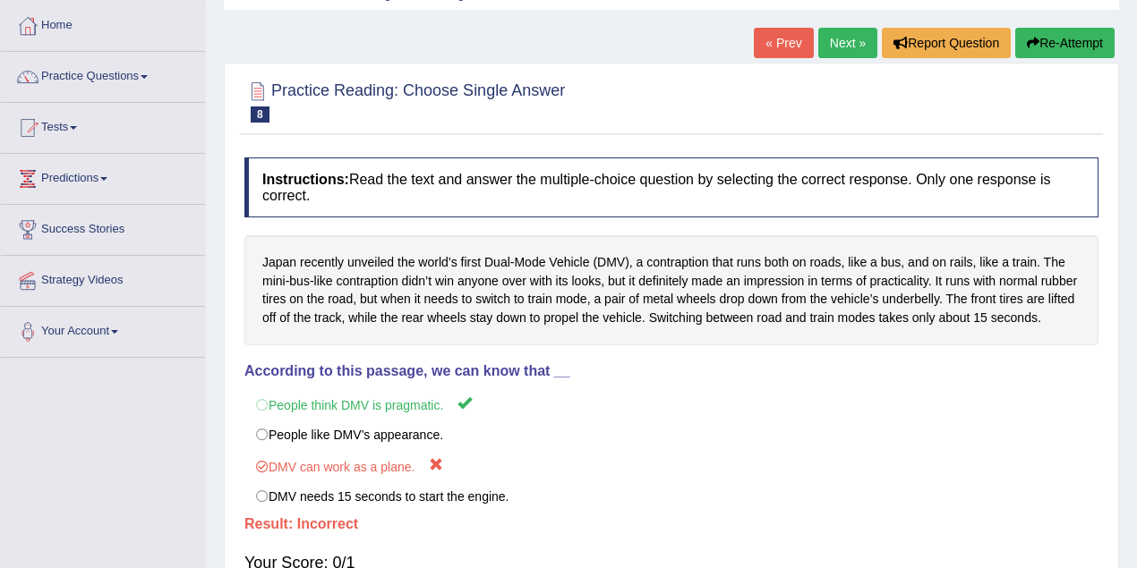
scroll to position [0, 0]
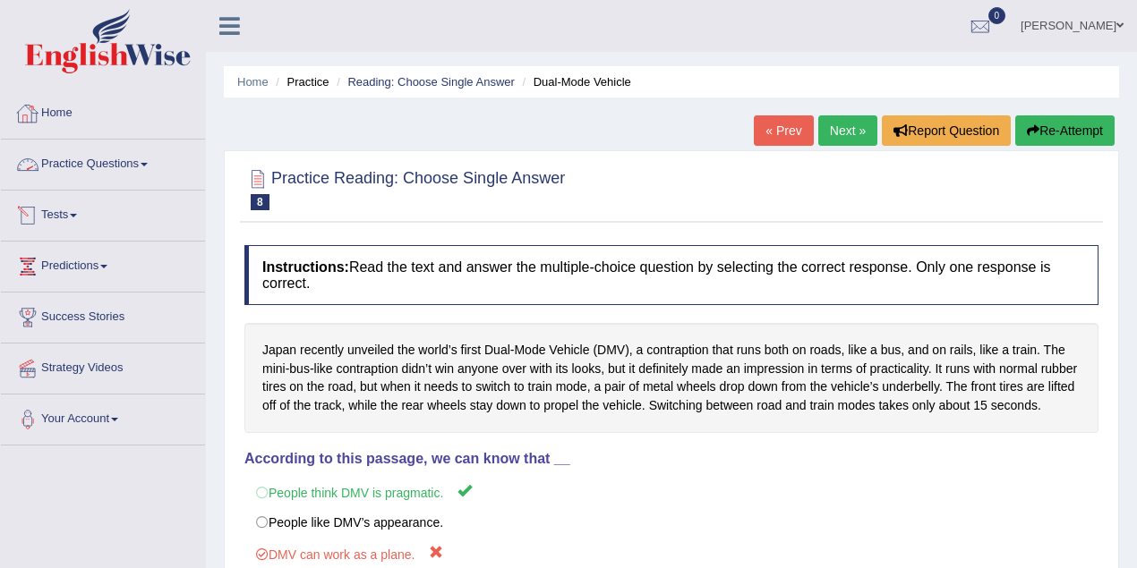
click at [139, 162] on link "Practice Questions" at bounding box center [103, 162] width 204 height 45
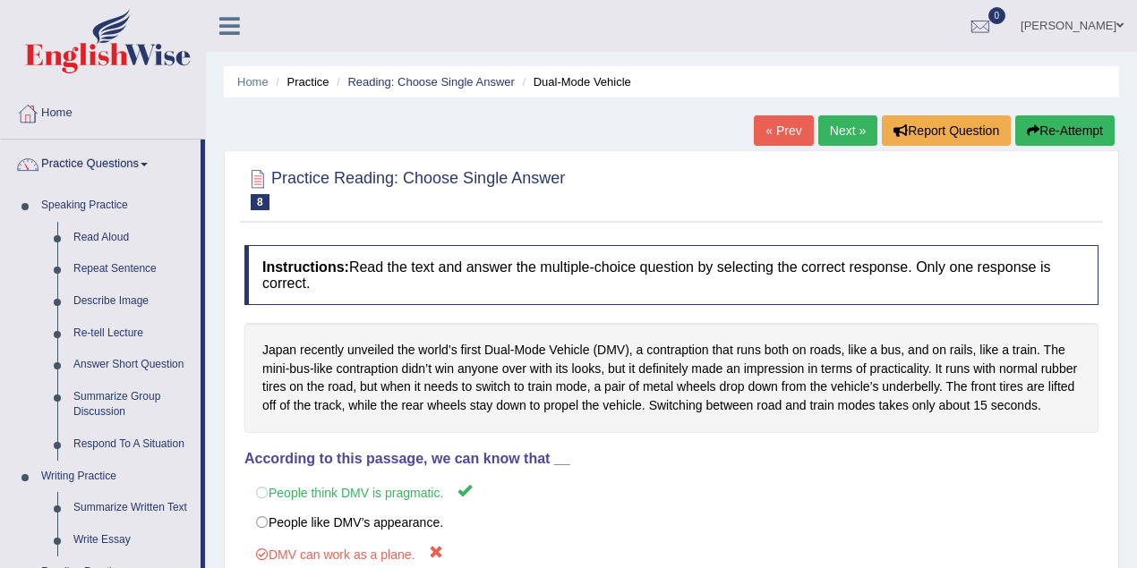
click at [861, 125] on link "Next »" at bounding box center [847, 130] width 59 height 30
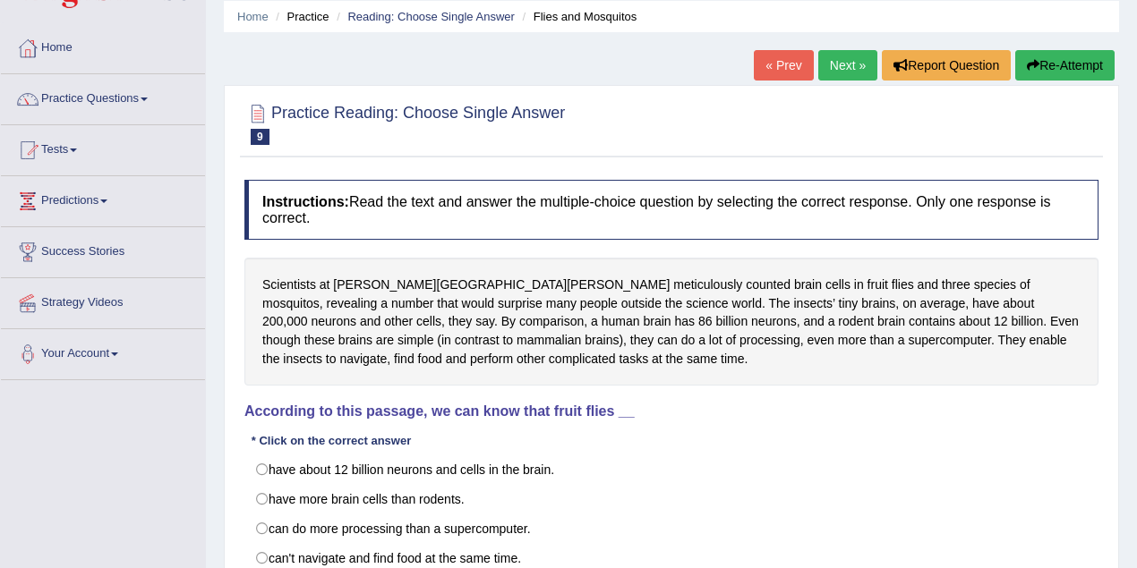
scroll to position [179, 0]
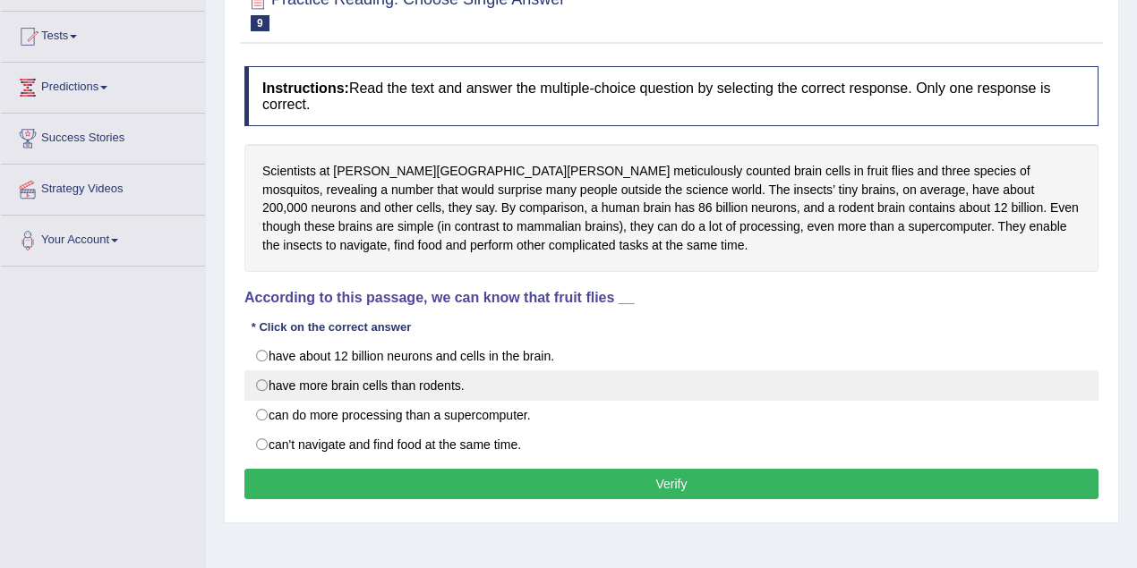
click at [324, 383] on label "have more brain cells than rodents." at bounding box center [671, 385] width 854 height 30
radio input "true"
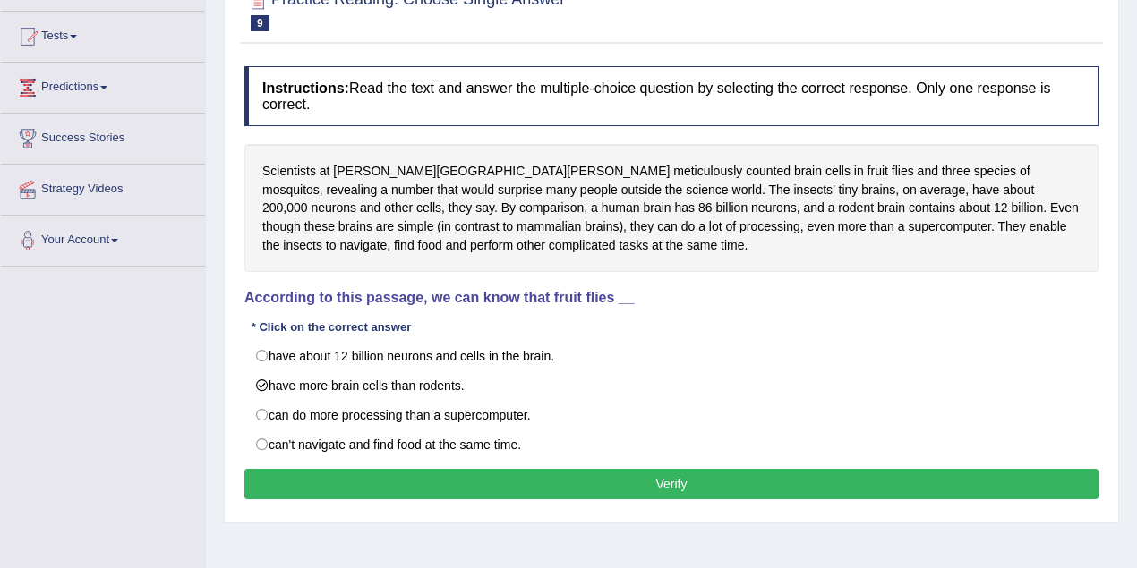
click at [392, 488] on button "Verify" at bounding box center [671, 484] width 854 height 30
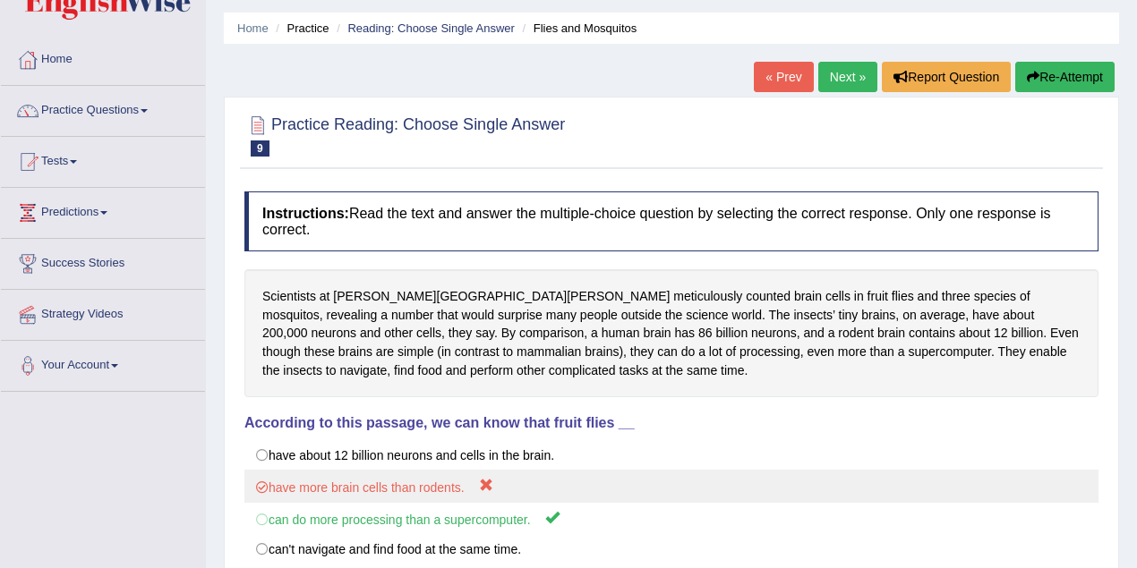
scroll to position [0, 0]
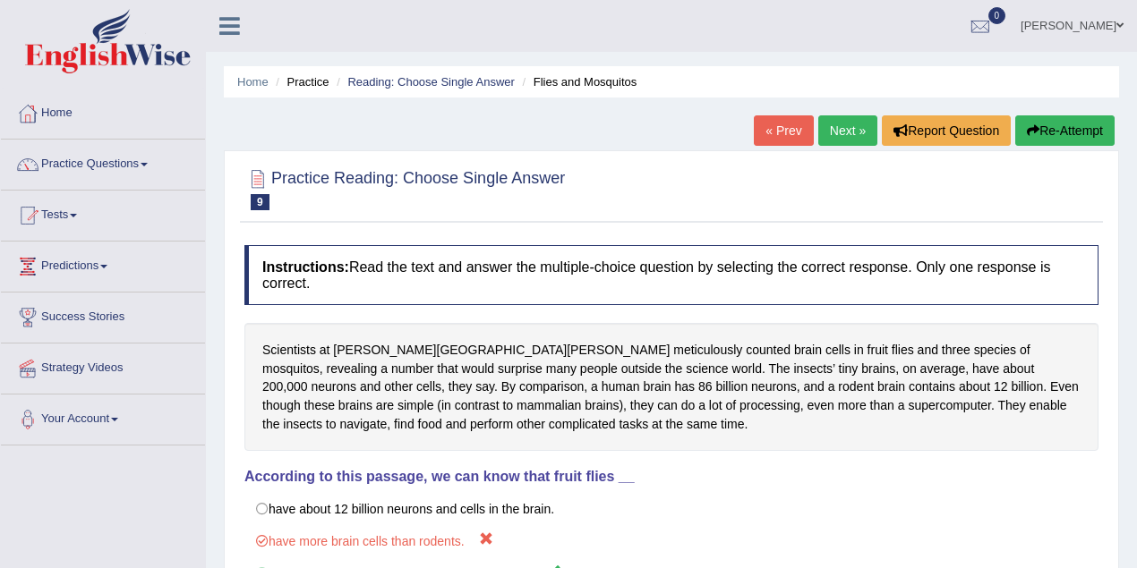
click at [833, 136] on link "Next »" at bounding box center [847, 130] width 59 height 30
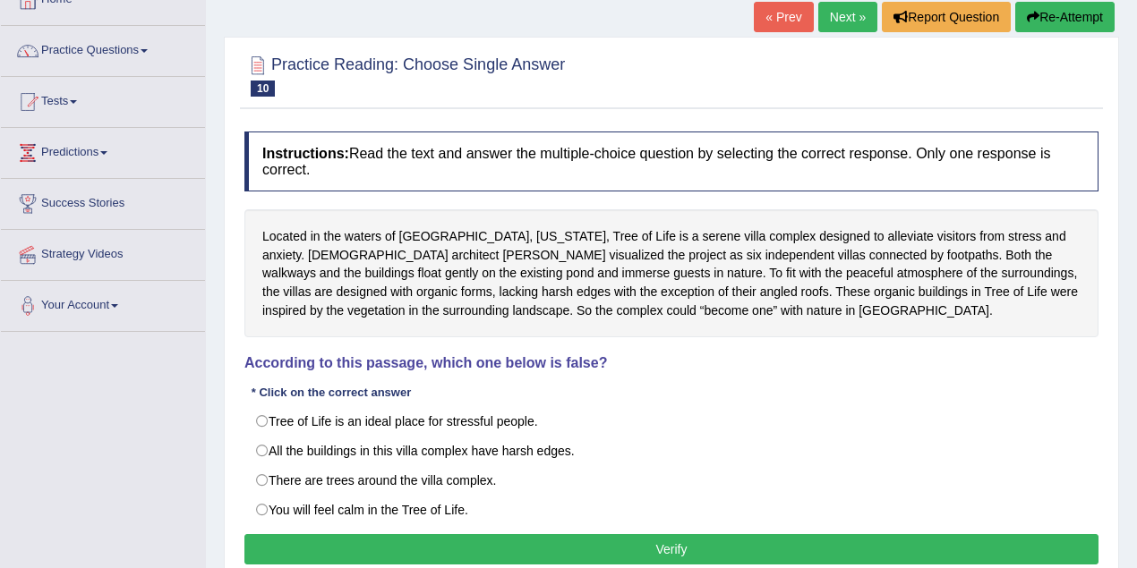
scroll to position [119, 0]
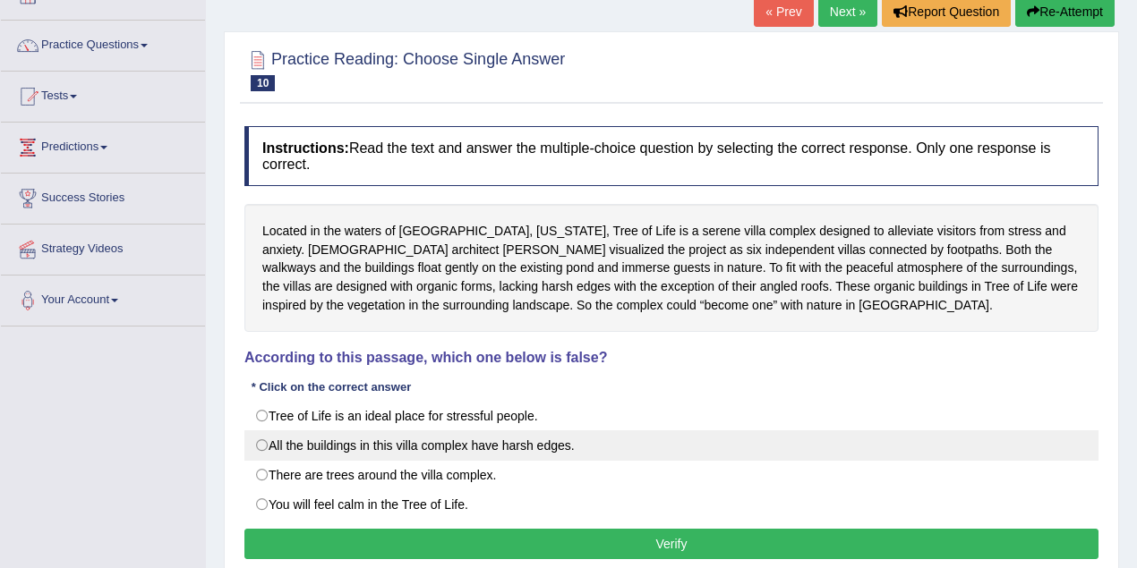
click at [515, 449] on label "All the buildings in this villa complex have harsh edges." at bounding box center [671, 445] width 854 height 30
radio input "true"
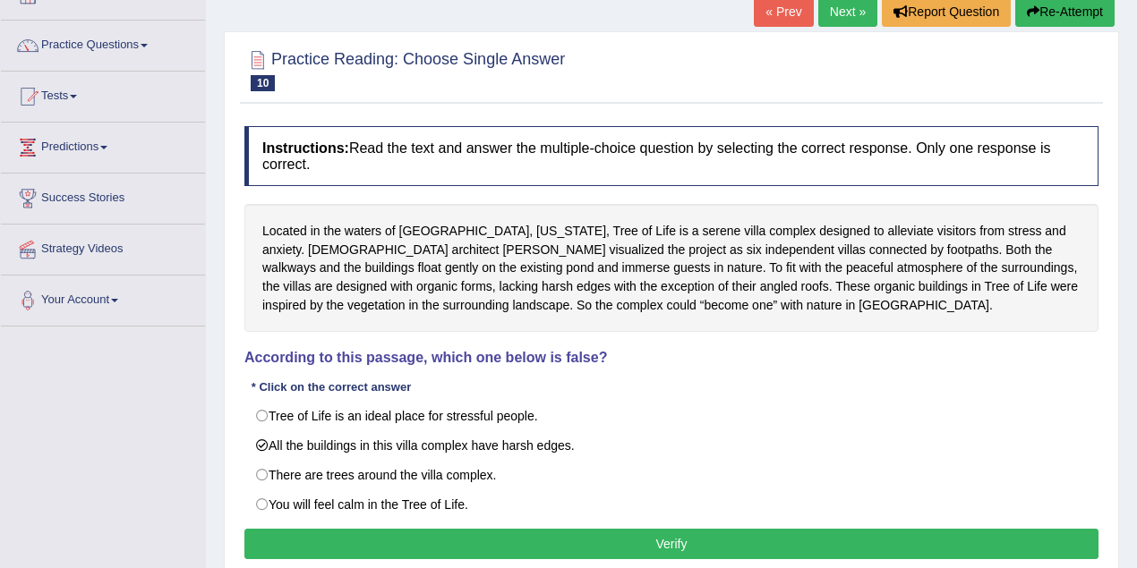
click at [631, 548] on button "Verify" at bounding box center [671, 544] width 854 height 30
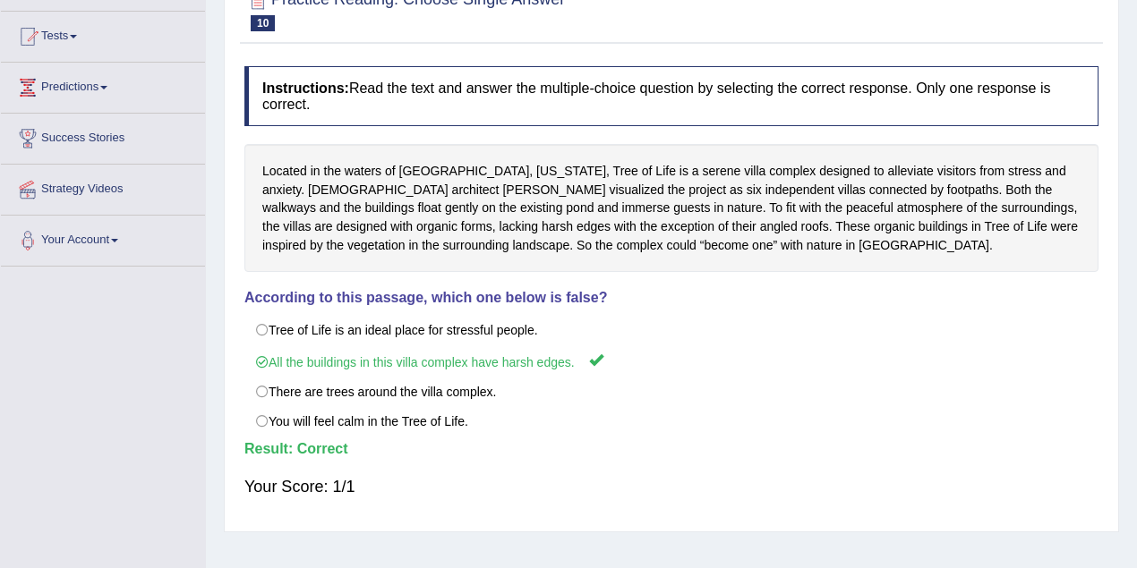
scroll to position [0, 0]
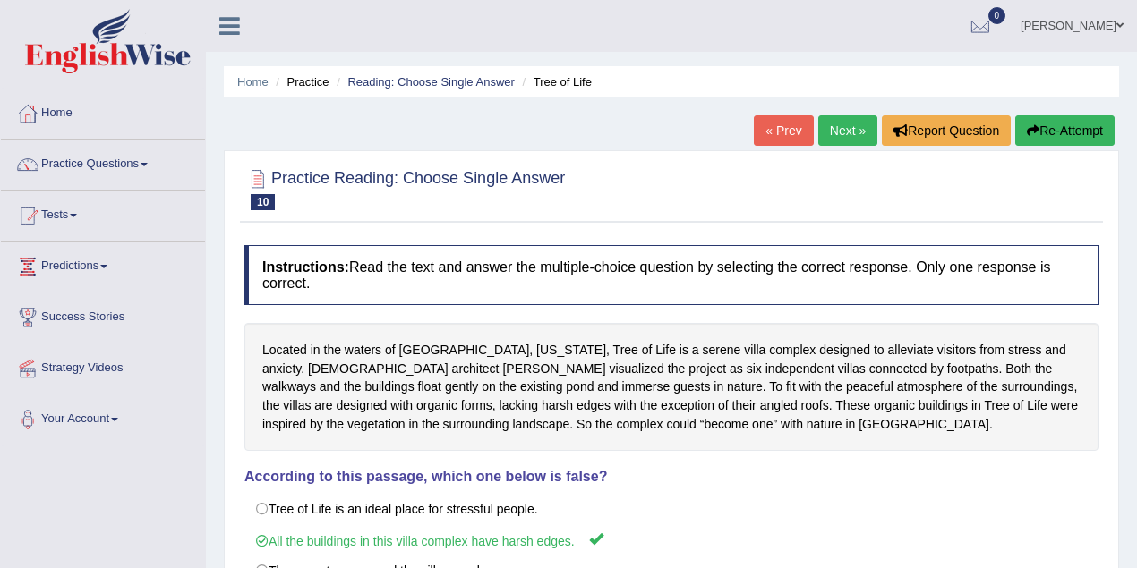
click at [850, 127] on link "Next »" at bounding box center [847, 130] width 59 height 30
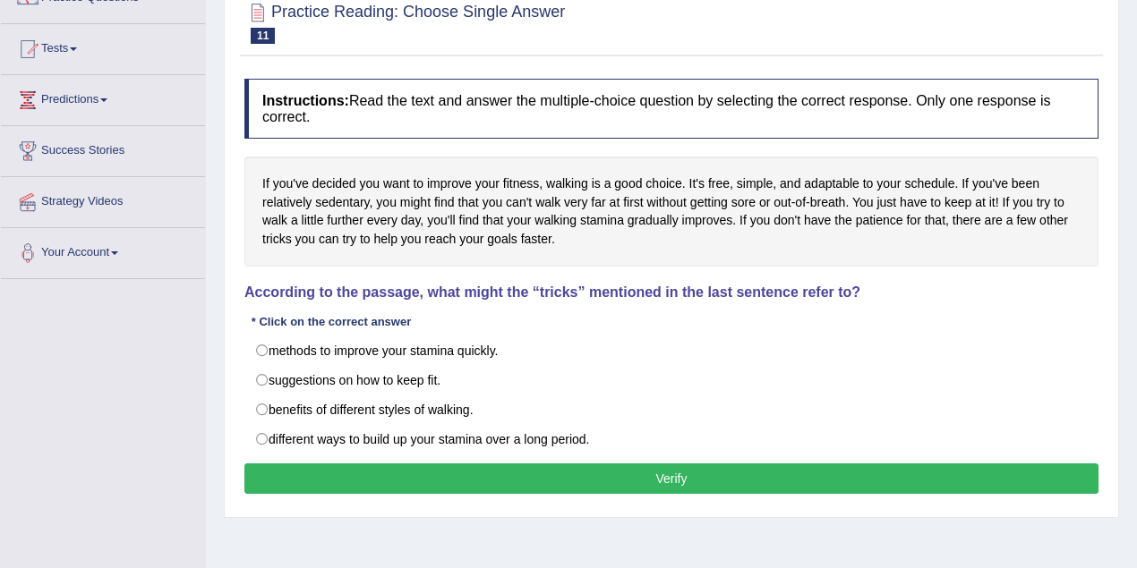
scroll to position [179, 0]
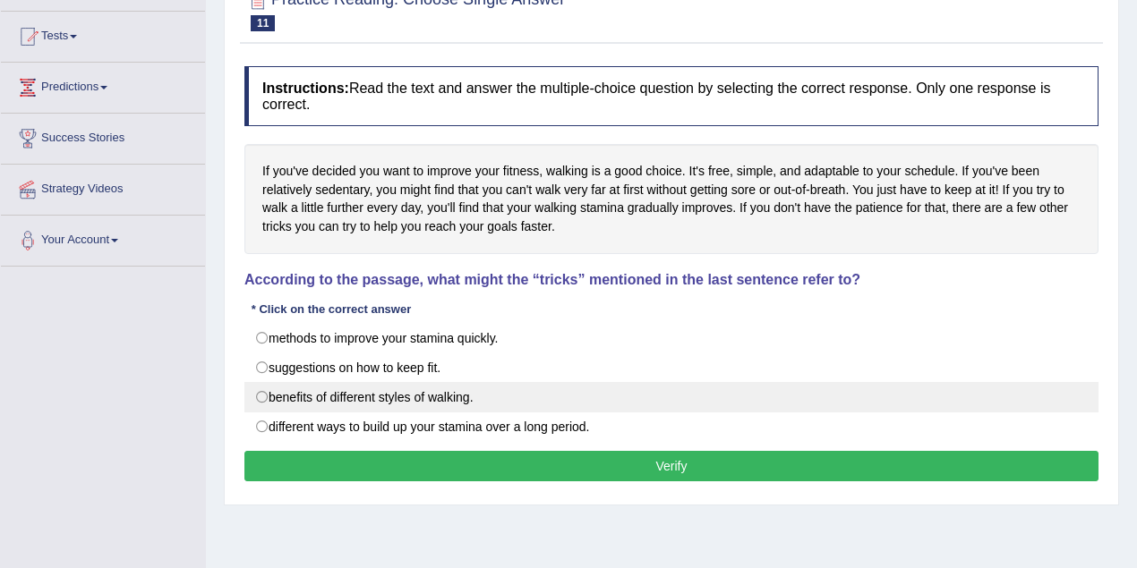
click at [445, 392] on label "benefits of different styles of walking." at bounding box center [671, 397] width 854 height 30
radio input "true"
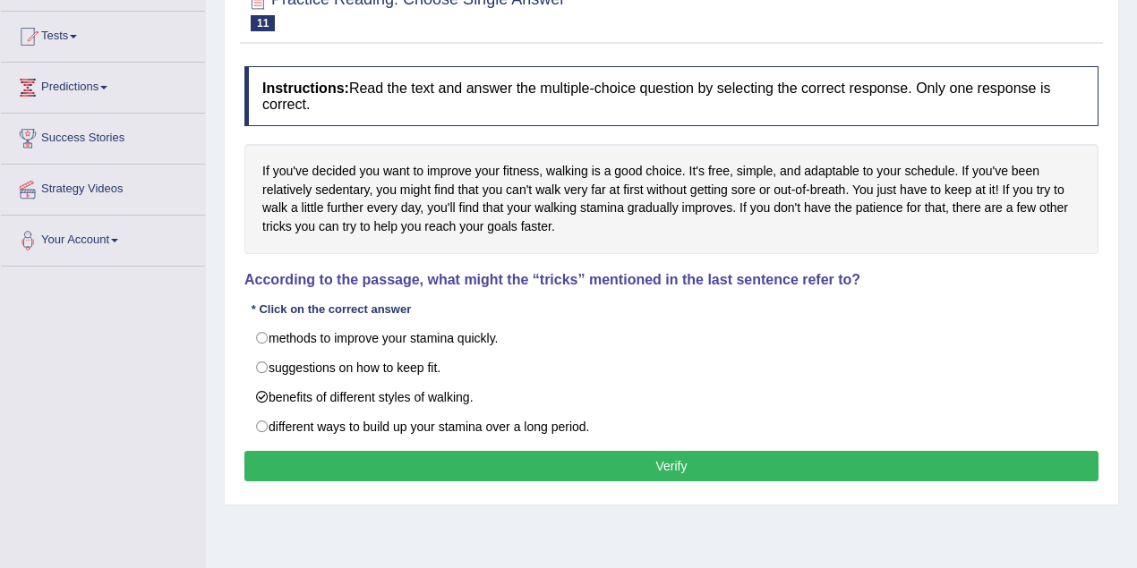
click at [533, 469] on button "Verify" at bounding box center [671, 466] width 854 height 30
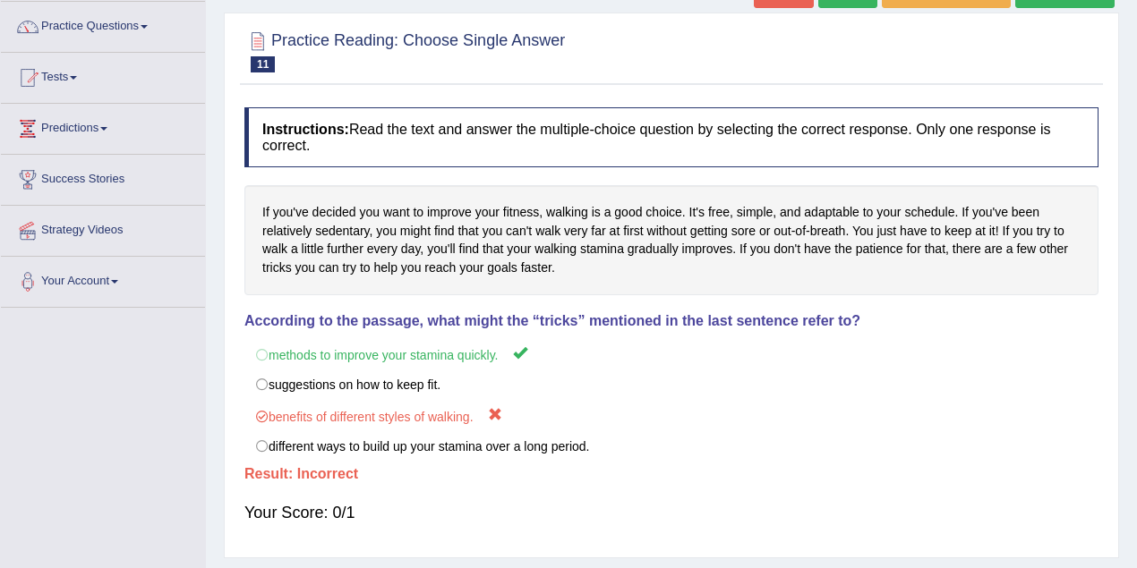
scroll to position [0, 0]
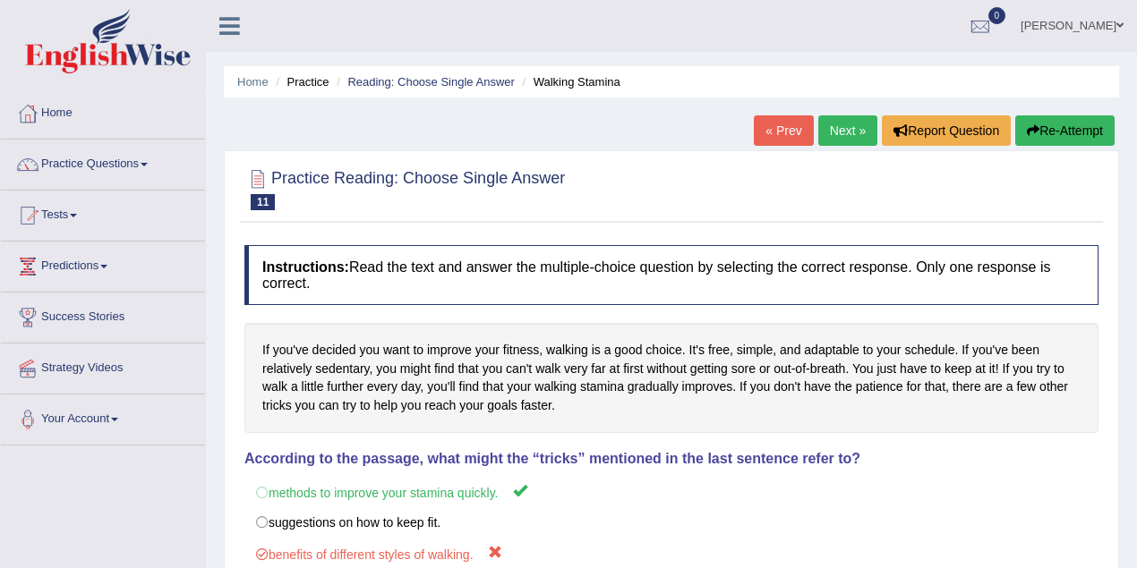
click at [843, 129] on link "Next »" at bounding box center [847, 130] width 59 height 30
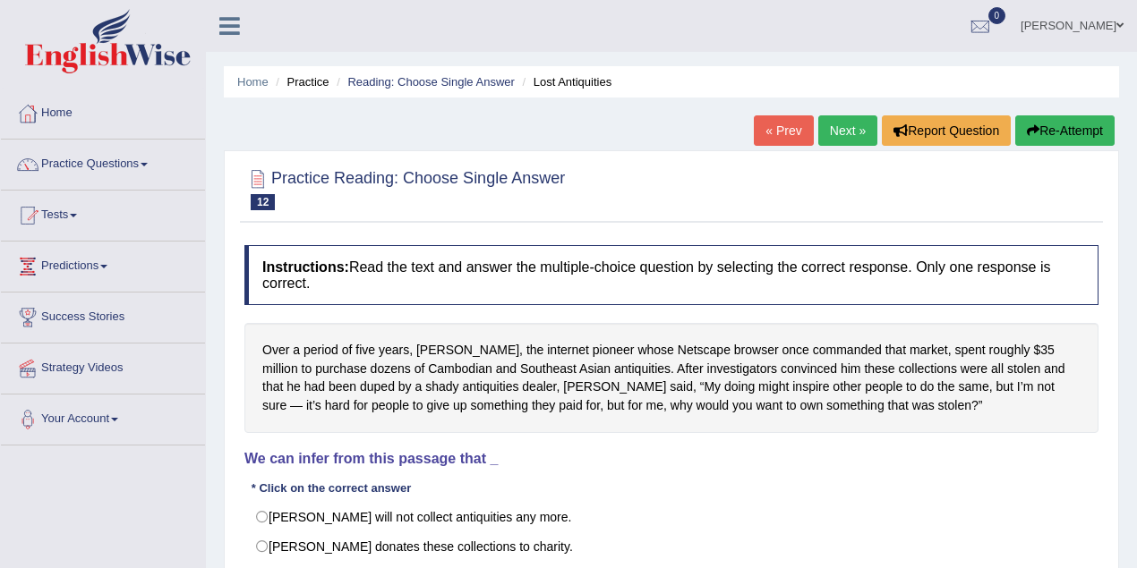
scroll to position [119, 0]
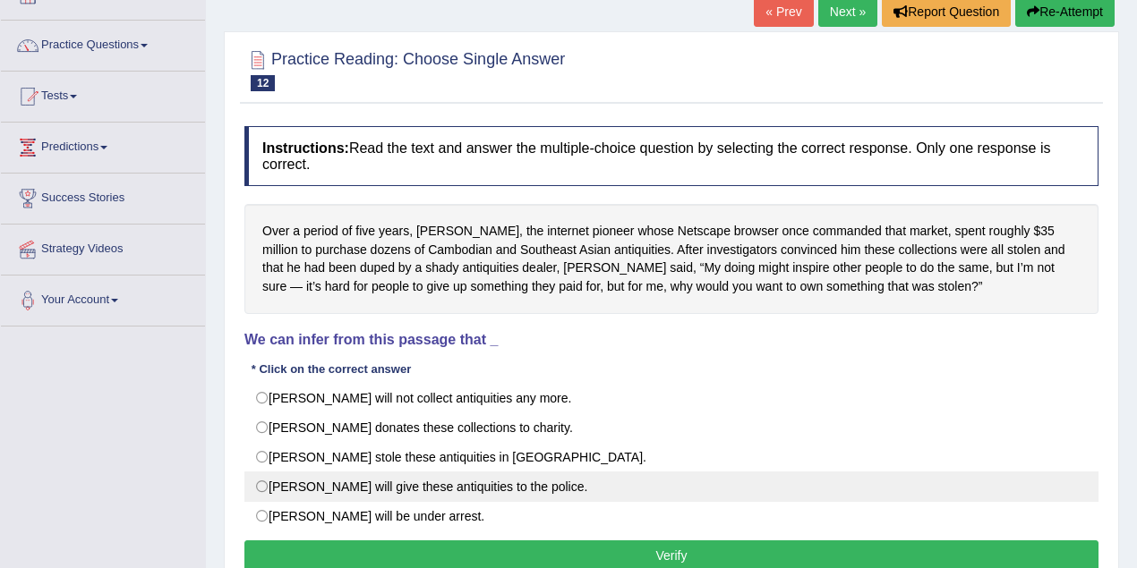
click at [579, 485] on label "Mr. Clark will give these antiquities to the police." at bounding box center [671, 487] width 854 height 30
radio input "true"
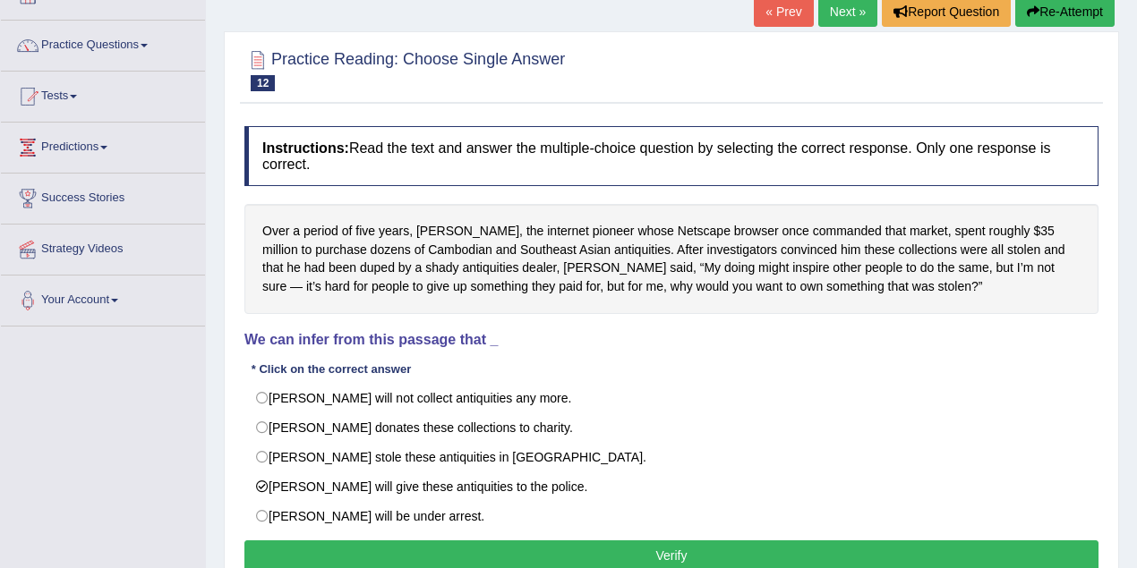
click at [578, 555] on button "Verify" at bounding box center [671, 556] width 854 height 30
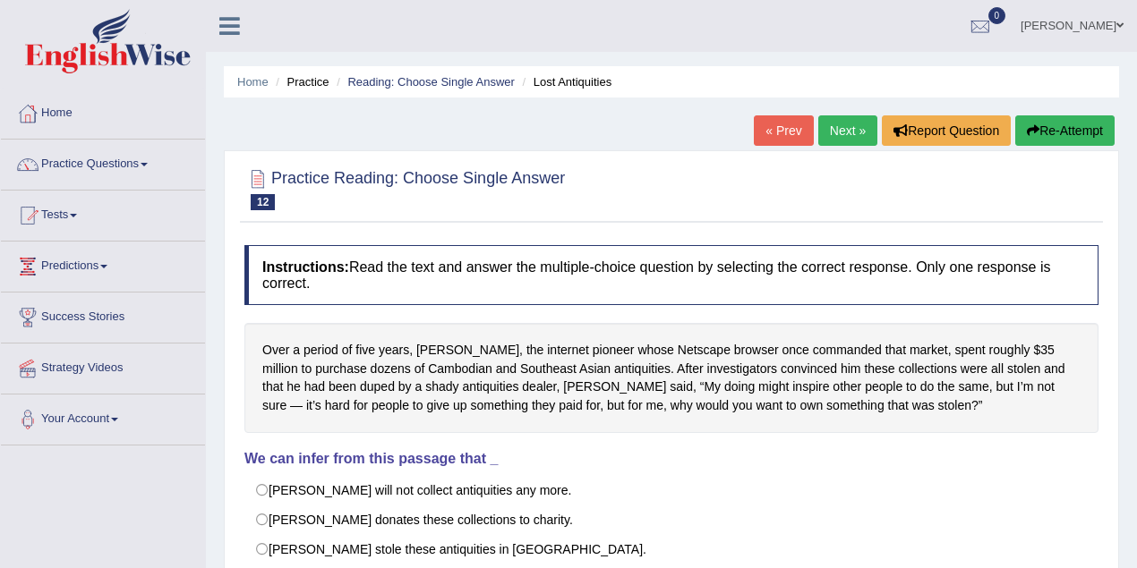
scroll to position [0, 0]
click at [864, 127] on link "Next »" at bounding box center [847, 130] width 59 height 30
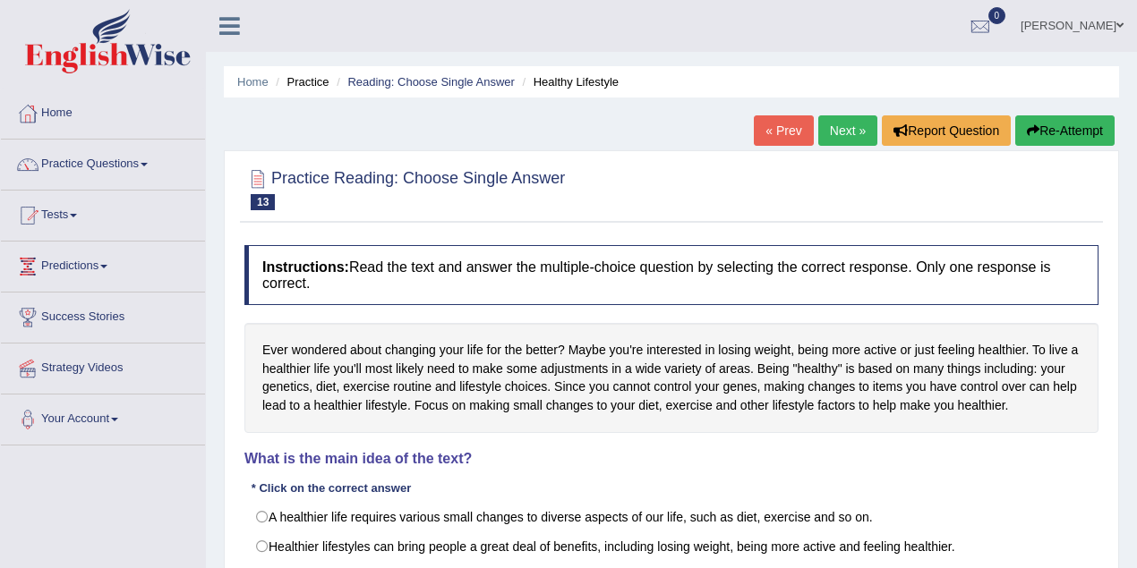
scroll to position [59, 0]
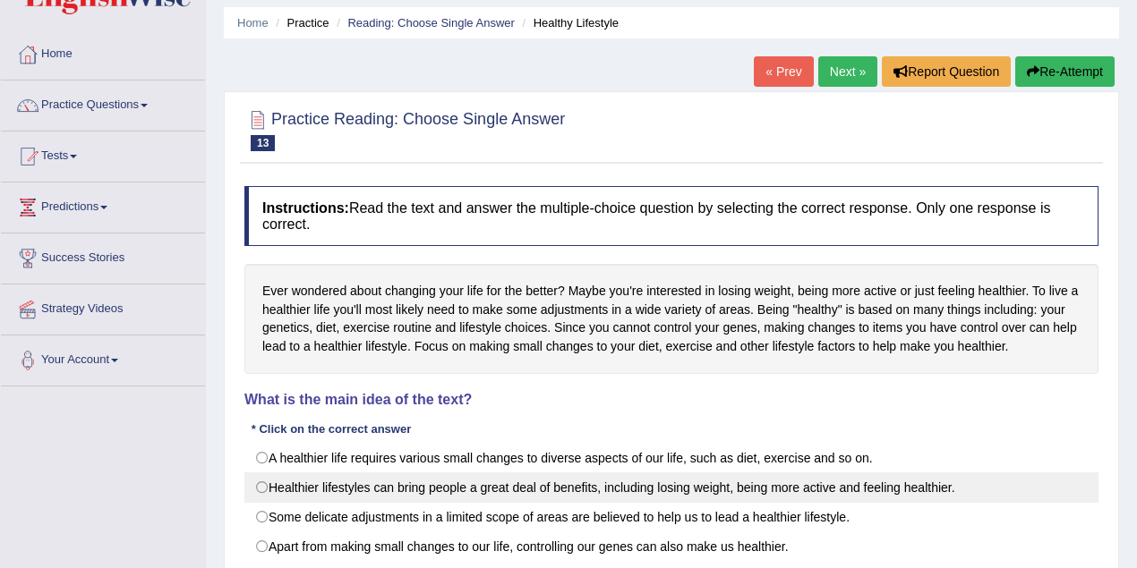
click at [782, 489] on label "Healthier lifestyles can bring people a great deal of benefits, including losin…" at bounding box center [671, 488] width 854 height 30
radio input "true"
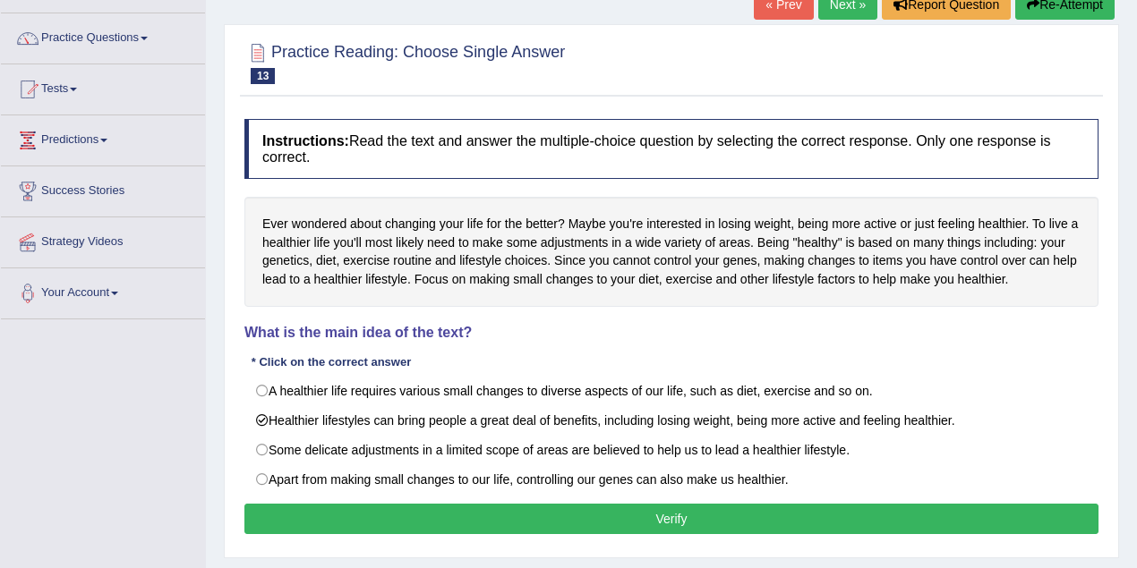
scroll to position [179, 0]
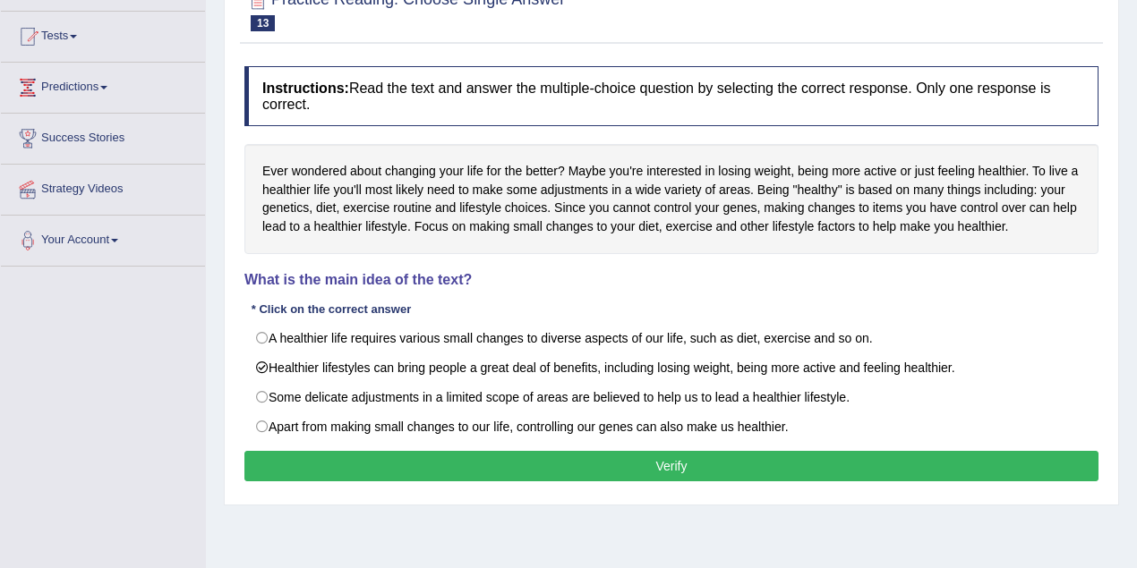
click at [600, 455] on button "Verify" at bounding box center [671, 466] width 854 height 30
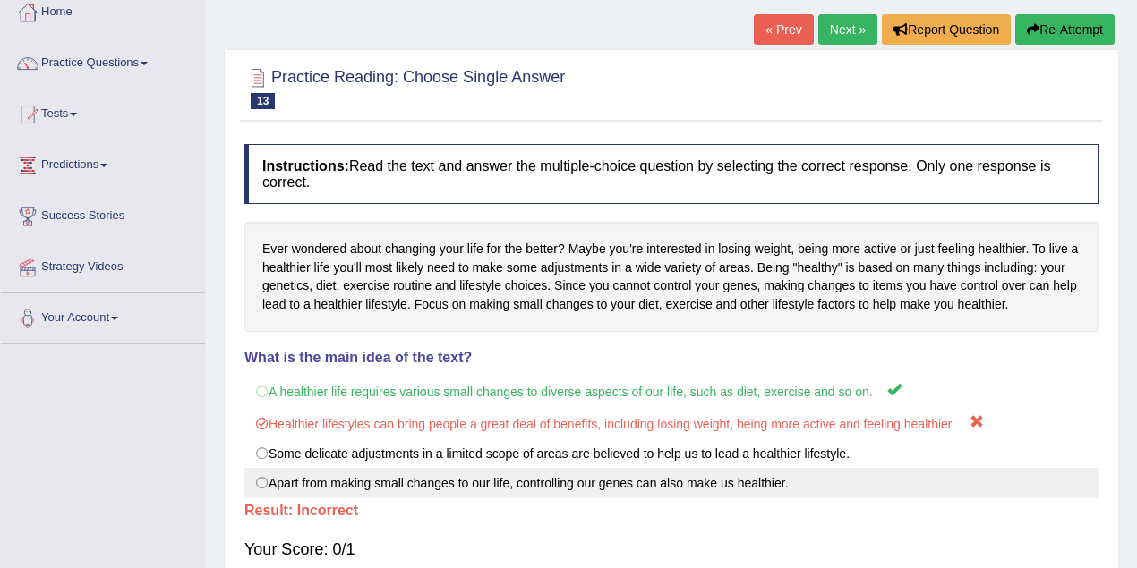
scroll to position [0, 0]
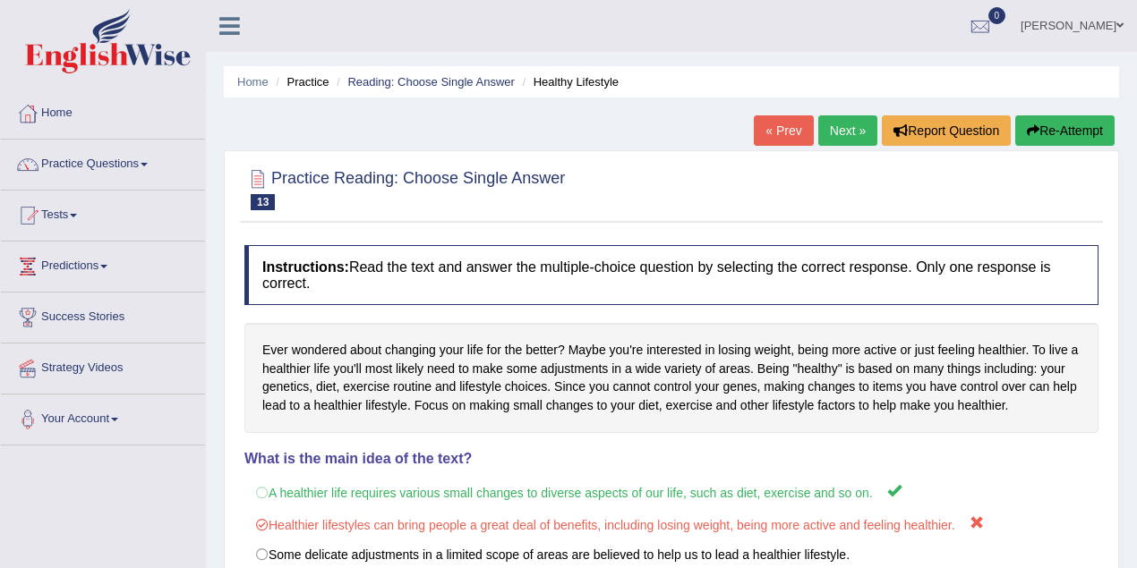
click at [848, 140] on link "Next »" at bounding box center [847, 130] width 59 height 30
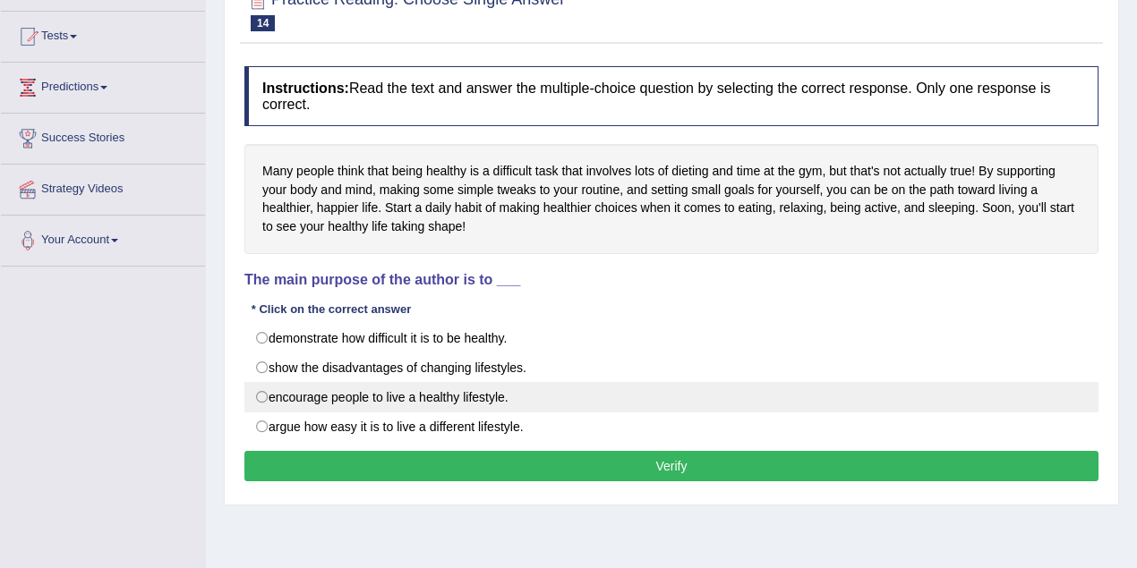
click at [455, 396] on label "encourage people to live a healthy lifestyle." at bounding box center [671, 397] width 854 height 30
radio input "true"
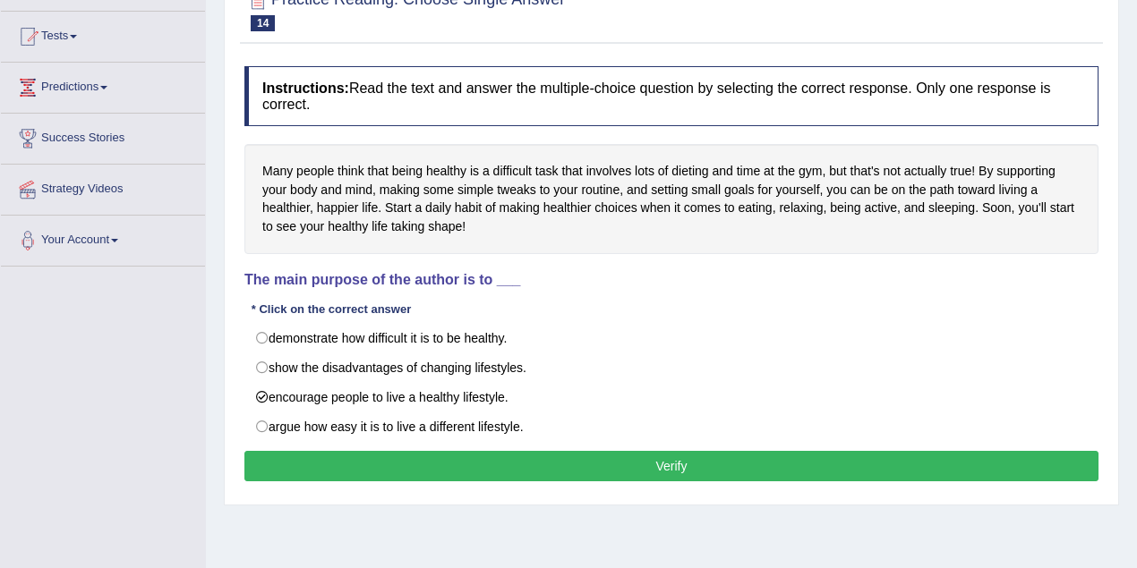
click at [510, 451] on button "Verify" at bounding box center [671, 466] width 854 height 30
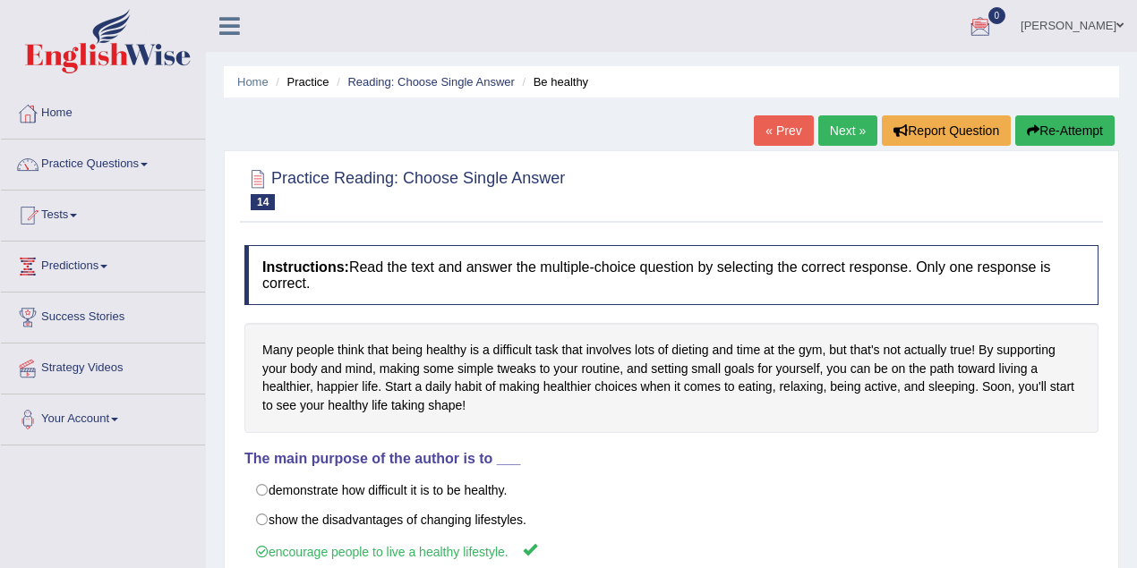
click at [1116, 27] on span at bounding box center [1119, 26] width 7 height 12
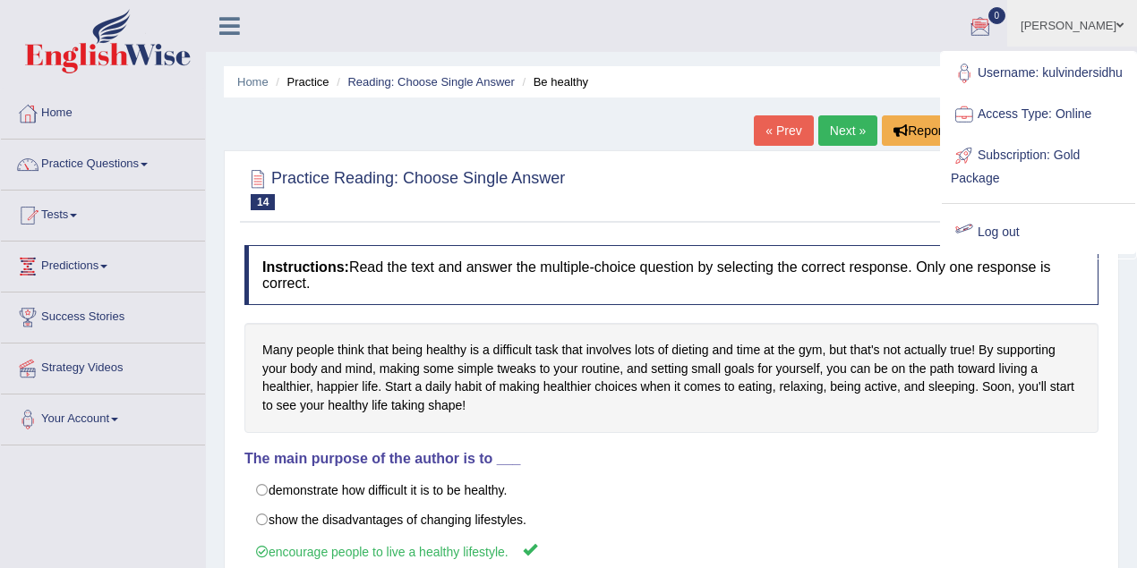
click at [1011, 233] on link "Log out" at bounding box center [1037, 232] width 193 height 41
